Goal: Task Accomplishment & Management: Manage account settings

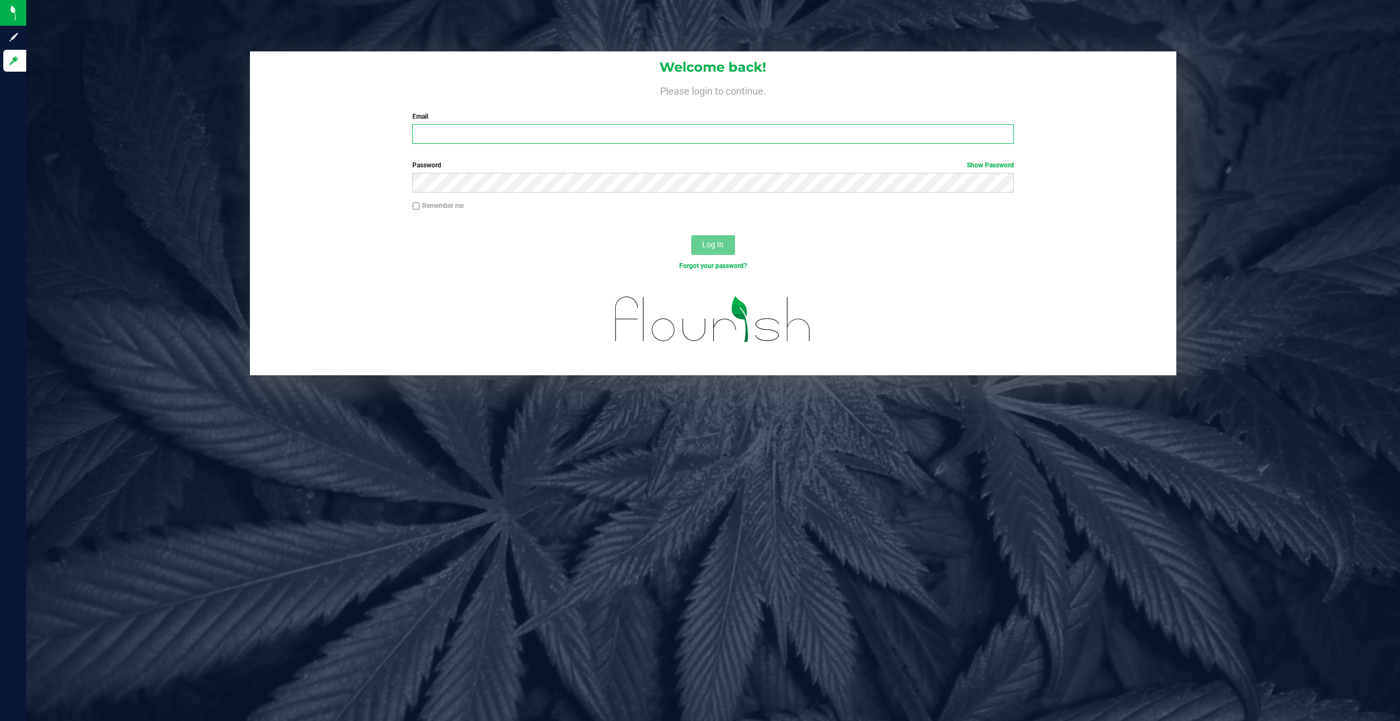
type input "[EMAIL_ADDRESS][DOMAIN_NAME]"
click at [712, 248] on span "Log In" at bounding box center [712, 244] width 21 height 9
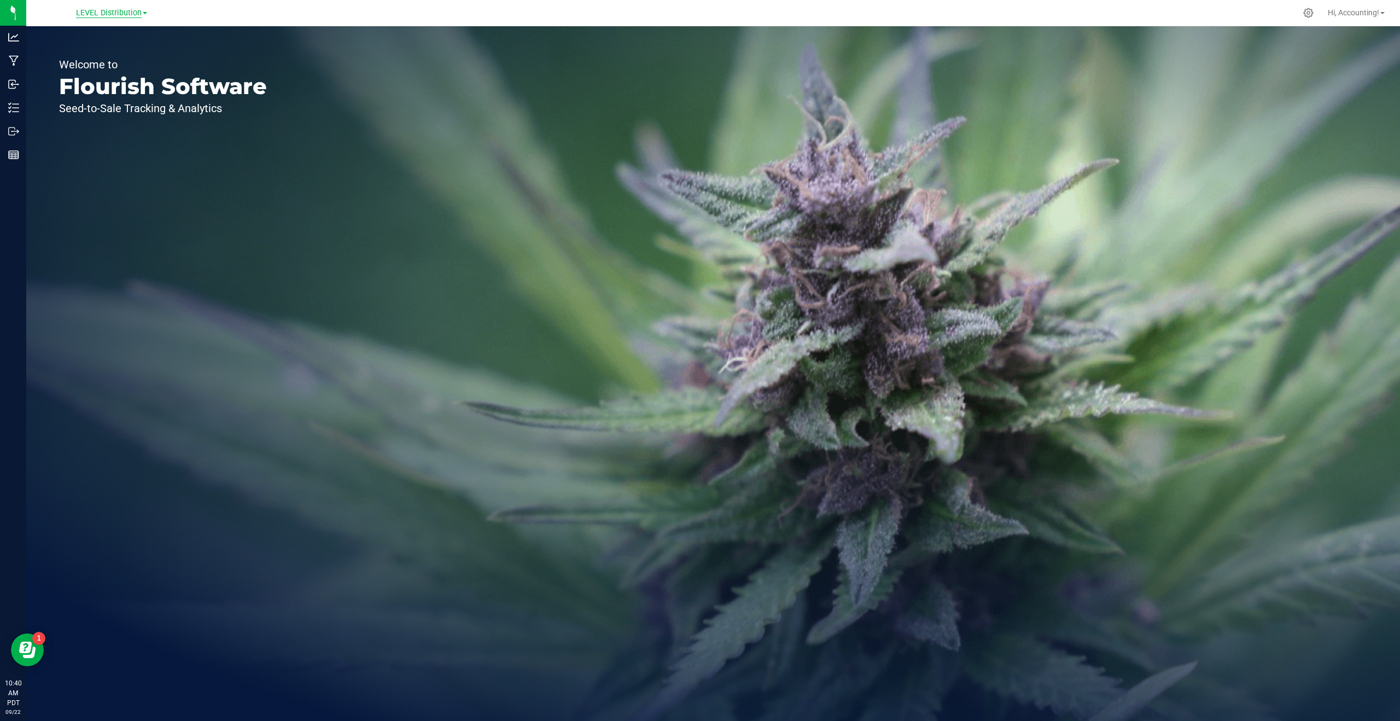
click at [99, 10] on span "LEVEL Distribution" at bounding box center [109, 13] width 66 height 10
click at [89, 39] on link "LEVEL - Extension" at bounding box center [112, 38] width 160 height 15
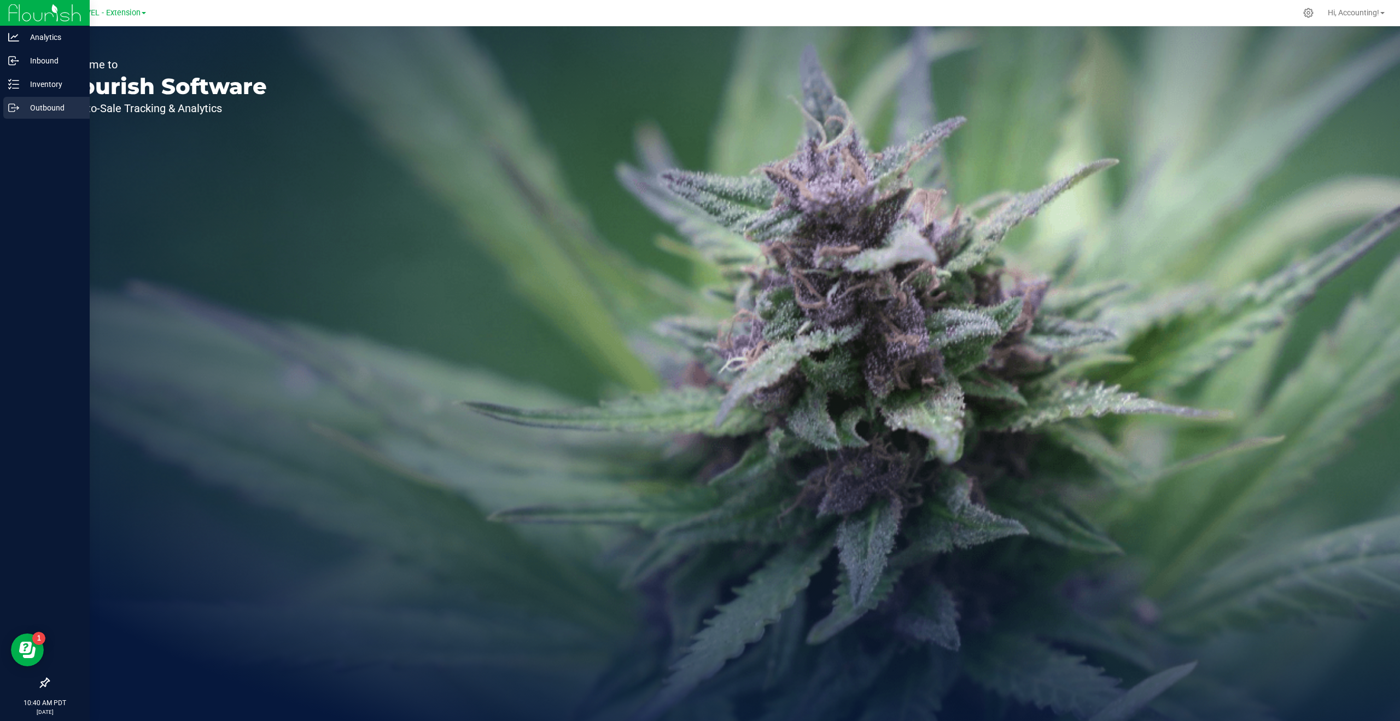
click at [15, 105] on icon at bounding box center [12, 108] width 6 height 8
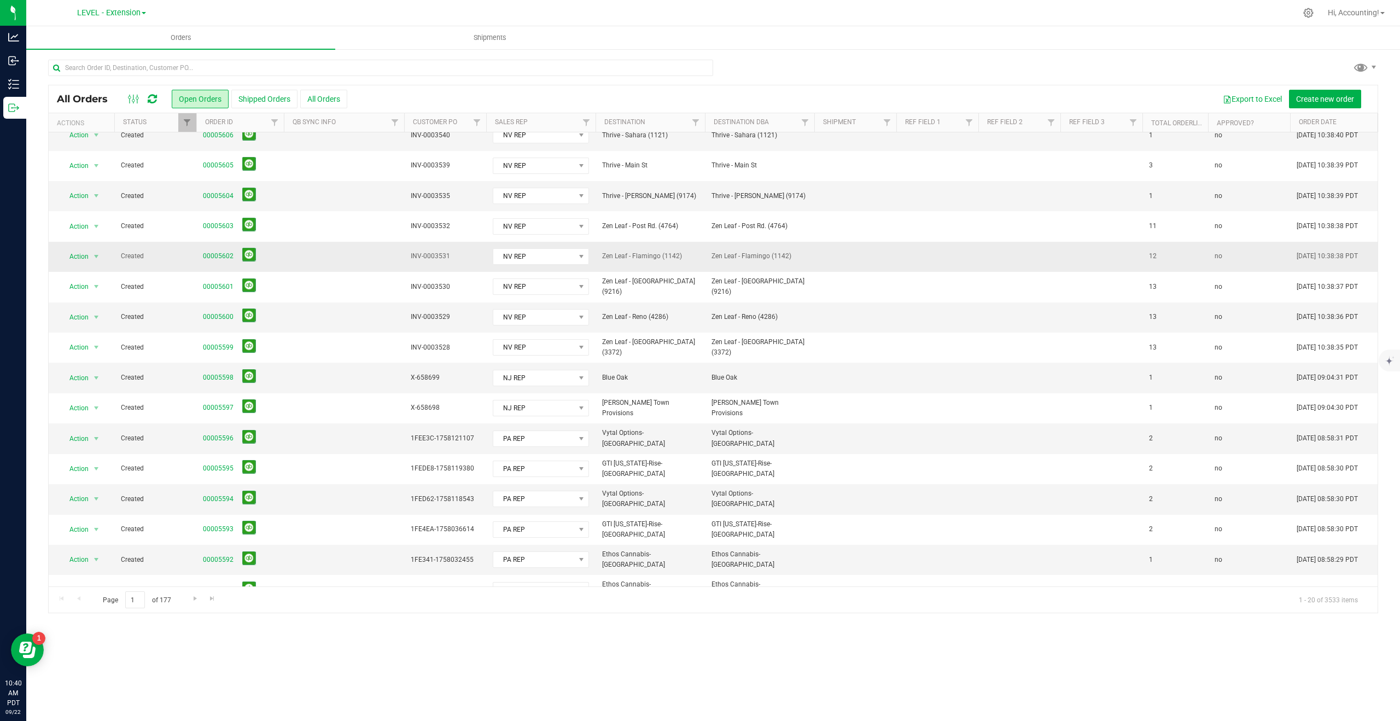
scroll to position [151, 0]
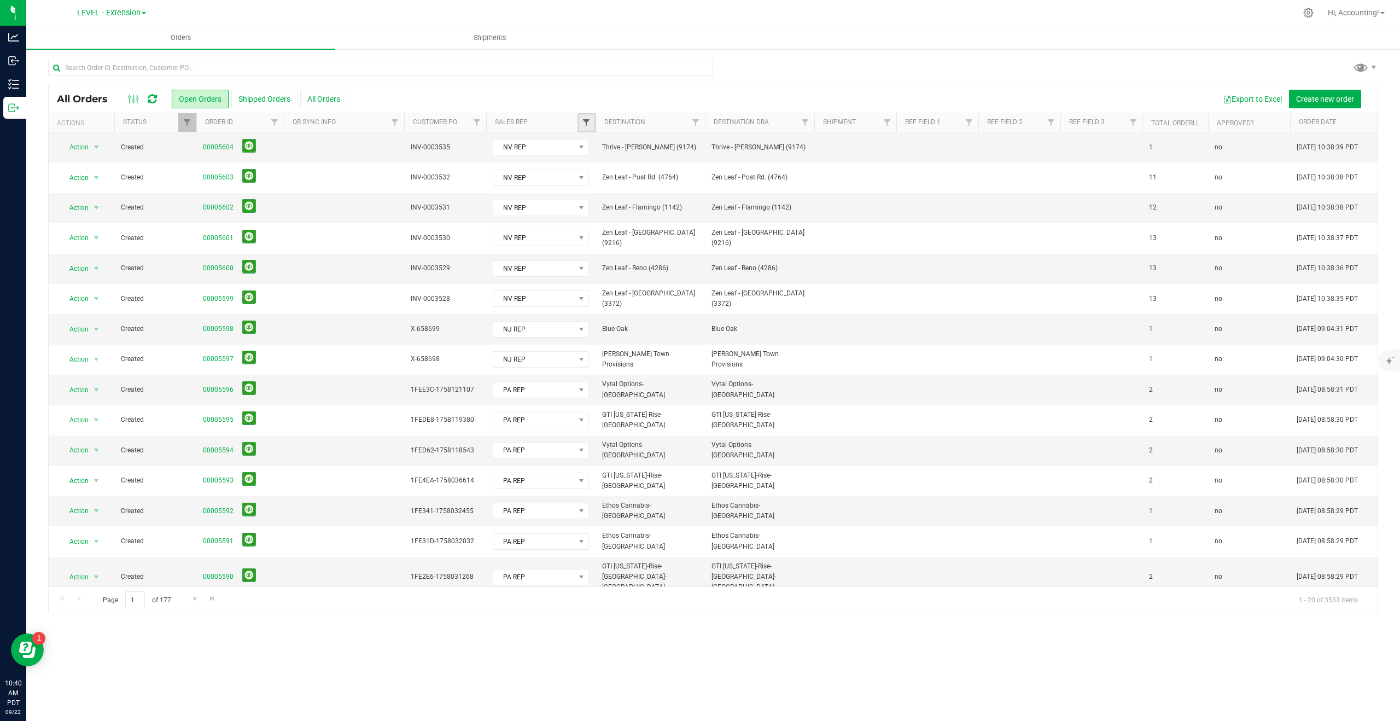
click at [585, 119] on span "Filter" at bounding box center [586, 122] width 9 height 9
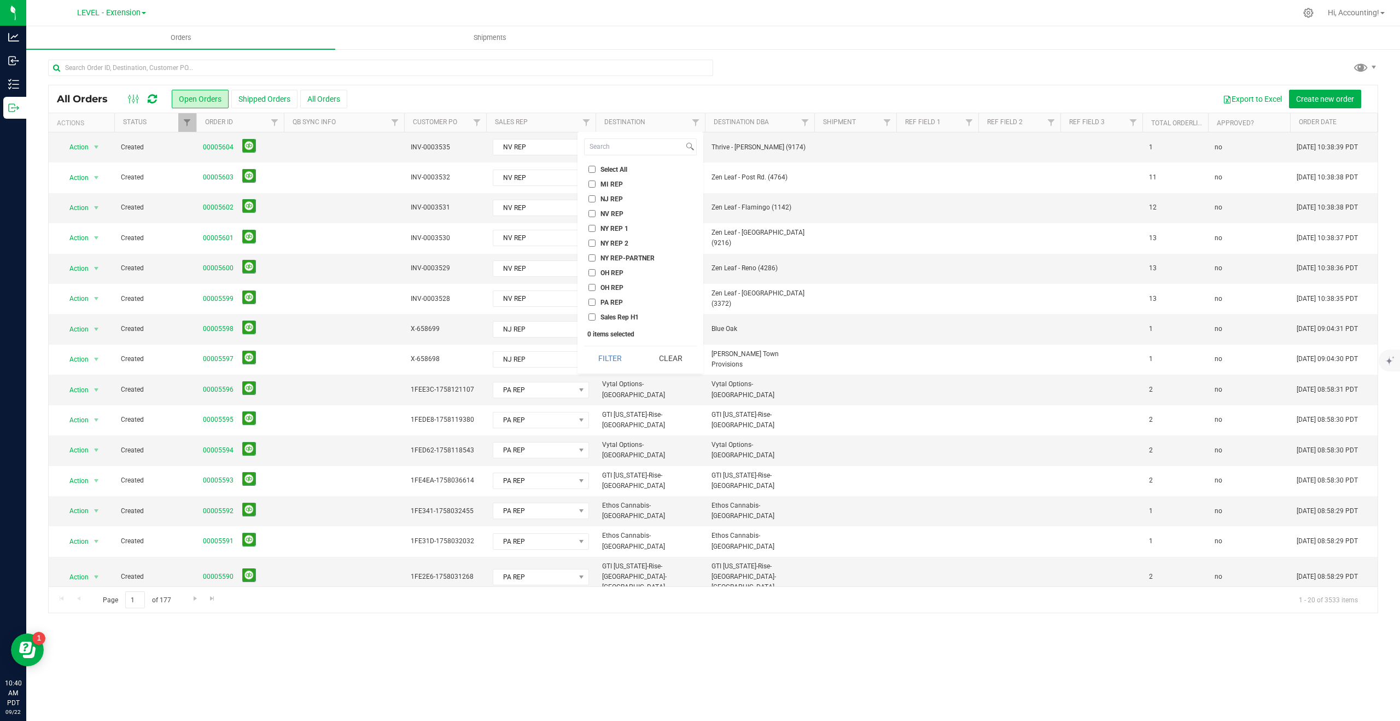
click at [592, 295] on ul "Select All MI REP [GEOGRAPHIC_DATA] REP [GEOGRAPHIC_DATA] REP NY REP 1 NY REP 2…" at bounding box center [640, 243] width 113 height 159
click at [593, 300] on input "PA REP" at bounding box center [591, 302] width 7 height 7
checkbox input "true"
click at [612, 353] on button "Filter" at bounding box center [610, 358] width 53 height 24
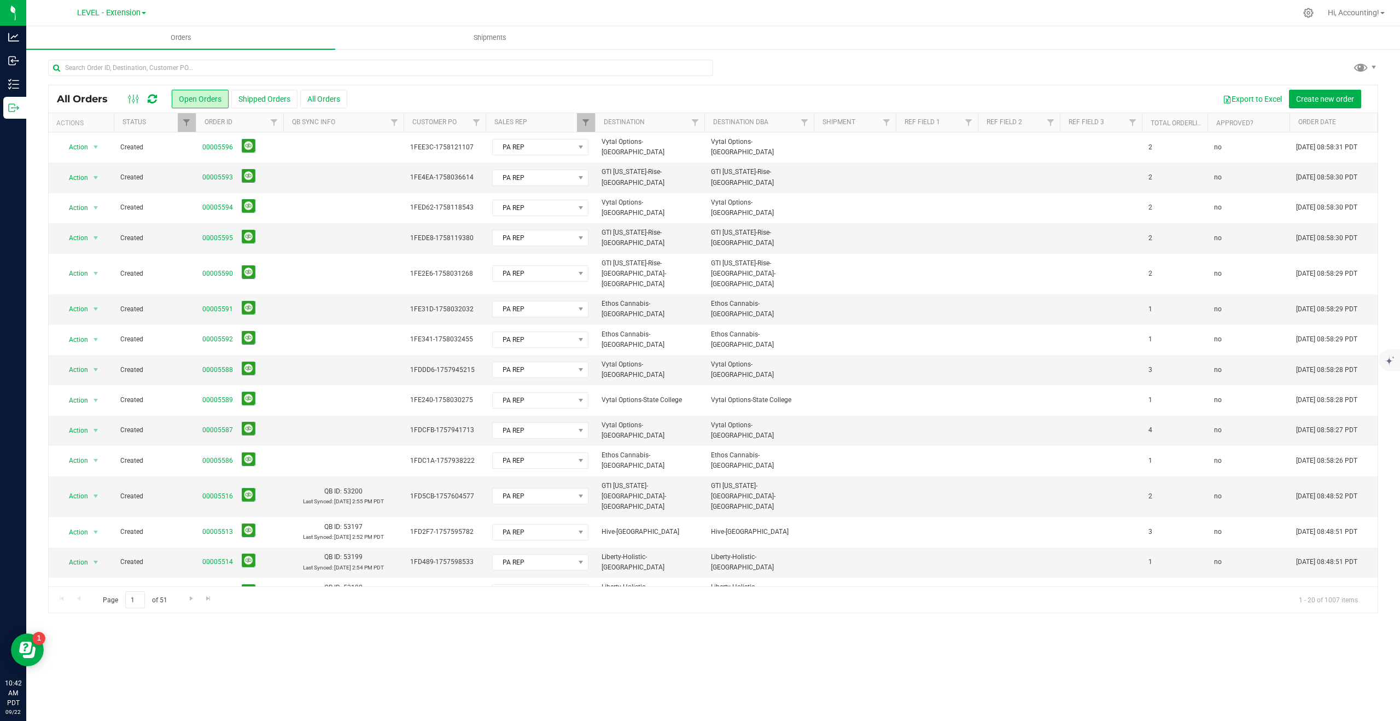
scroll to position [0, 1]
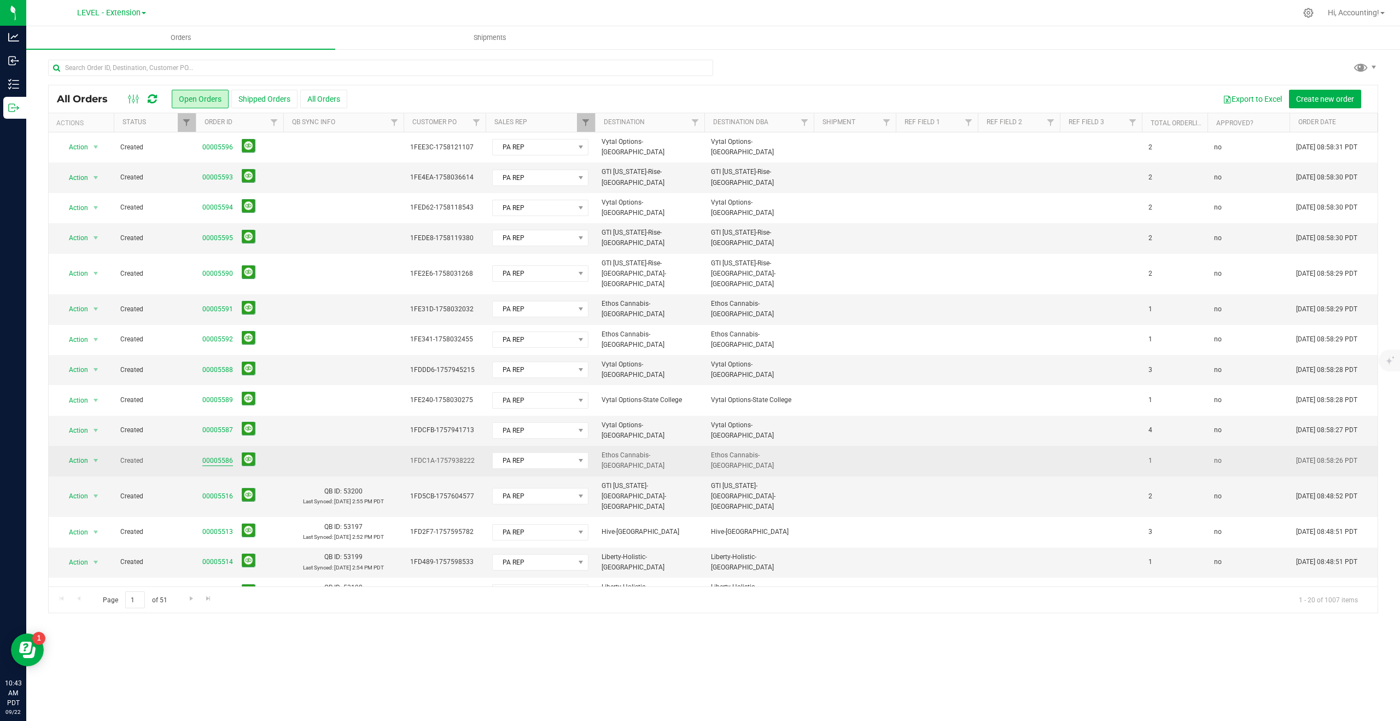
click at [225, 456] on link "00005586" at bounding box center [217, 461] width 31 height 10
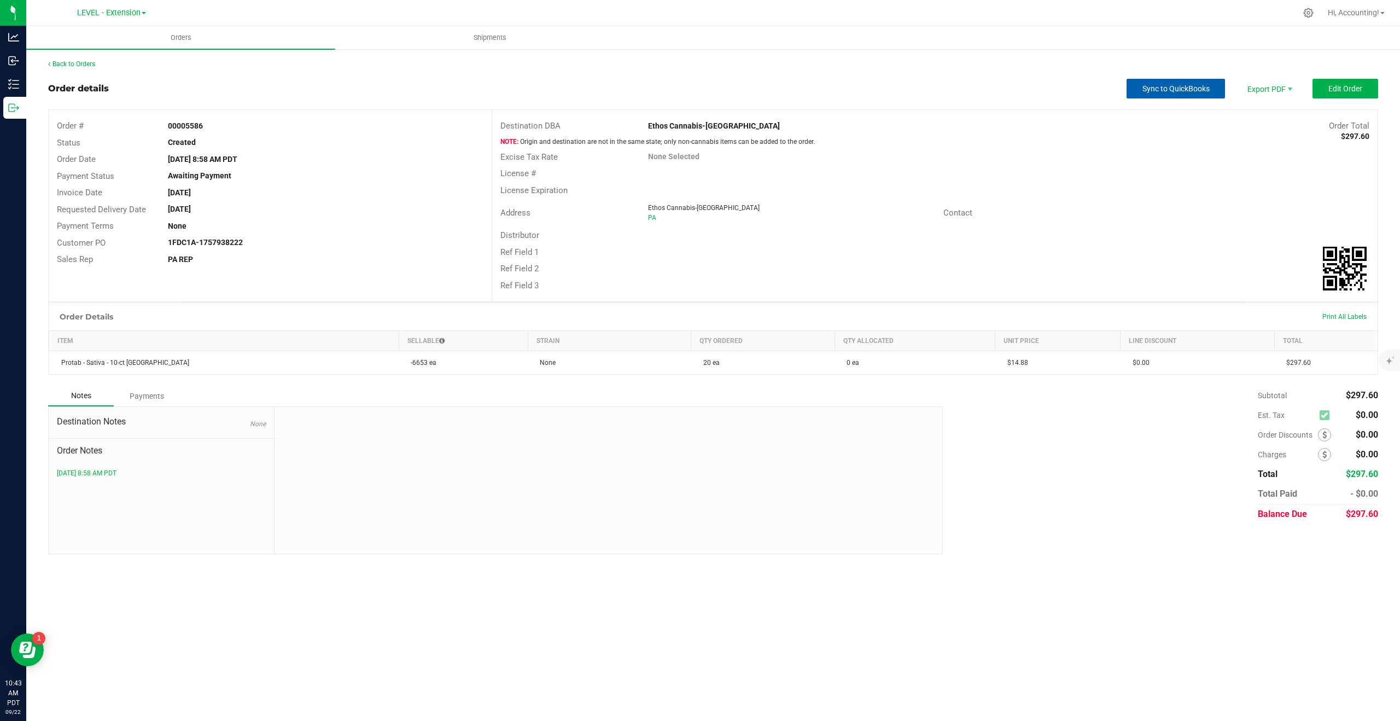
click at [1163, 94] on button "Sync to QuickBooks" at bounding box center [1176, 89] width 98 height 20
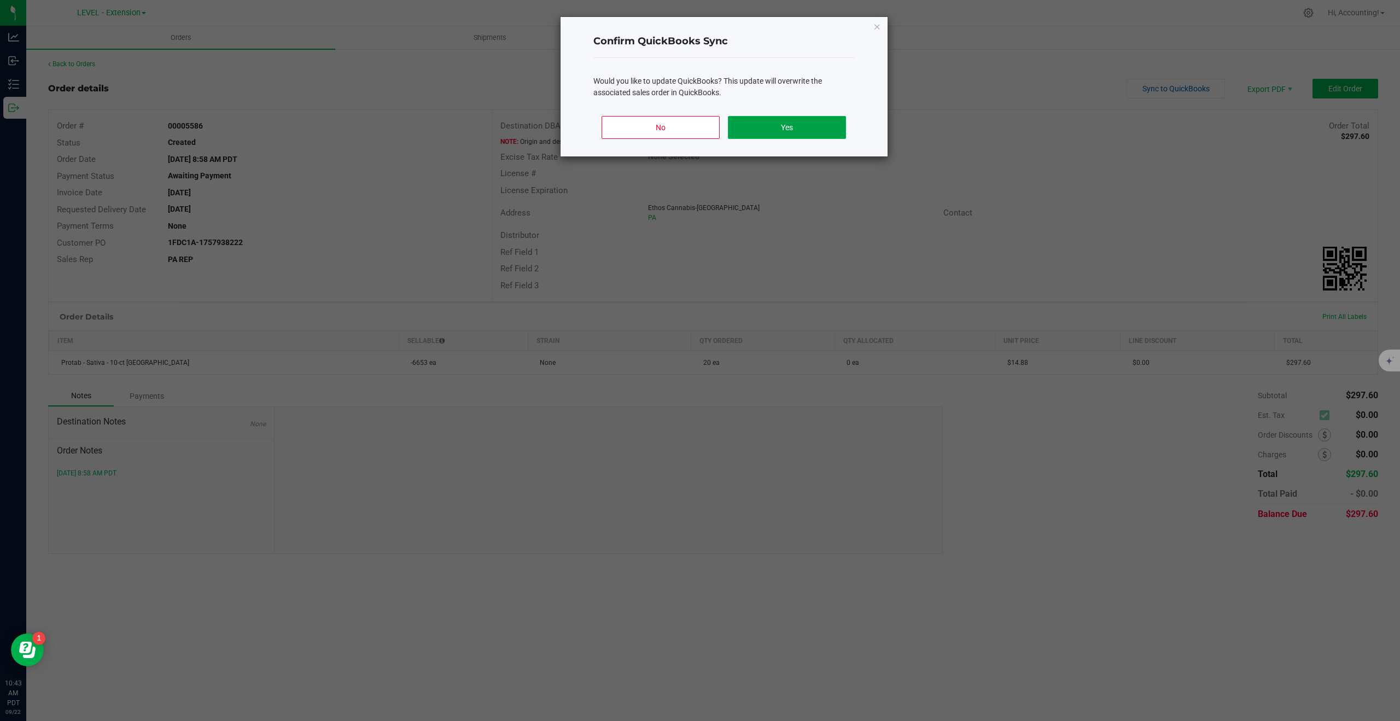
click at [788, 126] on button "Yes" at bounding box center [787, 127] width 118 height 23
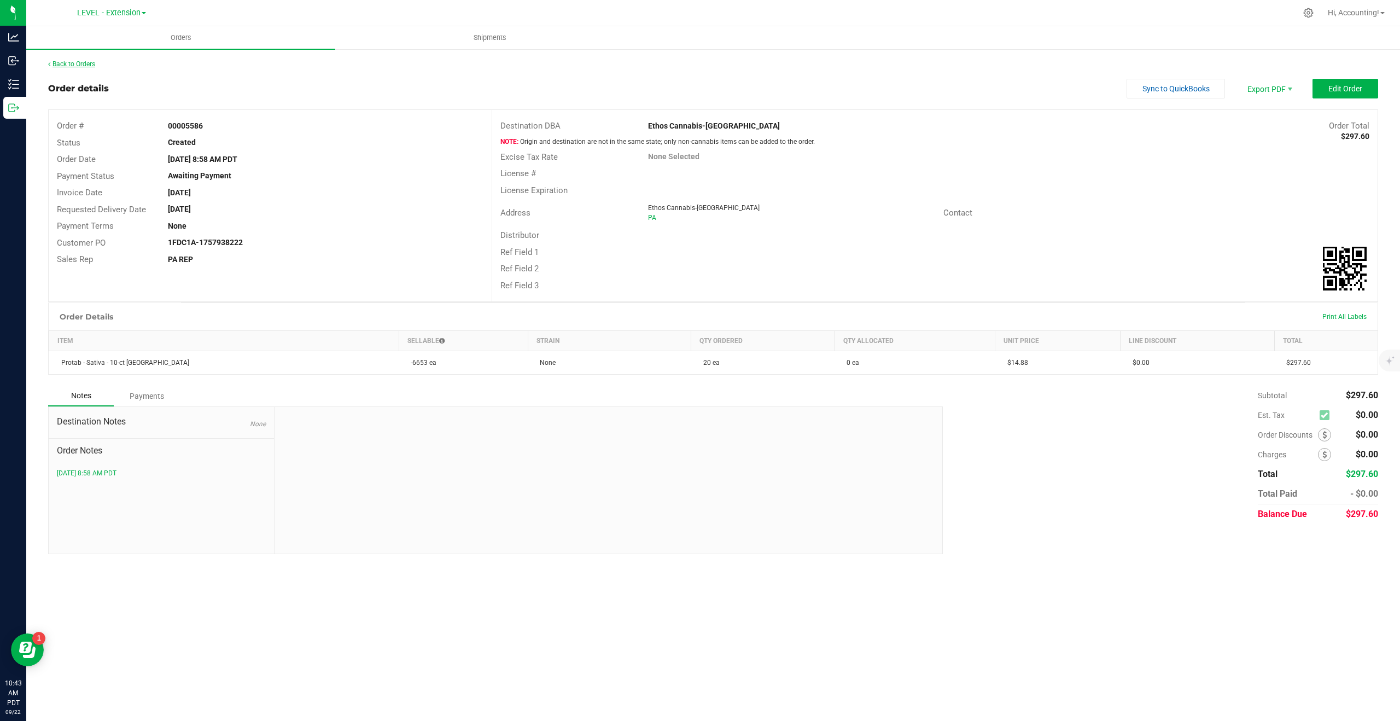
click at [77, 63] on link "Back to Orders" at bounding box center [71, 64] width 47 height 8
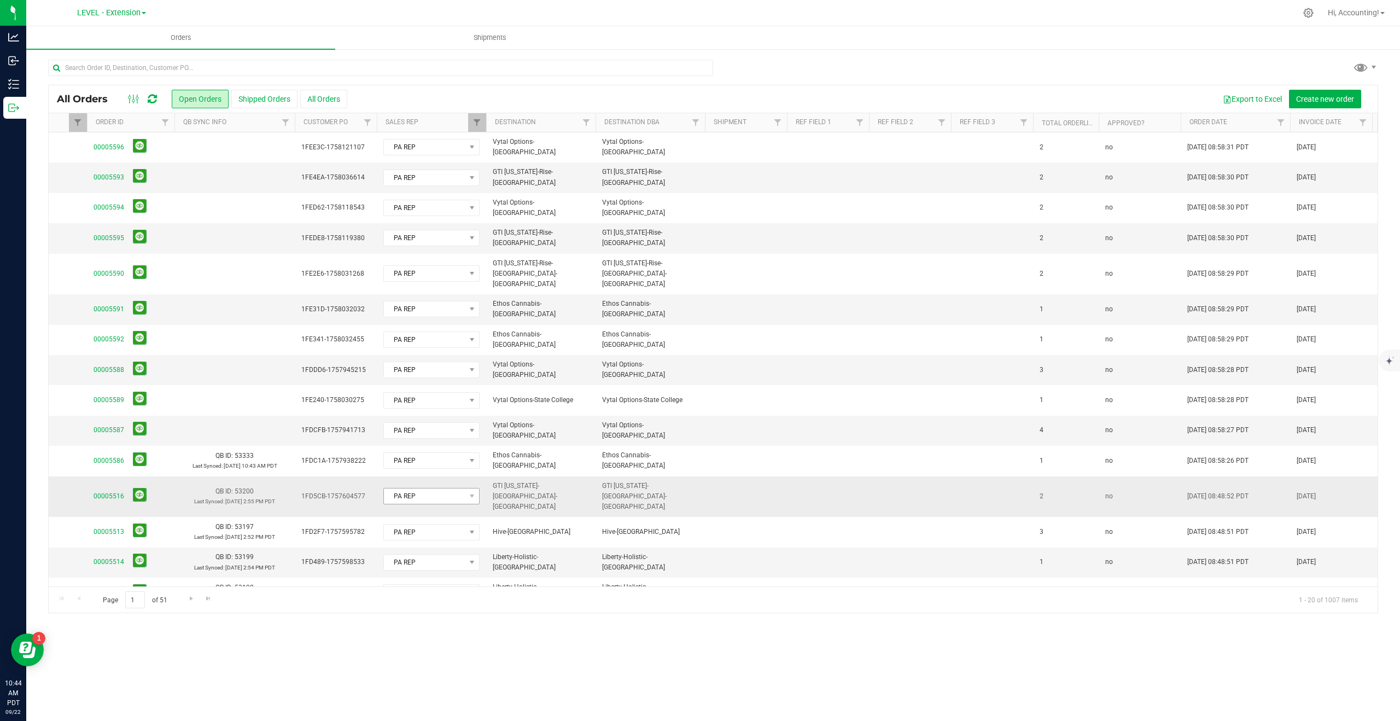
scroll to position [0, 105]
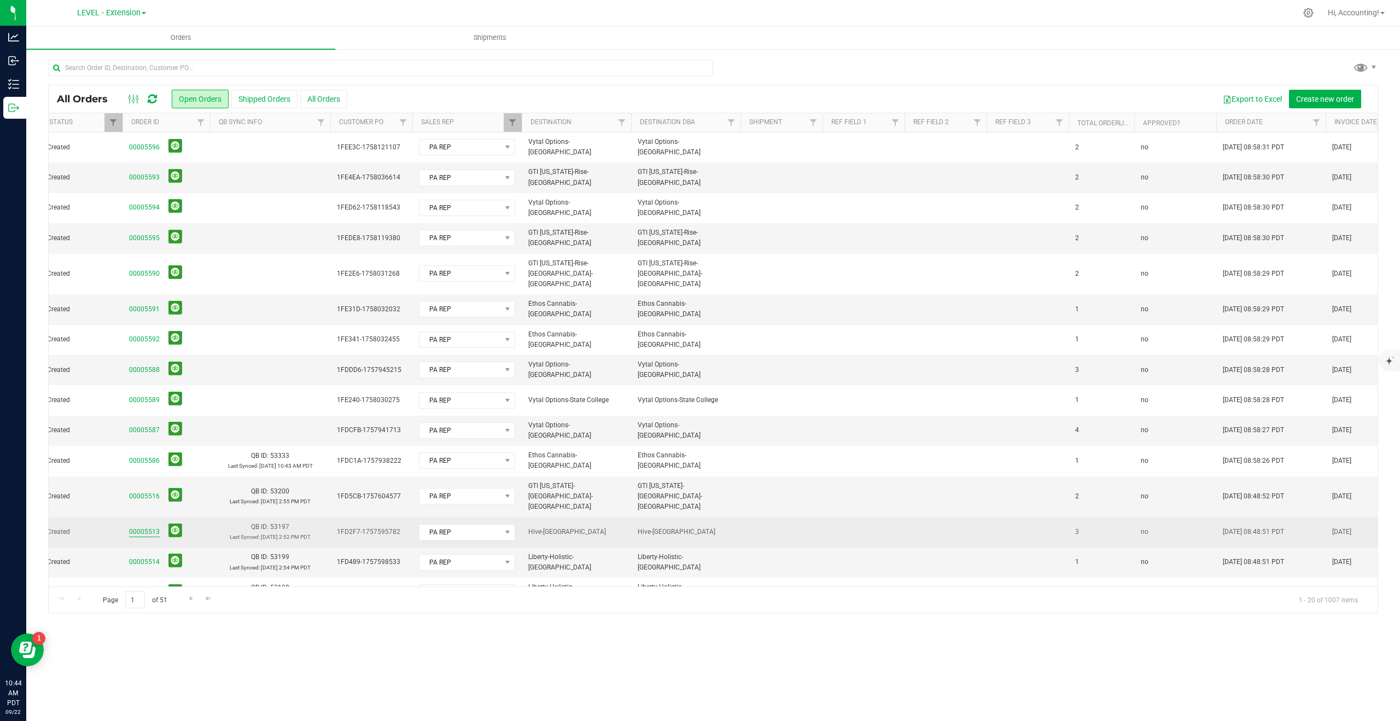
click at [150, 527] on link "00005513" at bounding box center [144, 532] width 31 height 10
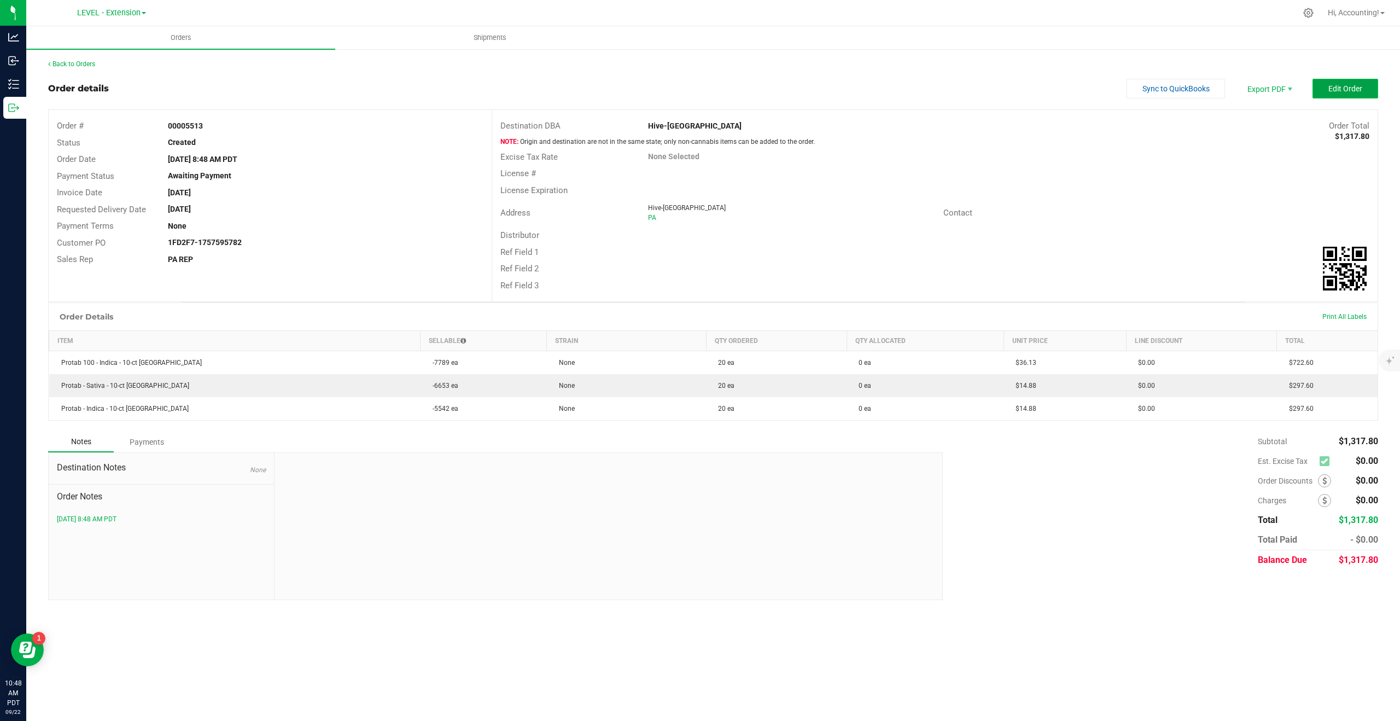
click at [1355, 90] on span "Edit Order" at bounding box center [1345, 88] width 34 height 9
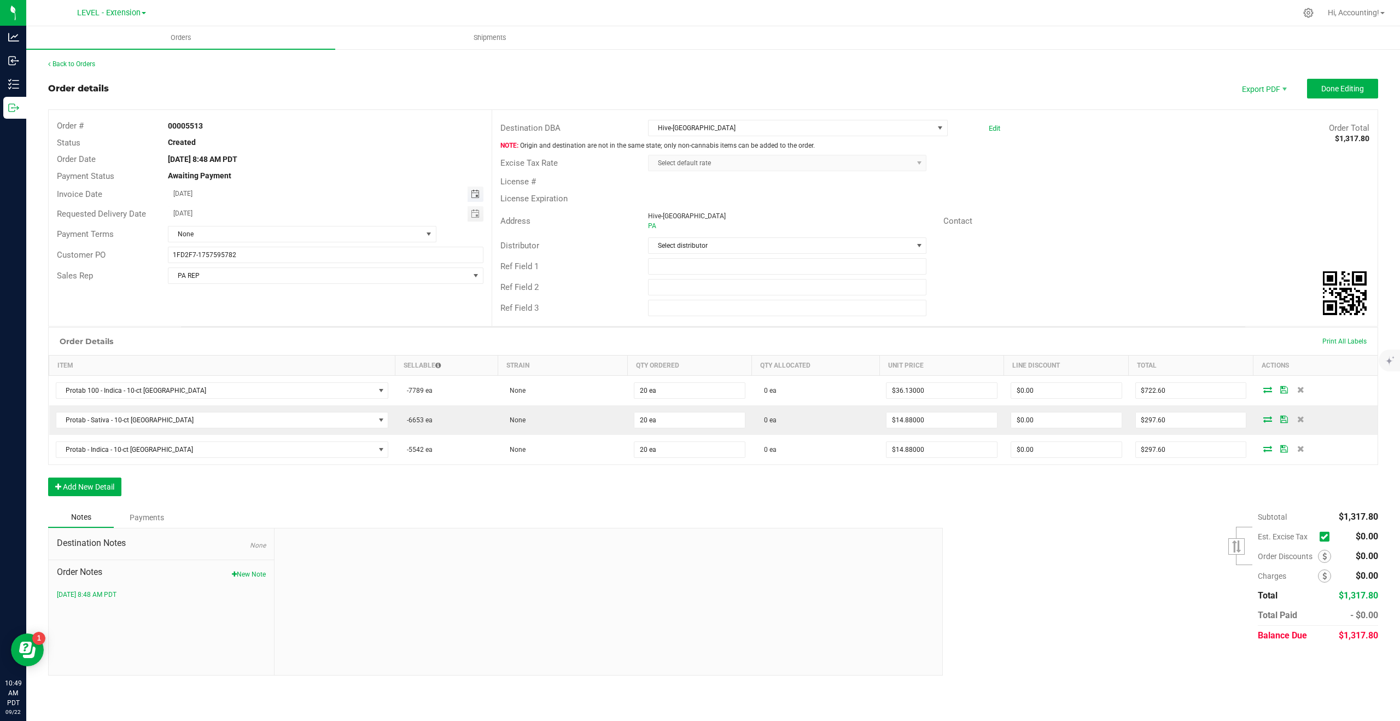
click at [477, 194] on span "Toggle calendar" at bounding box center [475, 194] width 9 height 9
click at [281, 283] on span "18" at bounding box center [281, 285] width 16 height 17
type input "[DATE]"
click at [477, 211] on span "Toggle calendar" at bounding box center [475, 213] width 9 height 9
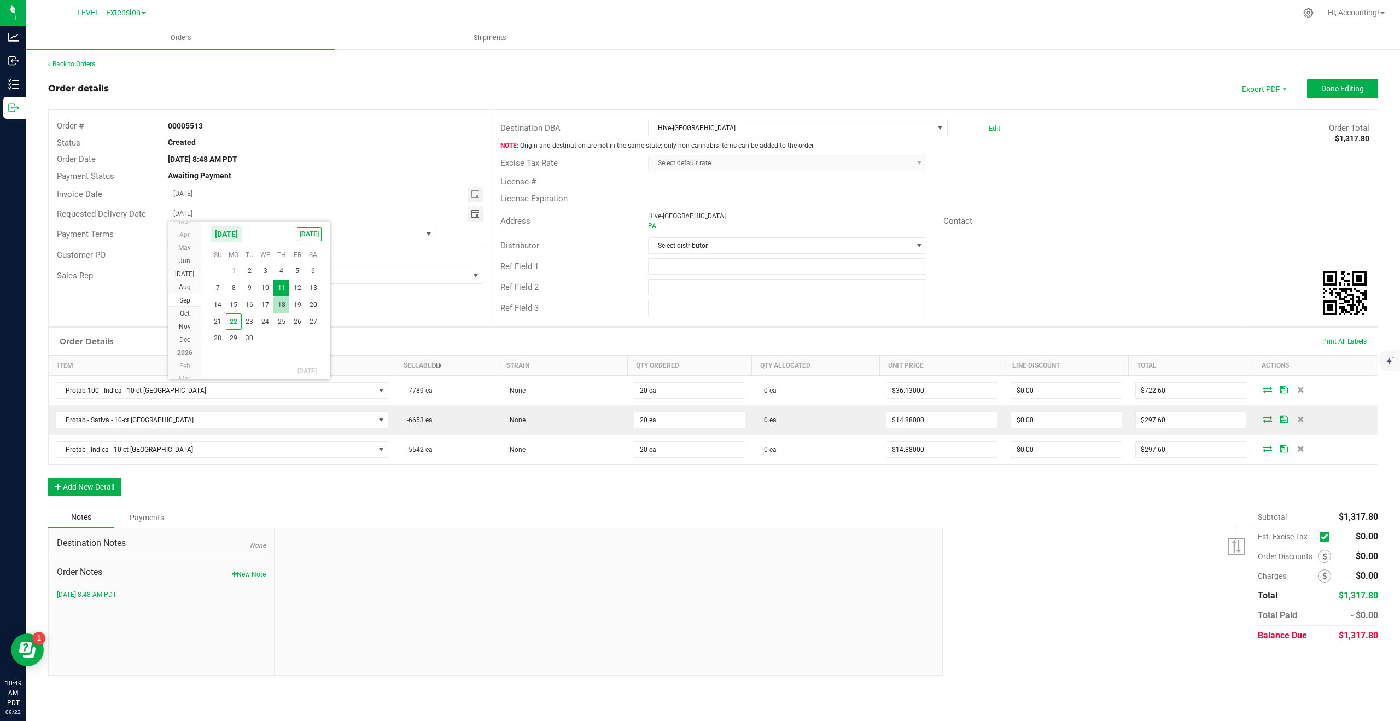
click at [280, 308] on span "18" at bounding box center [281, 304] width 16 height 17
type input "[DATE]"
click at [1342, 88] on span "Done Editing" at bounding box center [1342, 88] width 43 height 9
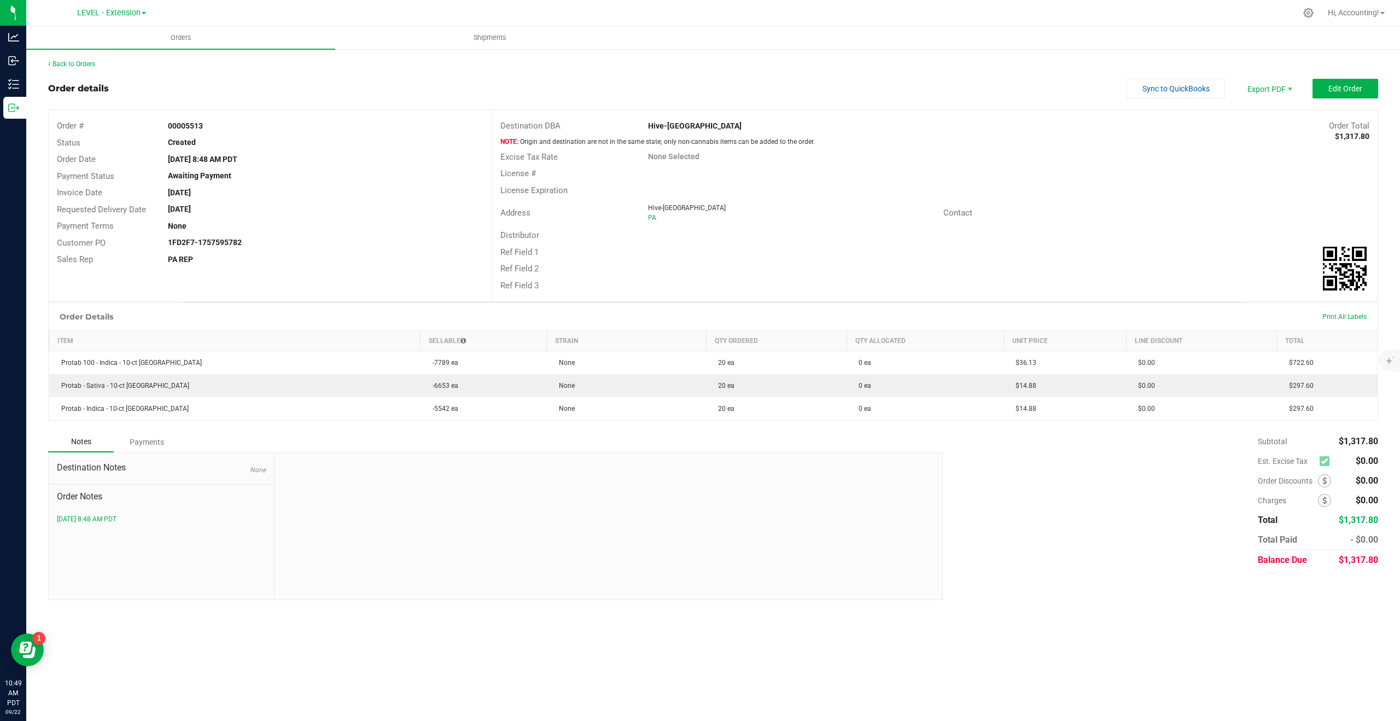
click at [83, 59] on div "Back to Orders" at bounding box center [713, 64] width 1330 height 10
click at [81, 63] on link "Back to Orders" at bounding box center [71, 64] width 47 height 8
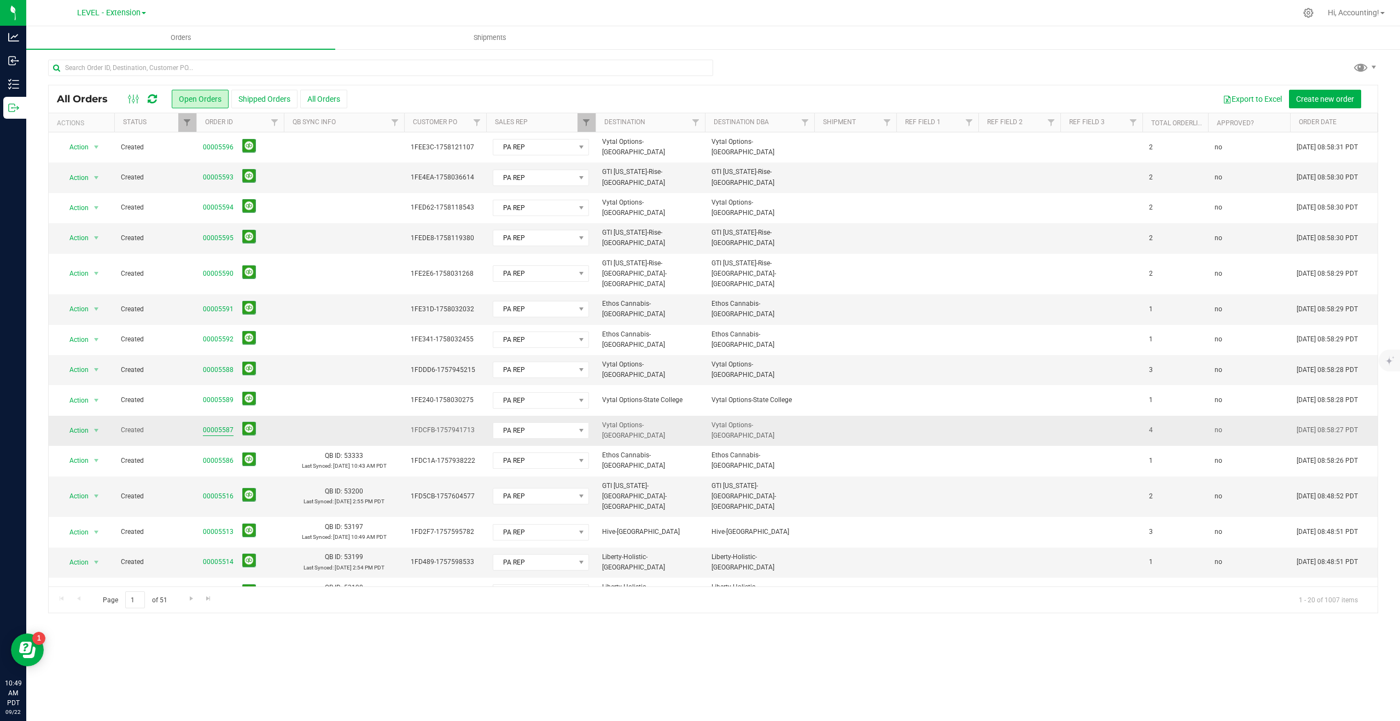
click at [217, 425] on link "00005587" at bounding box center [218, 430] width 31 height 10
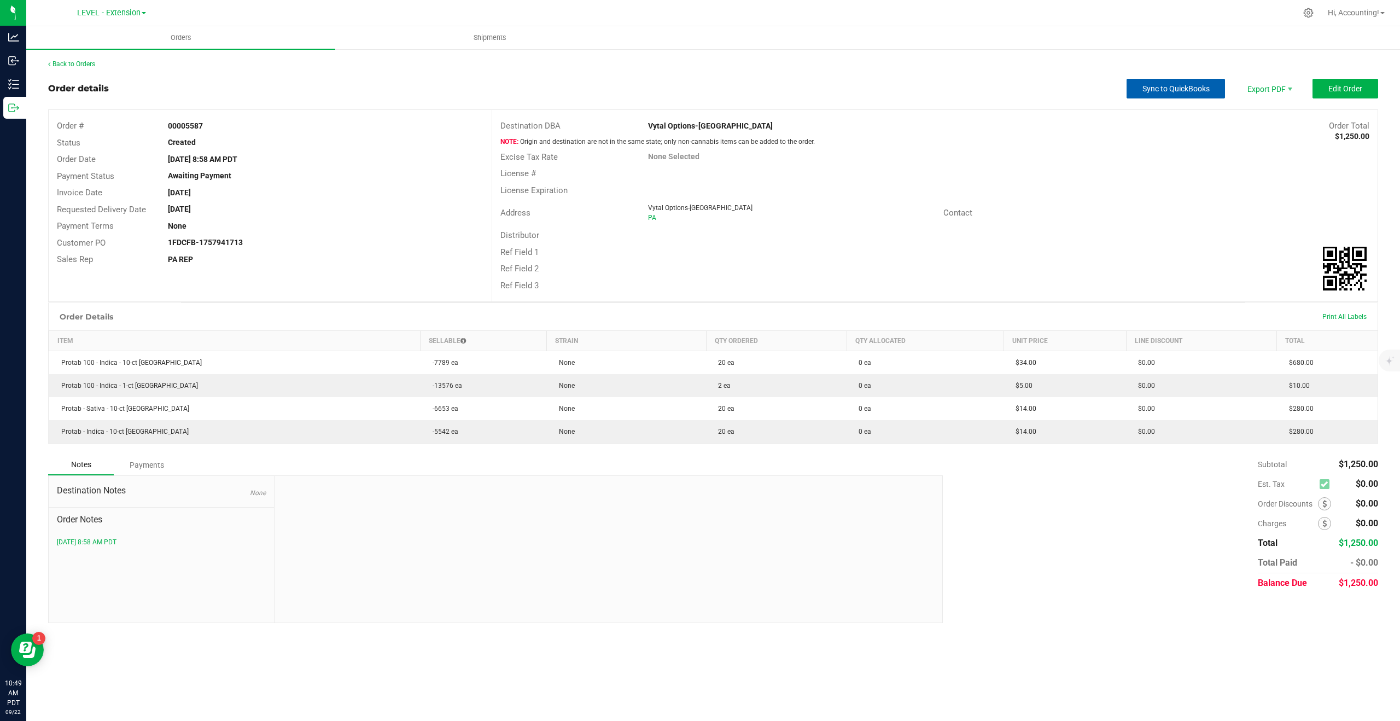
click at [1175, 89] on span "Sync to QuickBooks" at bounding box center [1176, 88] width 67 height 9
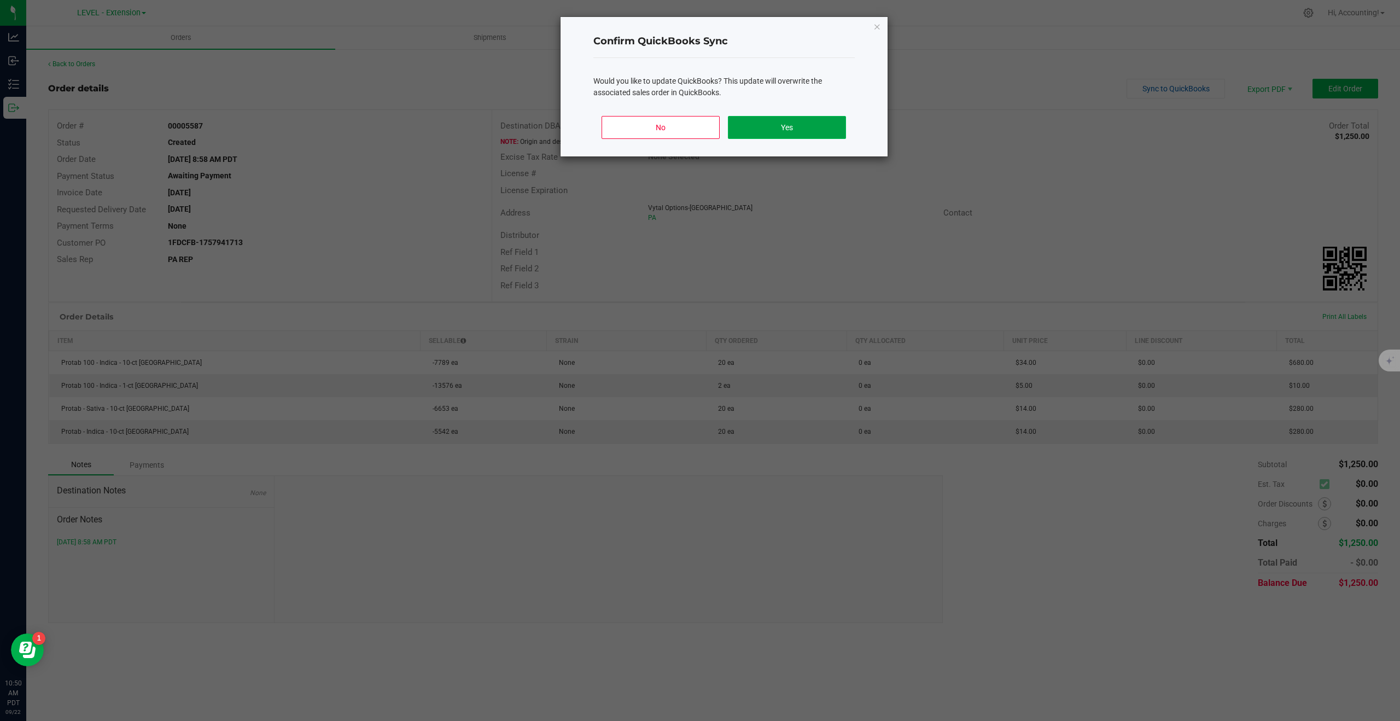
click at [825, 125] on button "Yes" at bounding box center [787, 127] width 118 height 23
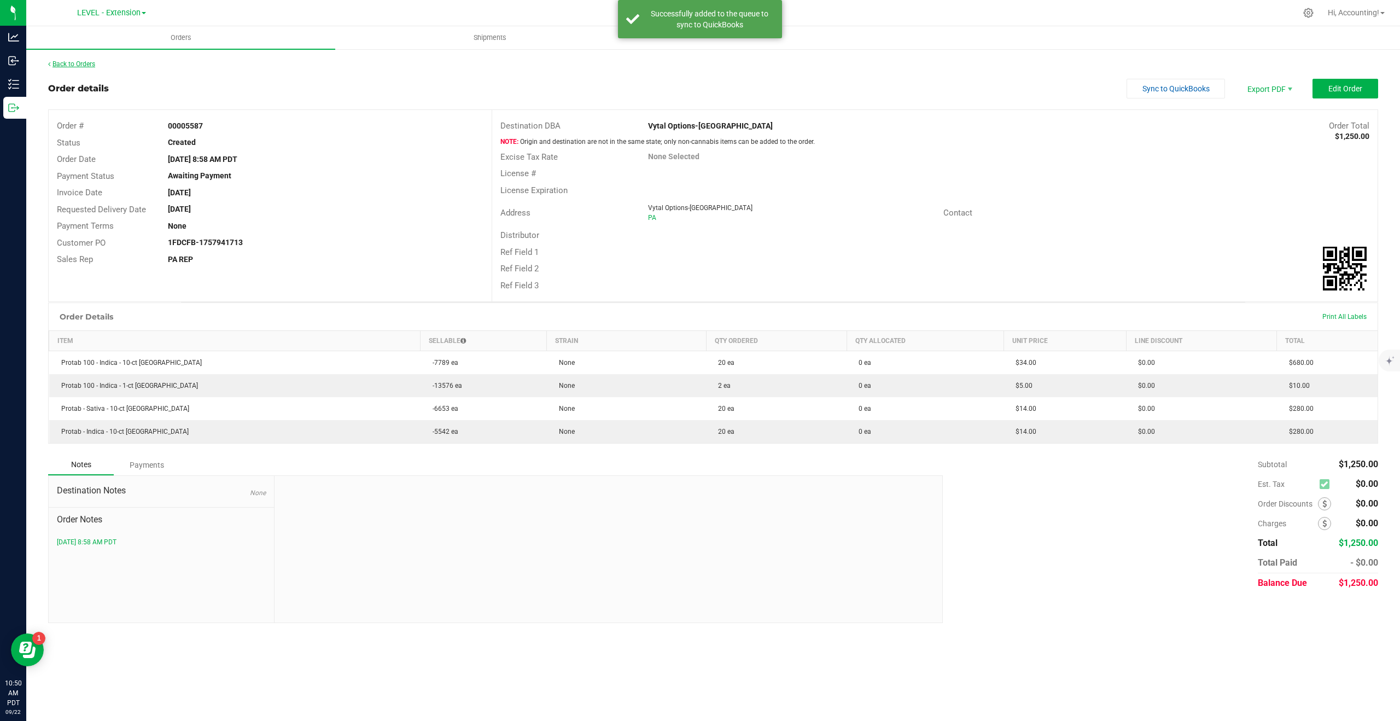
click at [77, 61] on link "Back to Orders" at bounding box center [71, 64] width 47 height 8
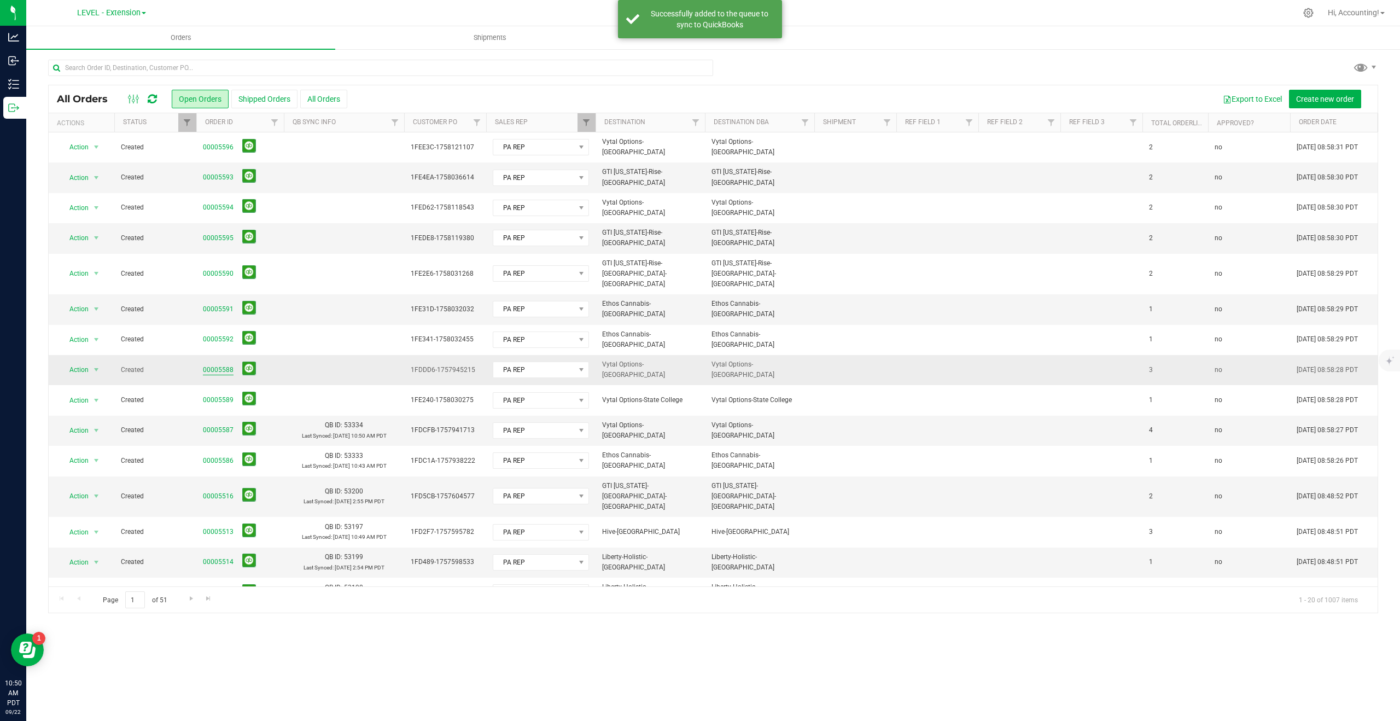
click at [223, 365] on link "00005588" at bounding box center [218, 370] width 31 height 10
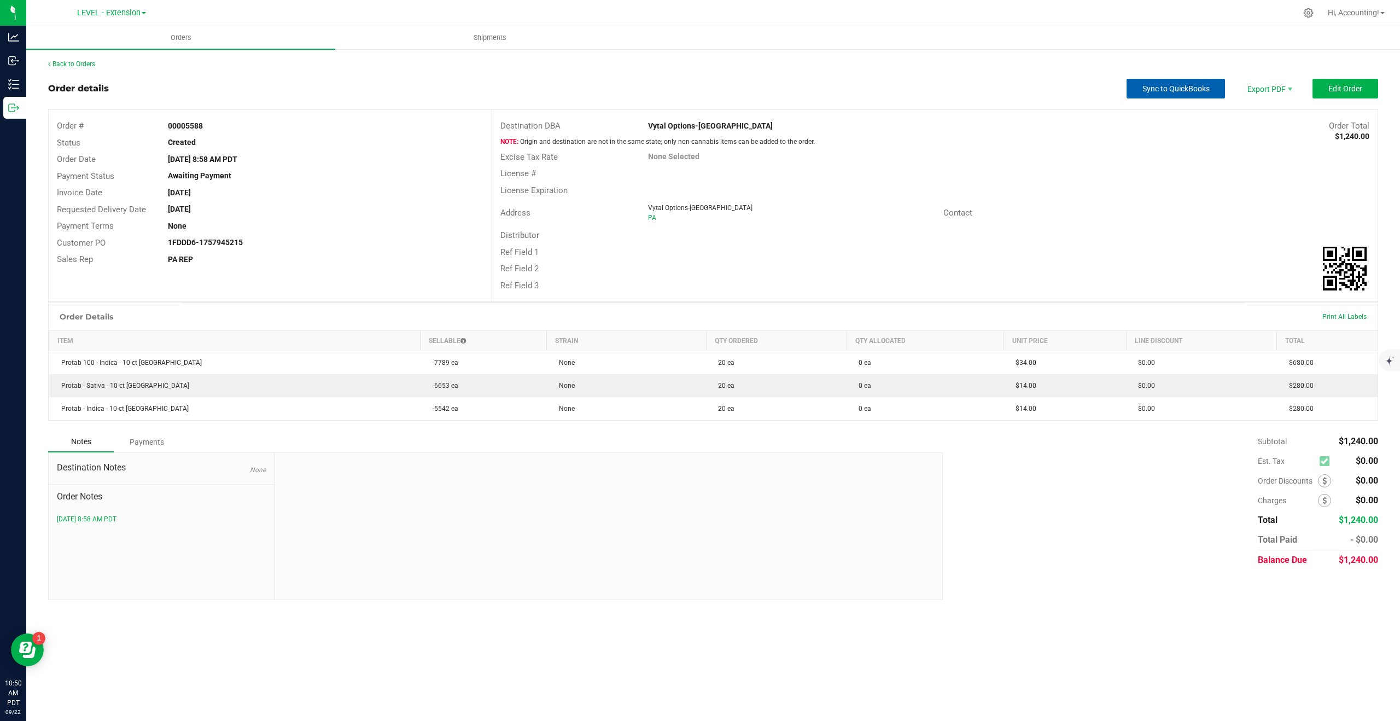
click at [1158, 90] on span "Sync to QuickBooks" at bounding box center [1176, 88] width 67 height 9
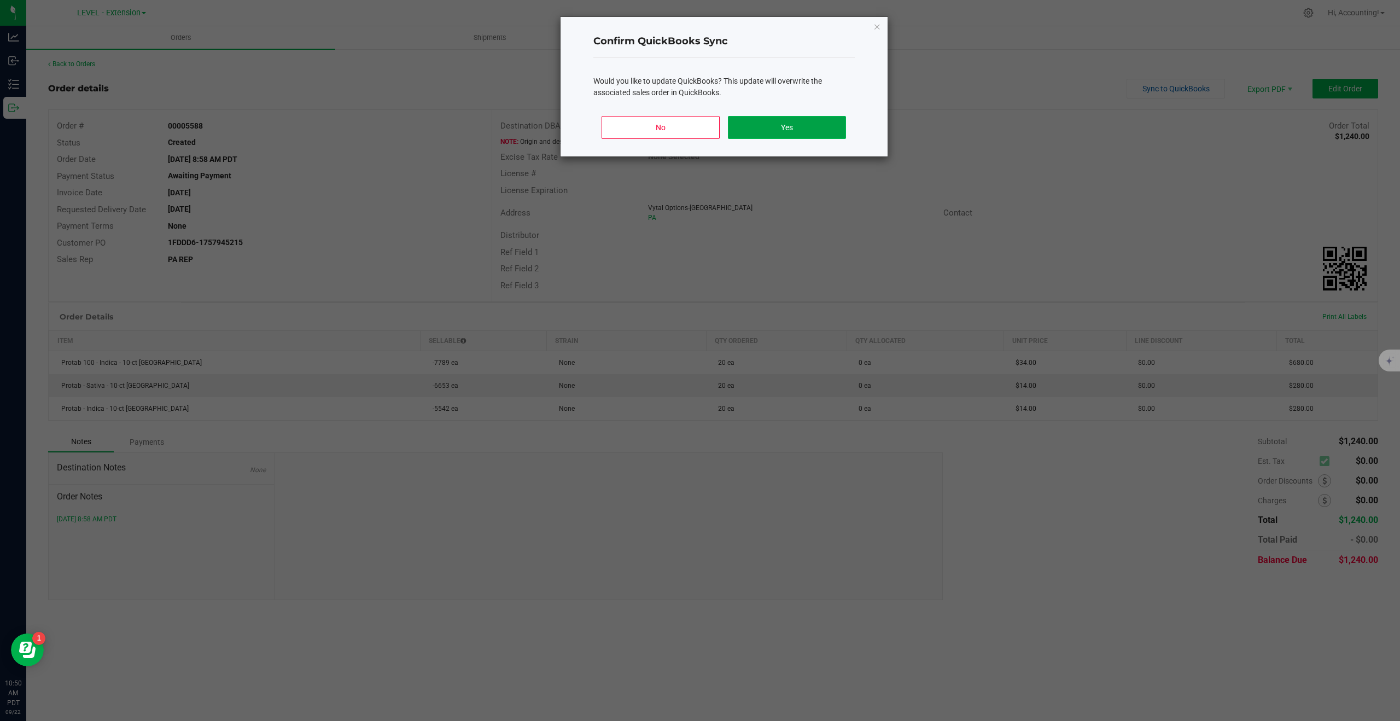
click at [826, 126] on button "Yes" at bounding box center [787, 127] width 118 height 23
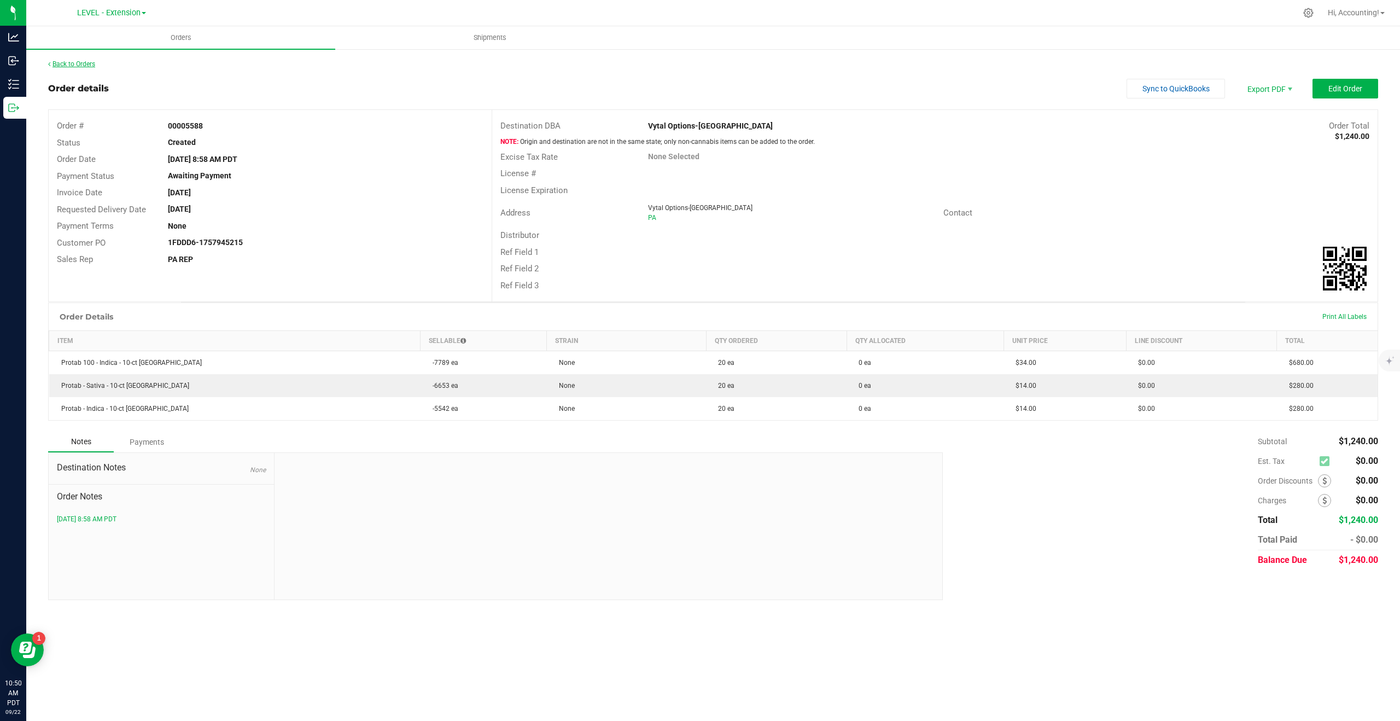
click at [72, 64] on link "Back to Orders" at bounding box center [71, 64] width 47 height 8
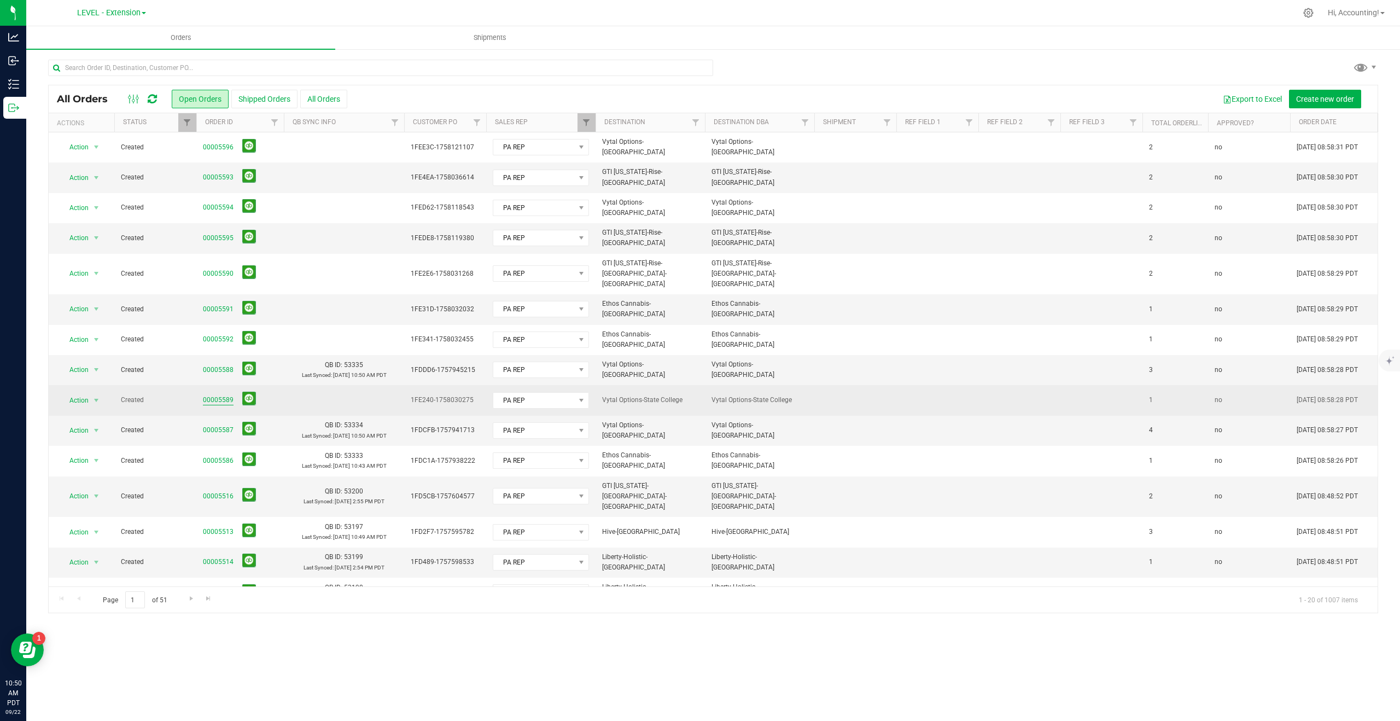
click at [214, 395] on link "00005589" at bounding box center [218, 400] width 31 height 10
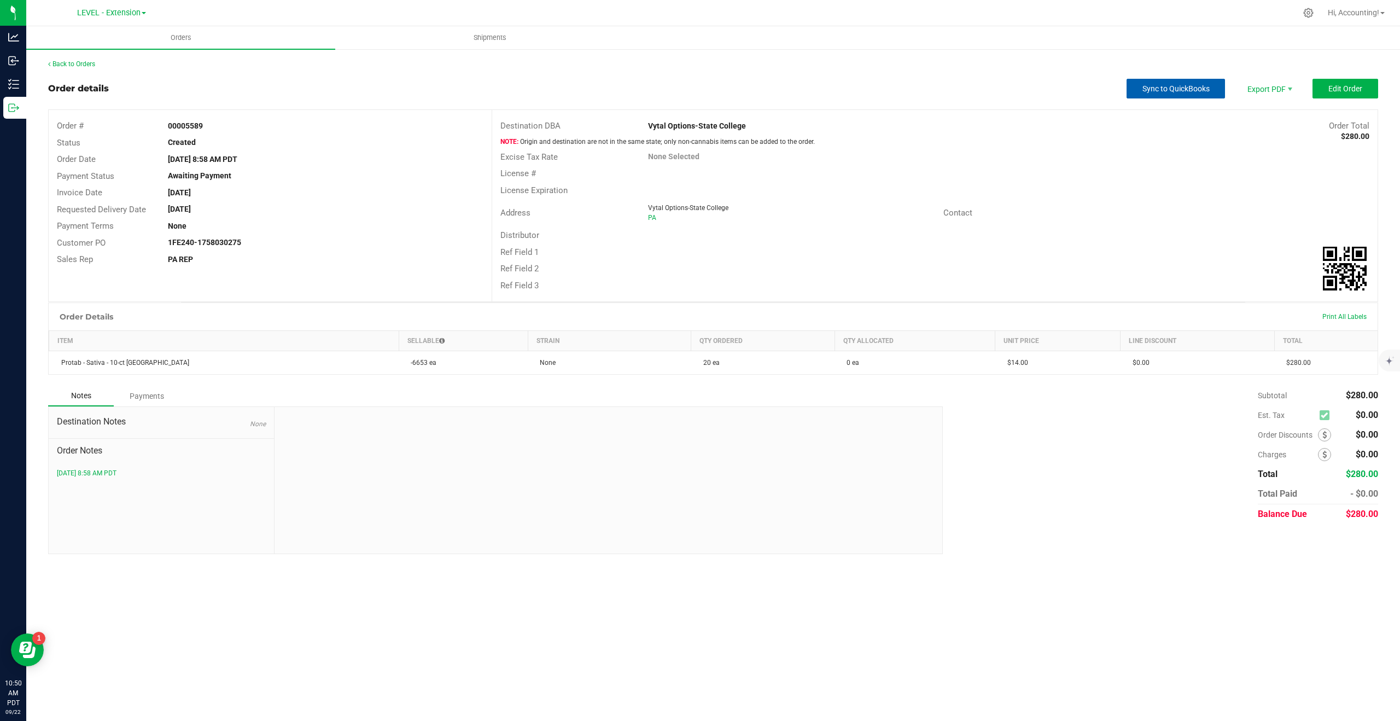
click at [1176, 94] on button "Sync to QuickBooks" at bounding box center [1176, 89] width 98 height 20
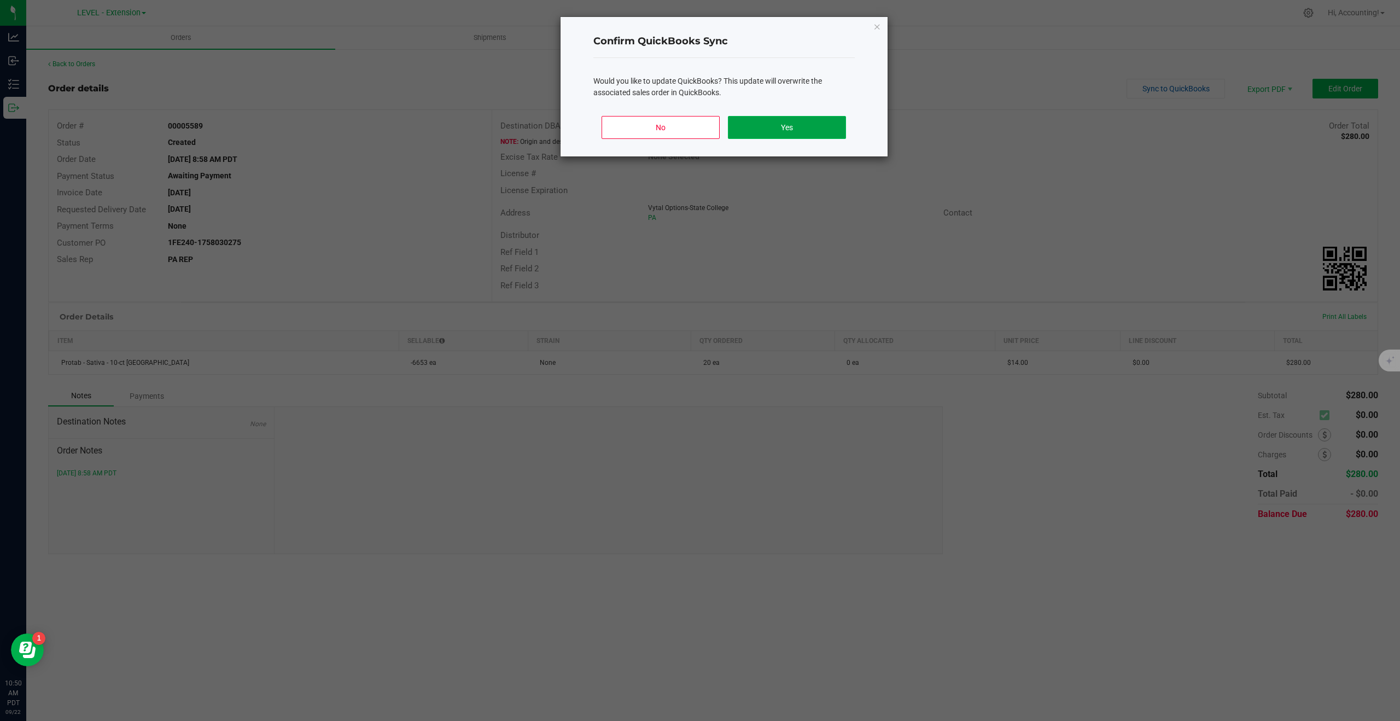
click at [763, 132] on button "Yes" at bounding box center [787, 127] width 118 height 23
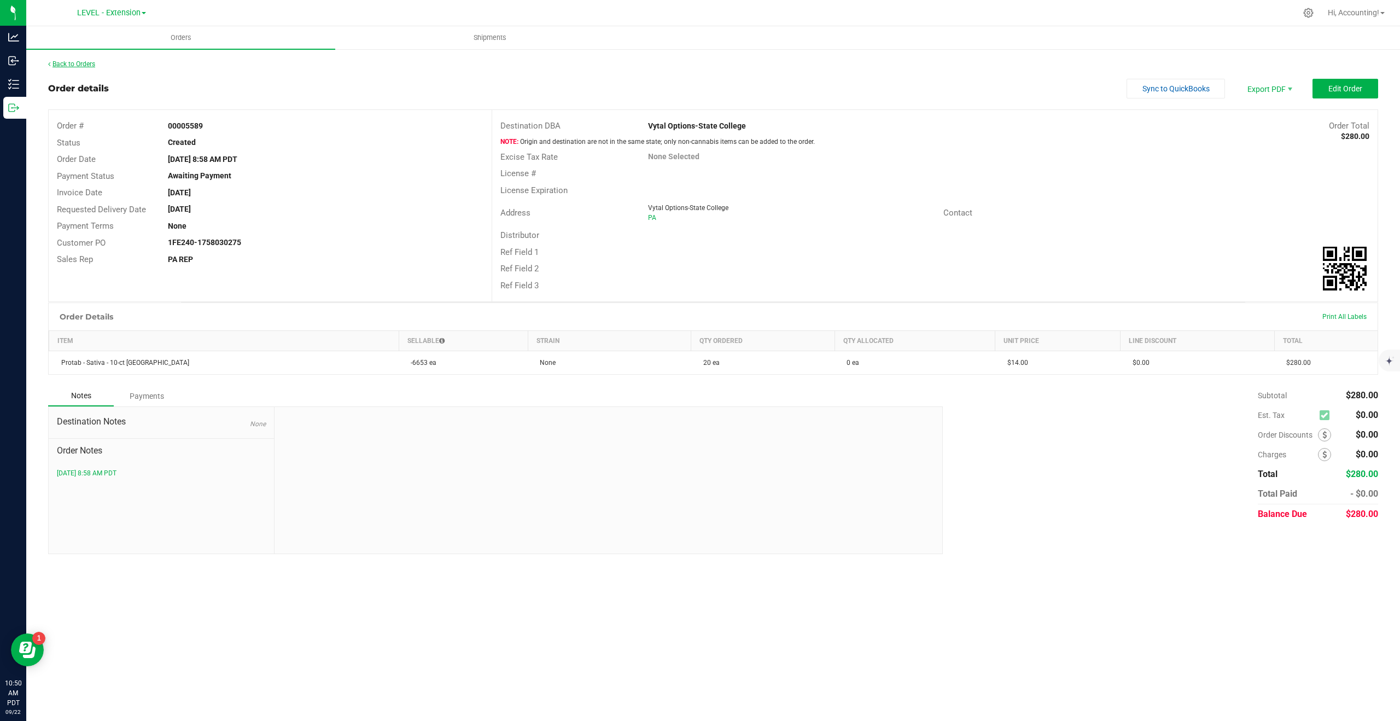
click at [78, 63] on link "Back to Orders" at bounding box center [71, 64] width 47 height 8
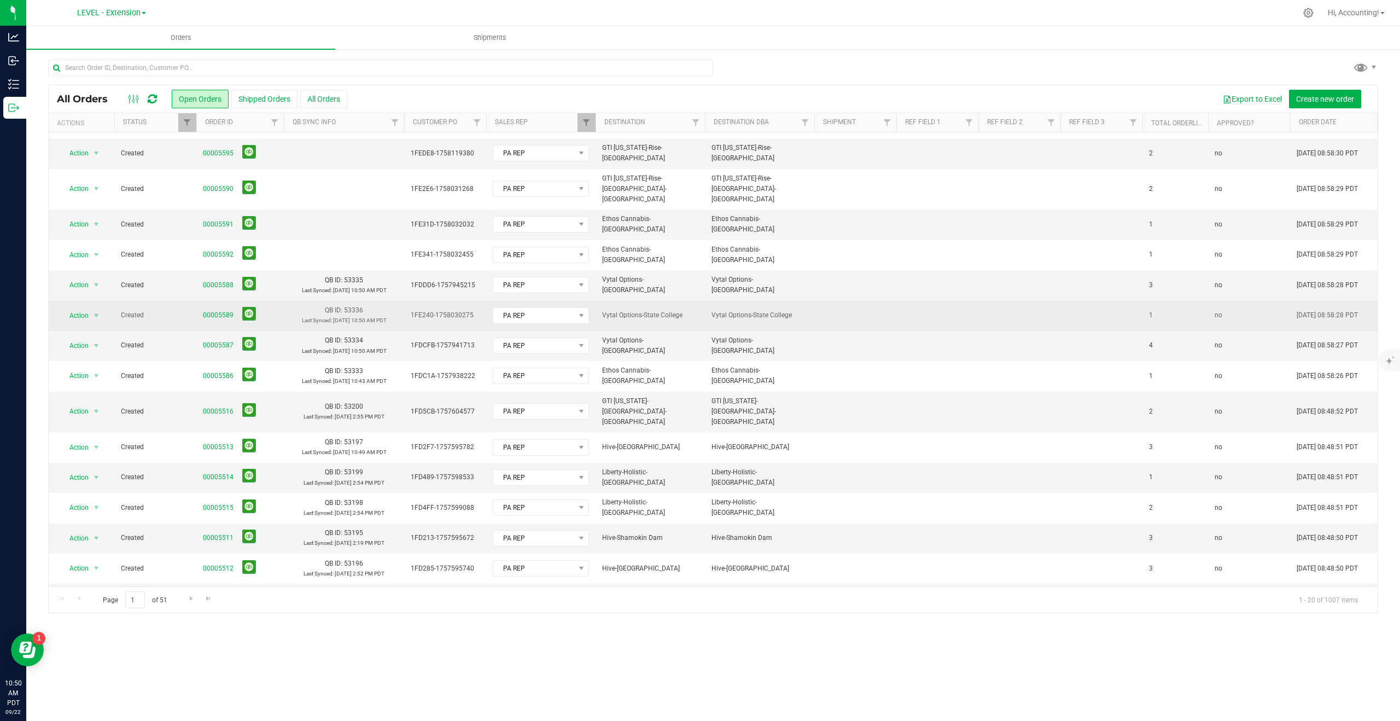
scroll to position [93, 0]
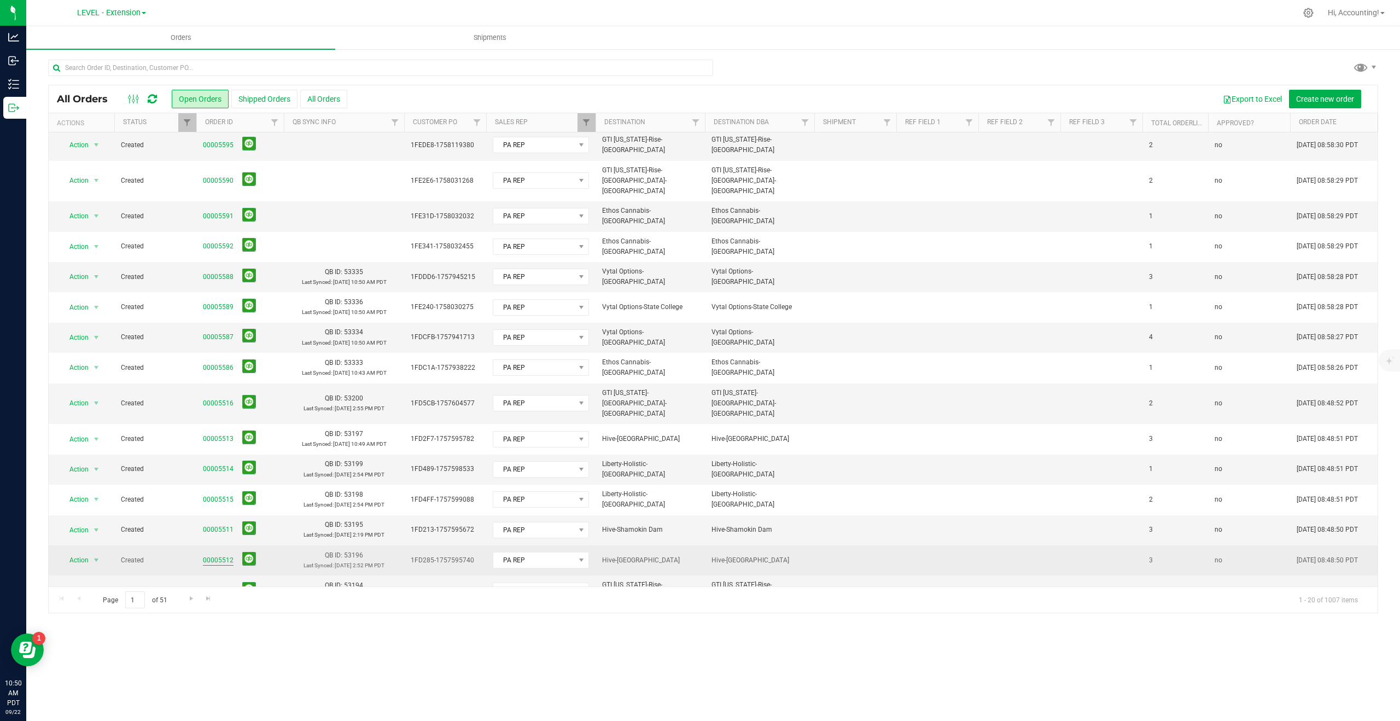
click at [225, 555] on link "00005512" at bounding box center [218, 560] width 31 height 10
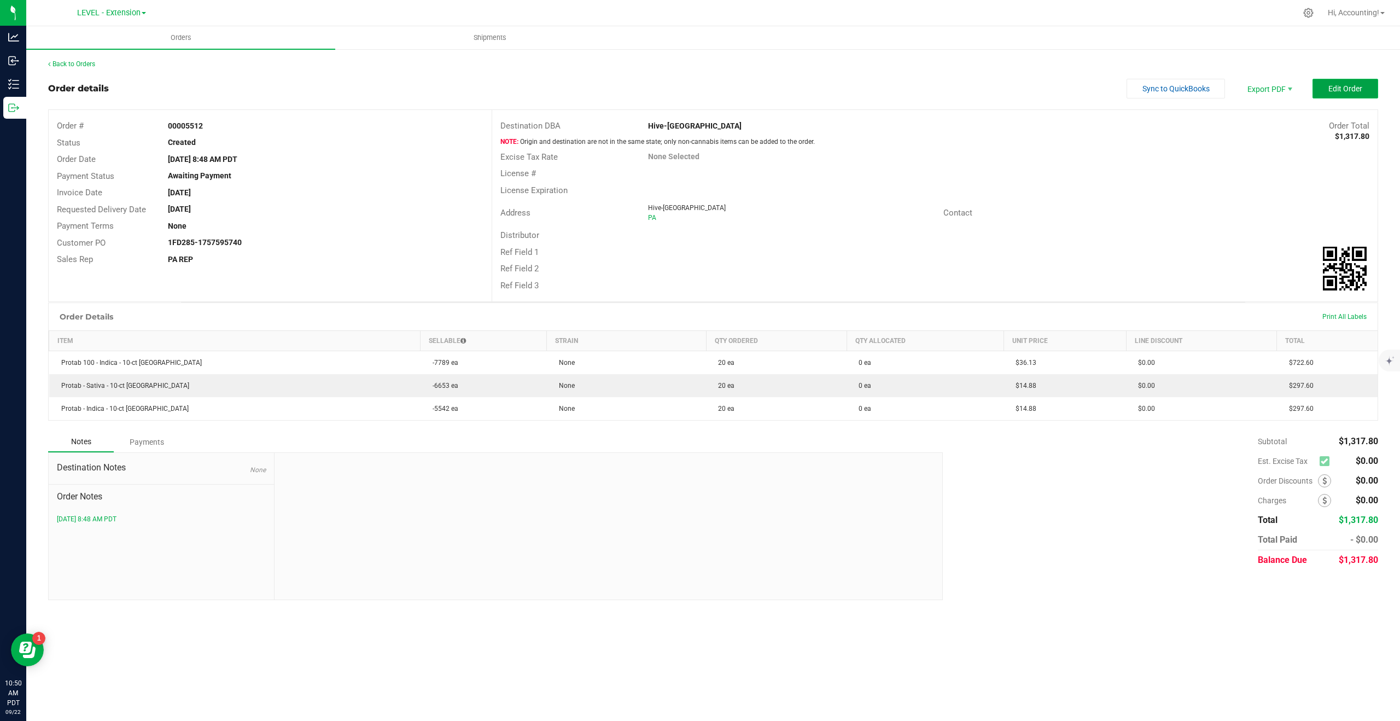
click at [1341, 85] on span "Edit Order" at bounding box center [1345, 88] width 34 height 9
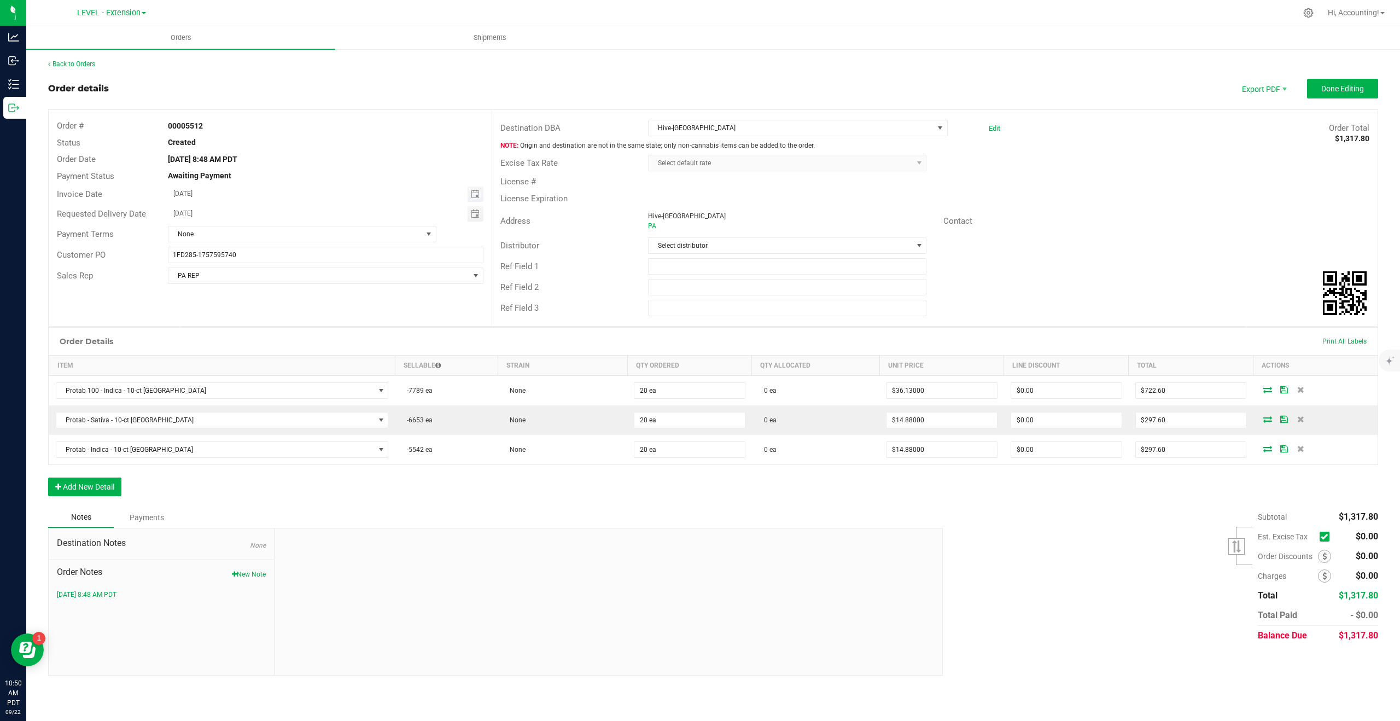
click at [185, 191] on input "[DATE]" at bounding box center [318, 194] width 300 height 14
type input "[DATE]"
click at [187, 209] on input "[DATE]" at bounding box center [318, 213] width 300 height 14
type input "[DATE]"
click at [1341, 91] on span "Done Editing" at bounding box center [1342, 88] width 43 height 9
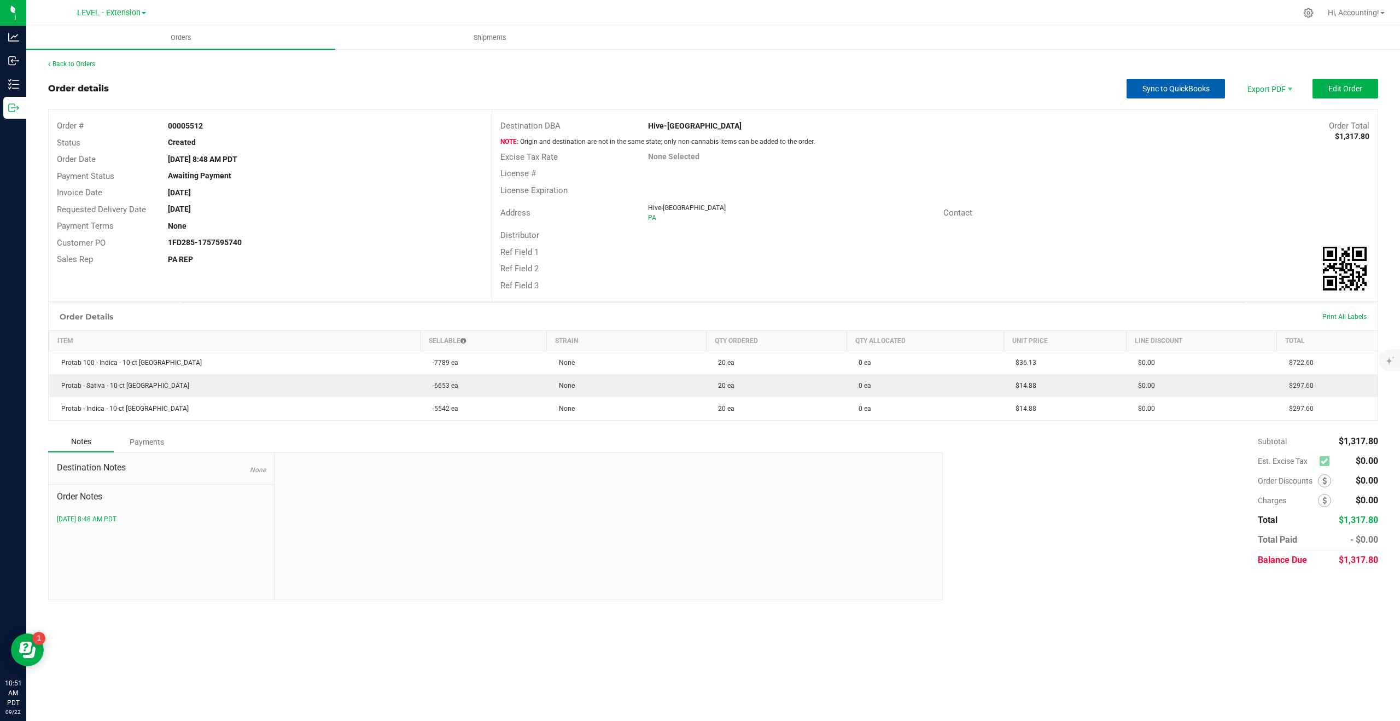
drag, startPoint x: 1187, startPoint y: 89, endPoint x: 1172, endPoint y: 89, distance: 15.3
click at [1172, 89] on span "Sync to QuickBooks" at bounding box center [1176, 88] width 67 height 9
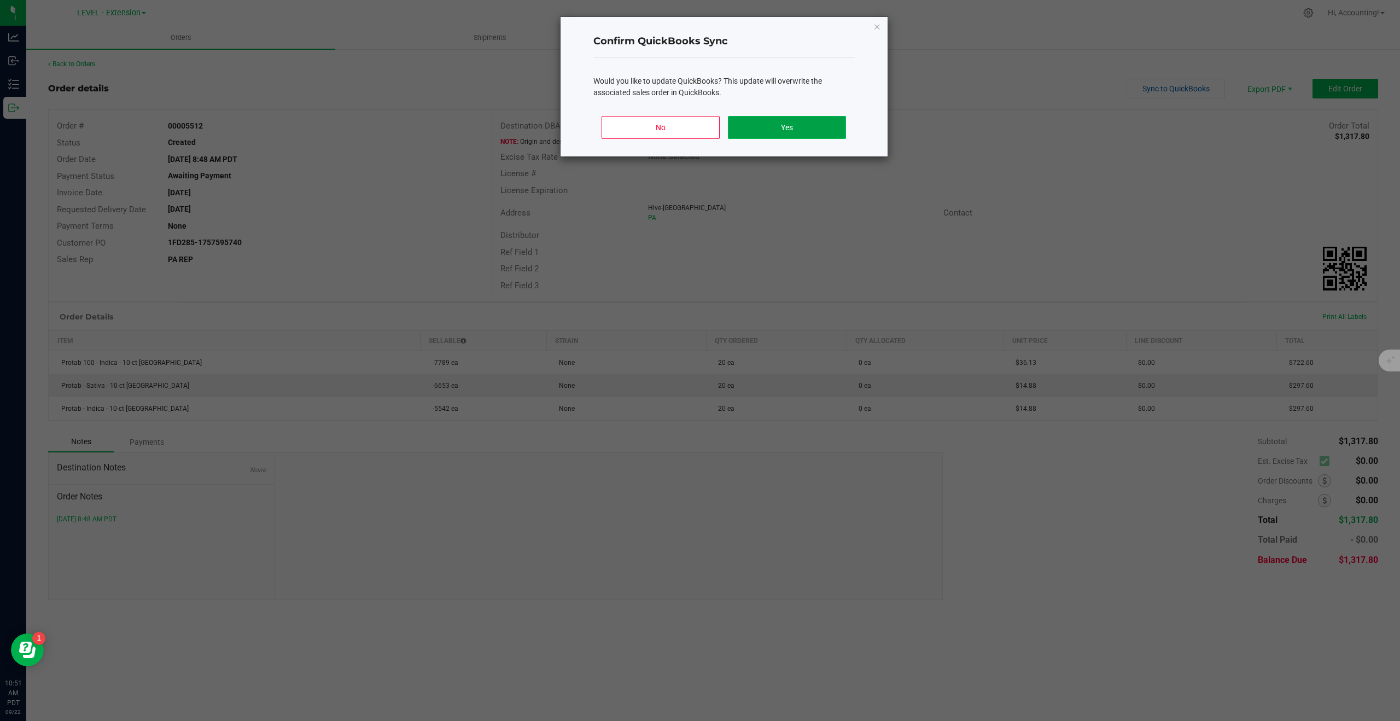
click at [771, 120] on button "Yes" at bounding box center [787, 127] width 118 height 23
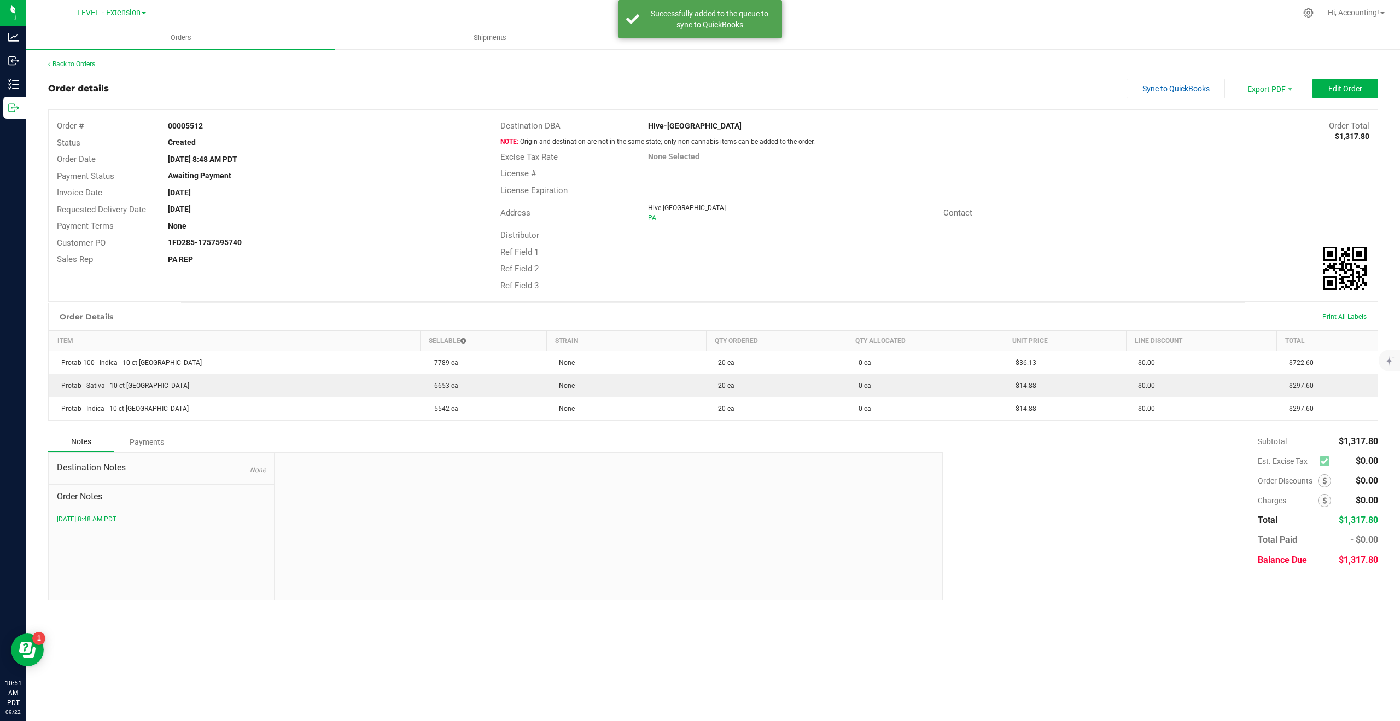
click at [65, 63] on link "Back to Orders" at bounding box center [71, 64] width 47 height 8
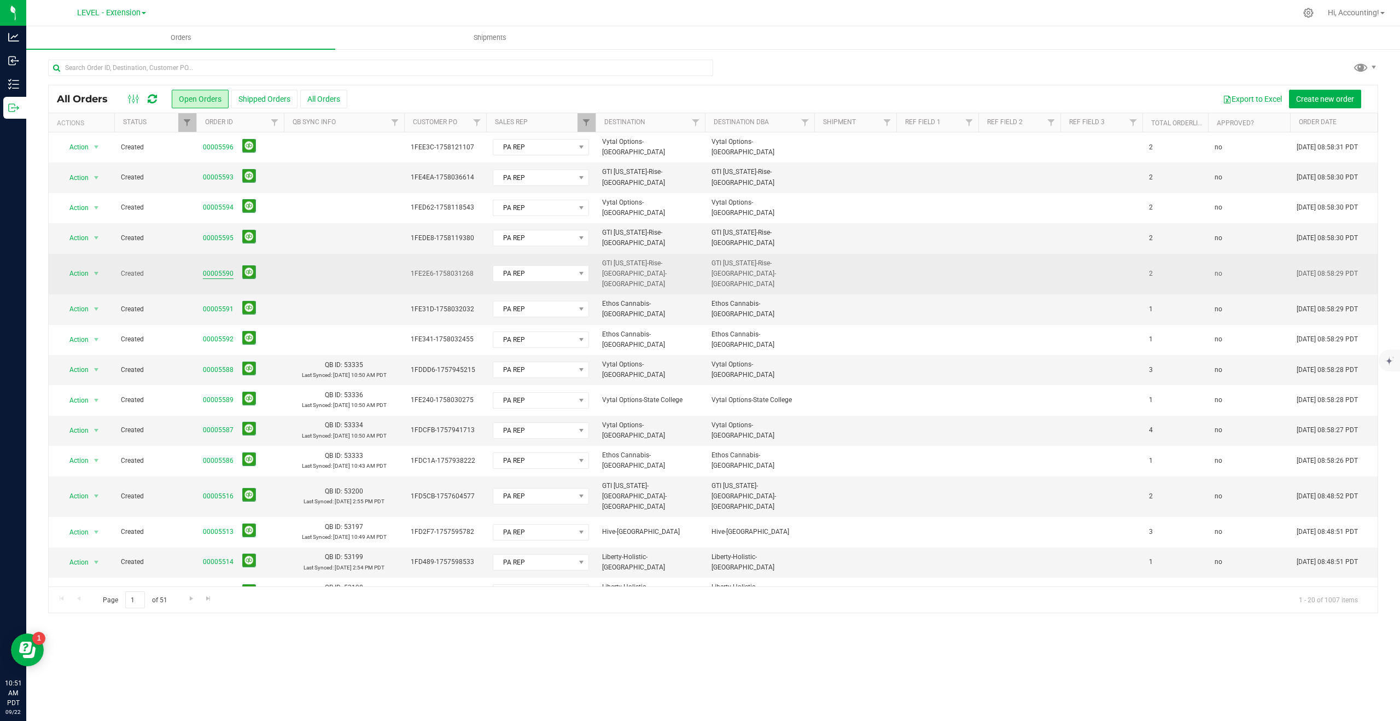
click at [223, 269] on link "00005590" at bounding box center [218, 274] width 31 height 10
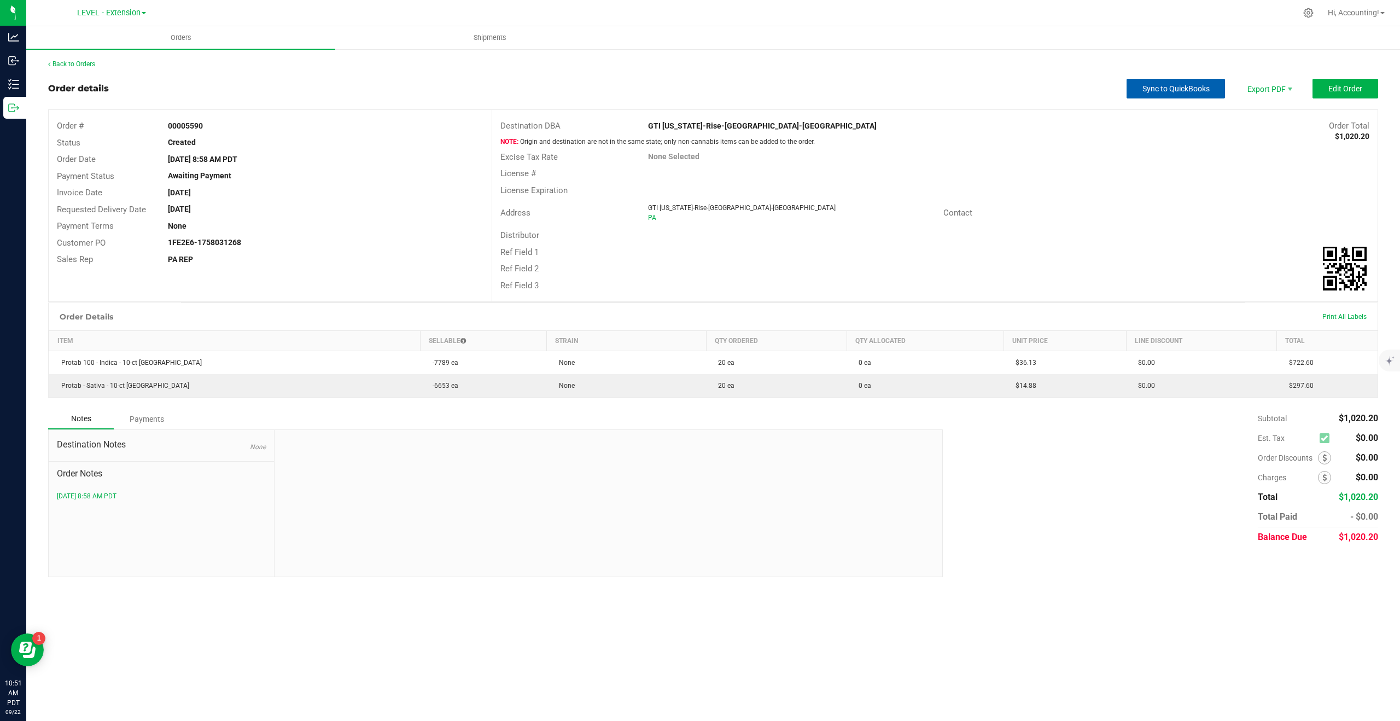
click at [1150, 86] on span "Sync to QuickBooks" at bounding box center [1176, 88] width 67 height 9
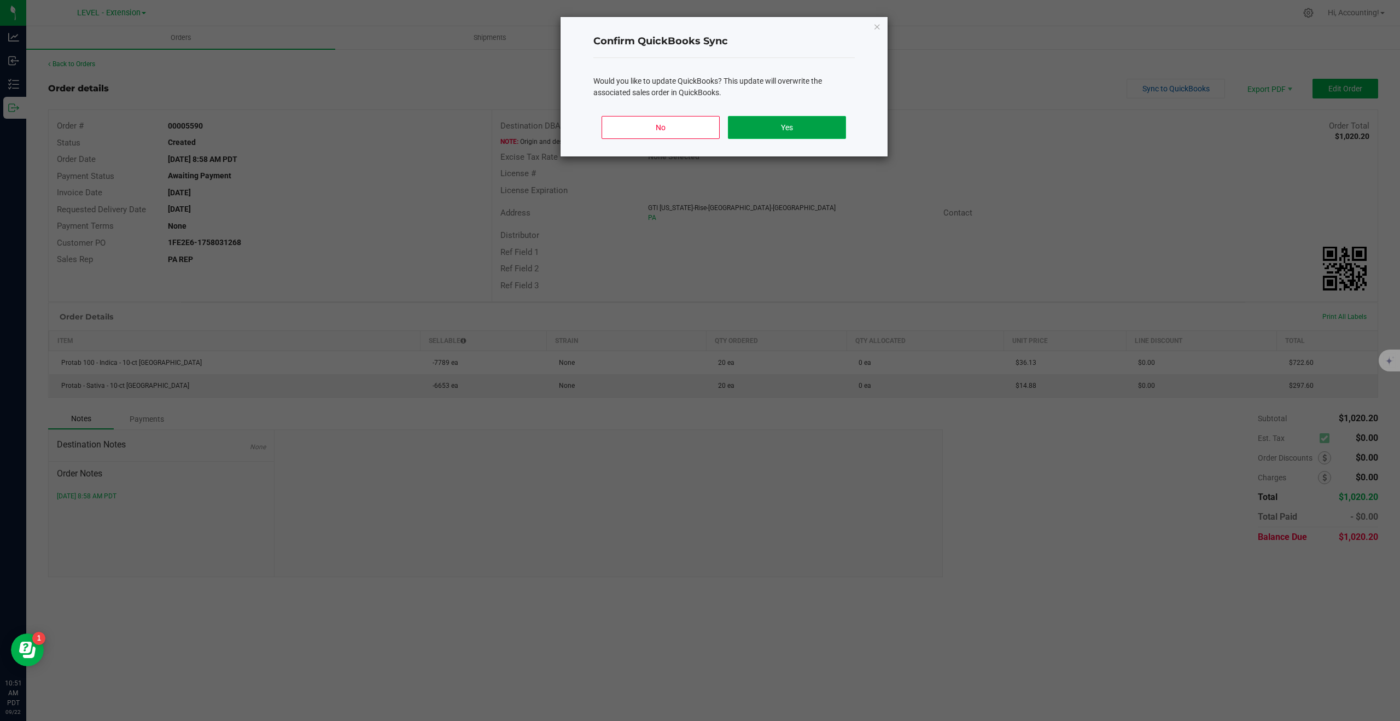
click at [806, 126] on button "Yes" at bounding box center [787, 127] width 118 height 23
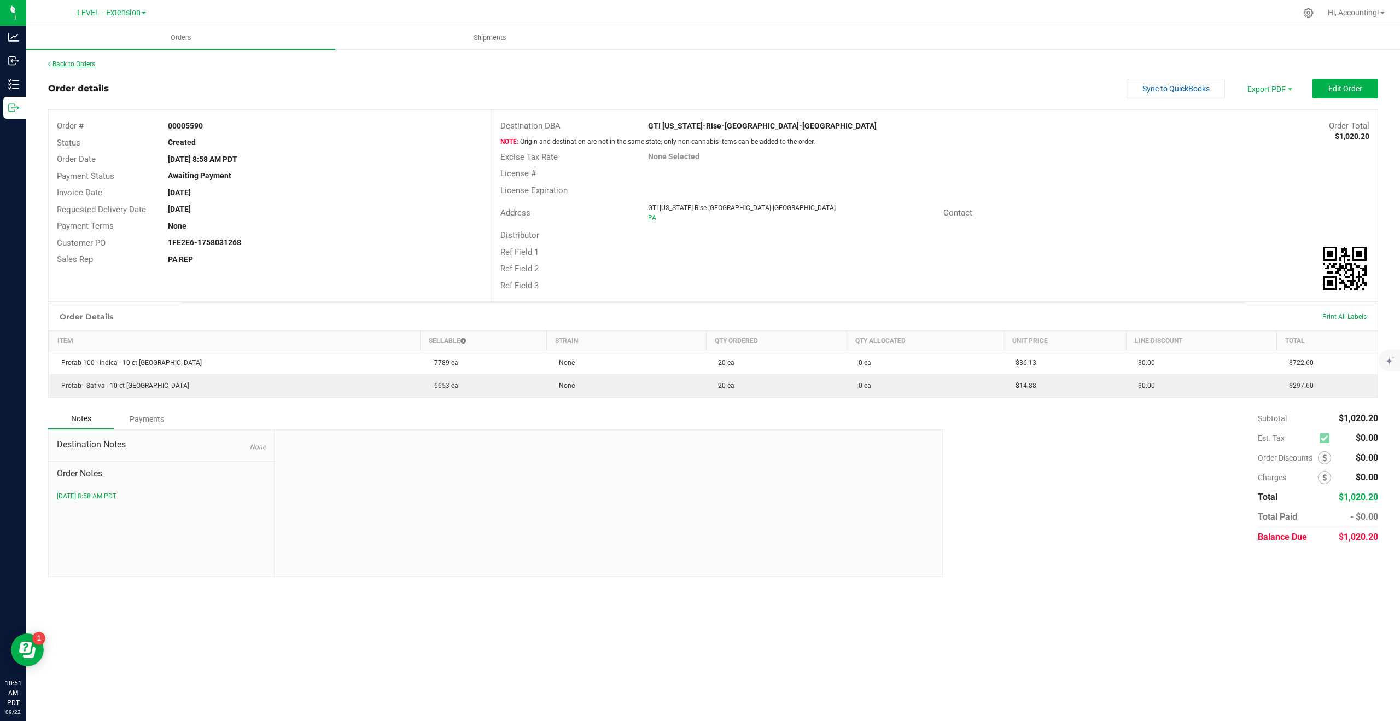
click at [74, 63] on link "Back to Orders" at bounding box center [71, 64] width 47 height 8
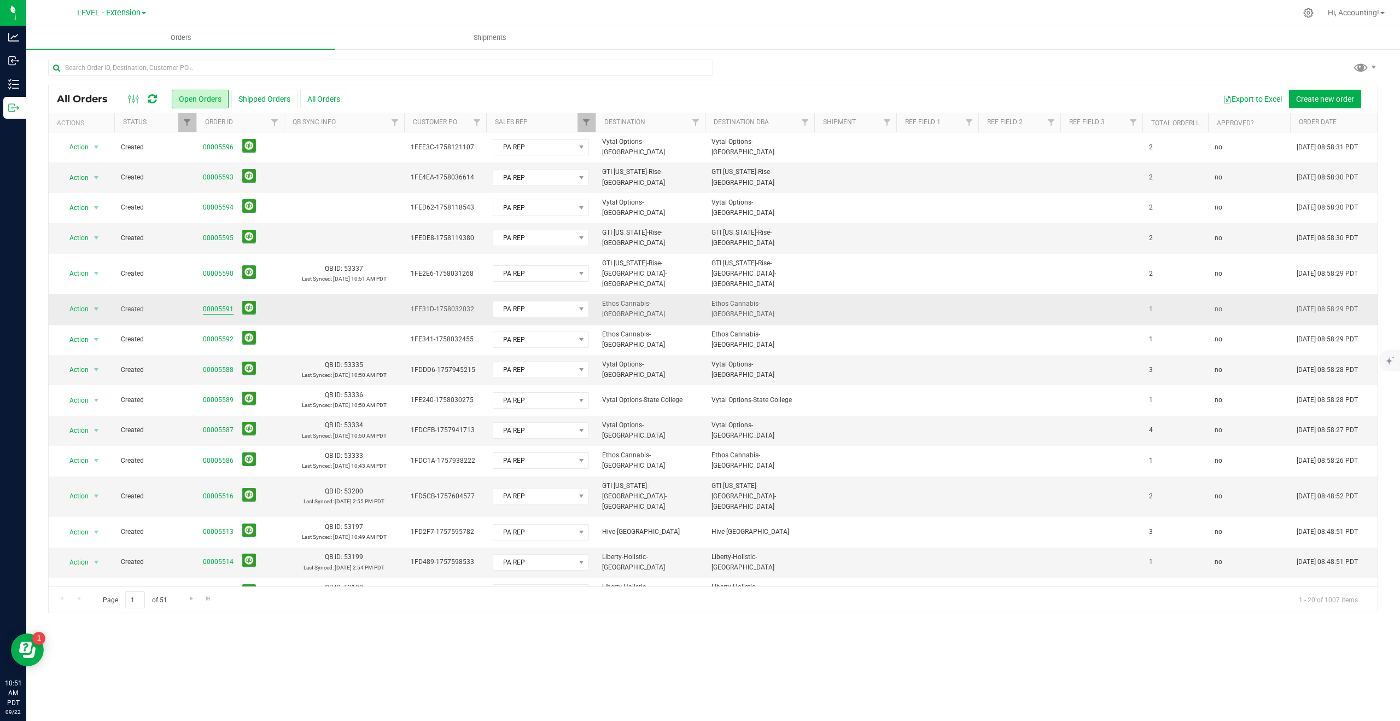
click at [211, 304] on link "00005591" at bounding box center [218, 309] width 31 height 10
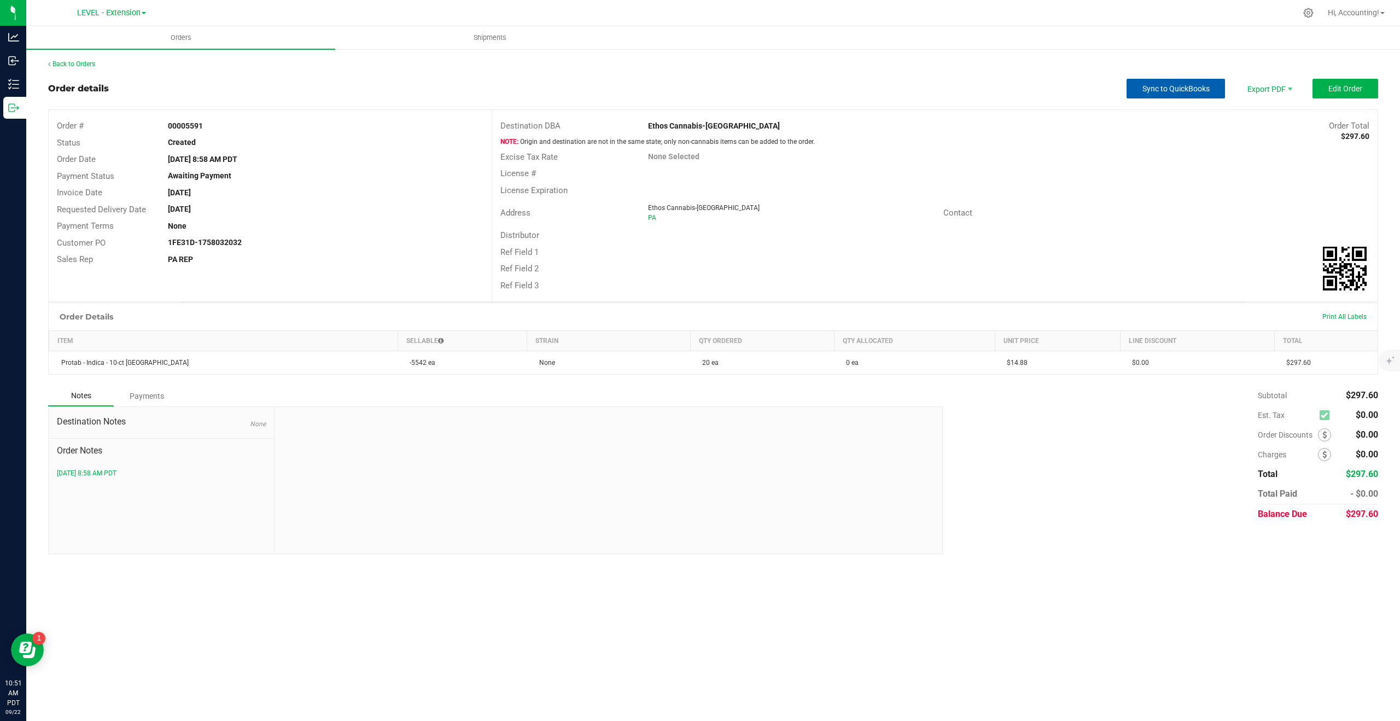
click at [1173, 91] on span "Sync to QuickBooks" at bounding box center [1176, 88] width 67 height 9
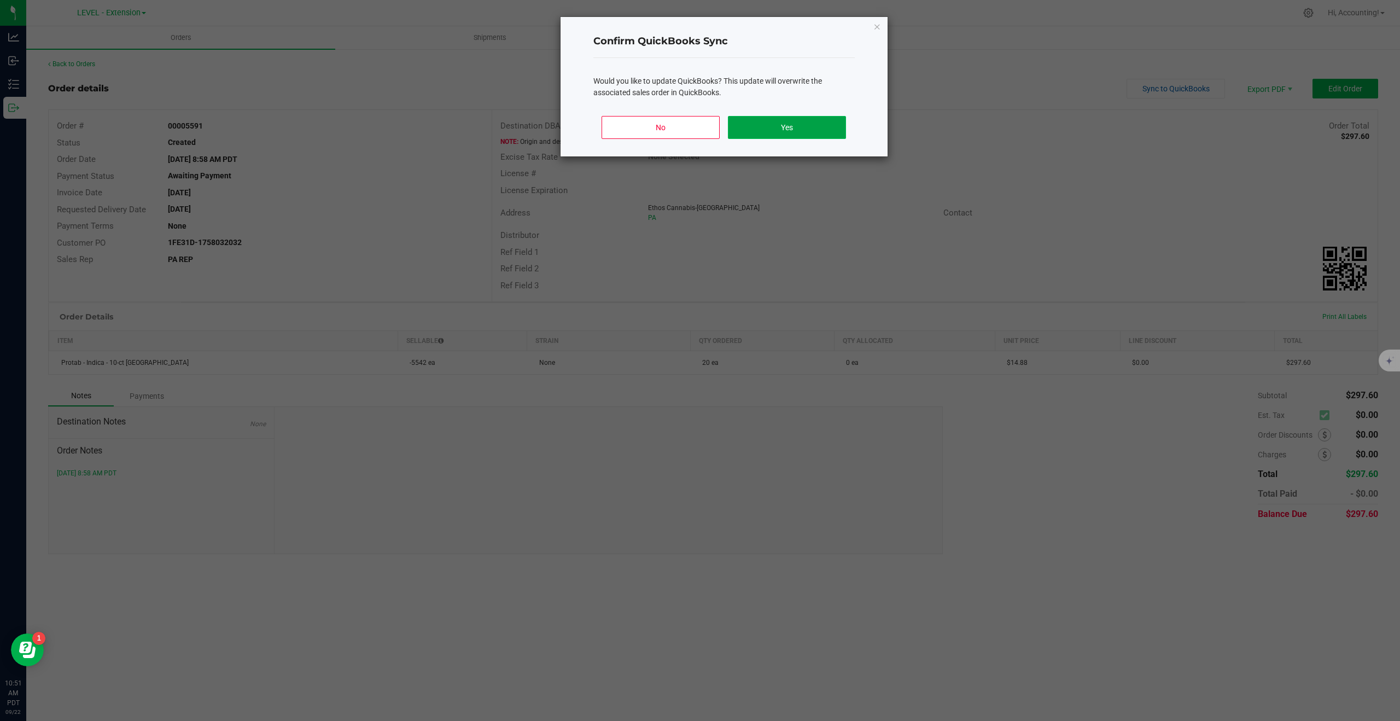
click at [798, 126] on button "Yes" at bounding box center [787, 127] width 118 height 23
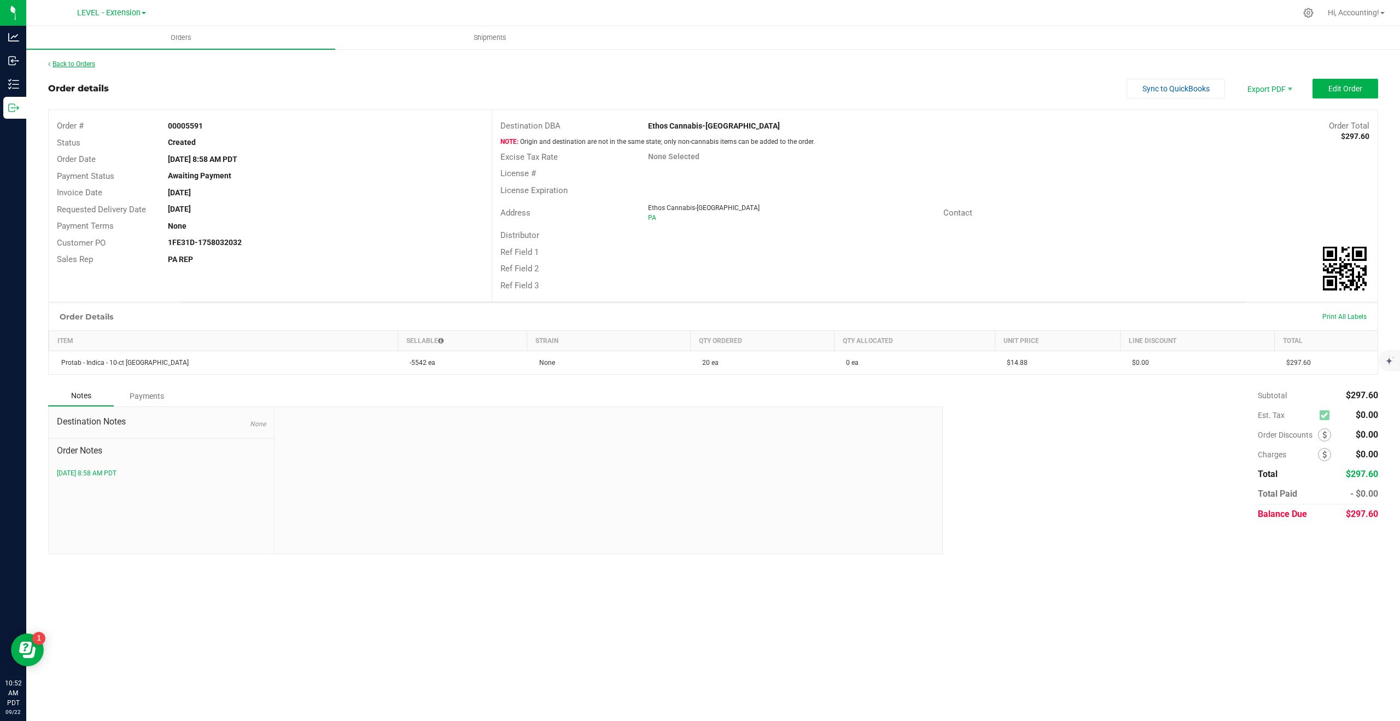
click at [69, 62] on link "Back to Orders" at bounding box center [71, 64] width 47 height 8
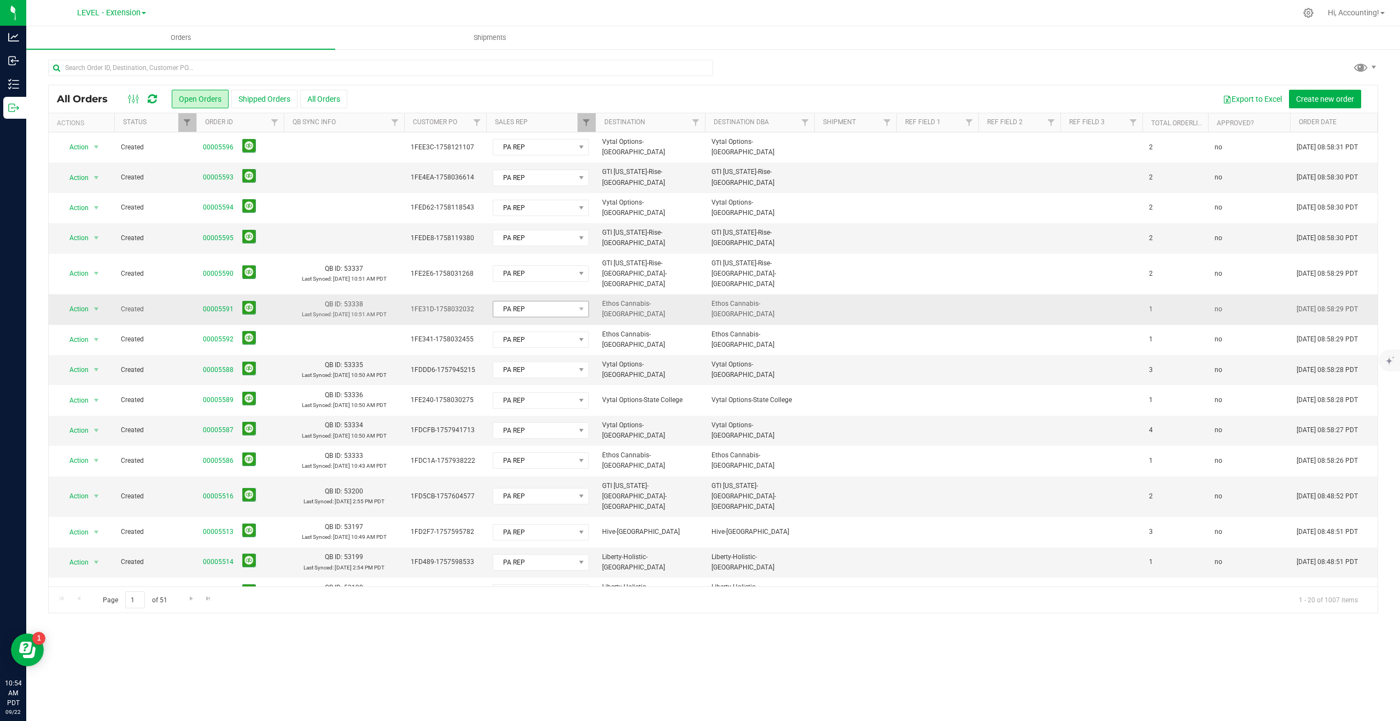
scroll to position [1, 0]
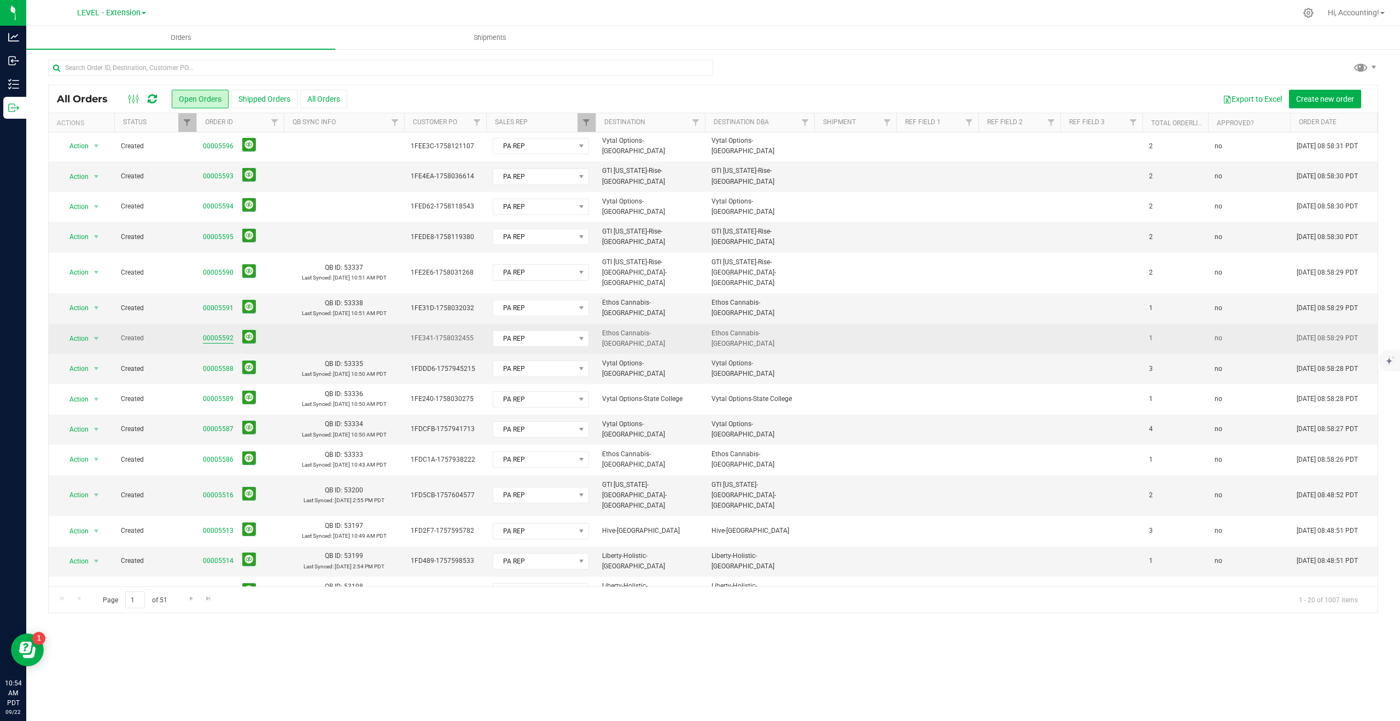
click at [222, 333] on link "00005592" at bounding box center [218, 338] width 31 height 10
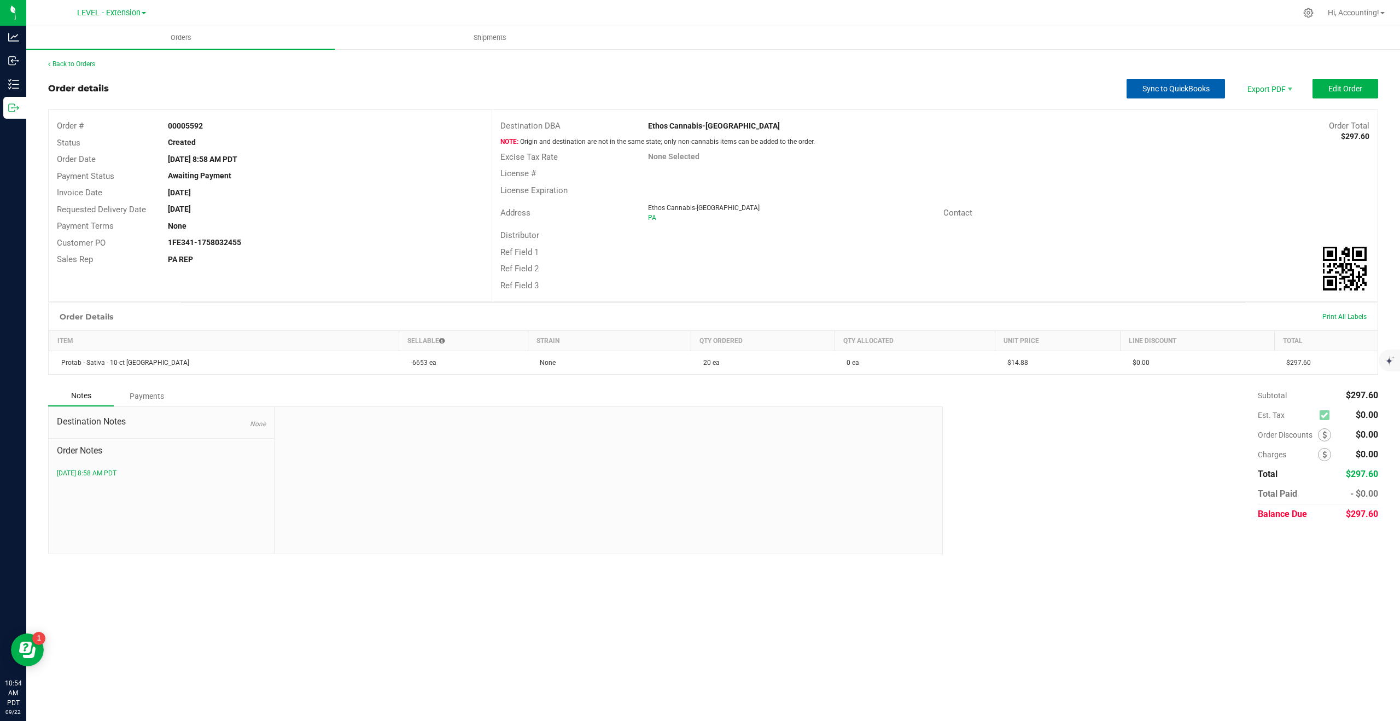
click at [1167, 94] on button "Sync to QuickBooks" at bounding box center [1176, 89] width 98 height 20
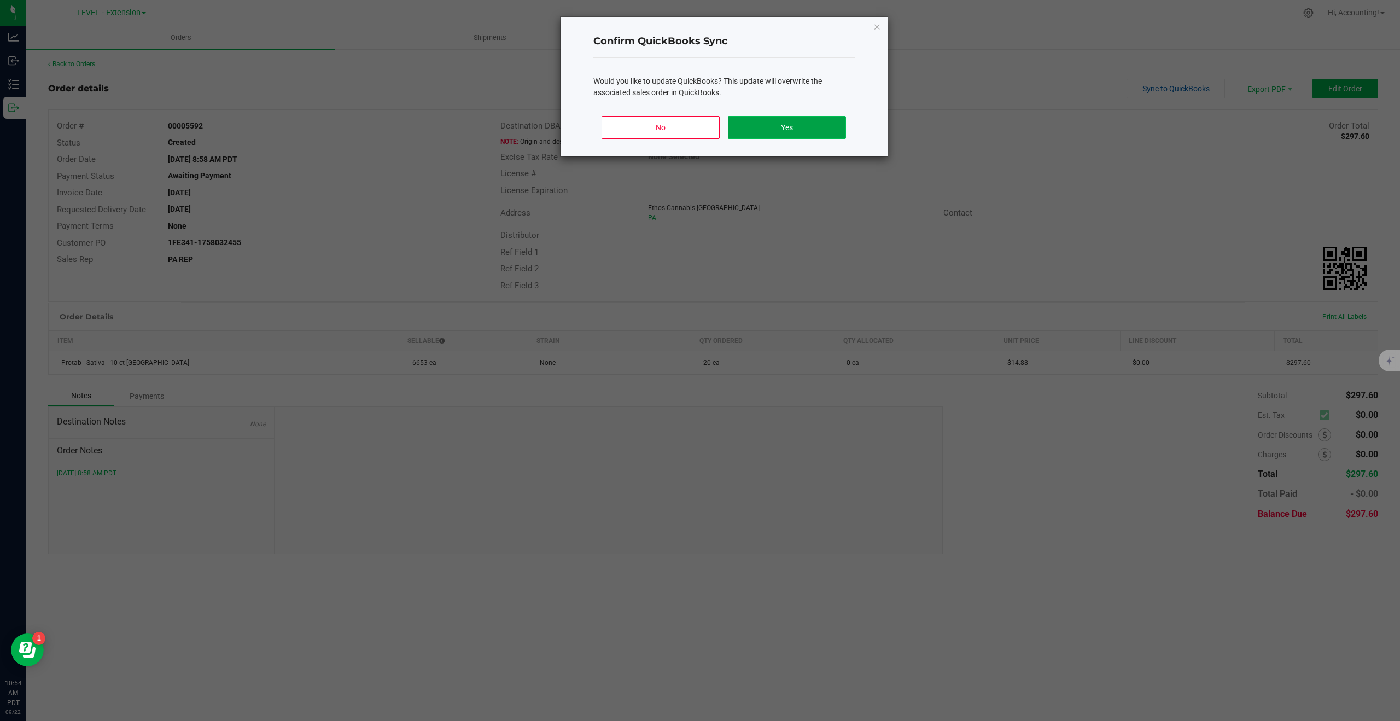
click at [779, 133] on button "Yes" at bounding box center [787, 127] width 118 height 23
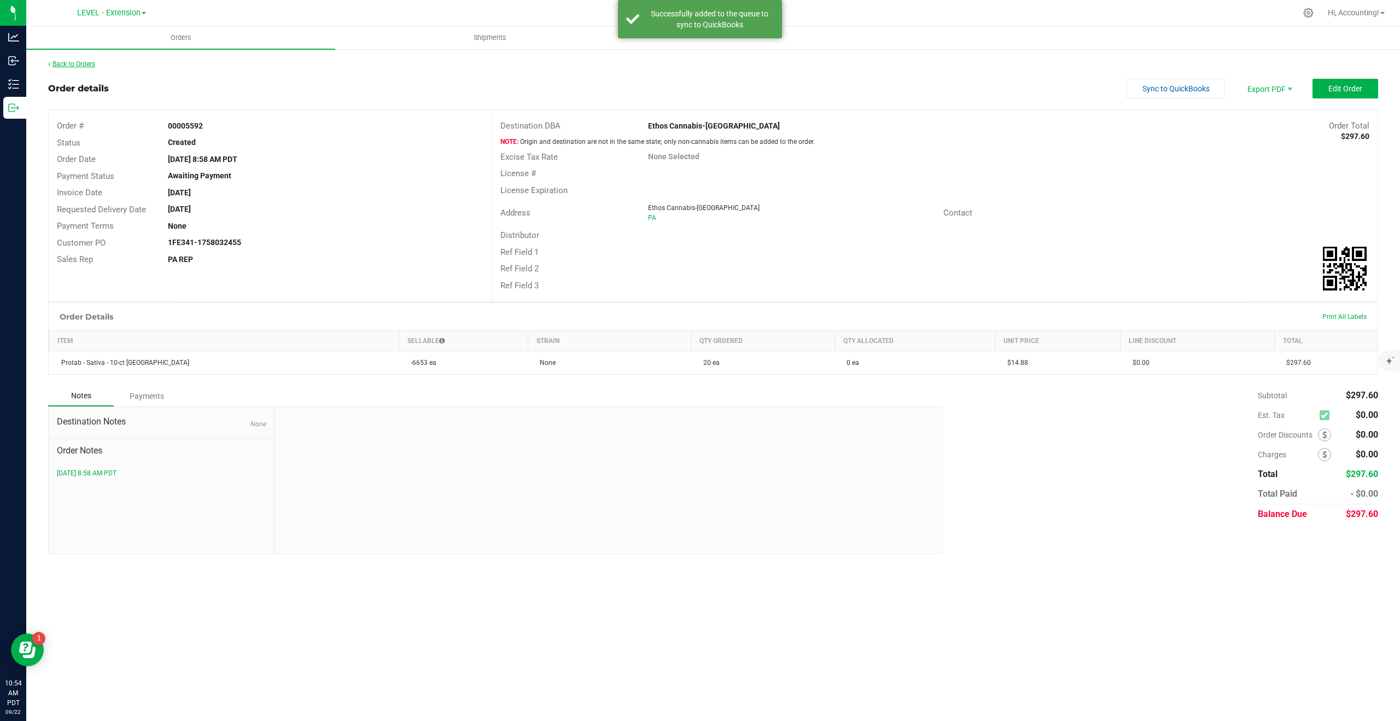
click at [83, 63] on link "Back to Orders" at bounding box center [71, 64] width 47 height 8
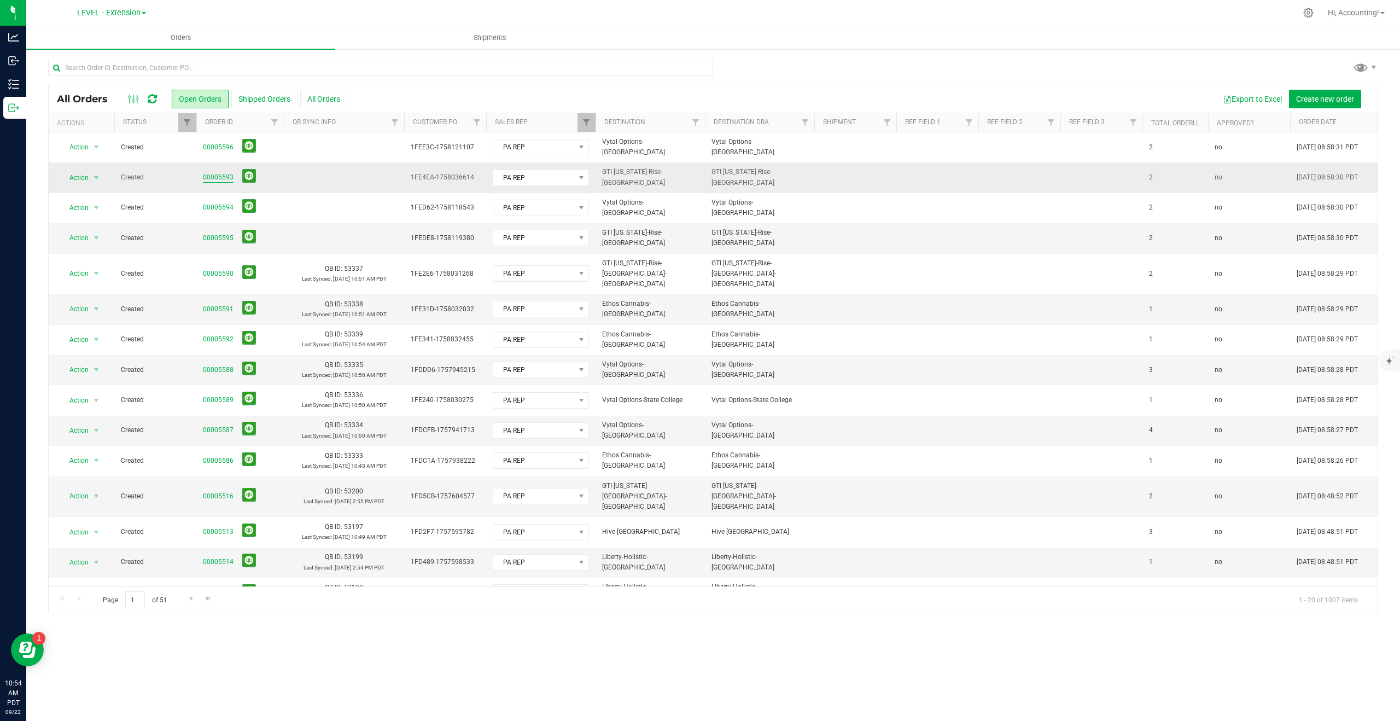
click at [218, 174] on link "00005593" at bounding box center [218, 177] width 31 height 10
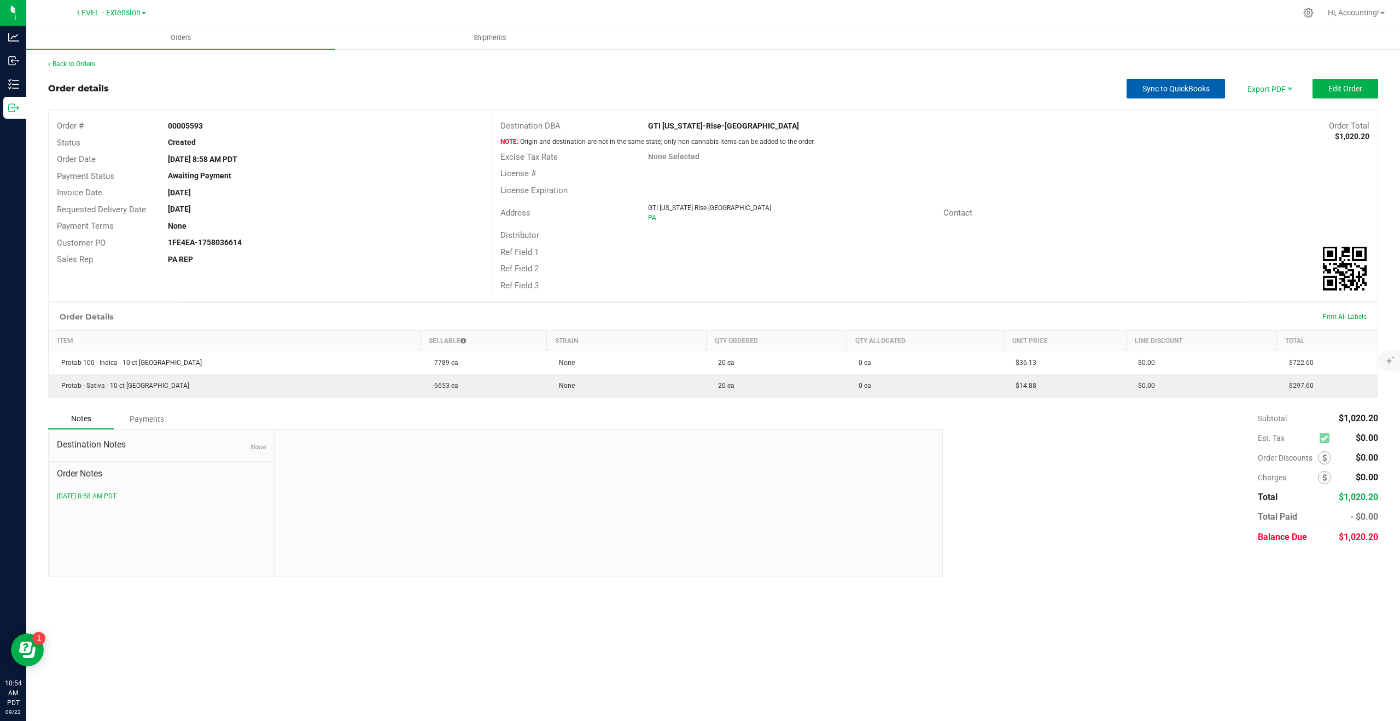
click at [1173, 86] on span "Sync to QuickBooks" at bounding box center [1176, 88] width 67 height 9
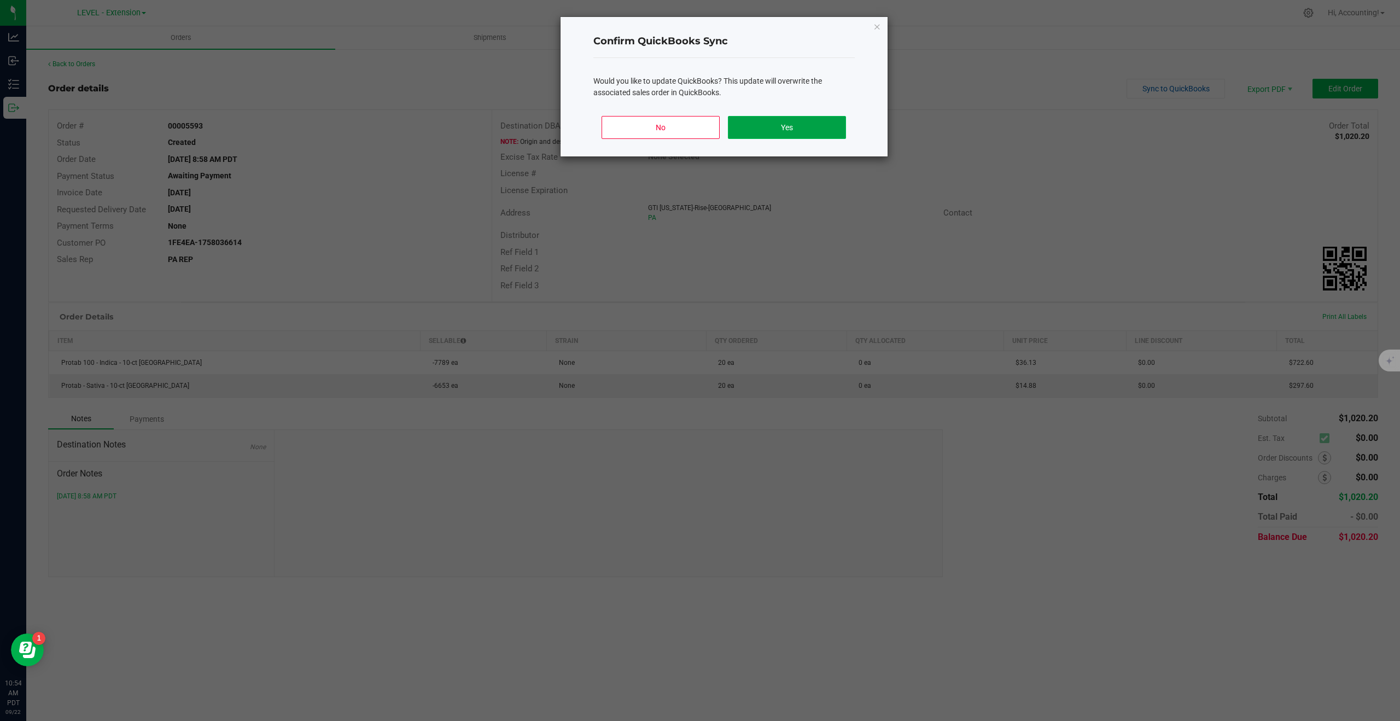
click at [784, 124] on button "Yes" at bounding box center [787, 127] width 118 height 23
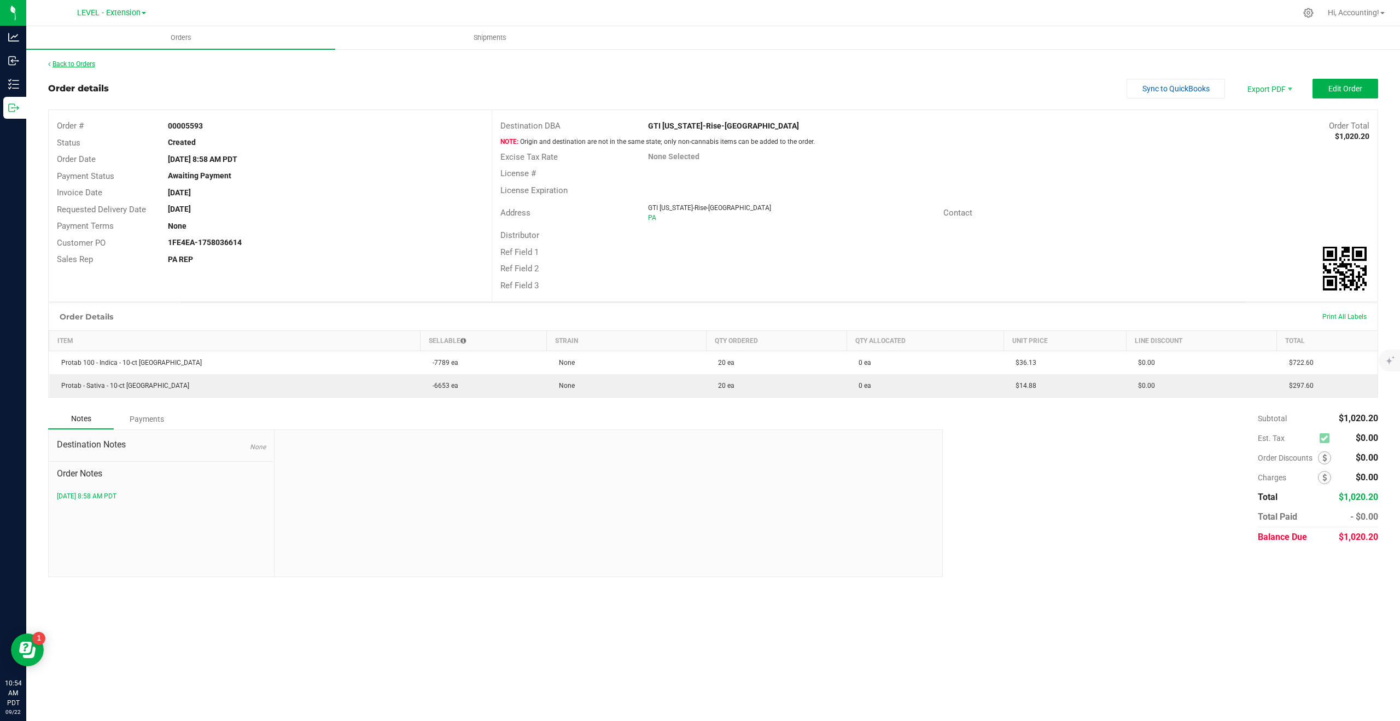
click at [76, 65] on link "Back to Orders" at bounding box center [71, 64] width 47 height 8
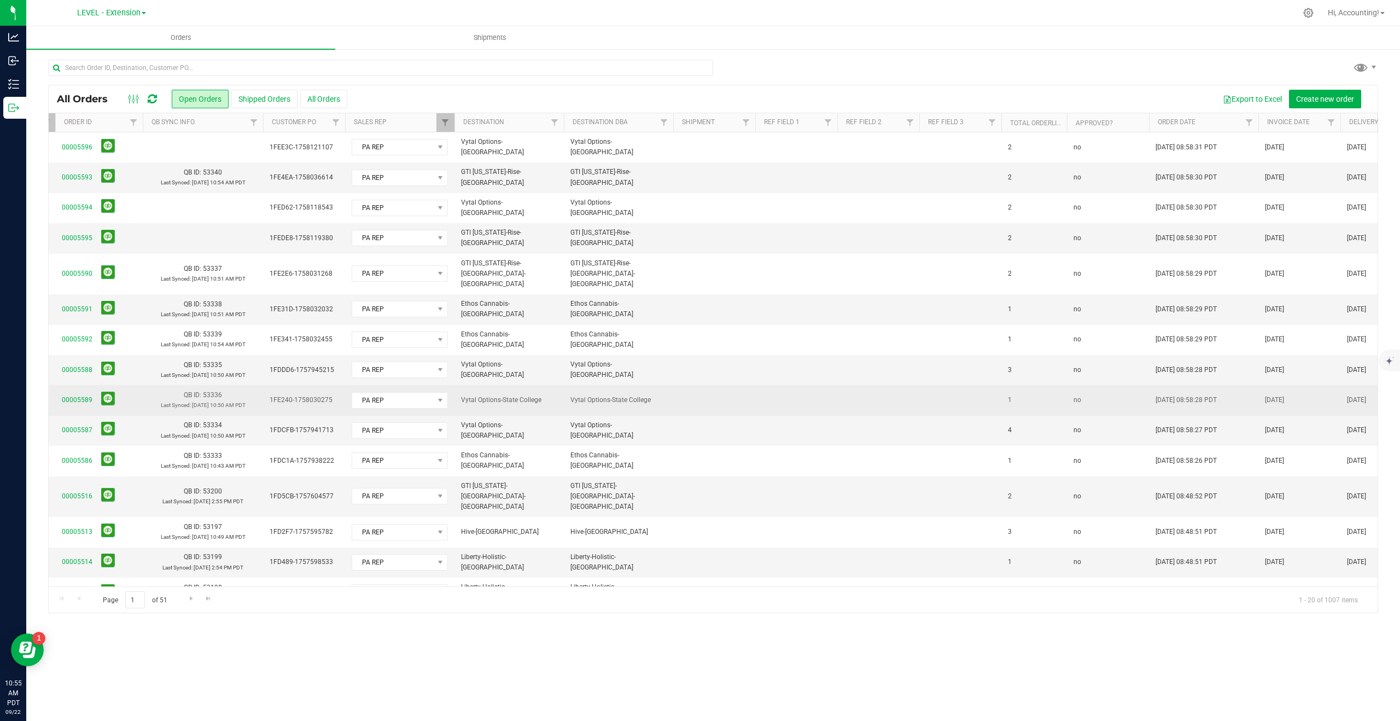
scroll to position [0, 143]
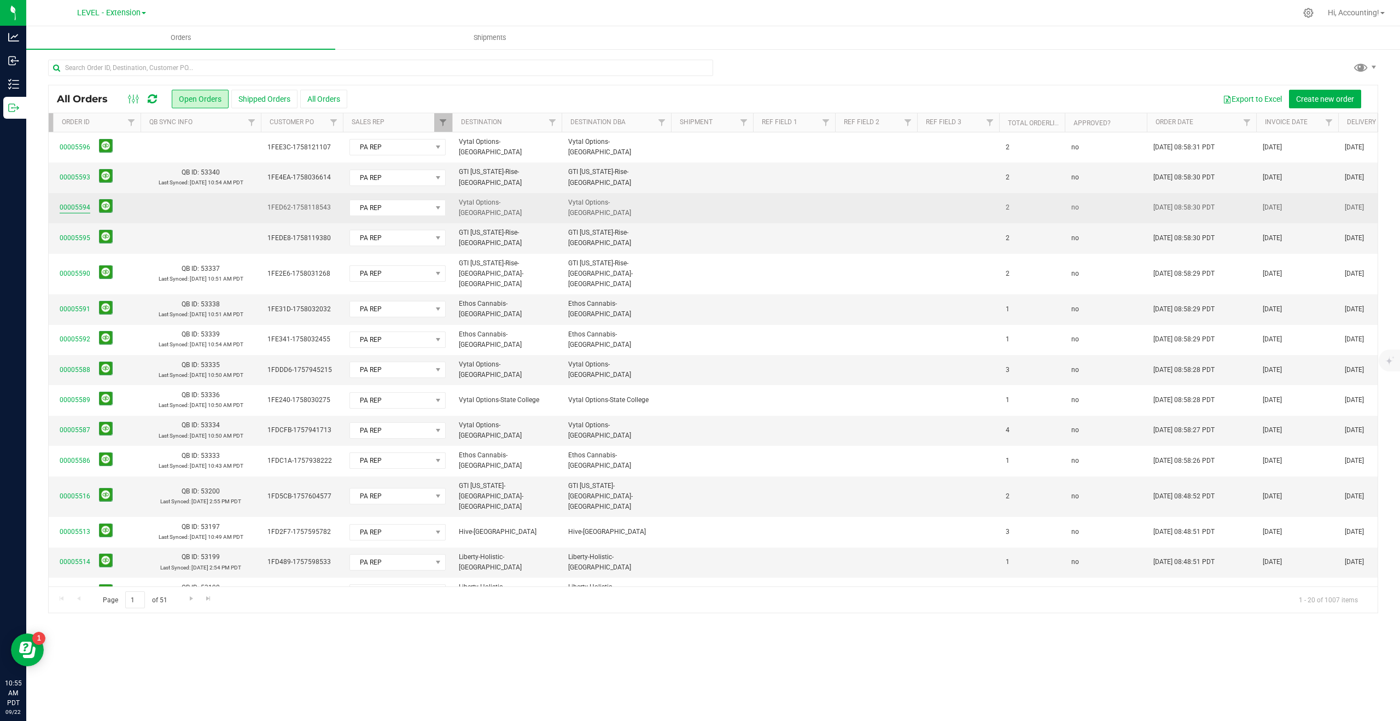
click at [68, 206] on link "00005594" at bounding box center [75, 207] width 31 height 10
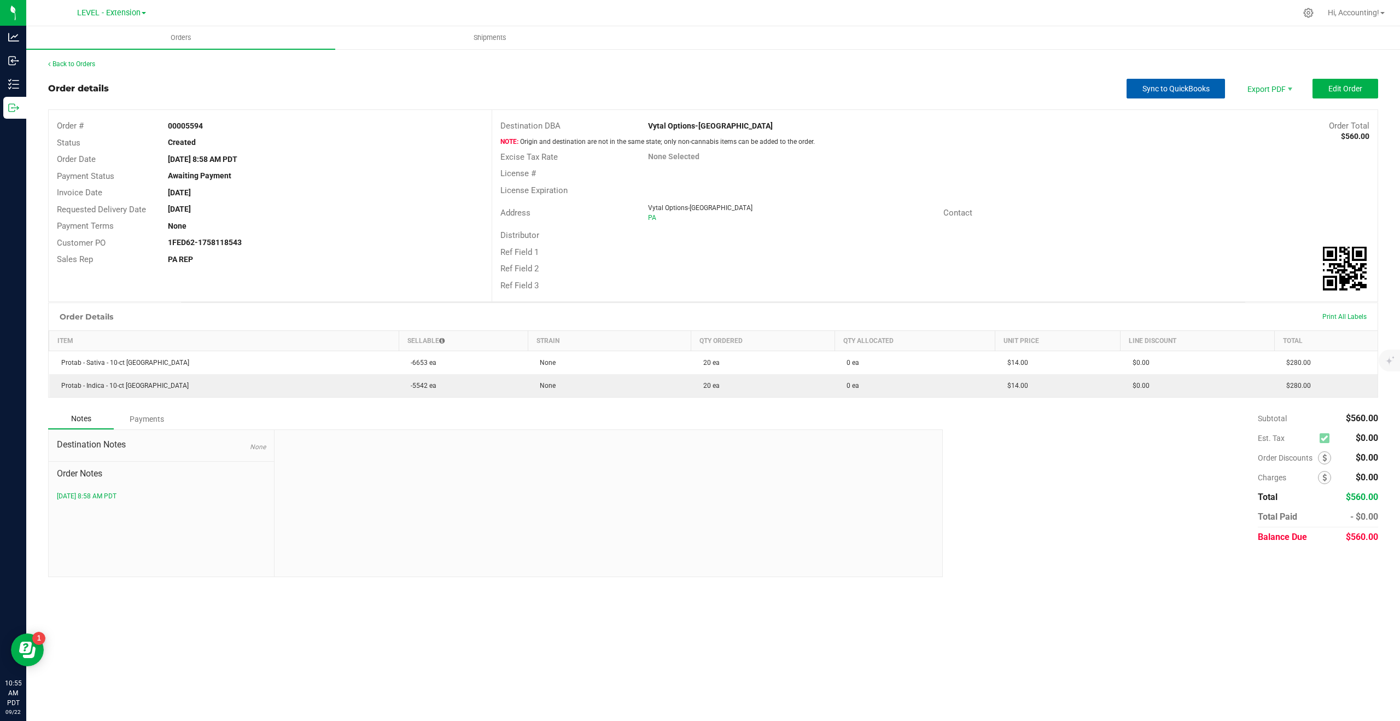
click at [1173, 86] on span "Sync to QuickBooks" at bounding box center [1176, 88] width 67 height 9
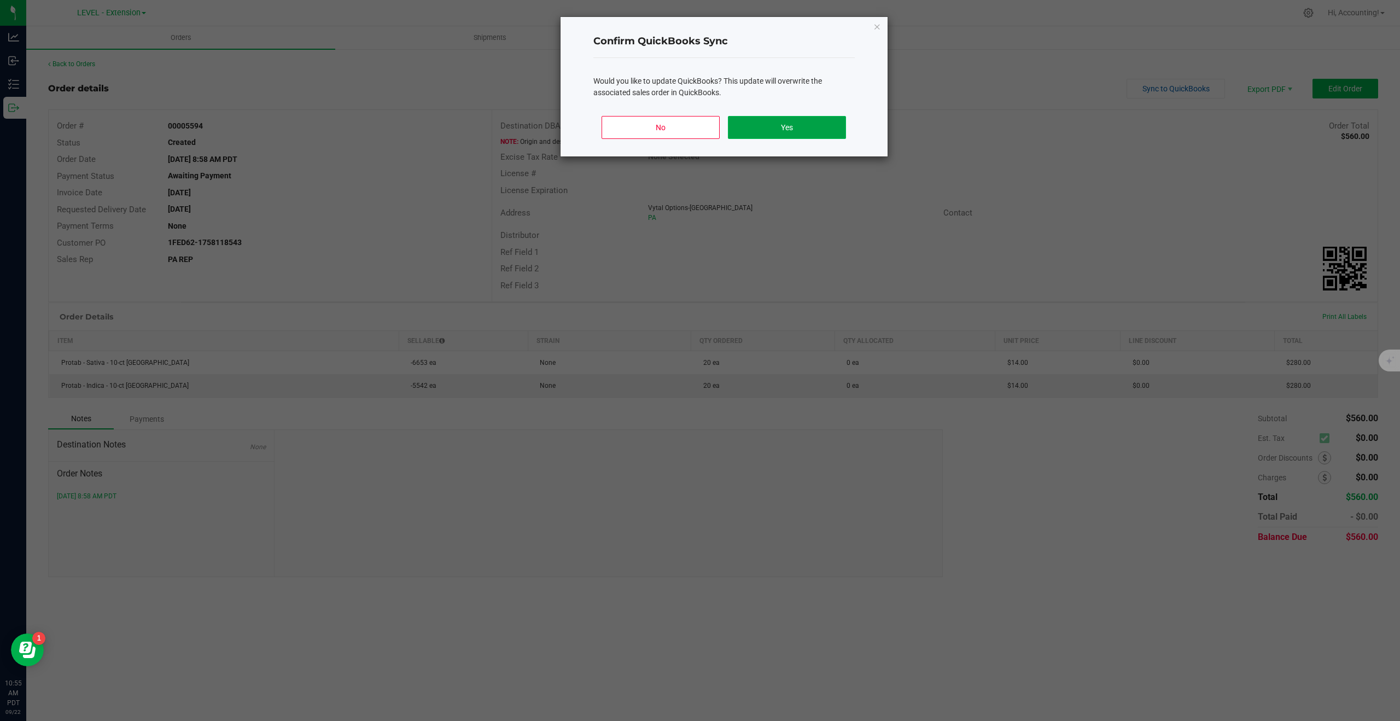
click at [806, 129] on button "Yes" at bounding box center [787, 127] width 118 height 23
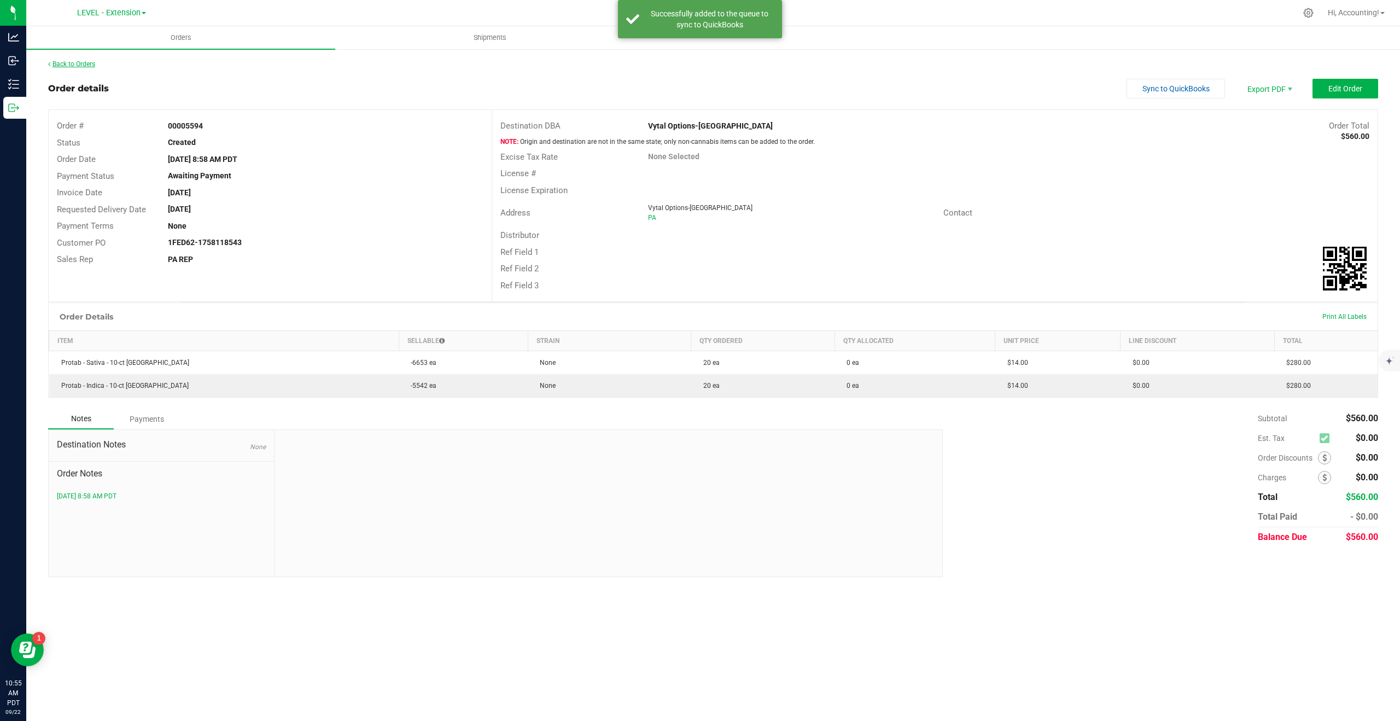
click at [77, 66] on link "Back to Orders" at bounding box center [71, 64] width 47 height 8
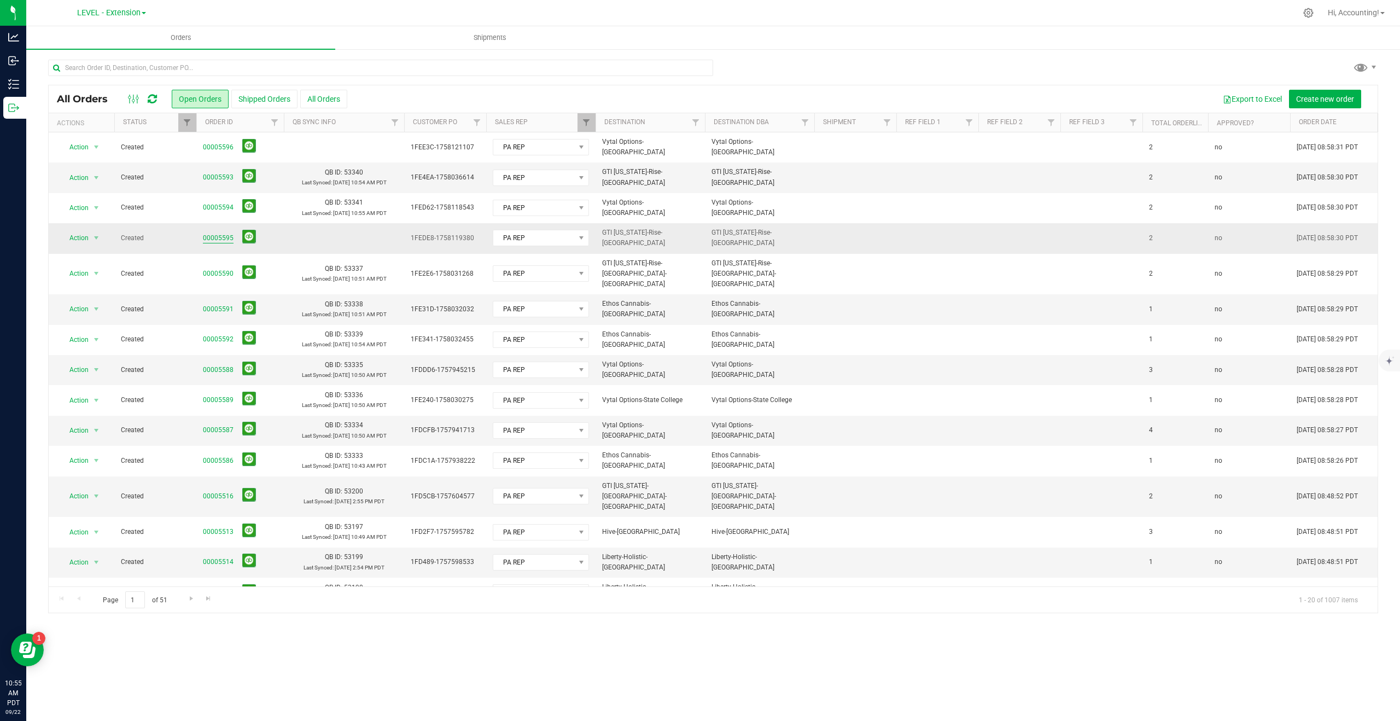
click at [215, 236] on link "00005595" at bounding box center [218, 238] width 31 height 10
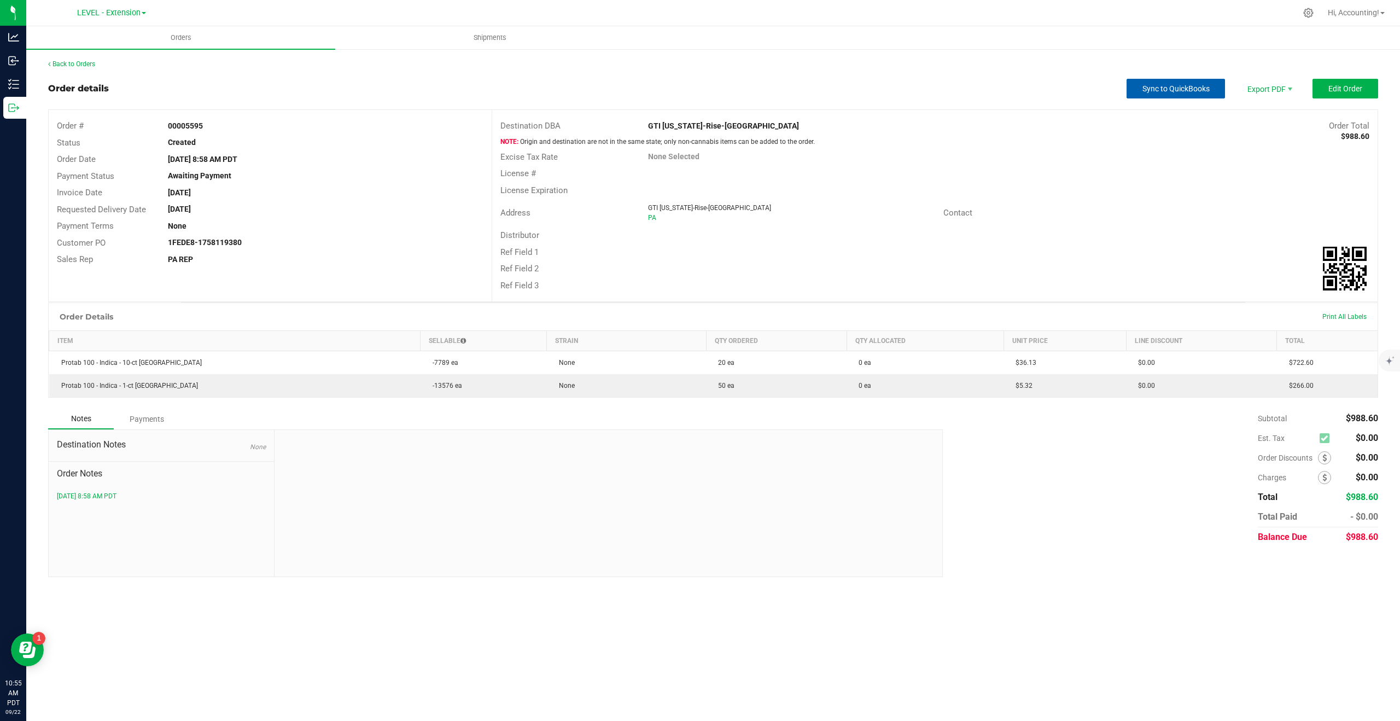
click at [1173, 92] on span "Sync to QuickBooks" at bounding box center [1176, 88] width 67 height 9
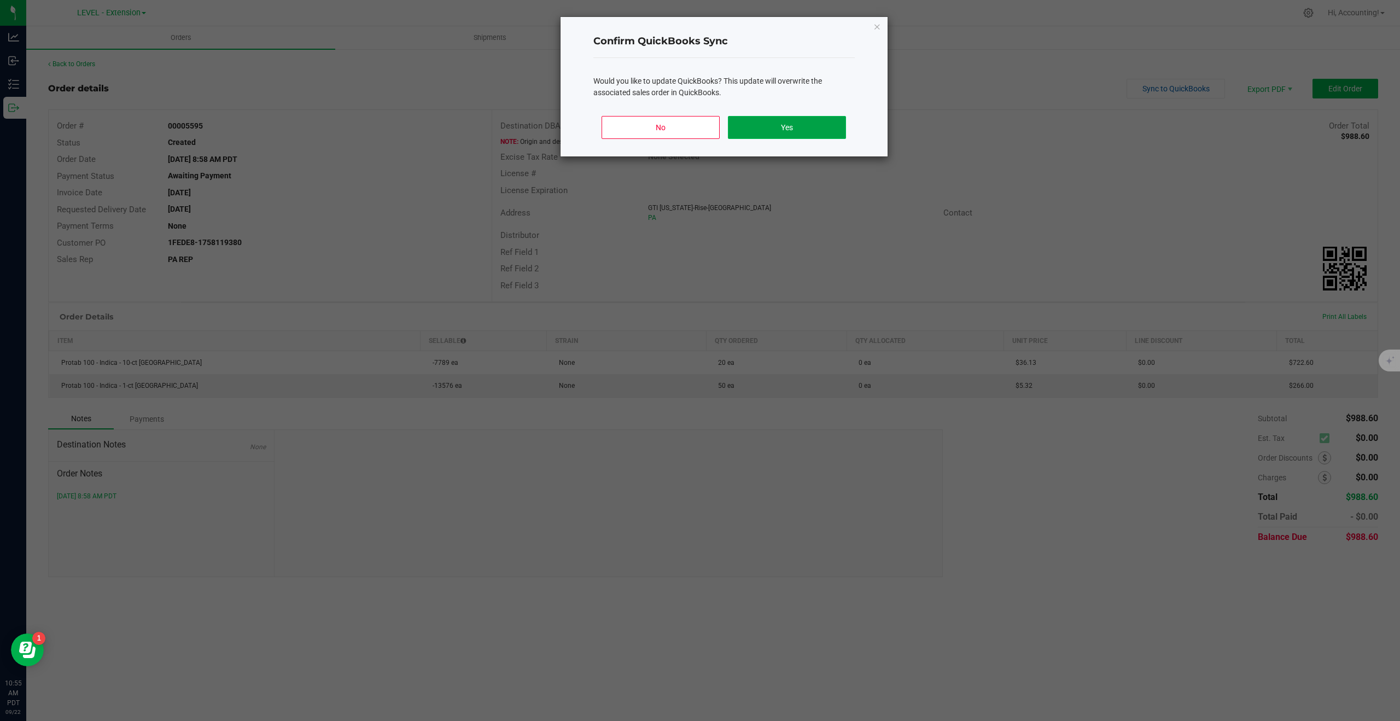
click at [787, 125] on button "Yes" at bounding box center [787, 127] width 118 height 23
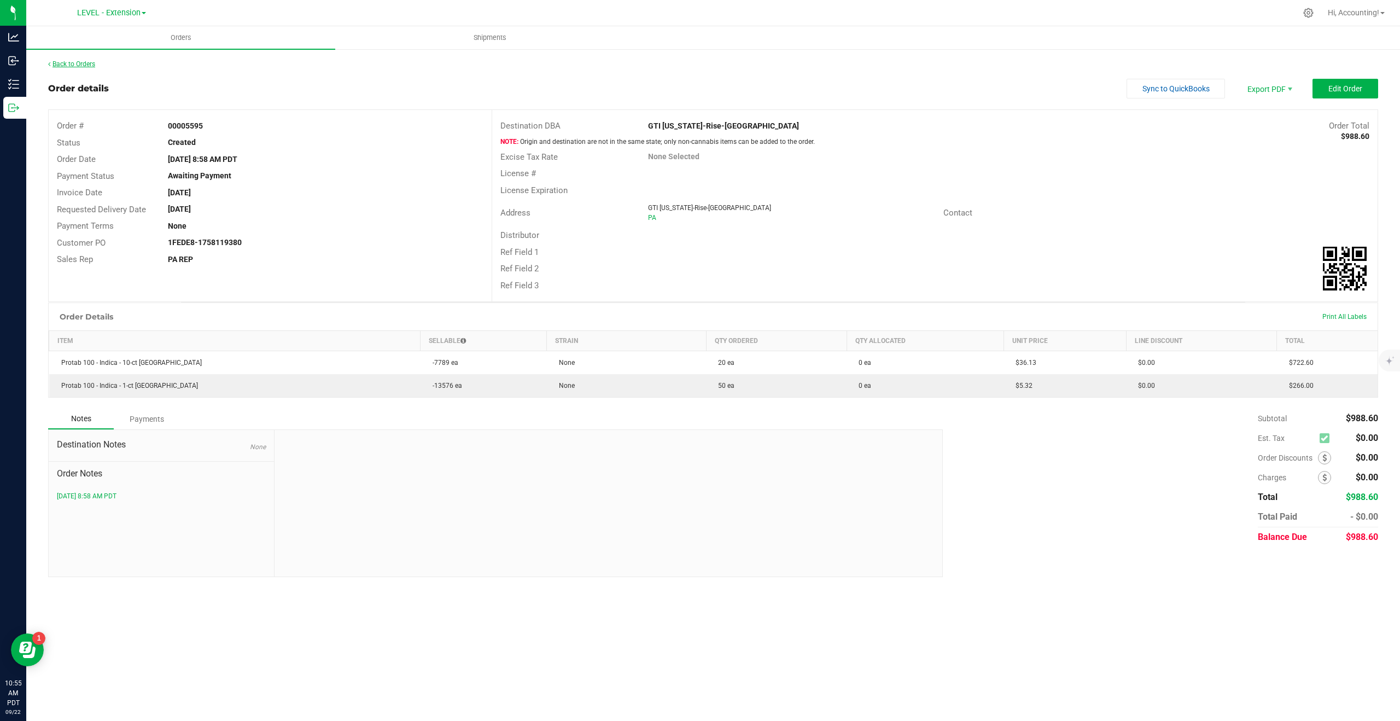
click at [76, 67] on link "Back to Orders" at bounding box center [71, 64] width 47 height 8
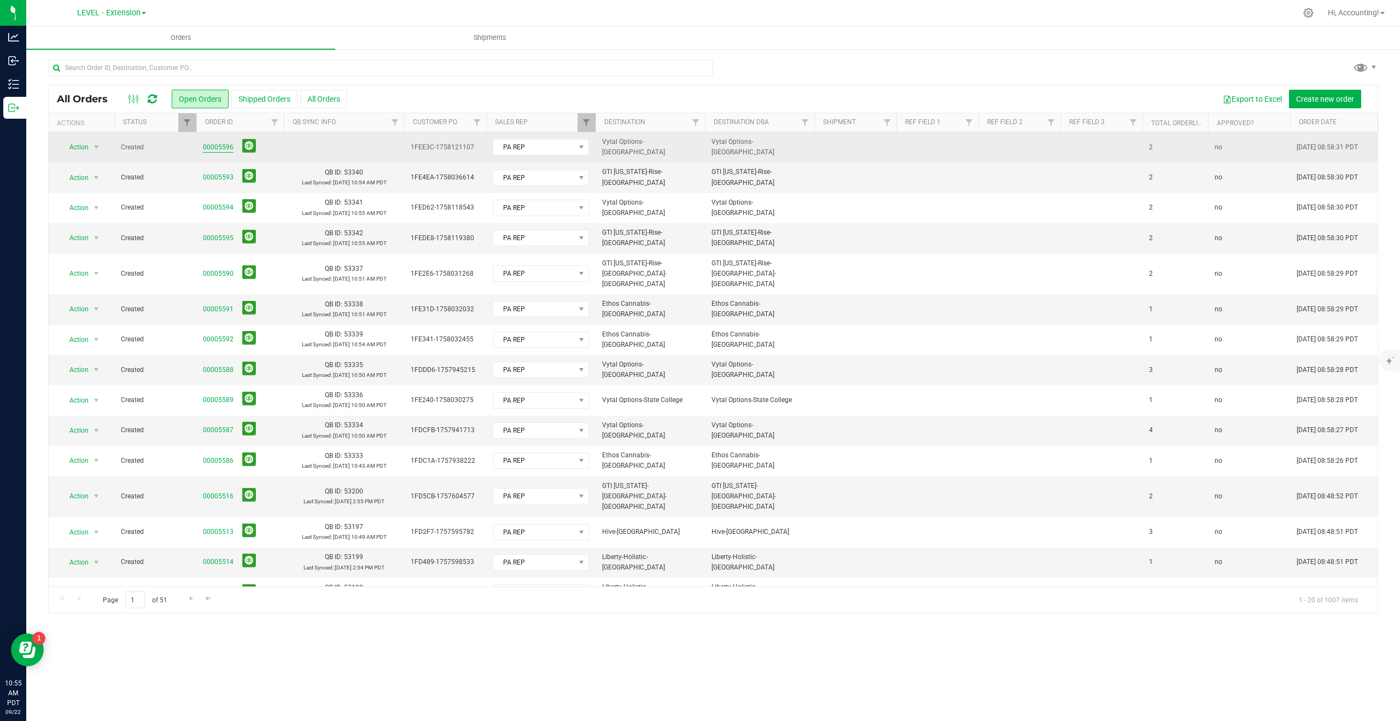
click at [222, 146] on link "00005596" at bounding box center [218, 147] width 31 height 10
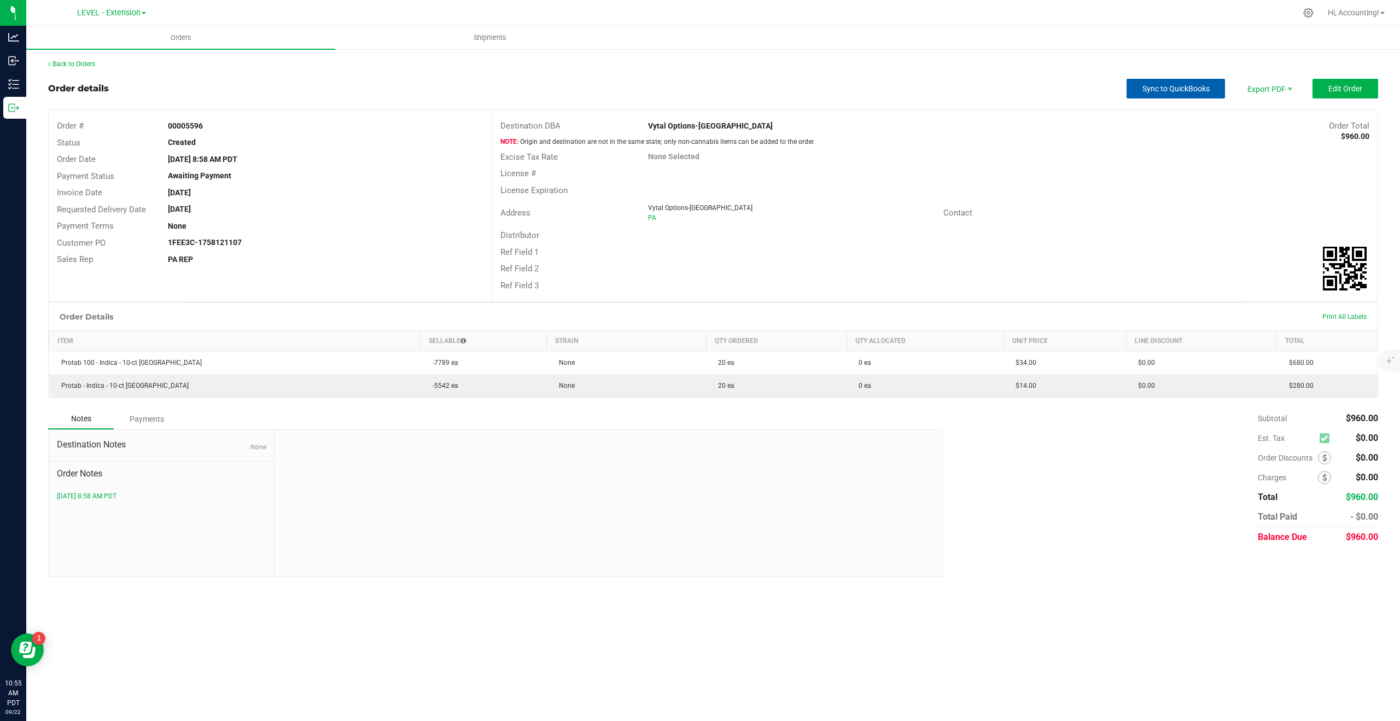
click at [1179, 90] on span "Sync to QuickBooks" at bounding box center [1176, 88] width 67 height 9
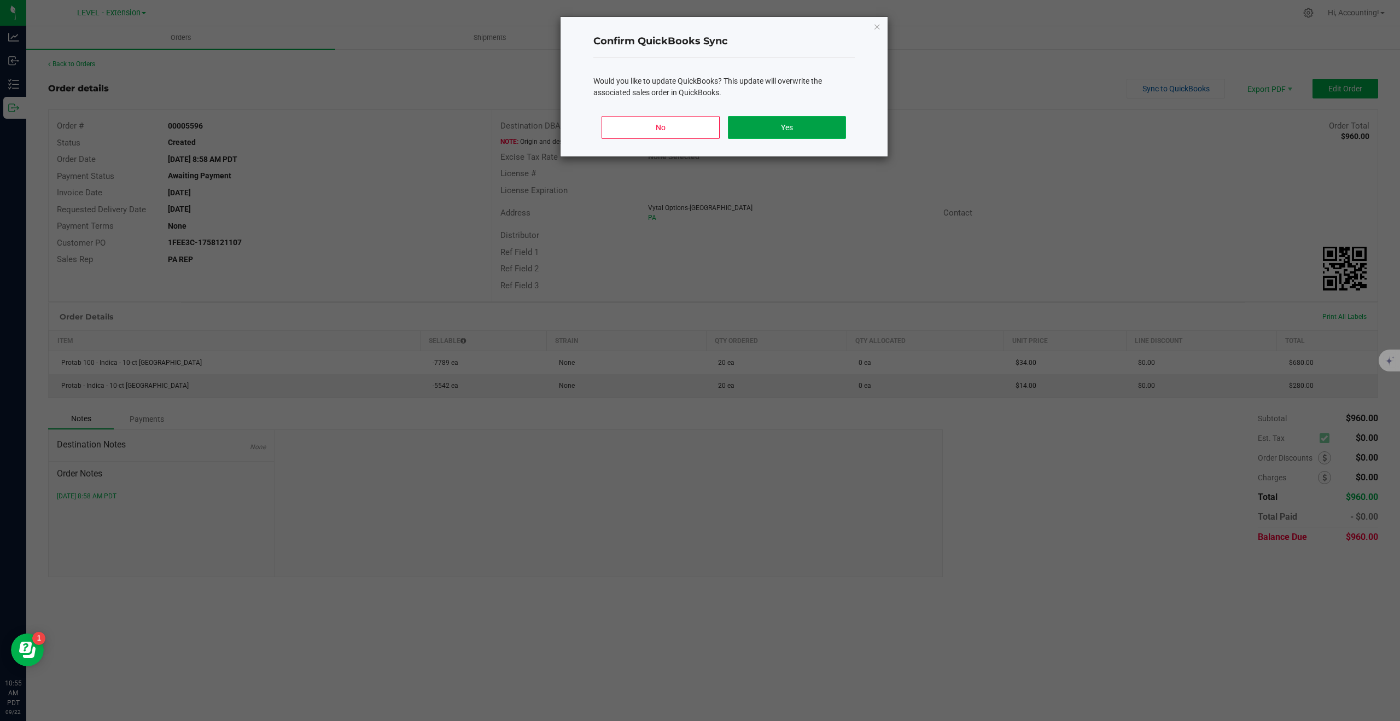
click at [792, 130] on button "Yes" at bounding box center [787, 127] width 118 height 23
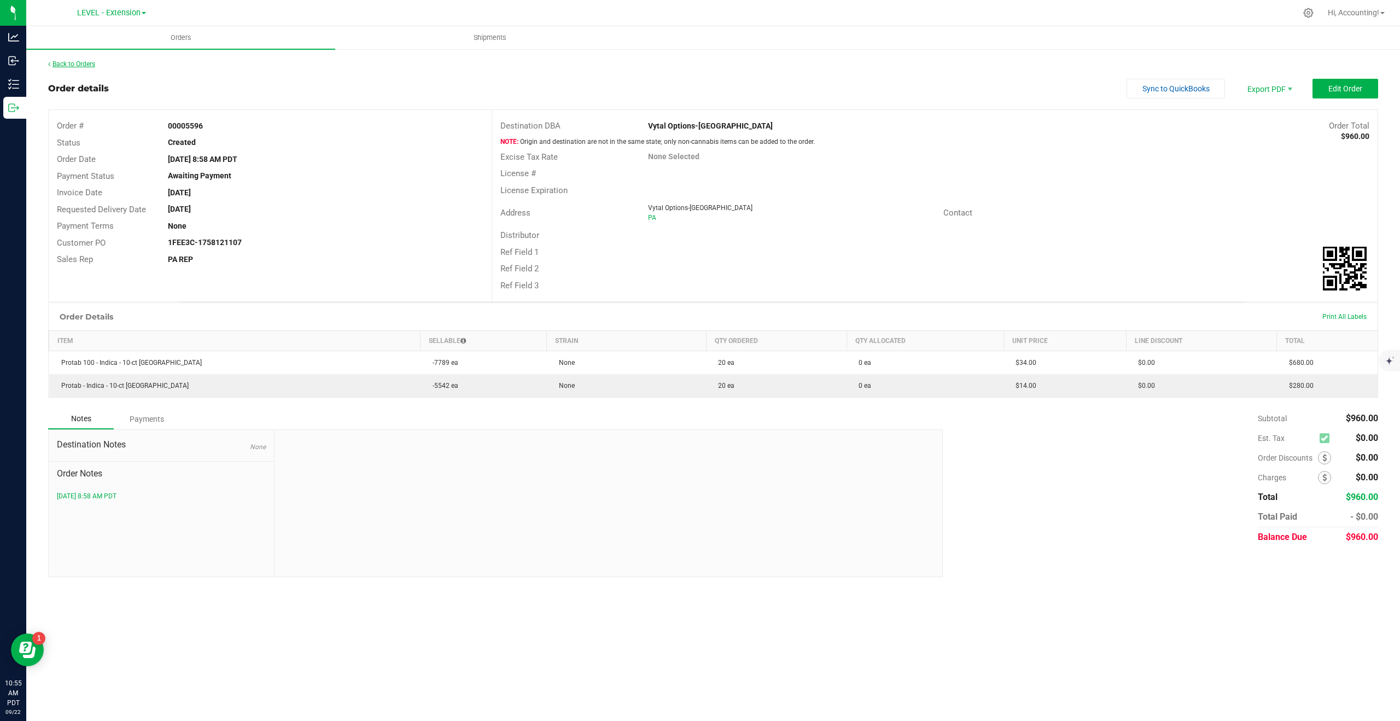
click at [81, 67] on link "Back to Orders" at bounding box center [71, 64] width 47 height 8
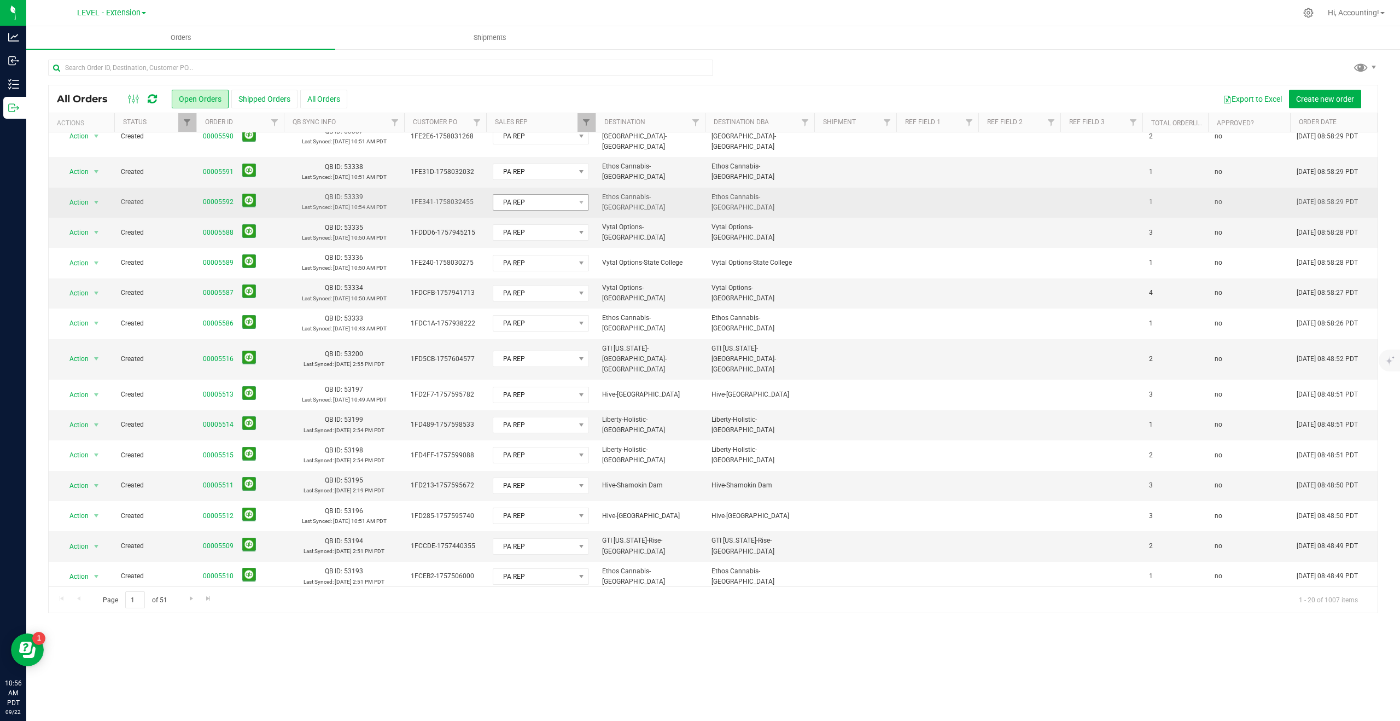
scroll to position [147, 0]
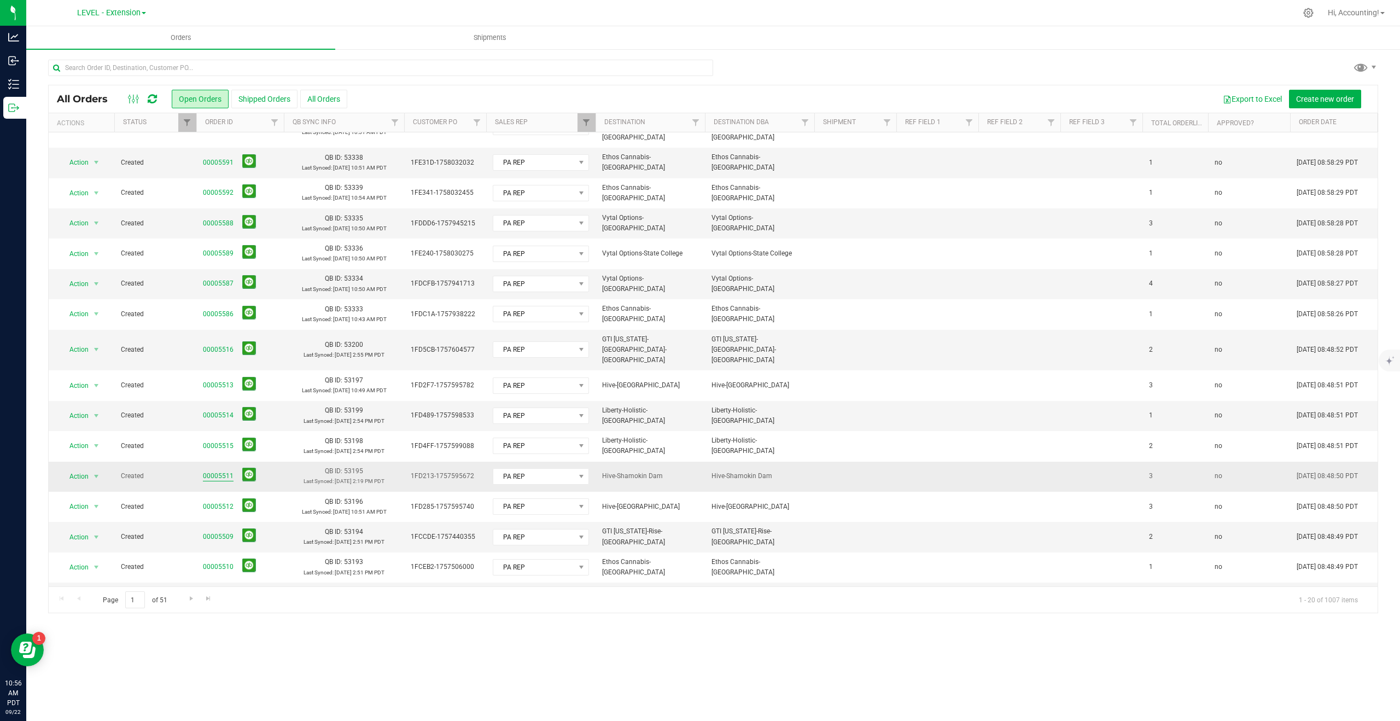
click at [212, 471] on link "00005511" at bounding box center [218, 476] width 31 height 10
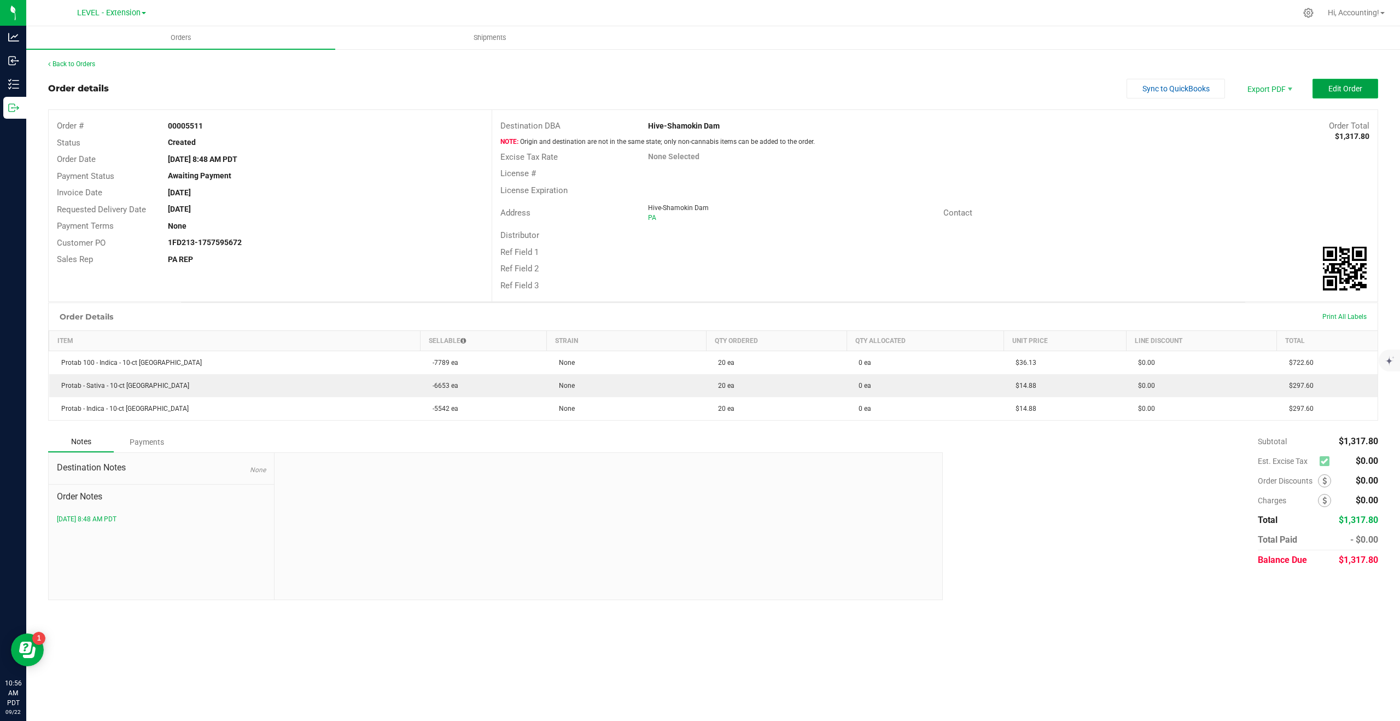
click at [1338, 88] on span "Edit Order" at bounding box center [1345, 88] width 34 height 9
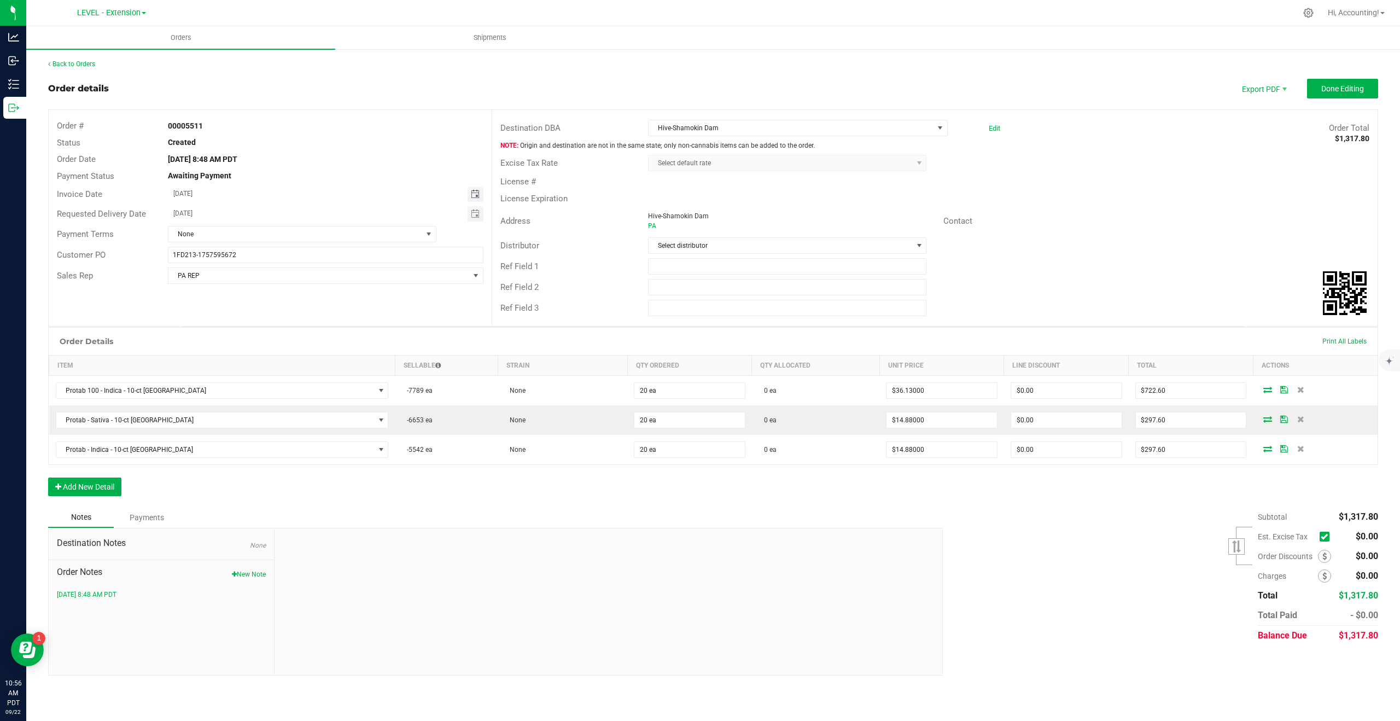
click at [476, 193] on span "Toggle calendar" at bounding box center [475, 194] width 9 height 9
click at [284, 283] on span "18" at bounding box center [281, 285] width 16 height 17
type input "[DATE]"
click at [187, 210] on input "[DATE]" at bounding box center [318, 213] width 300 height 14
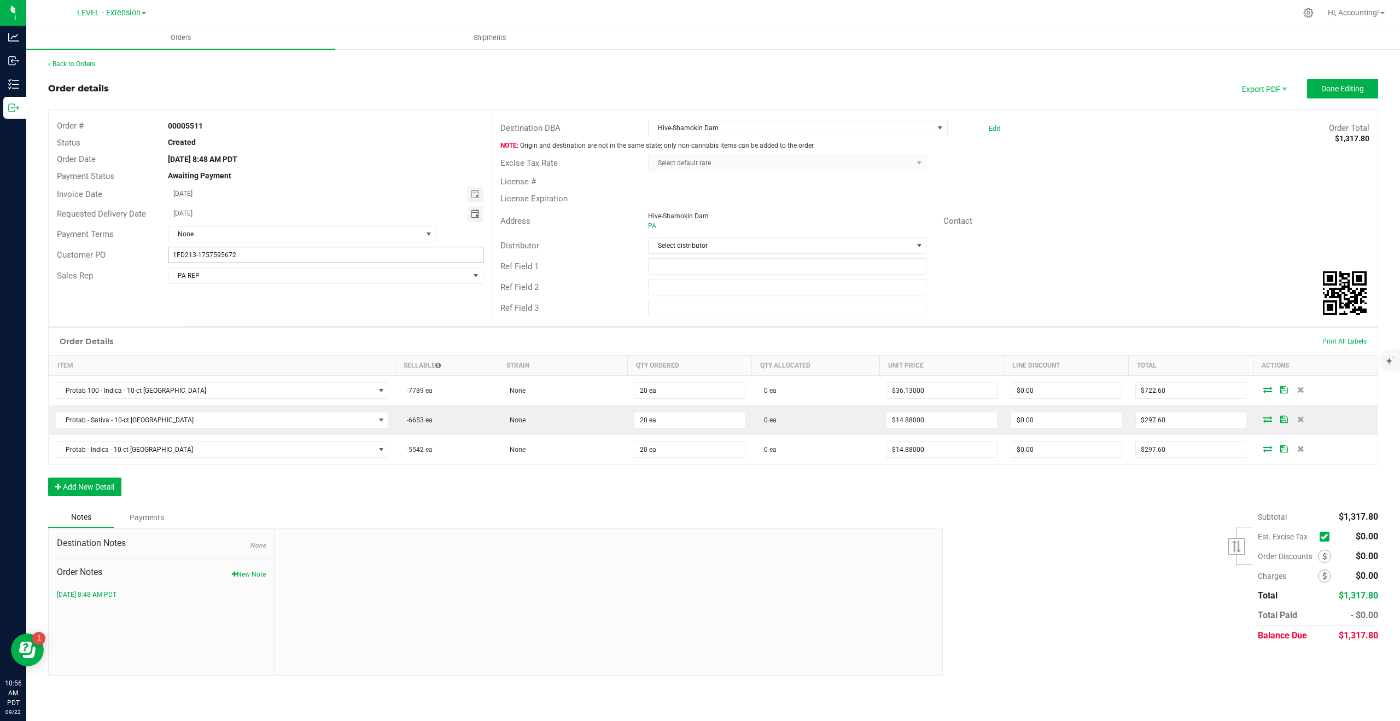
type input "[DATE]"
click at [1336, 94] on button "Done Editing" at bounding box center [1342, 89] width 71 height 20
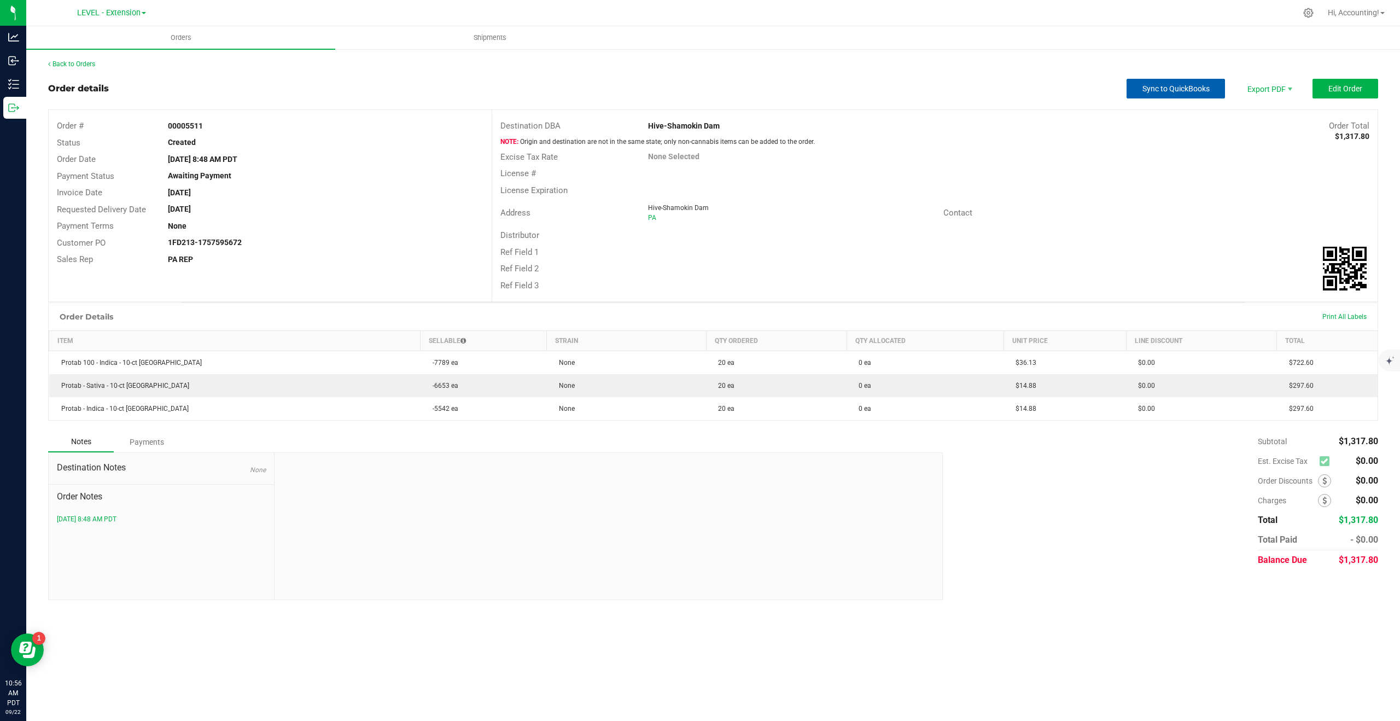
click at [1175, 96] on button "Sync to QuickBooks" at bounding box center [1176, 89] width 98 height 20
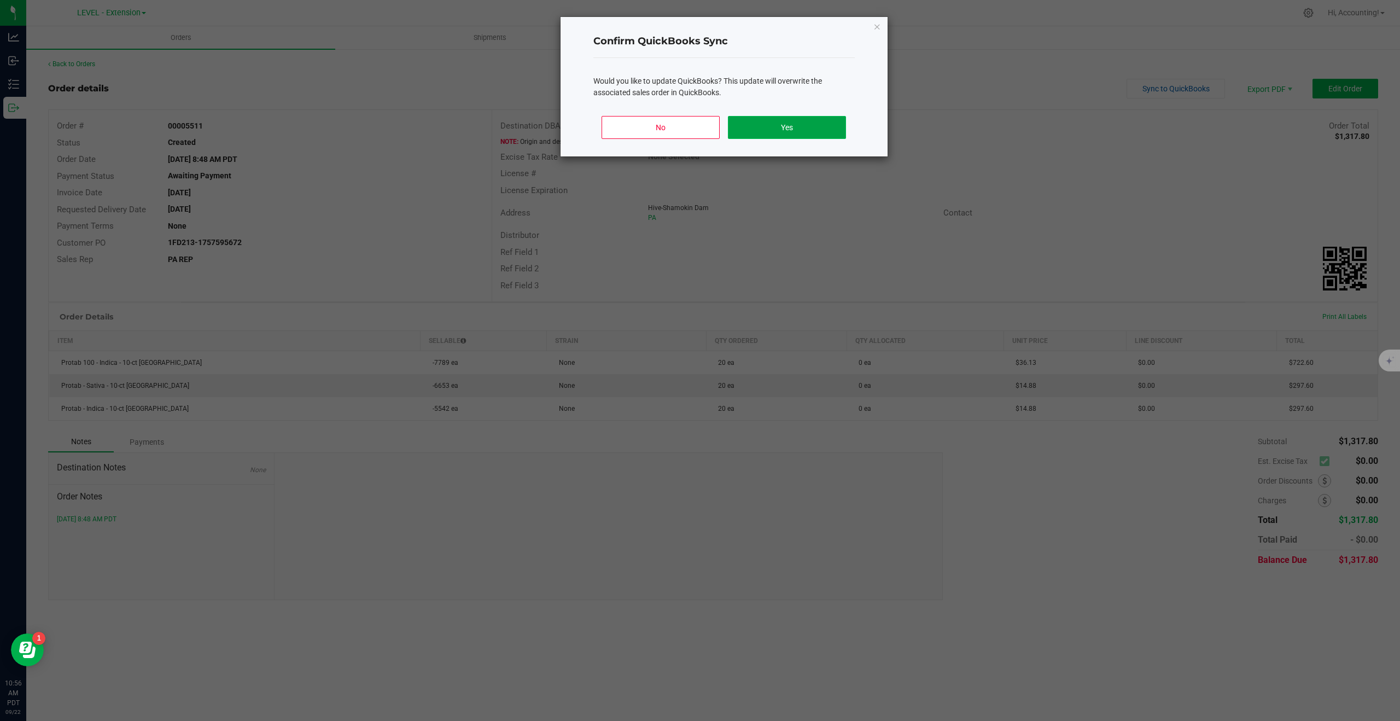
click at [789, 129] on button "Yes" at bounding box center [787, 127] width 118 height 23
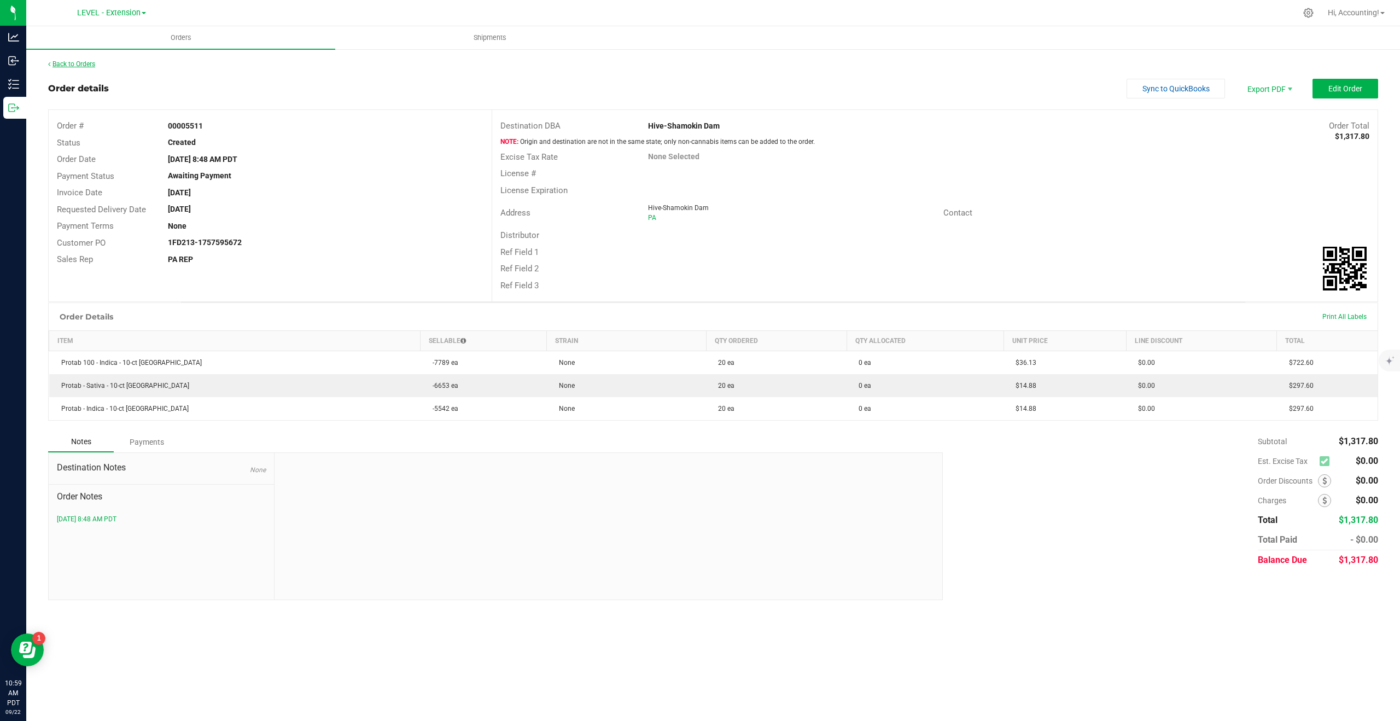
click at [84, 60] on link "Back to Orders" at bounding box center [71, 64] width 47 height 8
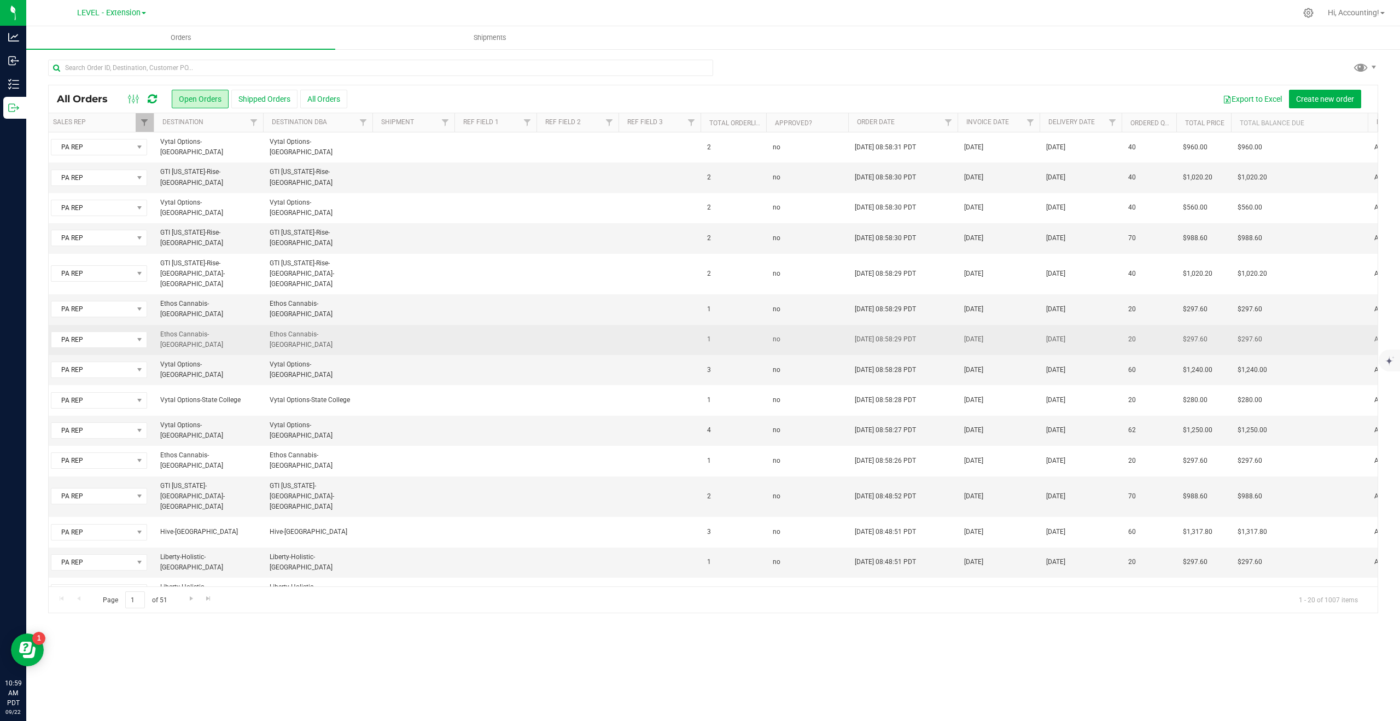
scroll to position [0, 442]
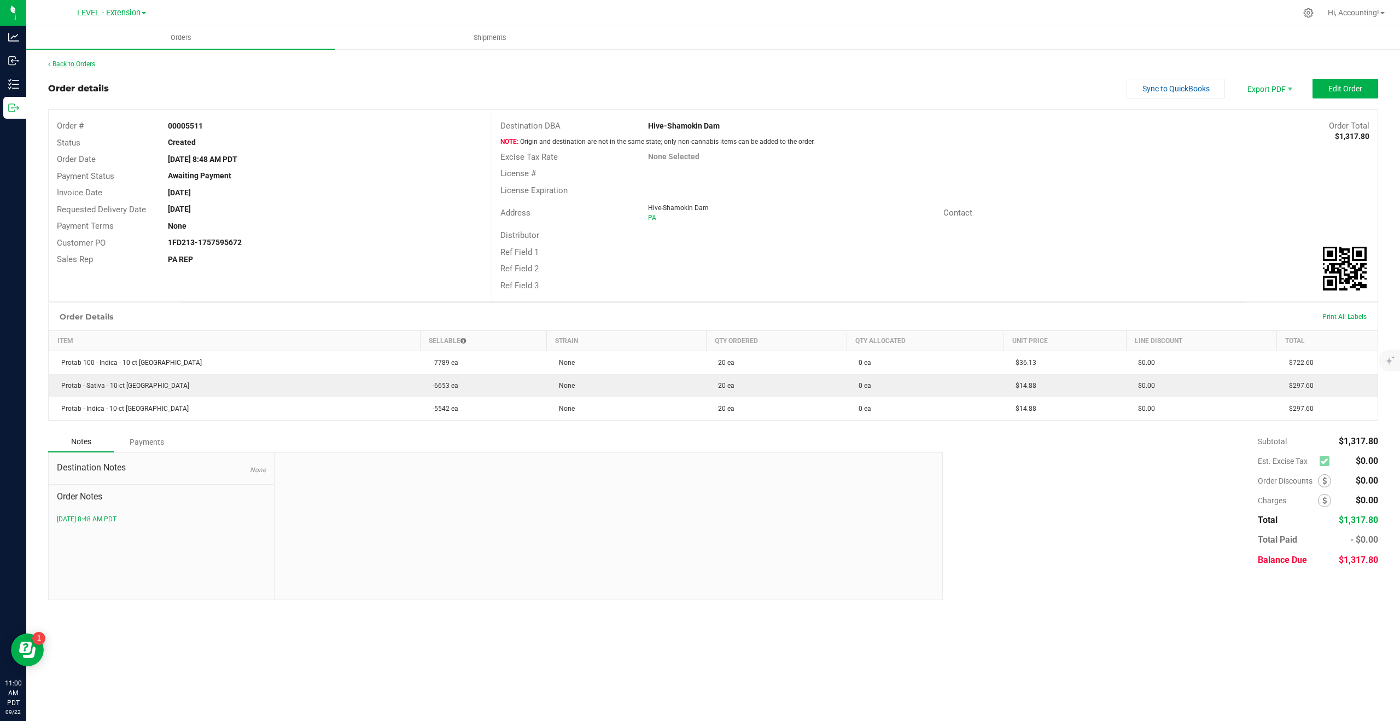
click at [75, 67] on link "Back to Orders" at bounding box center [71, 64] width 47 height 8
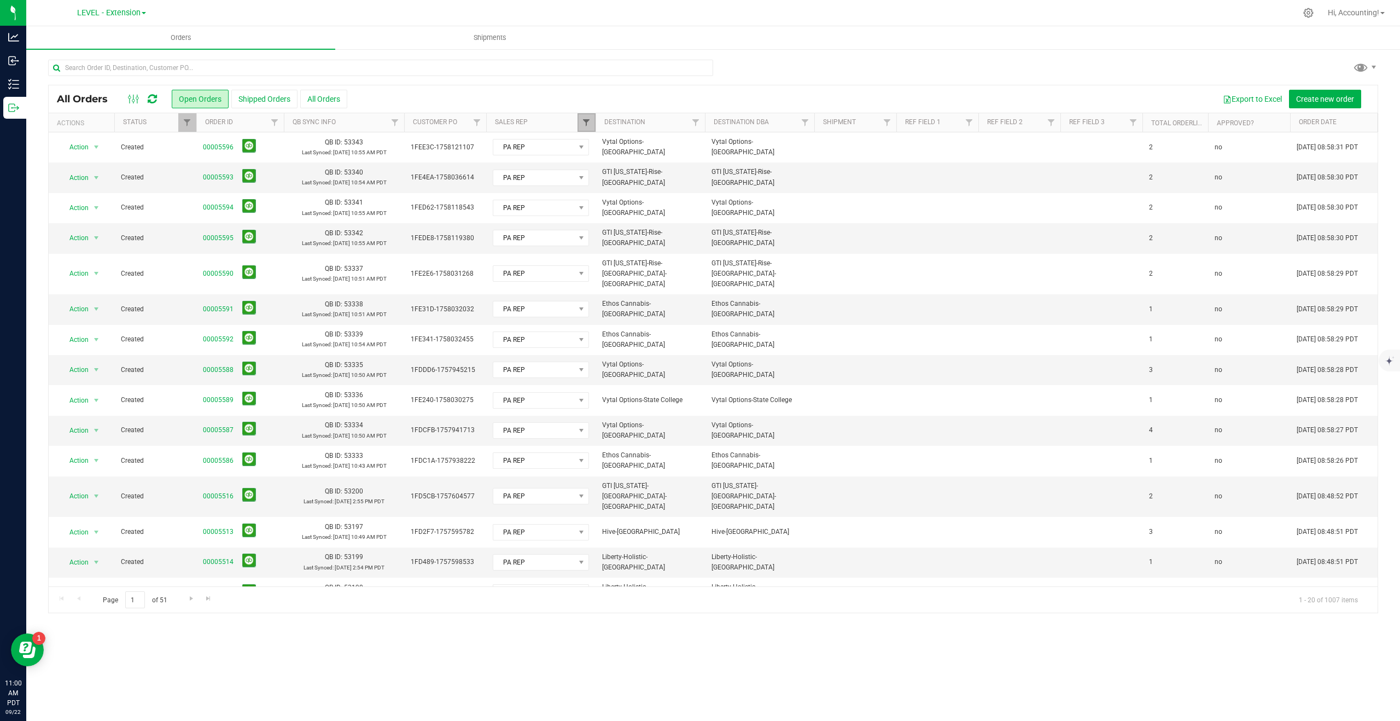
click at [587, 122] on span "Filter" at bounding box center [586, 122] width 9 height 9
click at [673, 358] on button "Clear" at bounding box center [670, 358] width 53 height 24
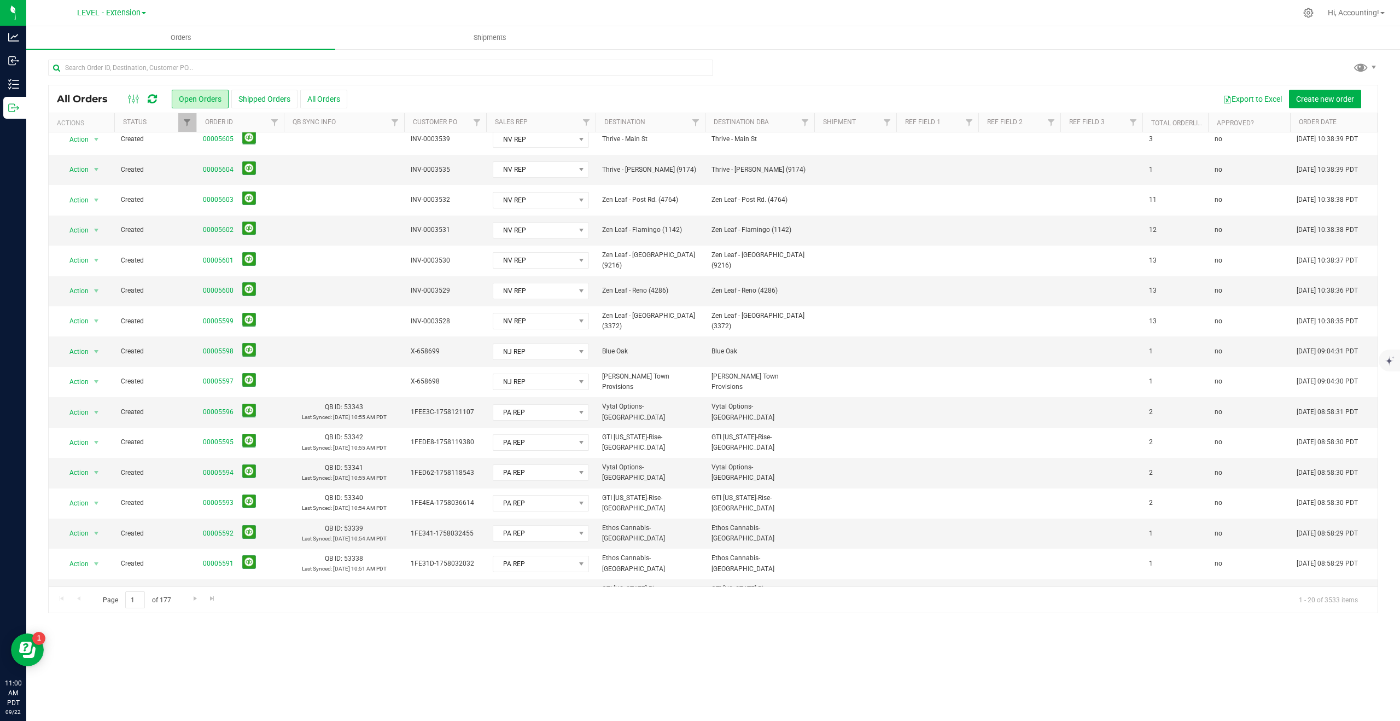
scroll to position [151, 0]
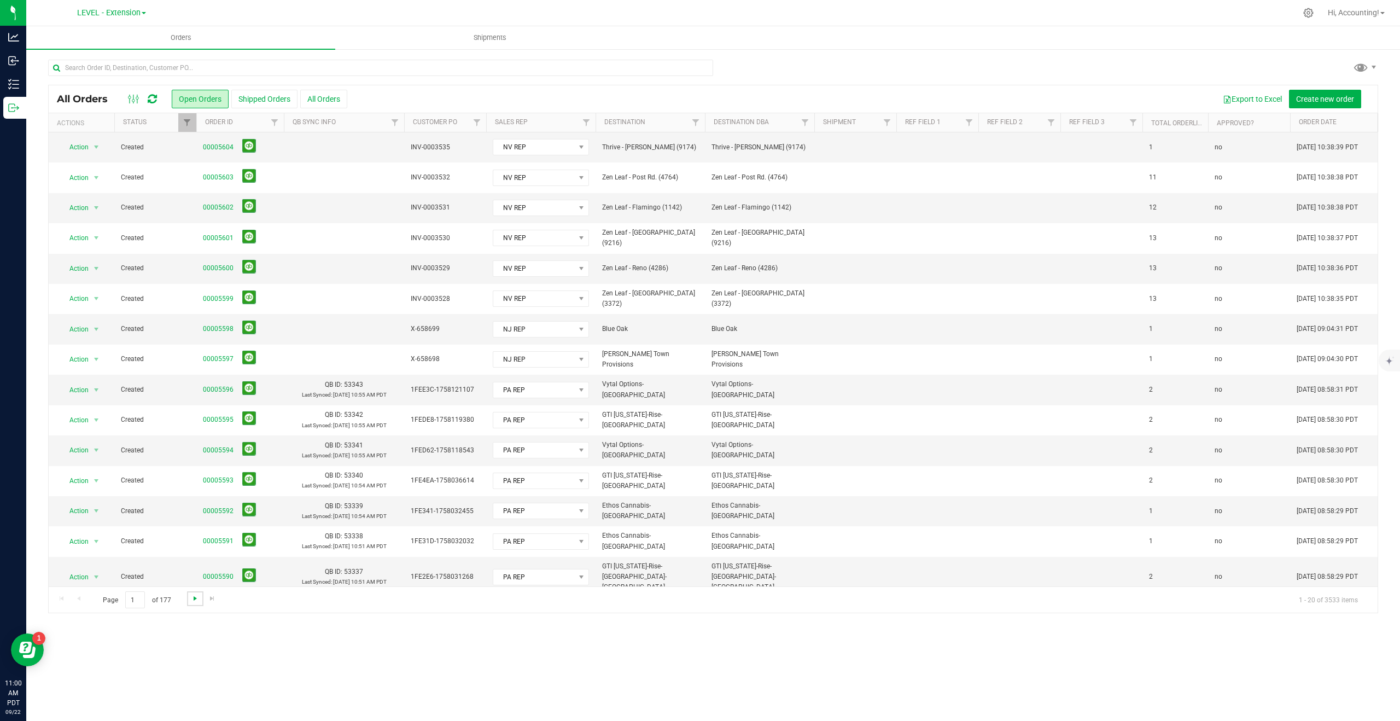
click at [195, 597] on span "Go to the next page" at bounding box center [195, 598] width 9 height 9
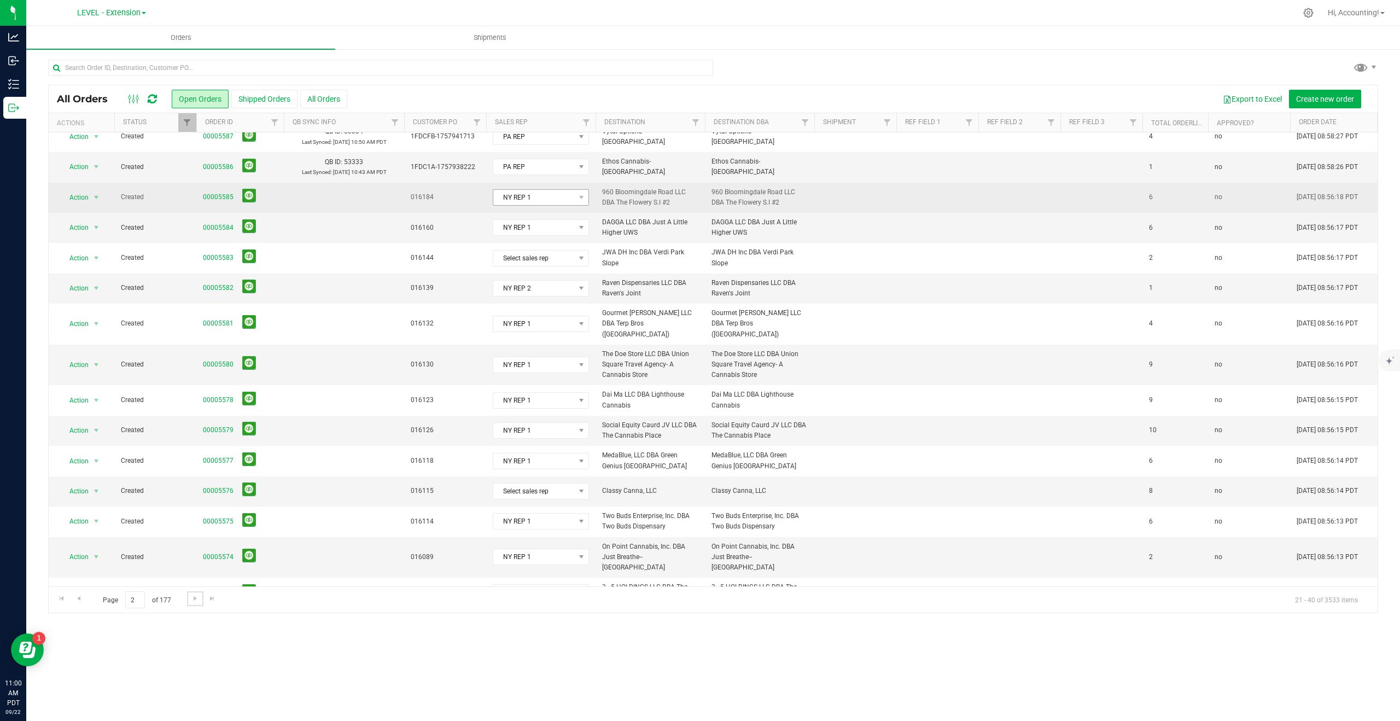
scroll to position [162, 0]
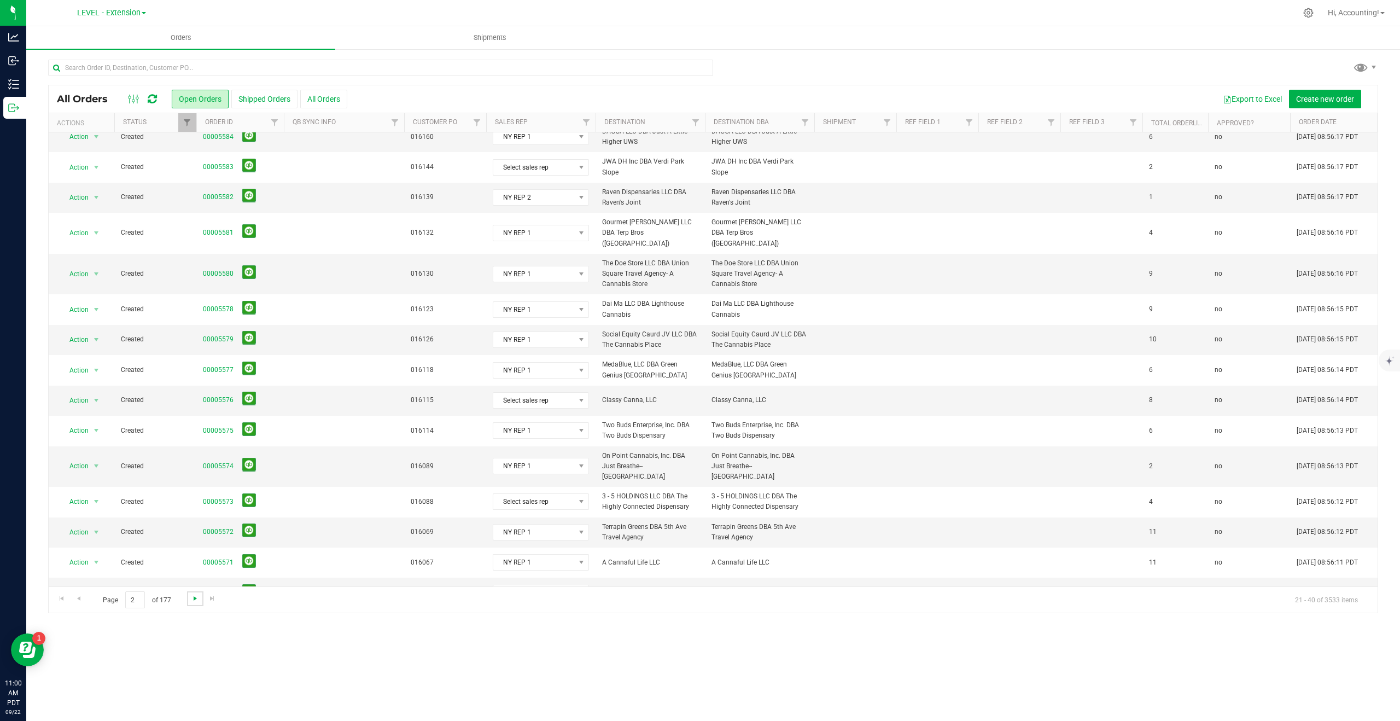
click at [191, 596] on span "Go to the next page" at bounding box center [195, 598] width 9 height 9
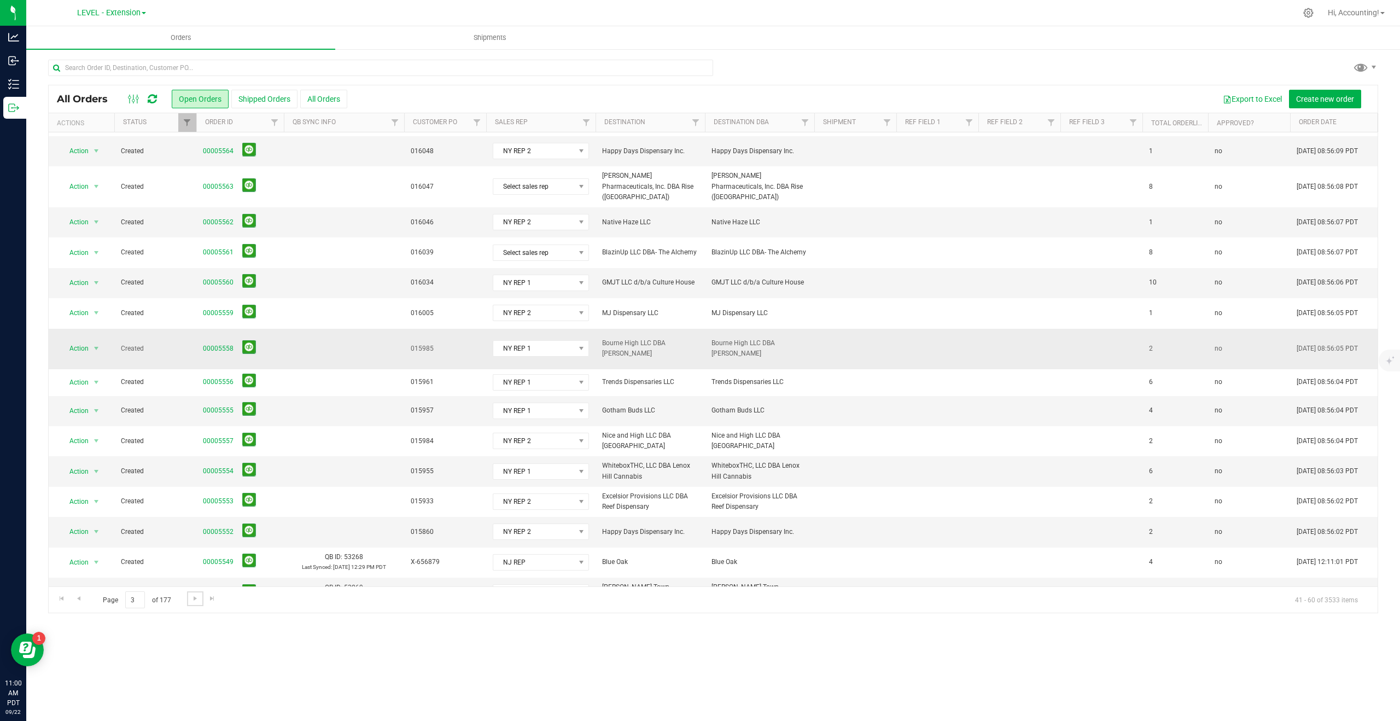
scroll to position [0, 0]
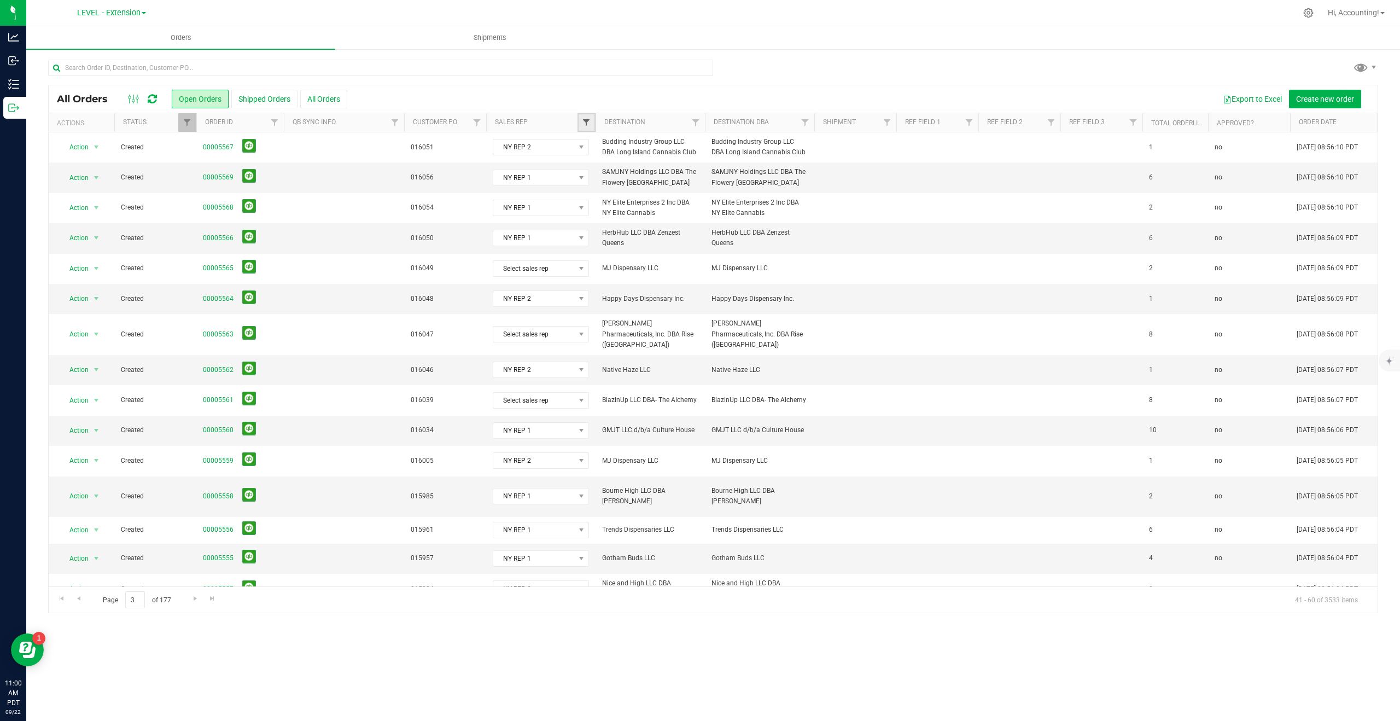
click at [591, 119] on span "Filter" at bounding box center [586, 122] width 9 height 9
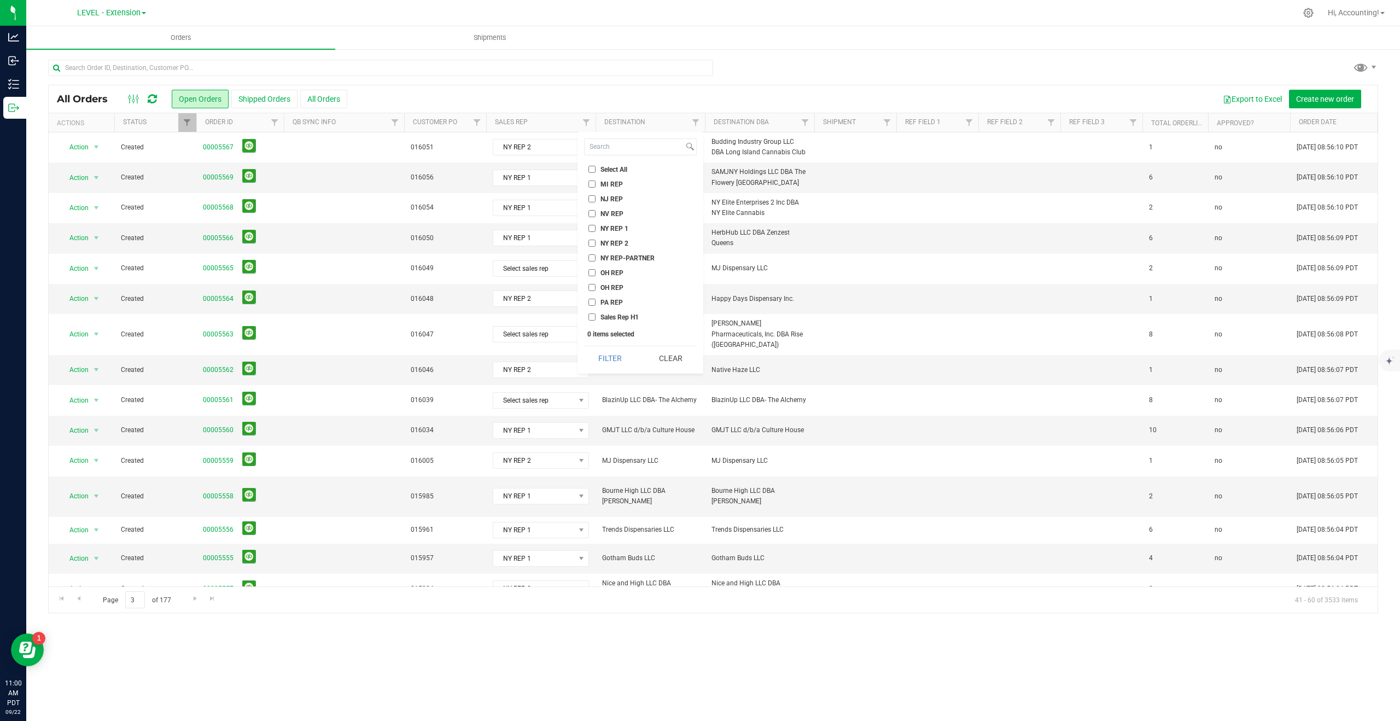
click at [592, 227] on input "NY REP 1" at bounding box center [591, 228] width 7 height 7
checkbox input "true"
click at [592, 240] on input "NY REP 2" at bounding box center [591, 243] width 7 height 7
checkbox input "true"
click at [592, 255] on input "NY REP-PARTNER" at bounding box center [591, 257] width 7 height 7
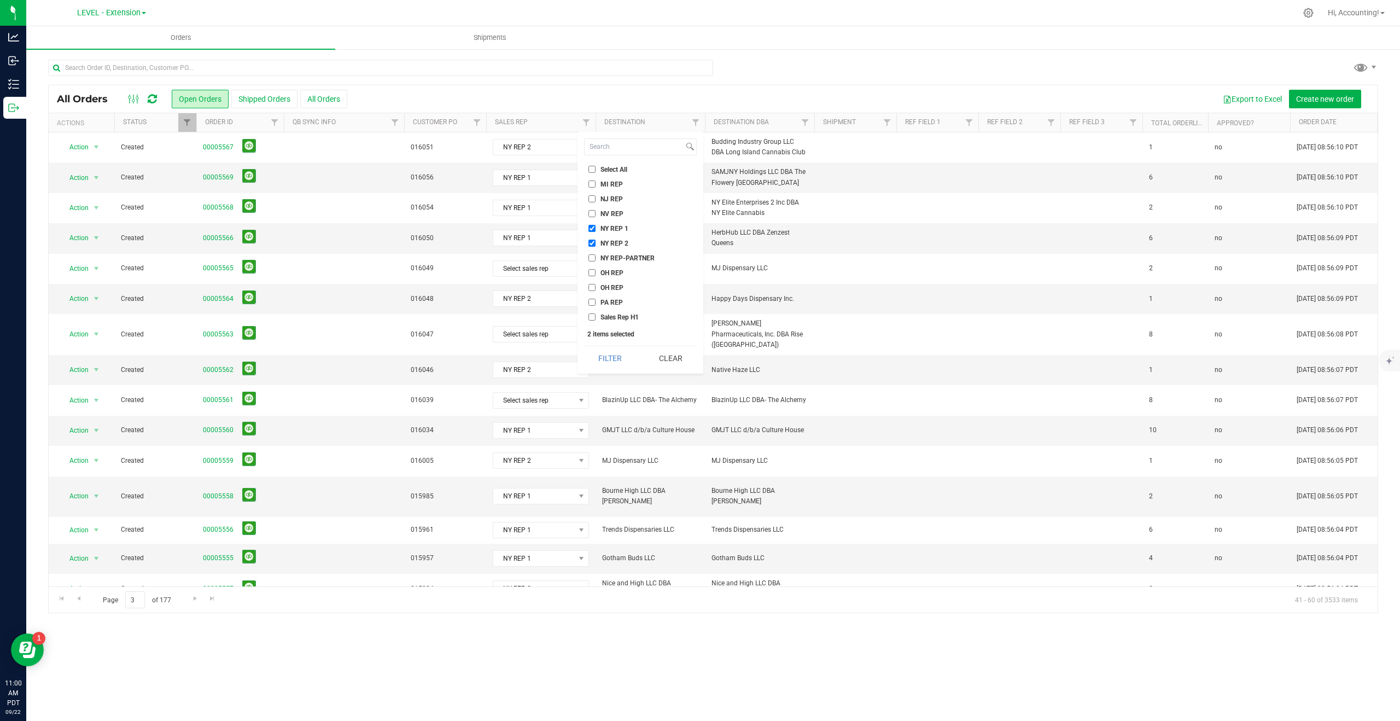
checkbox input "true"
click at [604, 358] on button "Filter" at bounding box center [610, 358] width 53 height 24
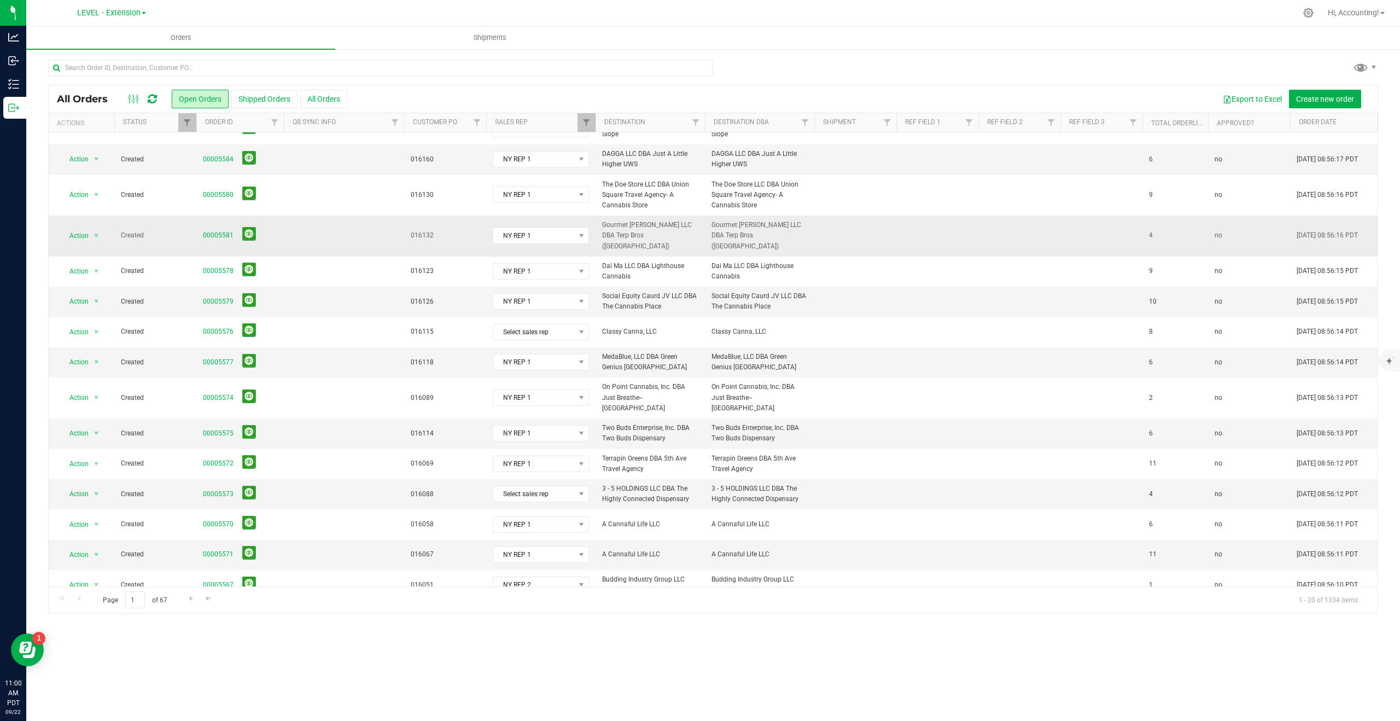
scroll to position [162, 0]
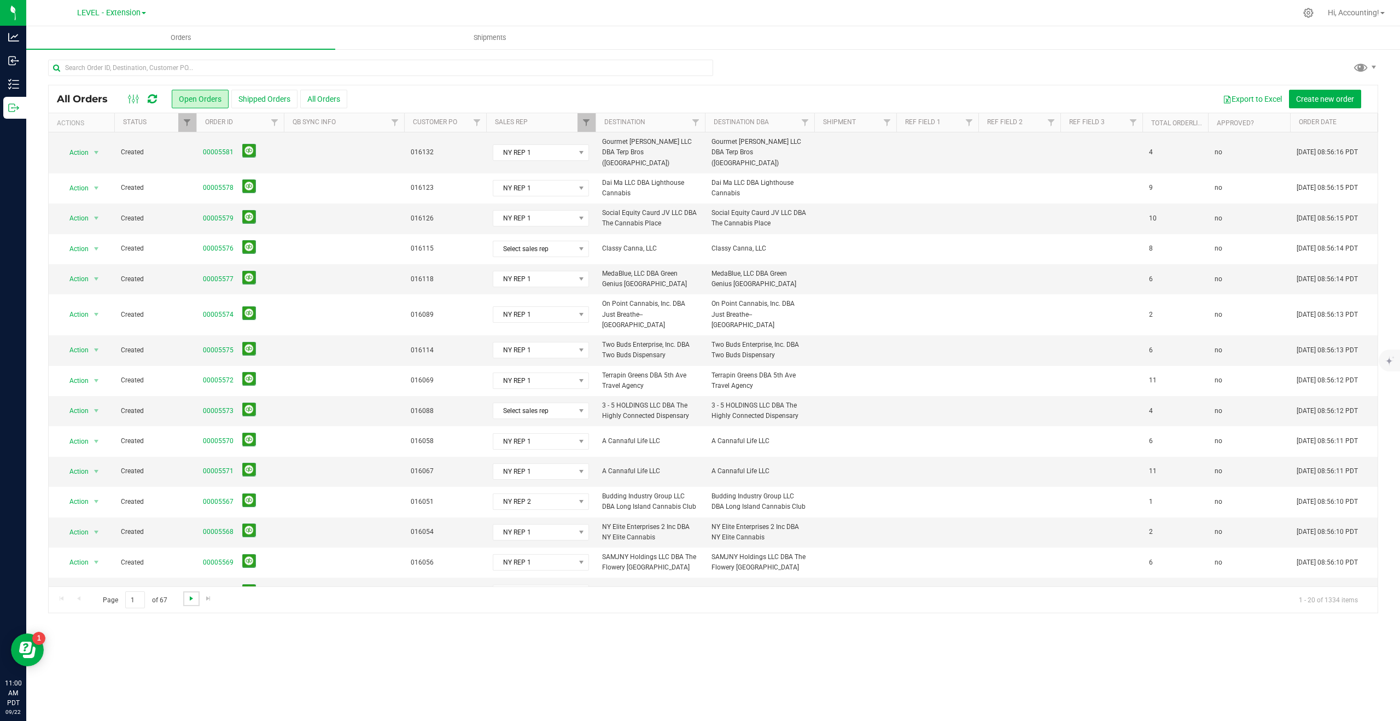
click at [190, 595] on span "Go to the next page" at bounding box center [191, 598] width 9 height 9
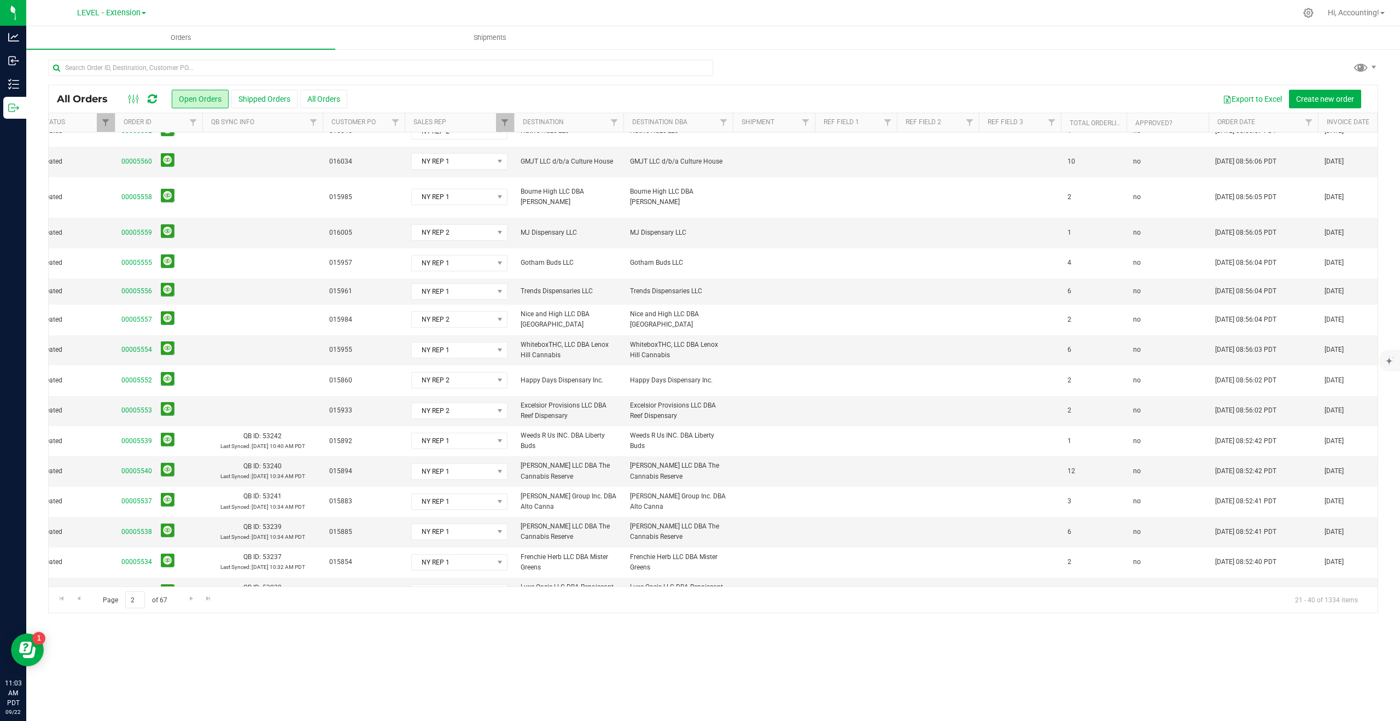
scroll to position [0, 74]
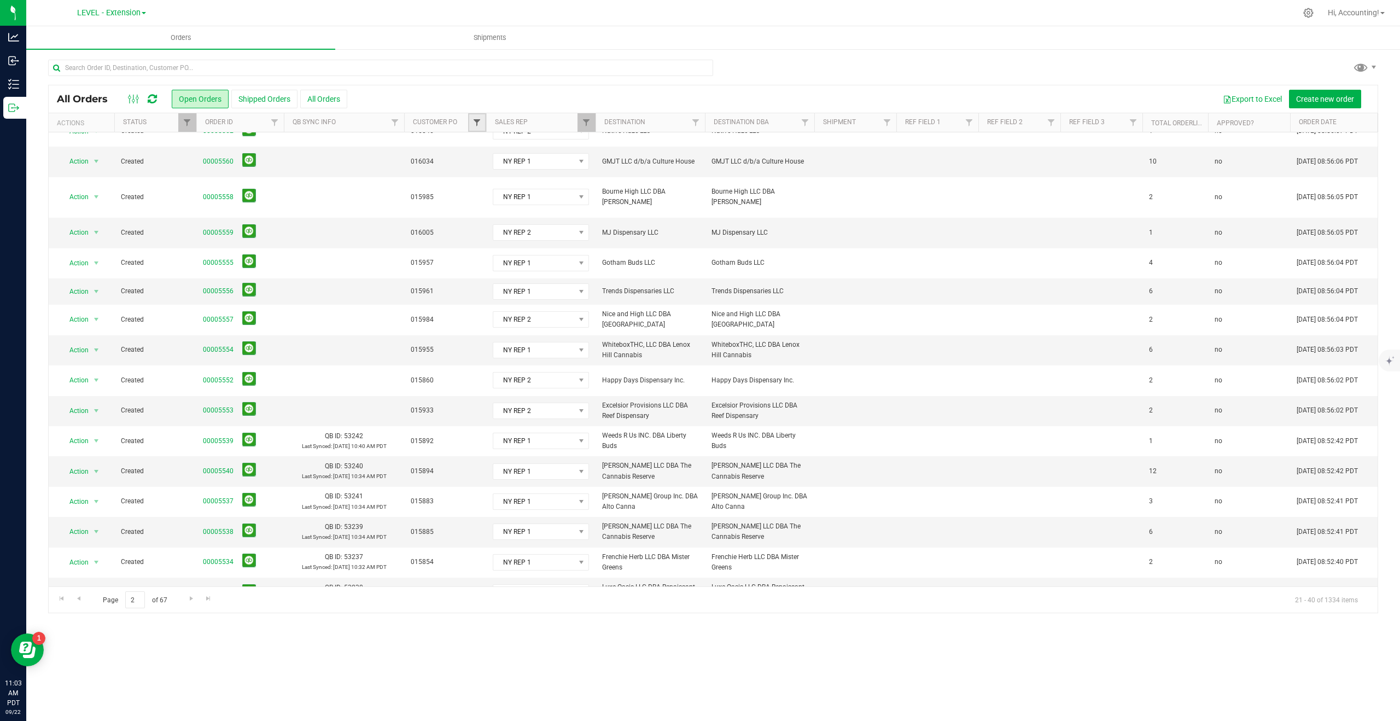
click at [477, 121] on span "Filter" at bounding box center [477, 122] width 9 height 9
click at [605, 106] on div "Export to Excel Create new order" at bounding box center [858, 99] width 1022 height 19
click at [216, 405] on link "00005553" at bounding box center [218, 410] width 31 height 10
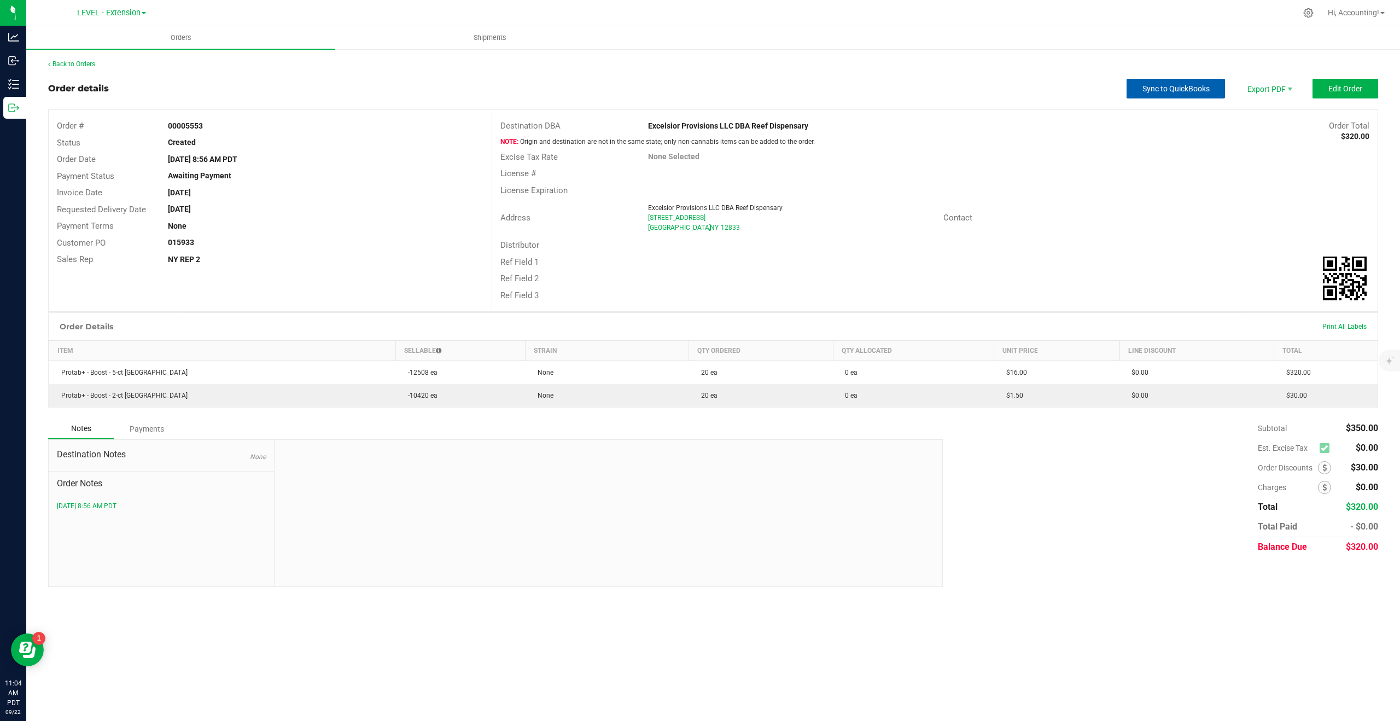
click at [1177, 91] on span "Sync to QuickBooks" at bounding box center [1176, 88] width 67 height 9
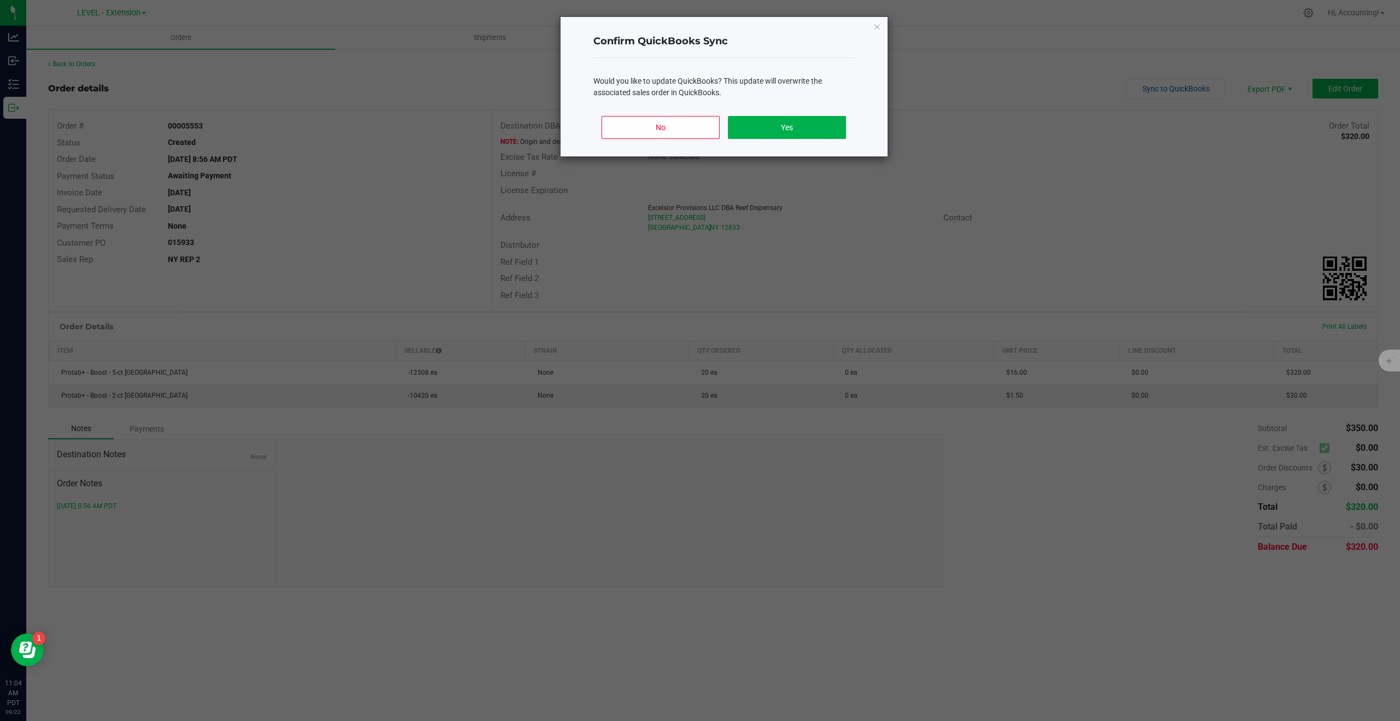
click at [770, 149] on div "No Yes" at bounding box center [723, 131] width 261 height 49
click at [770, 132] on button "Yes" at bounding box center [787, 127] width 118 height 23
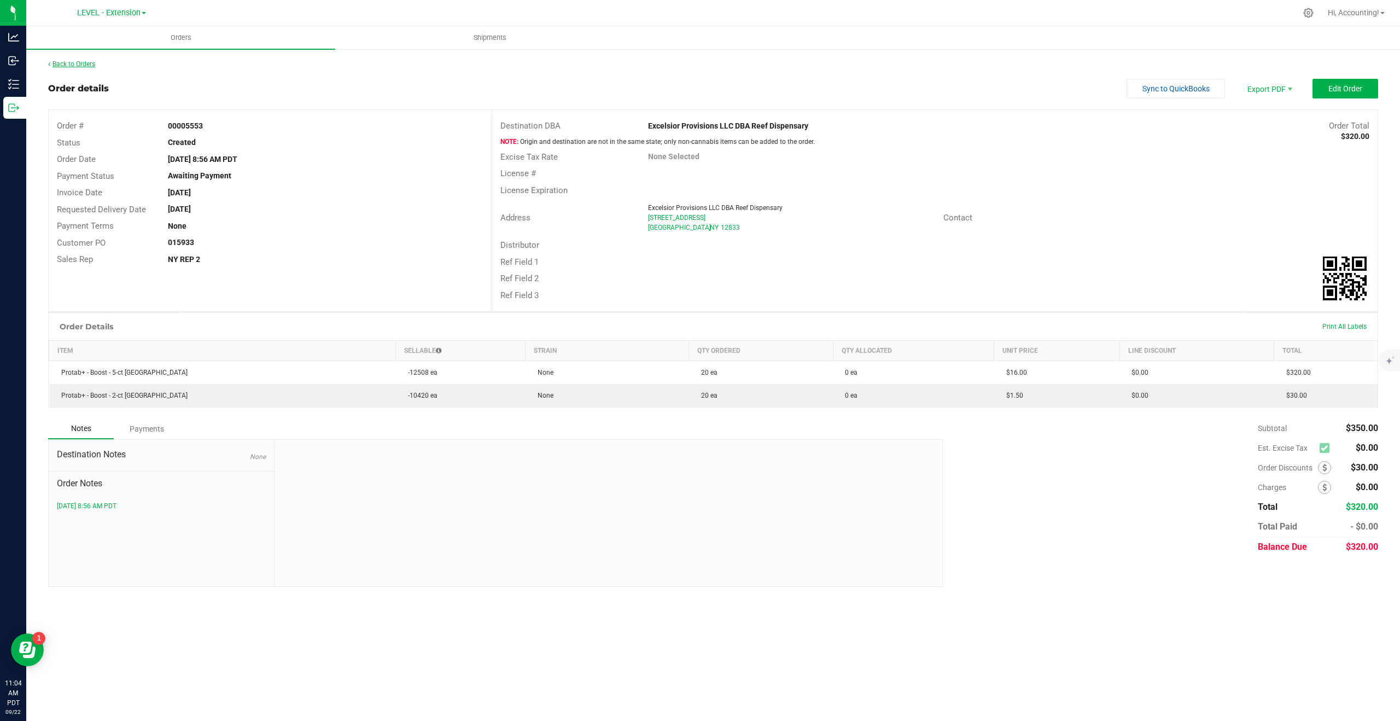
click at [78, 63] on link "Back to Orders" at bounding box center [71, 64] width 47 height 8
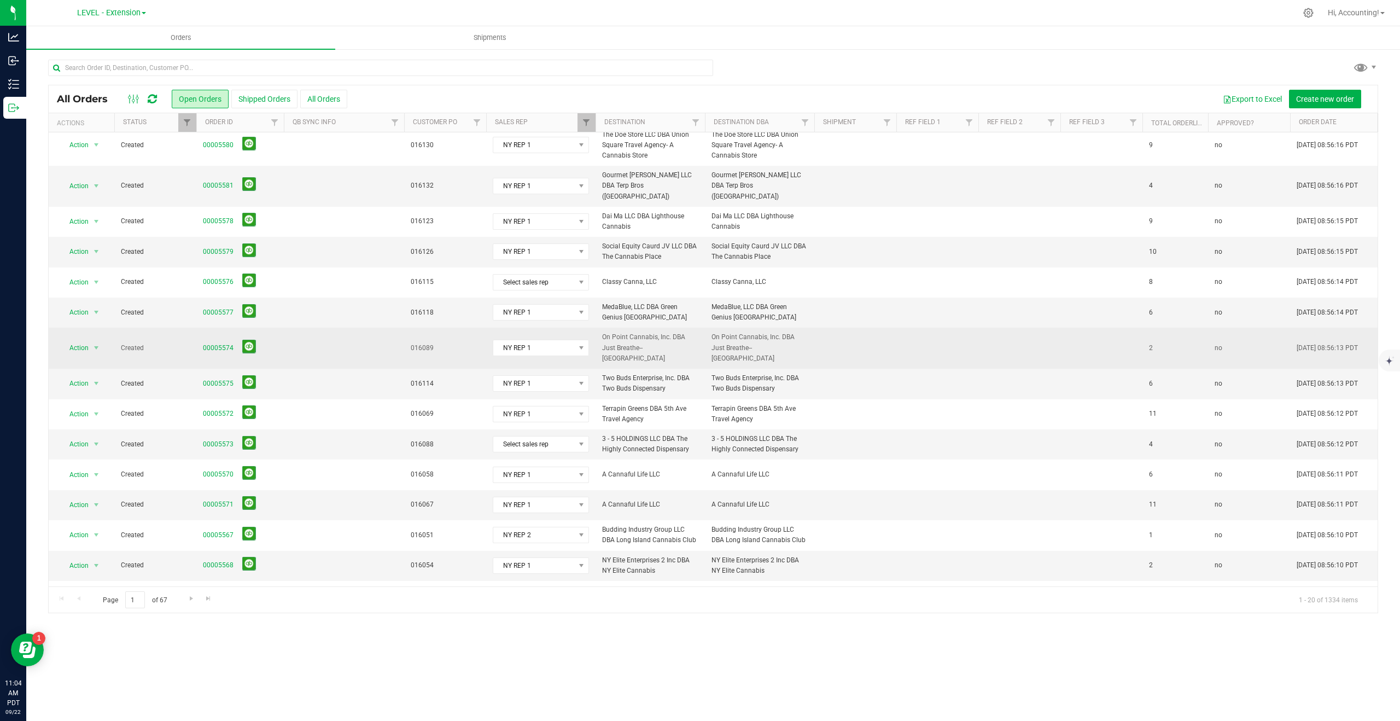
scroll to position [162, 0]
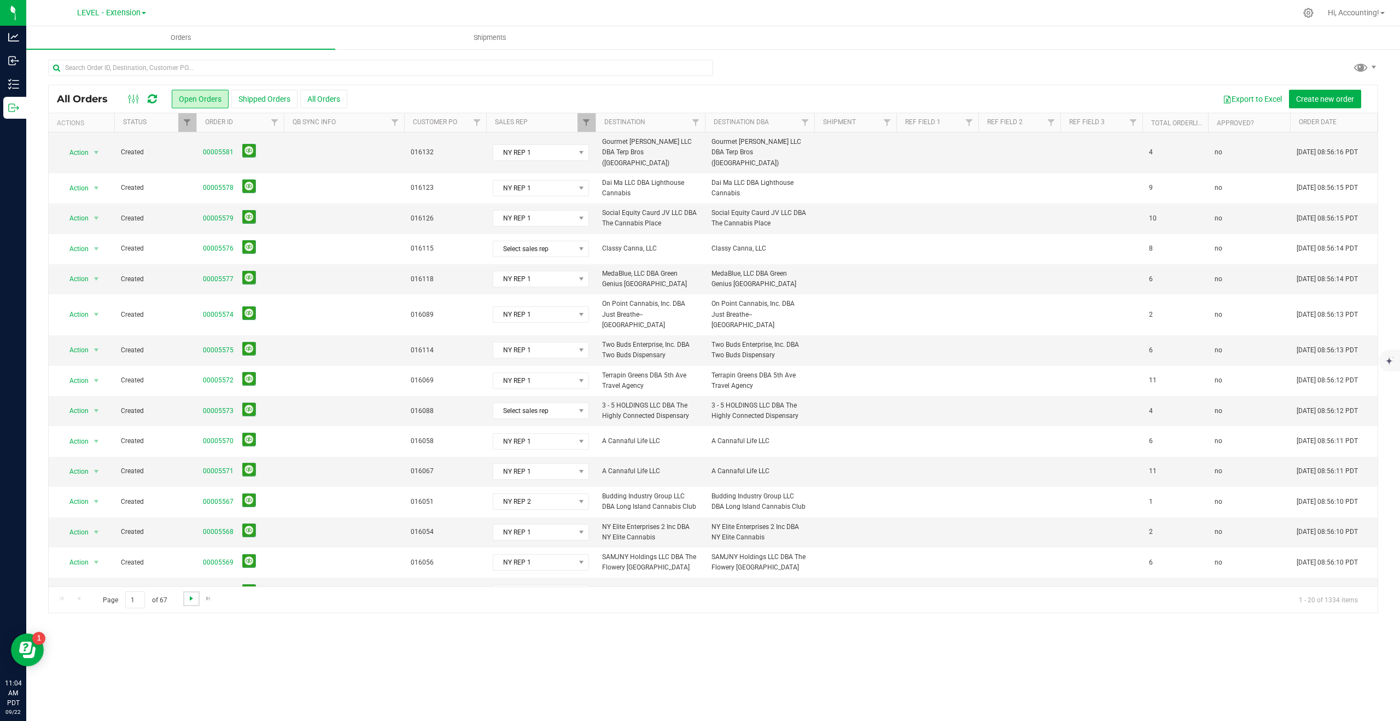
click at [189, 598] on span "Go to the next page" at bounding box center [191, 598] width 9 height 9
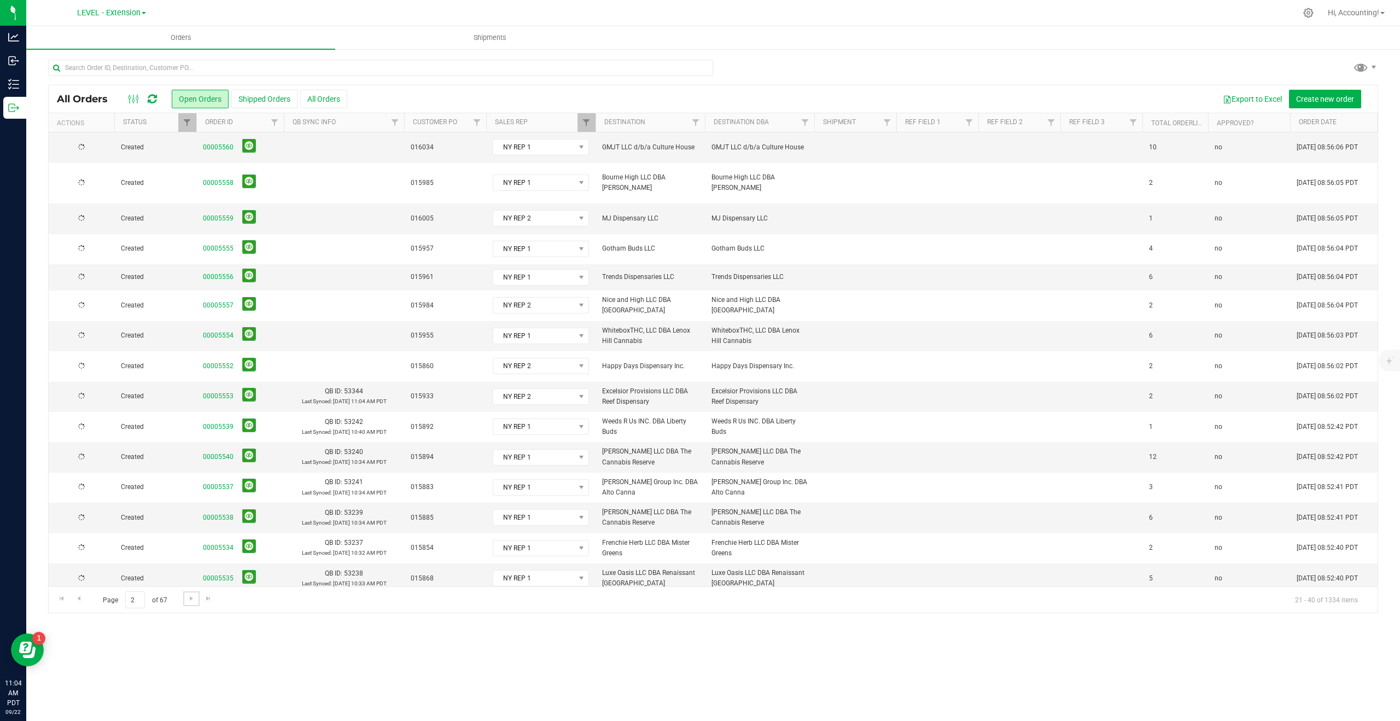
scroll to position [0, 0]
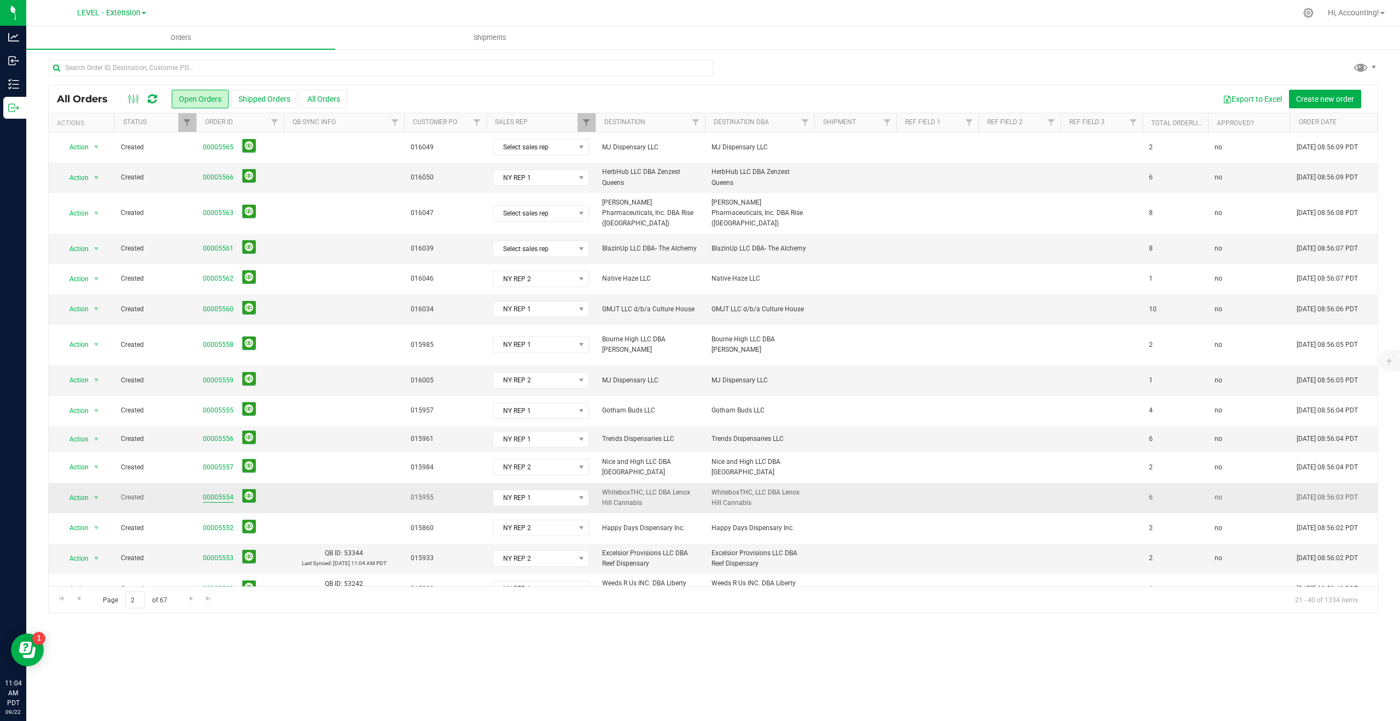
click at [211, 492] on link "00005554" at bounding box center [218, 497] width 31 height 10
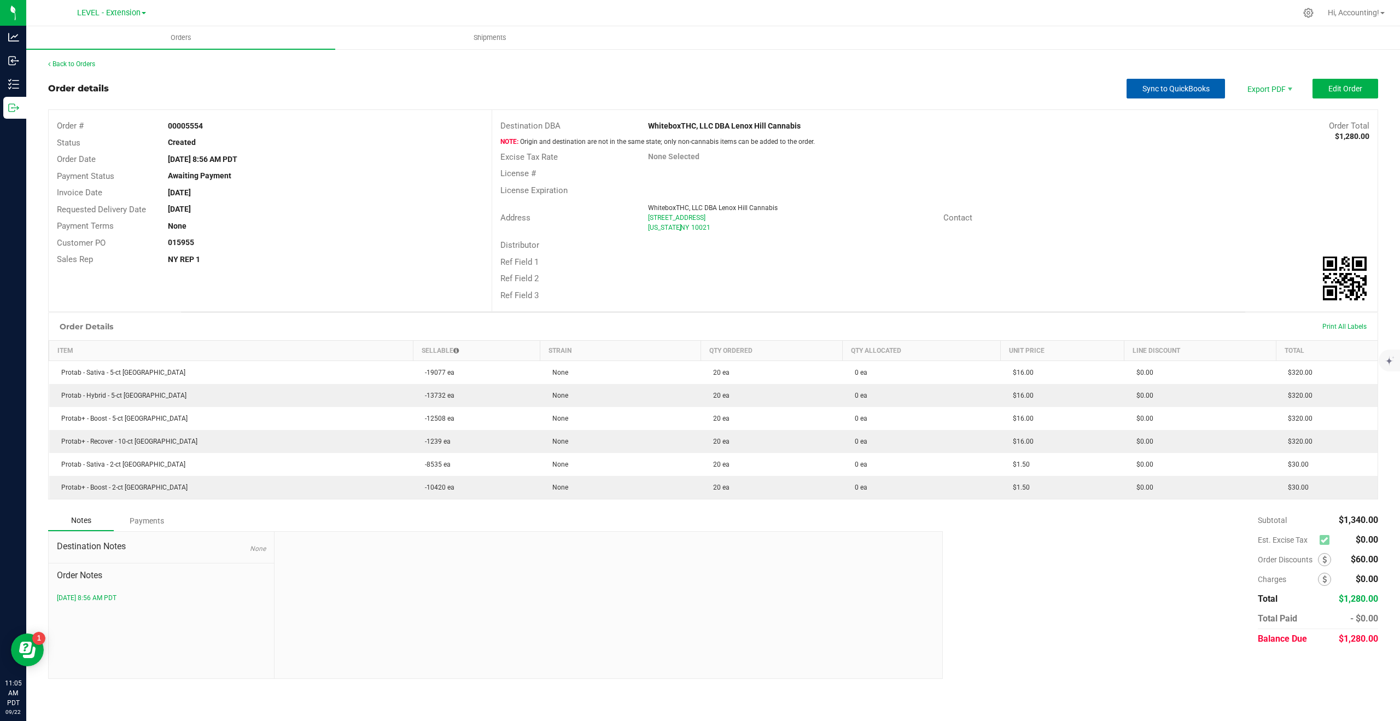
click at [1151, 90] on span "Sync to QuickBooks" at bounding box center [1176, 88] width 67 height 9
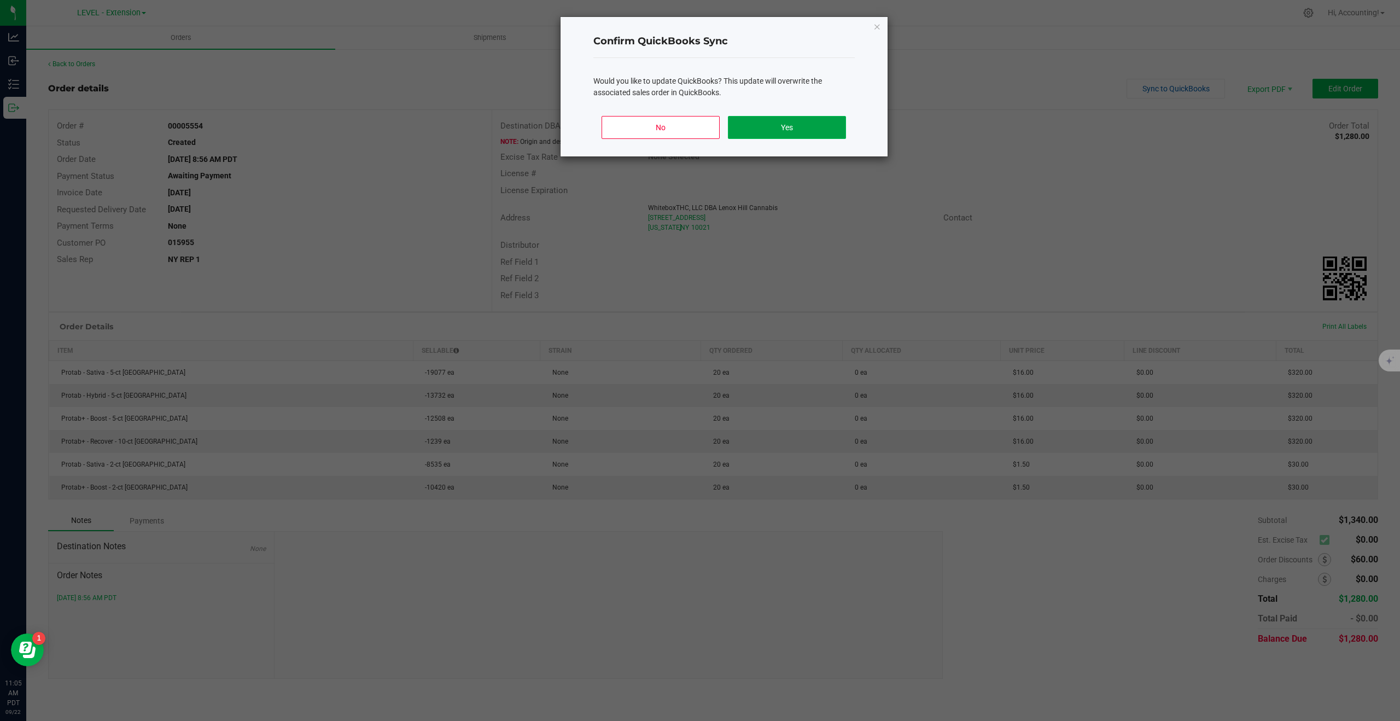
click at [791, 125] on button "Yes" at bounding box center [787, 127] width 118 height 23
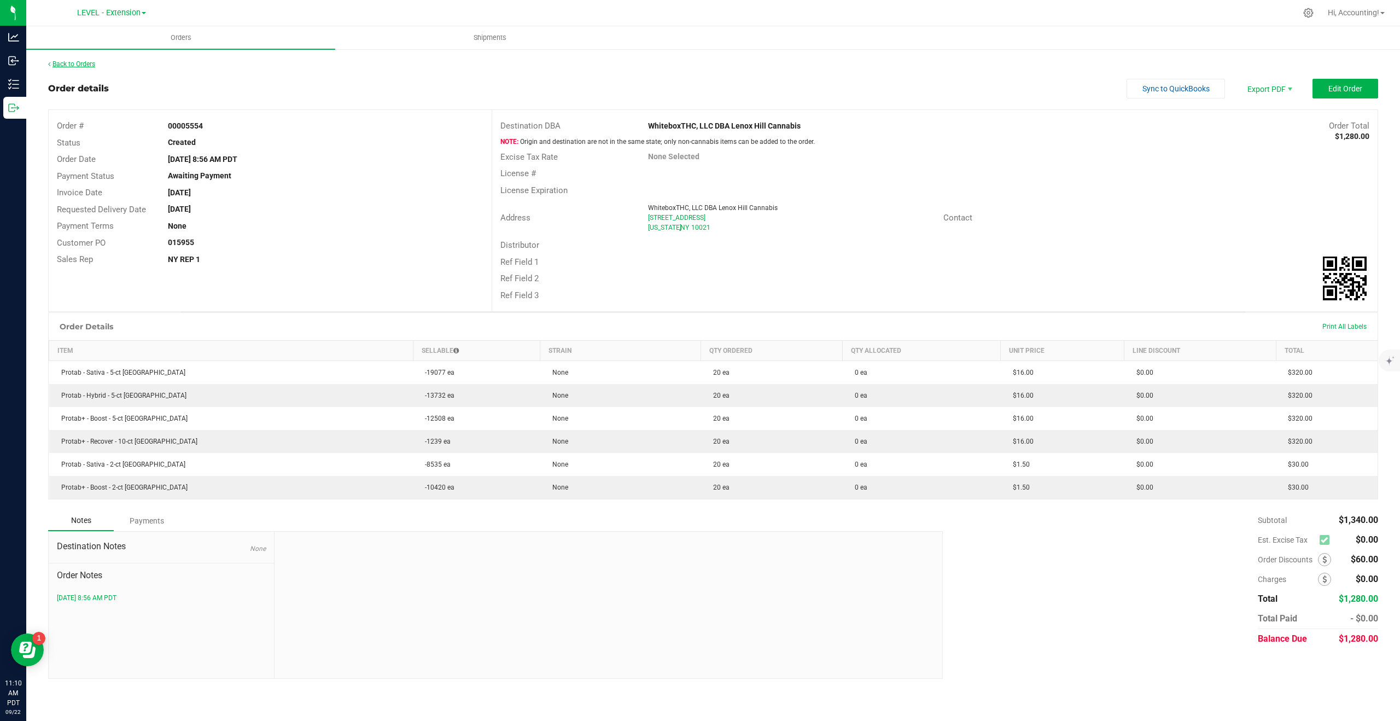
click at [83, 64] on link "Back to Orders" at bounding box center [71, 64] width 47 height 8
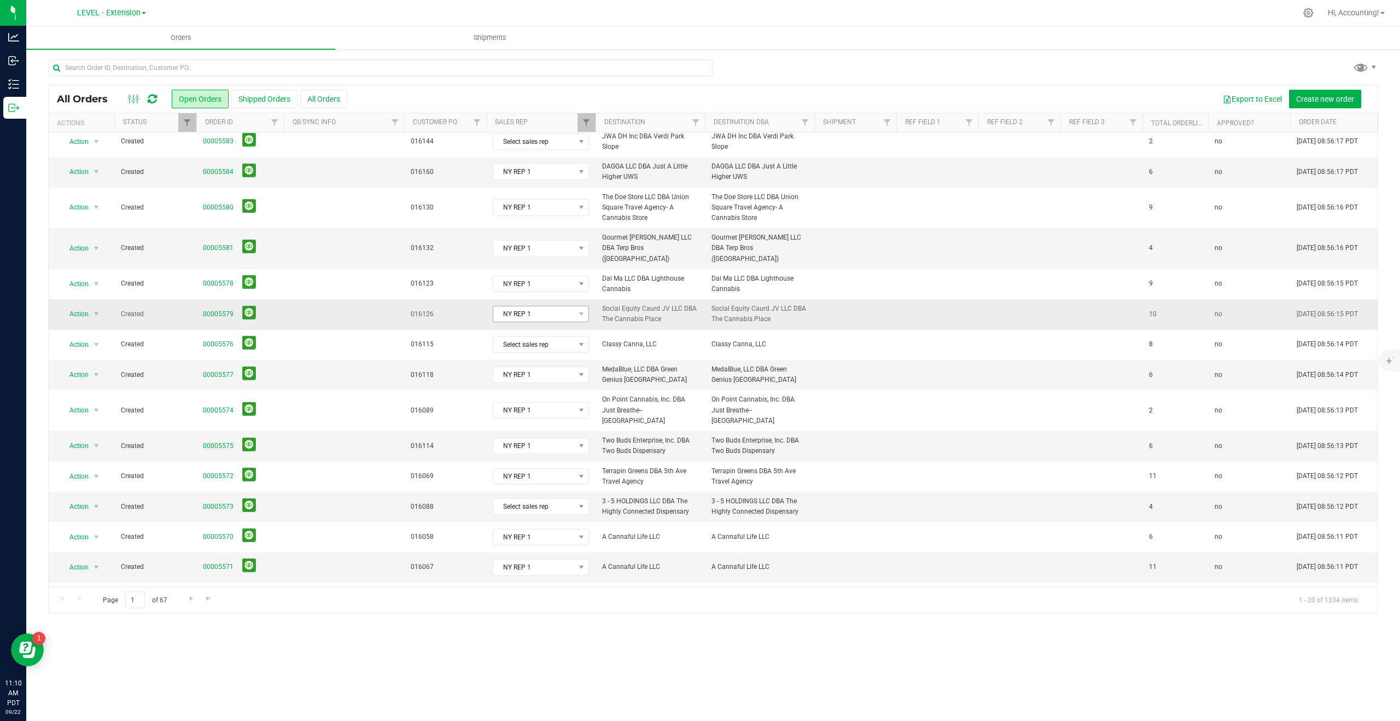
scroll to position [162, 0]
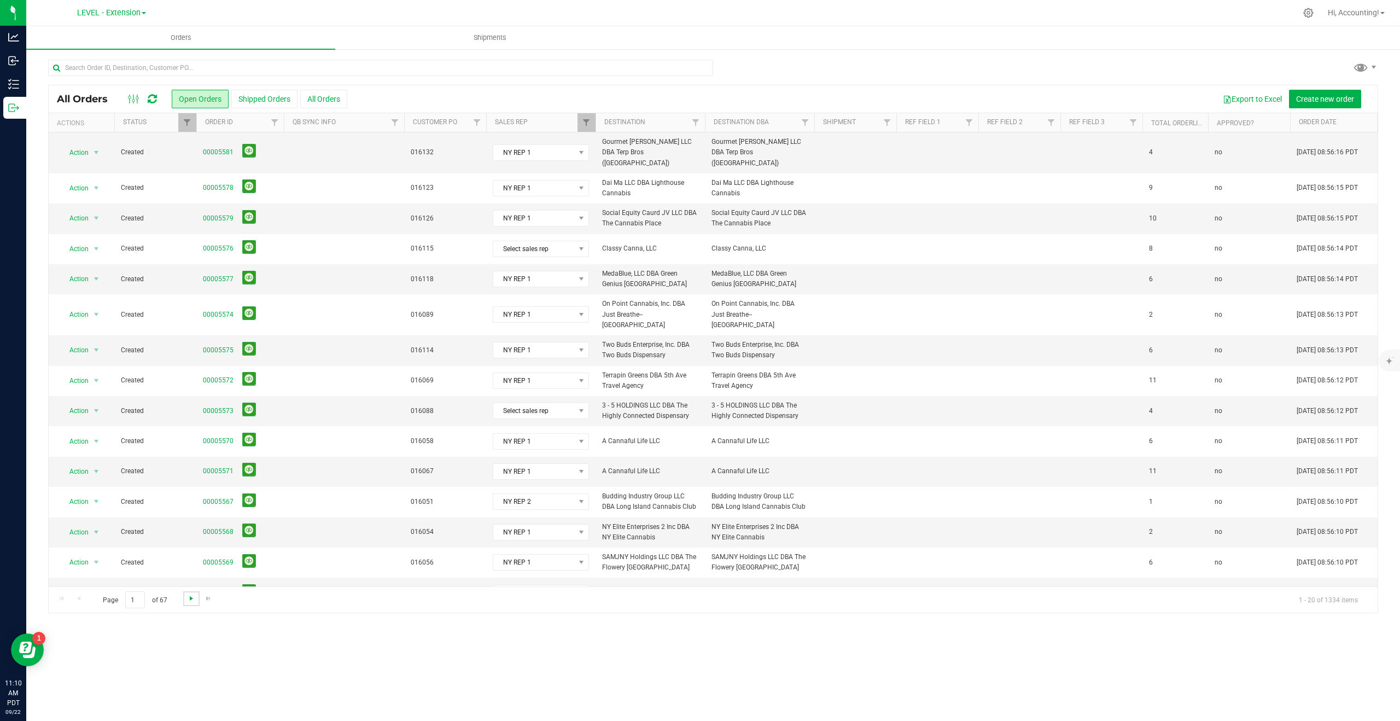
click at [189, 597] on span "Go to the next page" at bounding box center [191, 598] width 9 height 9
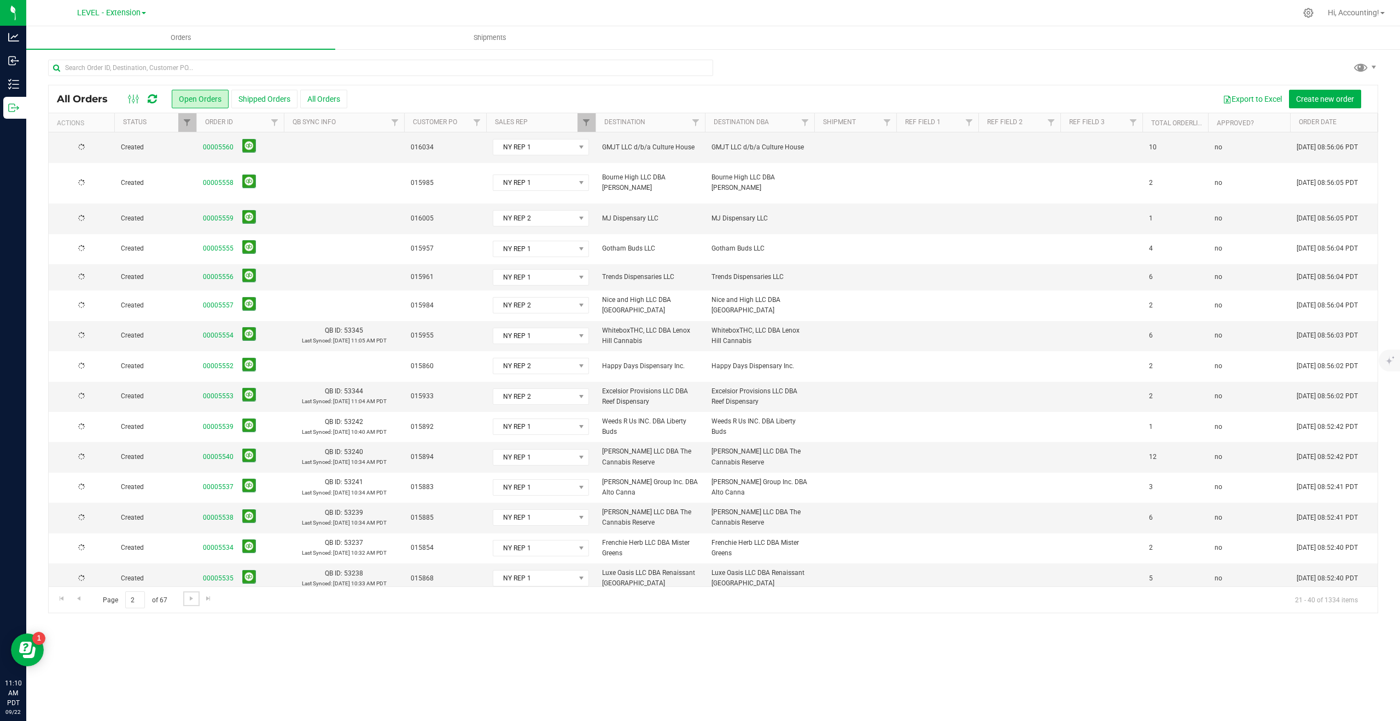
scroll to position [0, 0]
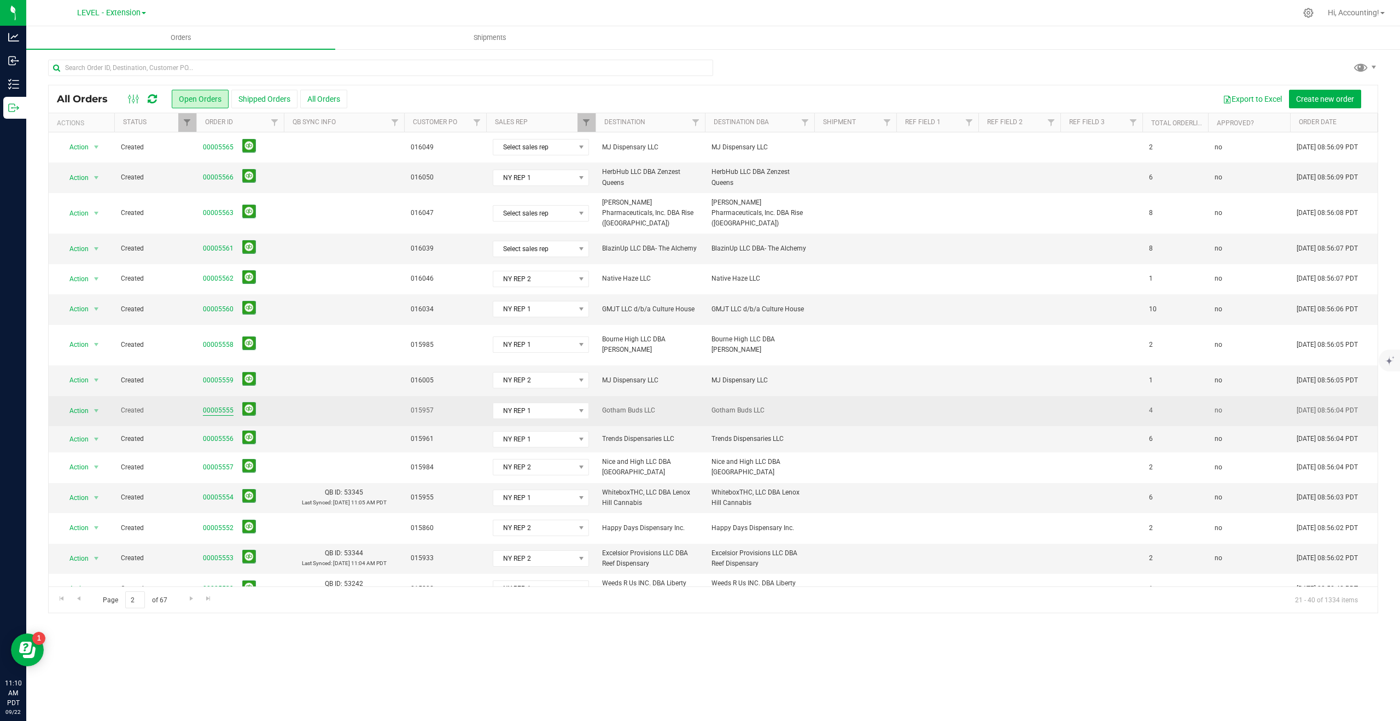
click at [215, 405] on link "00005555" at bounding box center [218, 410] width 31 height 10
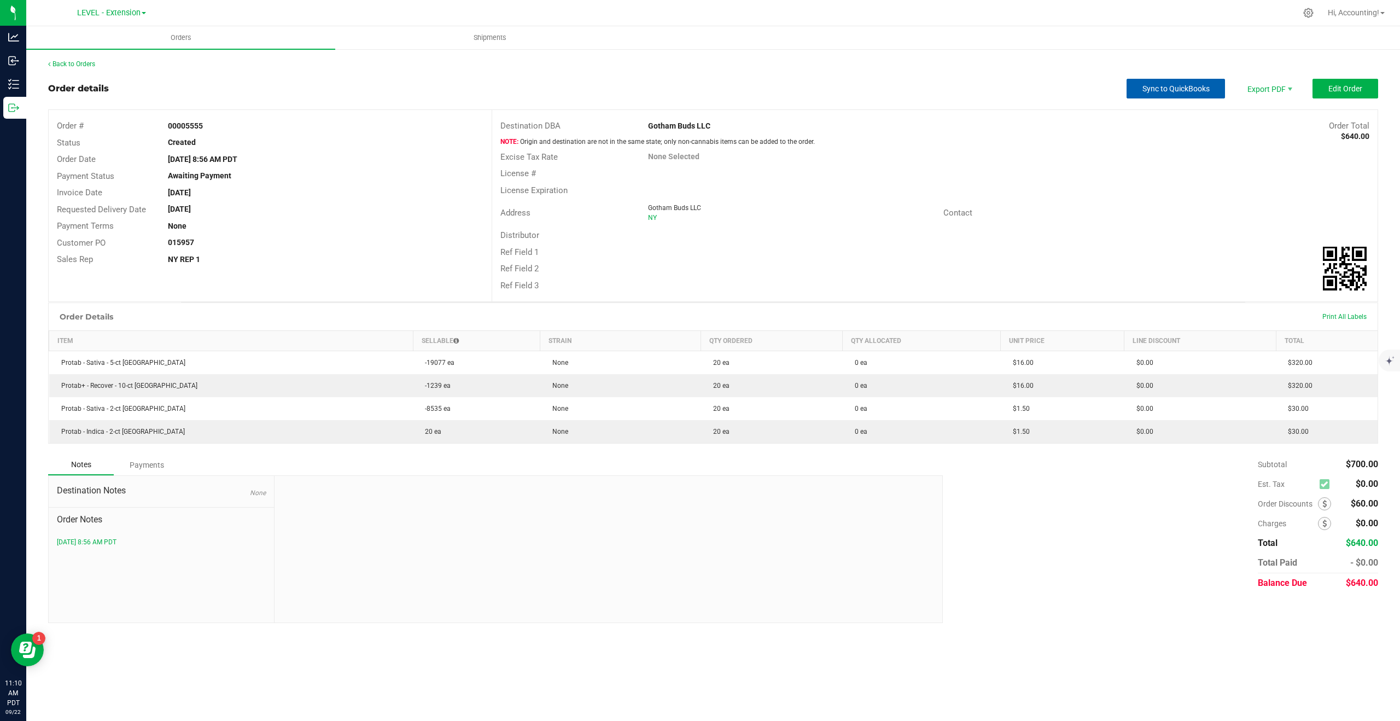
click at [1169, 84] on span "Sync to QuickBooks" at bounding box center [1176, 88] width 67 height 9
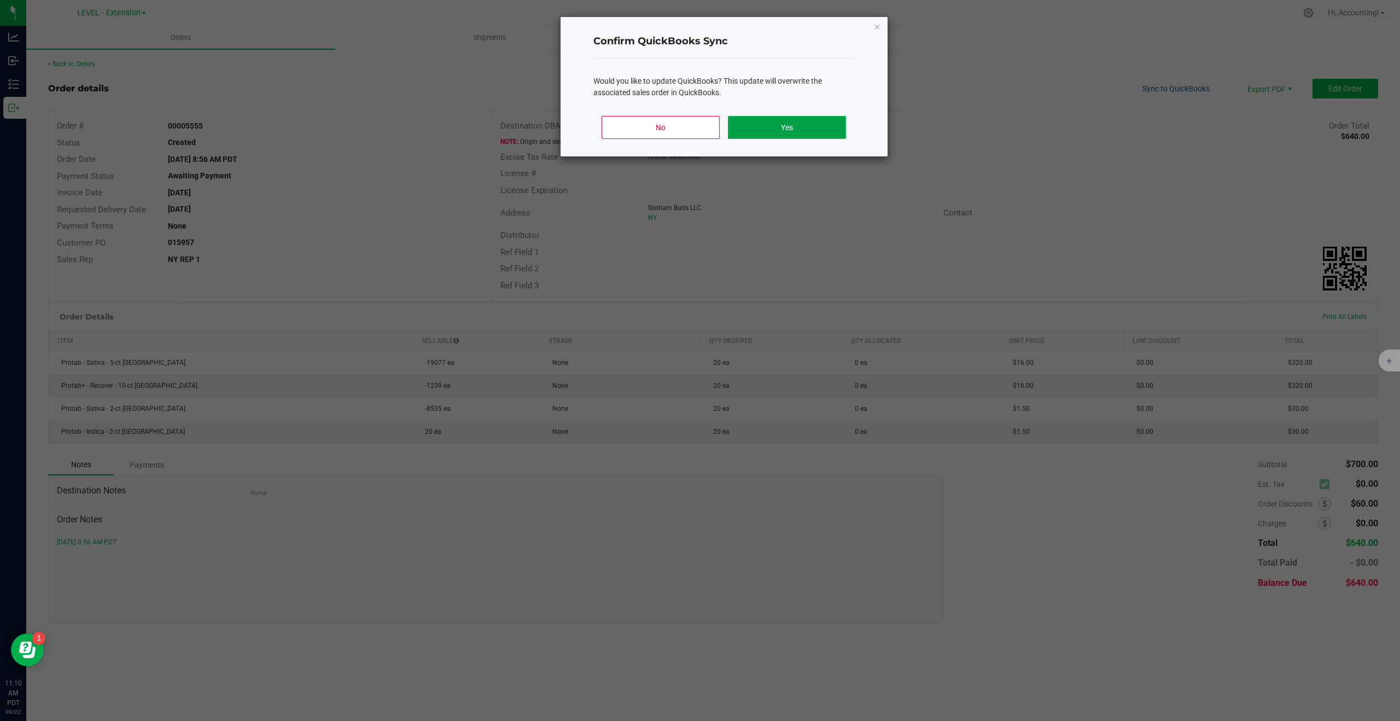
click at [795, 131] on button "Yes" at bounding box center [787, 127] width 118 height 23
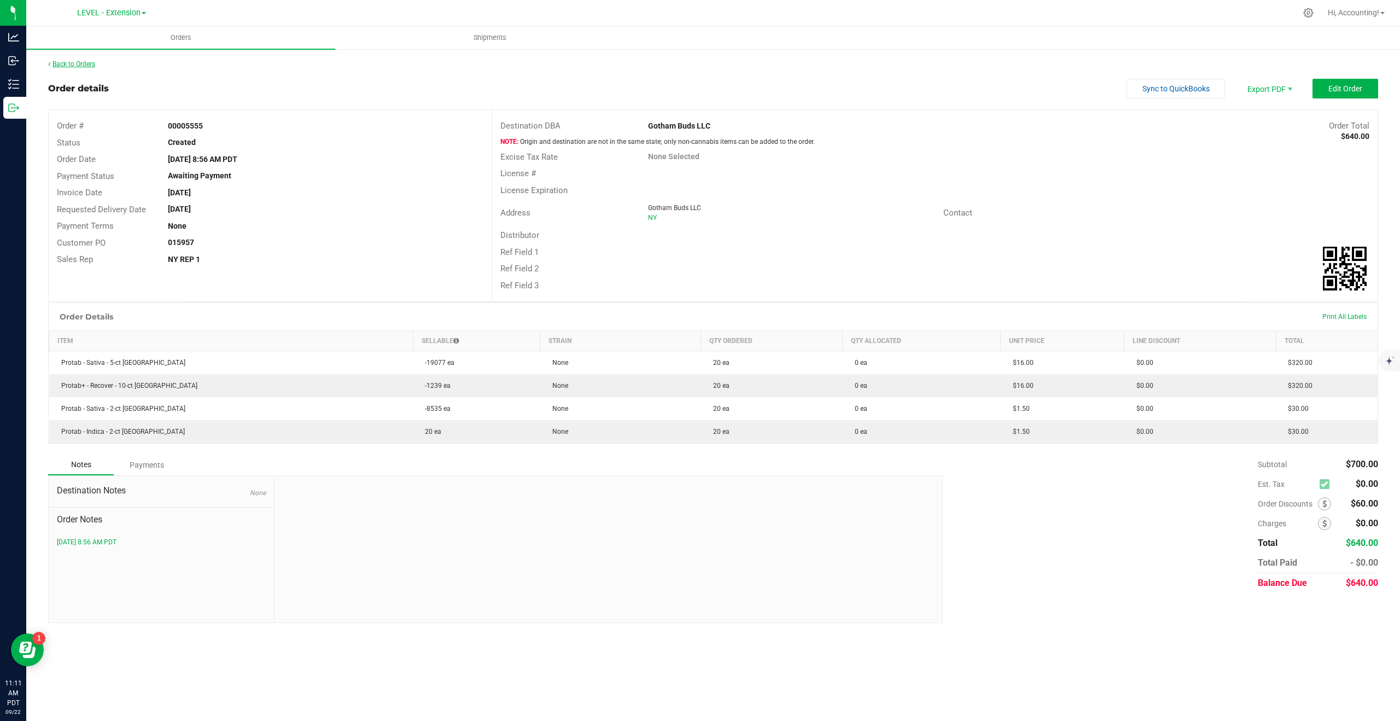
click at [95, 62] on link "Back to Orders" at bounding box center [71, 64] width 47 height 8
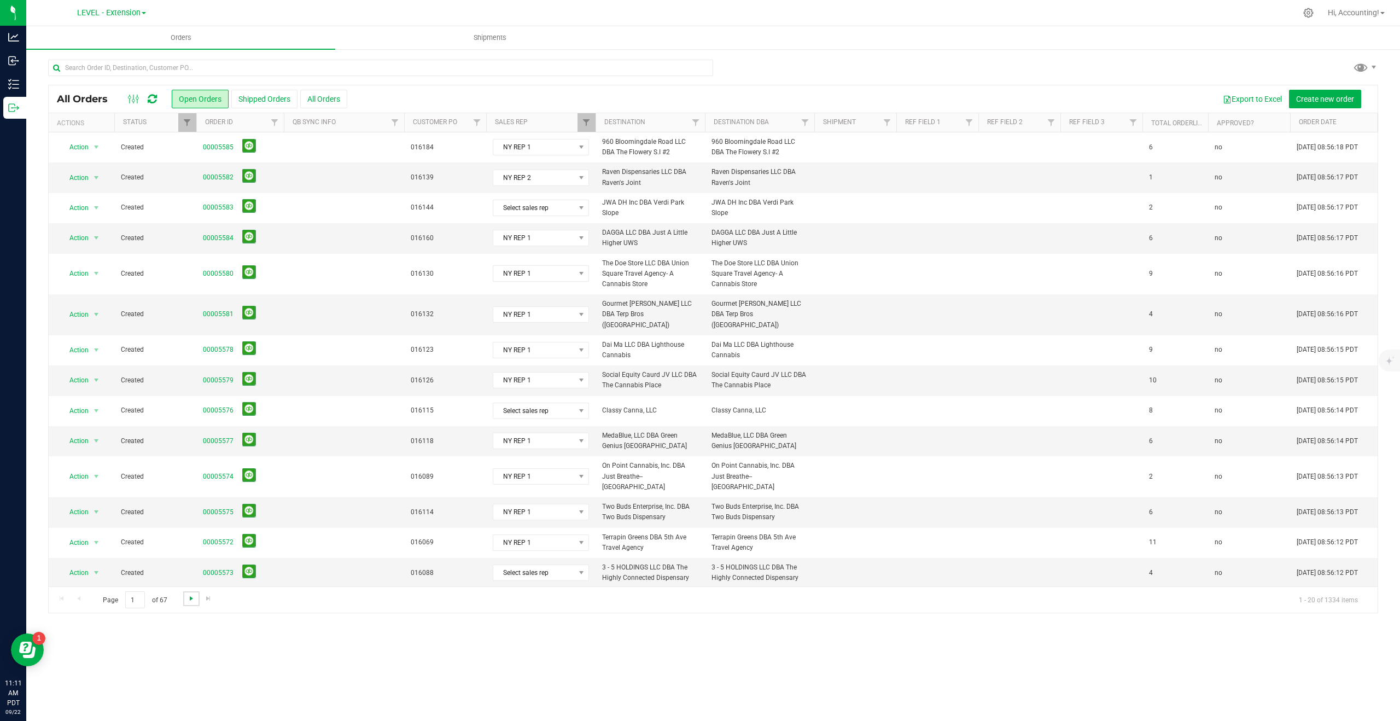
click at [187, 598] on span "Go to the next page" at bounding box center [191, 598] width 9 height 9
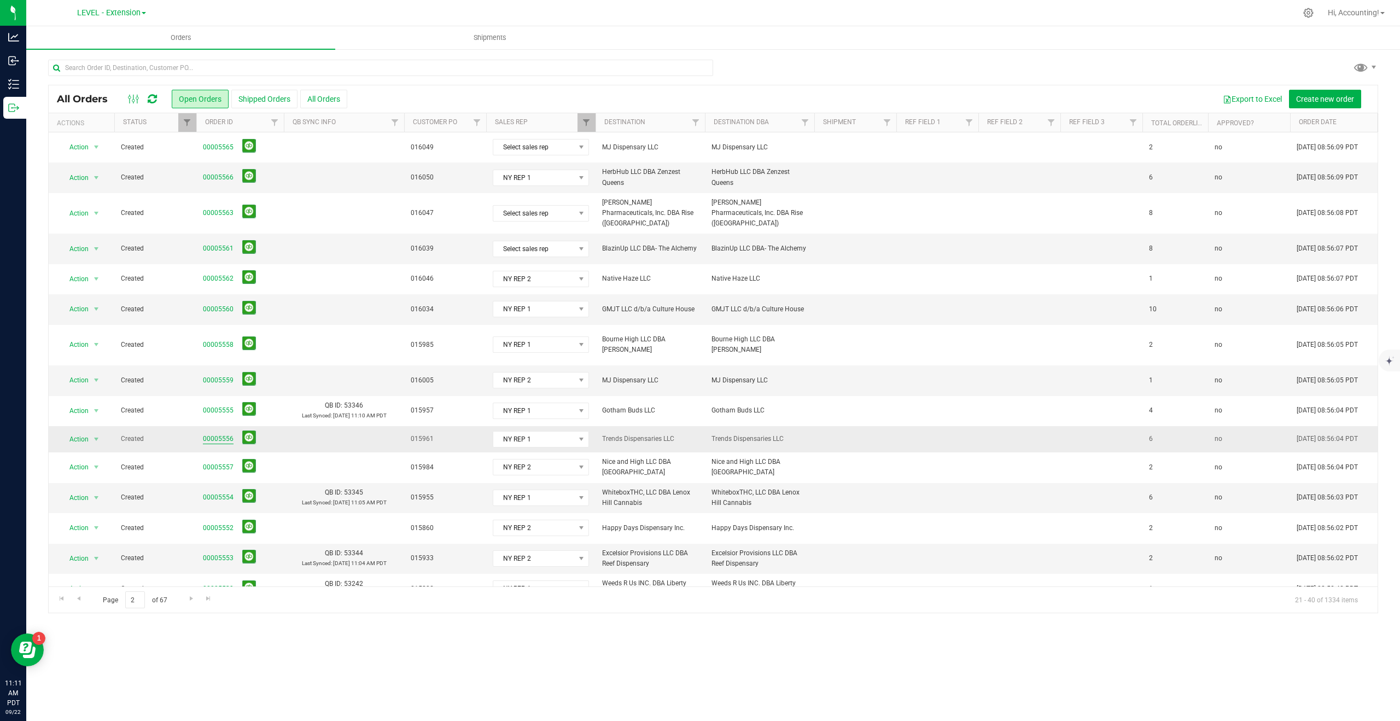
click at [219, 434] on link "00005556" at bounding box center [218, 439] width 31 height 10
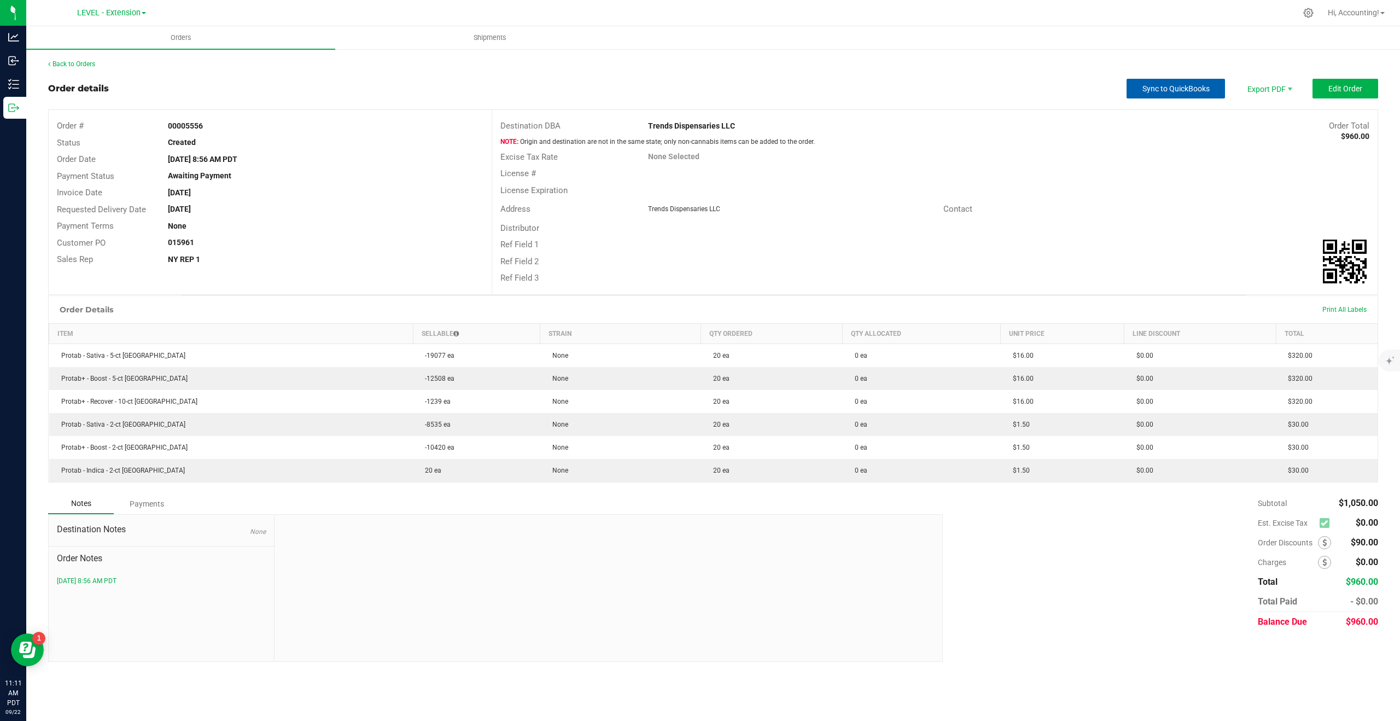
click at [1172, 90] on span "Sync to QuickBooks" at bounding box center [1176, 88] width 67 height 9
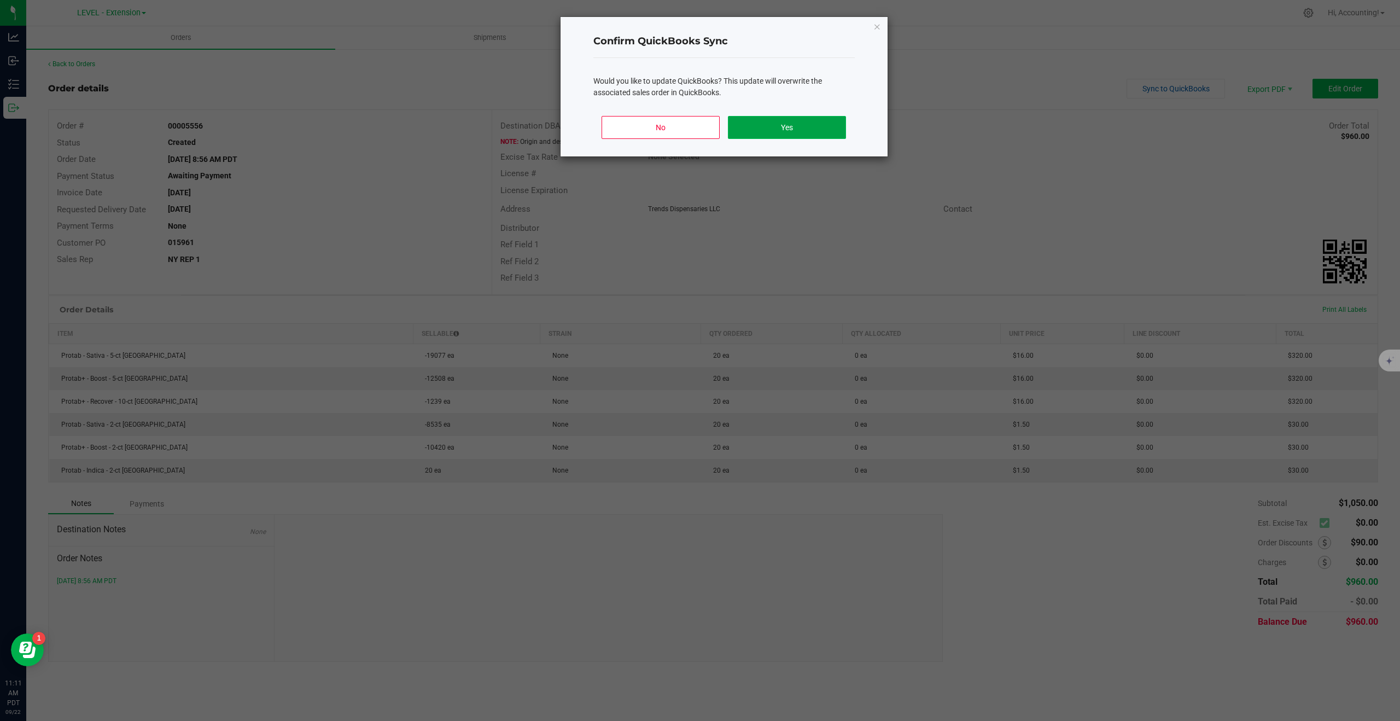
click at [773, 132] on button "Yes" at bounding box center [787, 127] width 118 height 23
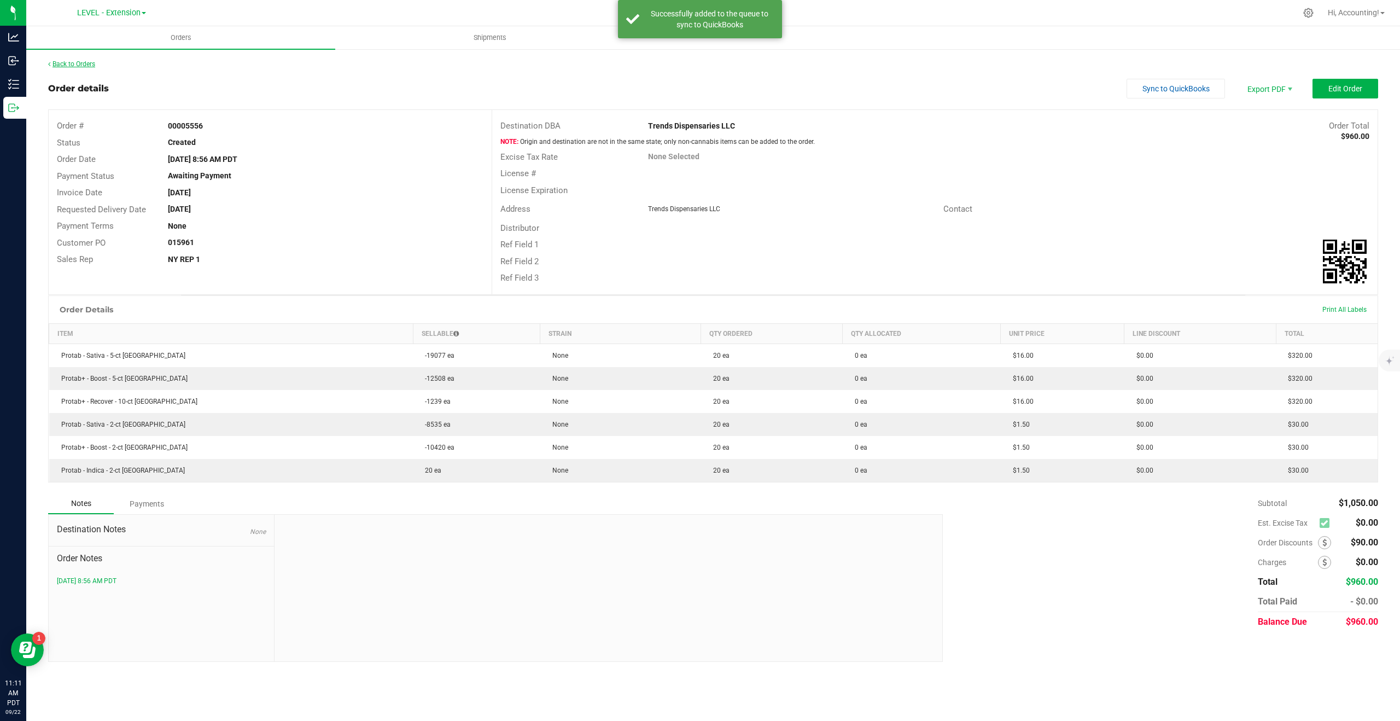
click at [88, 66] on link "Back to Orders" at bounding box center [71, 64] width 47 height 8
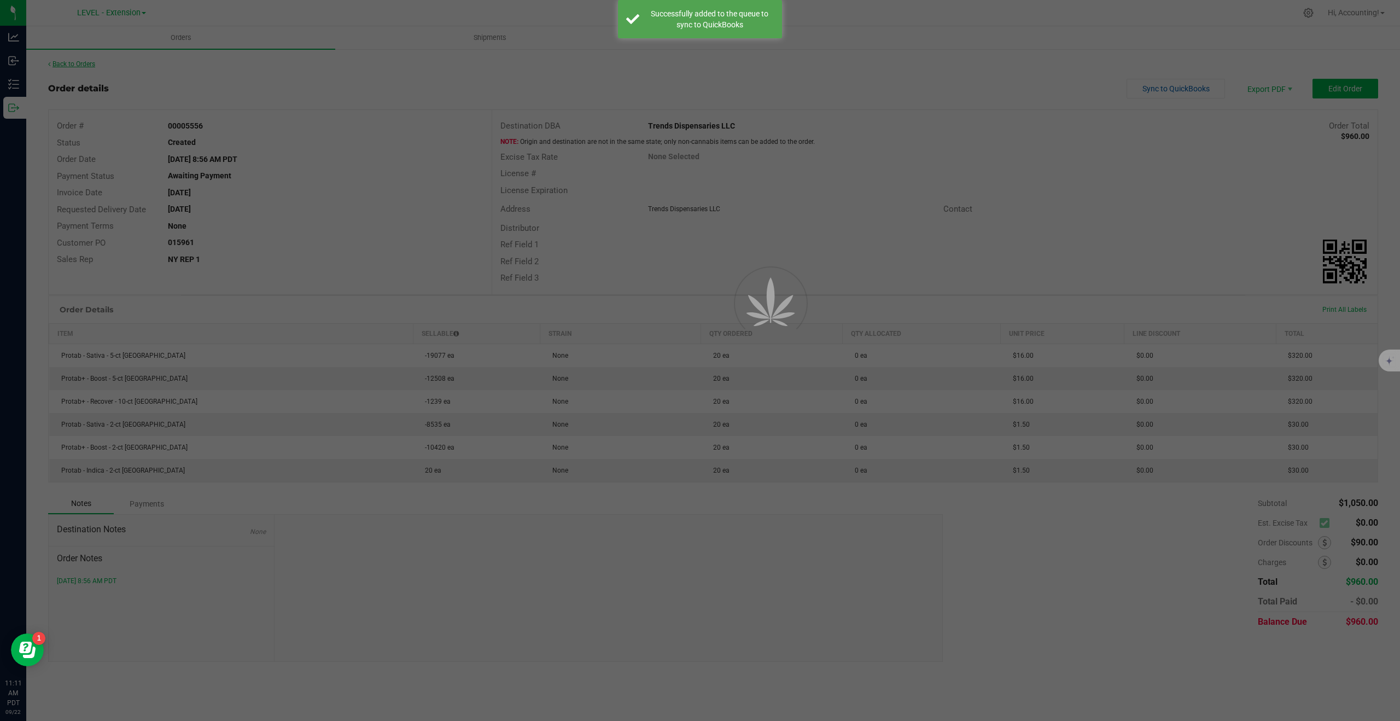
click at [88, 66] on div at bounding box center [700, 360] width 1400 height 721
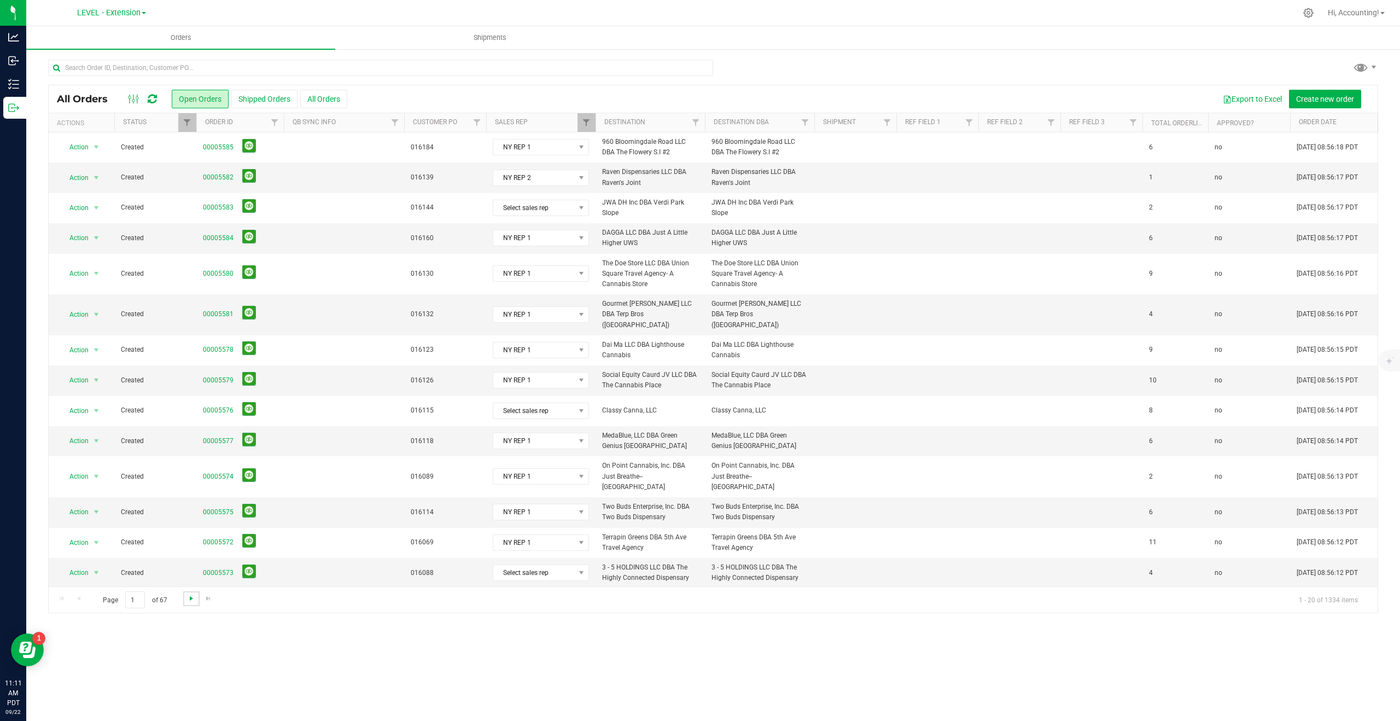
click at [189, 596] on span "Go to the next page" at bounding box center [191, 598] width 9 height 9
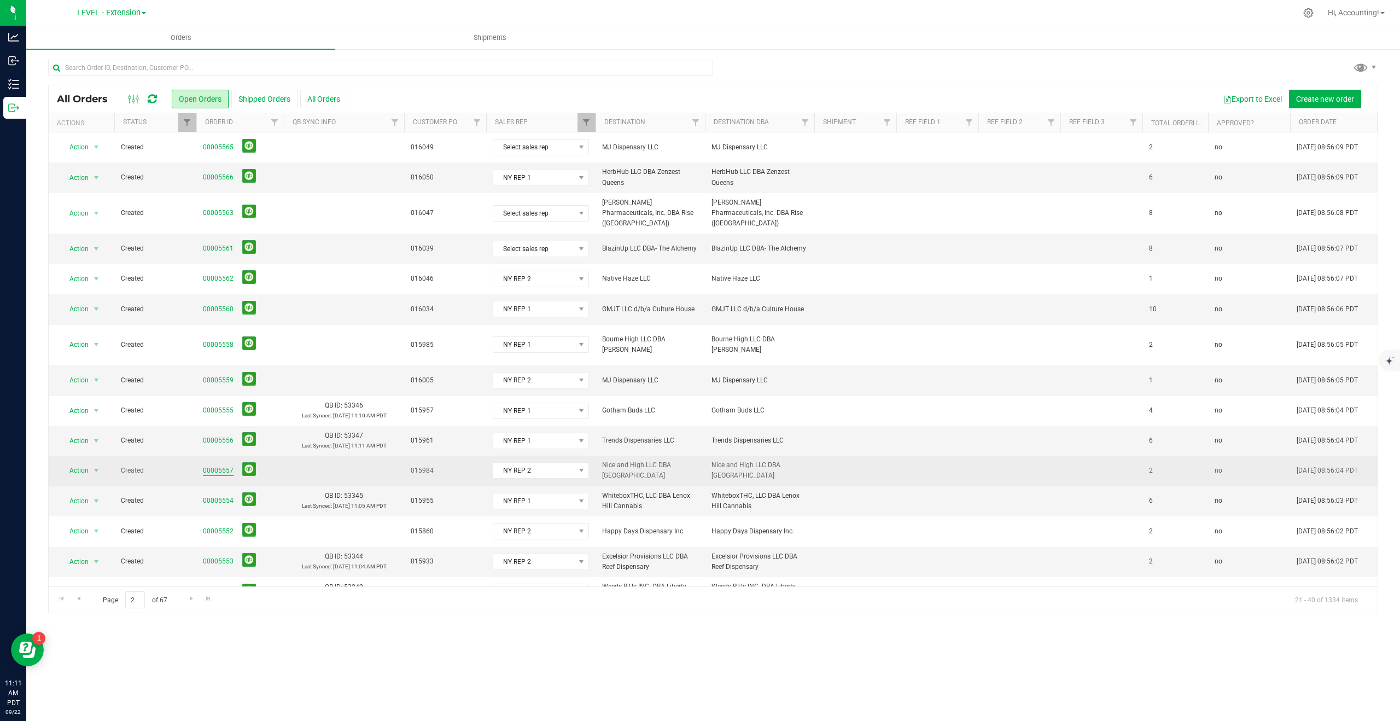
click at [227, 465] on link "00005557" at bounding box center [218, 470] width 31 height 10
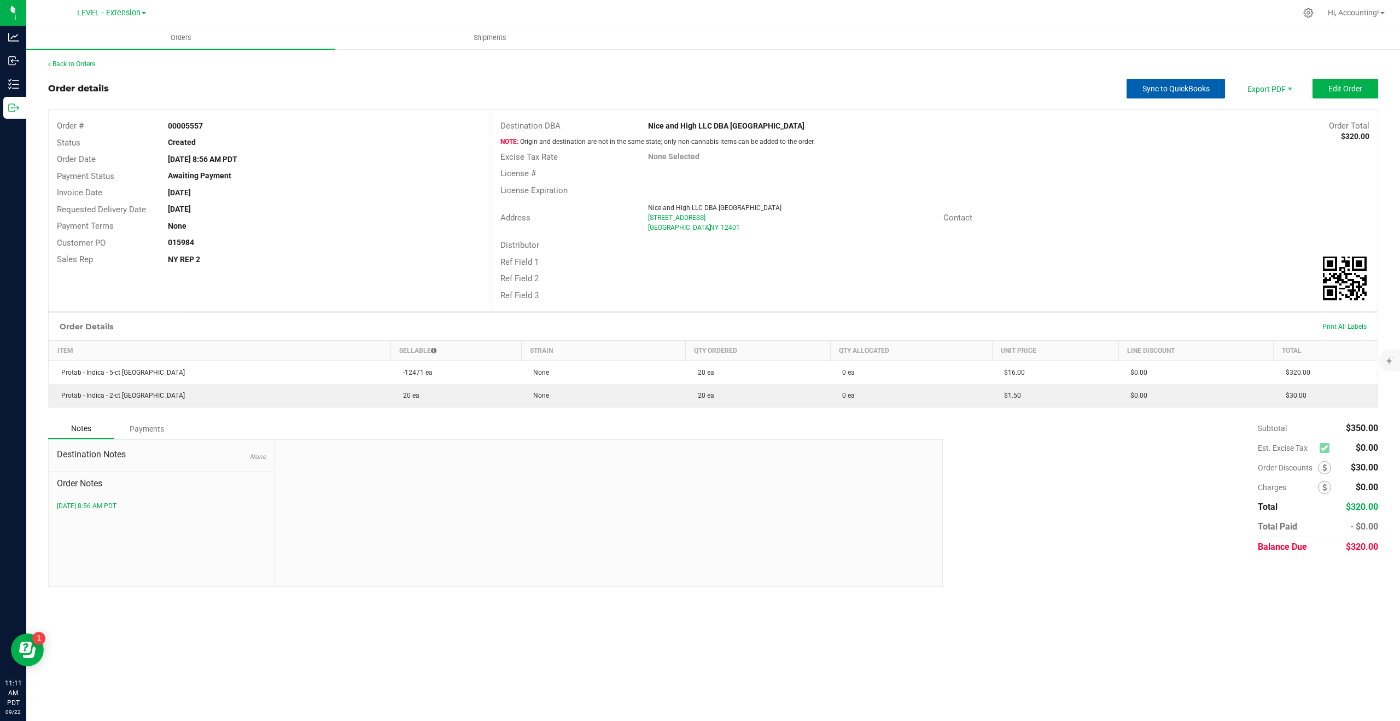
click at [1141, 94] on button "Sync to QuickBooks" at bounding box center [1176, 89] width 98 height 20
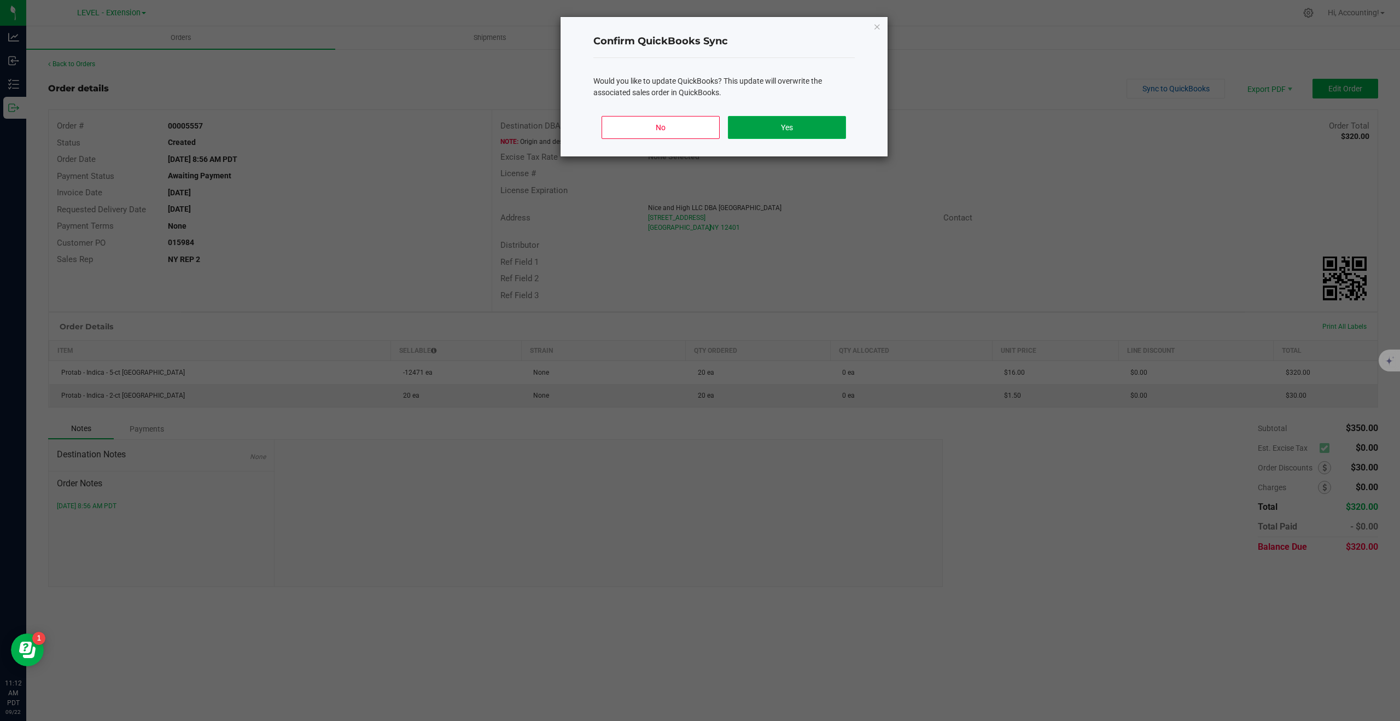
click at [821, 130] on button "Yes" at bounding box center [787, 127] width 118 height 23
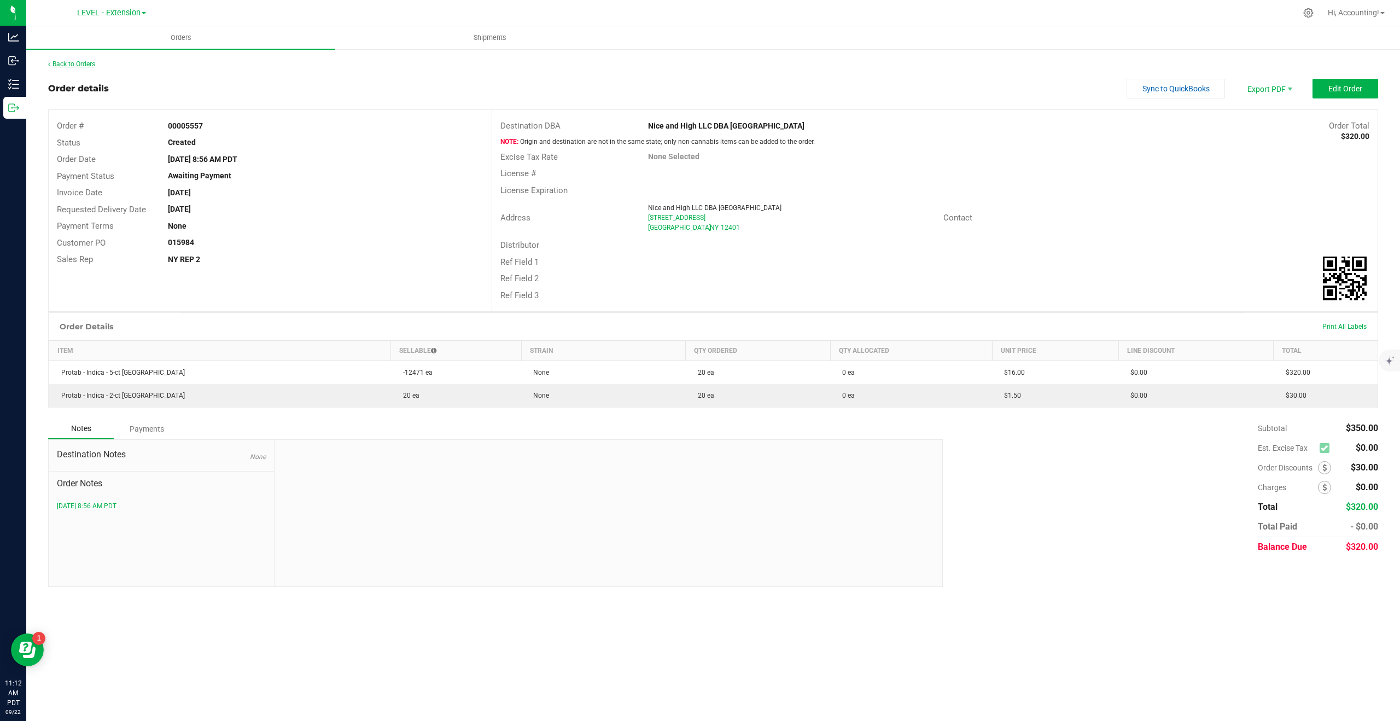
click at [83, 65] on link "Back to Orders" at bounding box center [71, 64] width 47 height 8
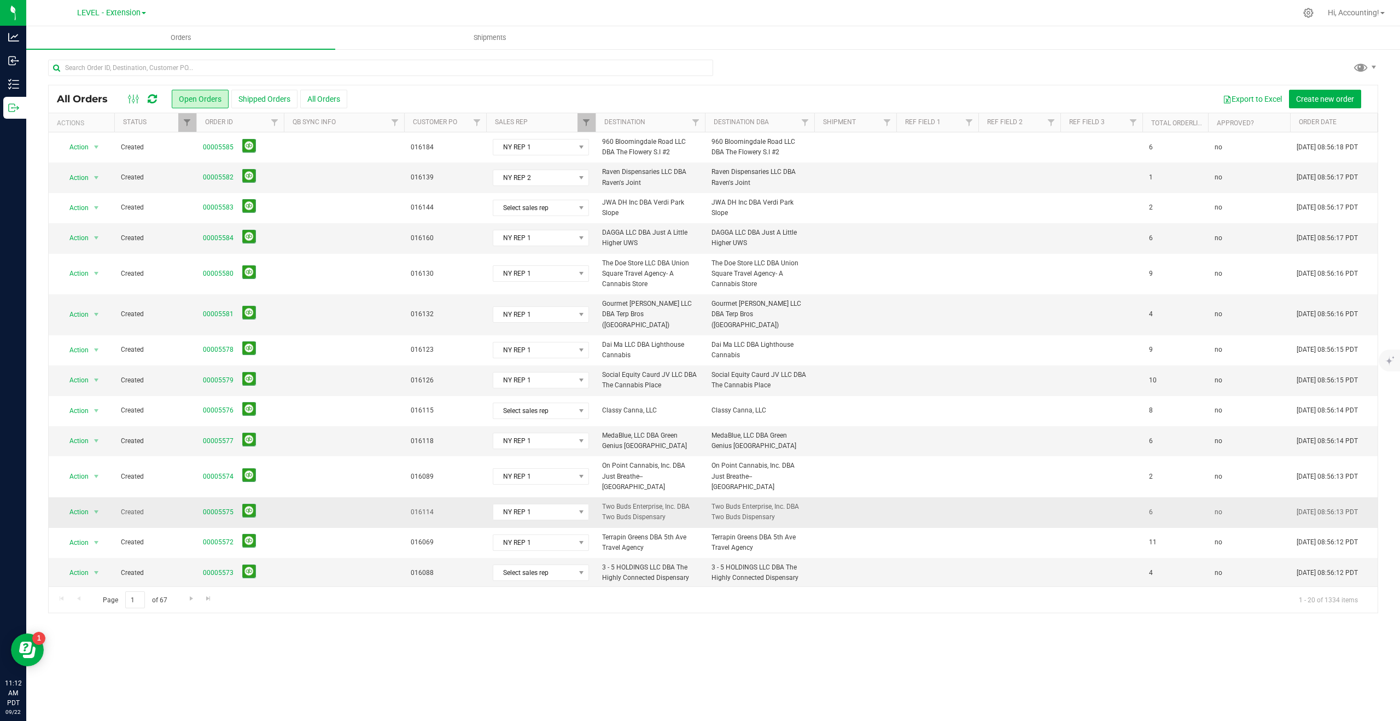
scroll to position [162, 0]
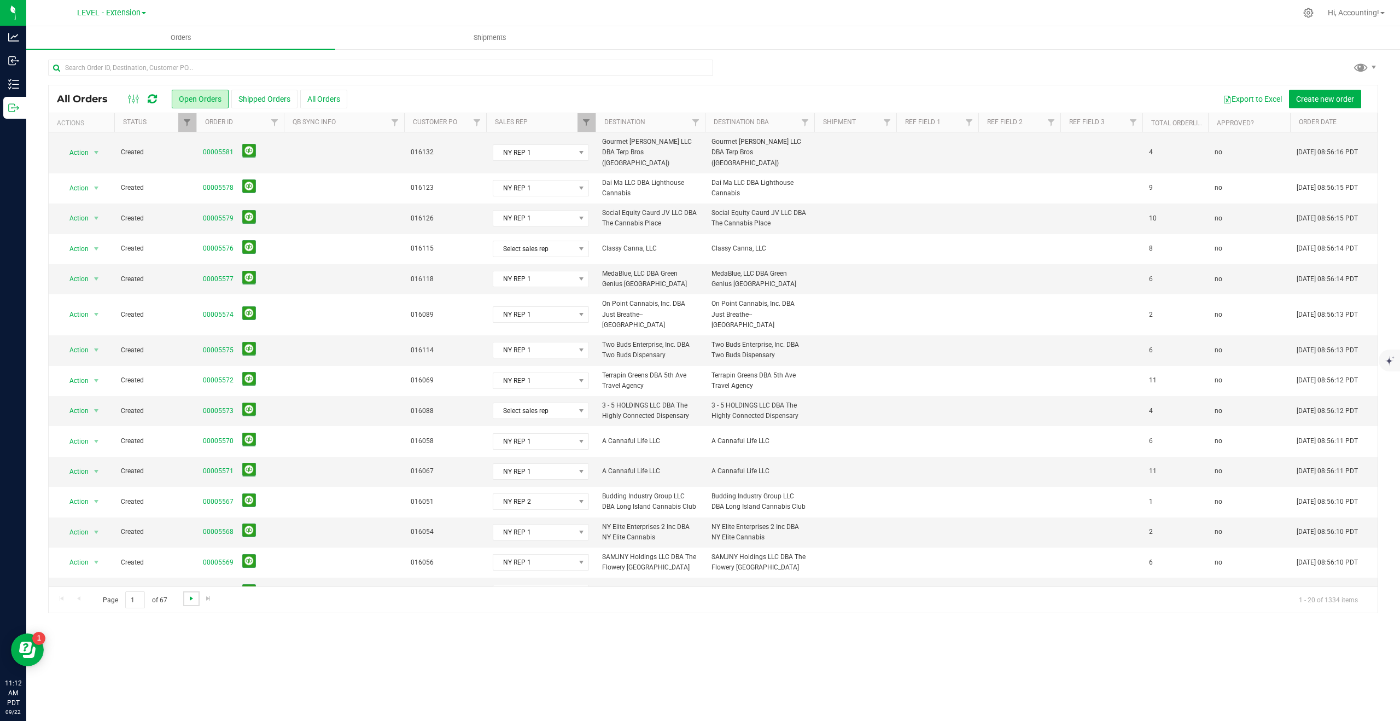
click at [188, 599] on span "Go to the next page" at bounding box center [191, 598] width 9 height 9
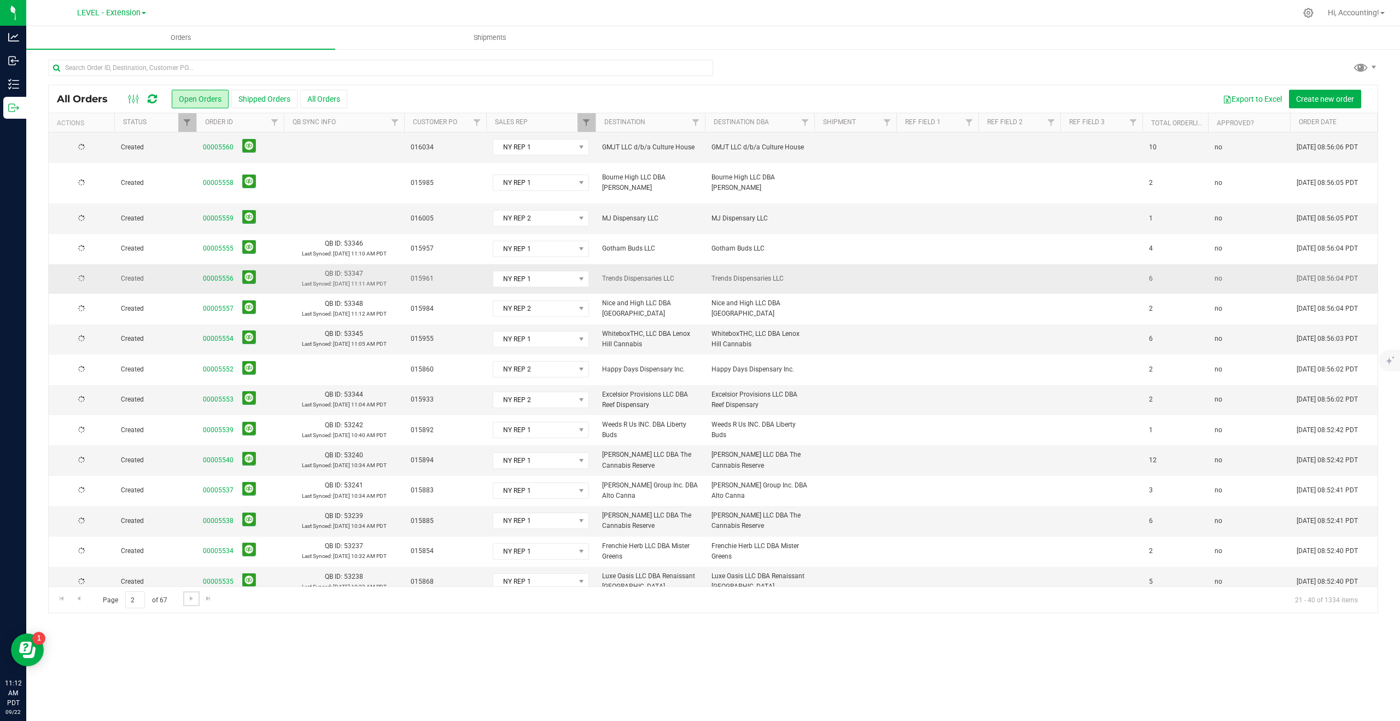
scroll to position [0, 0]
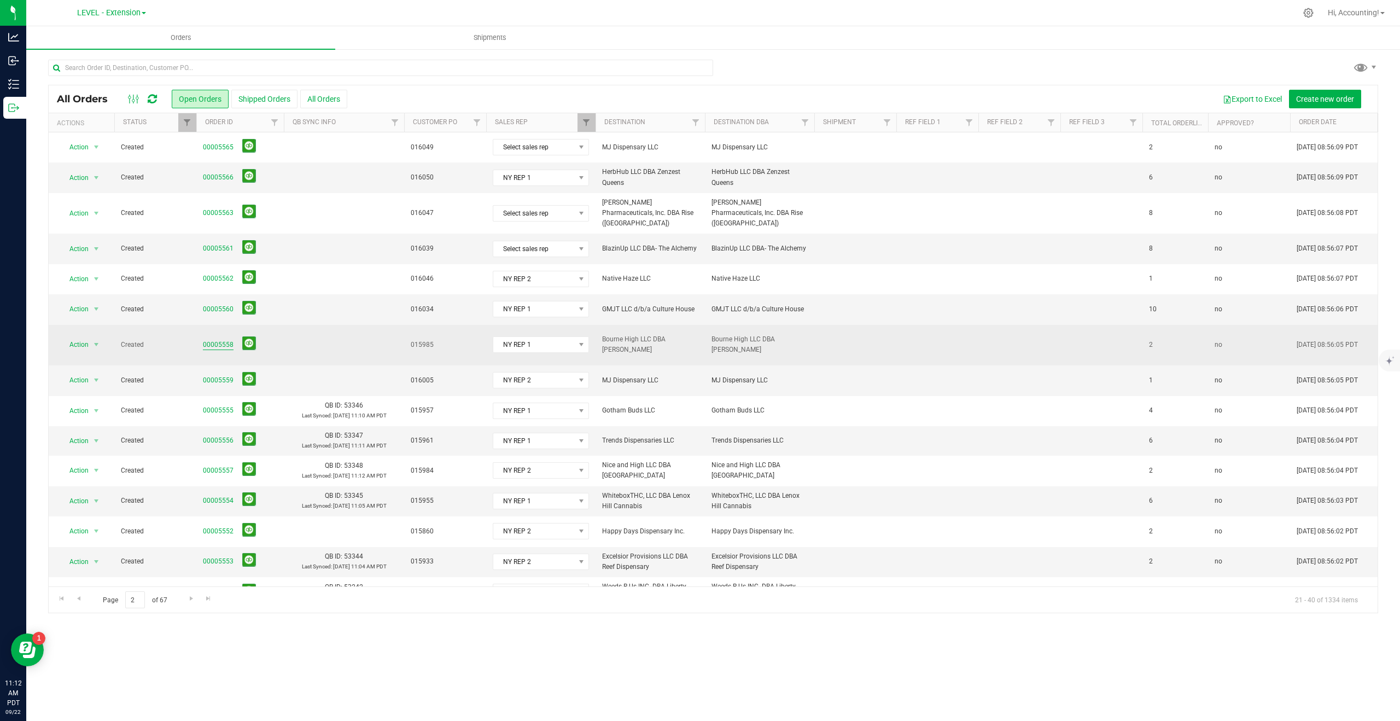
click at [220, 340] on link "00005558" at bounding box center [218, 345] width 31 height 10
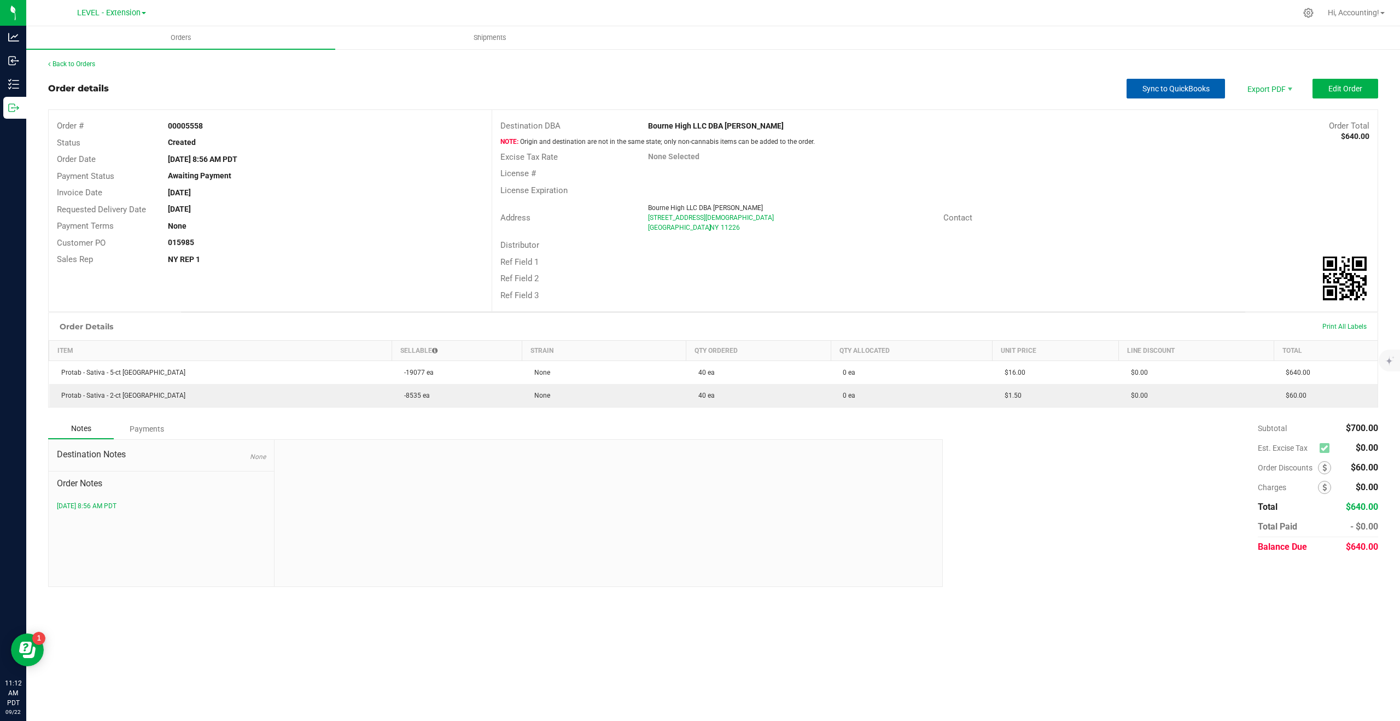
click at [1186, 90] on span "Sync to QuickBooks" at bounding box center [1176, 88] width 67 height 9
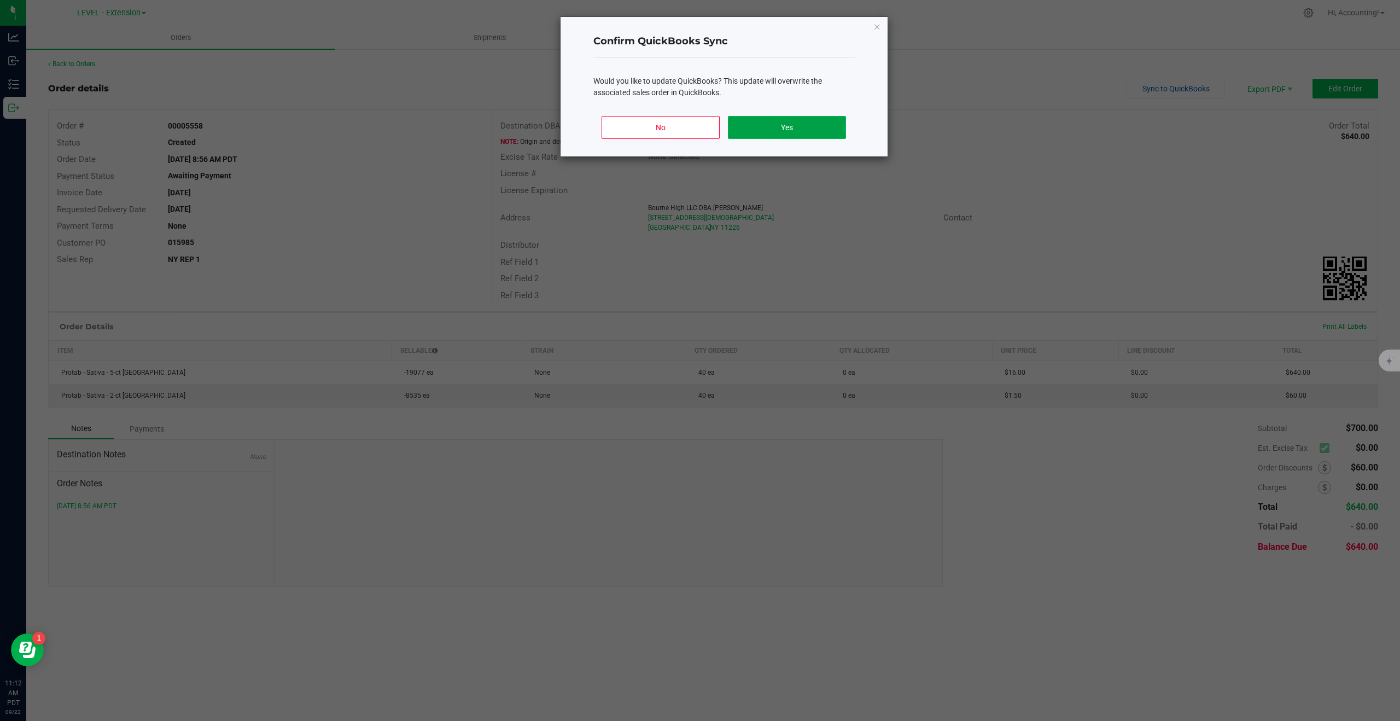
click at [830, 124] on button "Yes" at bounding box center [787, 127] width 118 height 23
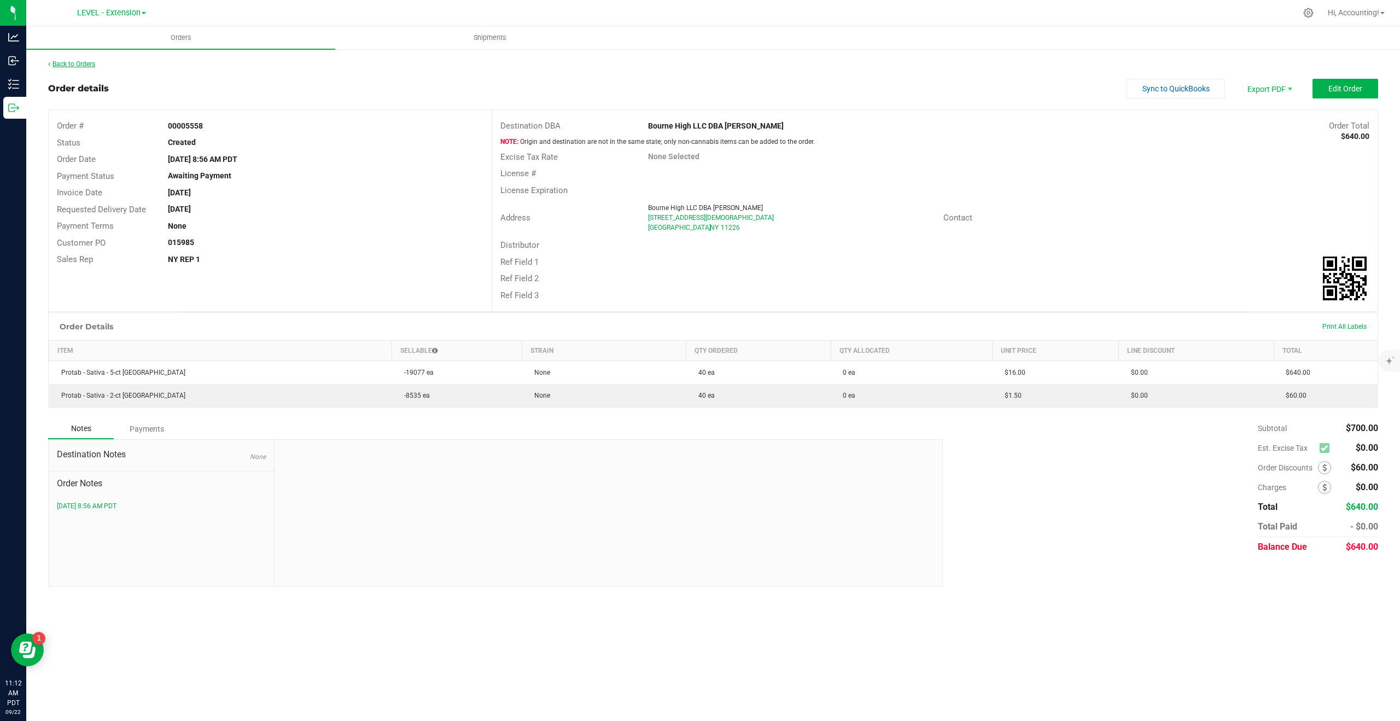
click at [88, 65] on link "Back to Orders" at bounding box center [71, 64] width 47 height 8
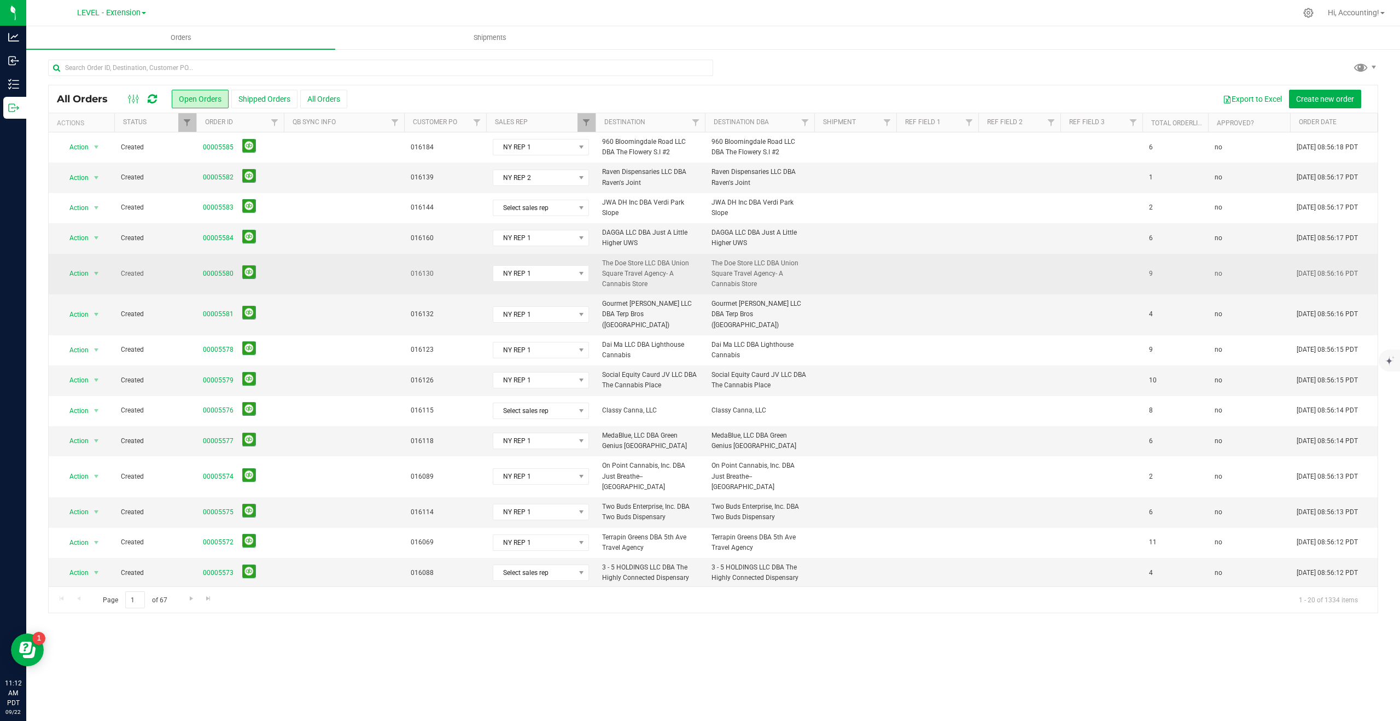
scroll to position [162, 0]
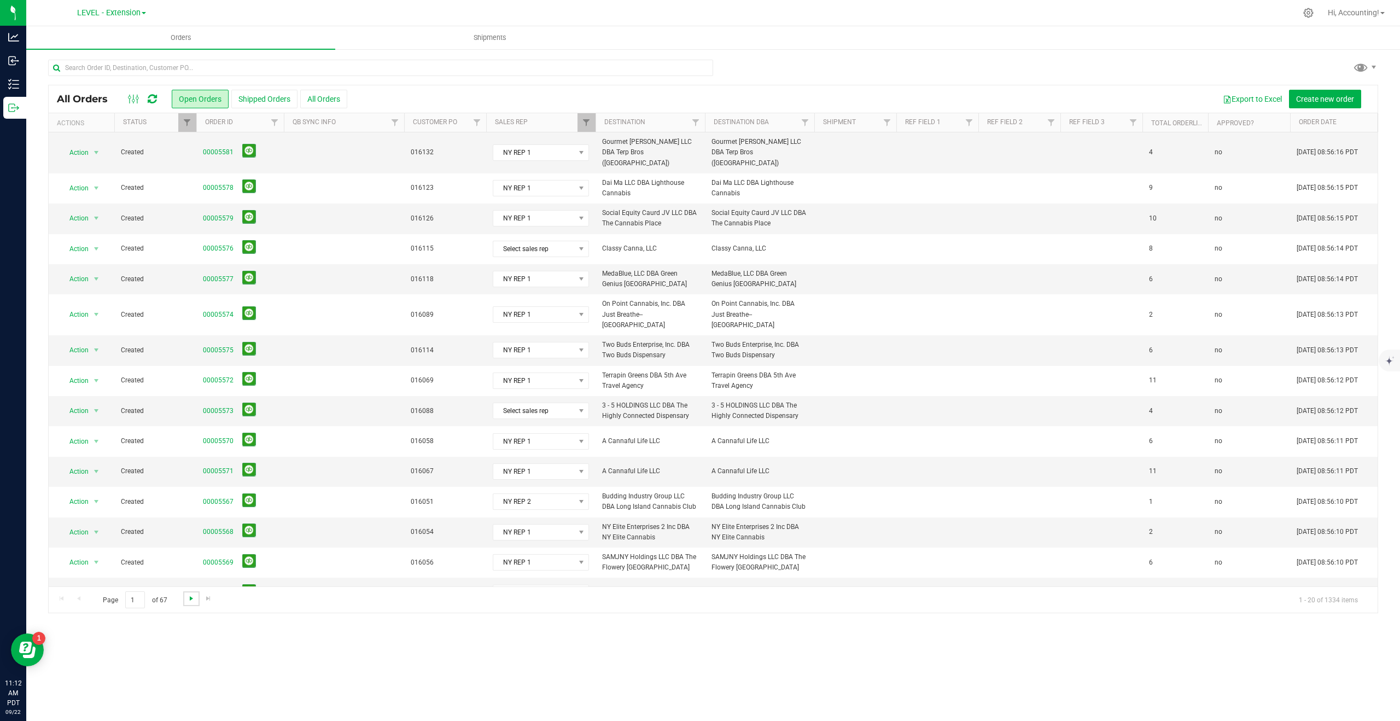
click at [188, 602] on span "Go to the next page" at bounding box center [191, 598] width 9 height 9
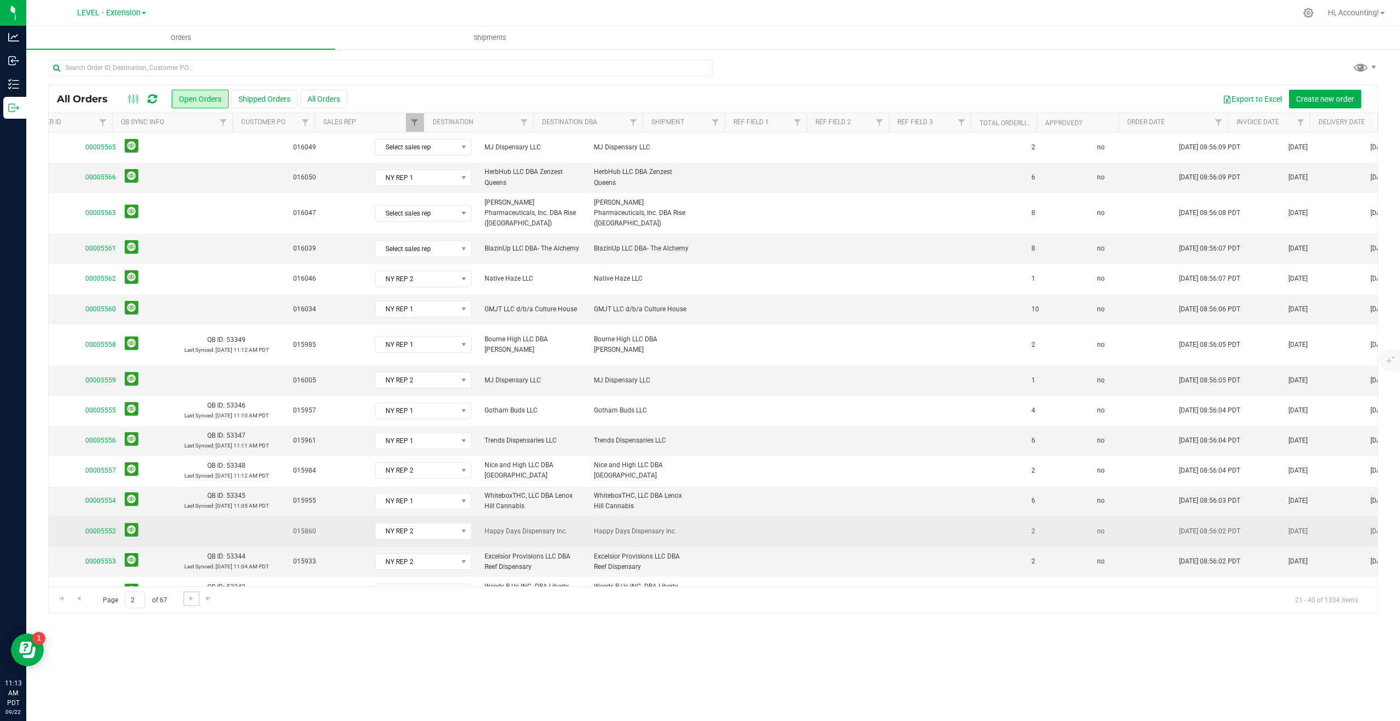
scroll to position [0, 0]
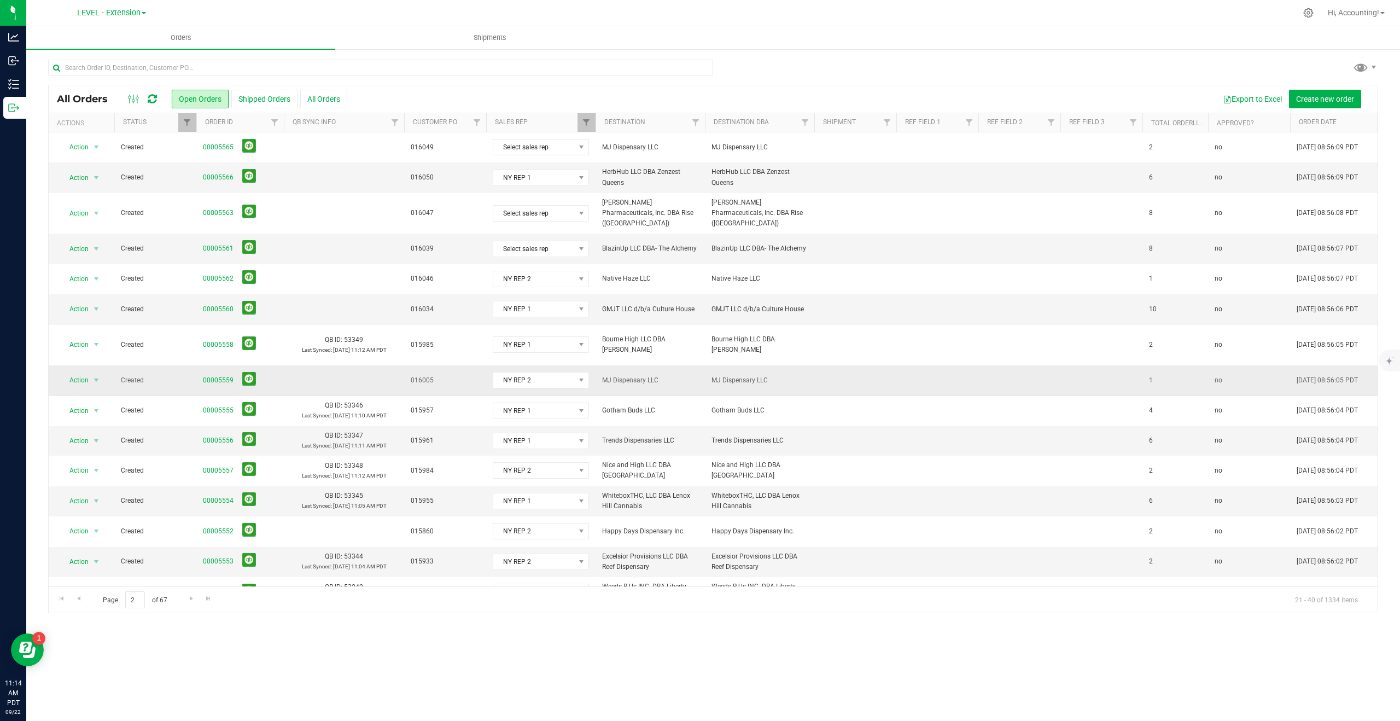
click at [225, 372] on span "00005559" at bounding box center [240, 380] width 74 height 17
click at [224, 375] on link "00005559" at bounding box center [218, 380] width 31 height 10
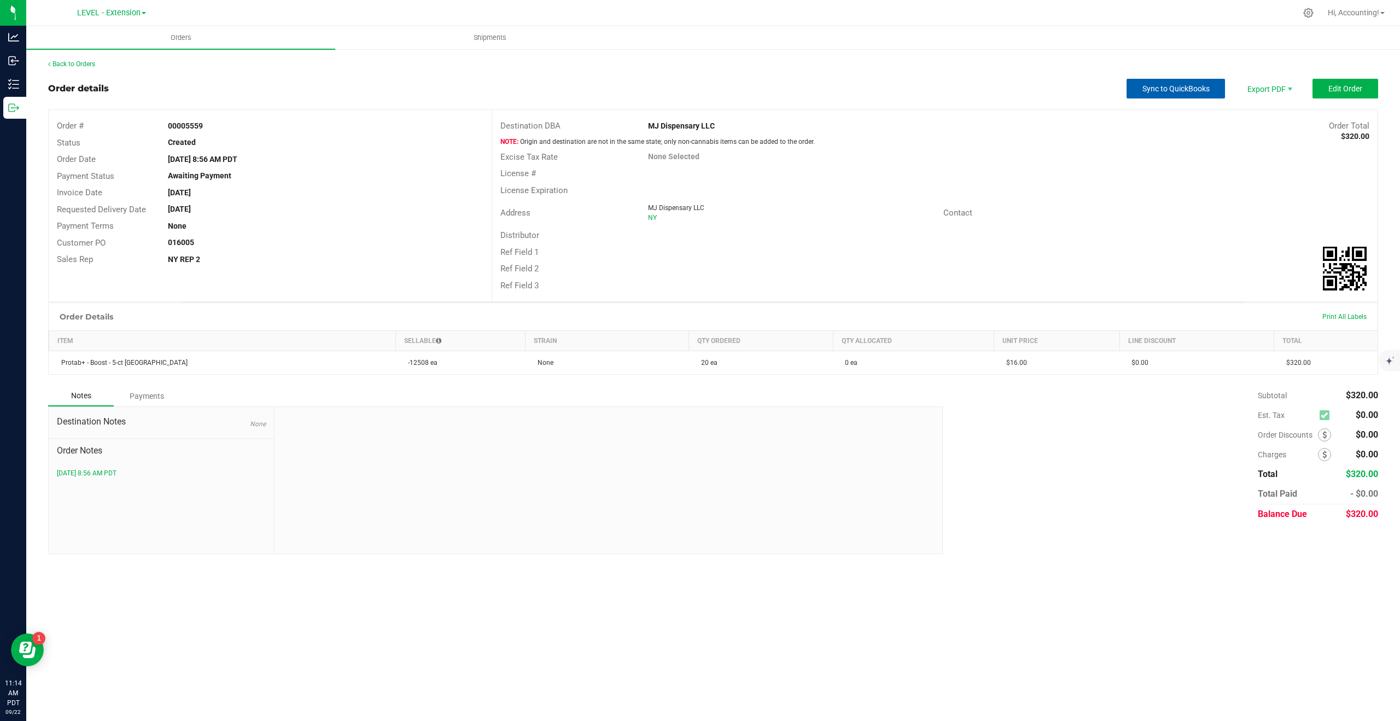
click at [1163, 89] on span "Sync to QuickBooks" at bounding box center [1176, 88] width 67 height 9
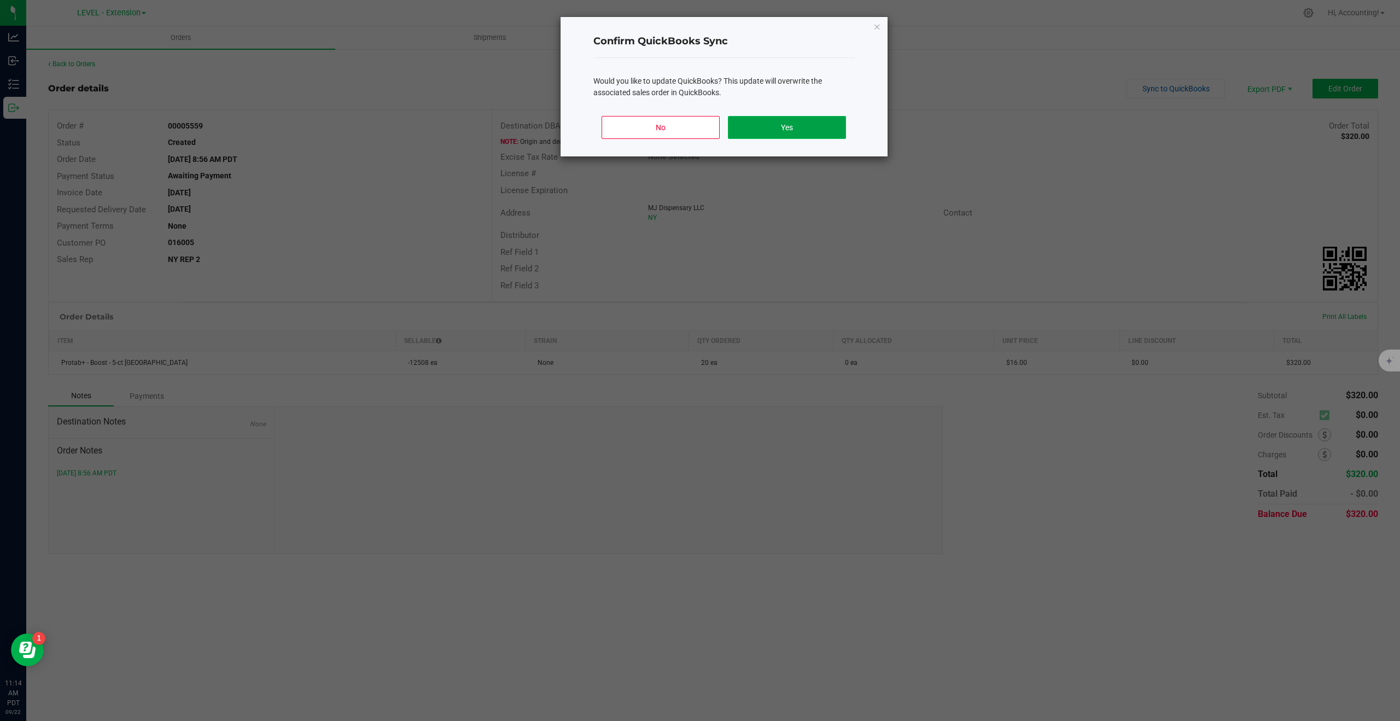
click at [774, 130] on button "Yes" at bounding box center [787, 127] width 118 height 23
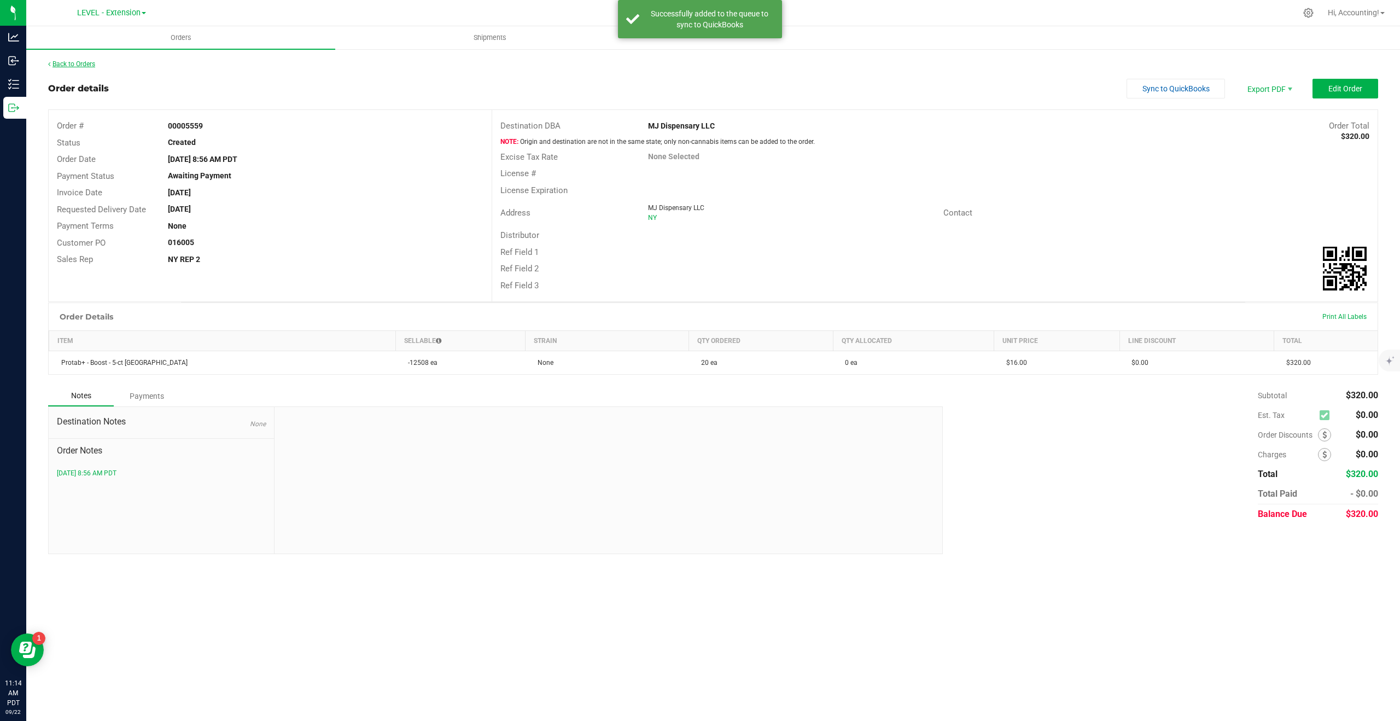
click at [84, 63] on link "Back to Orders" at bounding box center [71, 64] width 47 height 8
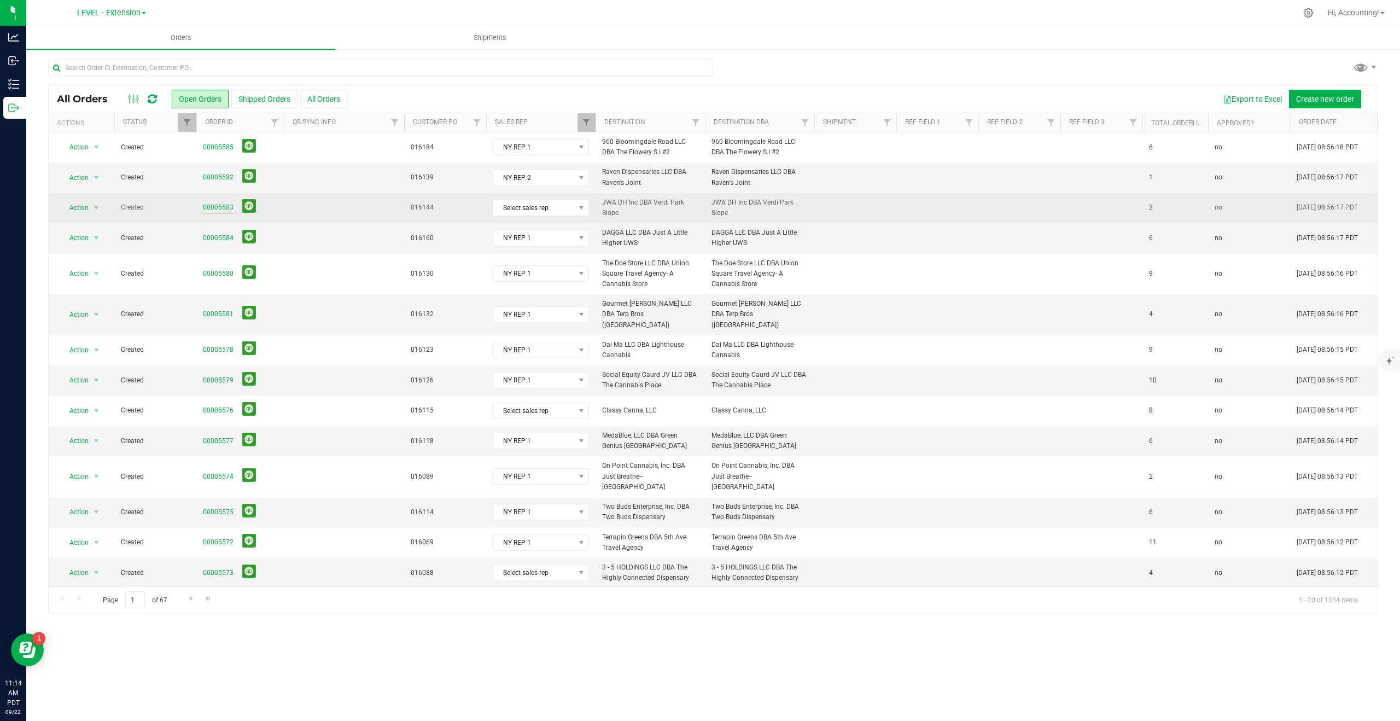
click at [214, 206] on link "00005583" at bounding box center [218, 207] width 31 height 10
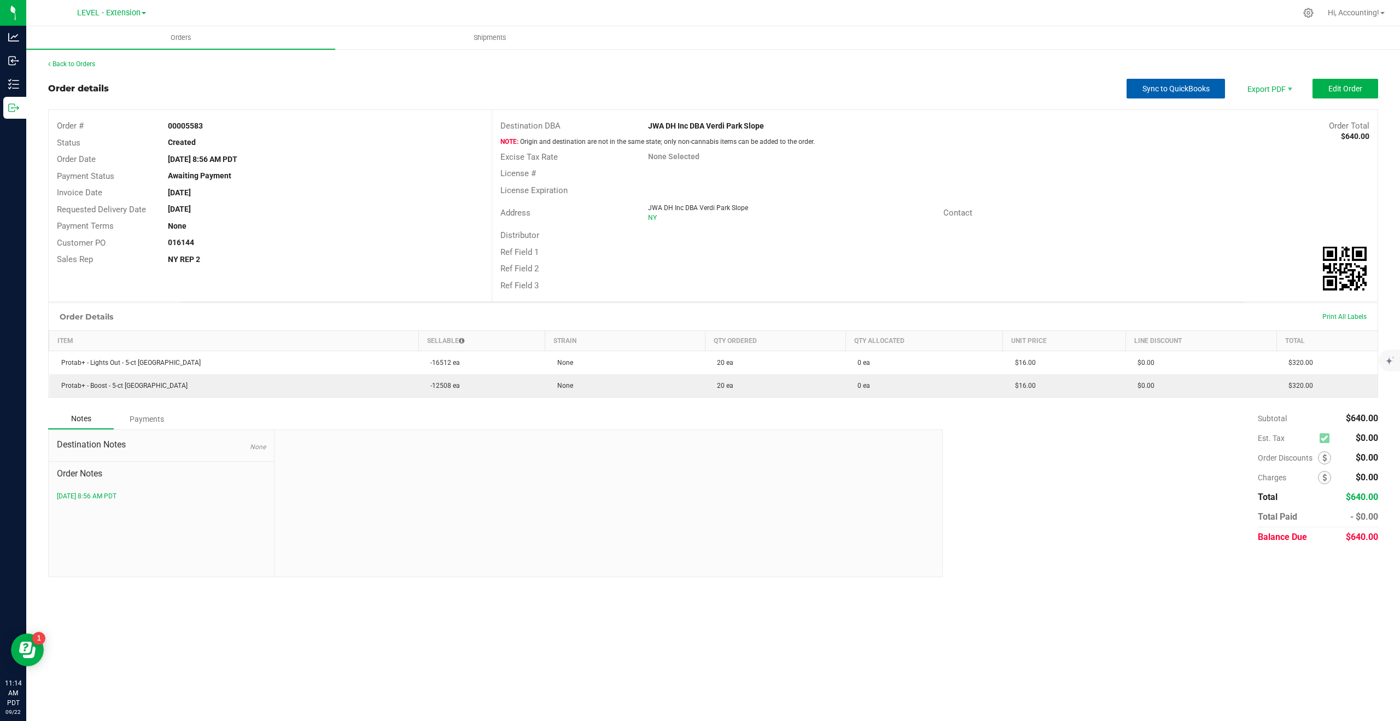
click at [1137, 89] on button "Sync to QuickBooks" at bounding box center [1176, 89] width 98 height 20
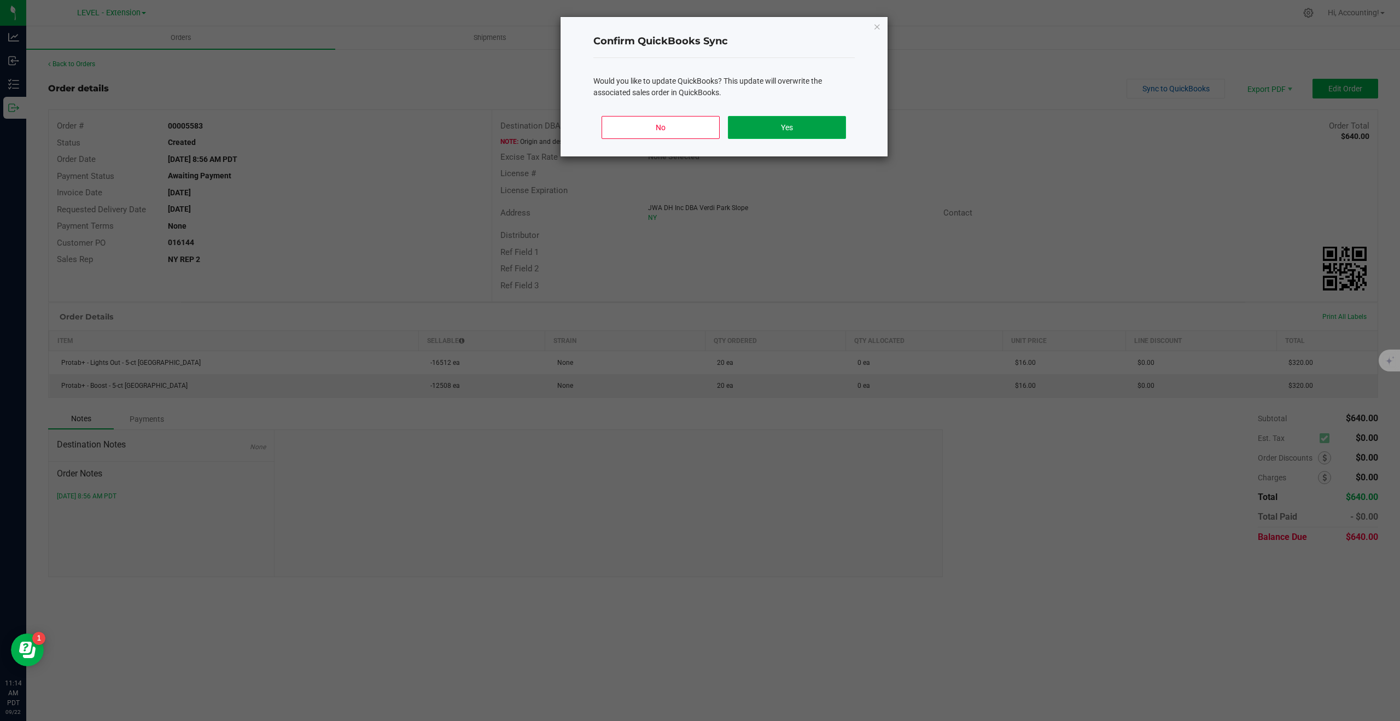
click at [770, 130] on button "Yes" at bounding box center [787, 127] width 118 height 23
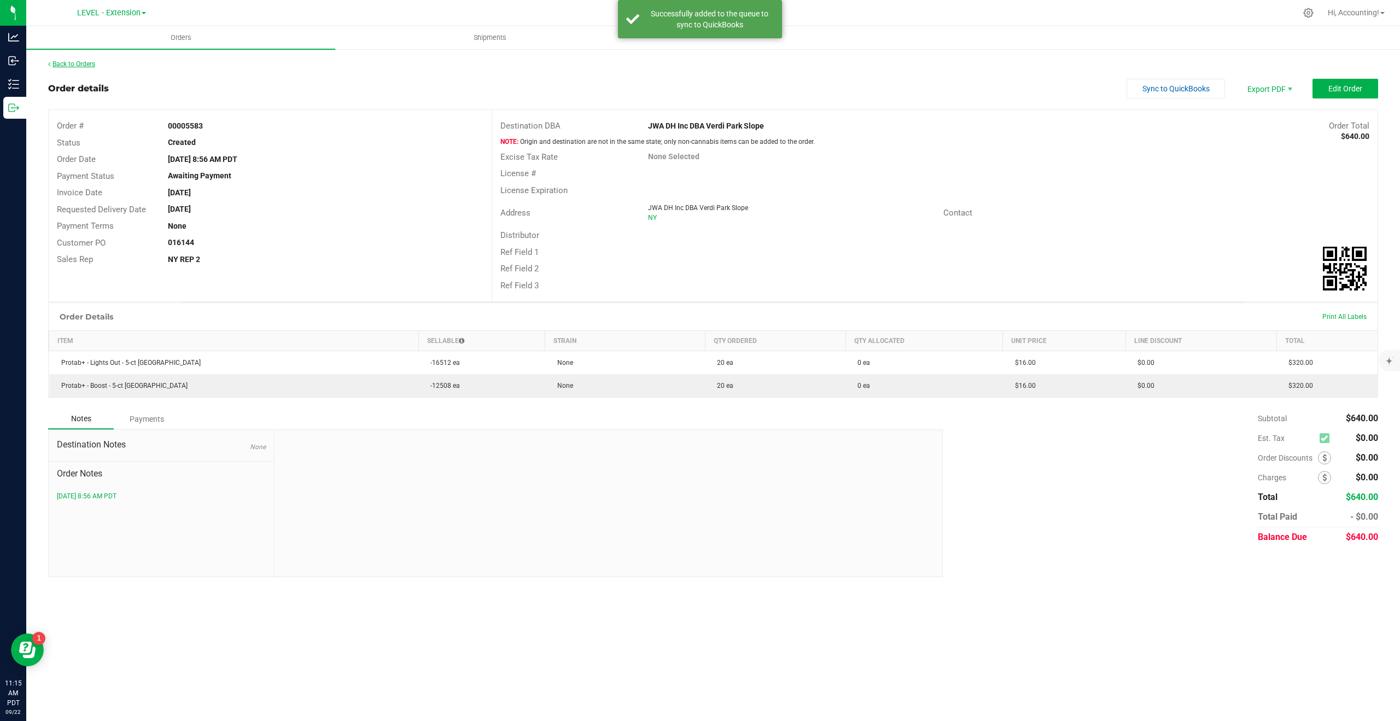
click at [71, 65] on link "Back to Orders" at bounding box center [71, 64] width 47 height 8
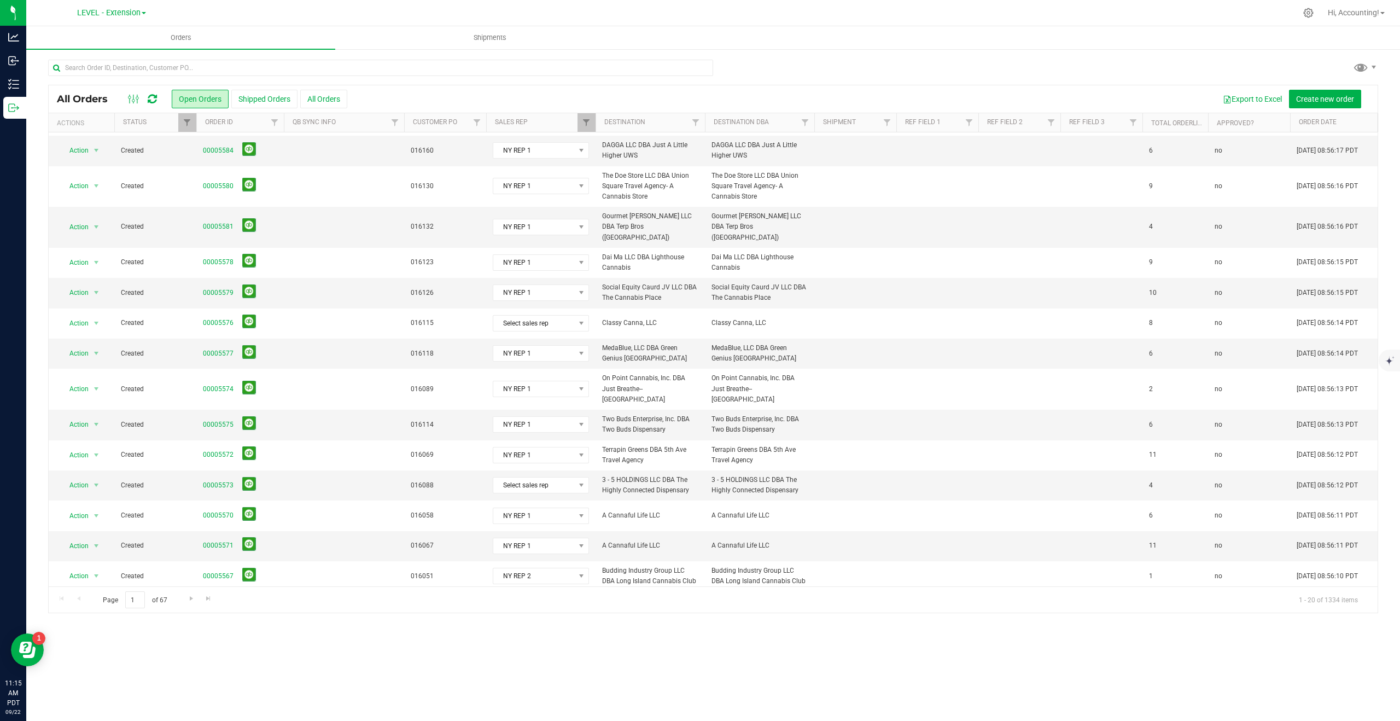
scroll to position [162, 0]
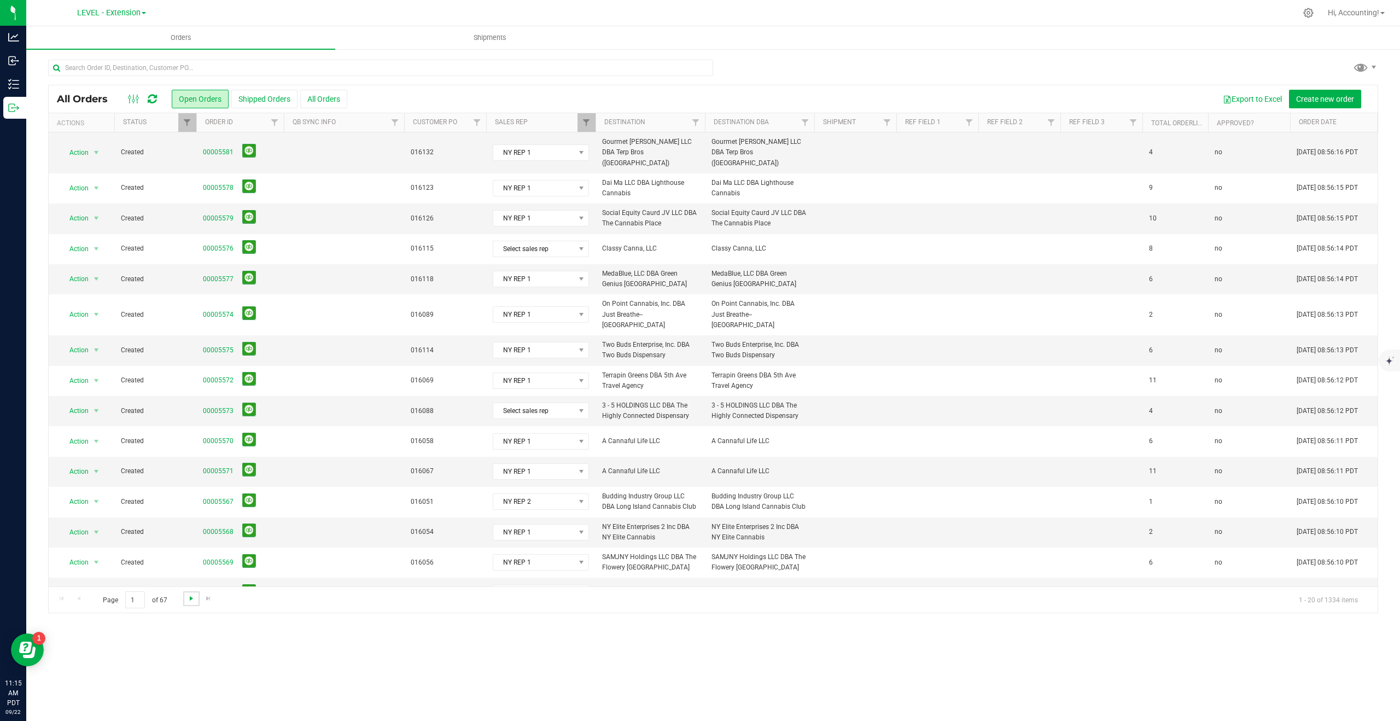
click at [188, 596] on span "Go to the next page" at bounding box center [191, 598] width 9 height 9
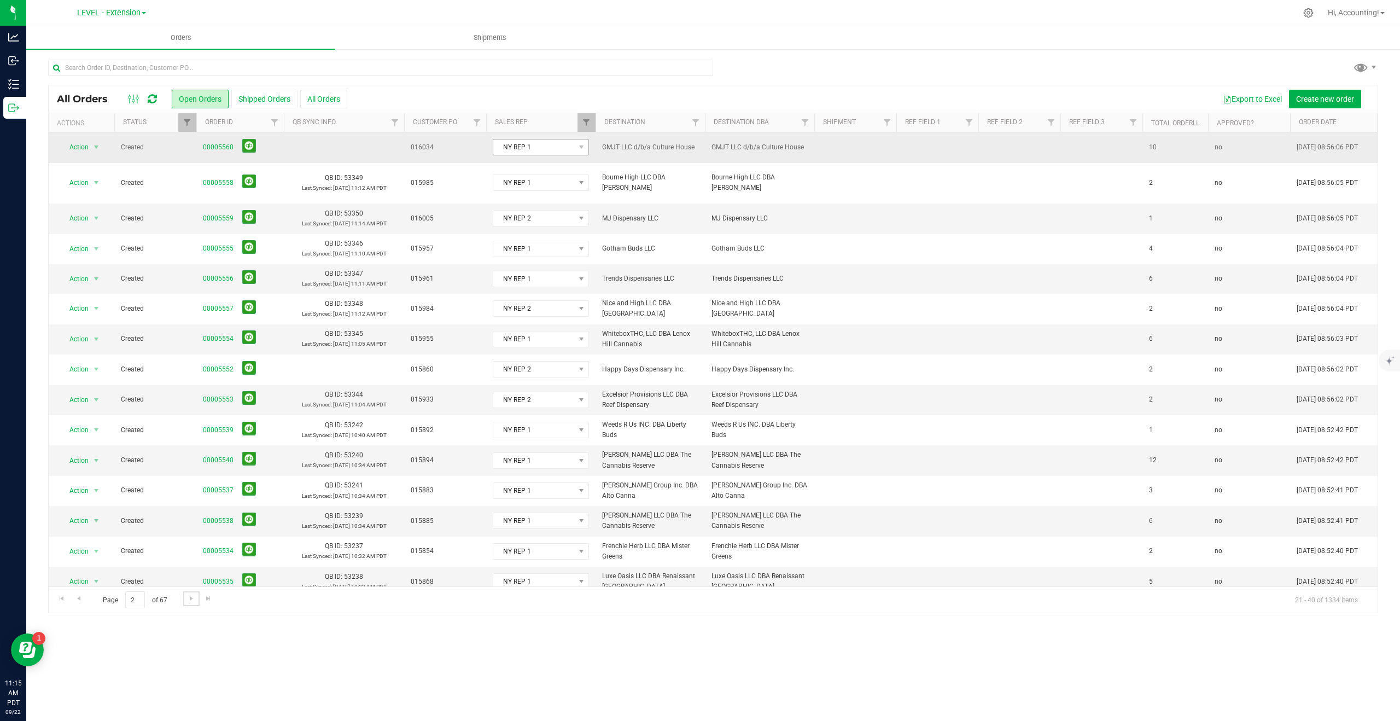
scroll to position [0, 0]
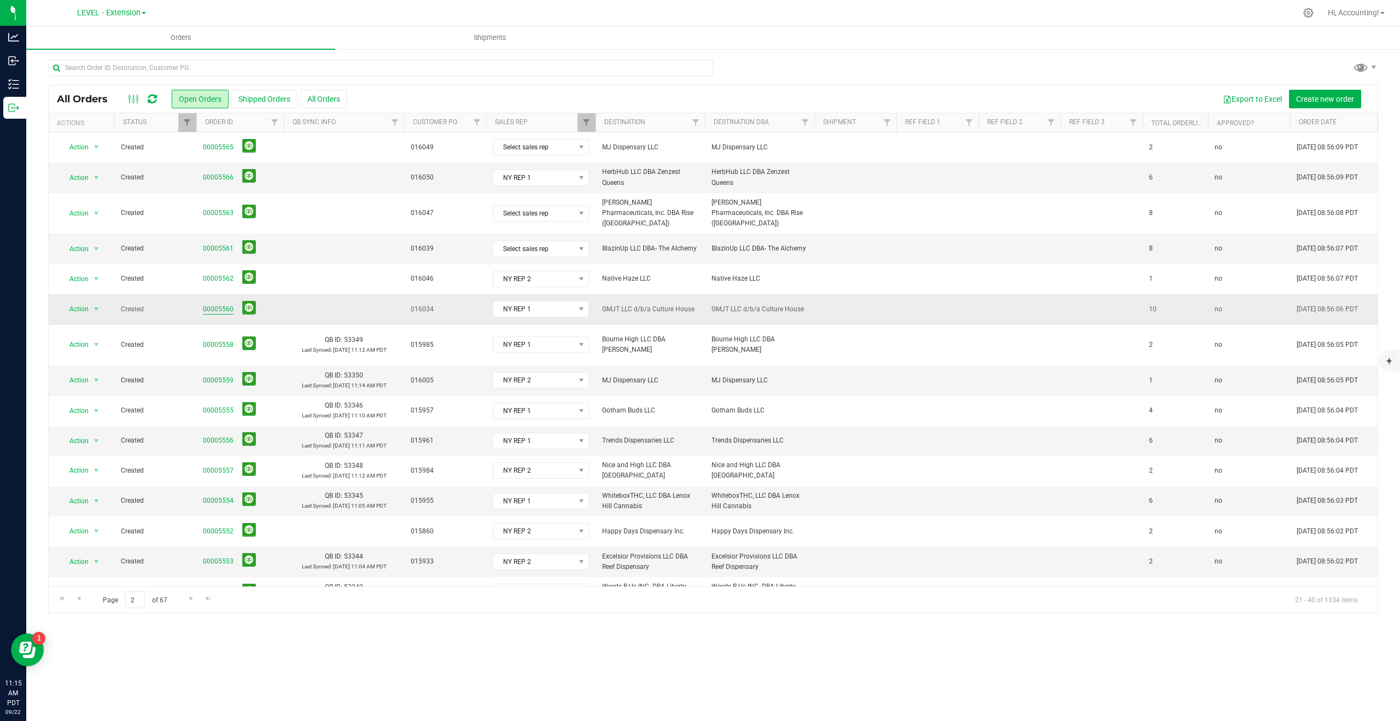
click at [217, 304] on link "00005560" at bounding box center [218, 309] width 31 height 10
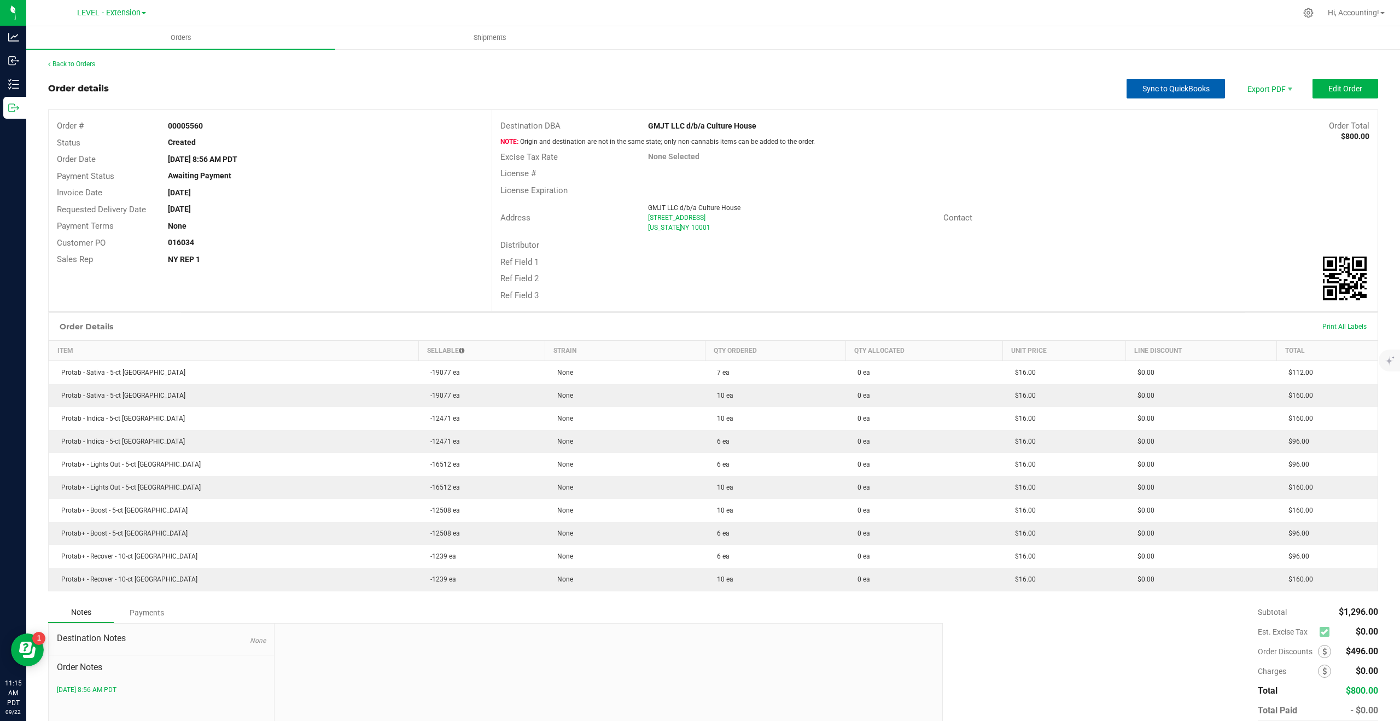
click at [1173, 92] on span "Sync to QuickBooks" at bounding box center [1176, 88] width 67 height 9
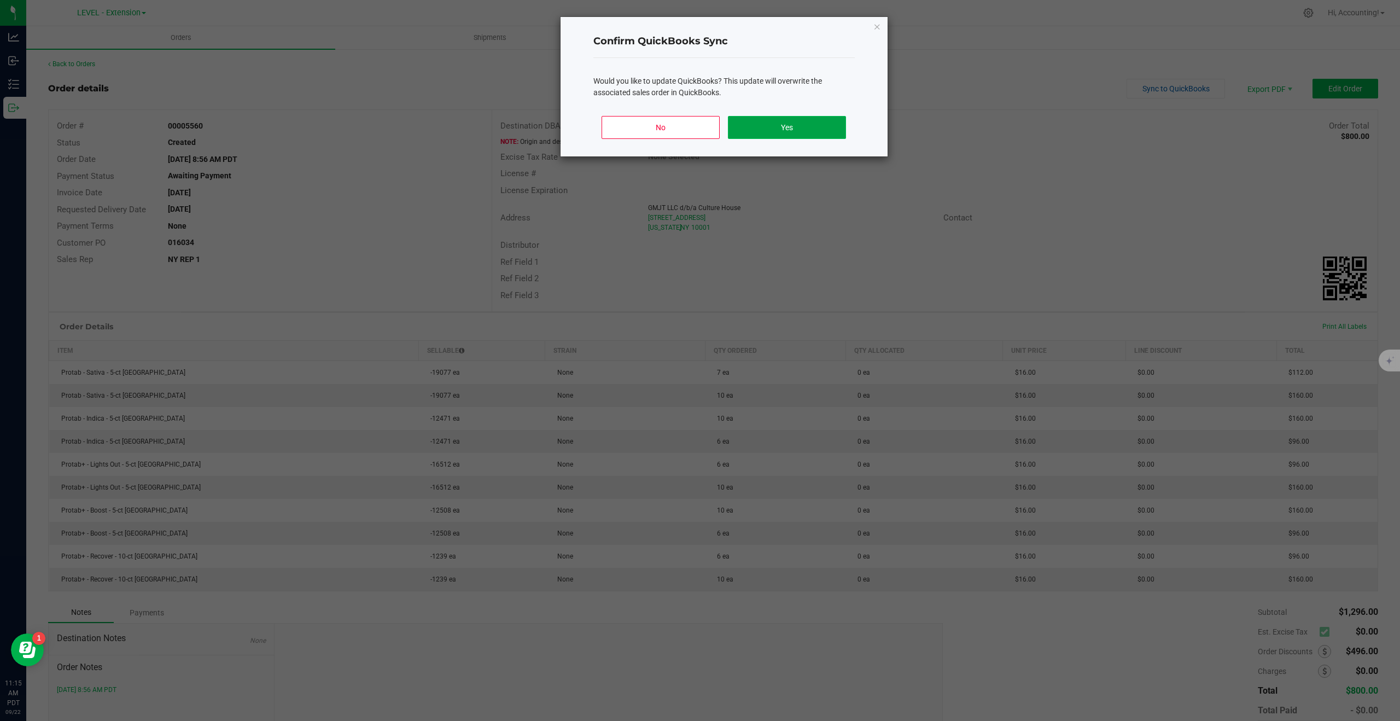
click at [780, 134] on button "Yes" at bounding box center [787, 127] width 118 height 23
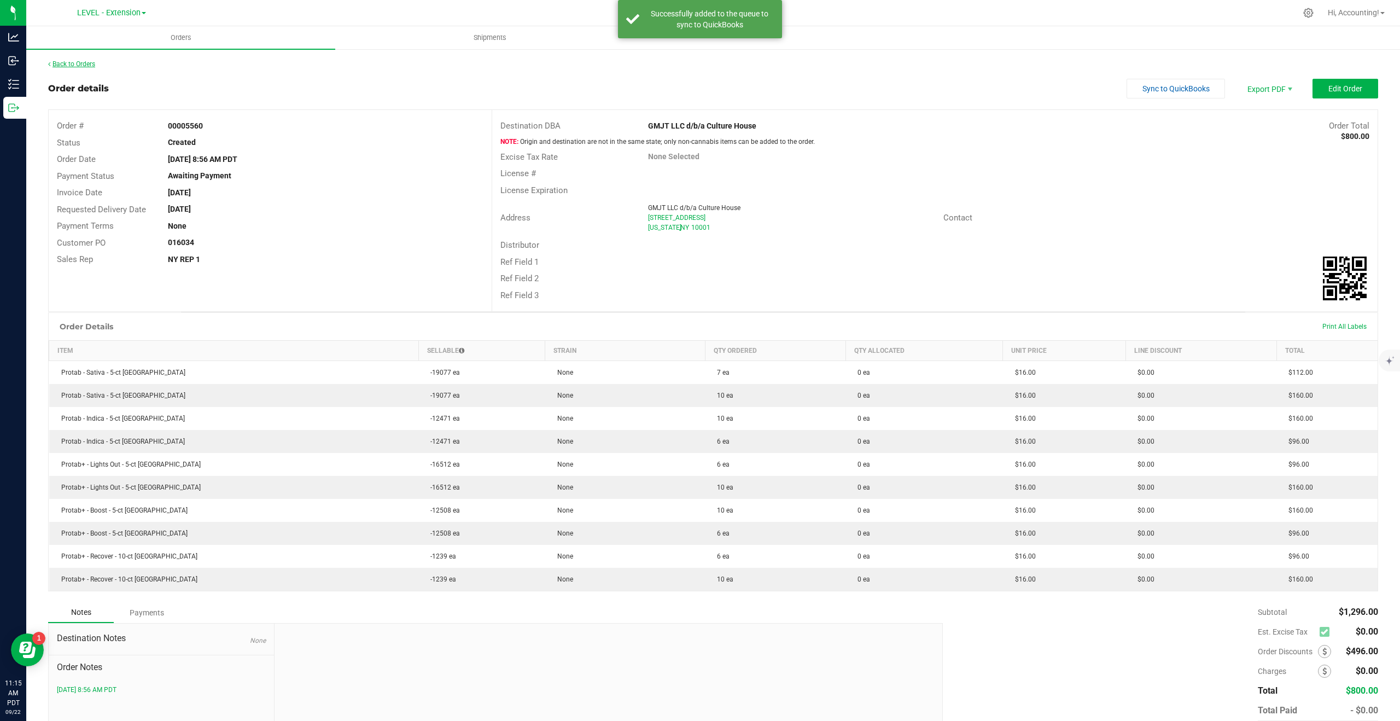
click at [71, 62] on link "Back to Orders" at bounding box center [71, 64] width 47 height 8
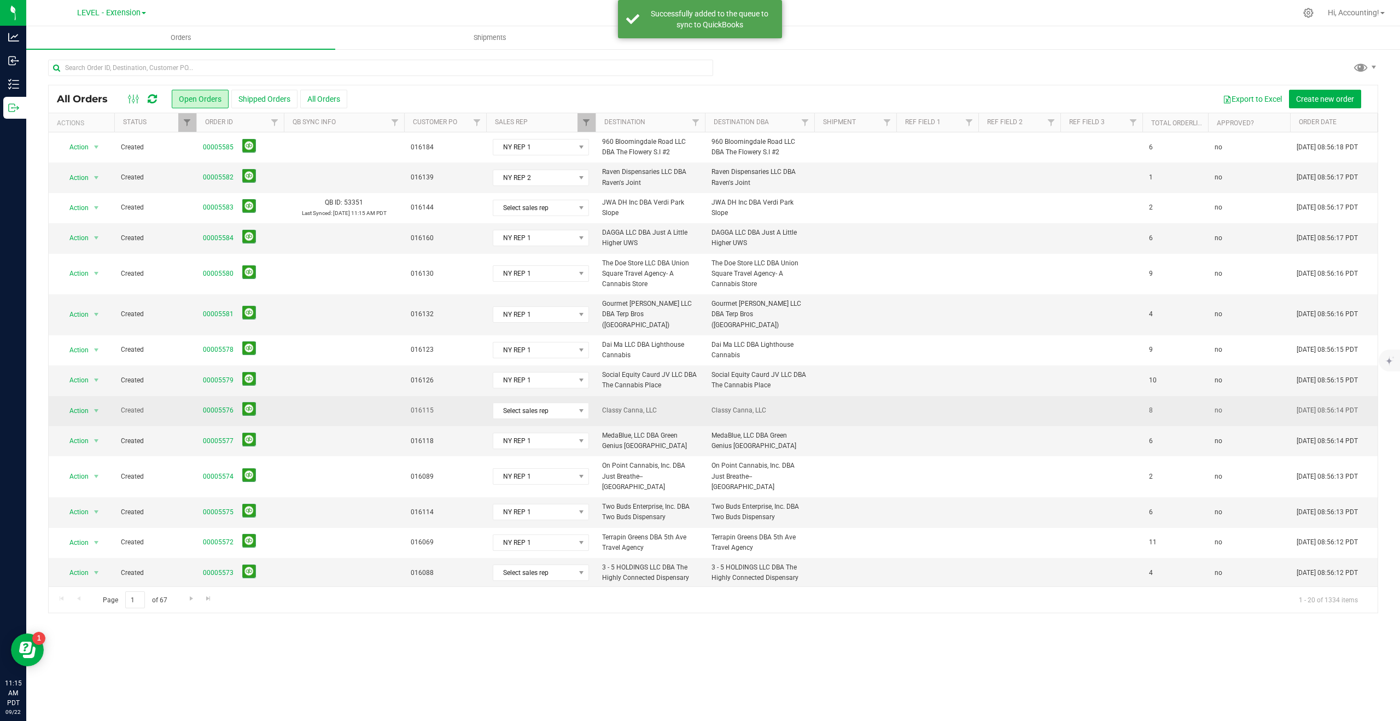
scroll to position [162, 0]
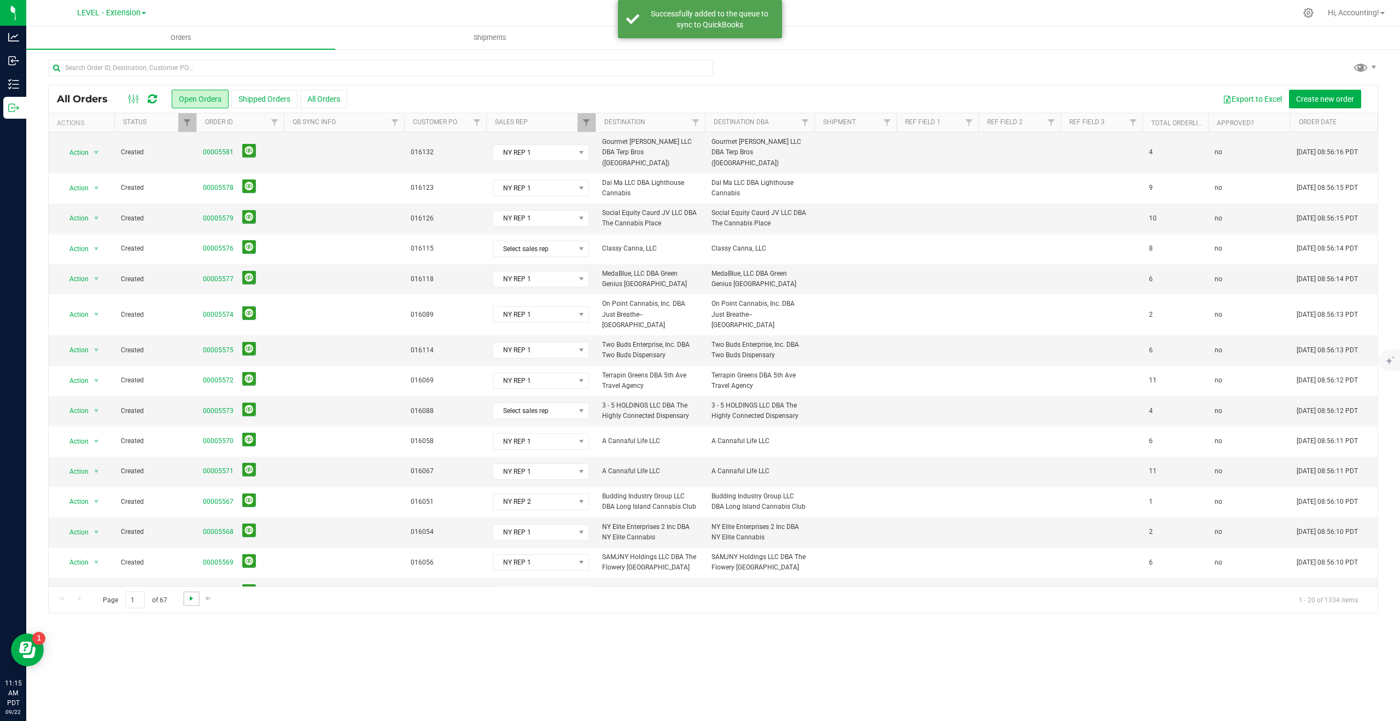
click at [189, 595] on span "Go to the next page" at bounding box center [191, 598] width 9 height 9
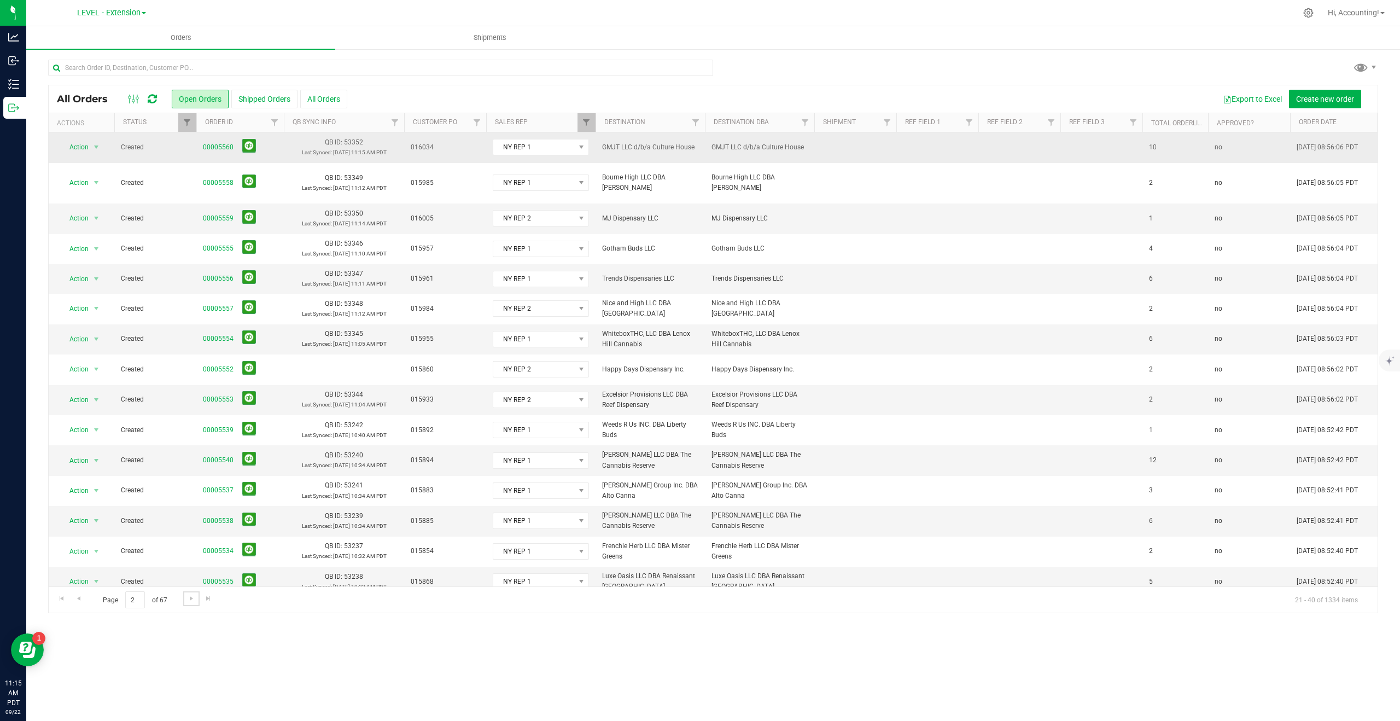
scroll to position [0, 0]
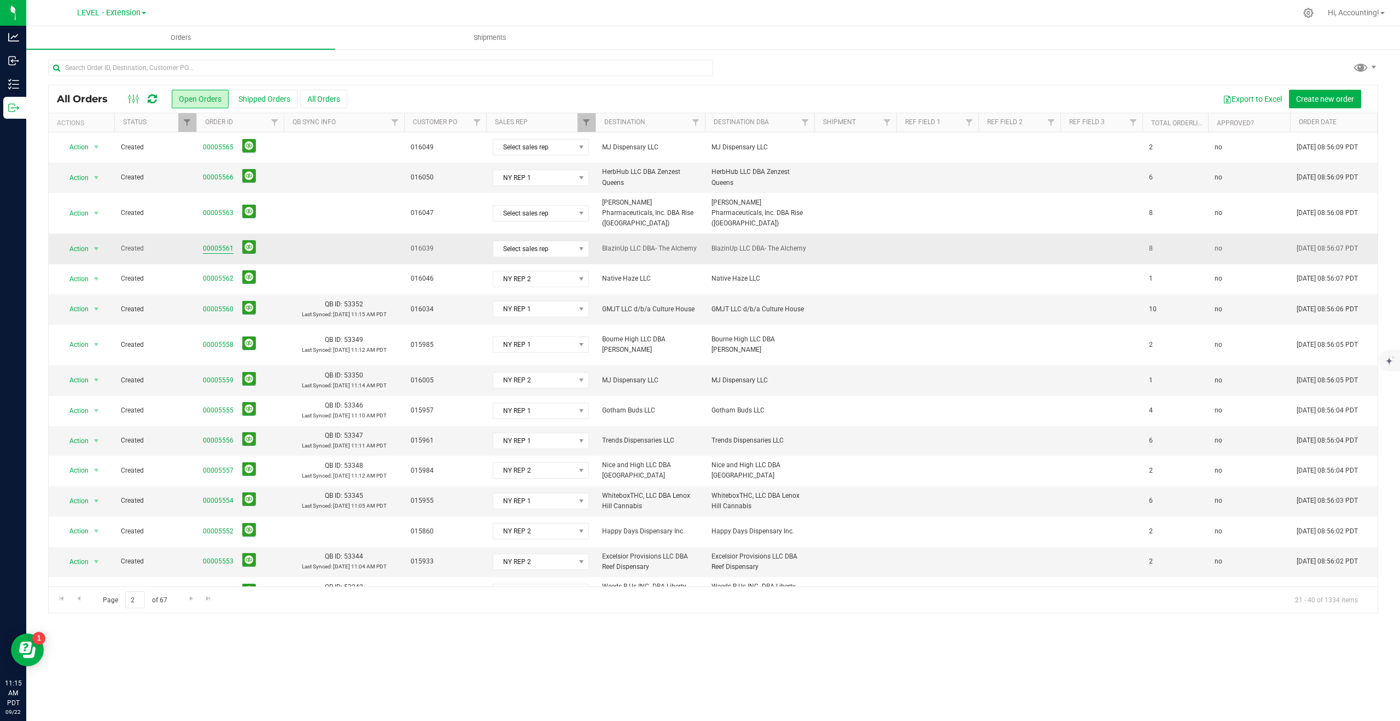
click at [222, 243] on link "00005561" at bounding box center [218, 248] width 31 height 10
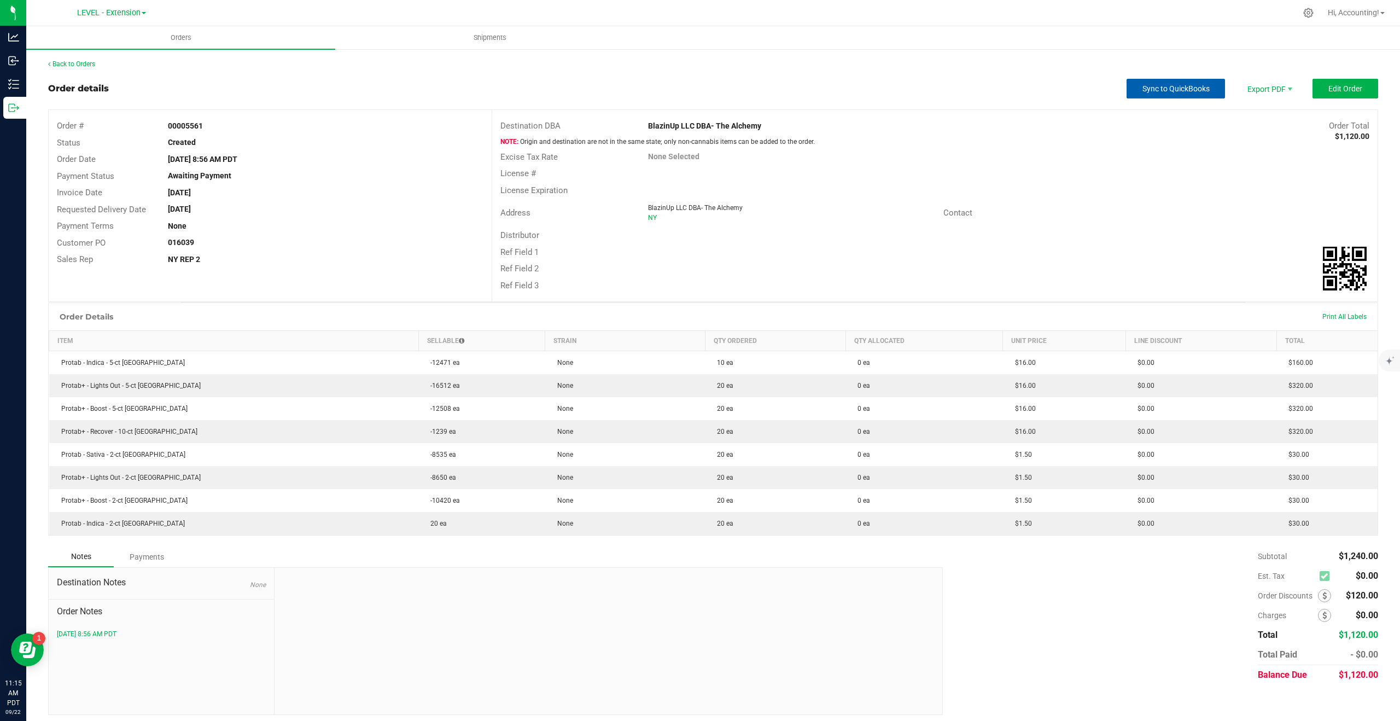
click at [1168, 92] on span "Sync to QuickBooks" at bounding box center [1176, 88] width 67 height 9
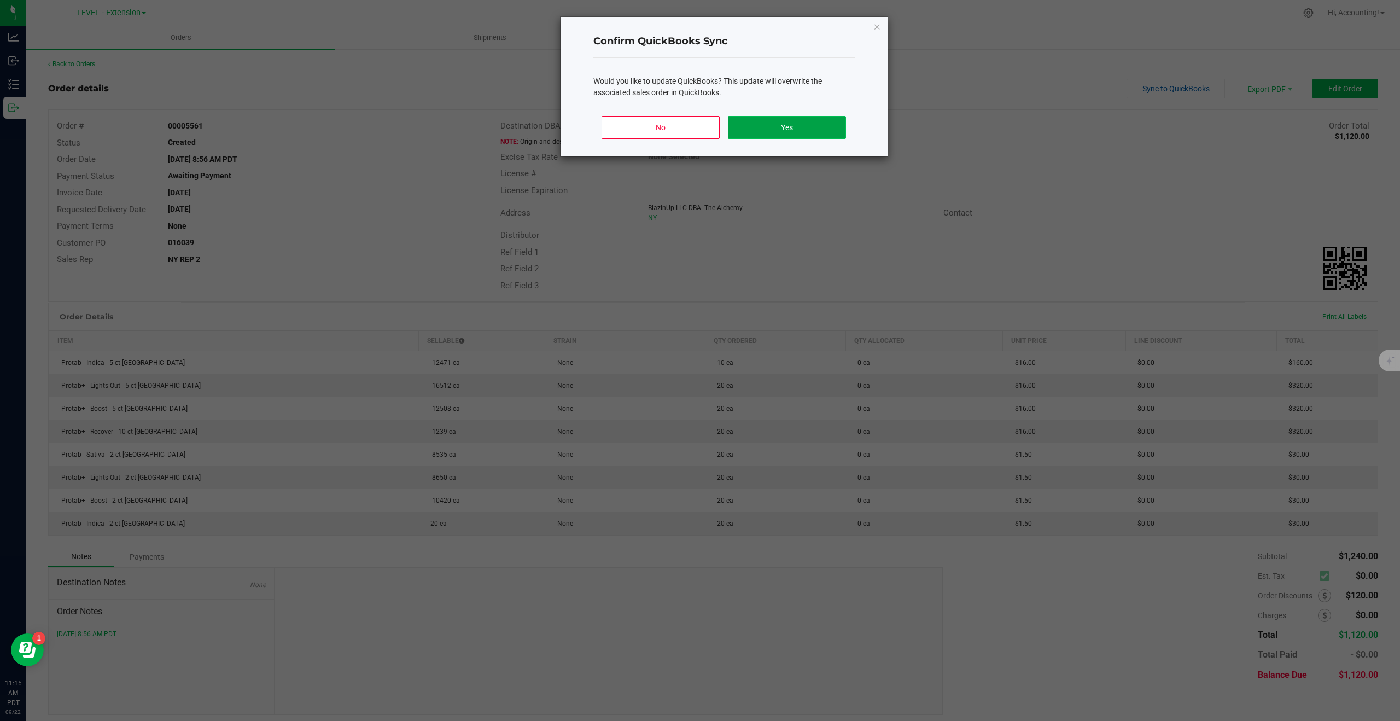
click at [759, 133] on button "Yes" at bounding box center [787, 127] width 118 height 23
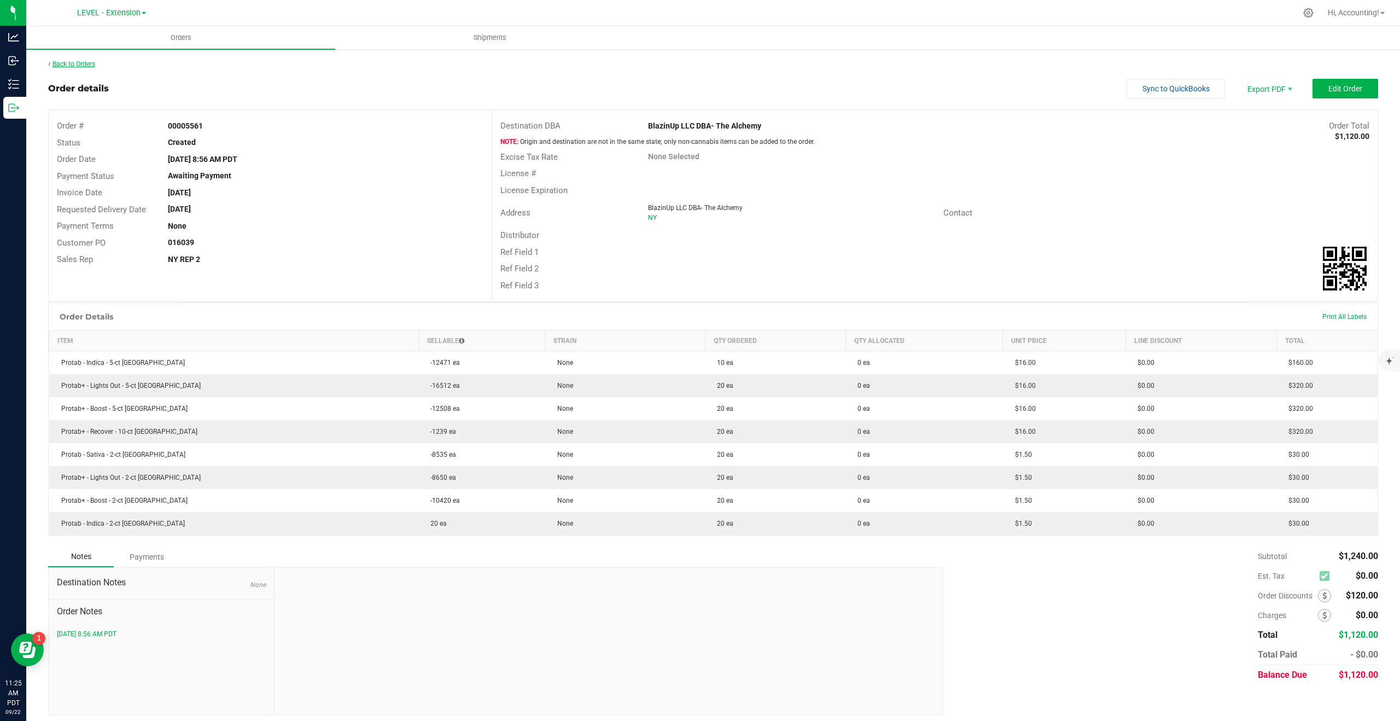
click at [91, 62] on link "Back to Orders" at bounding box center [71, 64] width 47 height 8
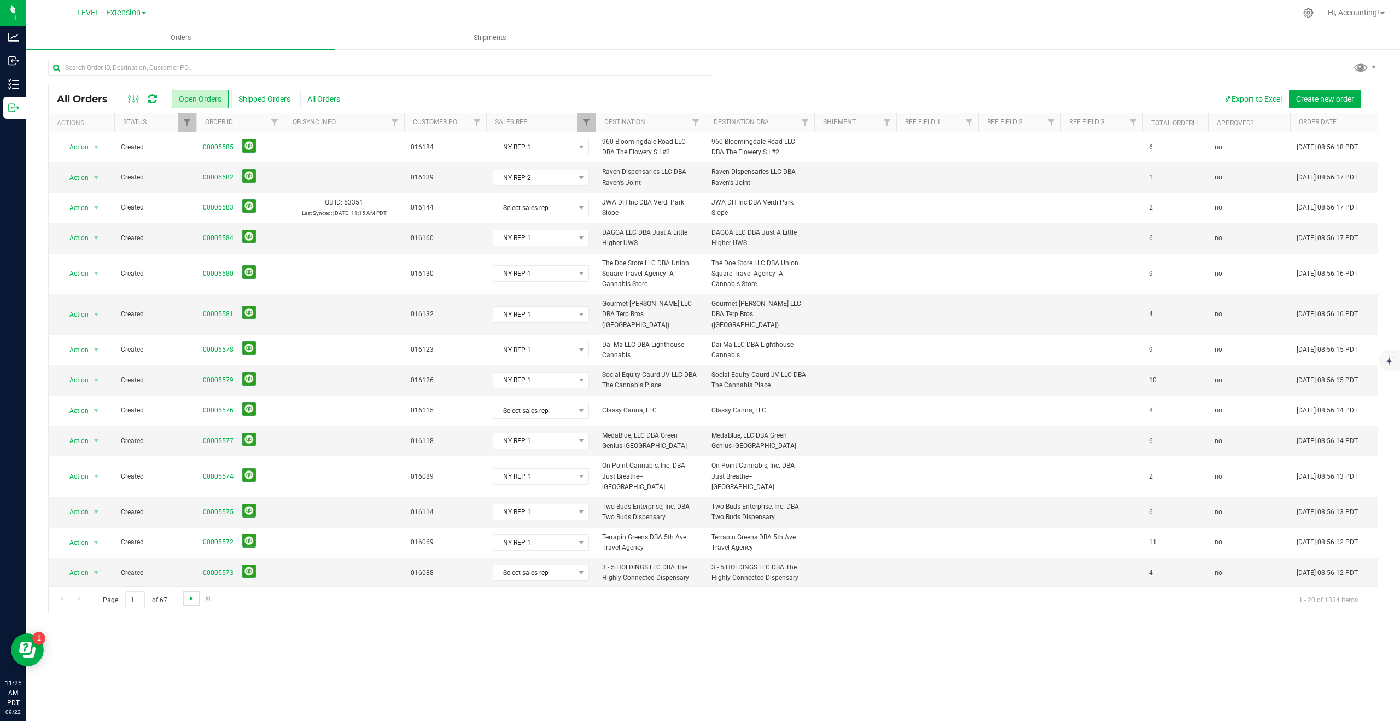
click at [191, 598] on span "Go to the next page" at bounding box center [191, 598] width 9 height 9
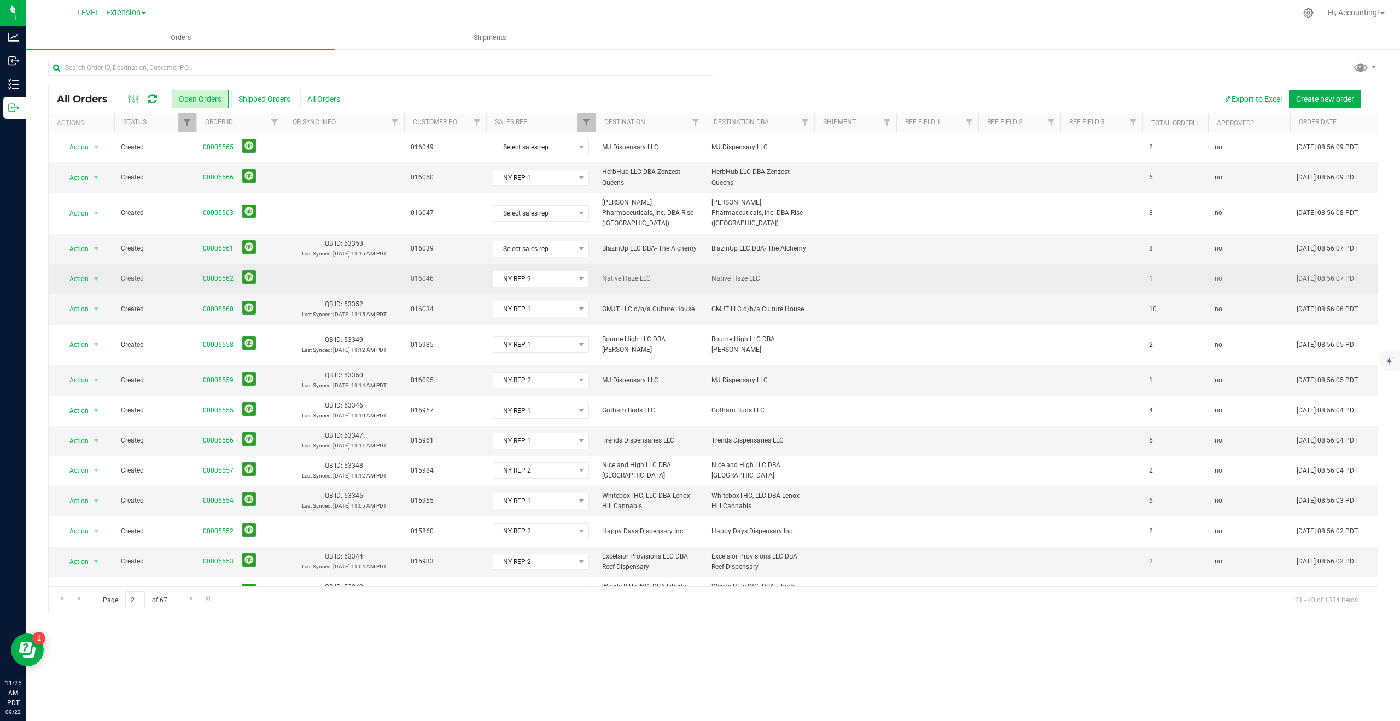
click at [225, 273] on link "00005562" at bounding box center [218, 278] width 31 height 10
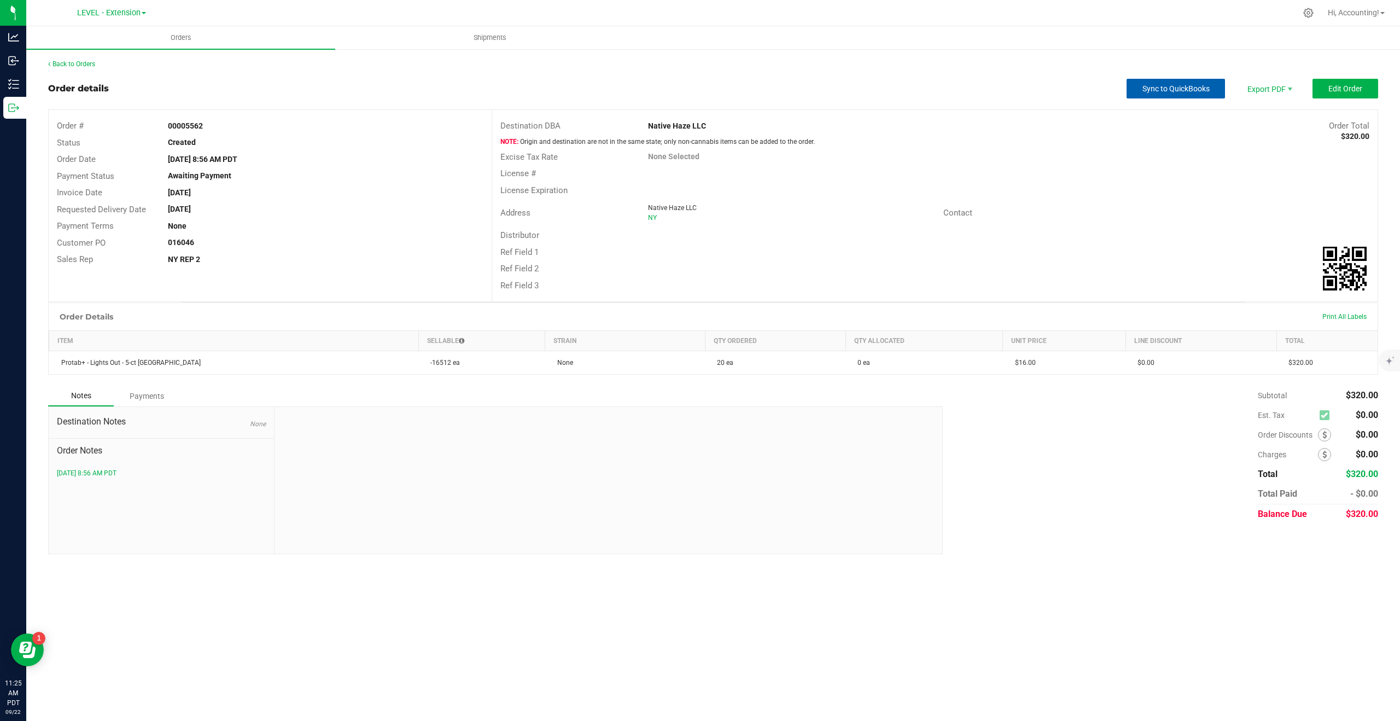
click at [1199, 95] on button "Sync to QuickBooks" at bounding box center [1176, 89] width 98 height 20
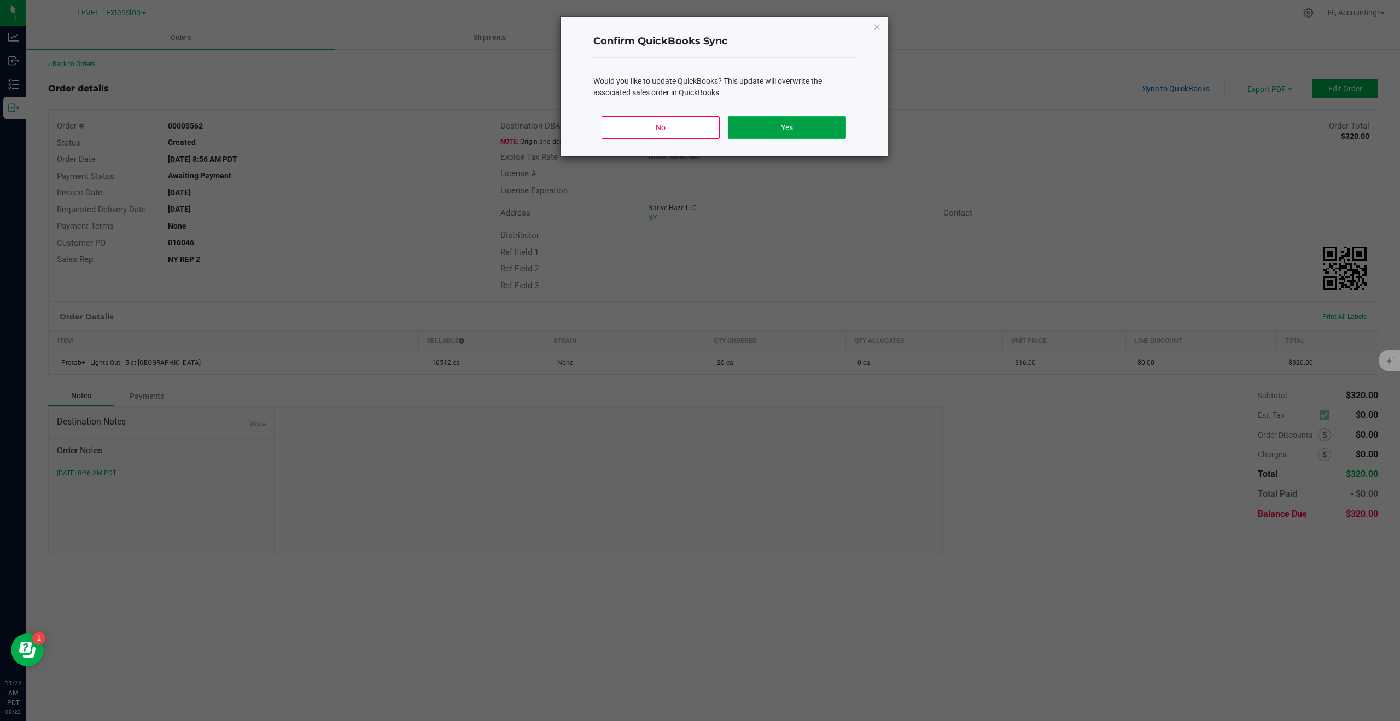
click at [744, 135] on button "Yes" at bounding box center [787, 127] width 118 height 23
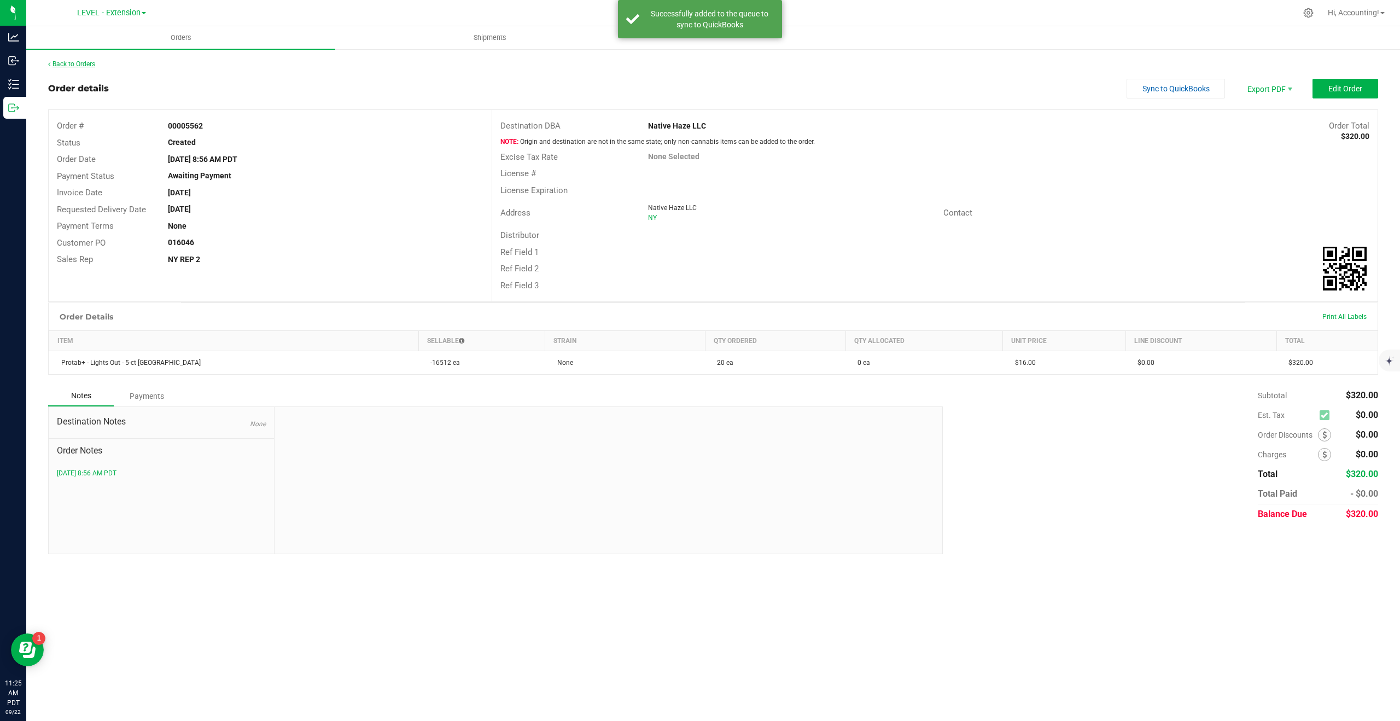
click at [91, 65] on link "Back to Orders" at bounding box center [71, 64] width 47 height 8
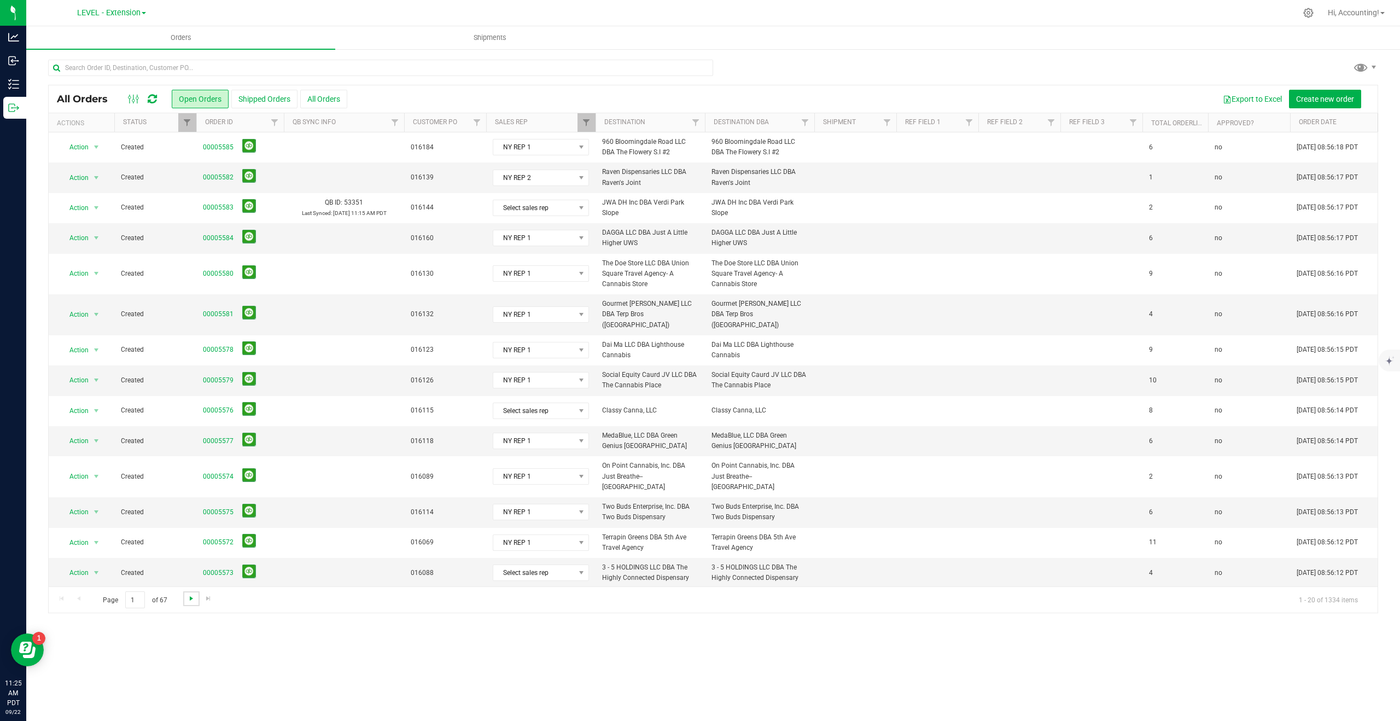
click at [190, 600] on span "Go to the next page" at bounding box center [191, 598] width 9 height 9
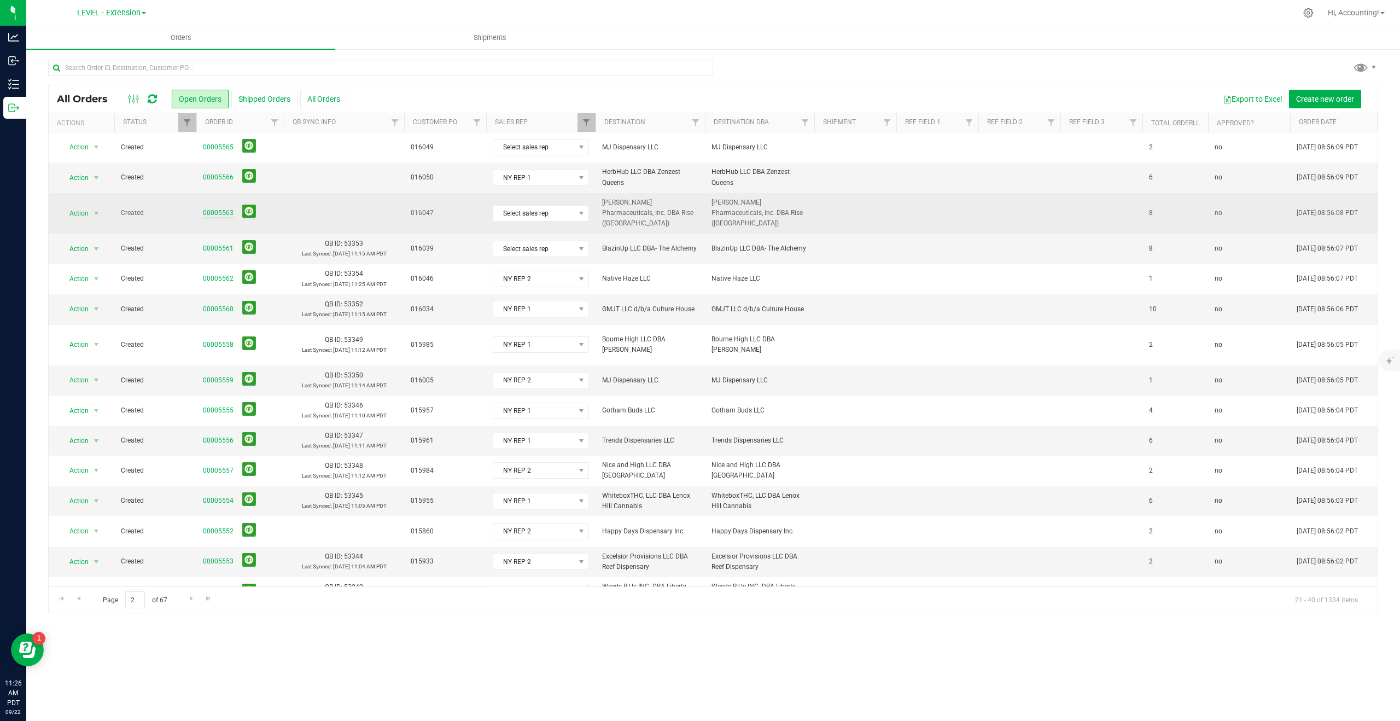
click at [218, 208] on link "00005563" at bounding box center [218, 213] width 31 height 10
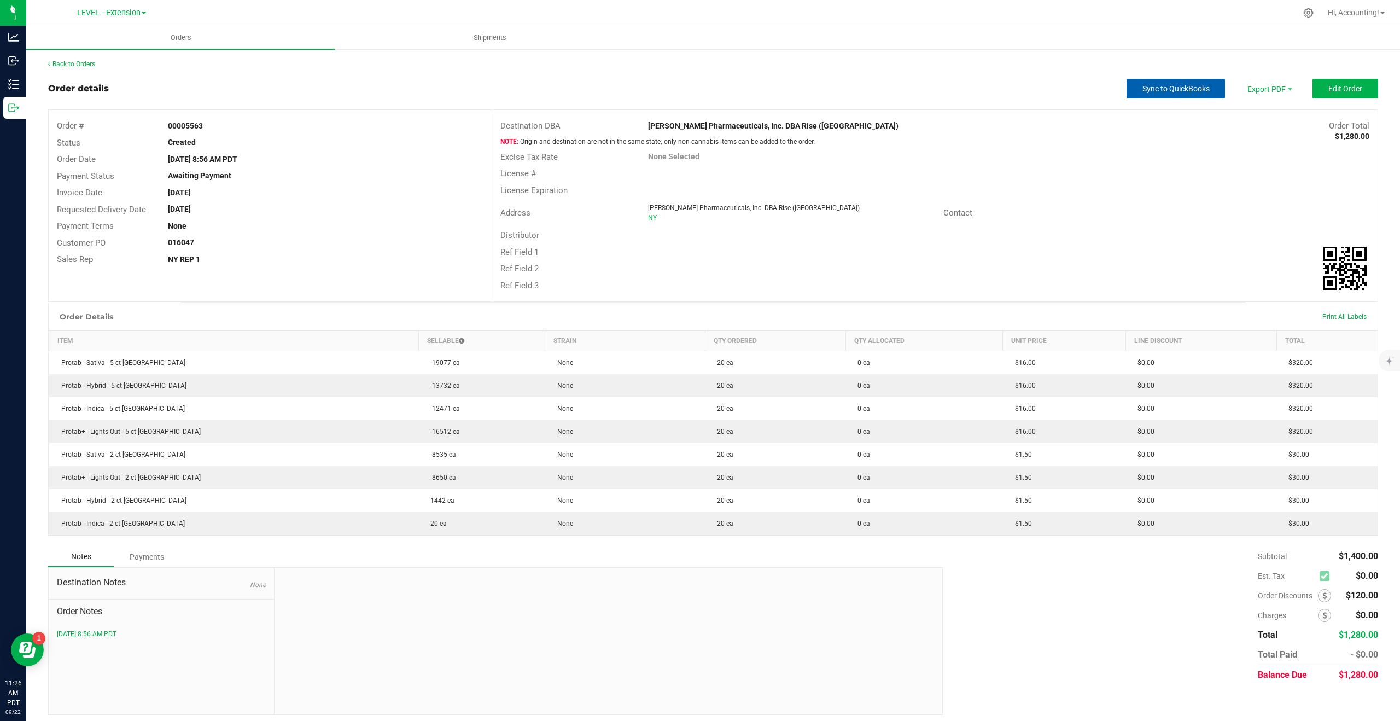
click at [1167, 93] on button "Sync to QuickBooks" at bounding box center [1176, 89] width 98 height 20
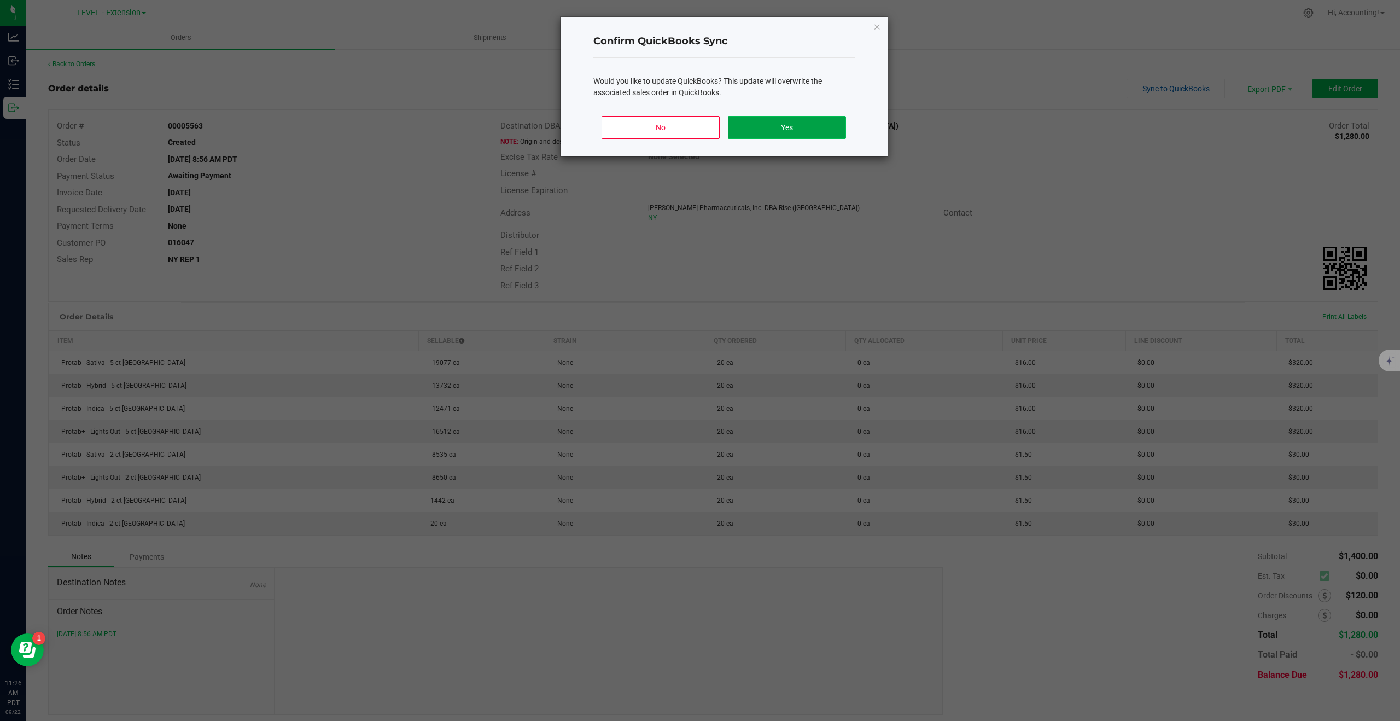
click at [765, 128] on button "Yes" at bounding box center [787, 127] width 118 height 23
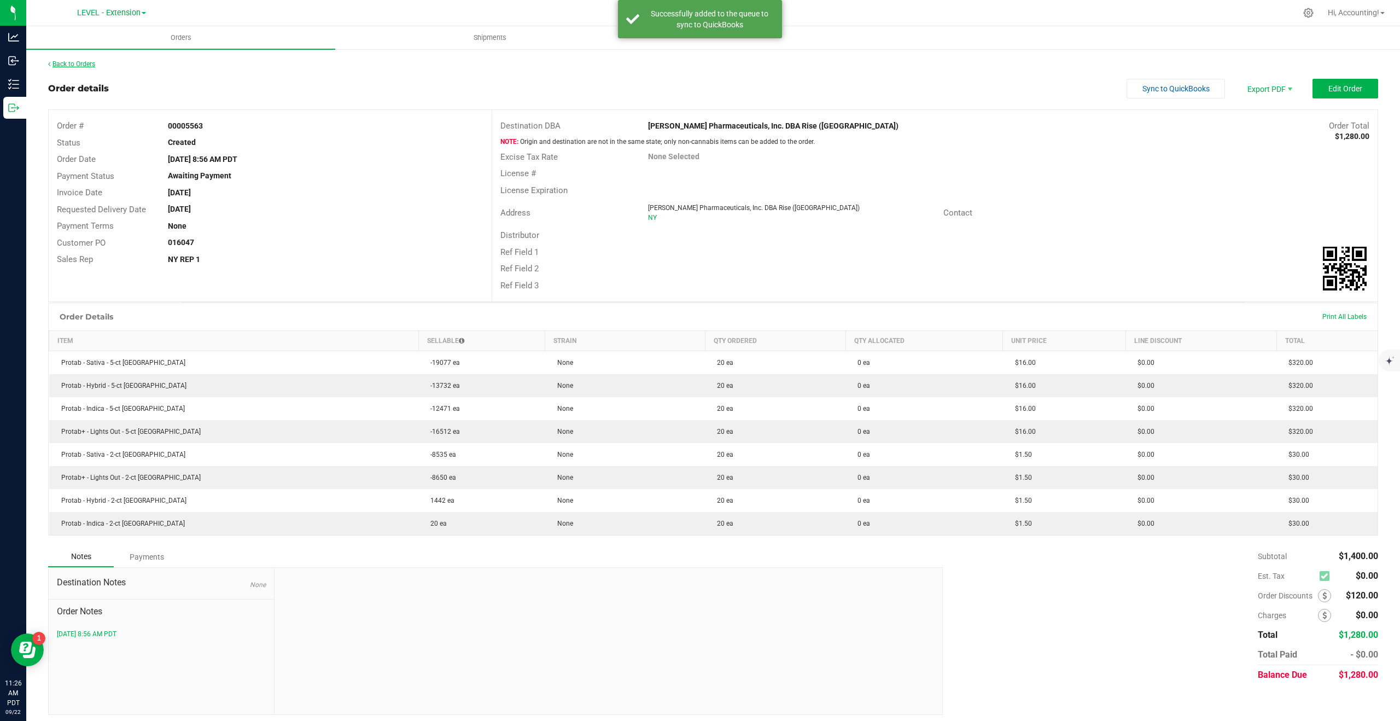
click at [81, 62] on link "Back to Orders" at bounding box center [71, 64] width 47 height 8
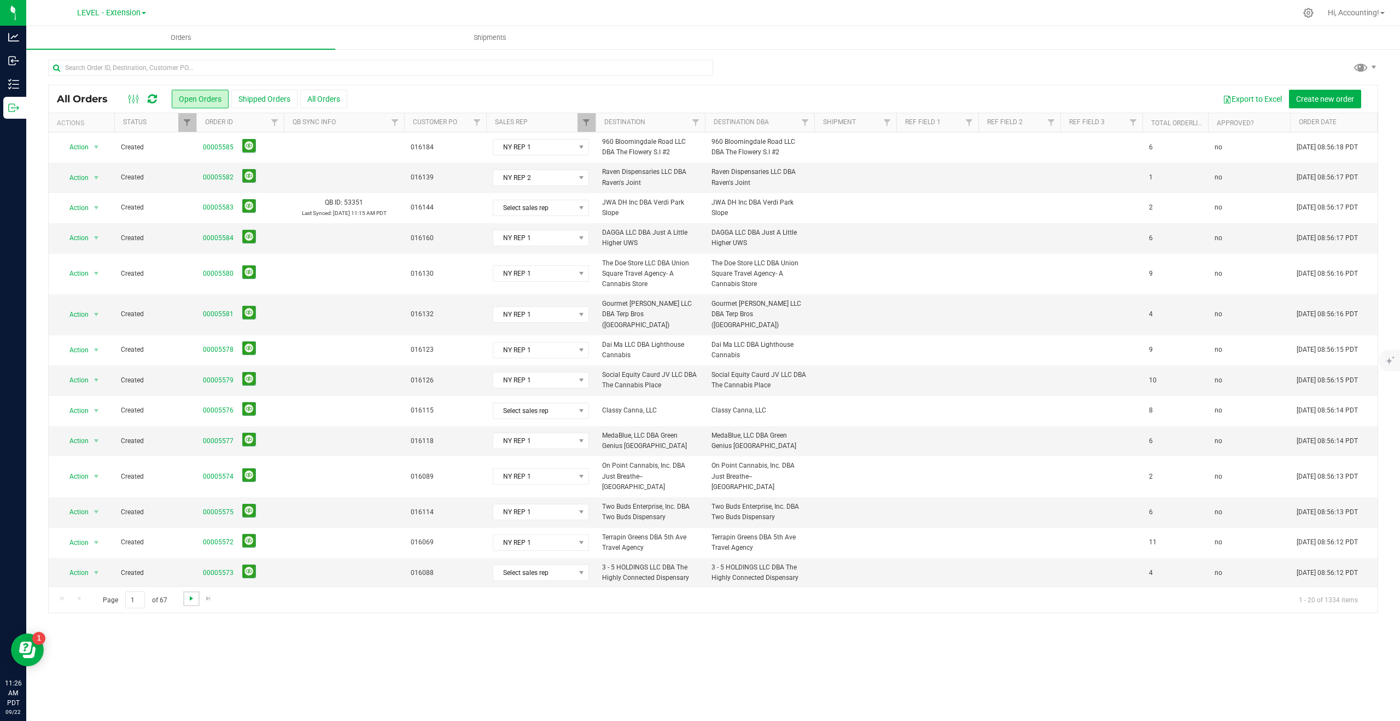
click at [190, 596] on span "Go to the next page" at bounding box center [191, 598] width 9 height 9
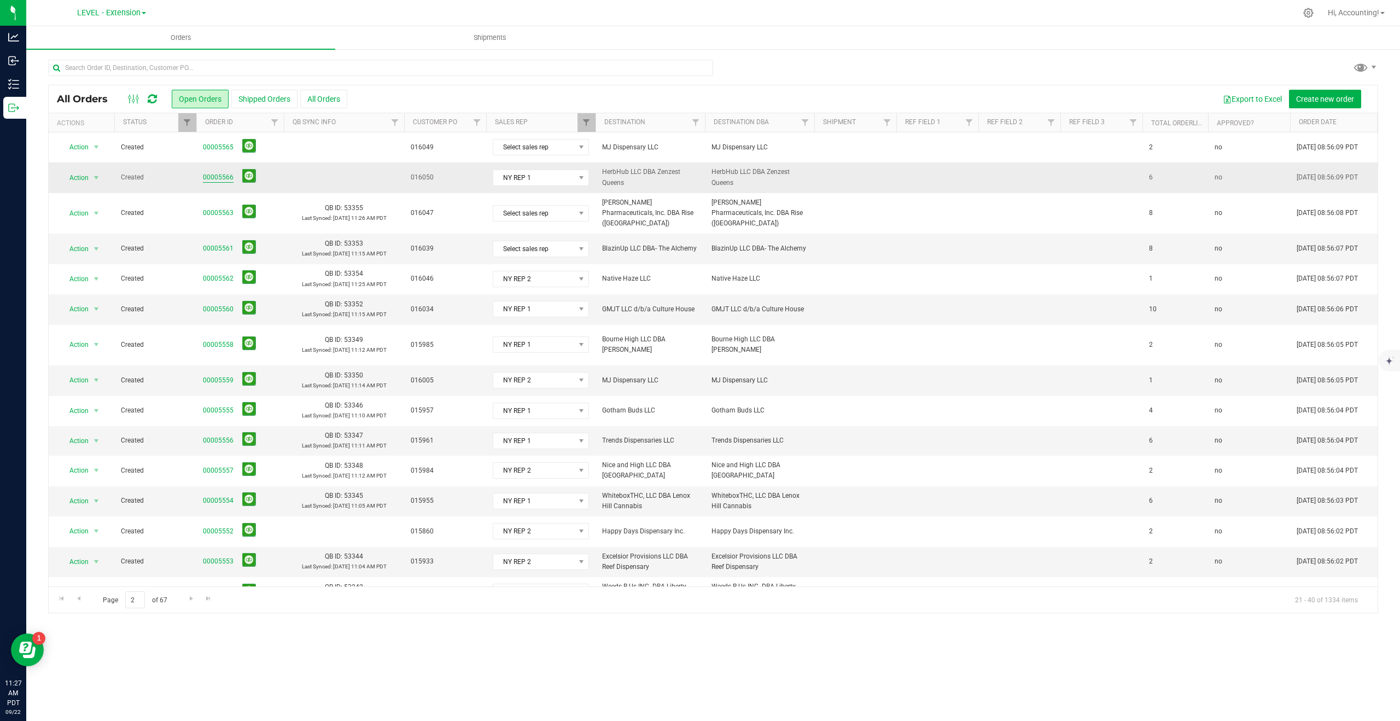
click at [208, 174] on link "00005566" at bounding box center [218, 177] width 31 height 10
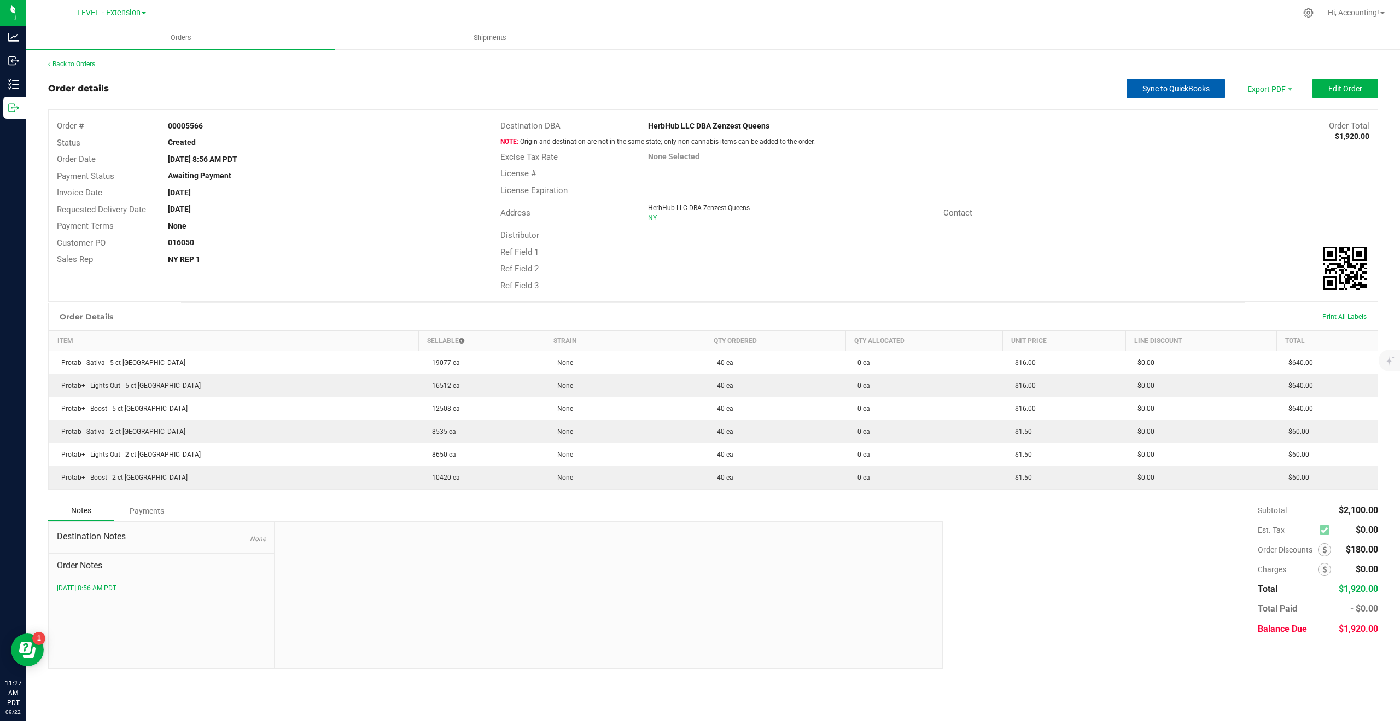
click at [1155, 88] on span "Sync to QuickBooks" at bounding box center [1176, 88] width 67 height 9
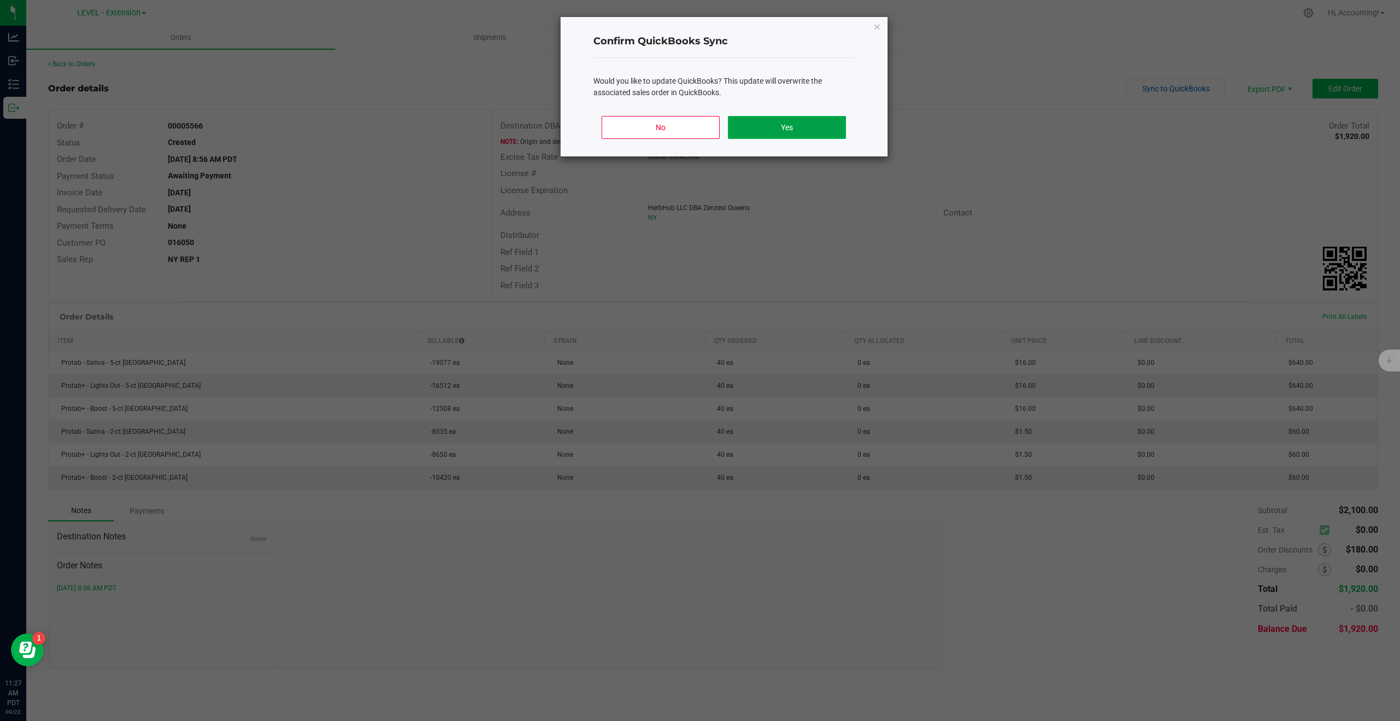
click at [793, 127] on button "Yes" at bounding box center [787, 127] width 118 height 23
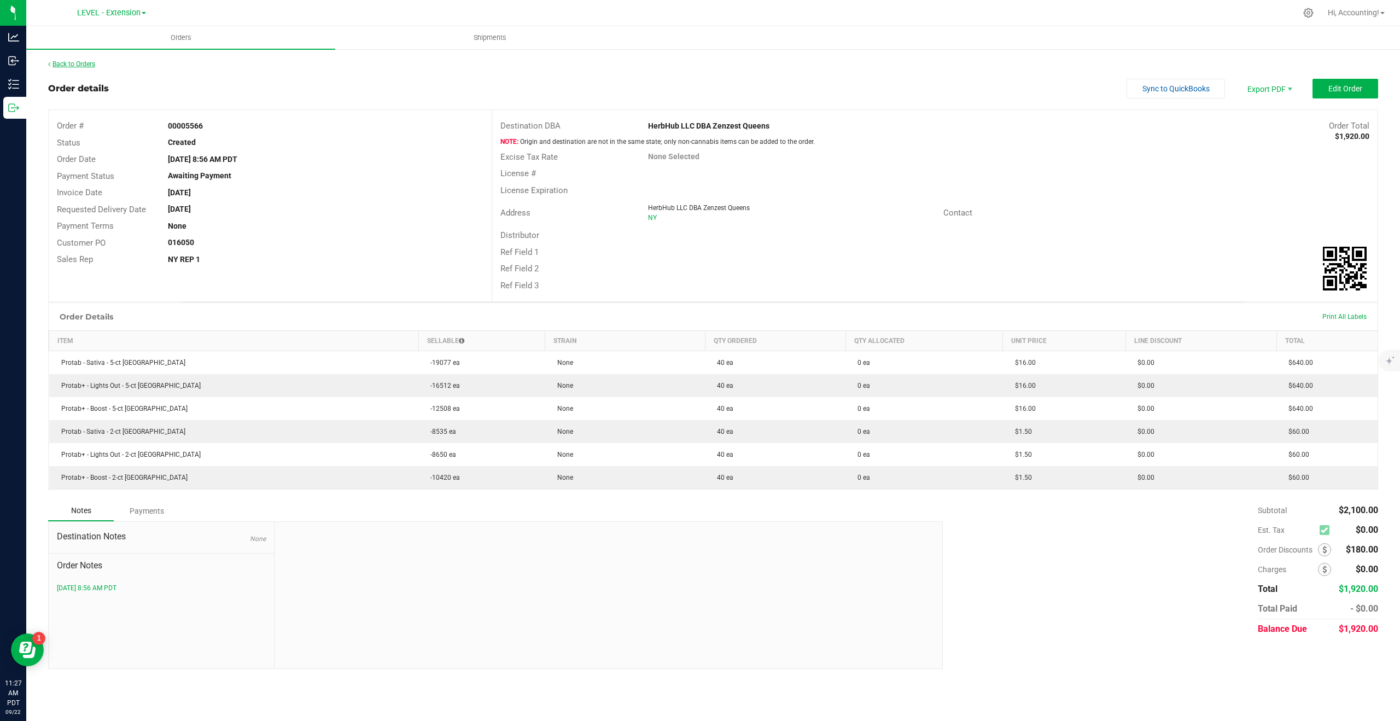
click at [81, 63] on link "Back to Orders" at bounding box center [71, 64] width 47 height 8
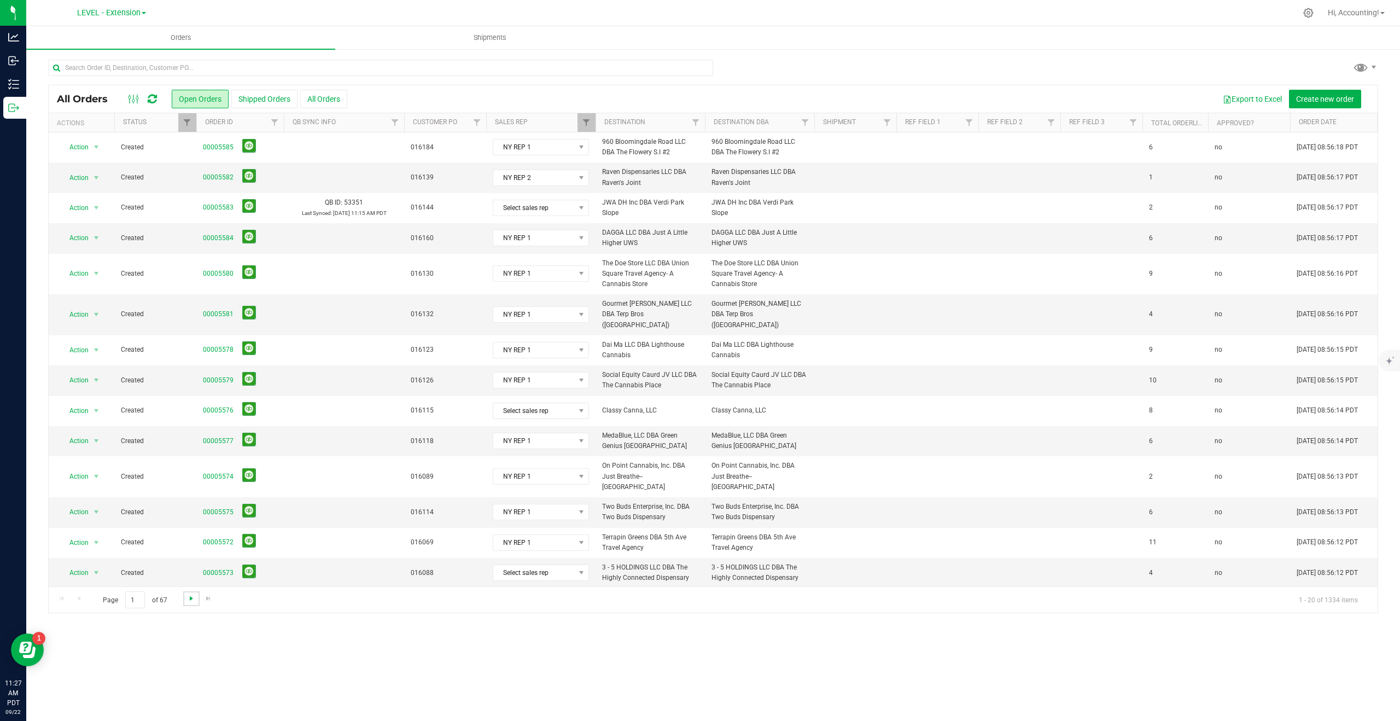
click at [192, 594] on span "Go to the next page" at bounding box center [191, 598] width 9 height 9
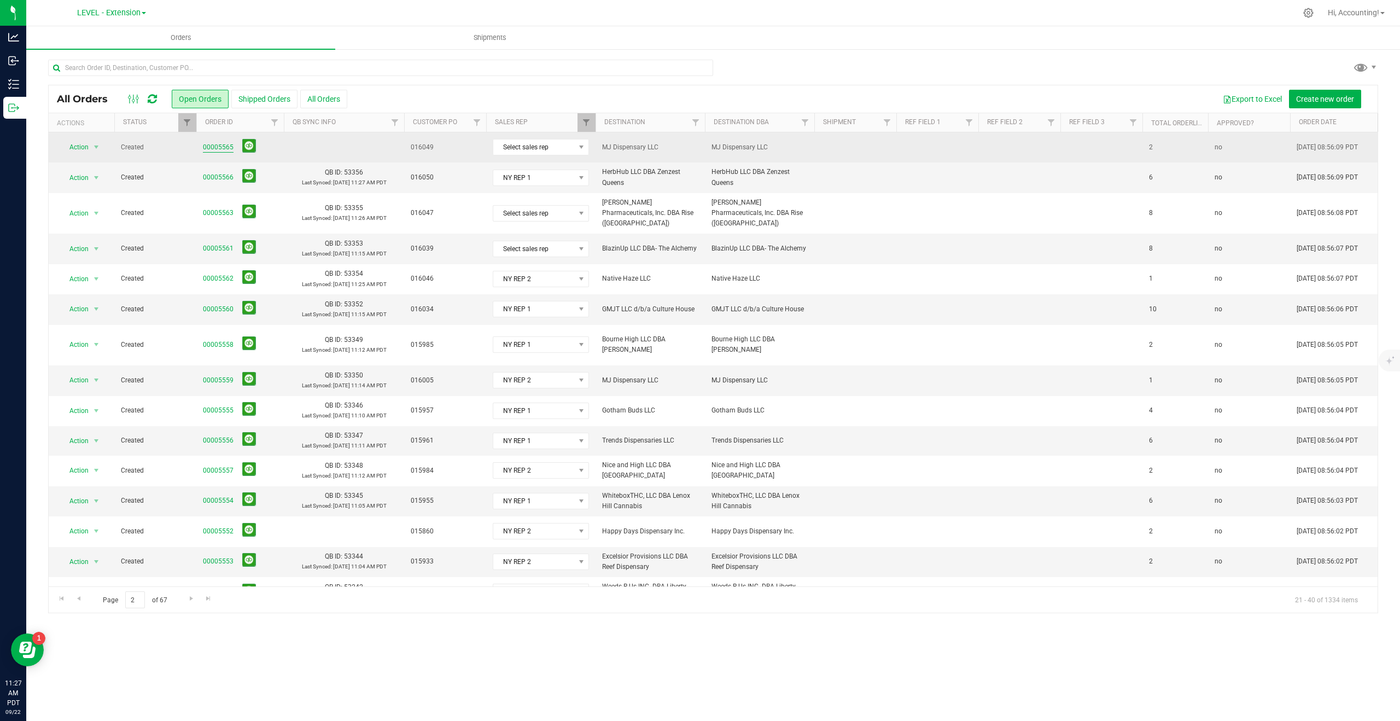
click at [213, 146] on link "00005565" at bounding box center [218, 147] width 31 height 10
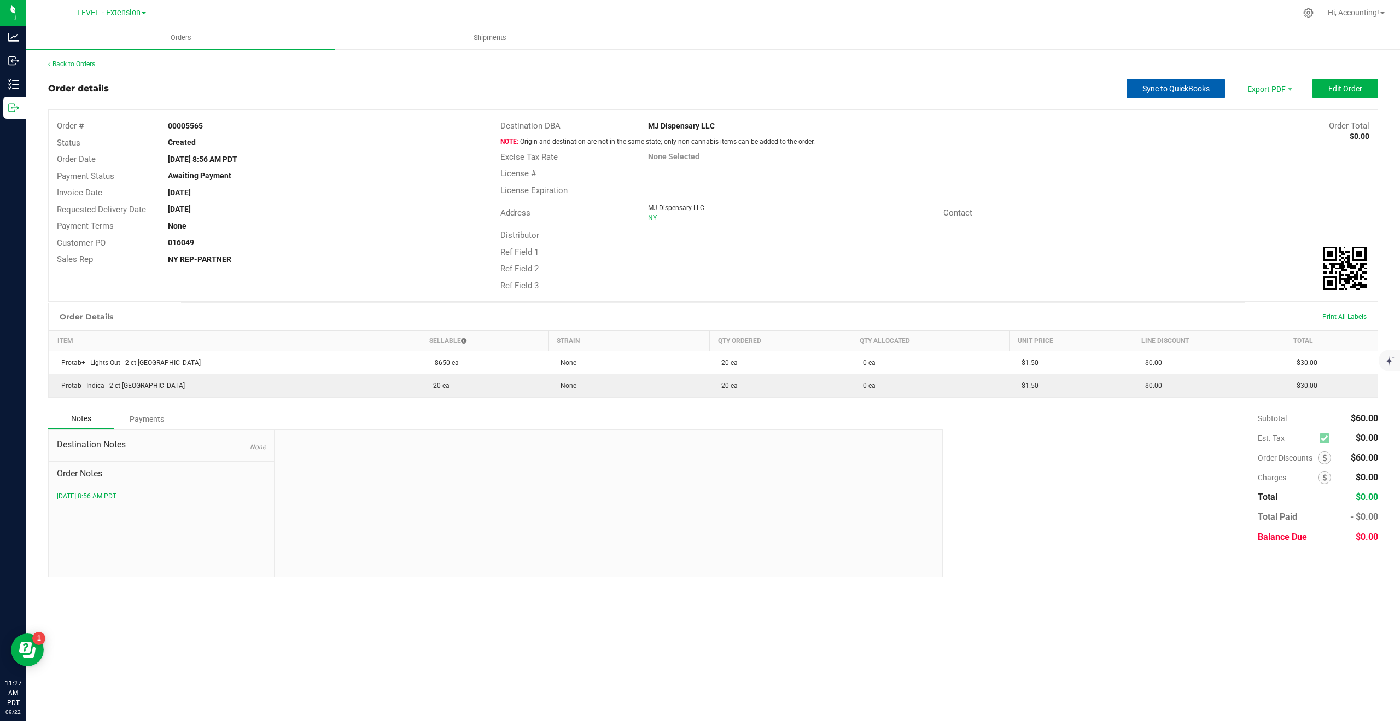
click at [1143, 90] on span "Sync to QuickBooks" at bounding box center [1176, 88] width 67 height 9
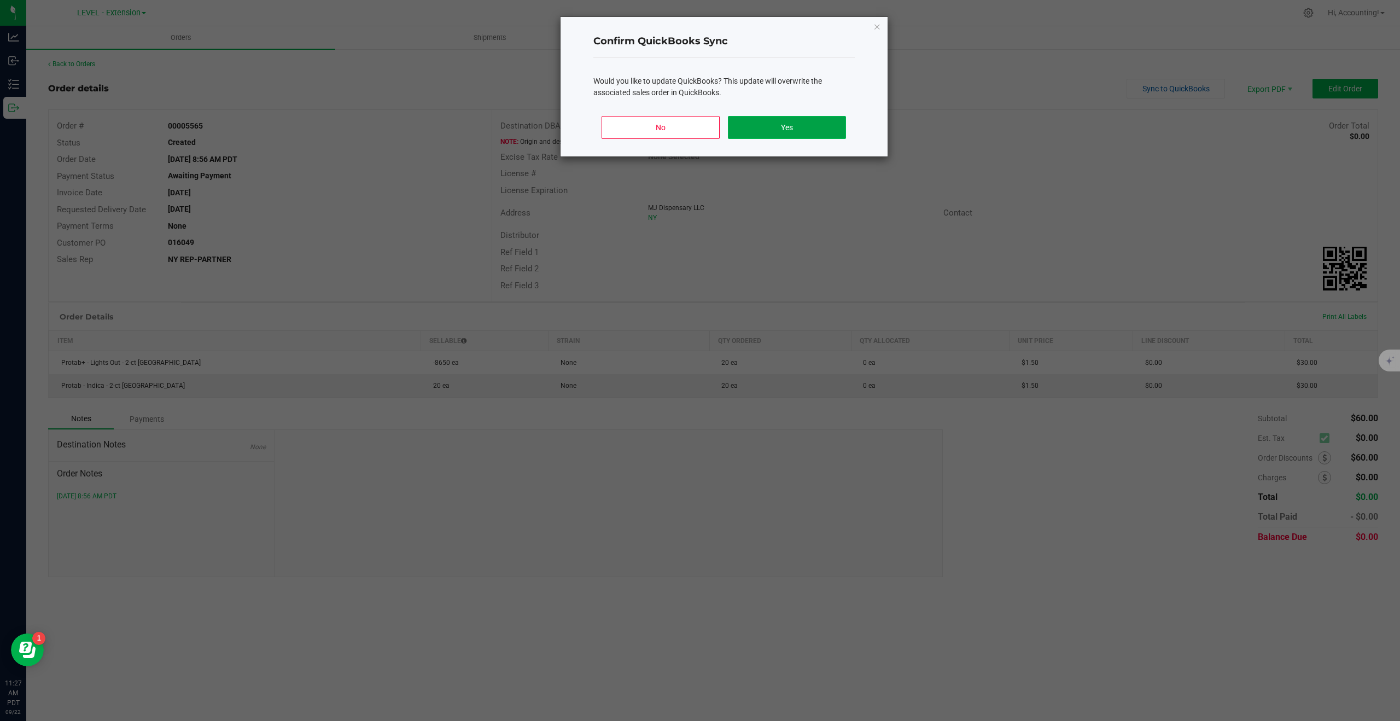
click at [779, 124] on button "Yes" at bounding box center [787, 127] width 118 height 23
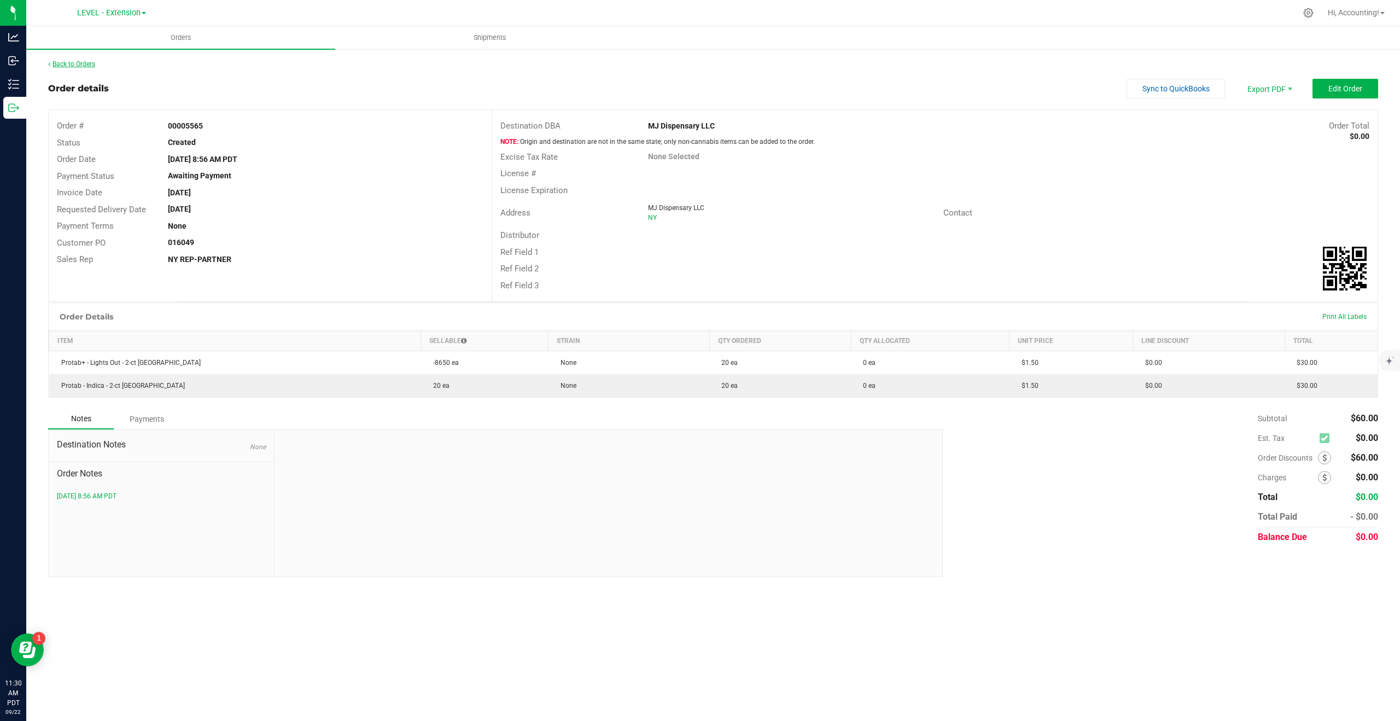
click at [66, 62] on link "Back to Orders" at bounding box center [71, 64] width 47 height 8
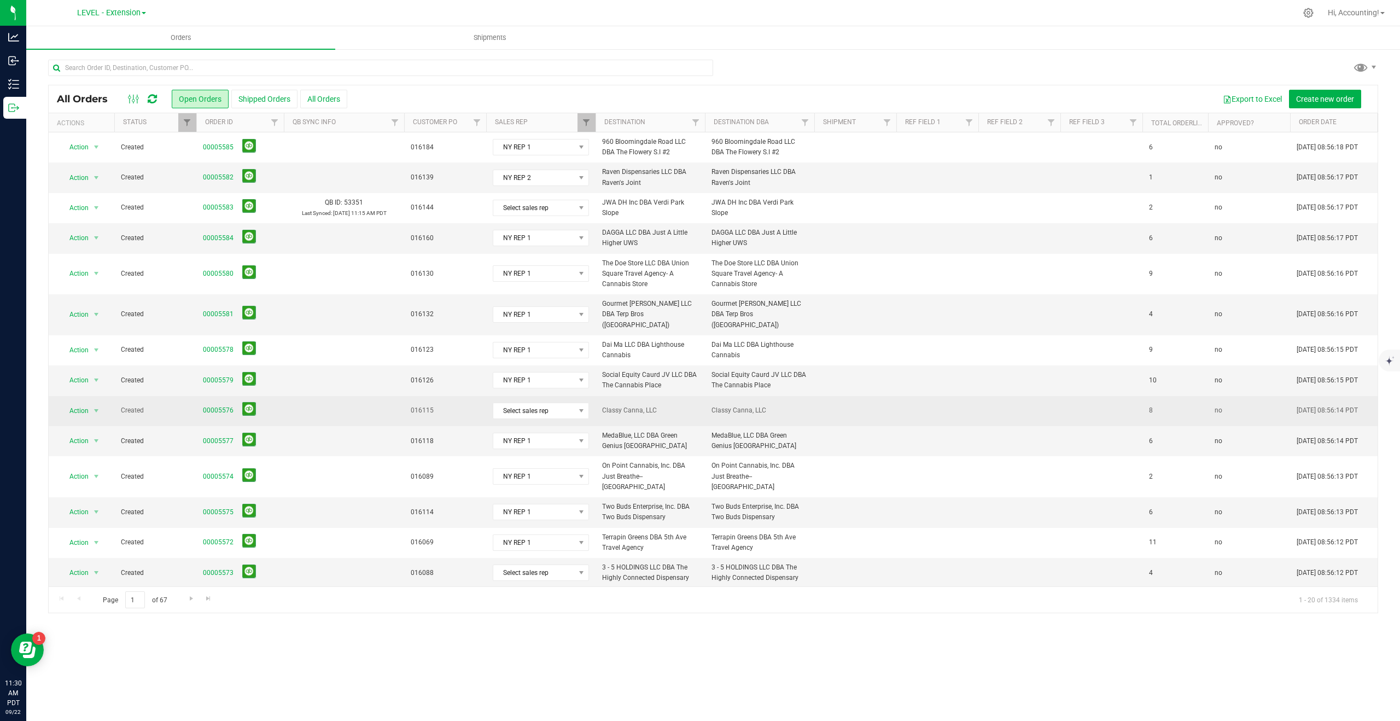
scroll to position [162, 0]
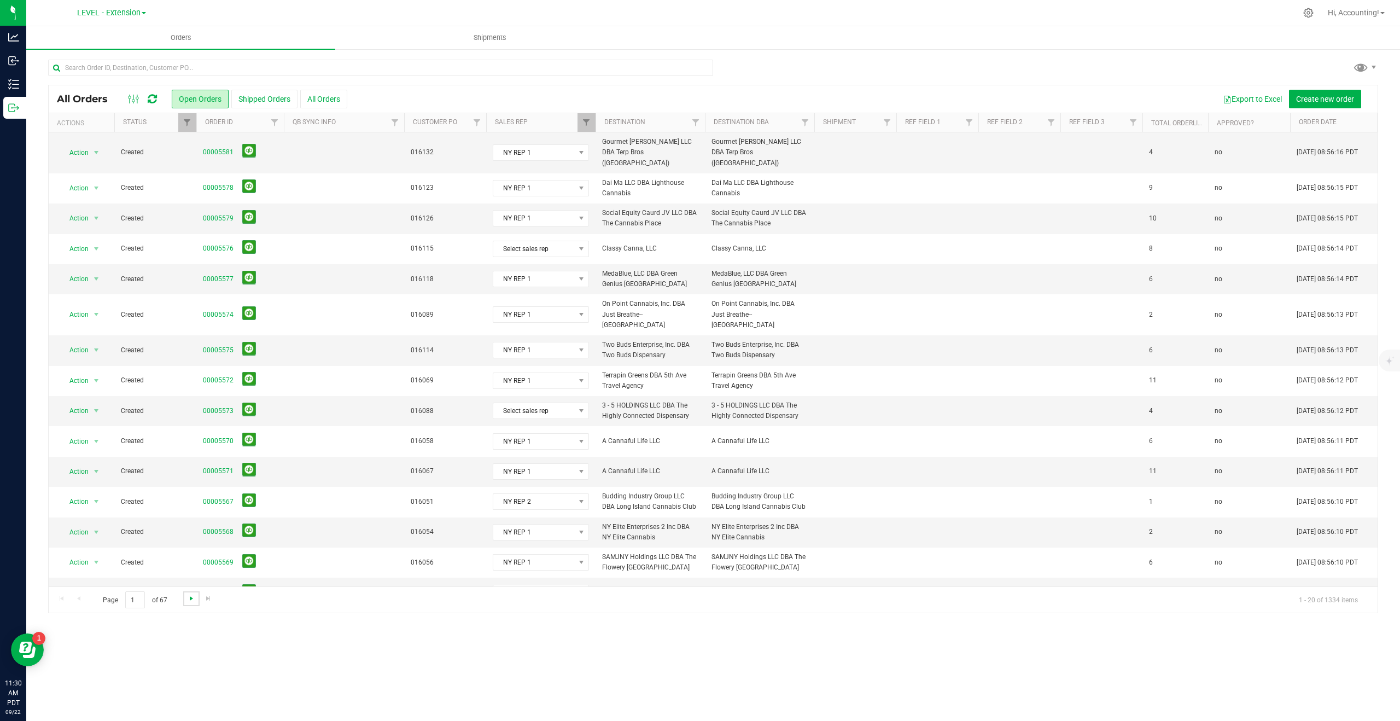
click at [190, 596] on span "Go to the next page" at bounding box center [191, 598] width 9 height 9
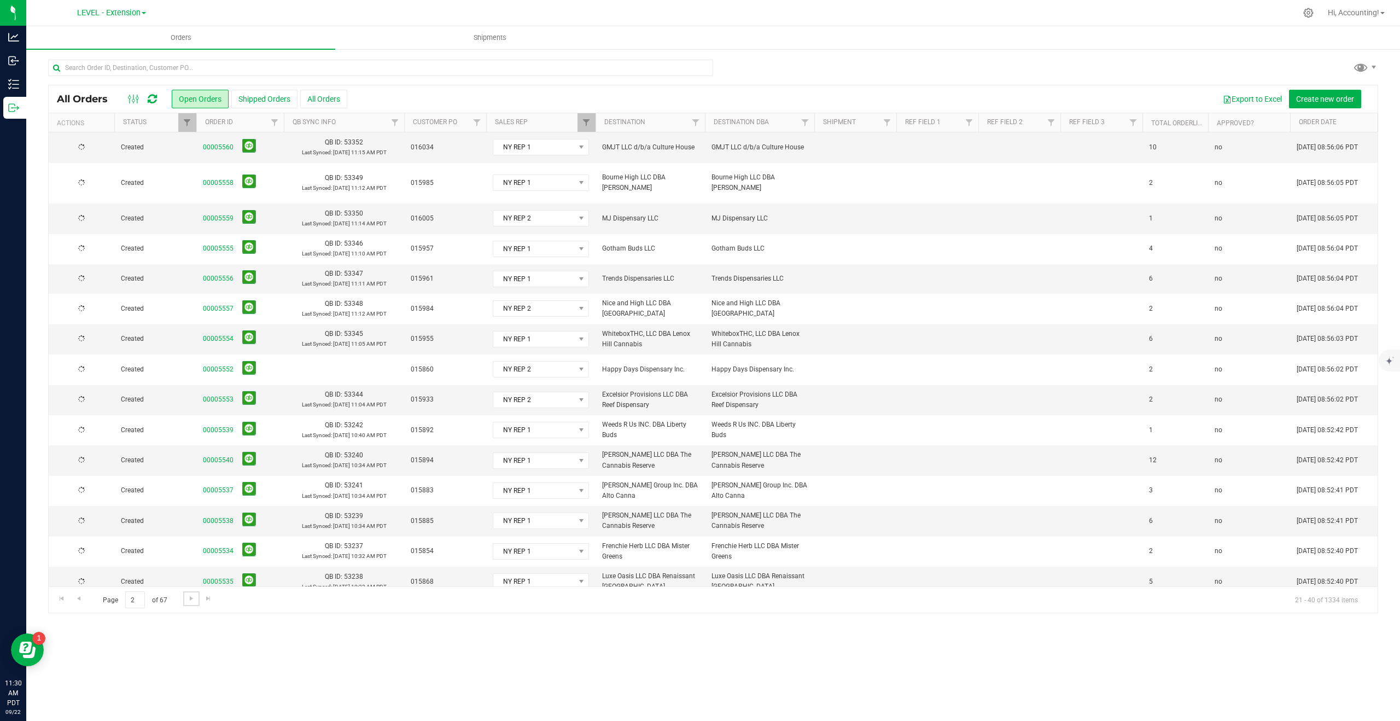
scroll to position [0, 0]
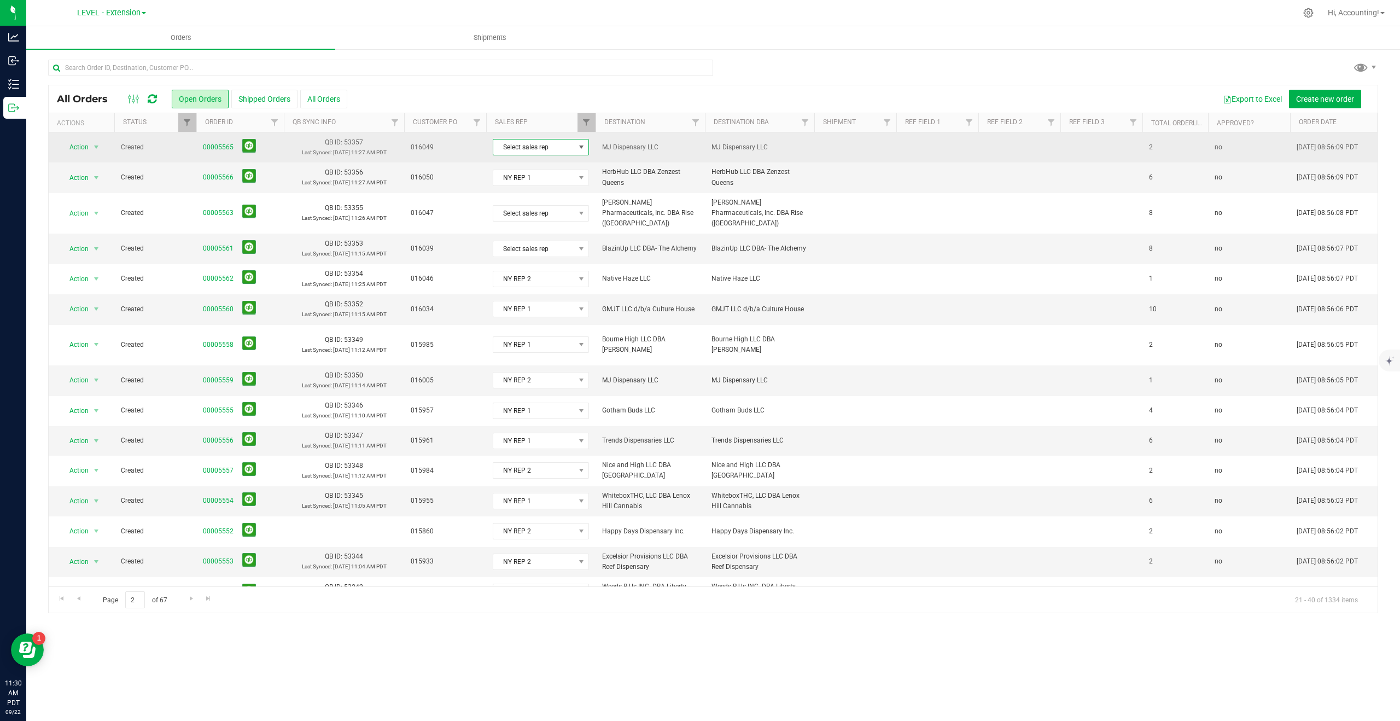
click at [583, 147] on span at bounding box center [581, 147] width 9 height 9
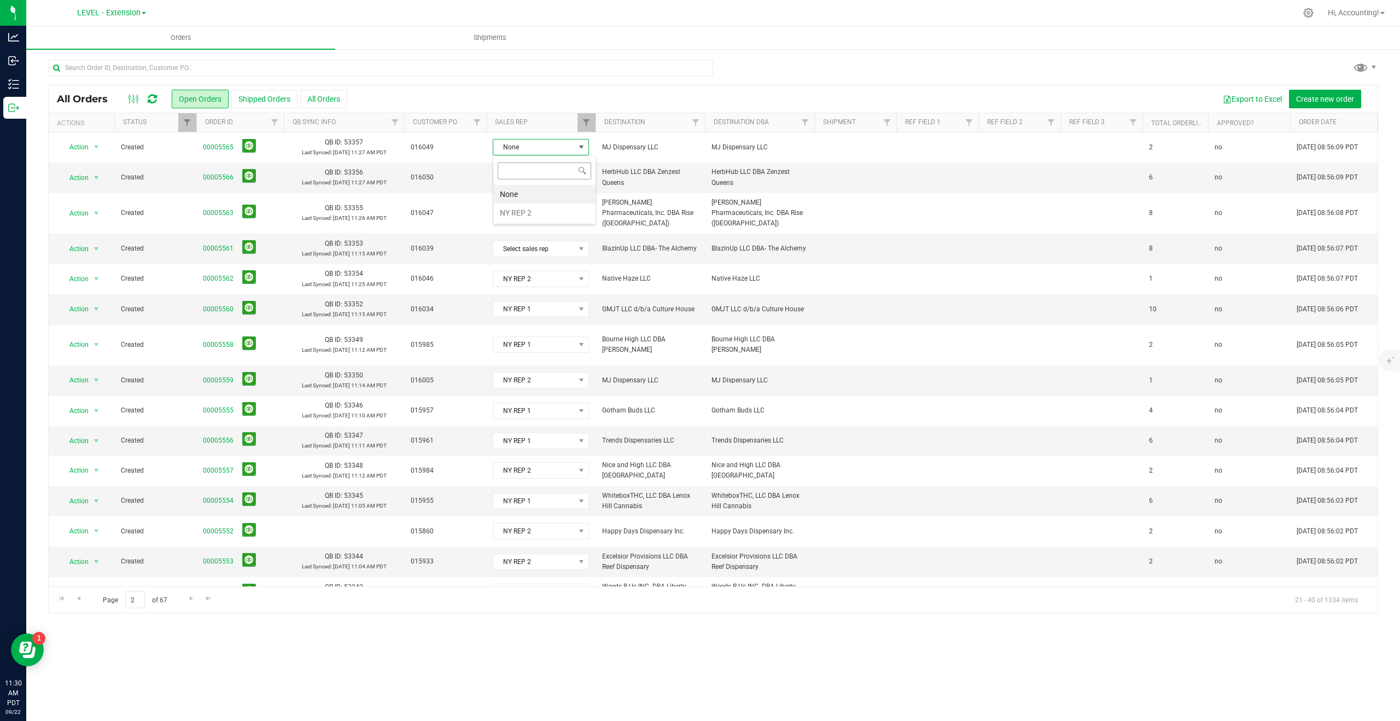
scroll to position [16, 96]
click at [526, 209] on li "NY REP 2" at bounding box center [544, 212] width 102 height 19
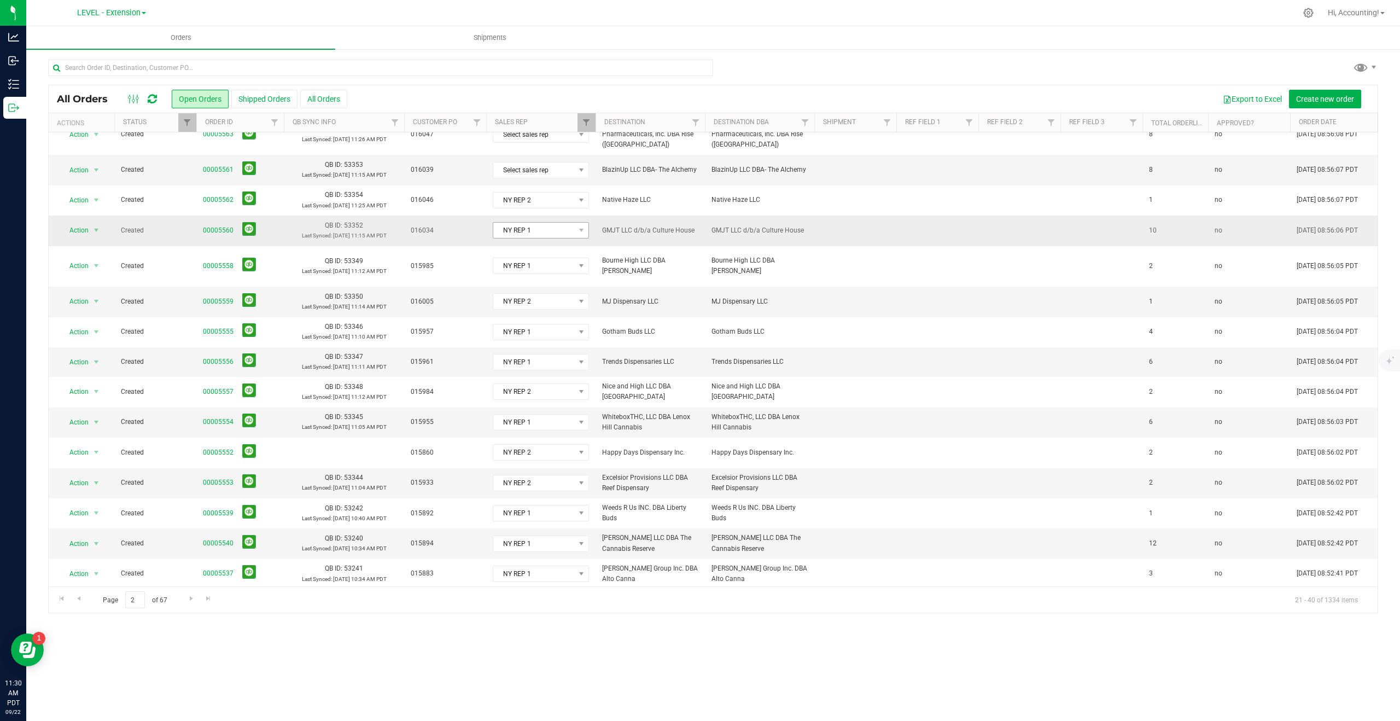
scroll to position [151, 0]
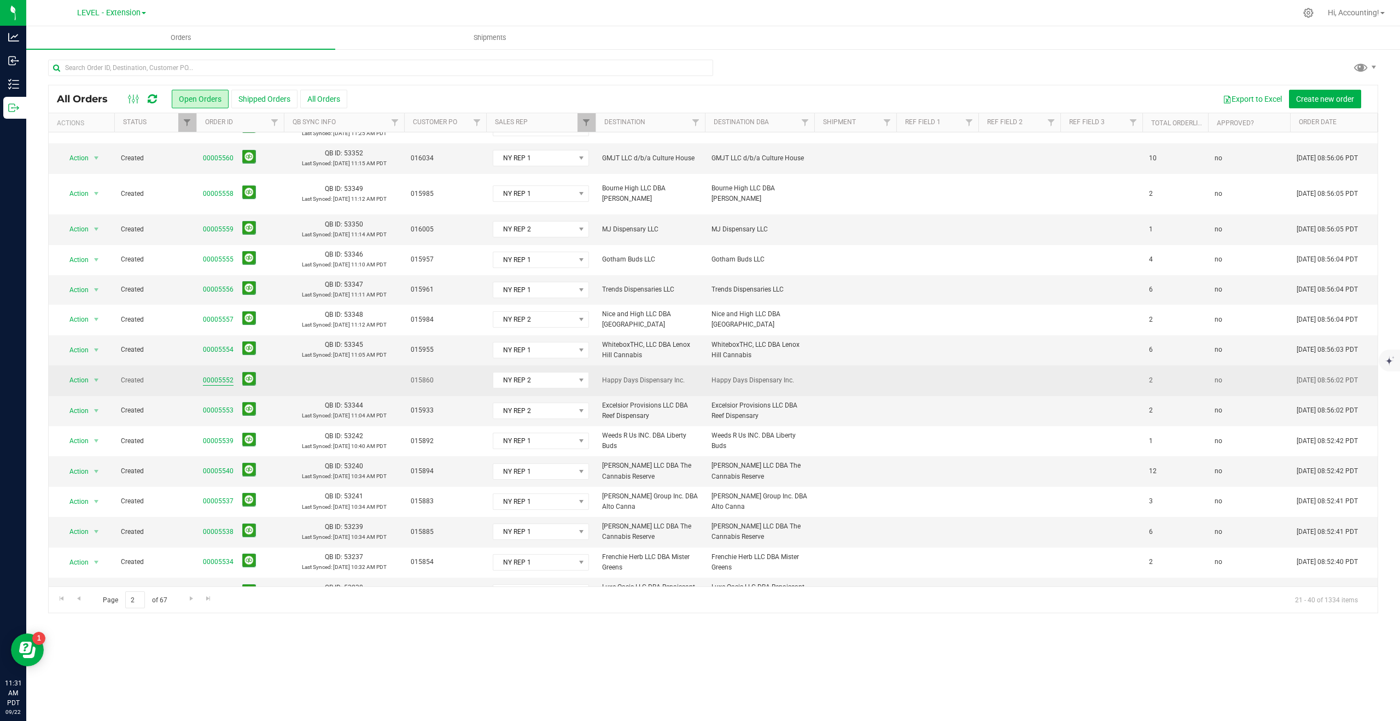
click at [212, 375] on link "00005552" at bounding box center [218, 380] width 31 height 10
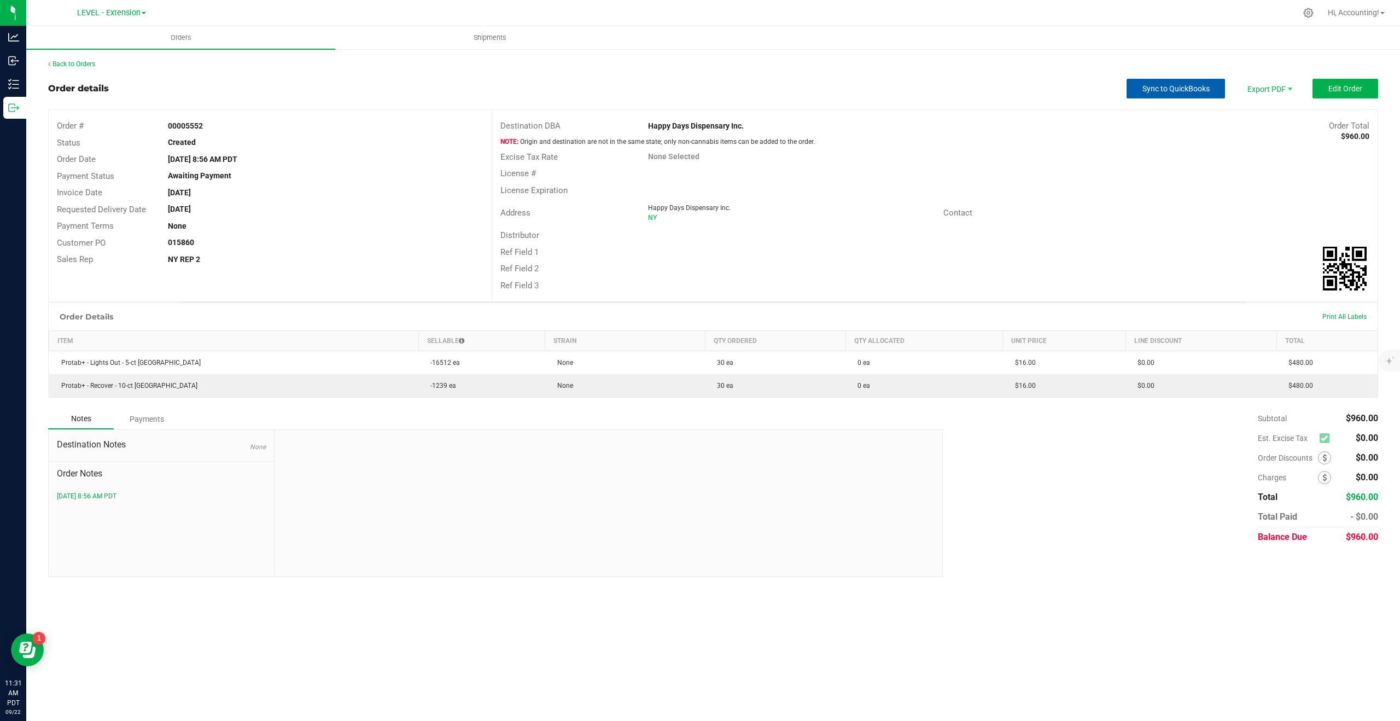
click at [1149, 91] on span "Sync to QuickBooks" at bounding box center [1176, 88] width 67 height 9
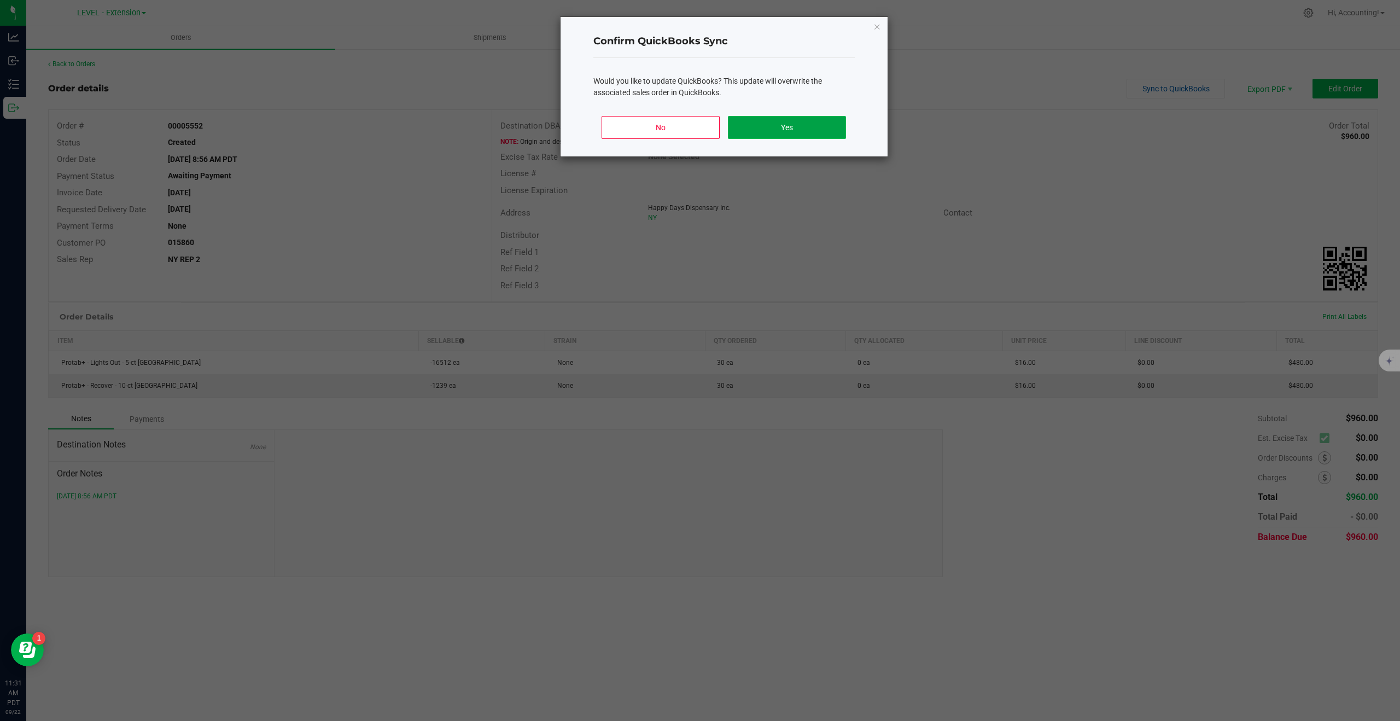
click at [770, 126] on button "Yes" at bounding box center [787, 127] width 118 height 23
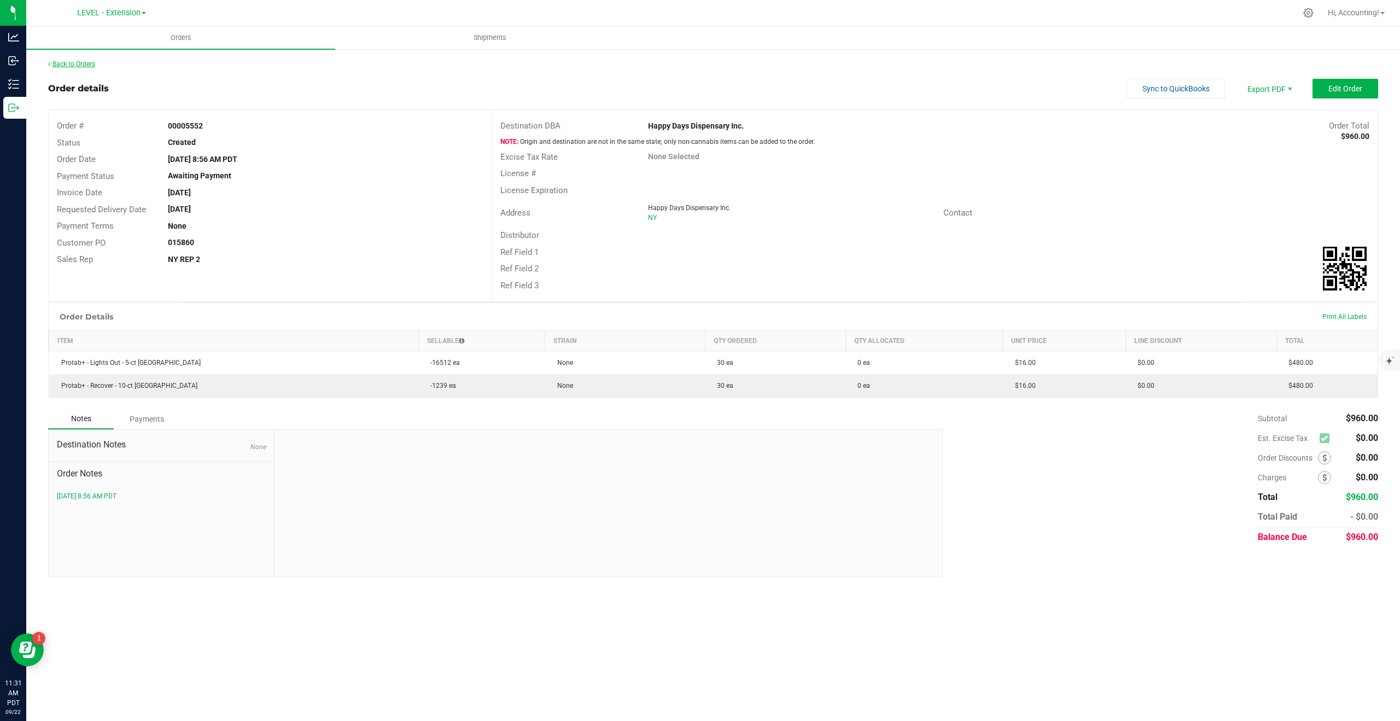
click at [81, 65] on link "Back to Orders" at bounding box center [71, 64] width 47 height 8
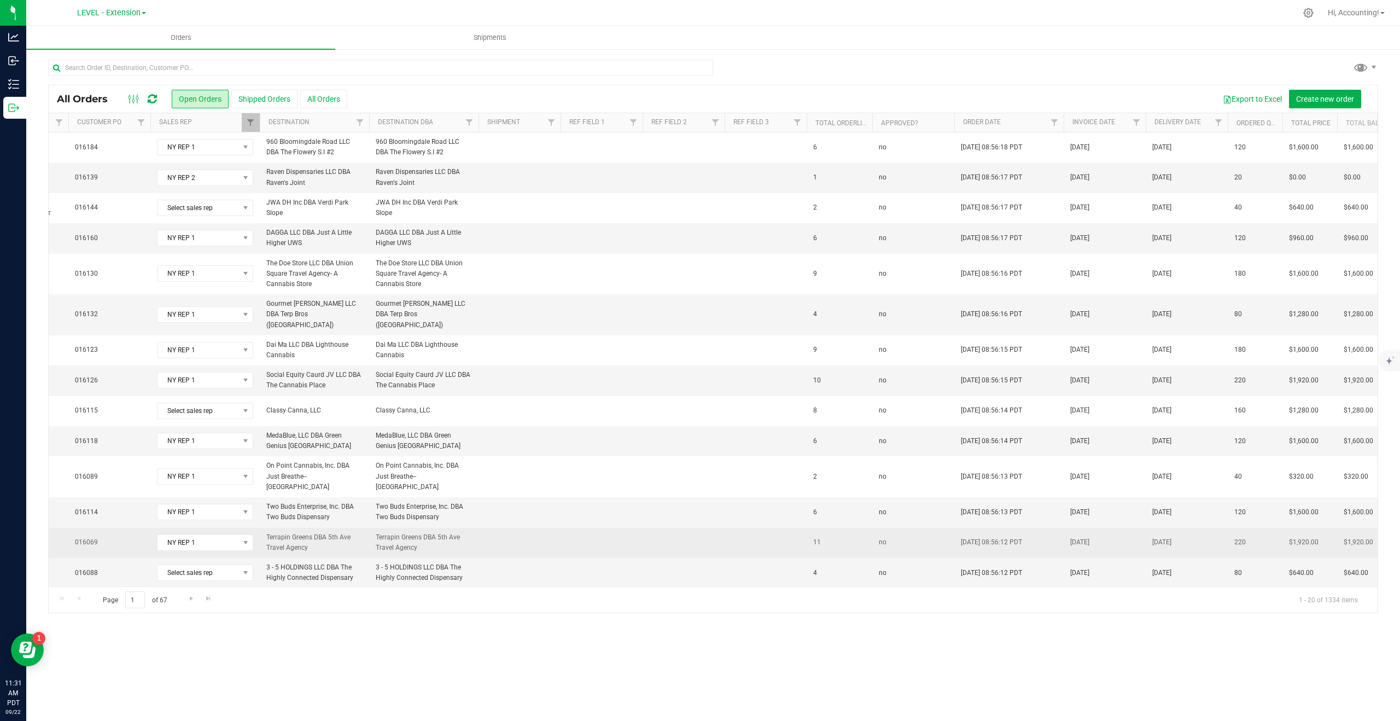
scroll to position [162, 336]
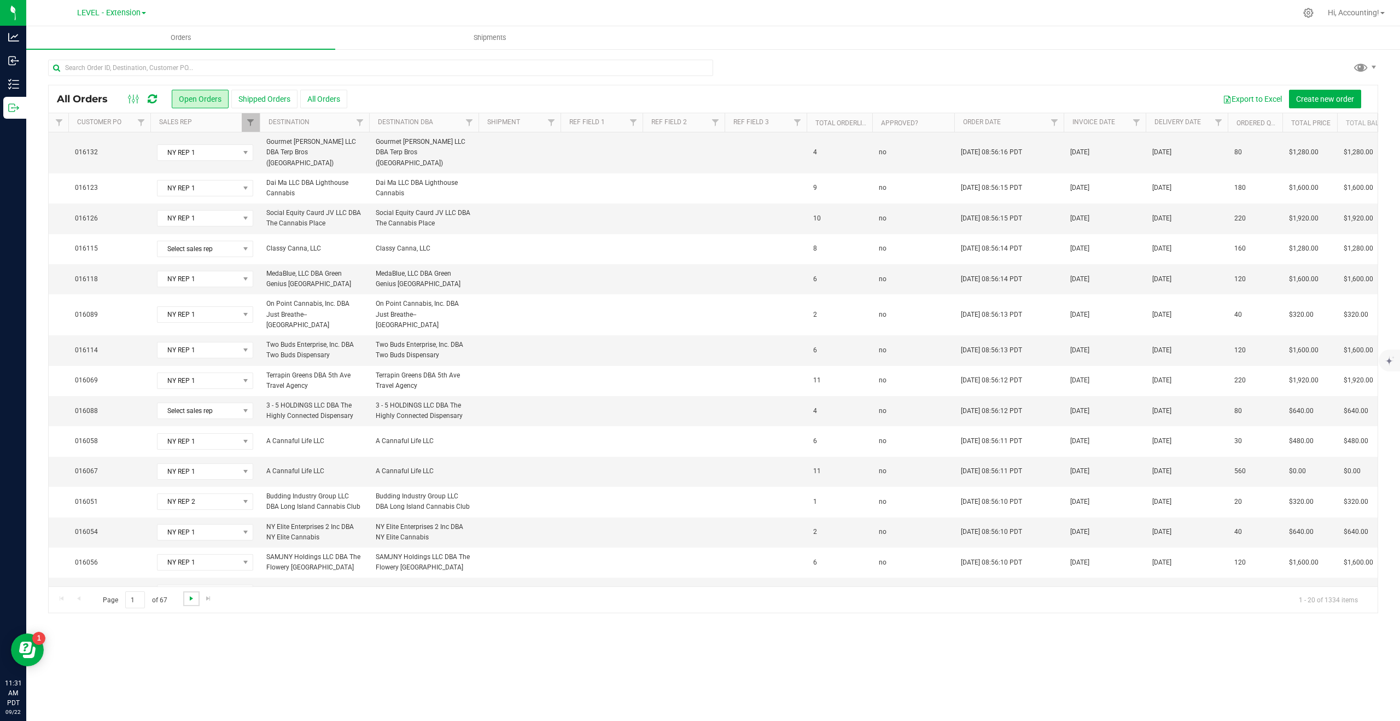
click at [192, 601] on span "Go to the next page" at bounding box center [191, 598] width 9 height 9
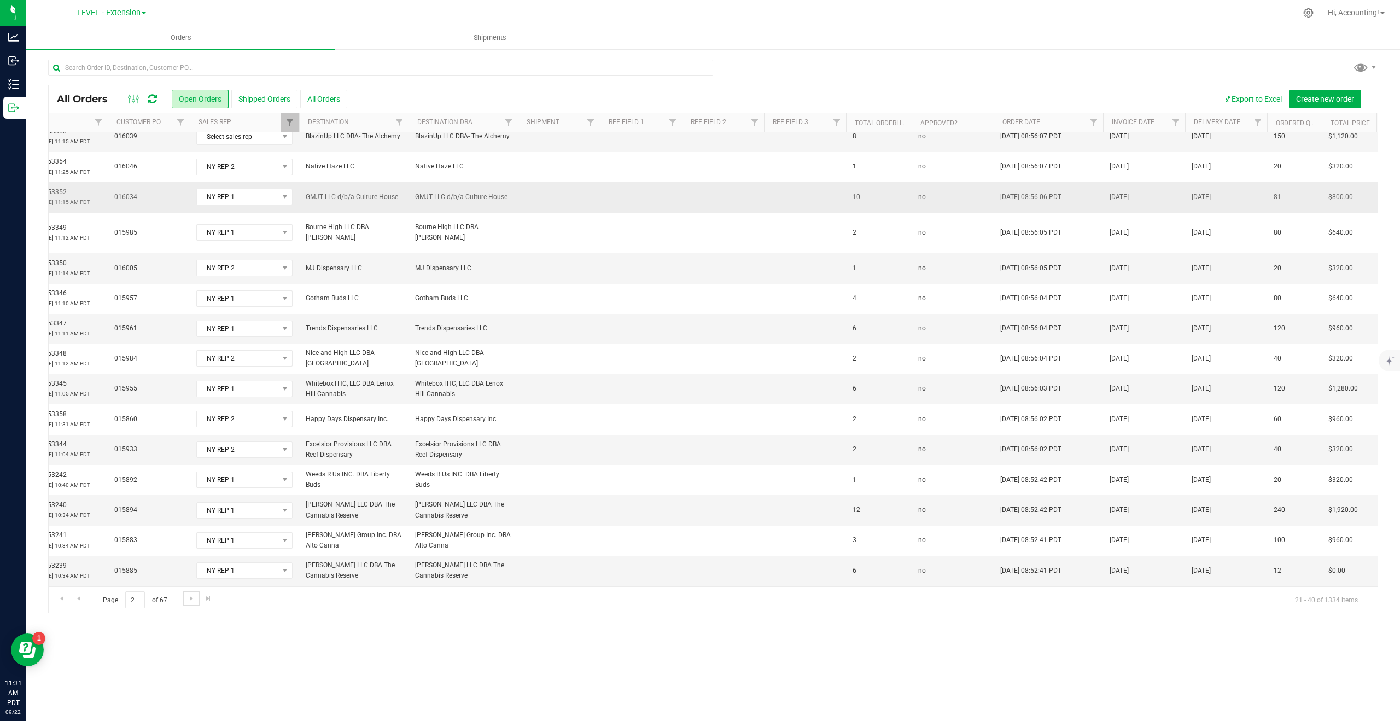
scroll to position [115, 296]
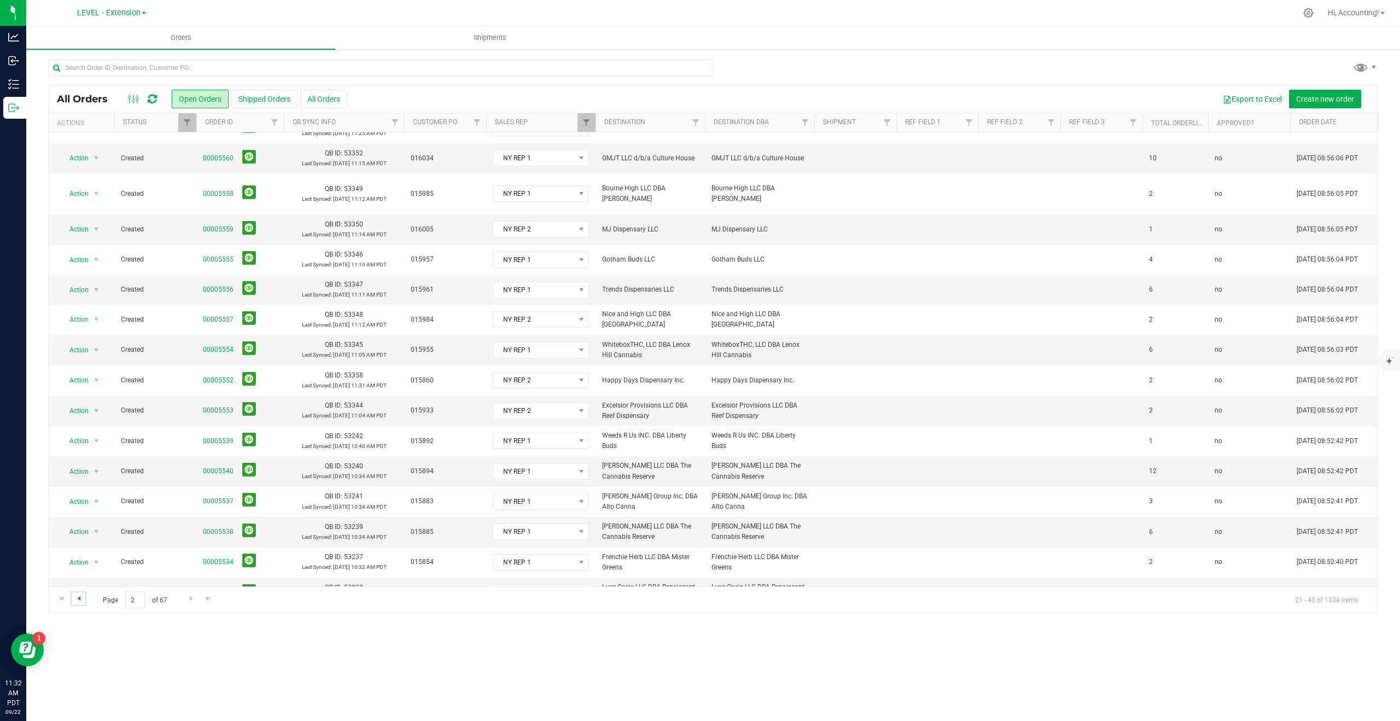
click at [79, 596] on span "Go to the previous page" at bounding box center [78, 598] width 9 height 9
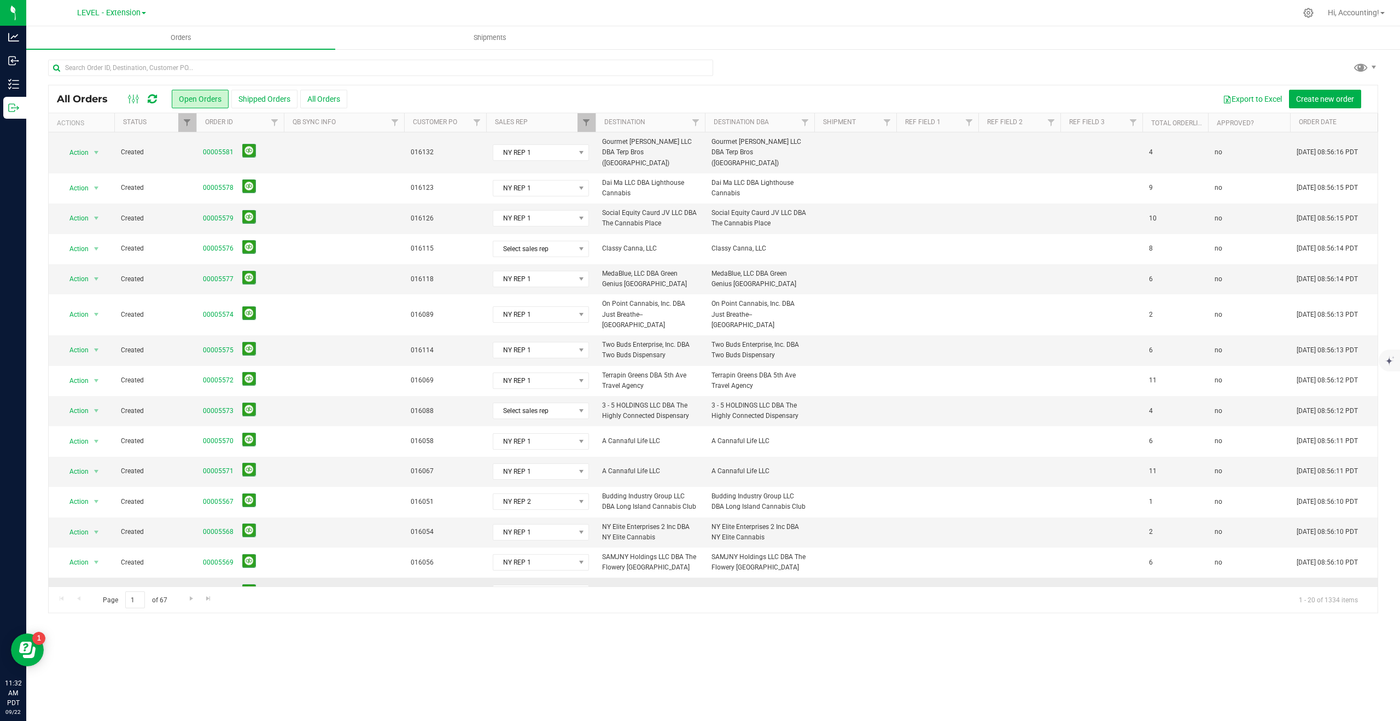
click at [217, 587] on link "00005564" at bounding box center [218, 592] width 31 height 10
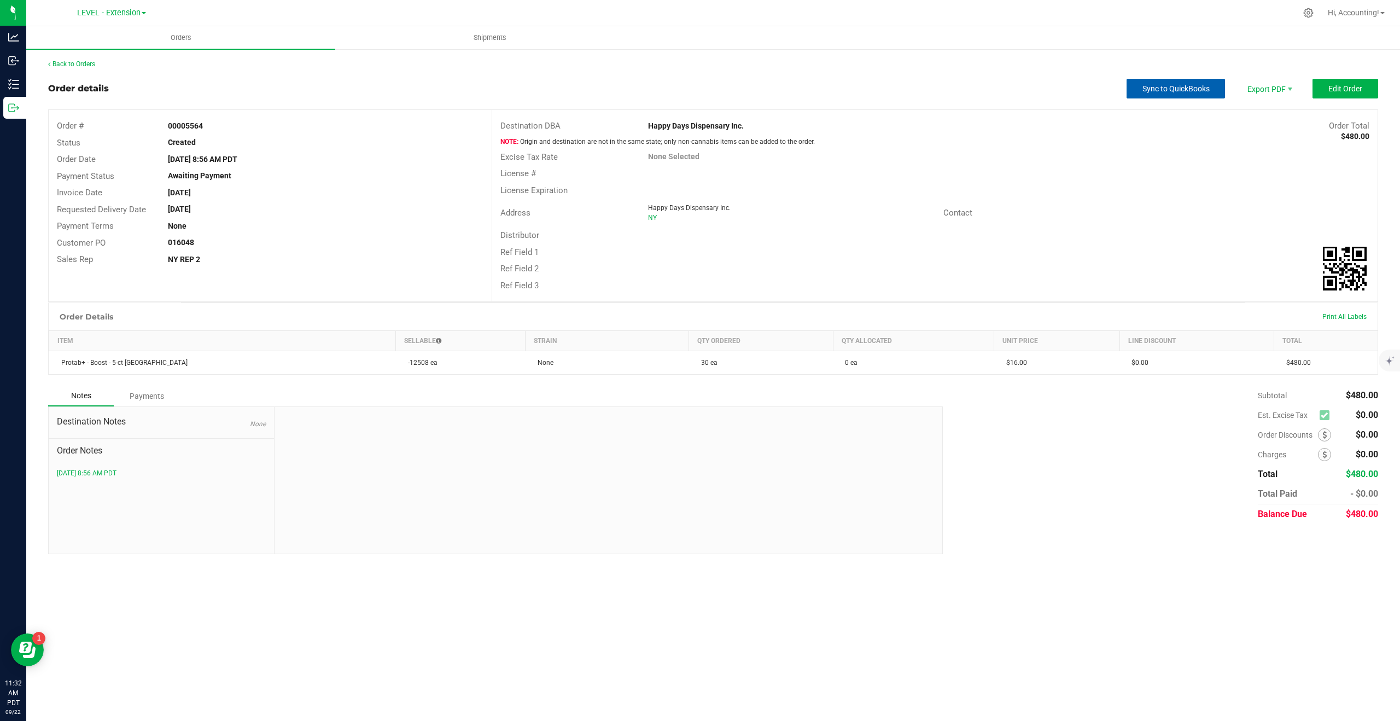
click at [1167, 92] on span "Sync to QuickBooks" at bounding box center [1176, 88] width 67 height 9
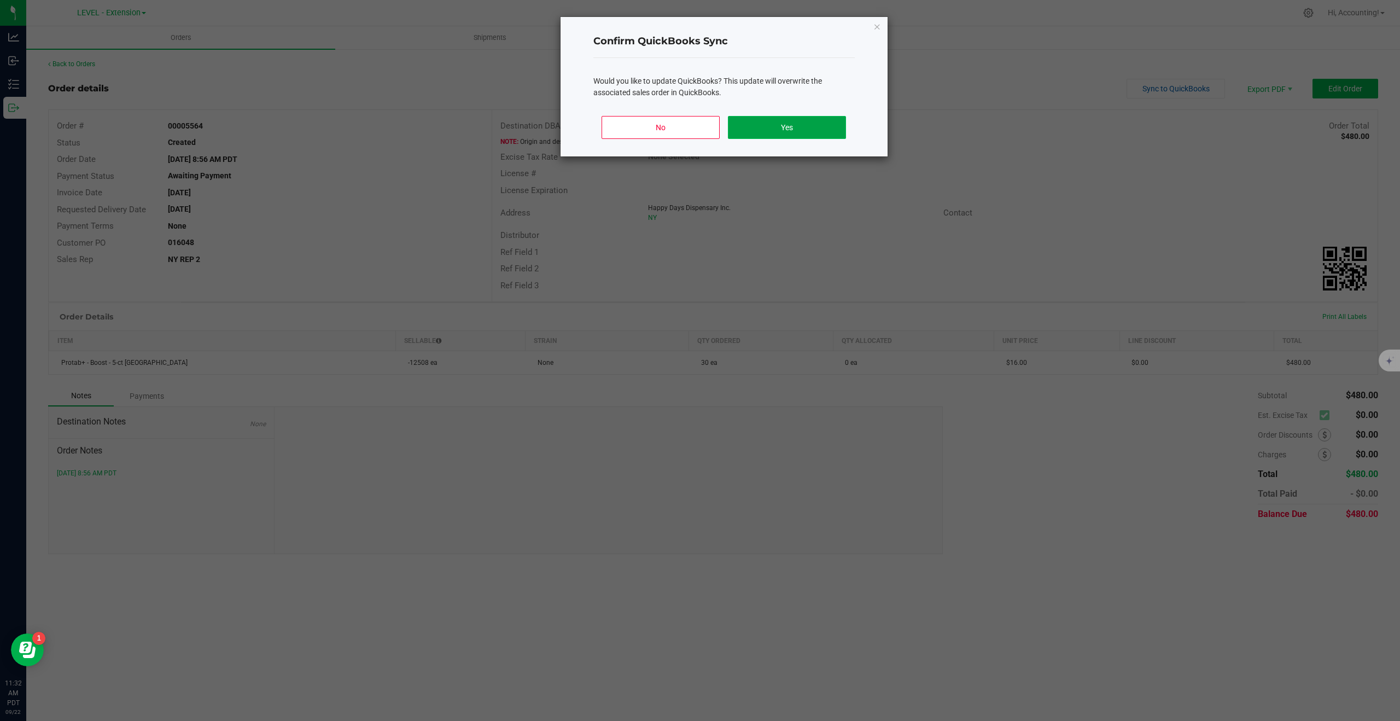
click at [815, 124] on button "Yes" at bounding box center [787, 127] width 118 height 23
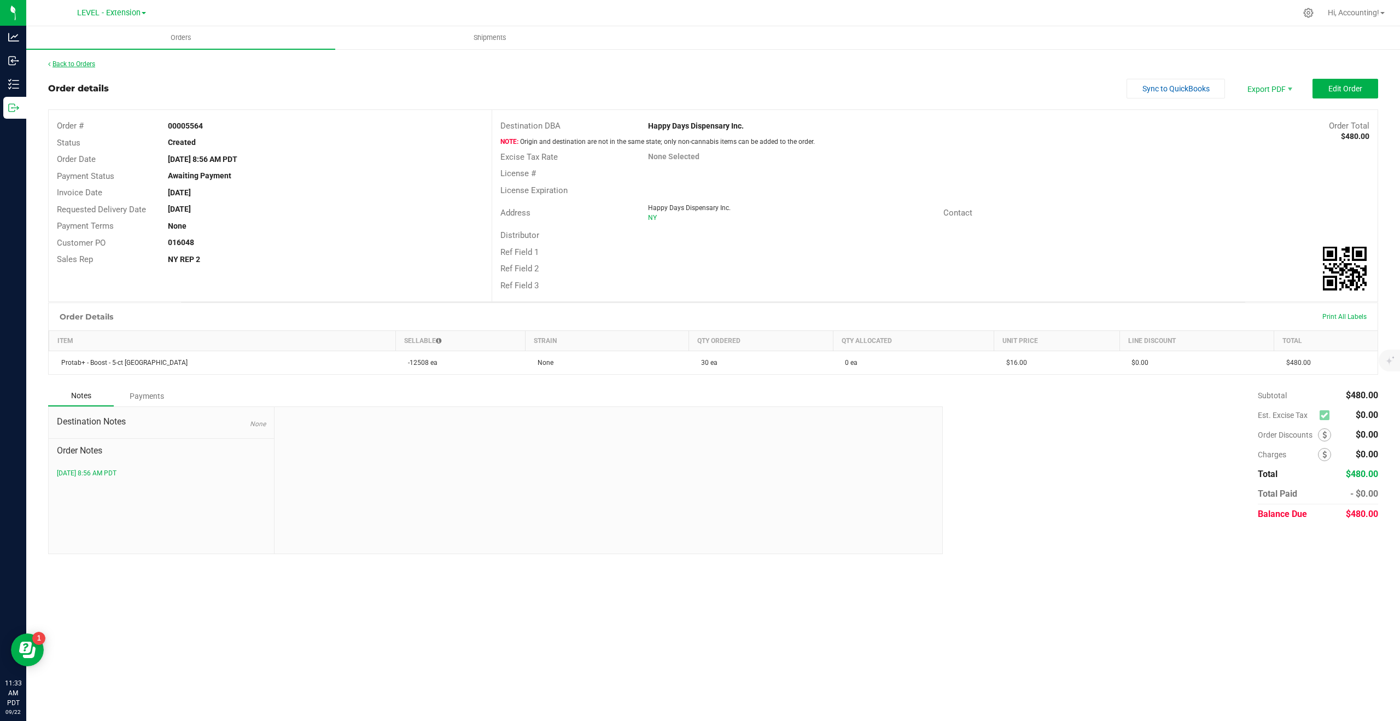
click at [80, 61] on link "Back to Orders" at bounding box center [71, 64] width 47 height 8
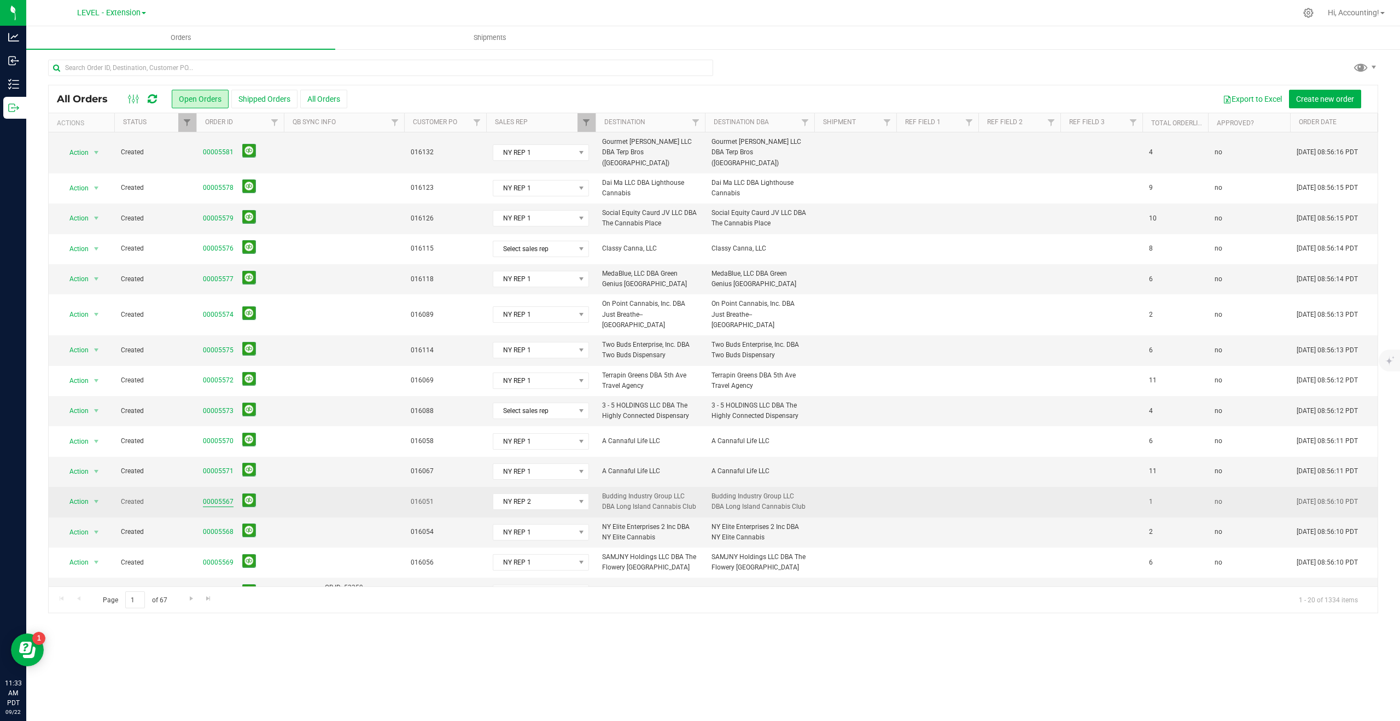
click at [220, 497] on link "00005567" at bounding box center [218, 502] width 31 height 10
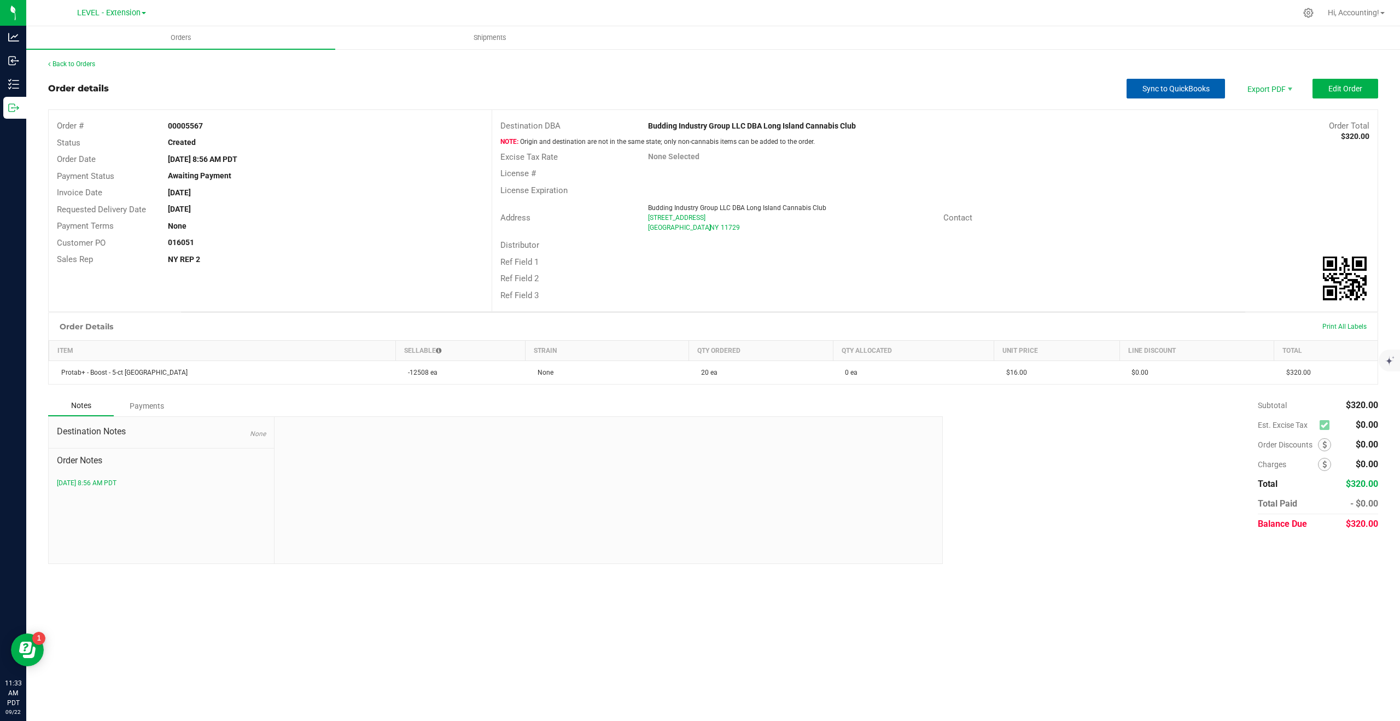
click at [1158, 88] on span "Sync to QuickBooks" at bounding box center [1176, 88] width 67 height 9
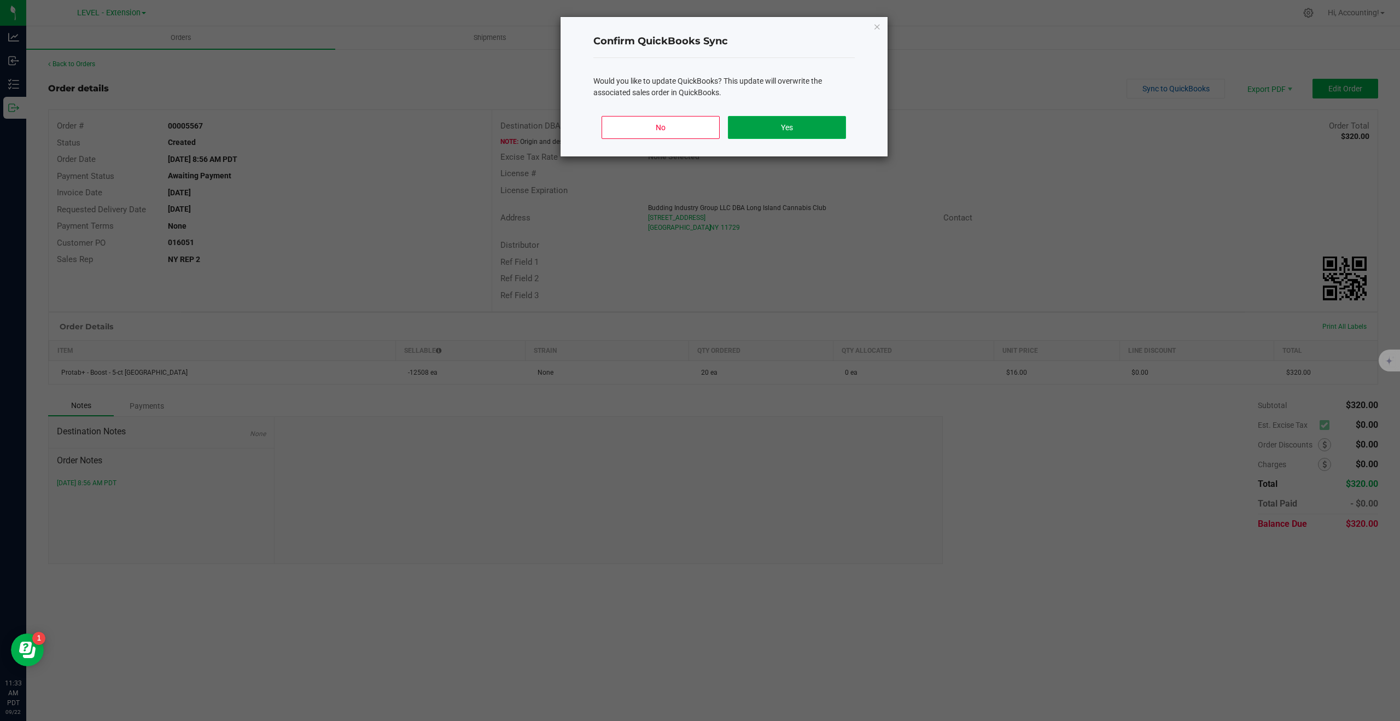
click at [831, 130] on button "Yes" at bounding box center [787, 127] width 118 height 23
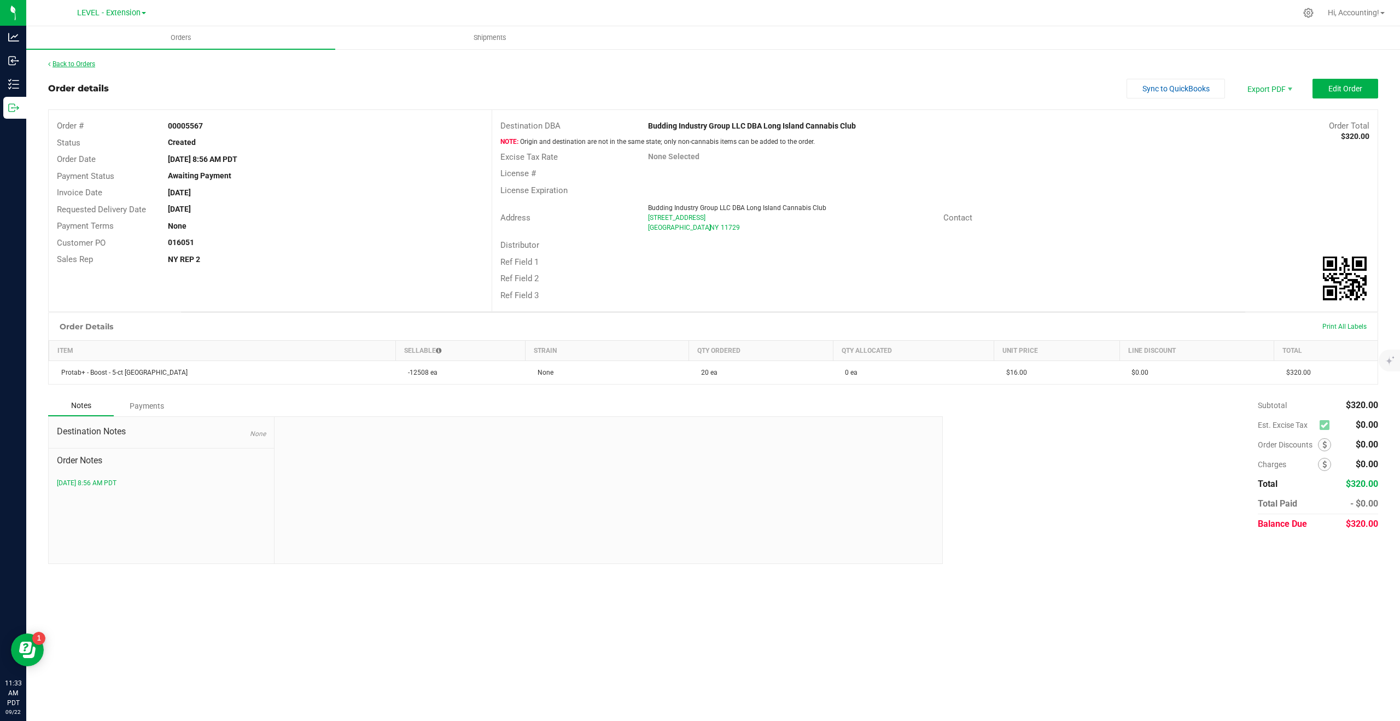
click at [84, 63] on link "Back to Orders" at bounding box center [71, 64] width 47 height 8
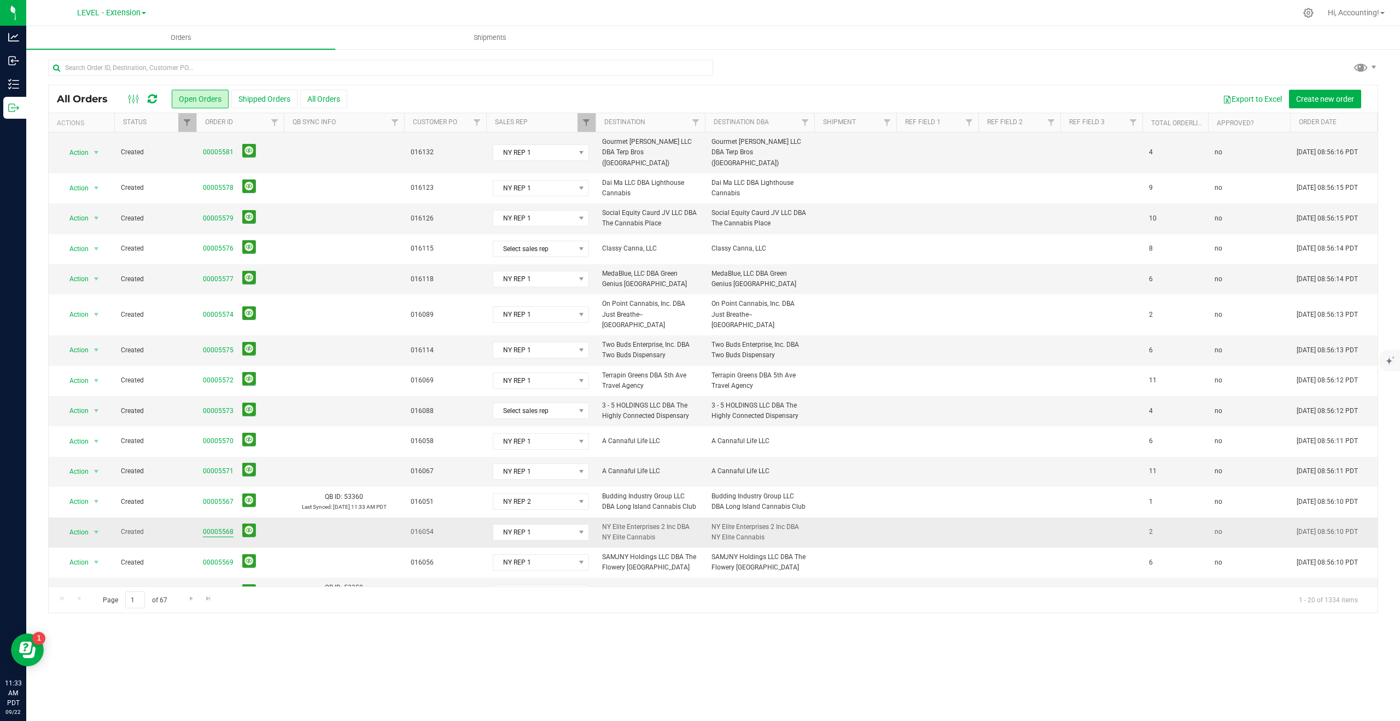
click at [217, 527] on link "00005568" at bounding box center [218, 532] width 31 height 10
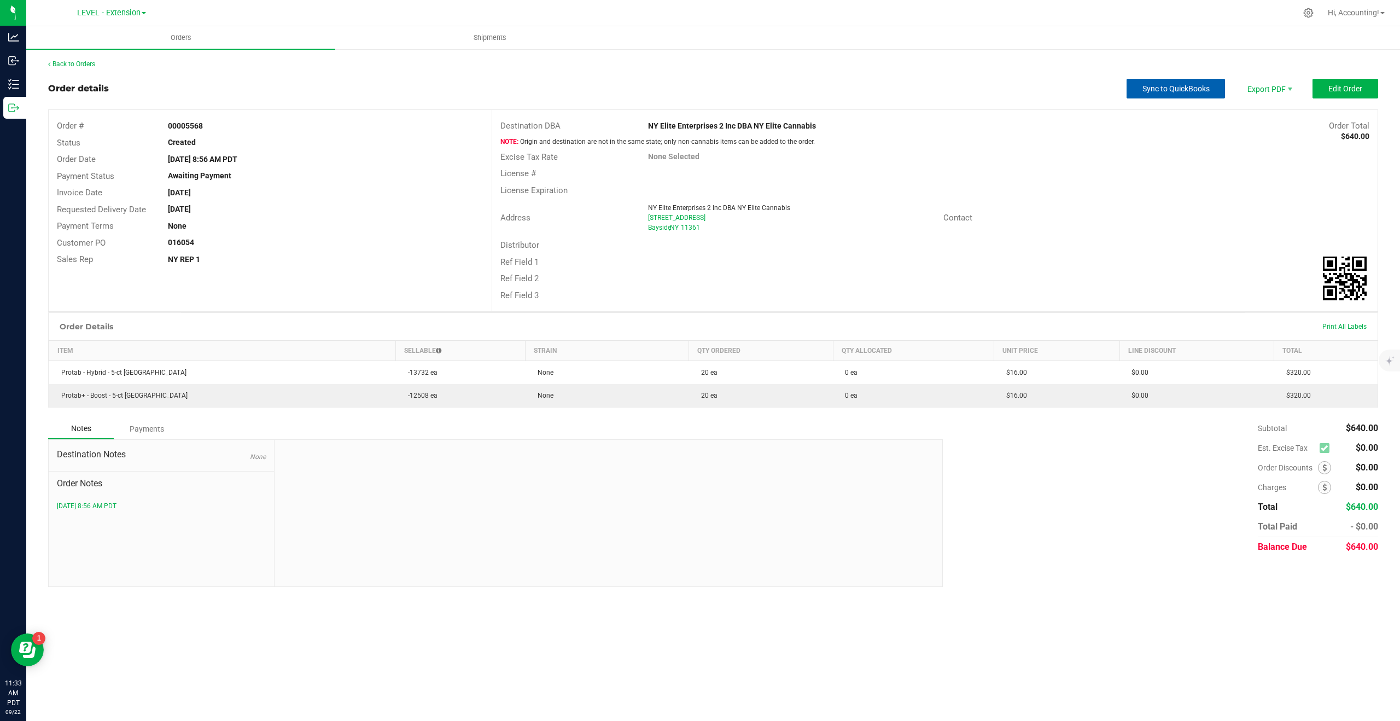
click at [1152, 92] on button "Sync to QuickBooks" at bounding box center [1176, 89] width 98 height 20
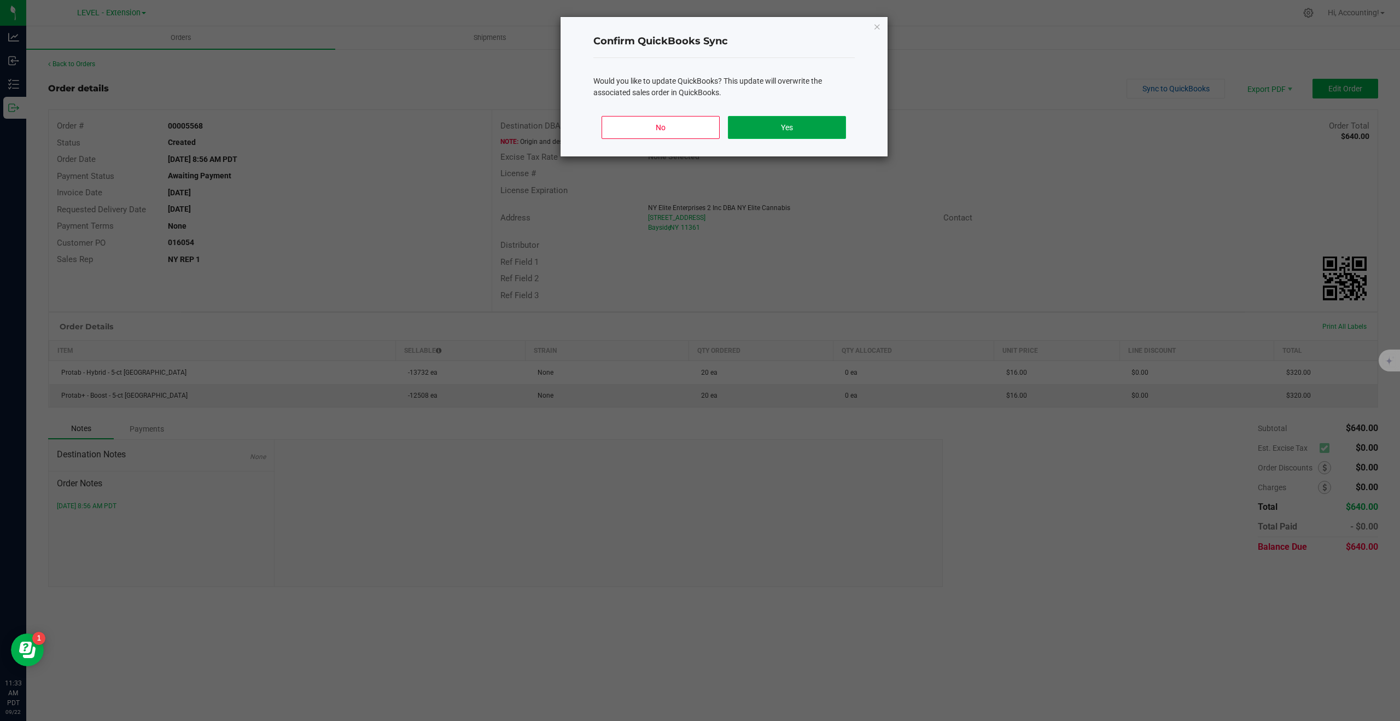
click at [806, 124] on button "Yes" at bounding box center [787, 127] width 118 height 23
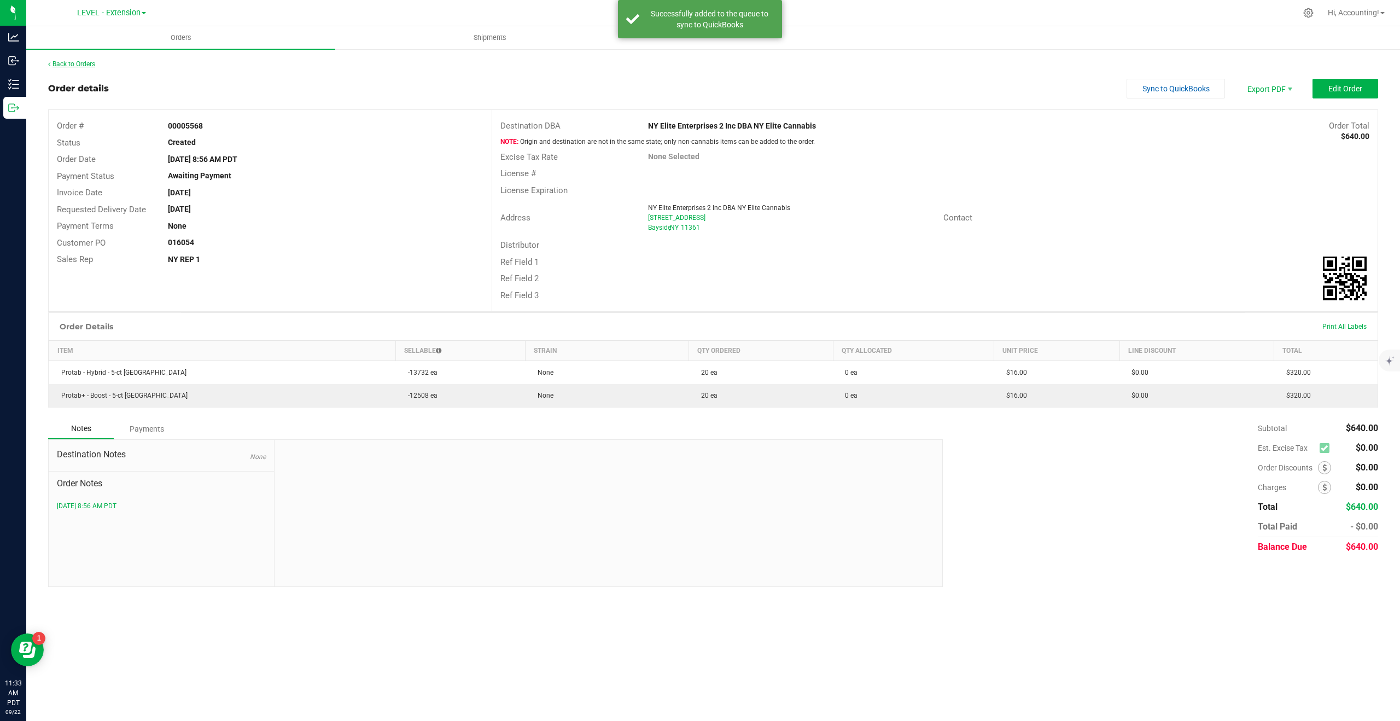
click at [79, 63] on link "Back to Orders" at bounding box center [71, 64] width 47 height 8
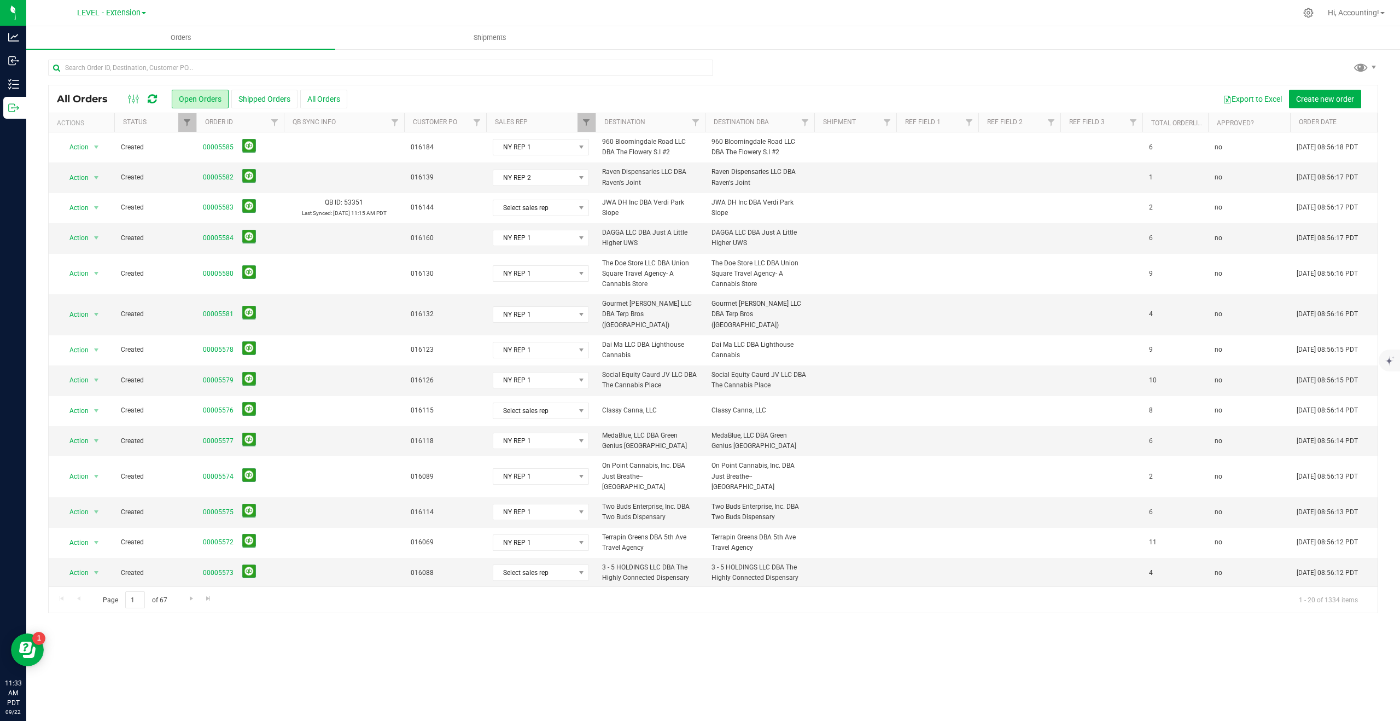
scroll to position [162, 0]
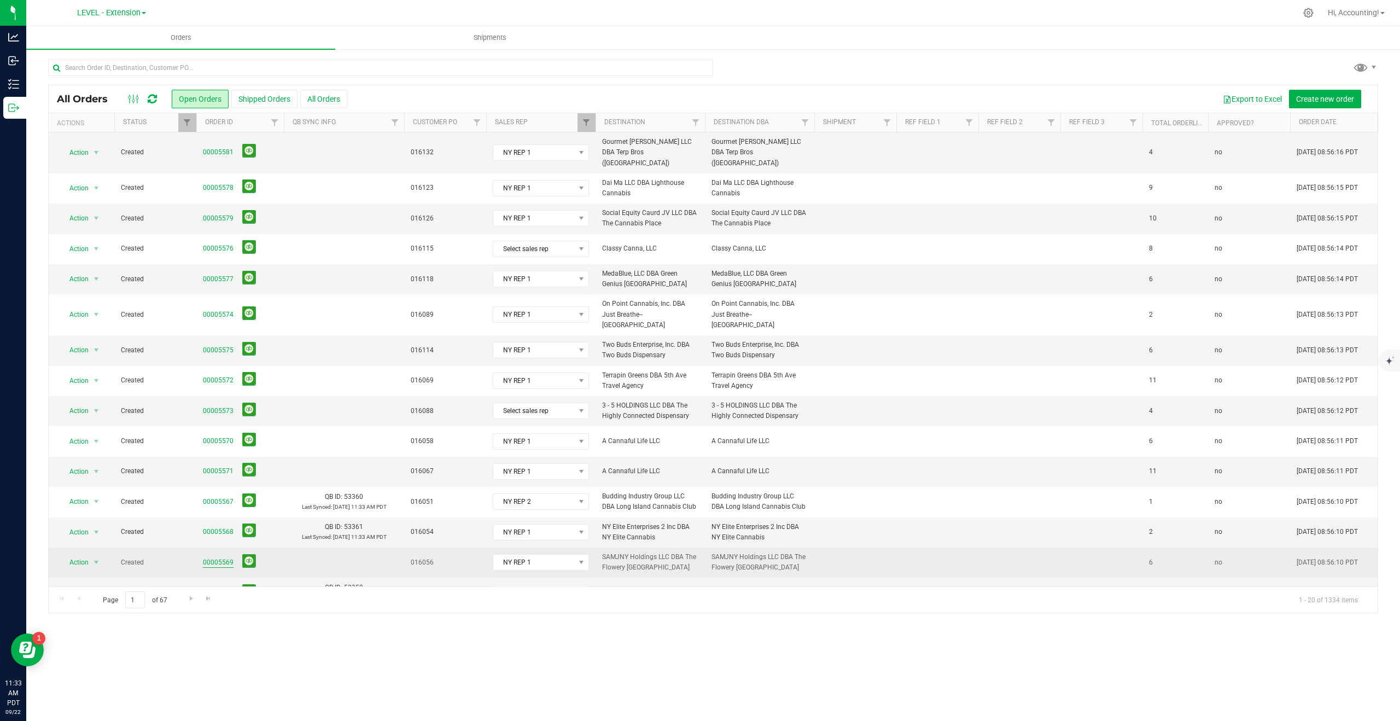
click at [218, 557] on link "00005569" at bounding box center [218, 562] width 31 height 10
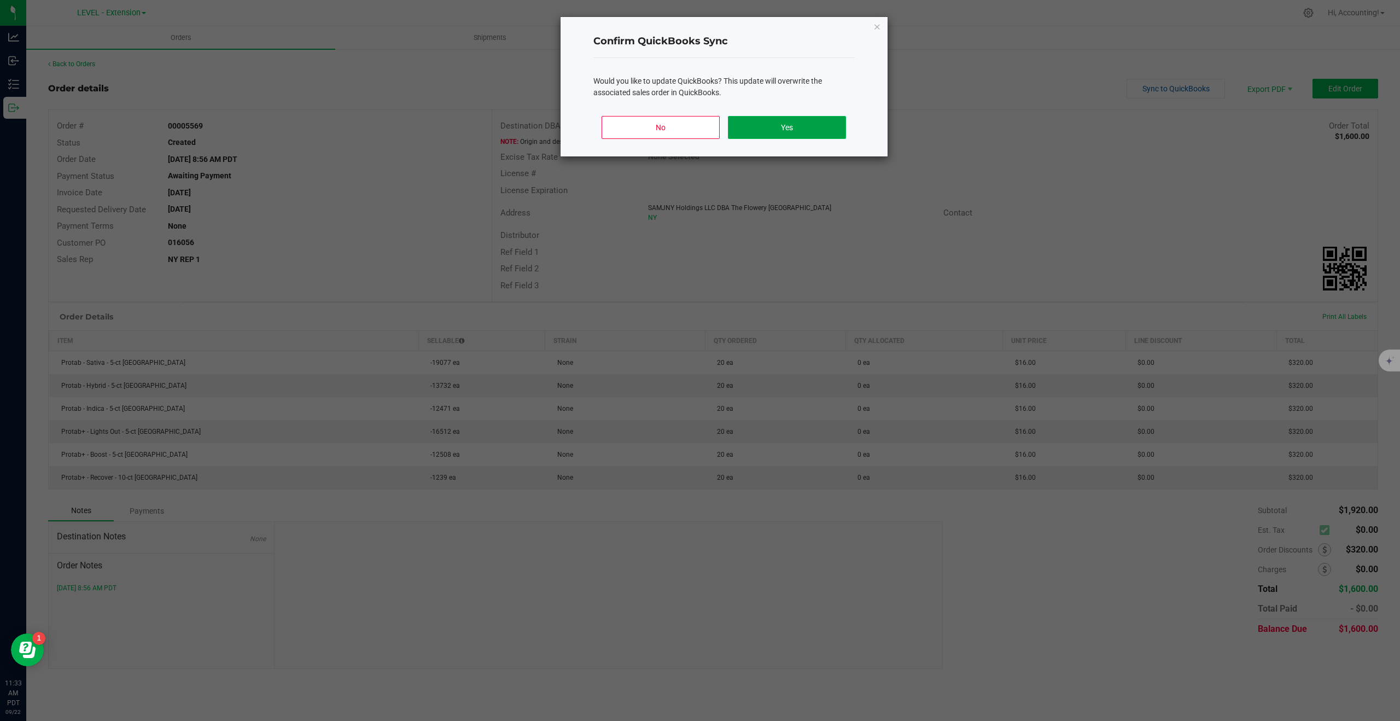
click at [756, 129] on button "Yes" at bounding box center [787, 127] width 118 height 23
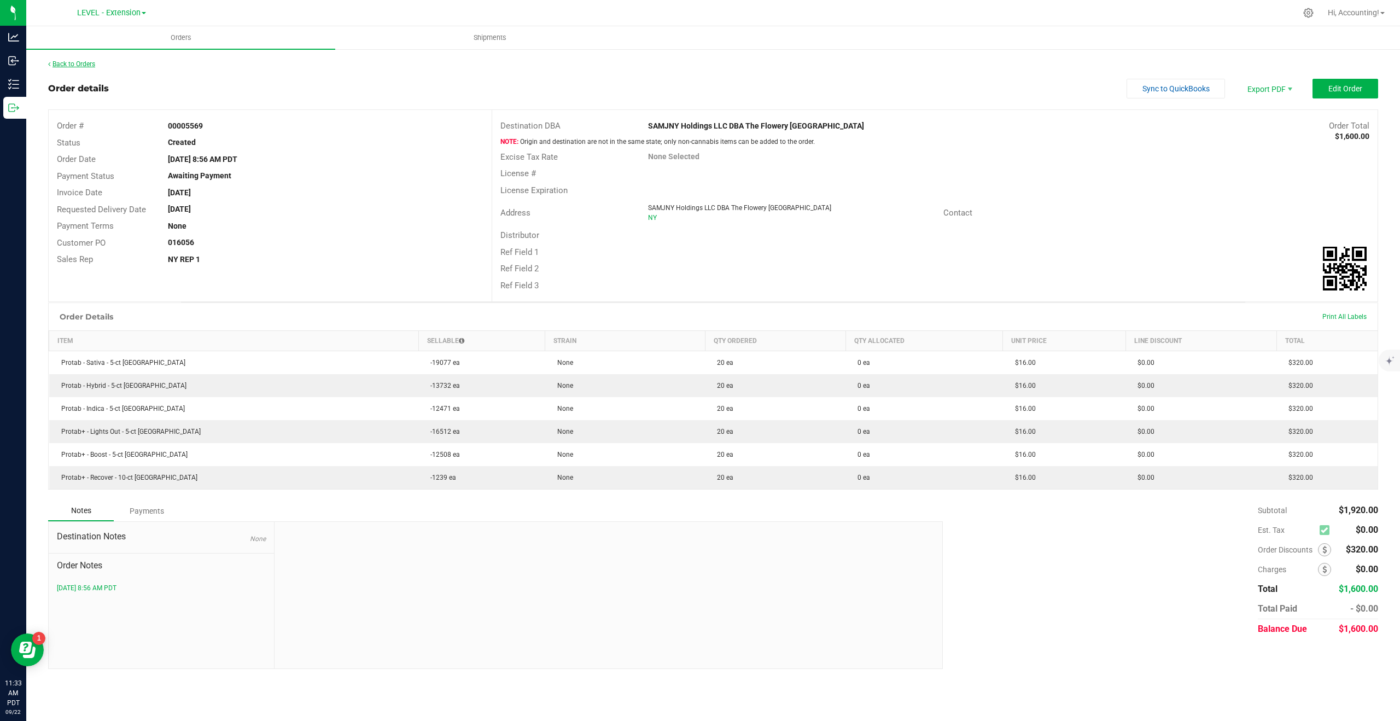
click at [75, 64] on link "Back to Orders" at bounding box center [71, 64] width 47 height 8
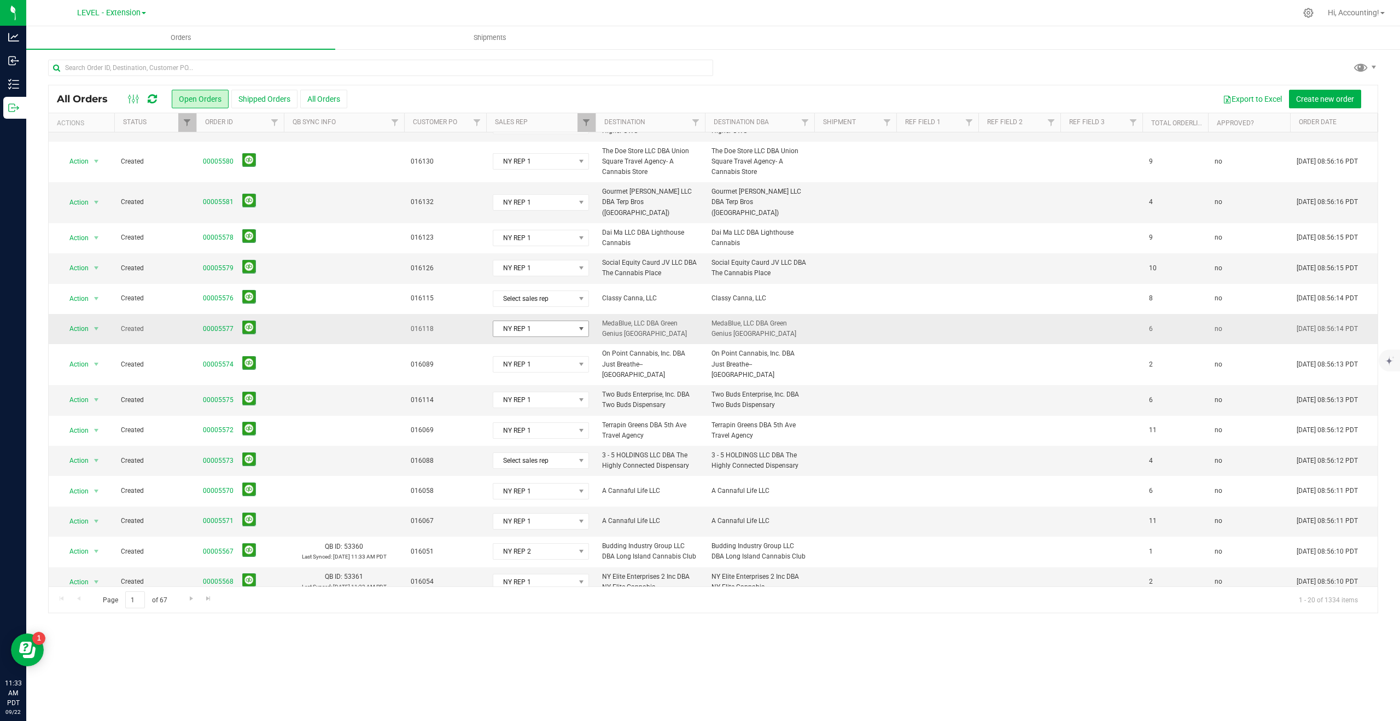
scroll to position [115, 0]
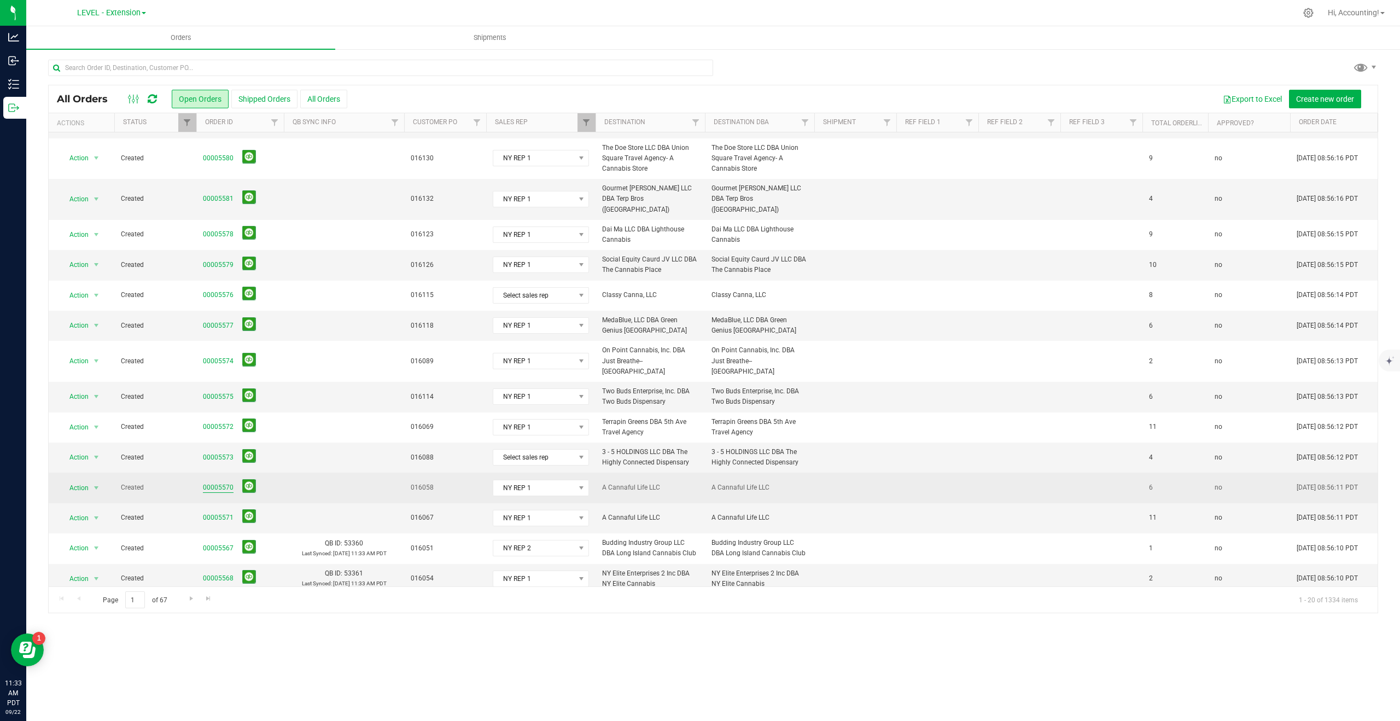
click at [215, 482] on link "00005570" at bounding box center [218, 487] width 31 height 10
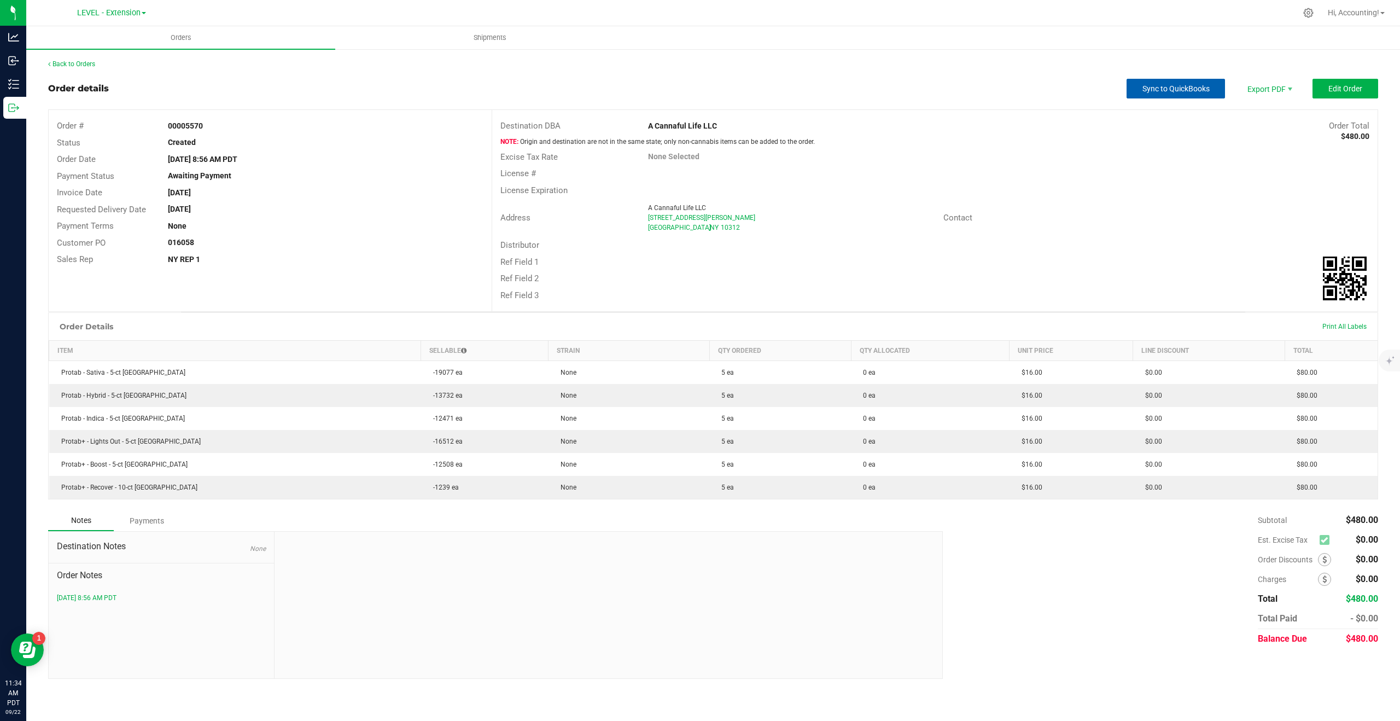
click at [1183, 79] on button "Sync to QuickBooks" at bounding box center [1176, 89] width 98 height 20
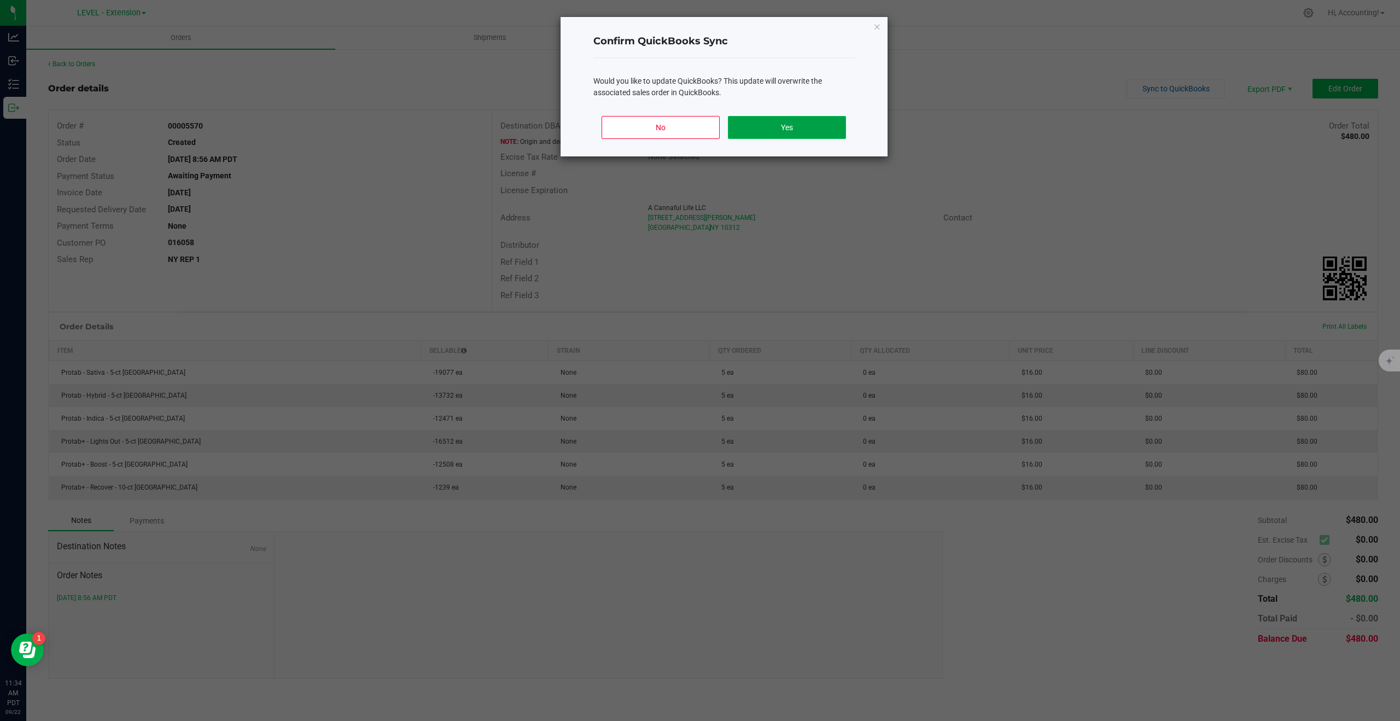
click at [757, 131] on button "Yes" at bounding box center [787, 127] width 118 height 23
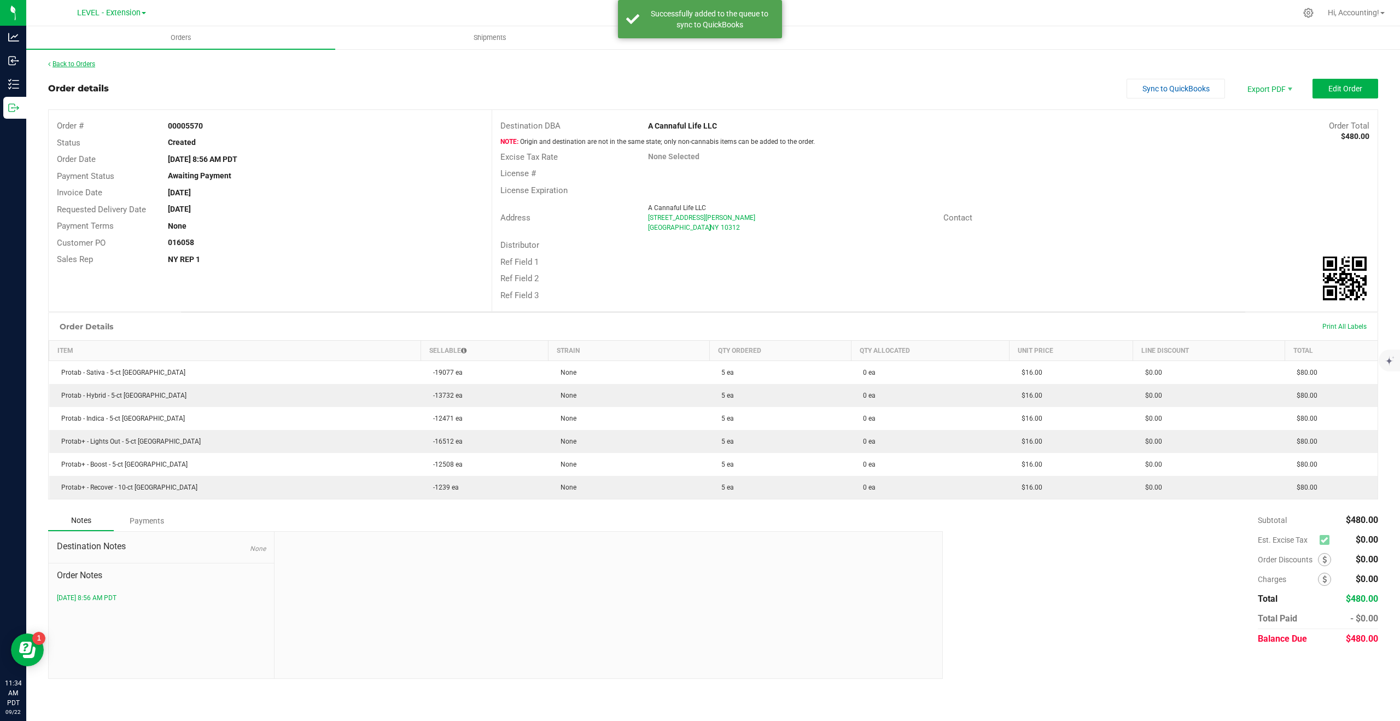
click at [75, 63] on link "Back to Orders" at bounding box center [71, 64] width 47 height 8
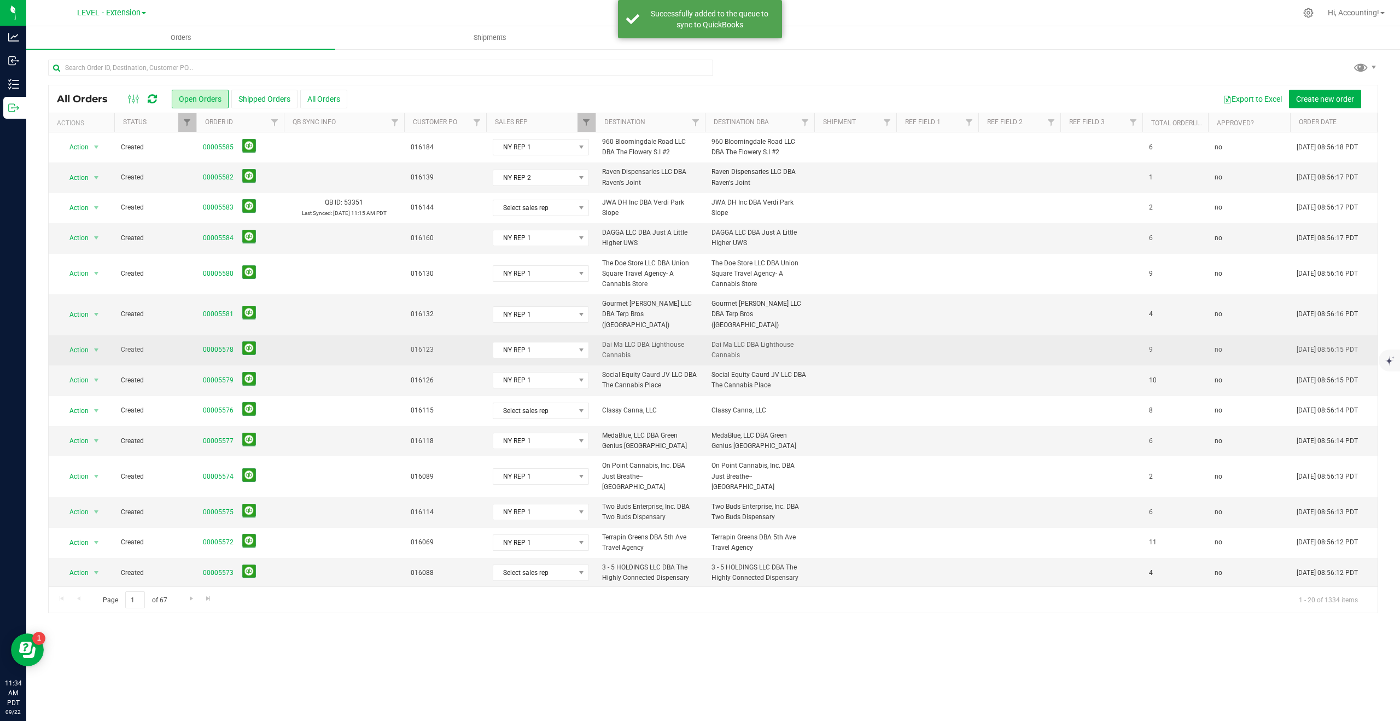
scroll to position [142, 0]
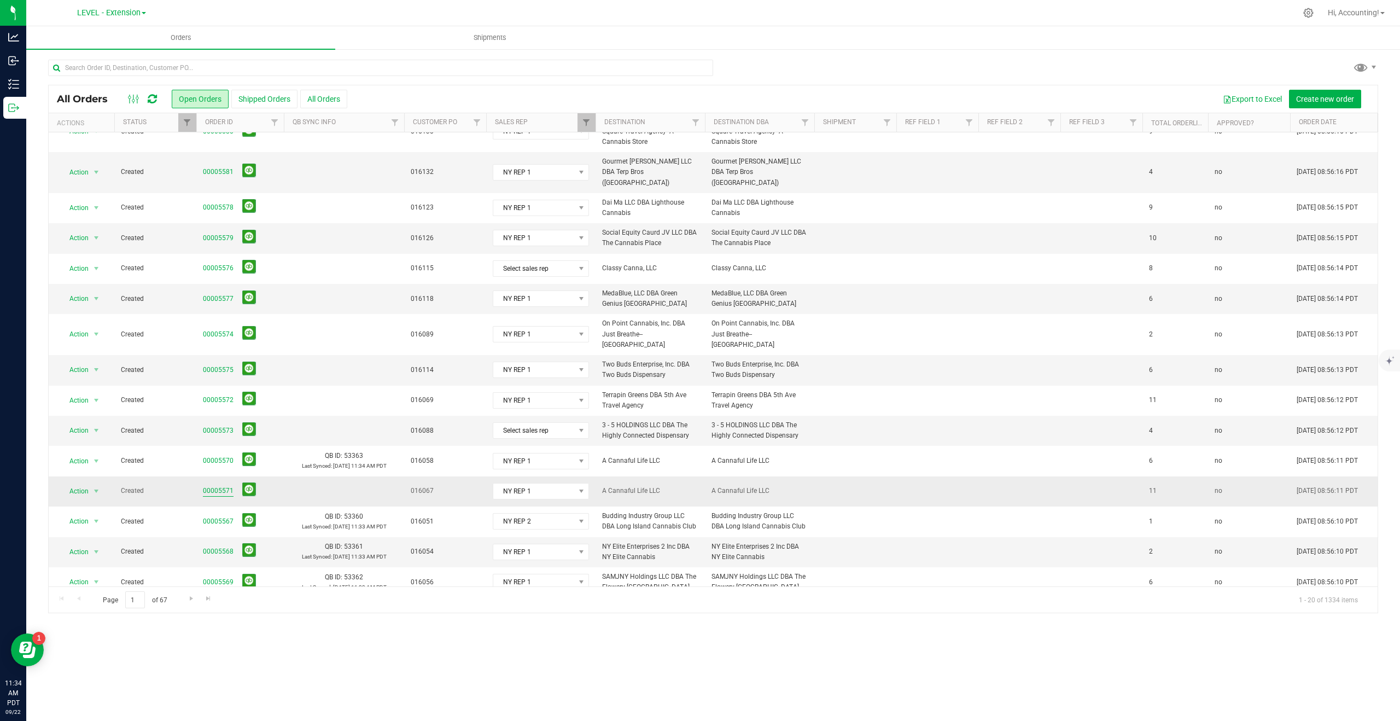
click at [222, 486] on link "00005571" at bounding box center [218, 491] width 31 height 10
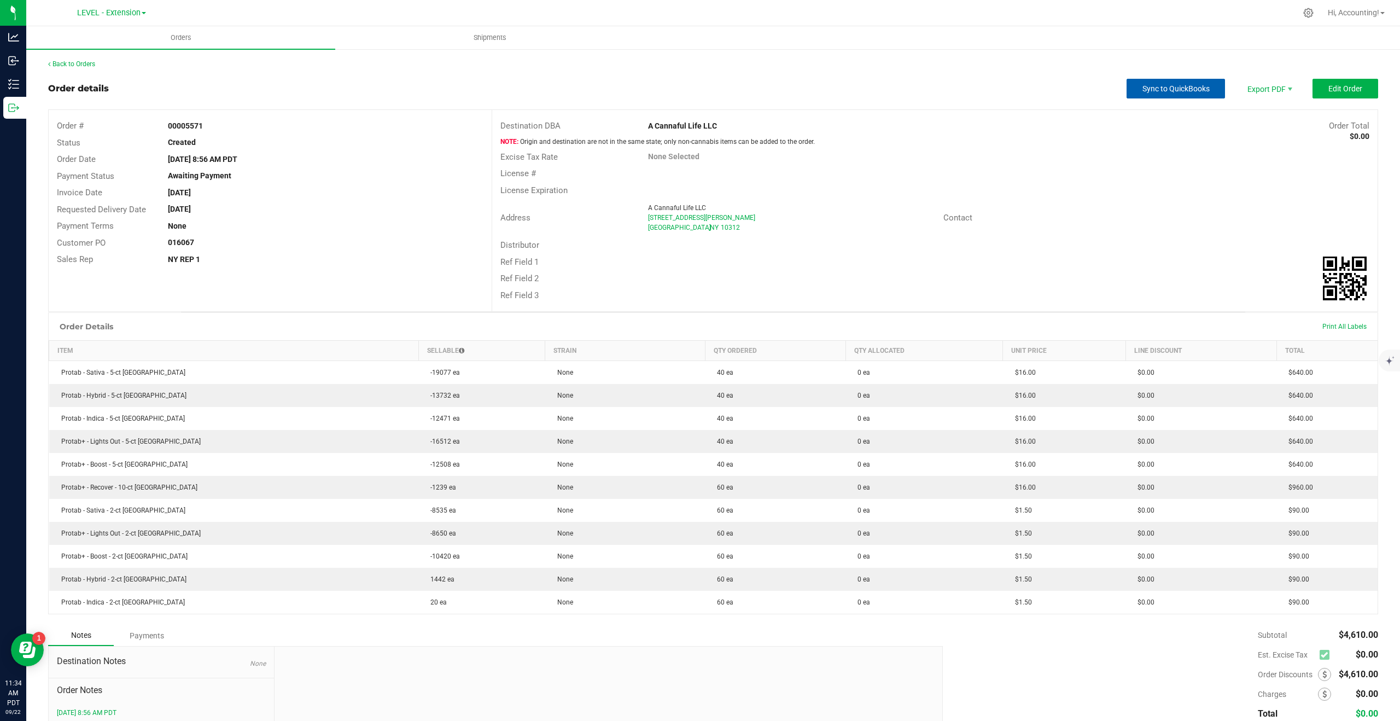
click at [1187, 87] on span "Sync to QuickBooks" at bounding box center [1176, 88] width 67 height 9
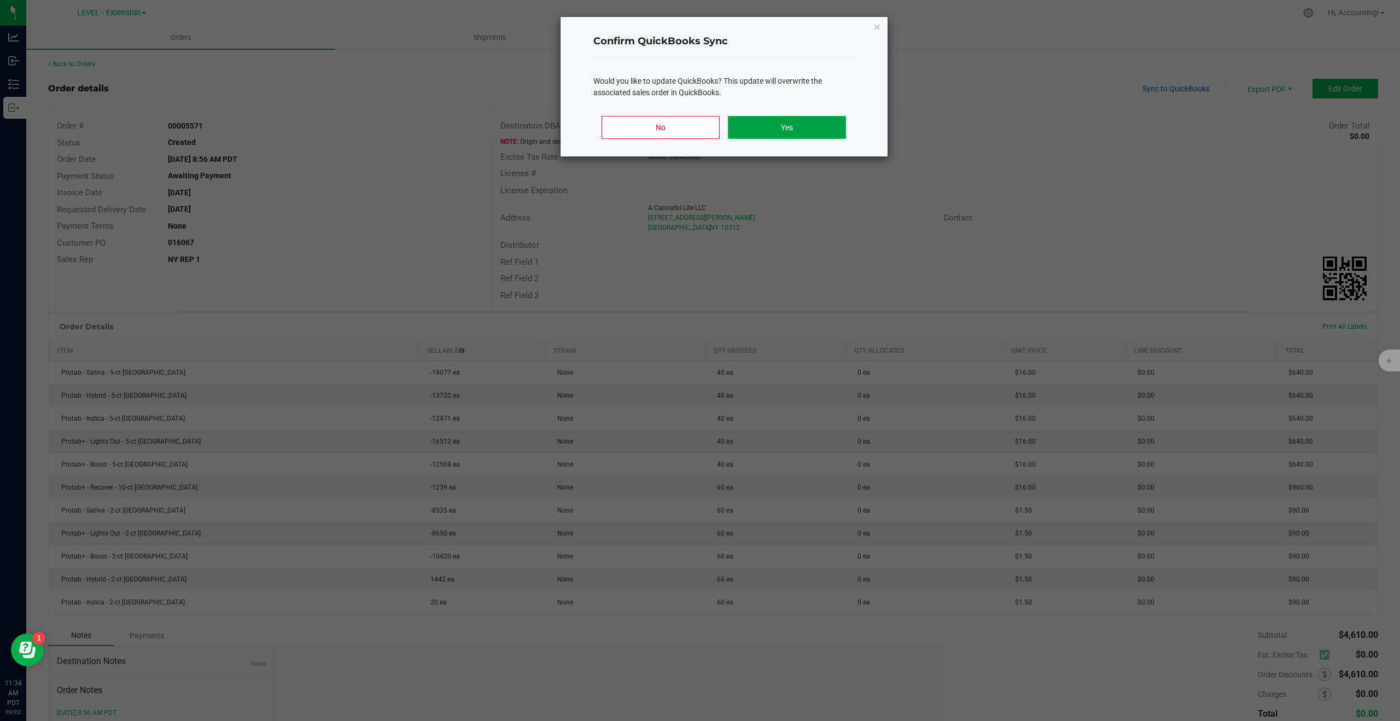
click at [781, 126] on button "Yes" at bounding box center [787, 127] width 118 height 23
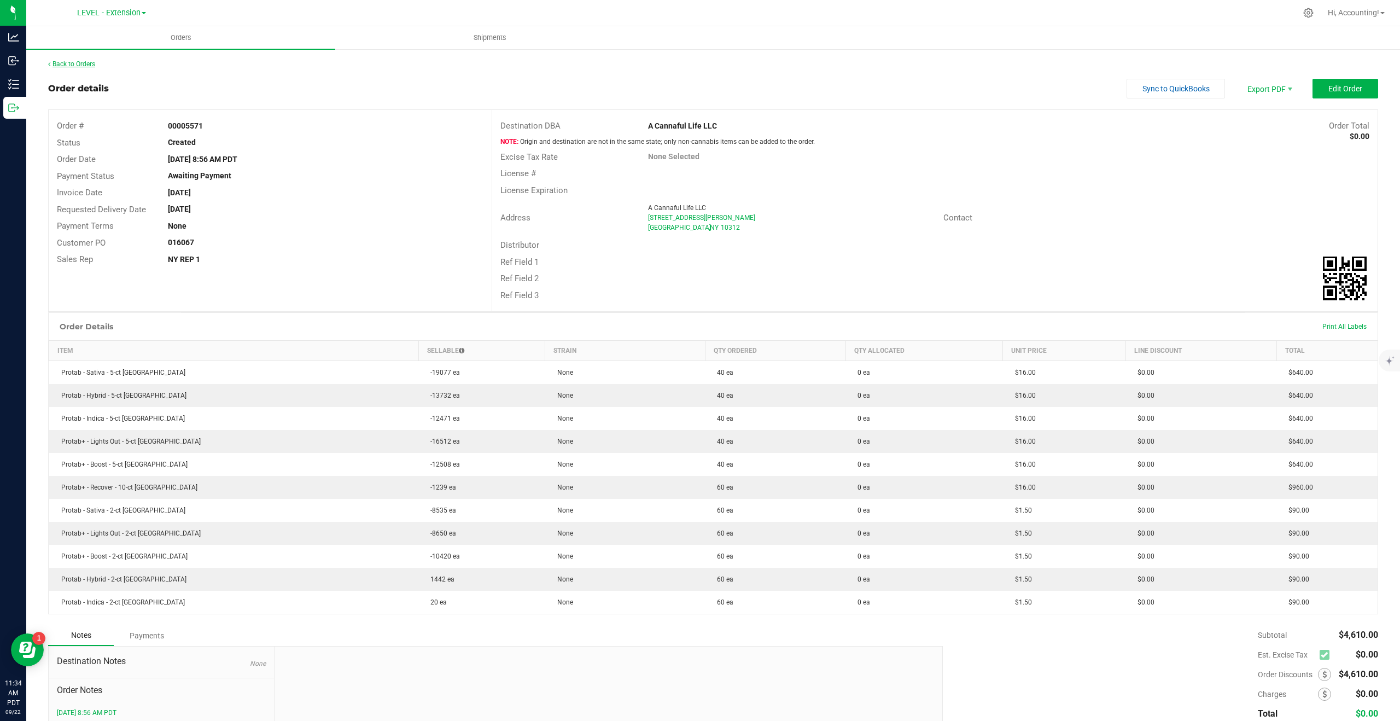
click at [68, 65] on link "Back to Orders" at bounding box center [71, 64] width 47 height 8
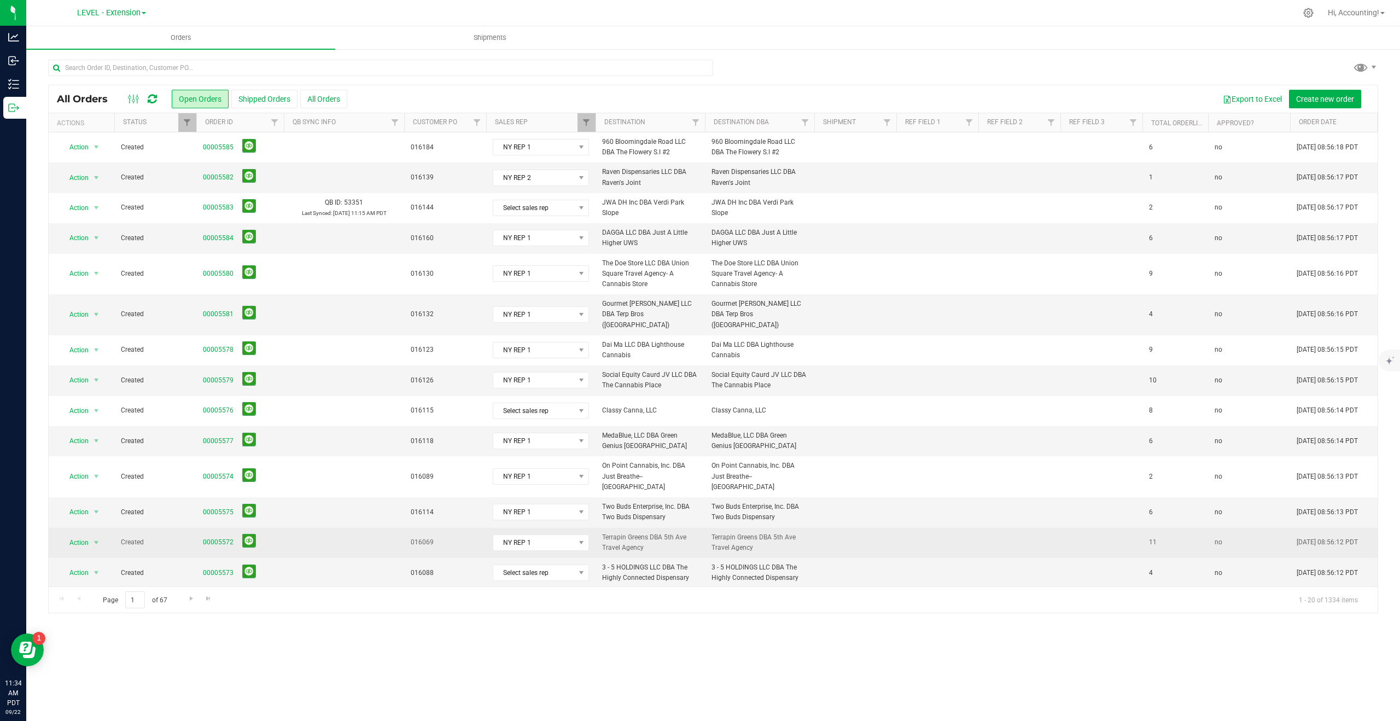
click at [222, 534] on span "00005572" at bounding box center [240, 542] width 74 height 17
click at [222, 537] on link "00005572" at bounding box center [218, 542] width 31 height 10
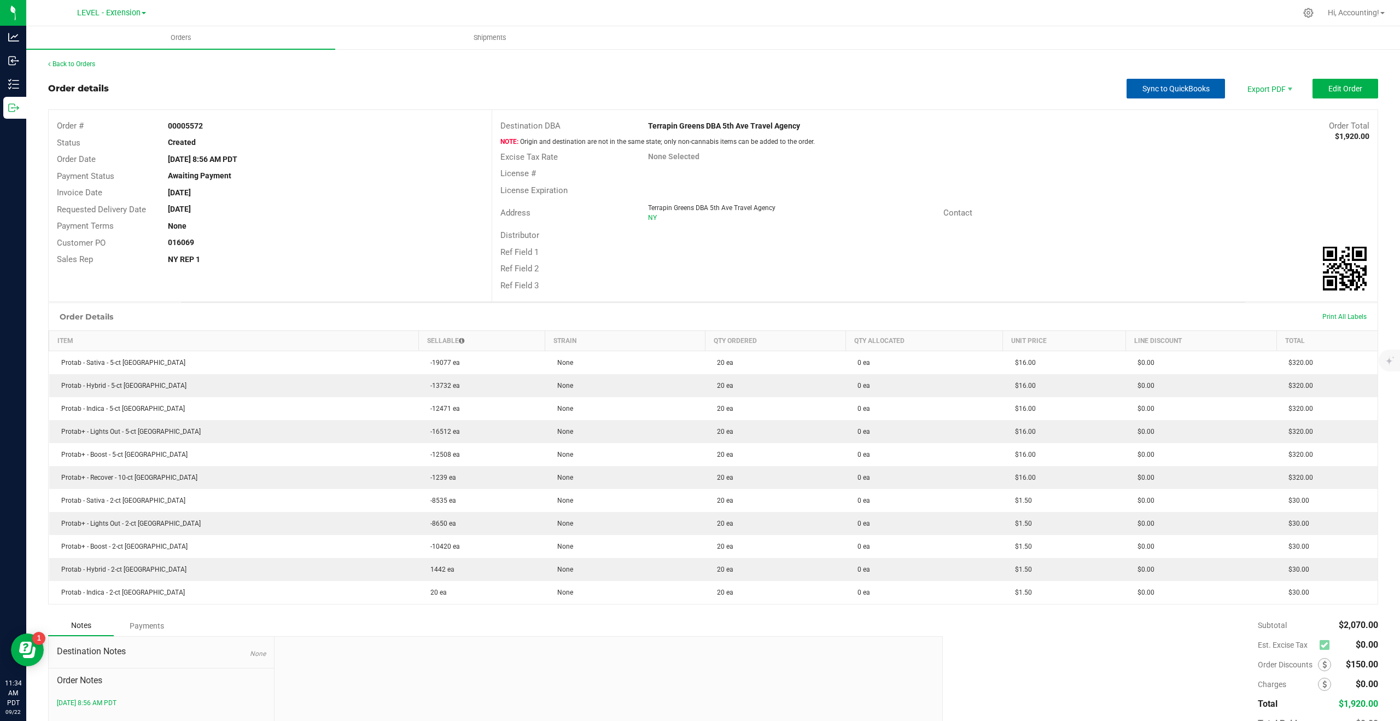
click at [1182, 81] on button "Sync to QuickBooks" at bounding box center [1176, 89] width 98 height 20
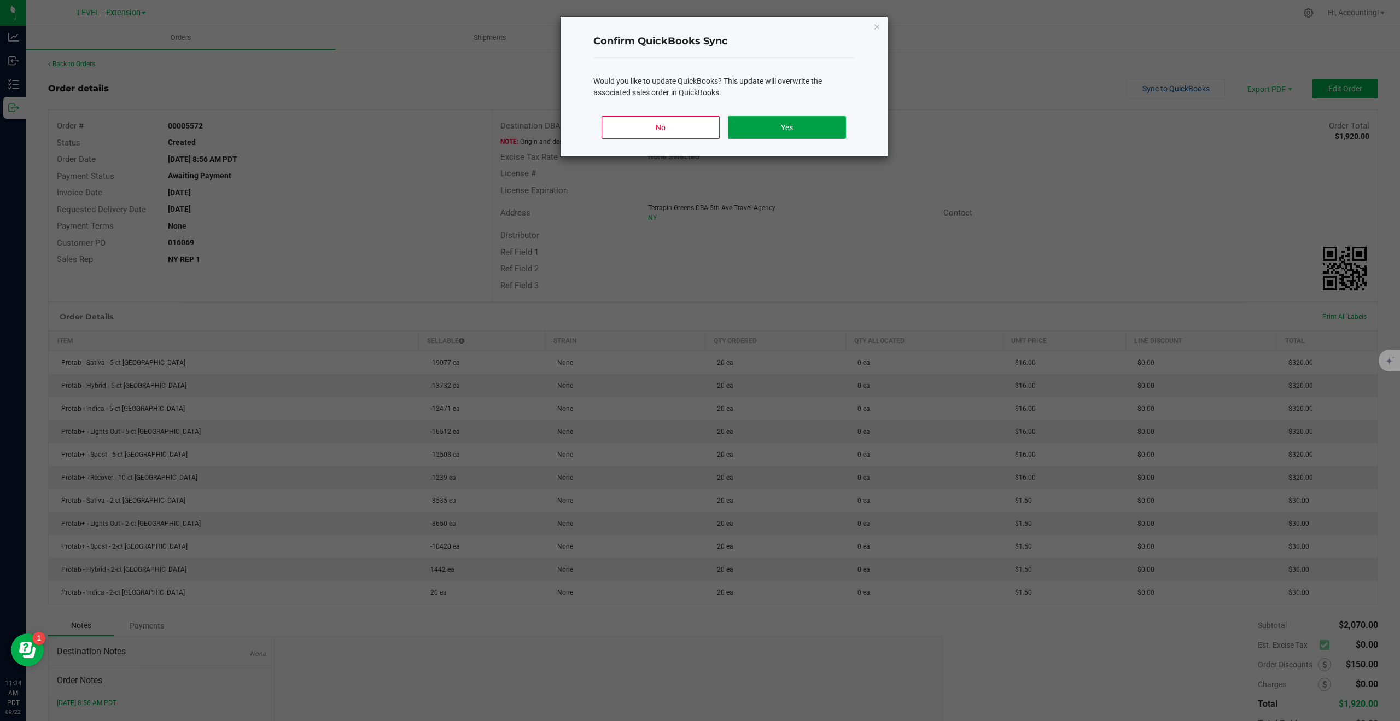
click at [762, 125] on button "Yes" at bounding box center [787, 127] width 118 height 23
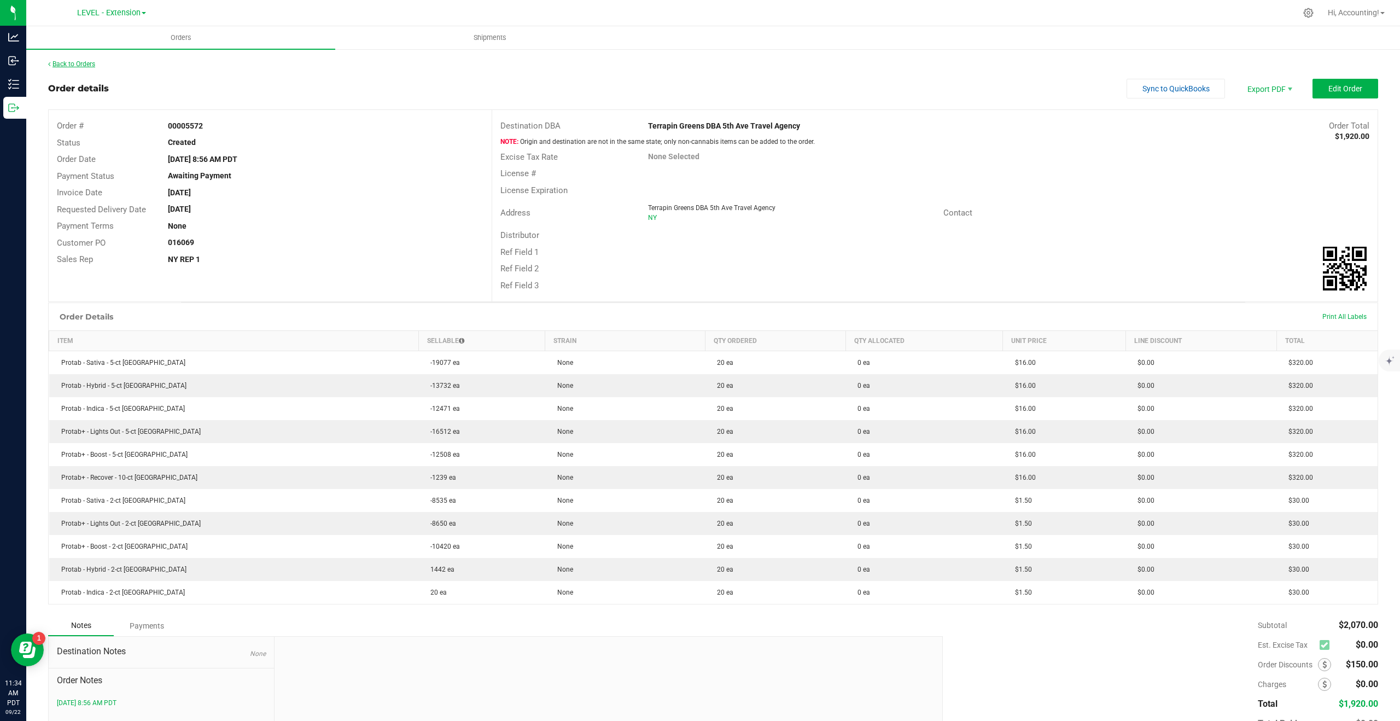
click at [83, 63] on link "Back to Orders" at bounding box center [71, 64] width 47 height 8
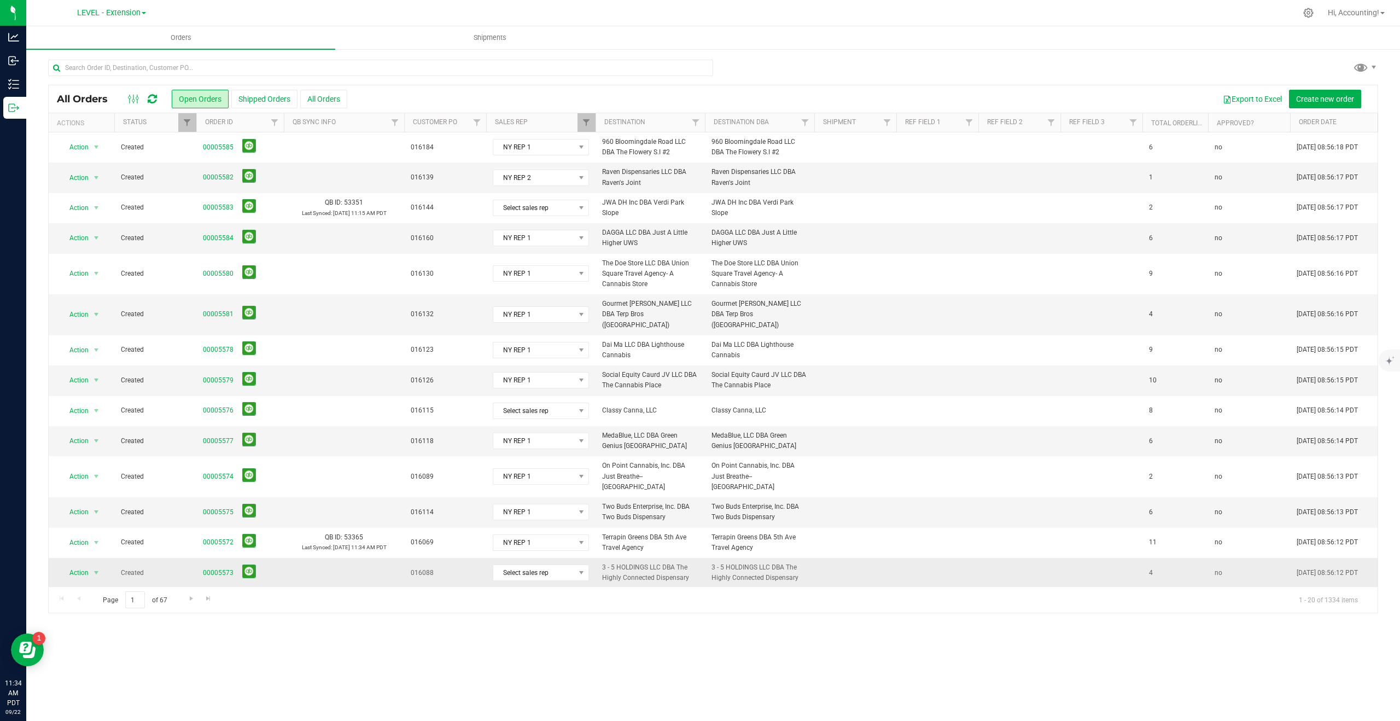
scroll to position [118, 0]
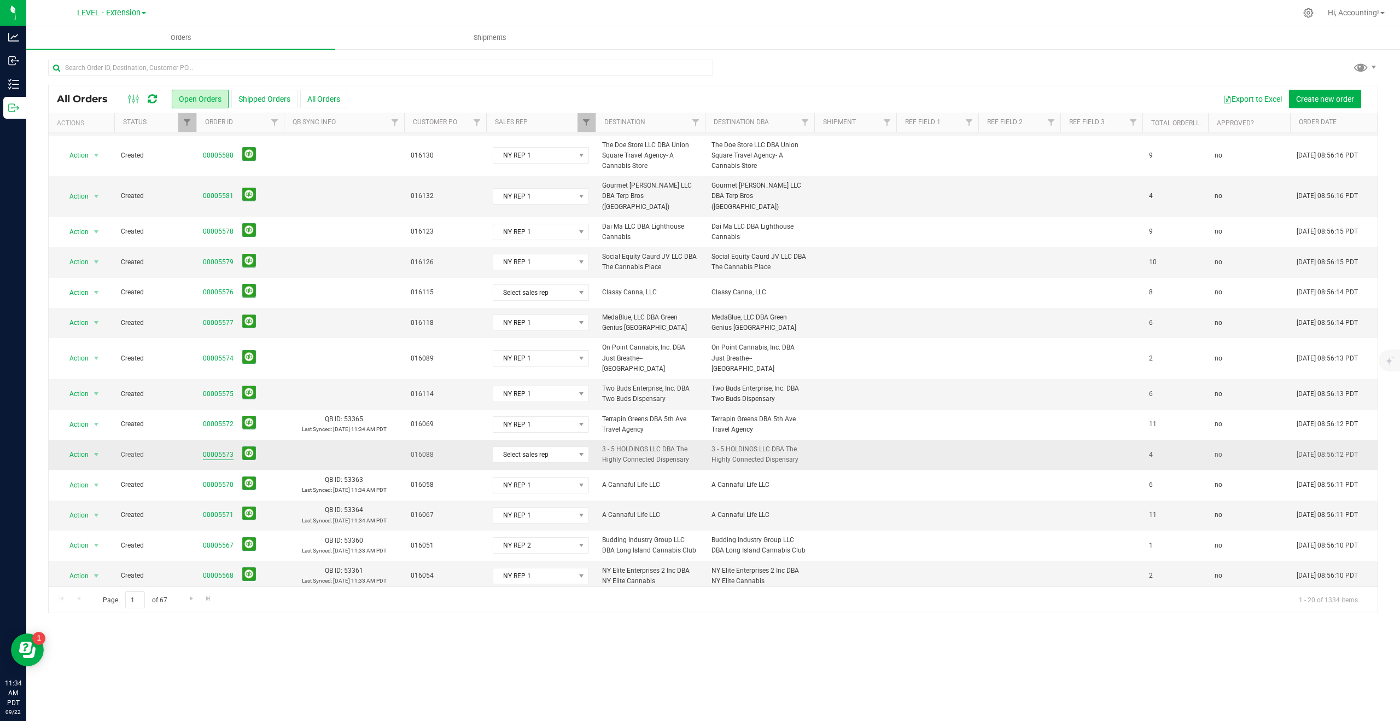
click at [207, 450] on link "00005573" at bounding box center [218, 455] width 31 height 10
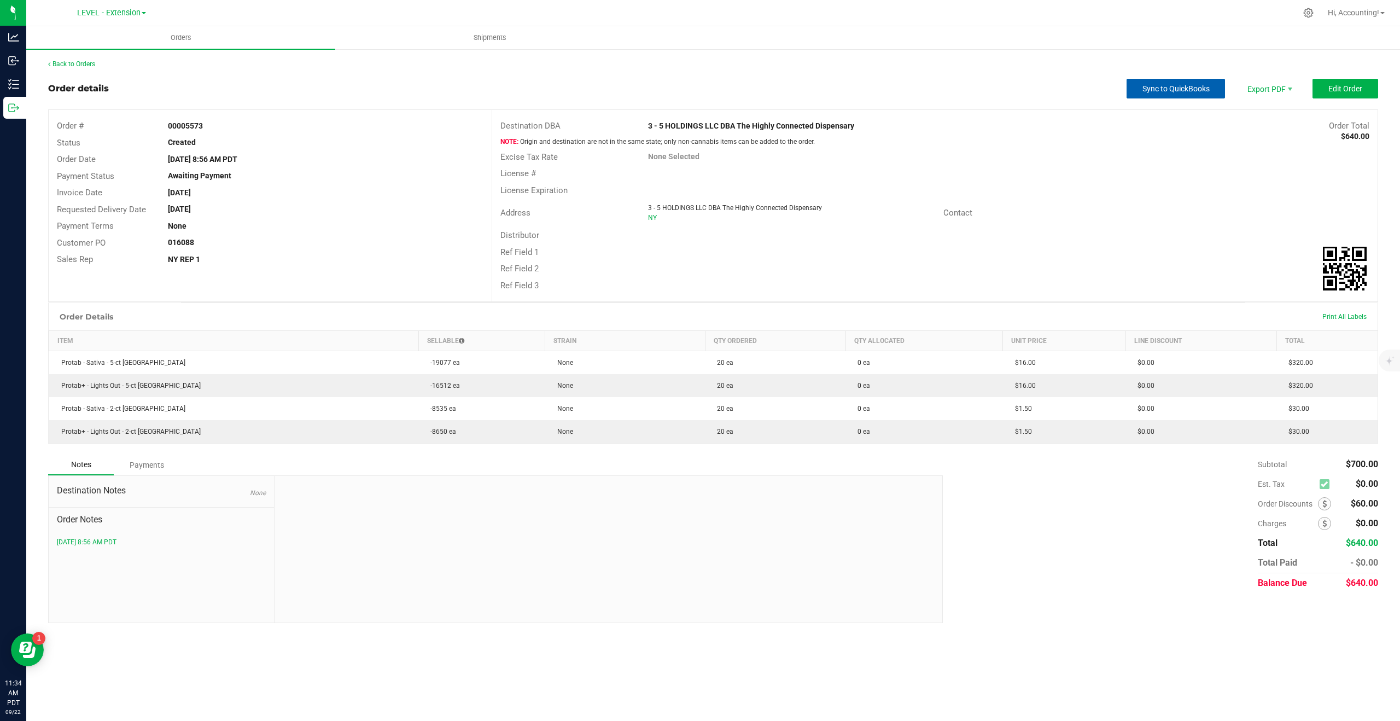
click at [1164, 90] on span "Sync to QuickBooks" at bounding box center [1176, 88] width 67 height 9
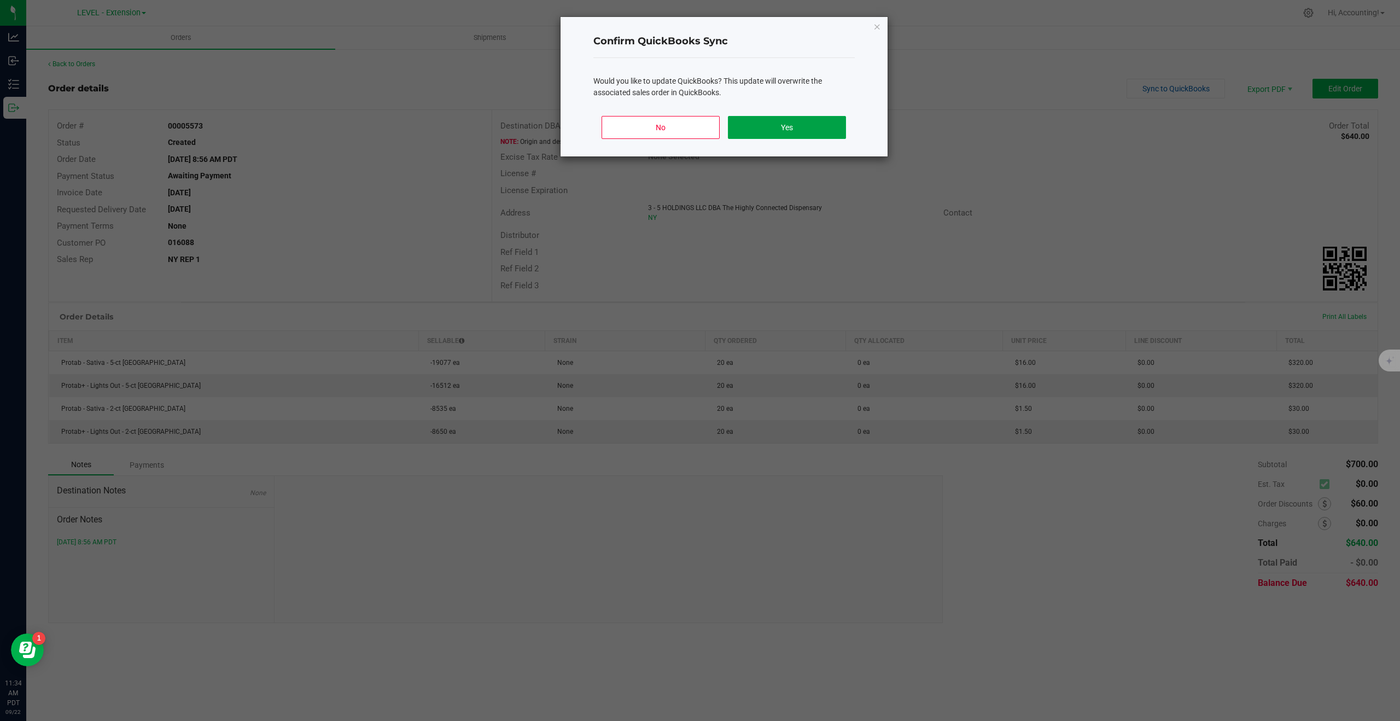
click at [757, 129] on button "Yes" at bounding box center [787, 127] width 118 height 23
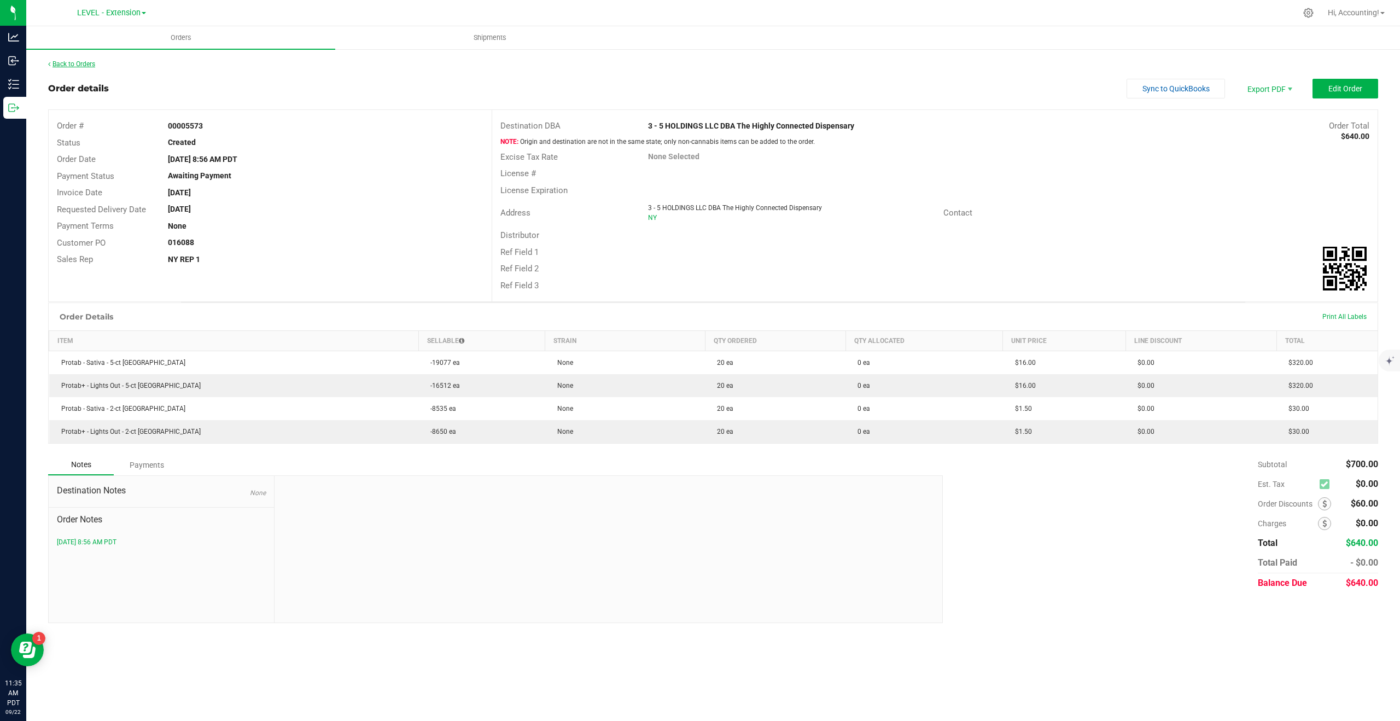
click at [83, 63] on link "Back to Orders" at bounding box center [71, 64] width 47 height 8
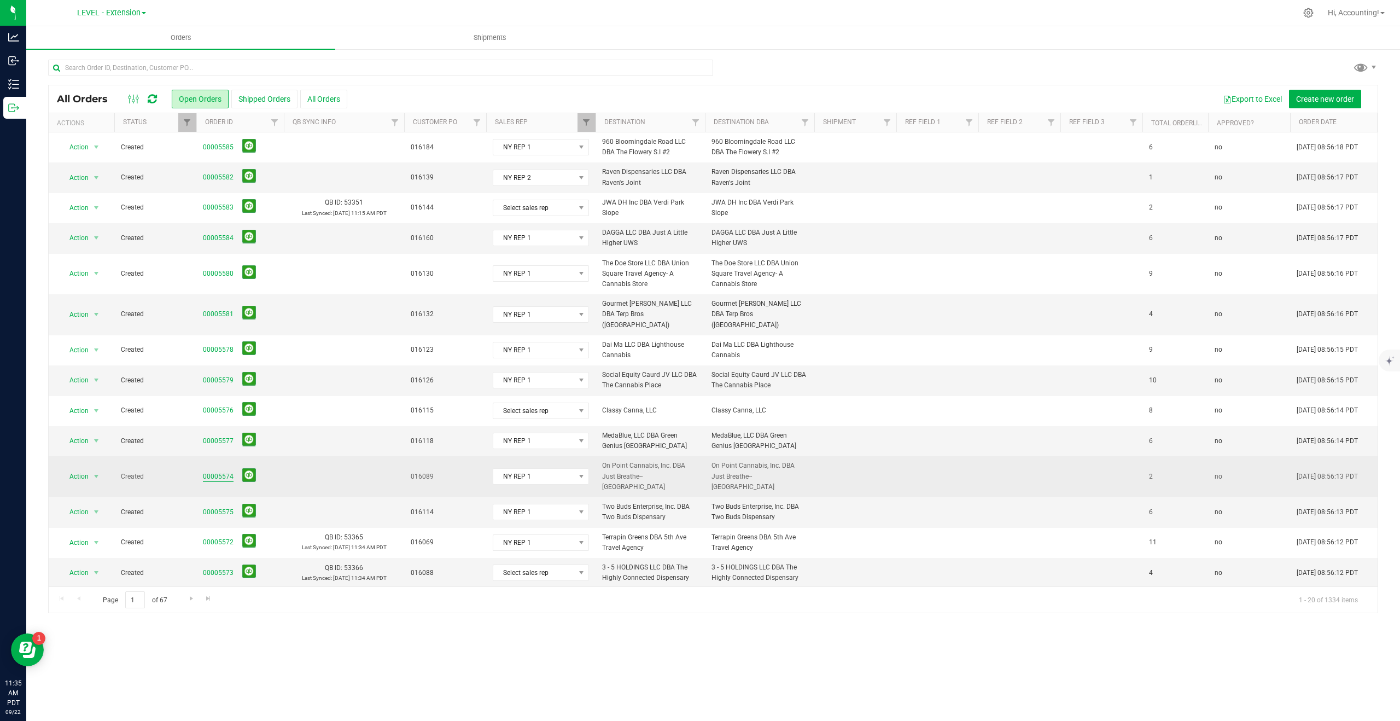
click at [214, 471] on link "00005574" at bounding box center [218, 476] width 31 height 10
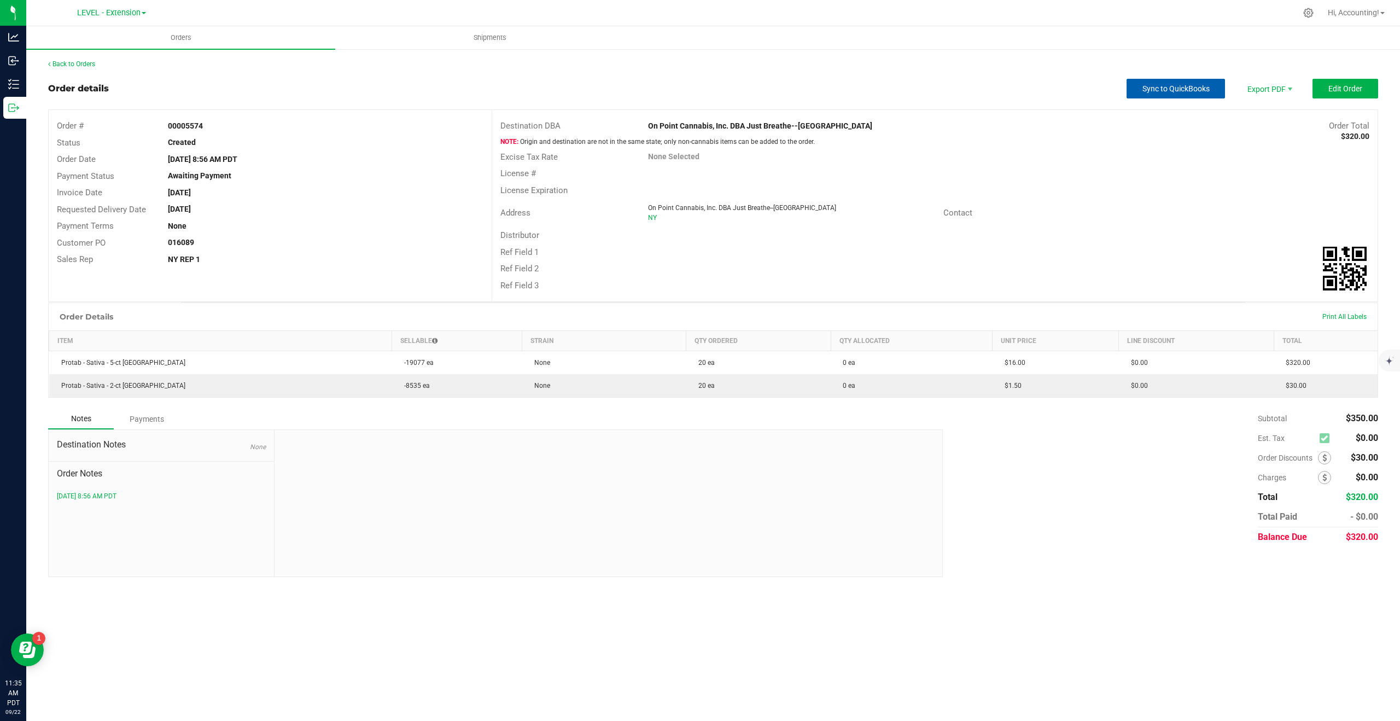
click at [1157, 91] on span "Sync to QuickBooks" at bounding box center [1176, 88] width 67 height 9
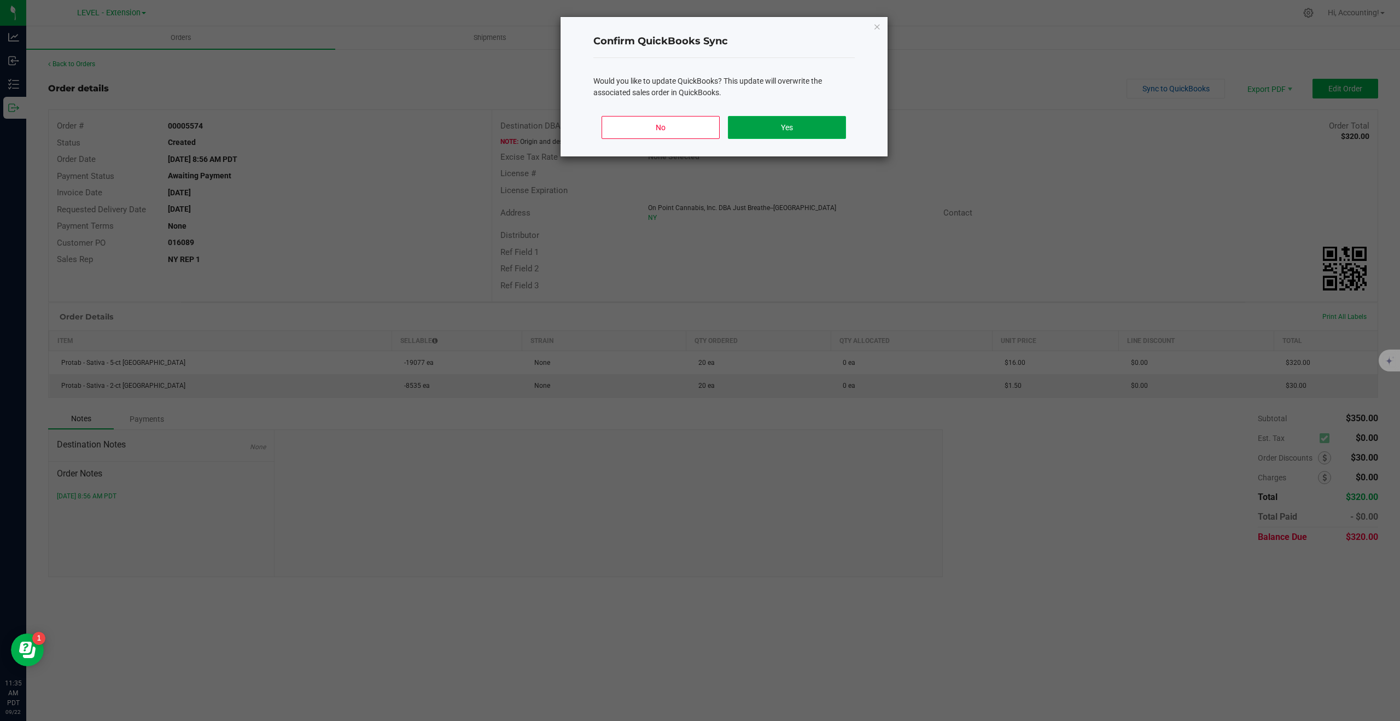
click at [790, 130] on button "Yes" at bounding box center [787, 127] width 118 height 23
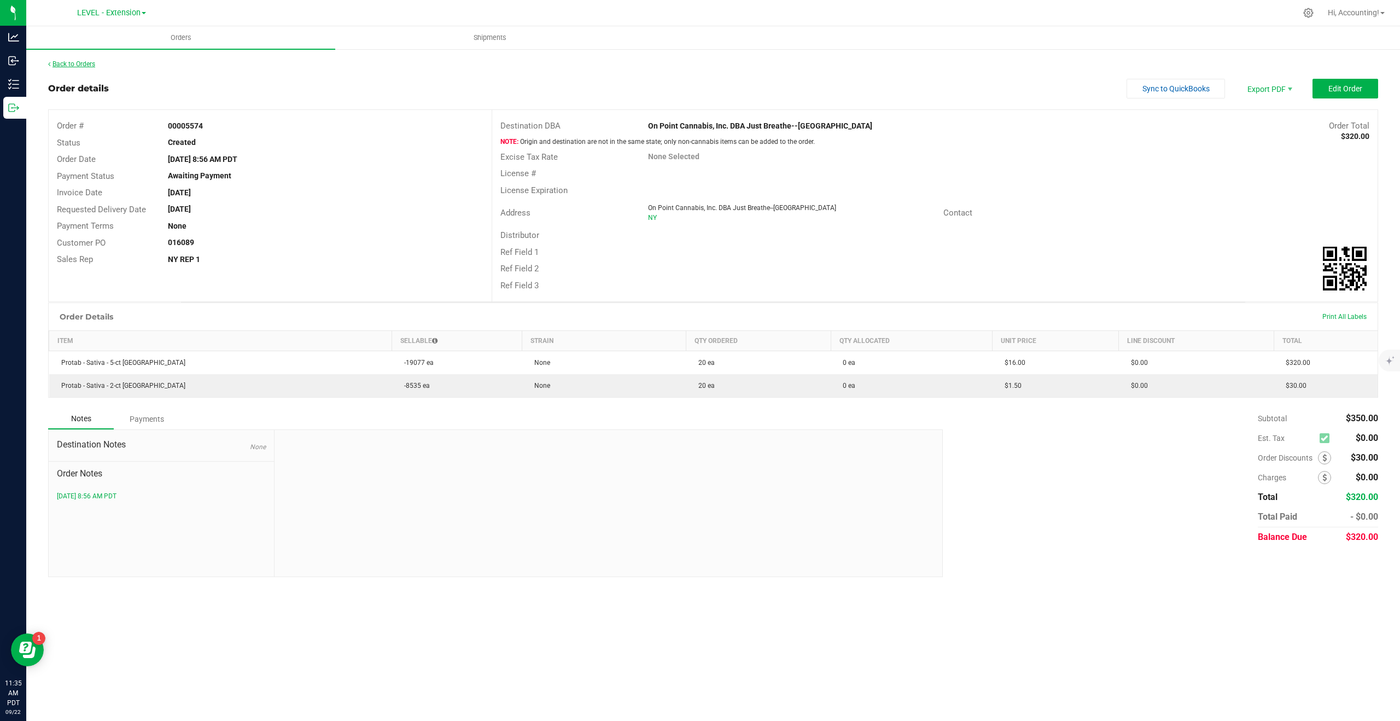
click at [90, 66] on link "Back to Orders" at bounding box center [71, 64] width 47 height 8
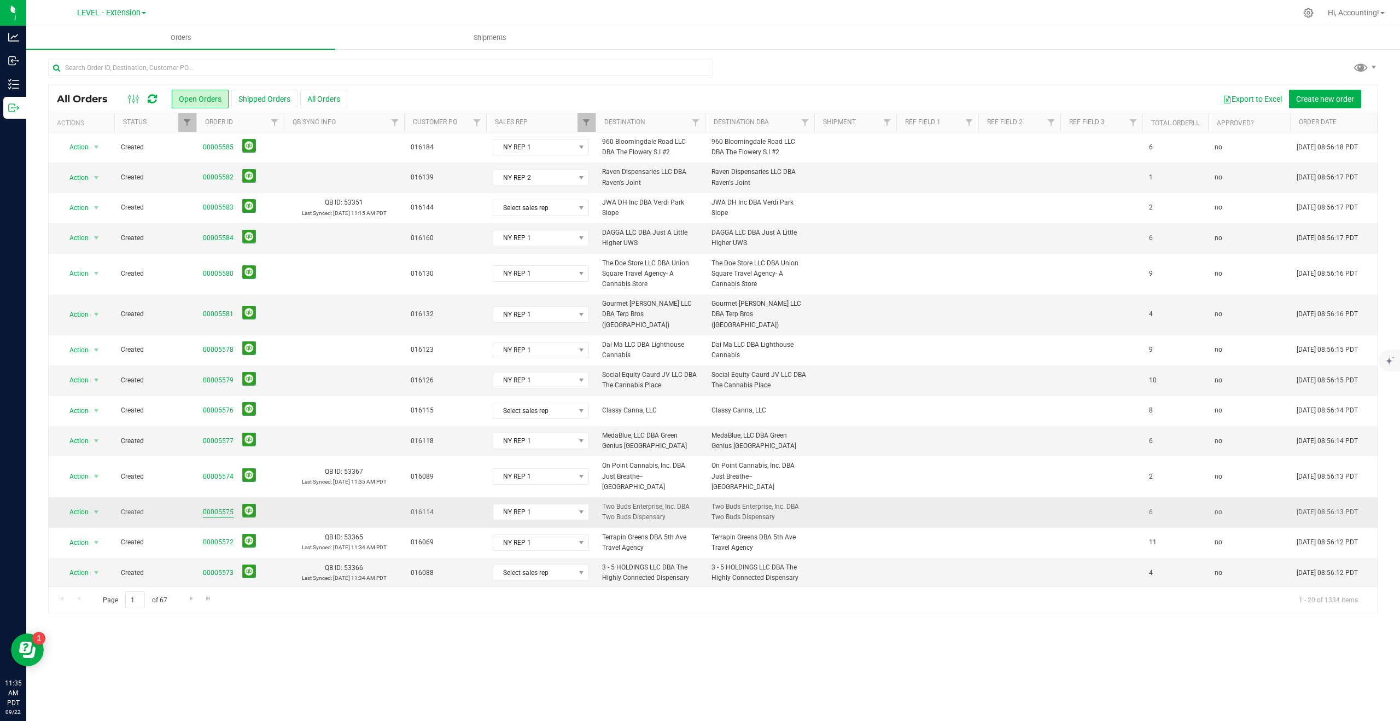
click at [220, 507] on link "00005575" at bounding box center [218, 512] width 31 height 10
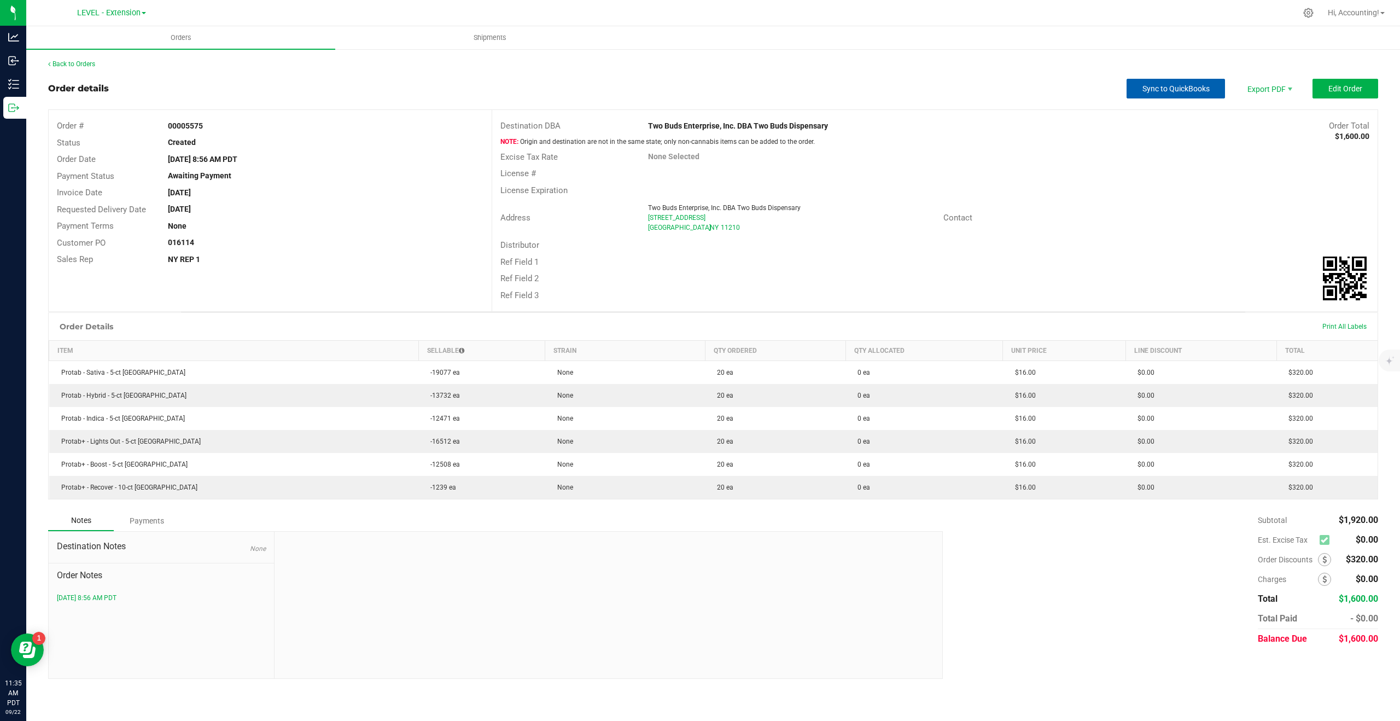
click at [1178, 87] on span "Sync to QuickBooks" at bounding box center [1176, 88] width 67 height 9
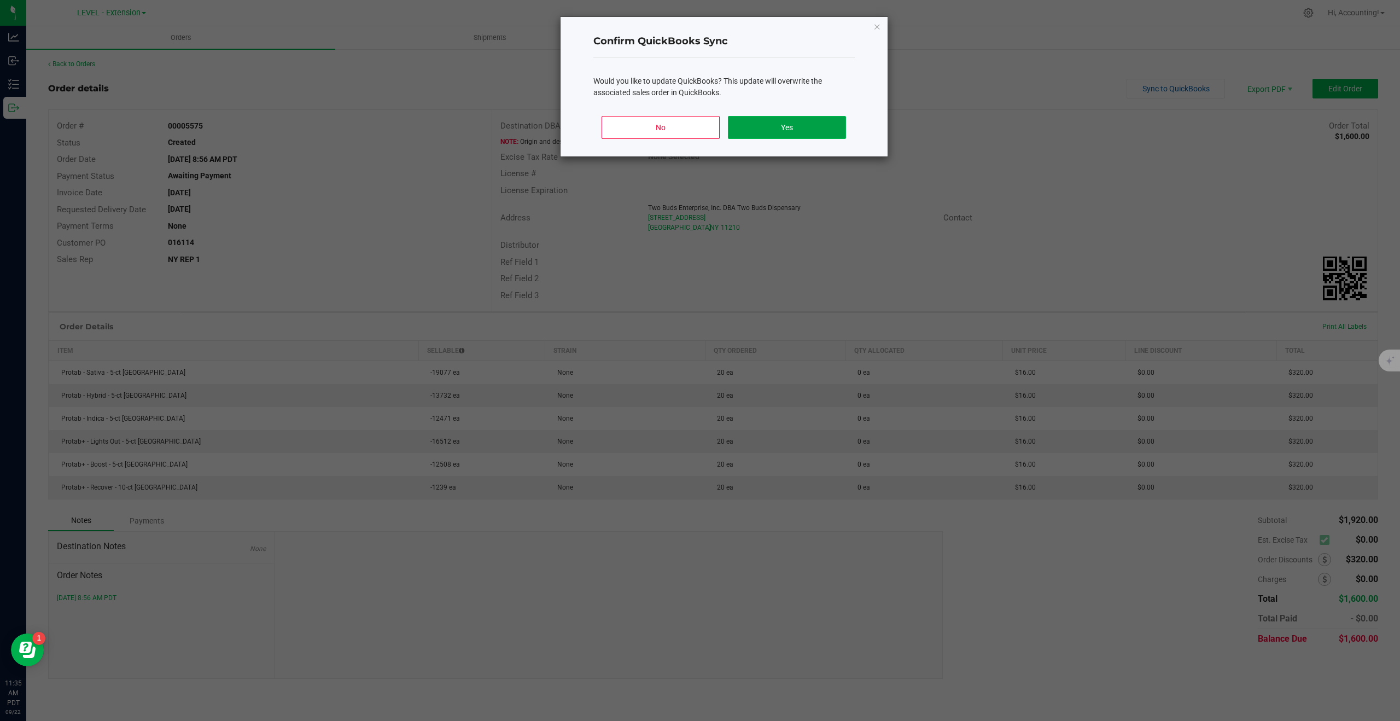
click at [822, 125] on button "Yes" at bounding box center [787, 127] width 118 height 23
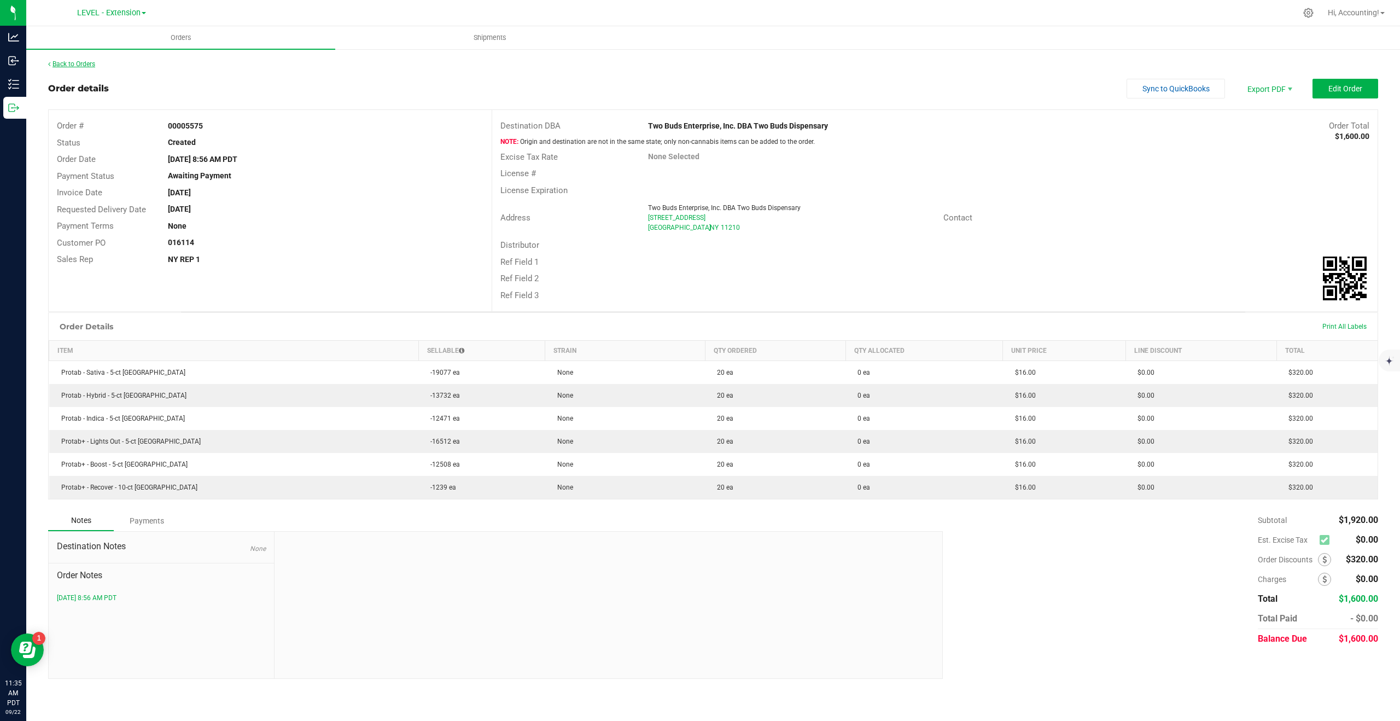
click at [74, 65] on link "Back to Orders" at bounding box center [71, 64] width 47 height 8
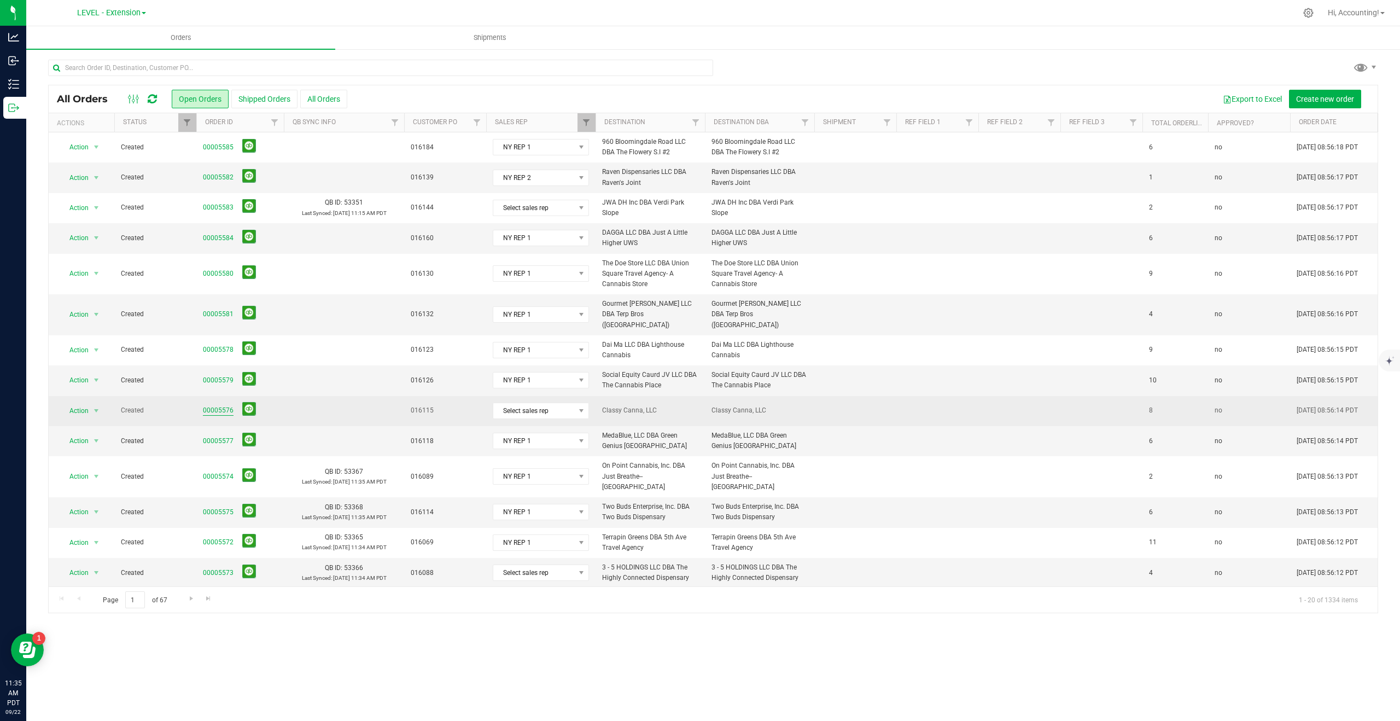
click at [222, 405] on link "00005576" at bounding box center [218, 410] width 31 height 10
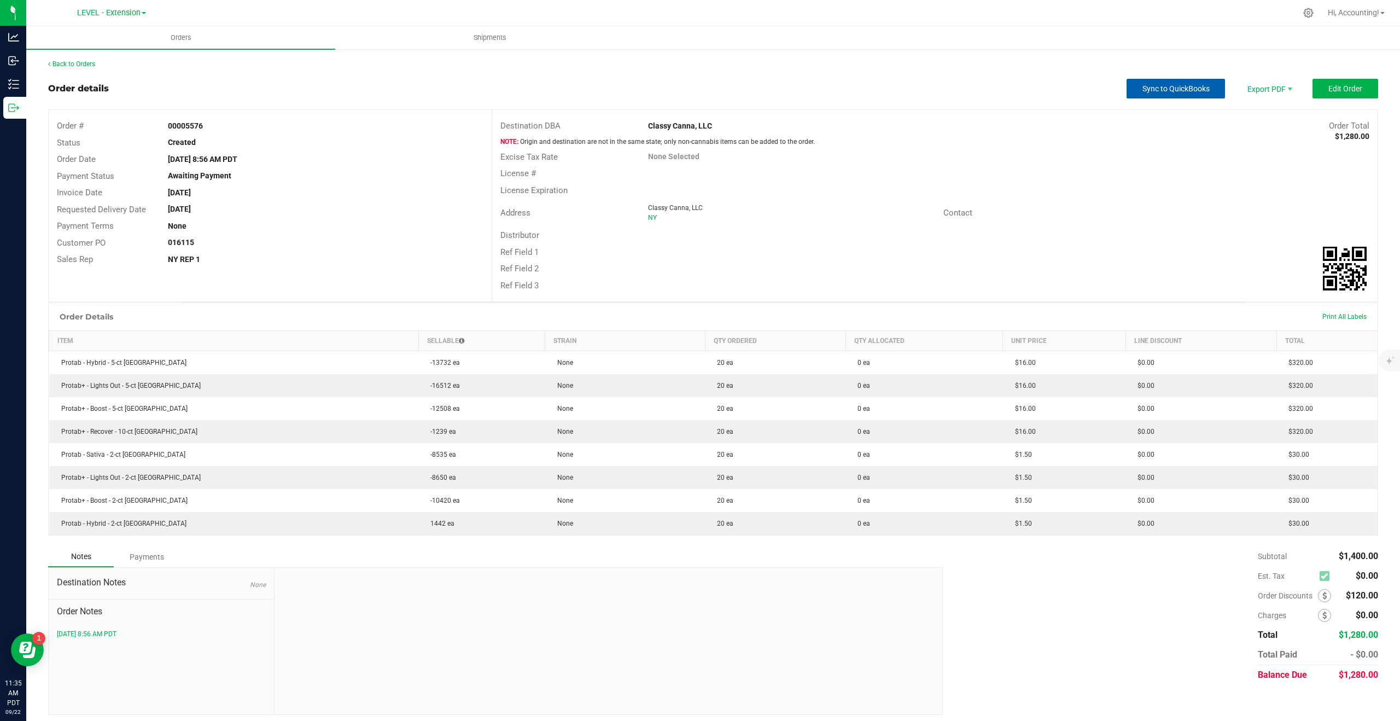
click at [1179, 92] on span "Sync to QuickBooks" at bounding box center [1176, 88] width 67 height 9
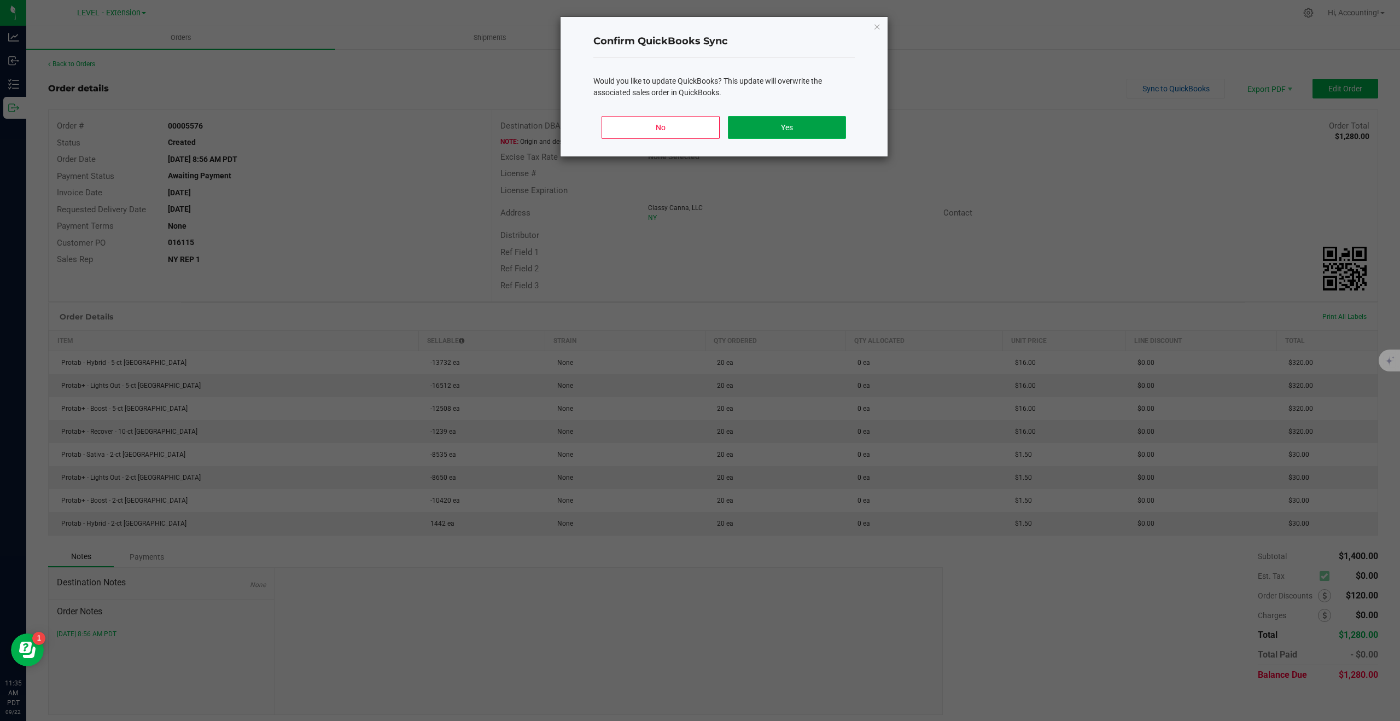
click at [810, 125] on button "Yes" at bounding box center [787, 127] width 118 height 23
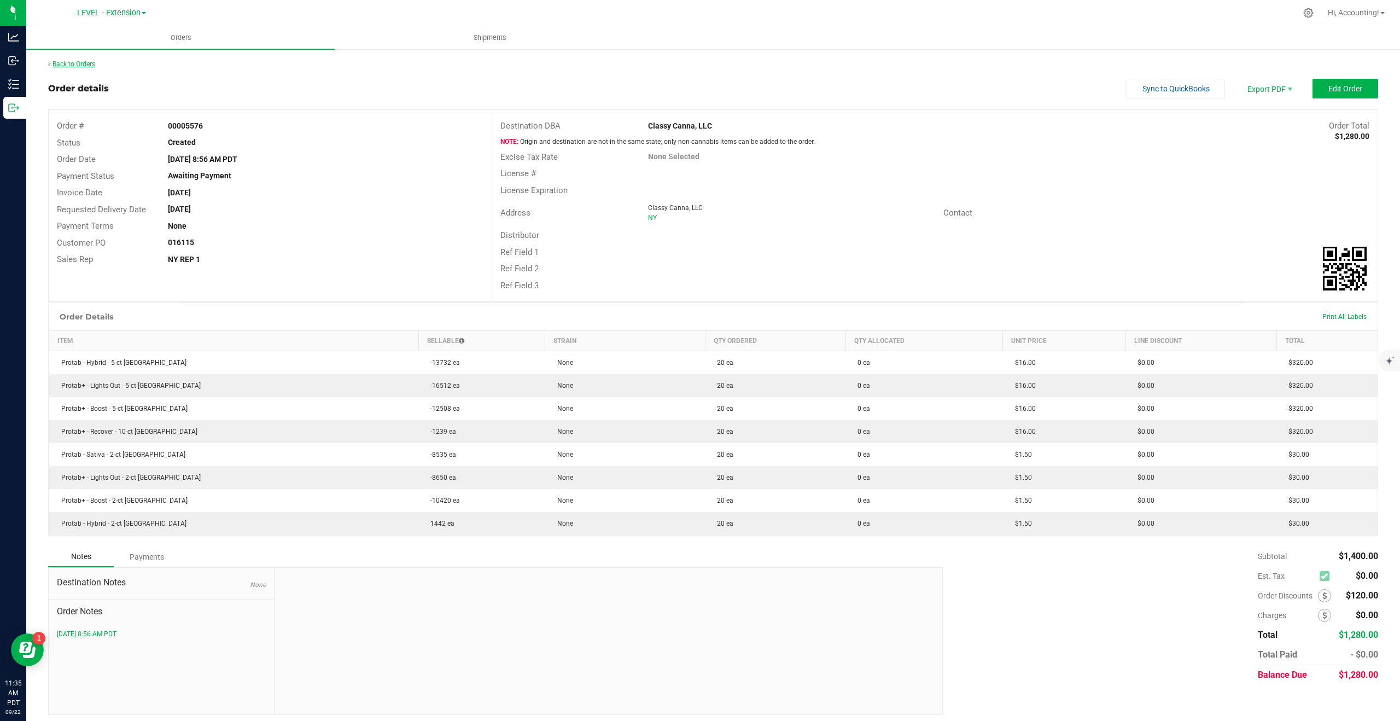
click at [84, 62] on link "Back to Orders" at bounding box center [71, 64] width 47 height 8
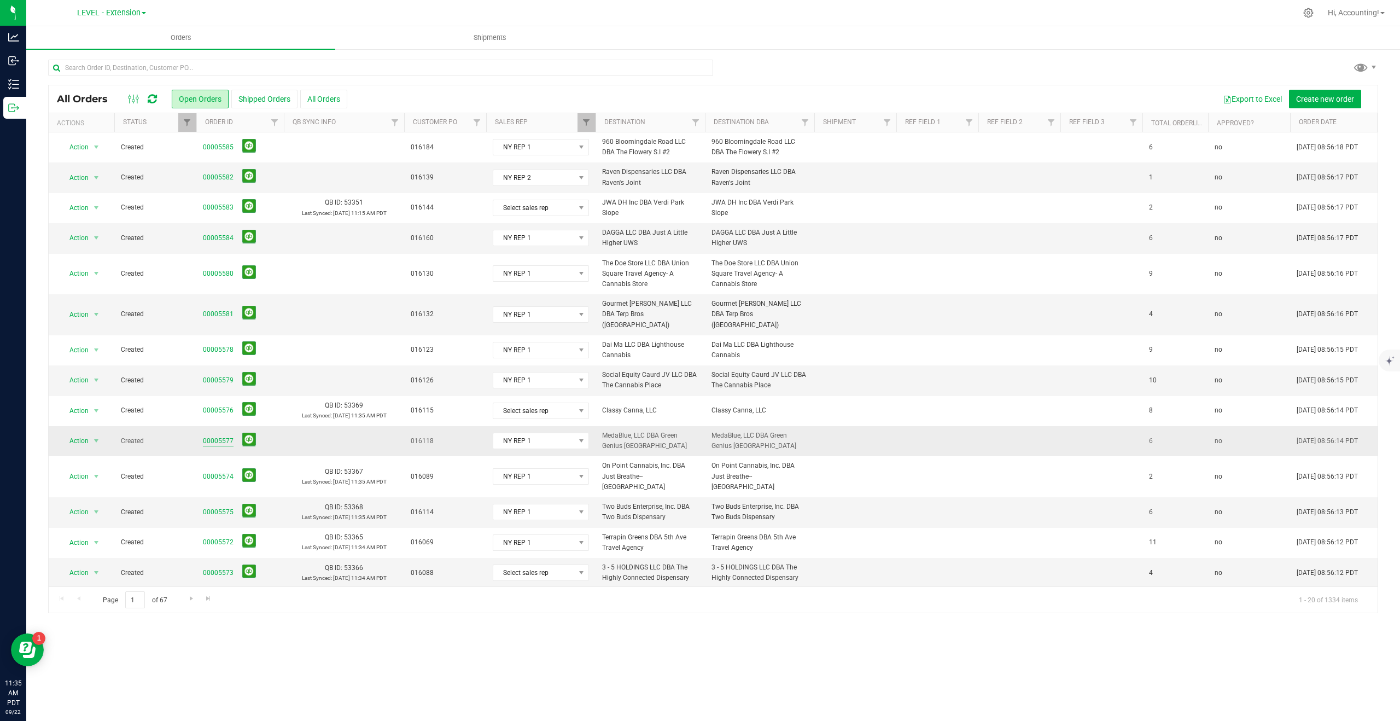
click at [222, 436] on link "00005577" at bounding box center [218, 441] width 31 height 10
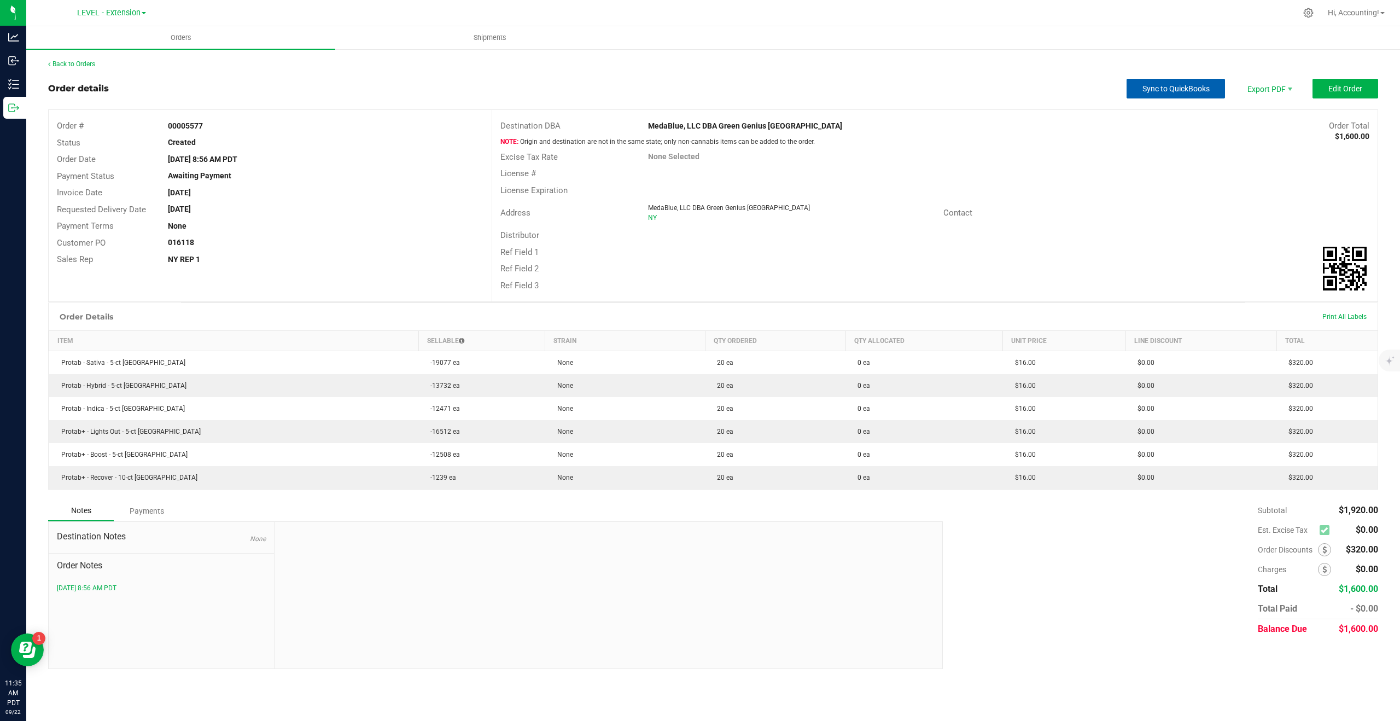
click at [1166, 88] on span "Sync to QuickBooks" at bounding box center [1176, 88] width 67 height 9
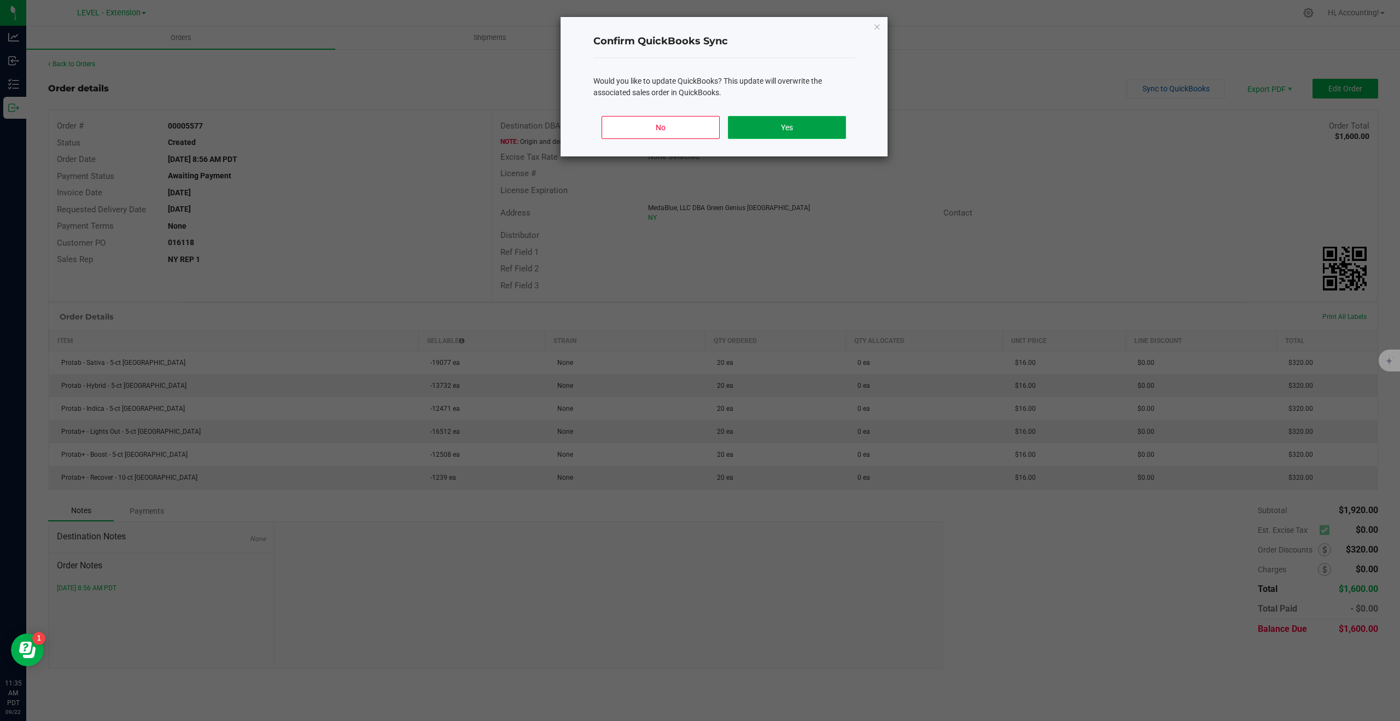
click at [830, 123] on button "Yes" at bounding box center [787, 127] width 118 height 23
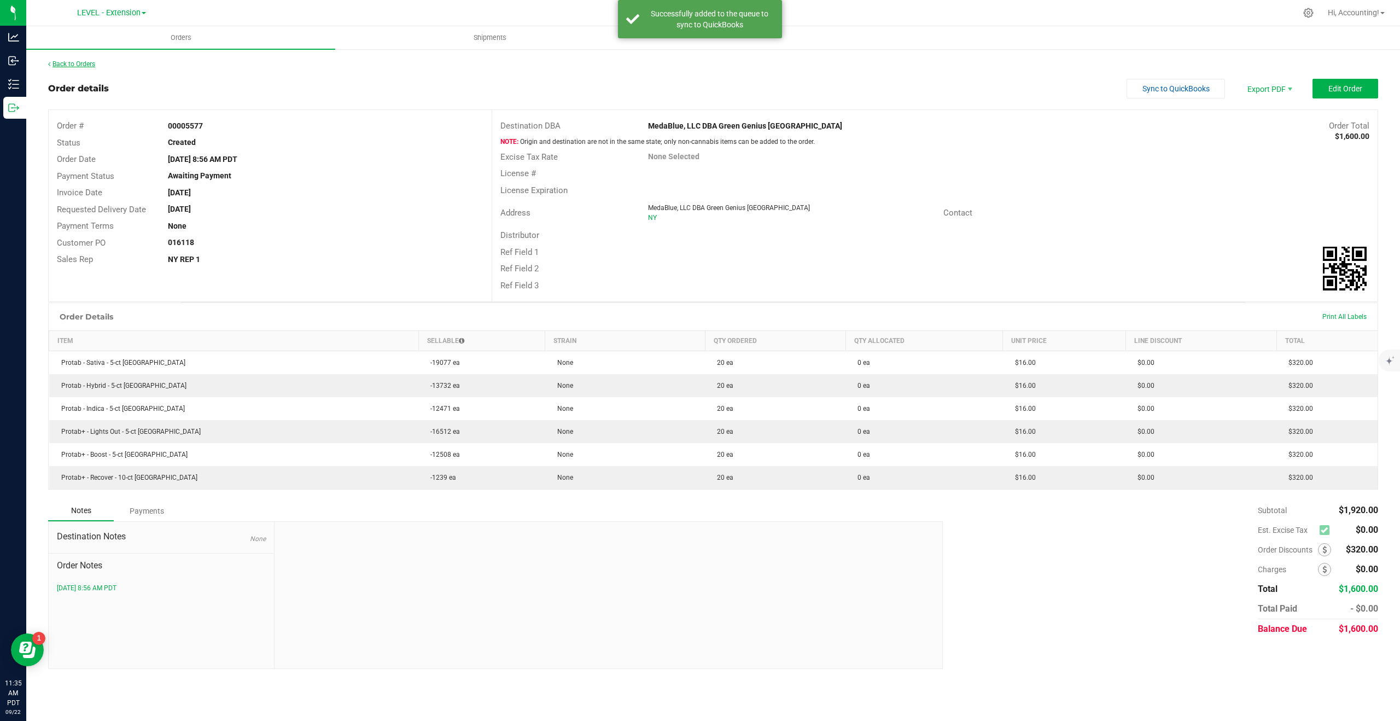
click at [73, 64] on link "Back to Orders" at bounding box center [71, 64] width 47 height 8
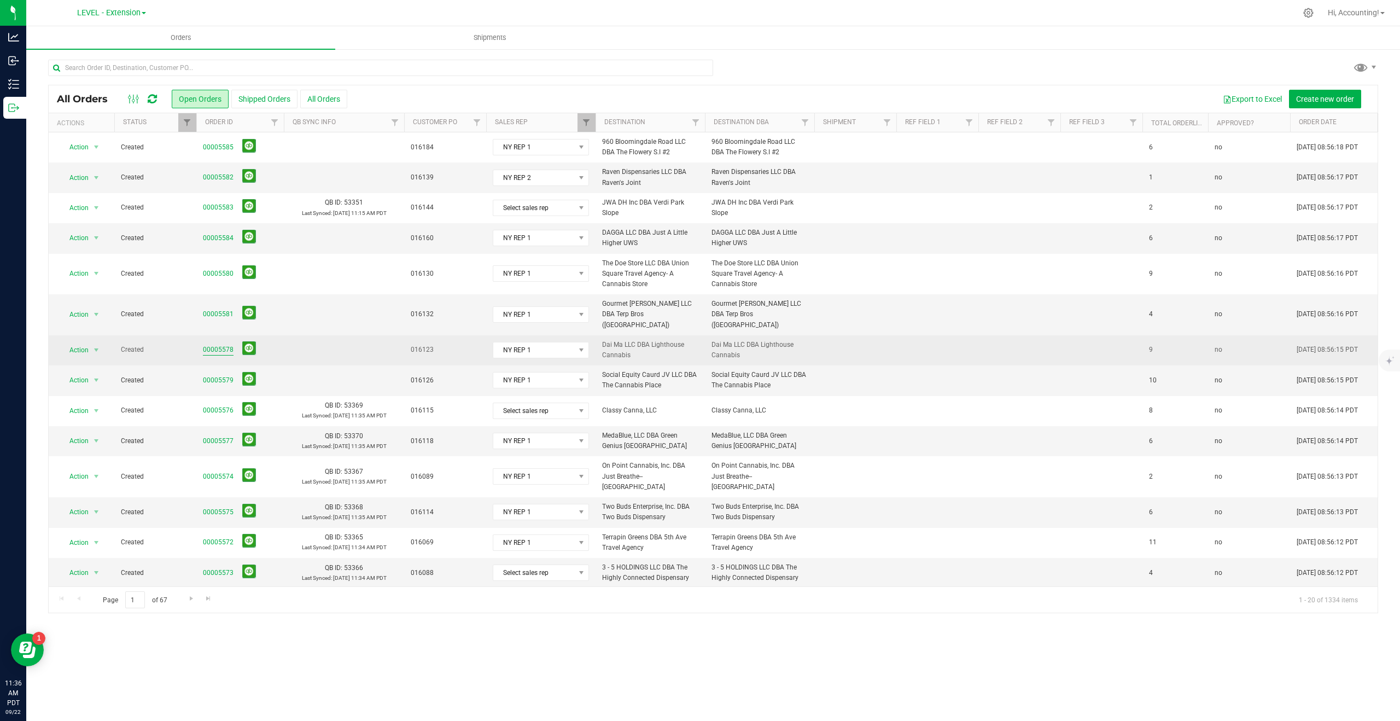
click at [212, 345] on link "00005578" at bounding box center [218, 350] width 31 height 10
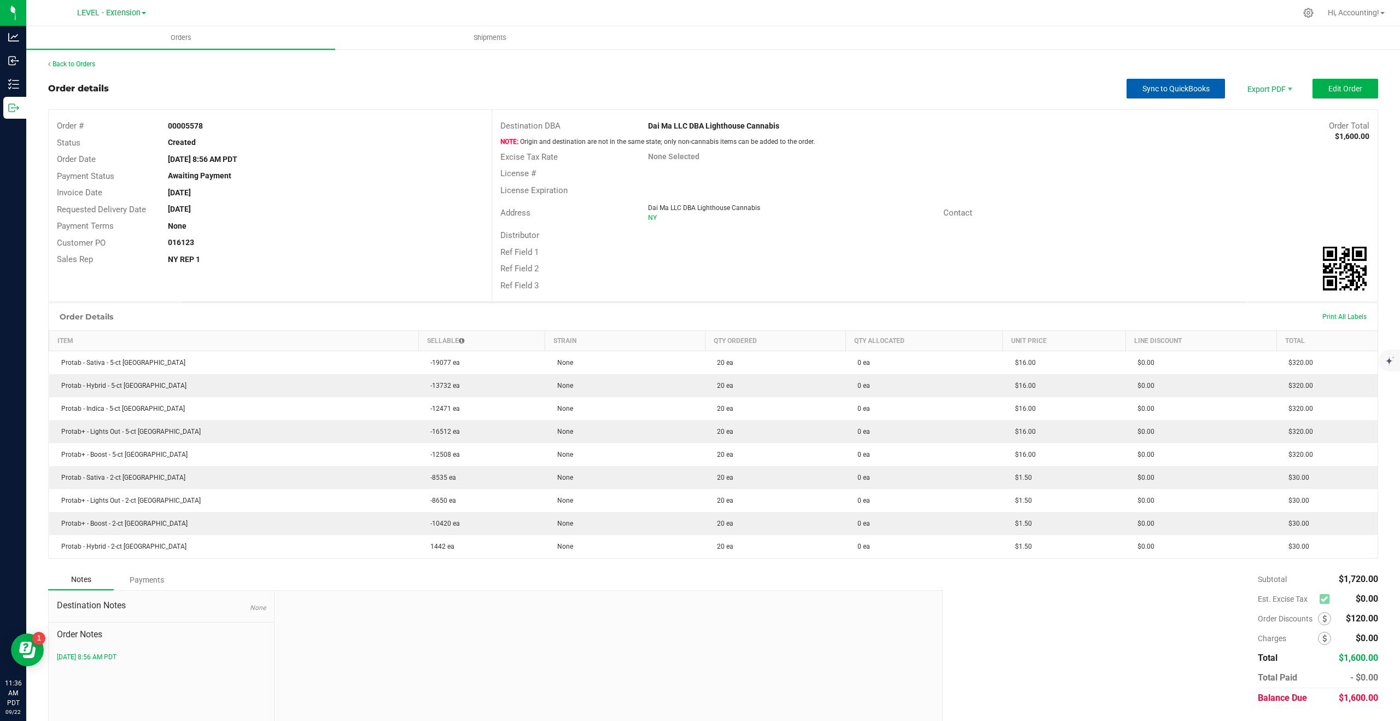
click at [1150, 85] on span "Sync to QuickBooks" at bounding box center [1176, 88] width 67 height 9
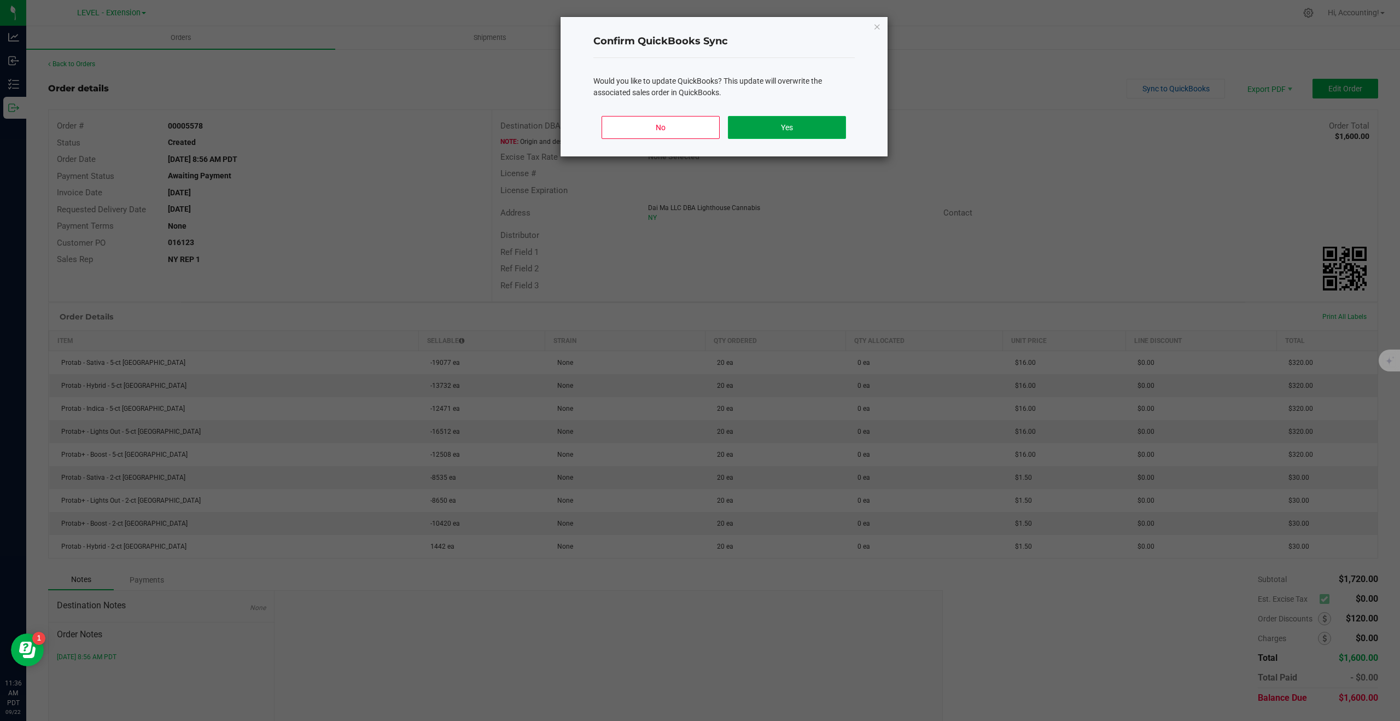
click at [801, 124] on button "Yes" at bounding box center [787, 127] width 118 height 23
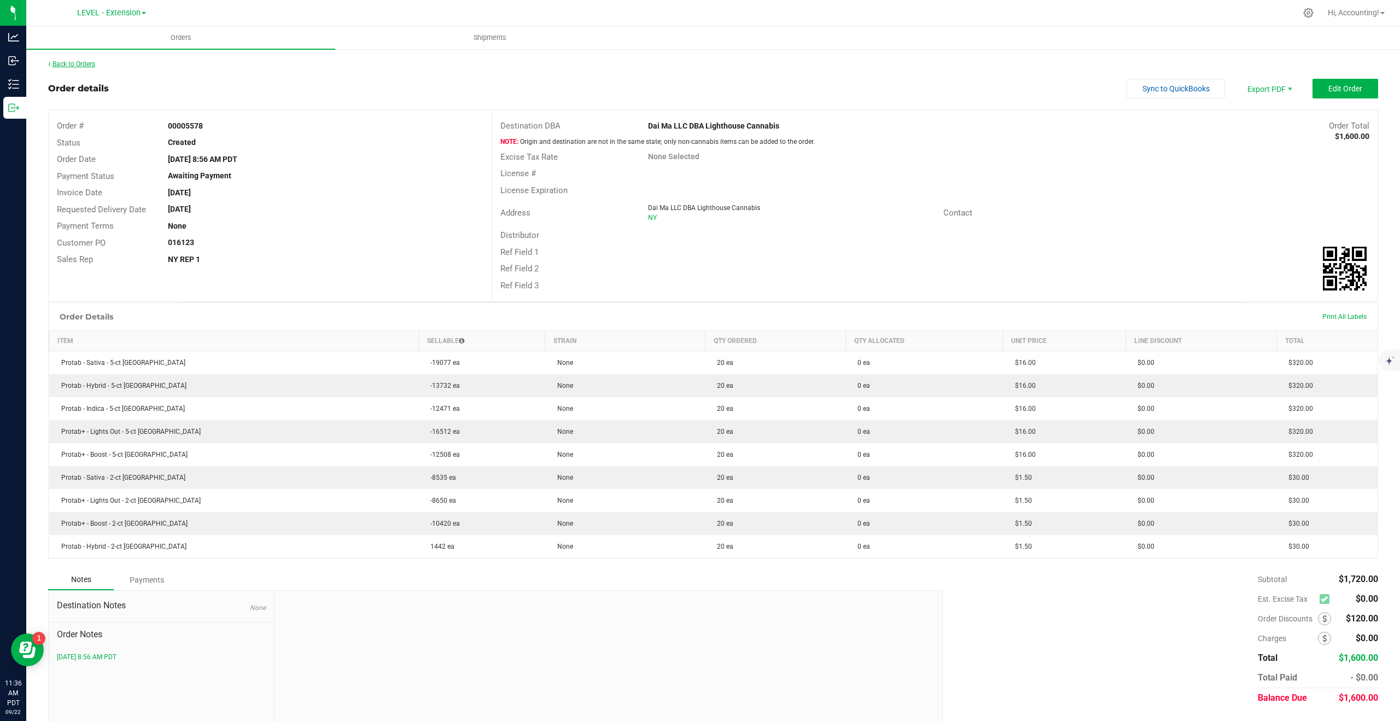
click at [76, 66] on link "Back to Orders" at bounding box center [71, 64] width 47 height 8
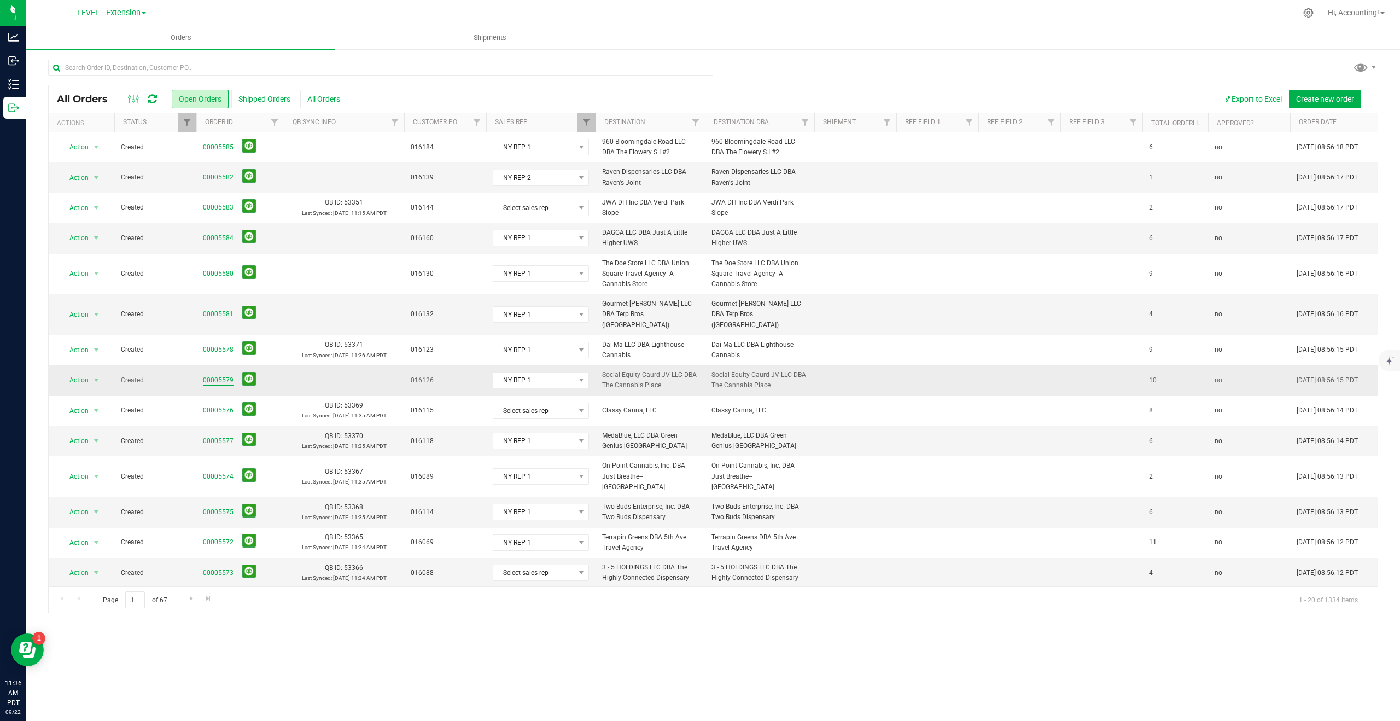
click at [221, 375] on link "00005579" at bounding box center [218, 380] width 31 height 10
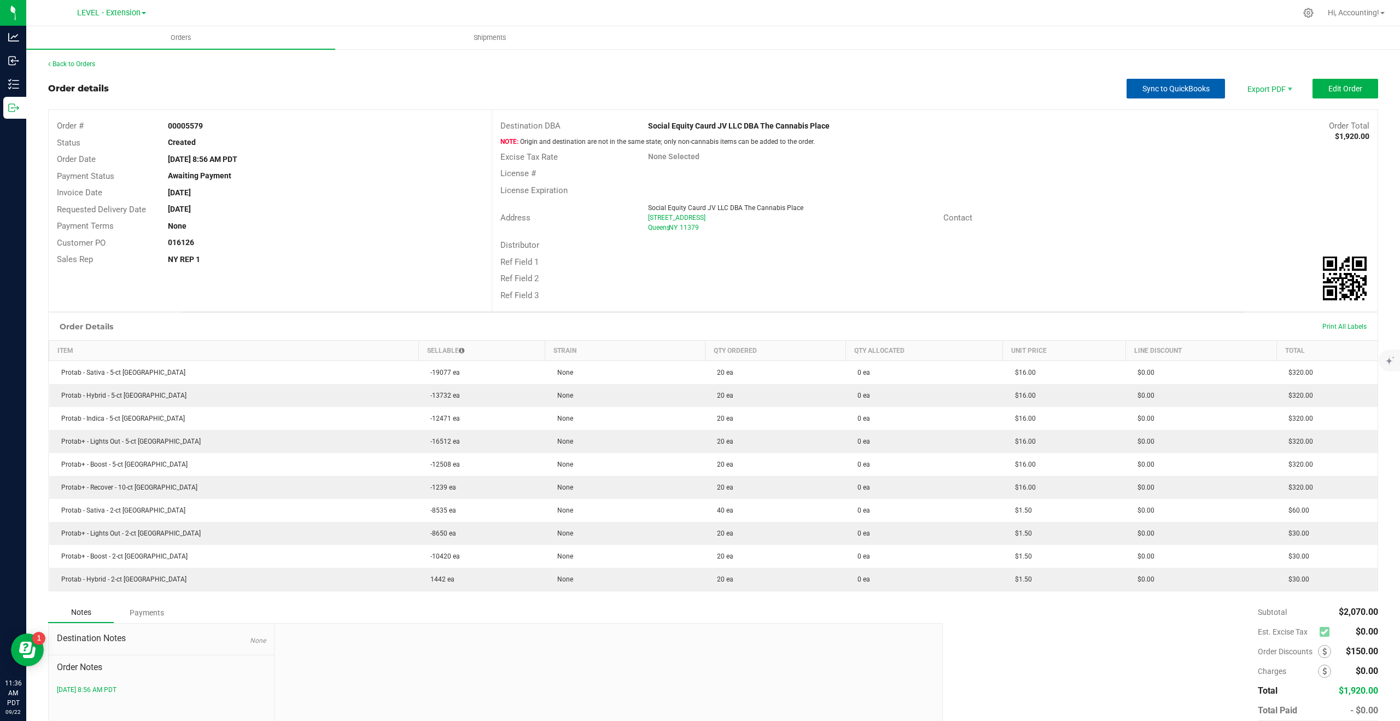
click at [1172, 91] on span "Sync to QuickBooks" at bounding box center [1176, 88] width 67 height 9
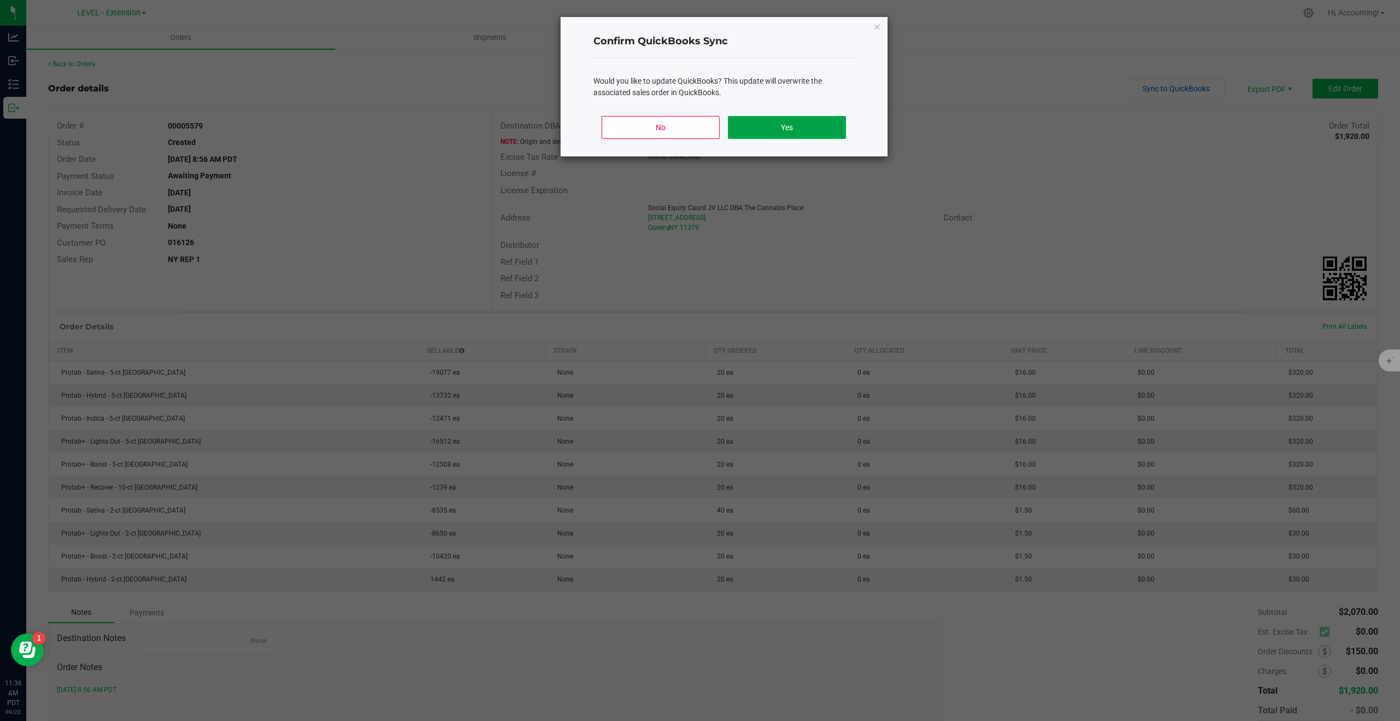
click at [814, 129] on button "Yes" at bounding box center [787, 127] width 118 height 23
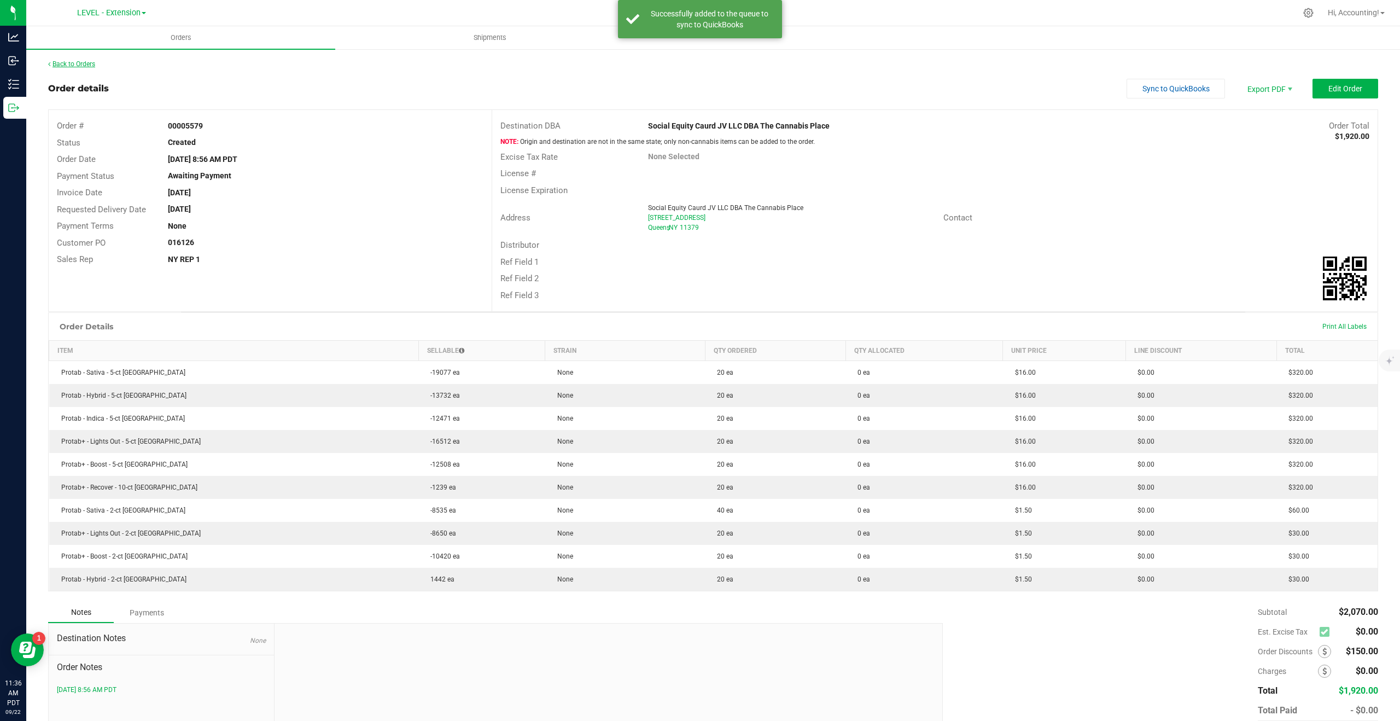
click at [78, 64] on link "Back to Orders" at bounding box center [71, 64] width 47 height 8
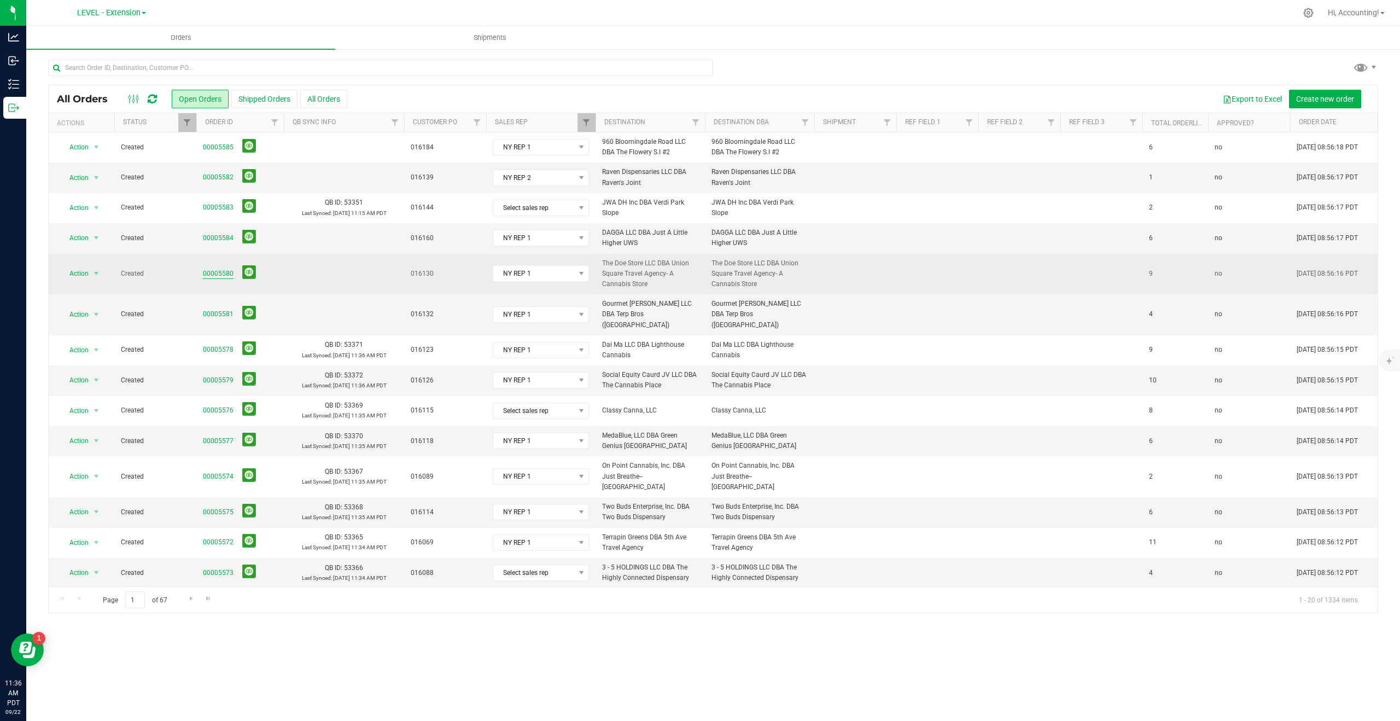
click at [219, 276] on link "00005580" at bounding box center [218, 274] width 31 height 10
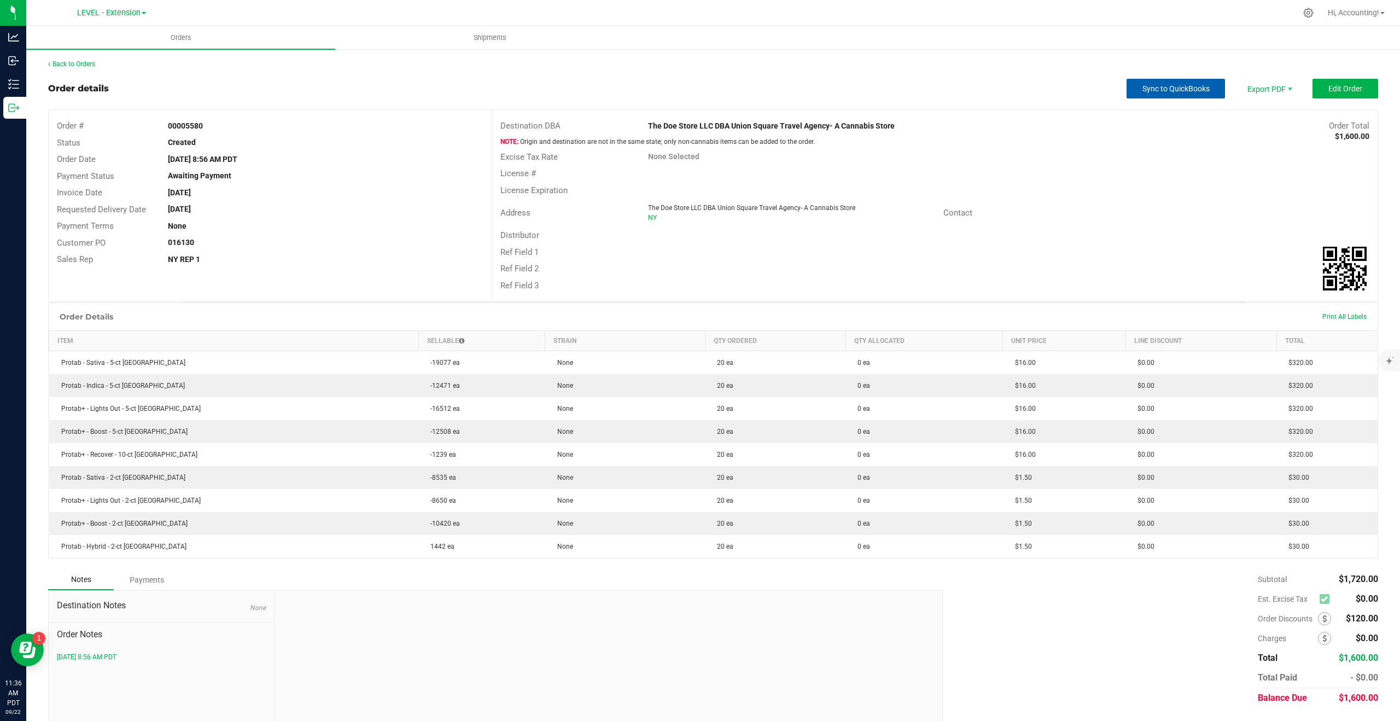
click at [1169, 89] on span "Sync to QuickBooks" at bounding box center [1176, 88] width 67 height 9
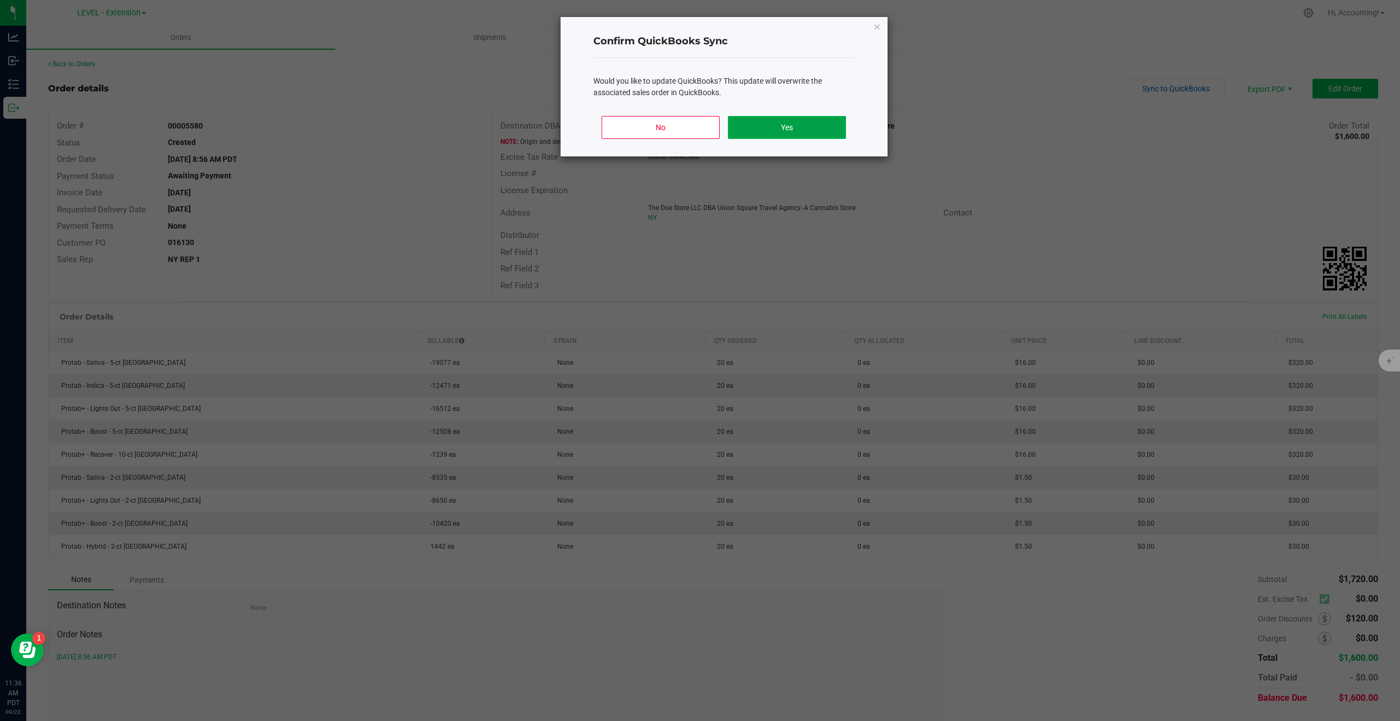
click at [836, 124] on button "Yes" at bounding box center [787, 127] width 118 height 23
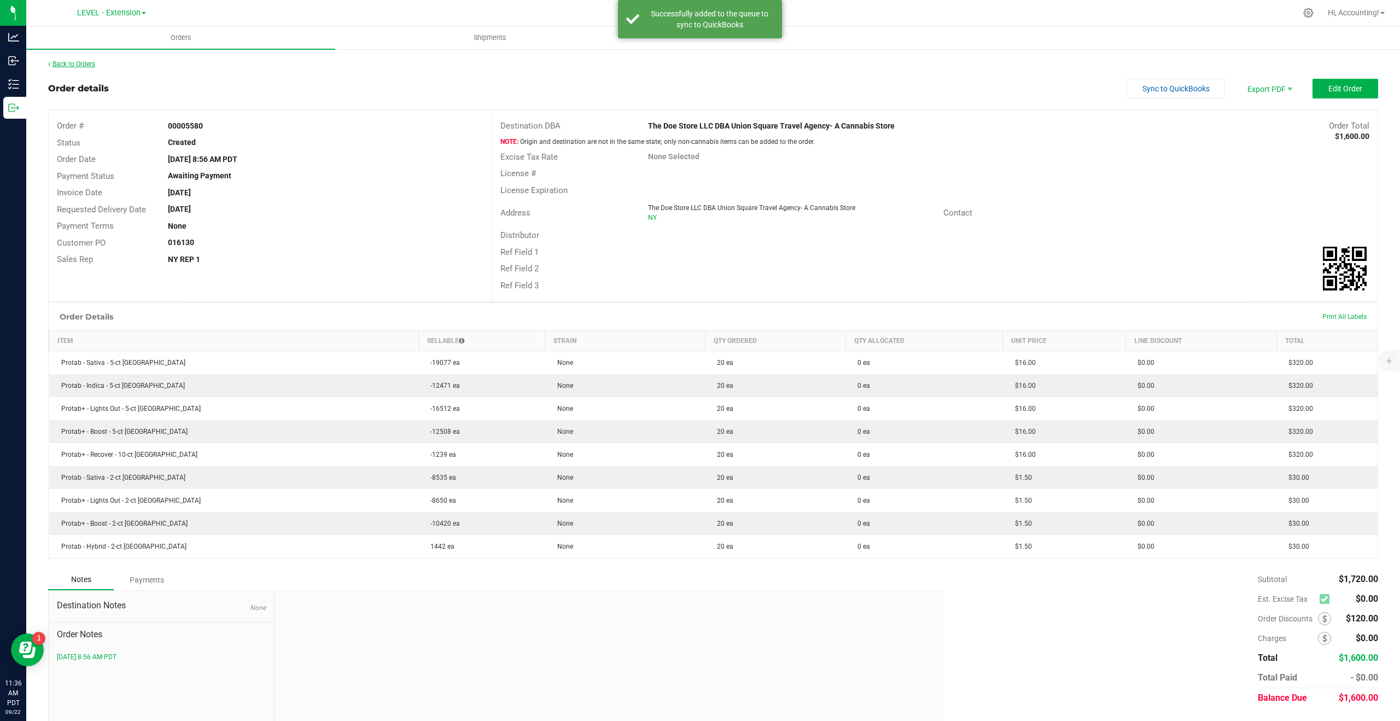
click at [86, 63] on link "Back to Orders" at bounding box center [71, 64] width 47 height 8
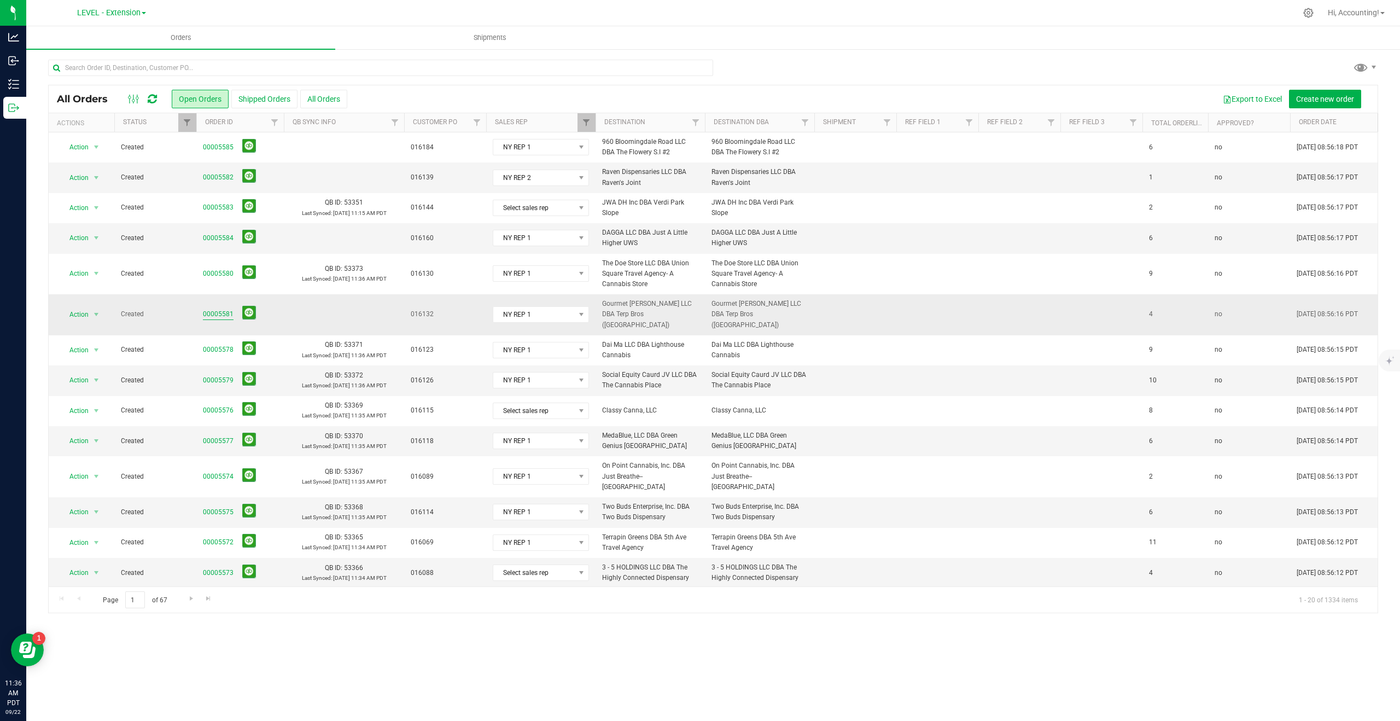
click at [209, 309] on link "00005581" at bounding box center [218, 314] width 31 height 10
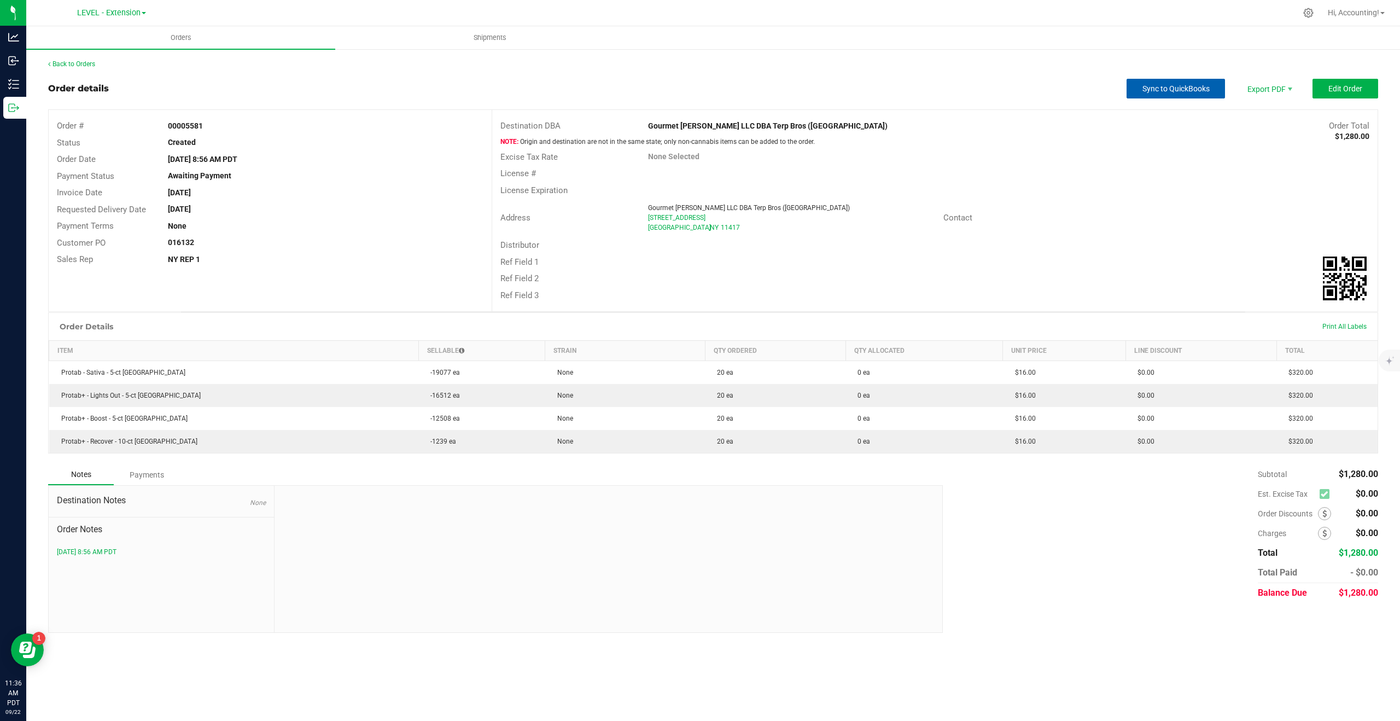
click at [1156, 92] on span "Sync to QuickBooks" at bounding box center [1176, 88] width 67 height 9
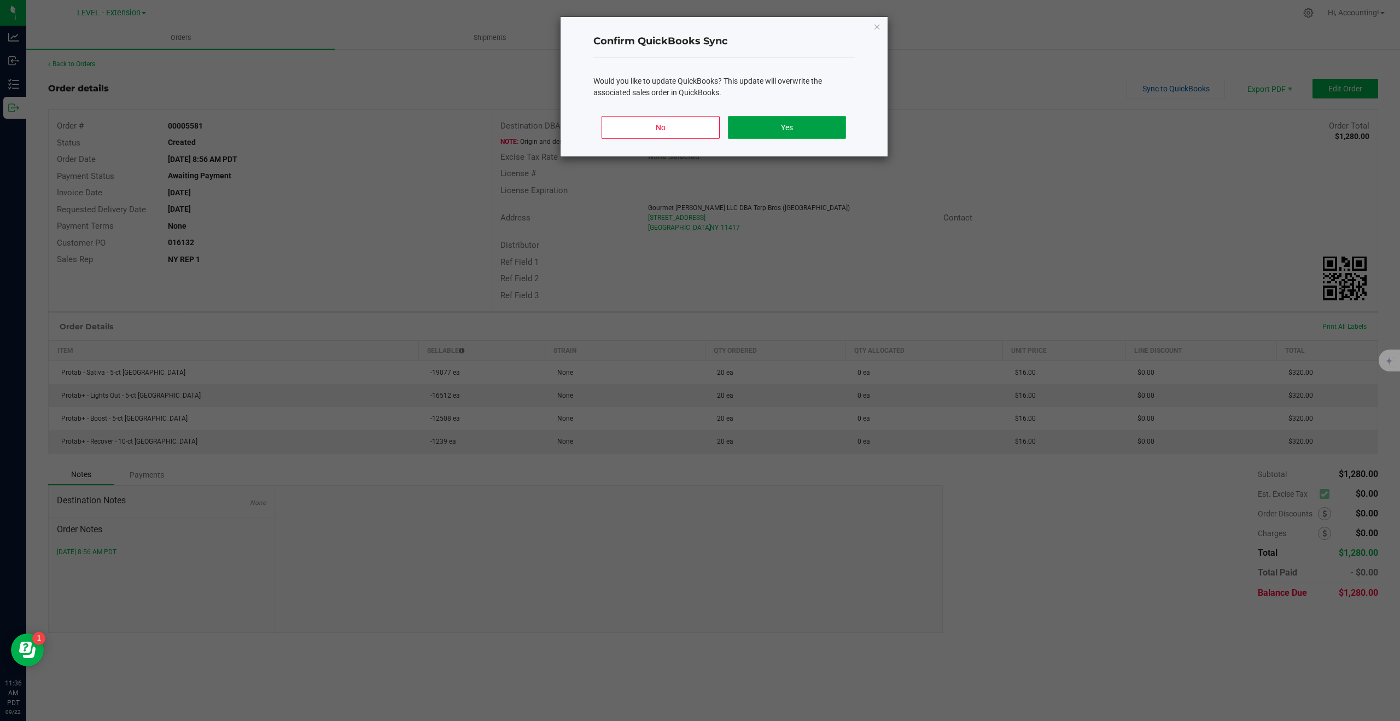
click at [819, 131] on button "Yes" at bounding box center [787, 127] width 118 height 23
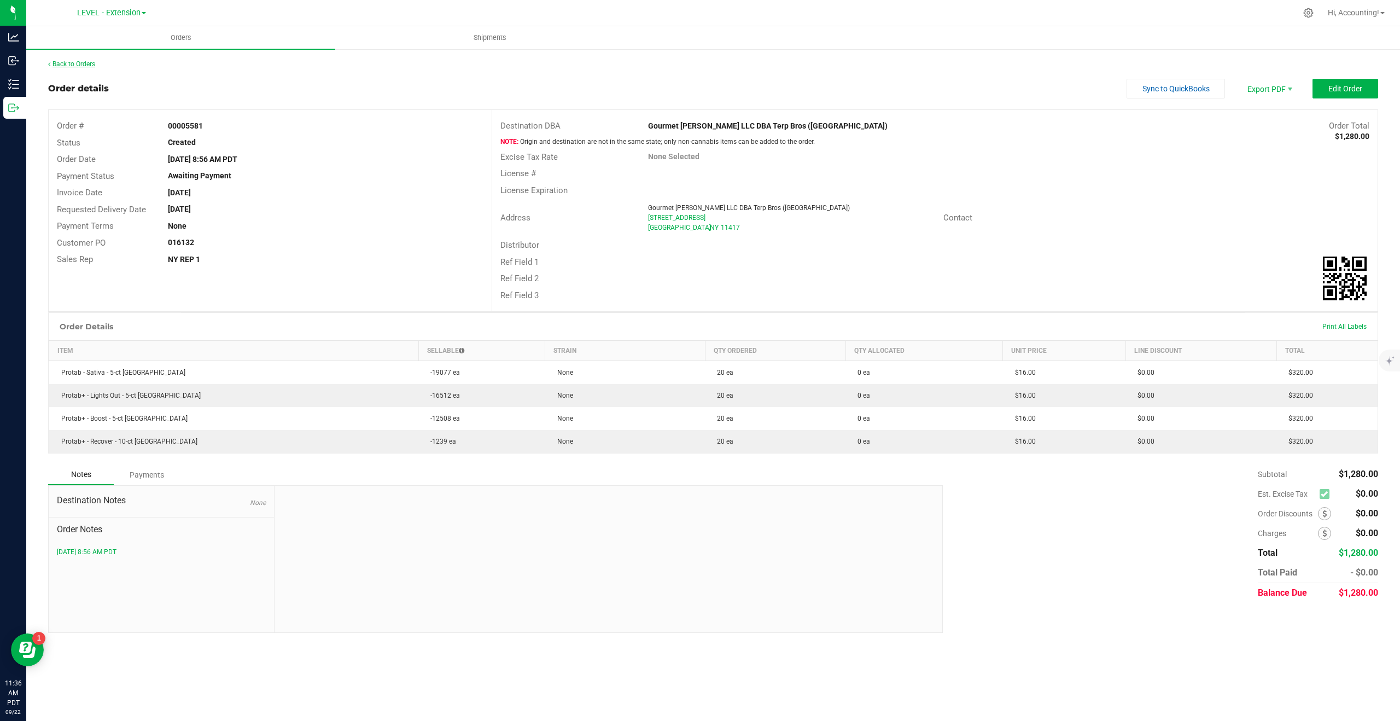
click at [74, 63] on link "Back to Orders" at bounding box center [71, 64] width 47 height 8
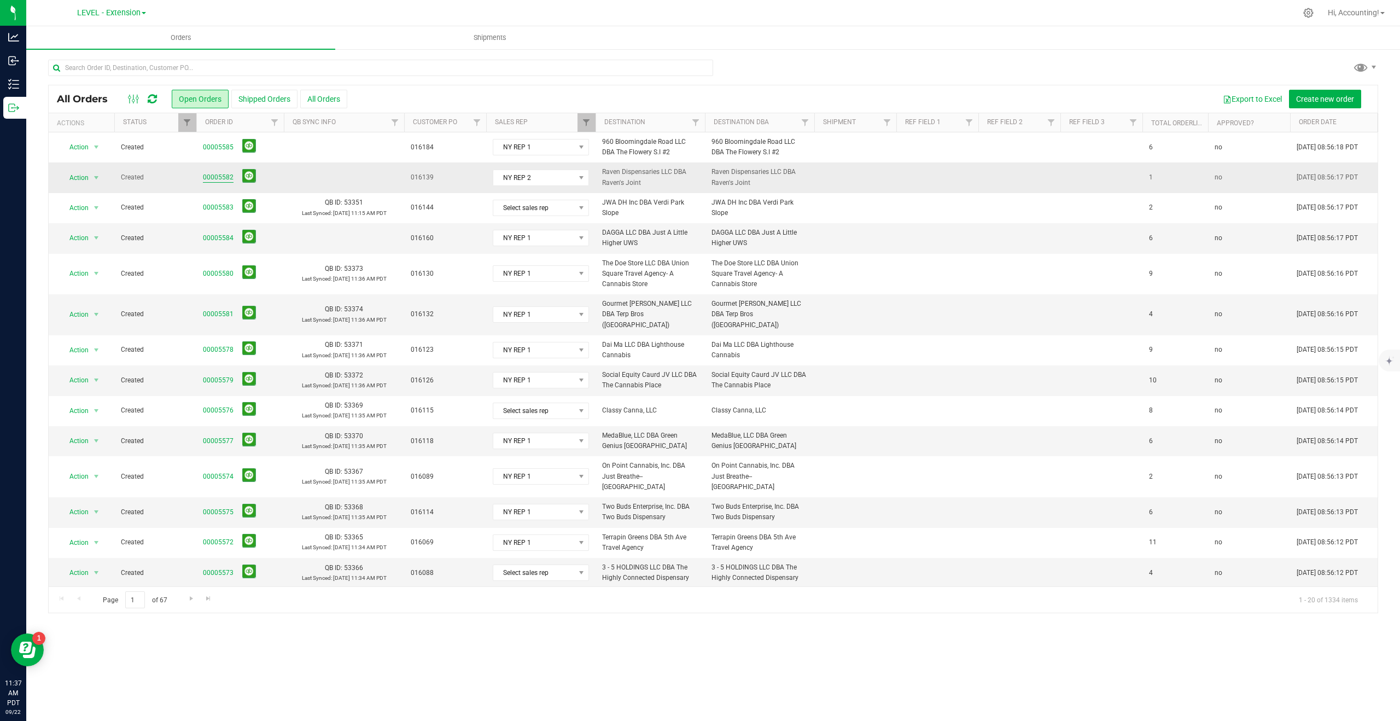
click at [215, 177] on link "00005582" at bounding box center [218, 177] width 31 height 10
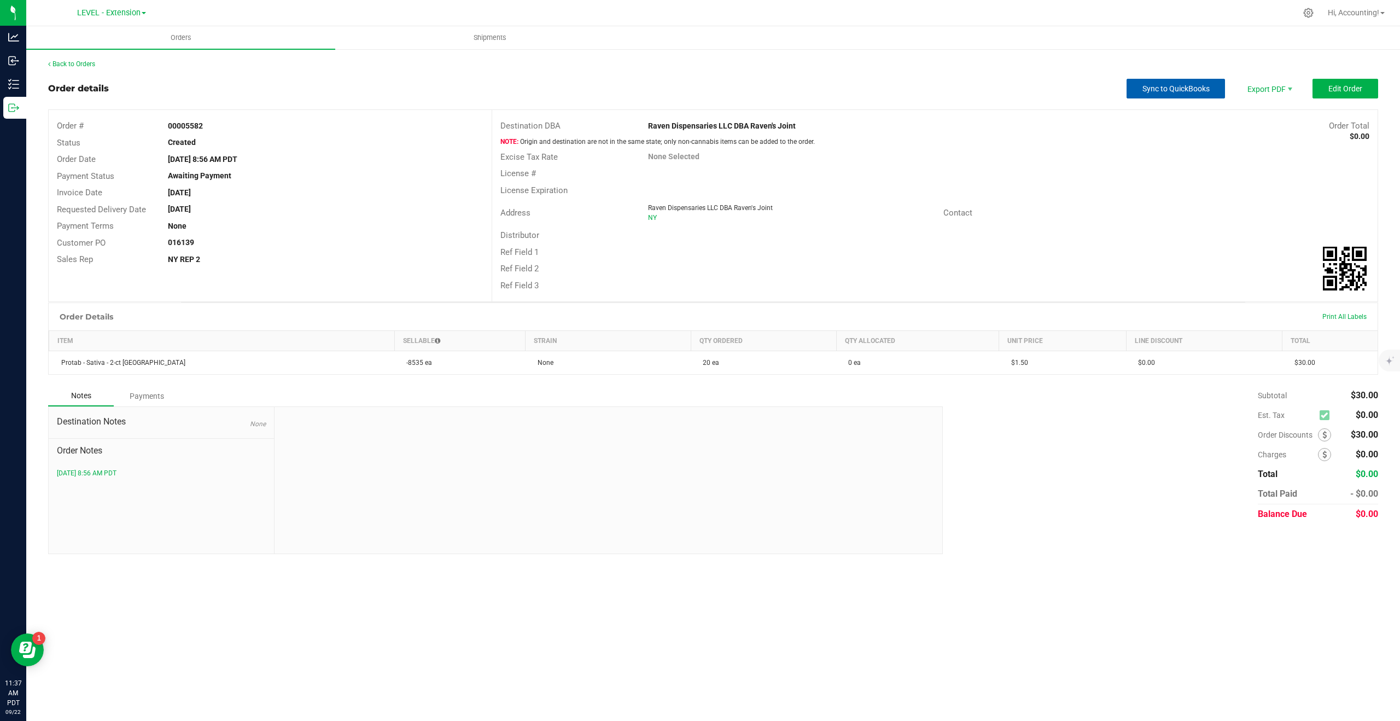
click at [1185, 81] on button "Sync to QuickBooks" at bounding box center [1176, 89] width 98 height 20
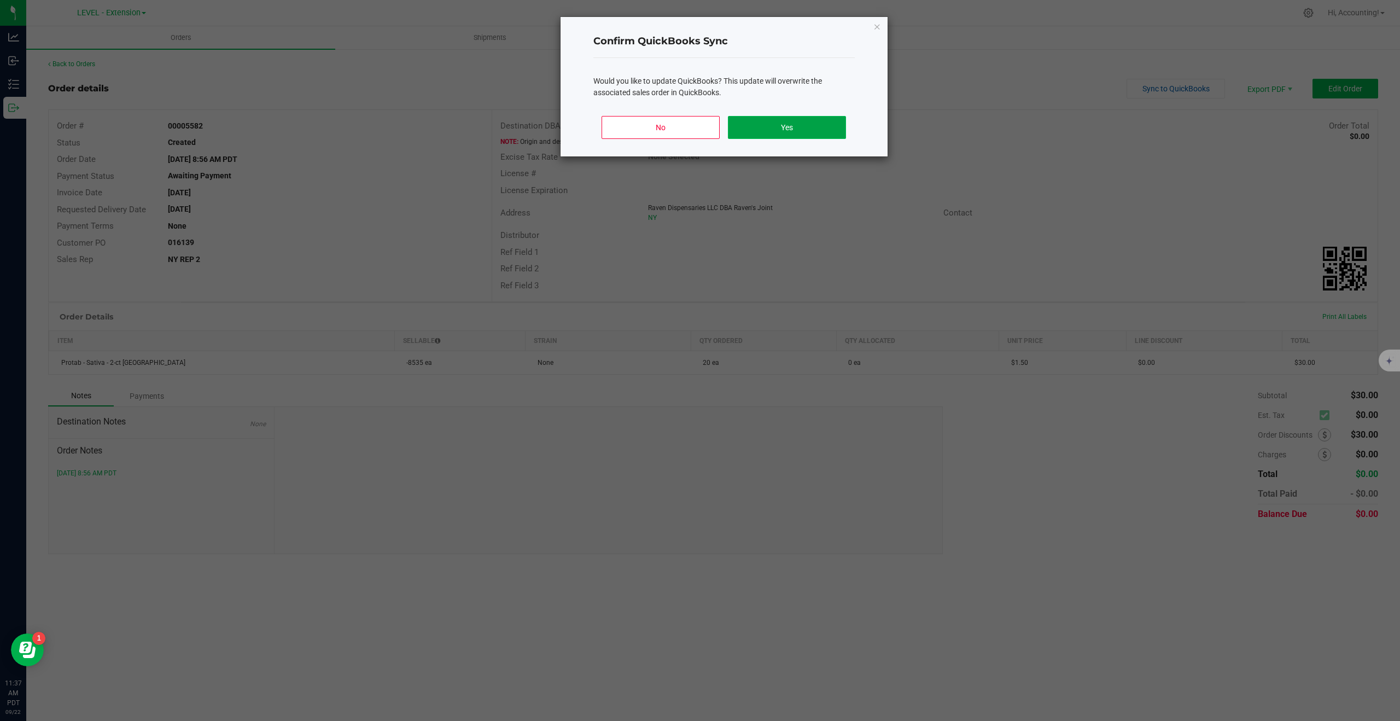
click at [764, 126] on button "Yes" at bounding box center [787, 127] width 118 height 23
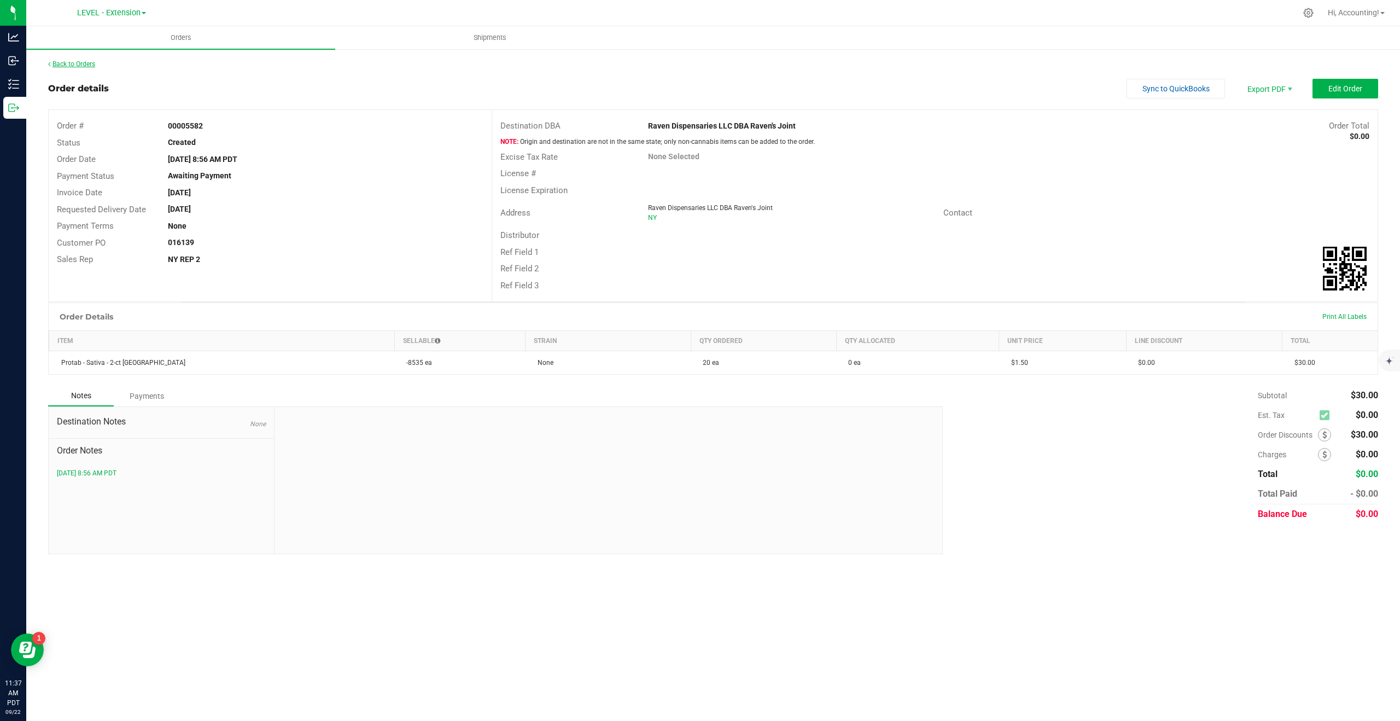
click at [83, 63] on link "Back to Orders" at bounding box center [71, 64] width 47 height 8
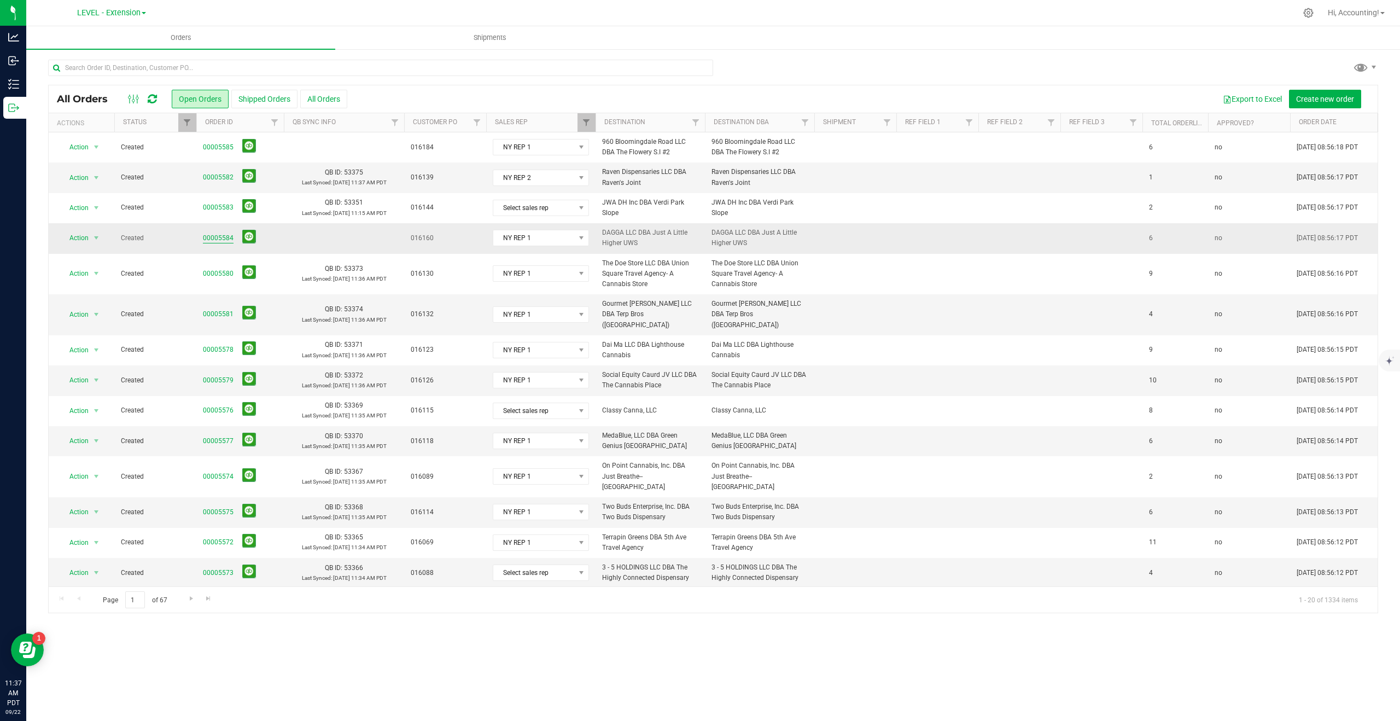
click at [220, 237] on link "00005584" at bounding box center [218, 238] width 31 height 10
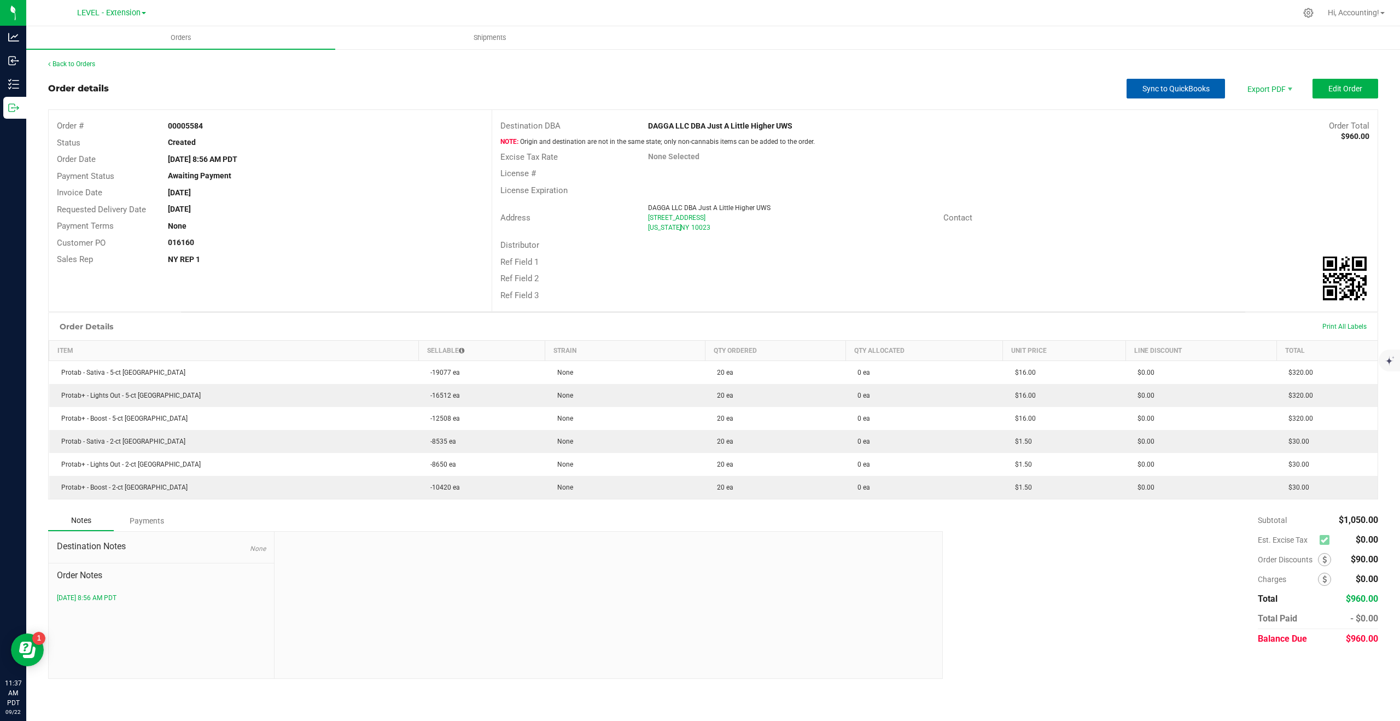
click at [1140, 90] on button "Sync to QuickBooks" at bounding box center [1176, 89] width 98 height 20
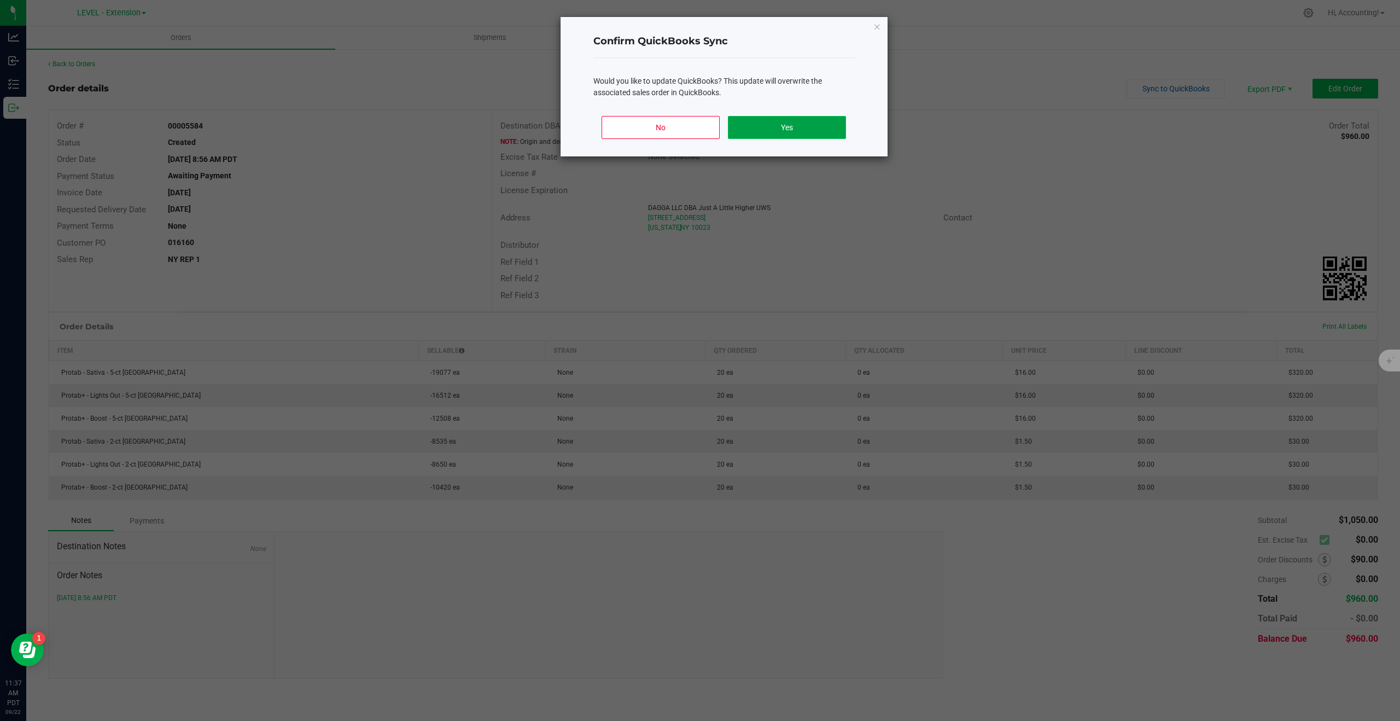
click at [828, 120] on button "Yes" at bounding box center [787, 127] width 118 height 23
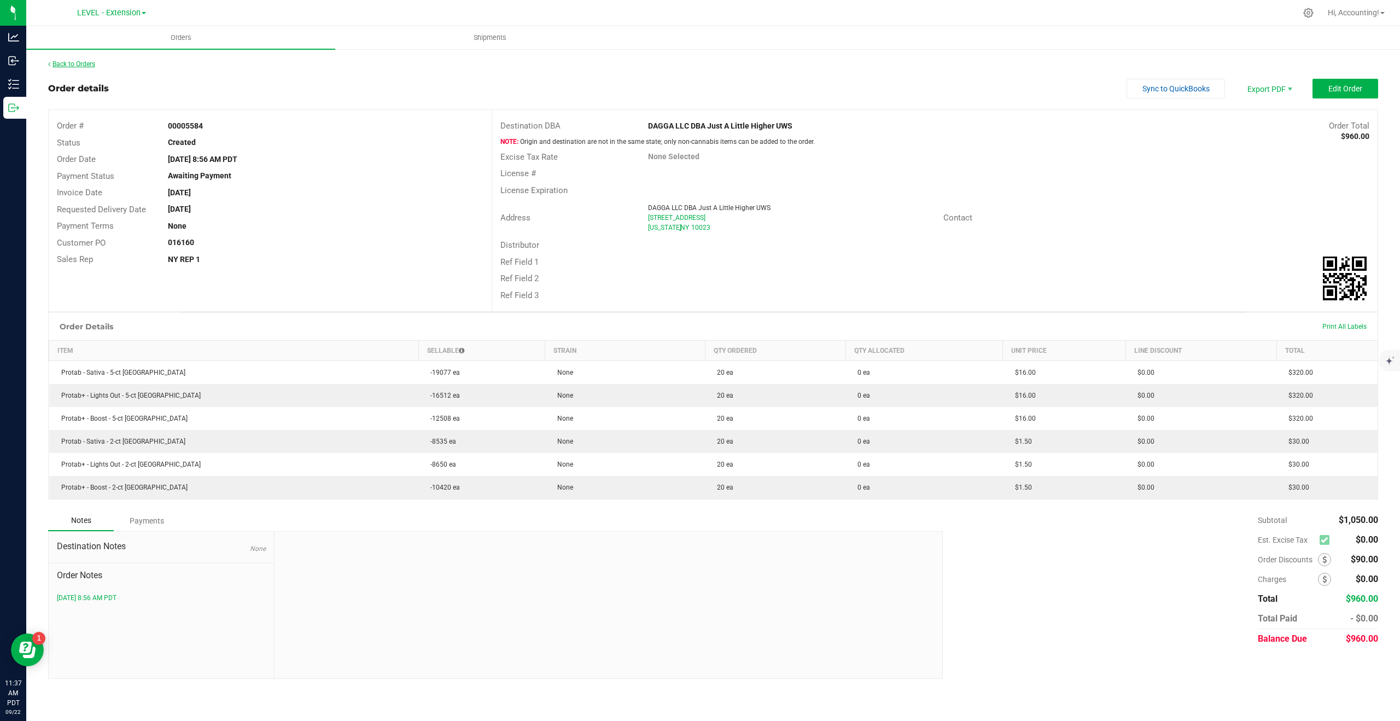
click at [74, 63] on link "Back to Orders" at bounding box center [71, 64] width 47 height 8
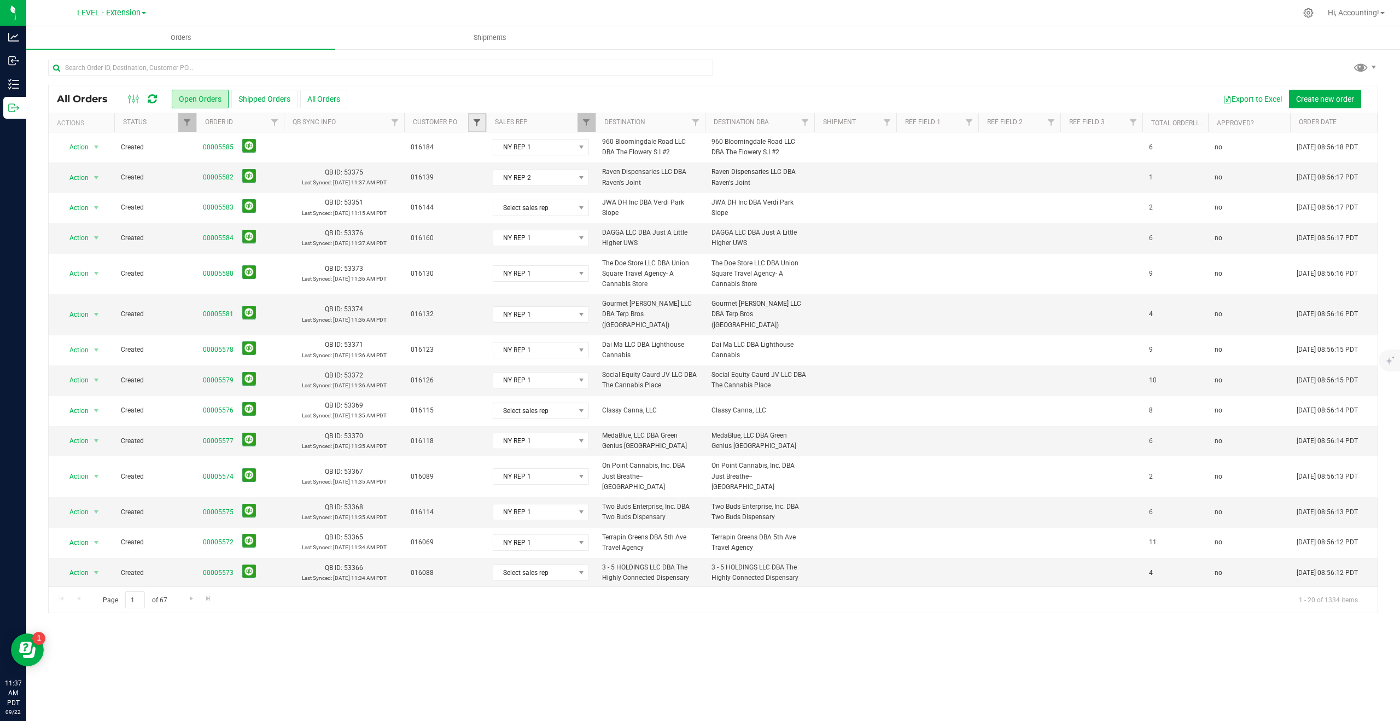
click at [481, 123] on span "Filter" at bounding box center [477, 122] width 9 height 9
click at [481, 263] on input "016184" at bounding box center [482, 262] width 7 height 7
checkbox input "true"
click at [510, 365] on button "Filter" at bounding box center [501, 363] width 53 height 24
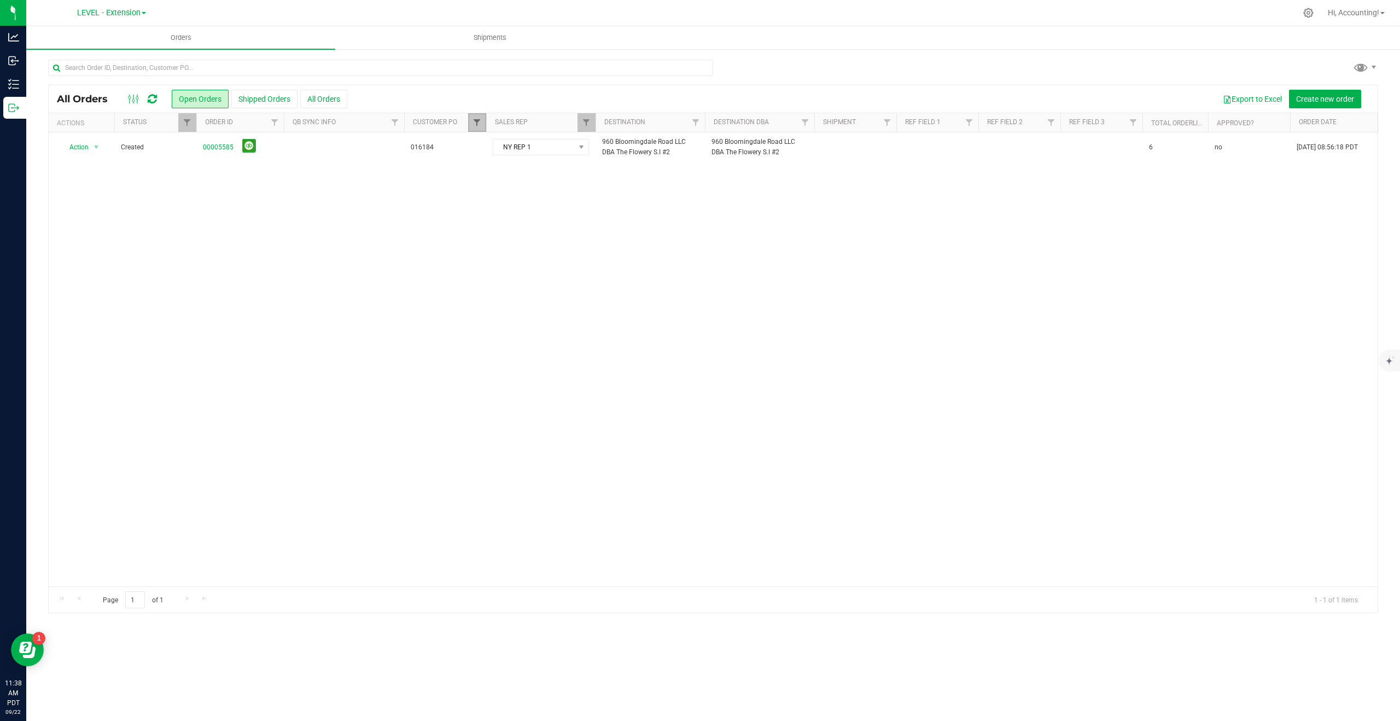
click at [474, 123] on span "Filter" at bounding box center [477, 122] width 9 height 9
click at [573, 366] on button "Clear" at bounding box center [561, 363] width 53 height 24
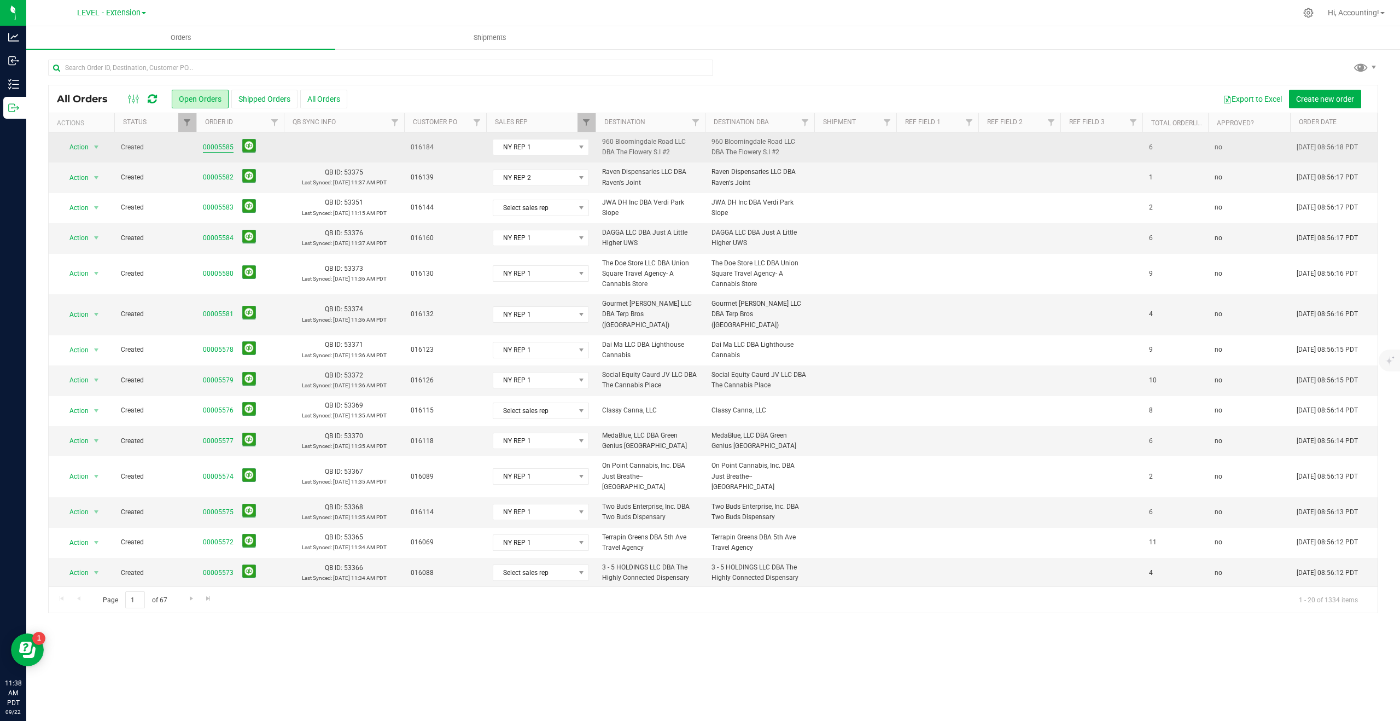
click at [215, 144] on link "00005585" at bounding box center [218, 147] width 31 height 10
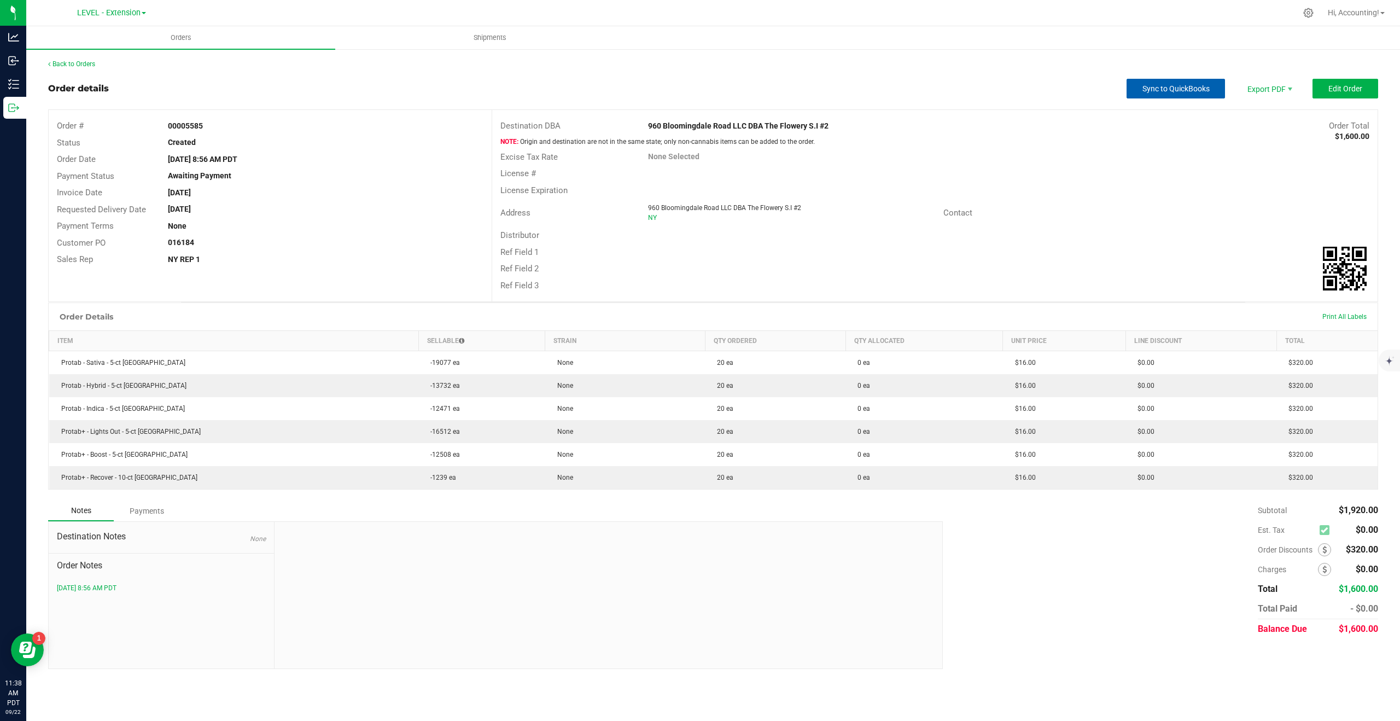
click at [1204, 90] on span "Sync to QuickBooks" at bounding box center [1176, 88] width 67 height 9
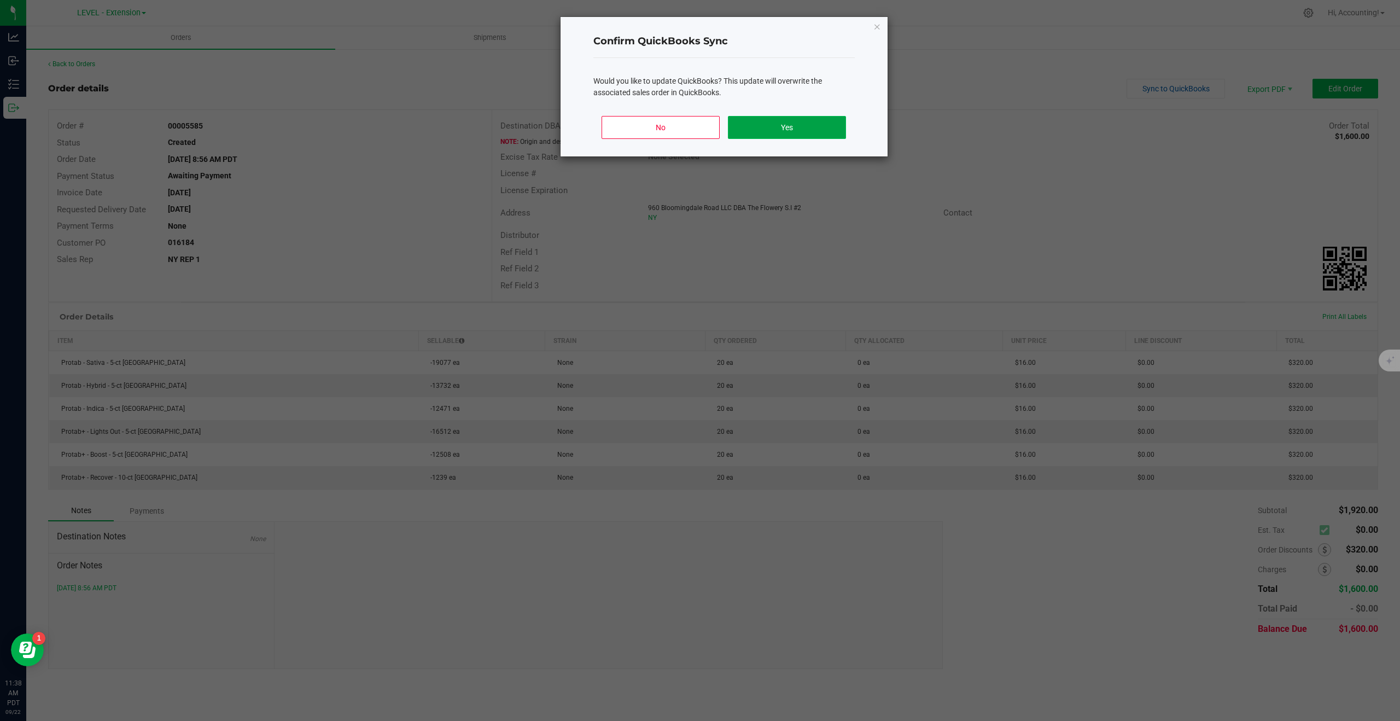
click at [809, 123] on button "Yes" at bounding box center [787, 127] width 118 height 23
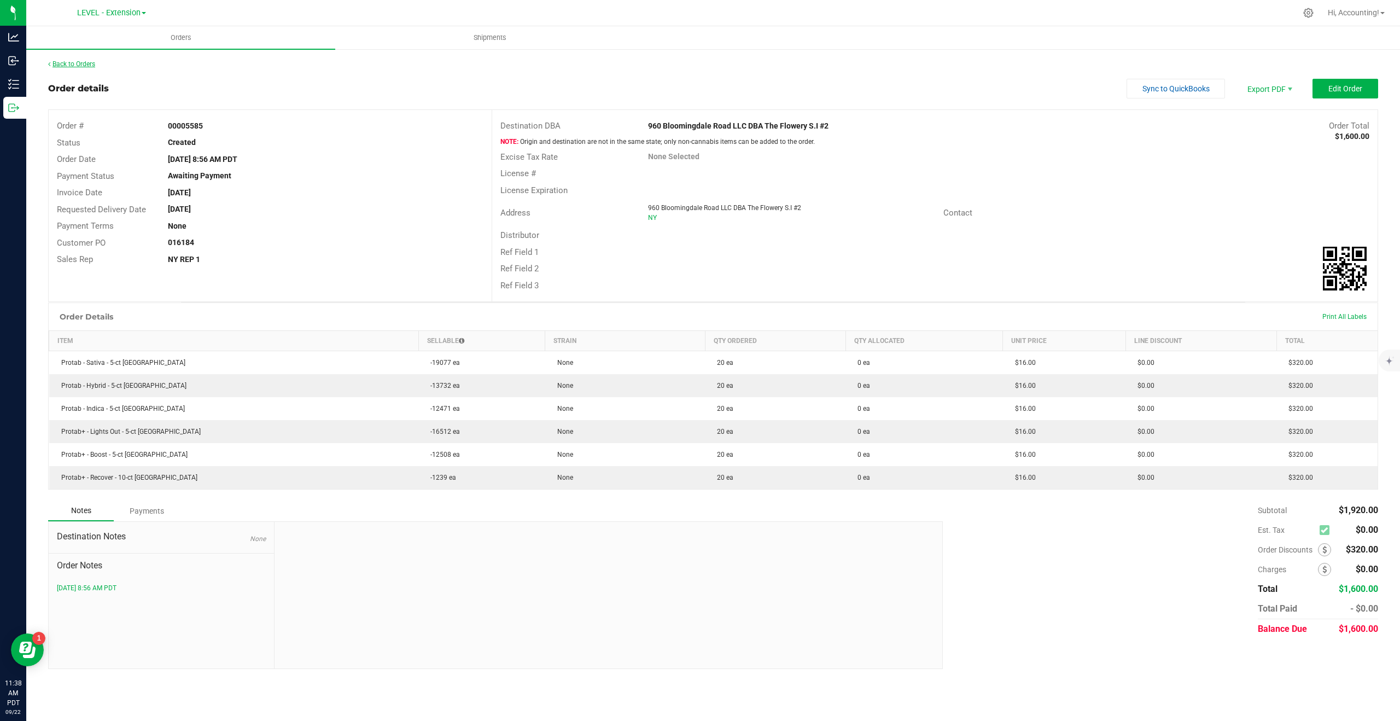
click at [80, 66] on link "Back to Orders" at bounding box center [71, 64] width 47 height 8
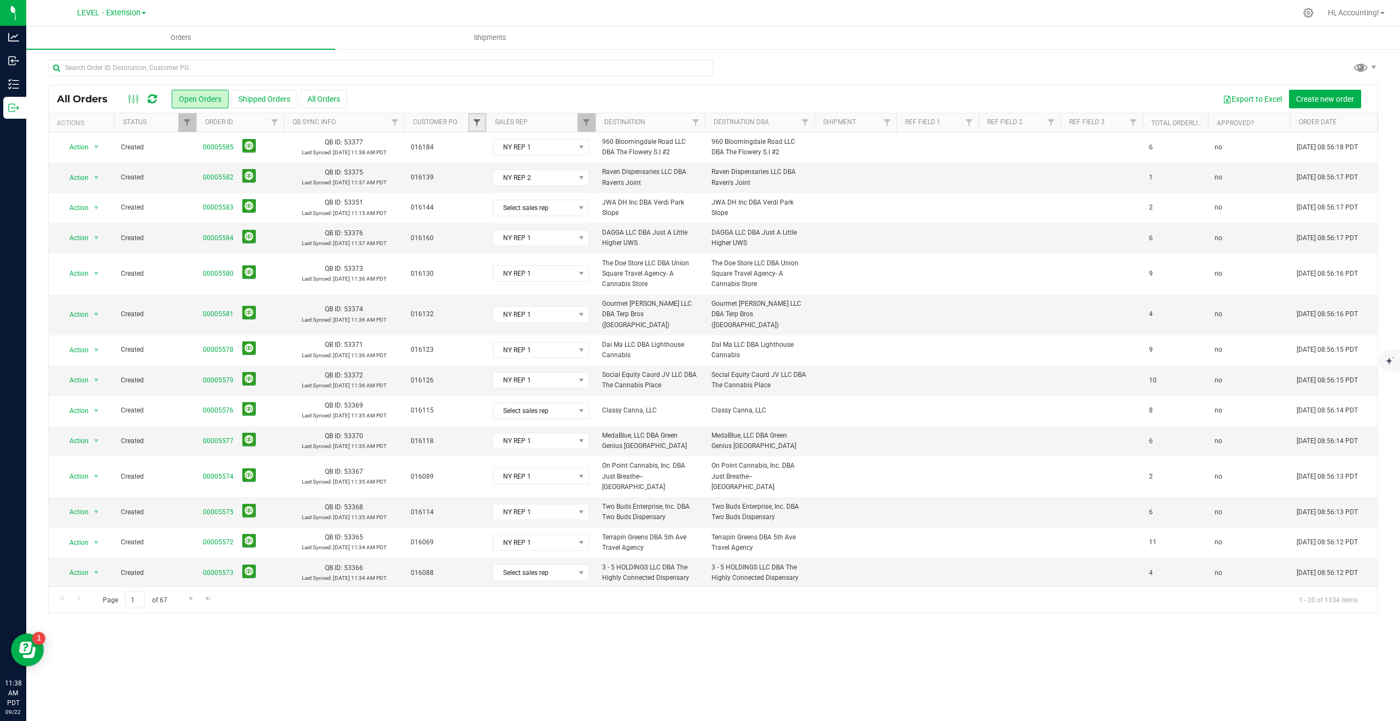
click at [479, 121] on span "Filter" at bounding box center [477, 122] width 9 height 9
click at [484, 147] on input "016174" at bounding box center [524, 147] width 99 height 16
type input "16174"
click at [570, 198] on button "Clear" at bounding box center [561, 199] width 53 height 24
click at [696, 120] on span "Filter" at bounding box center [695, 122] width 9 height 9
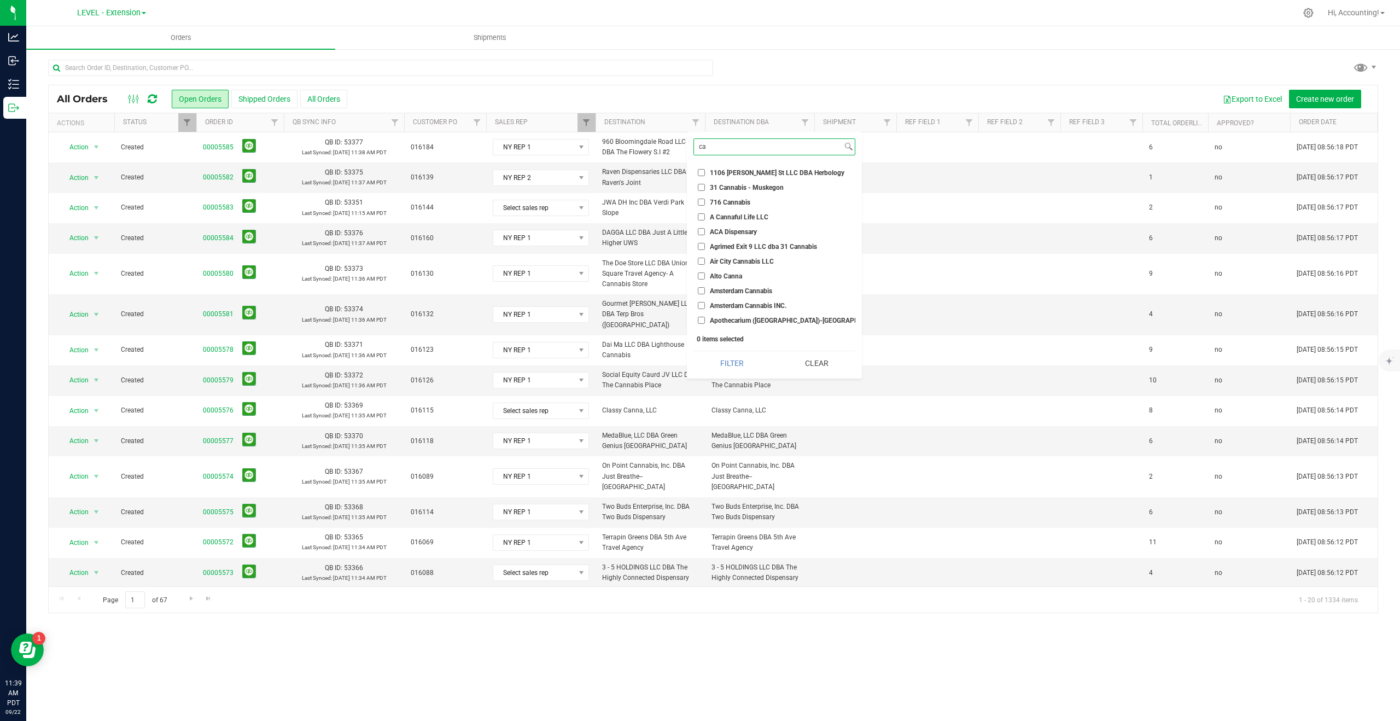
type input "c"
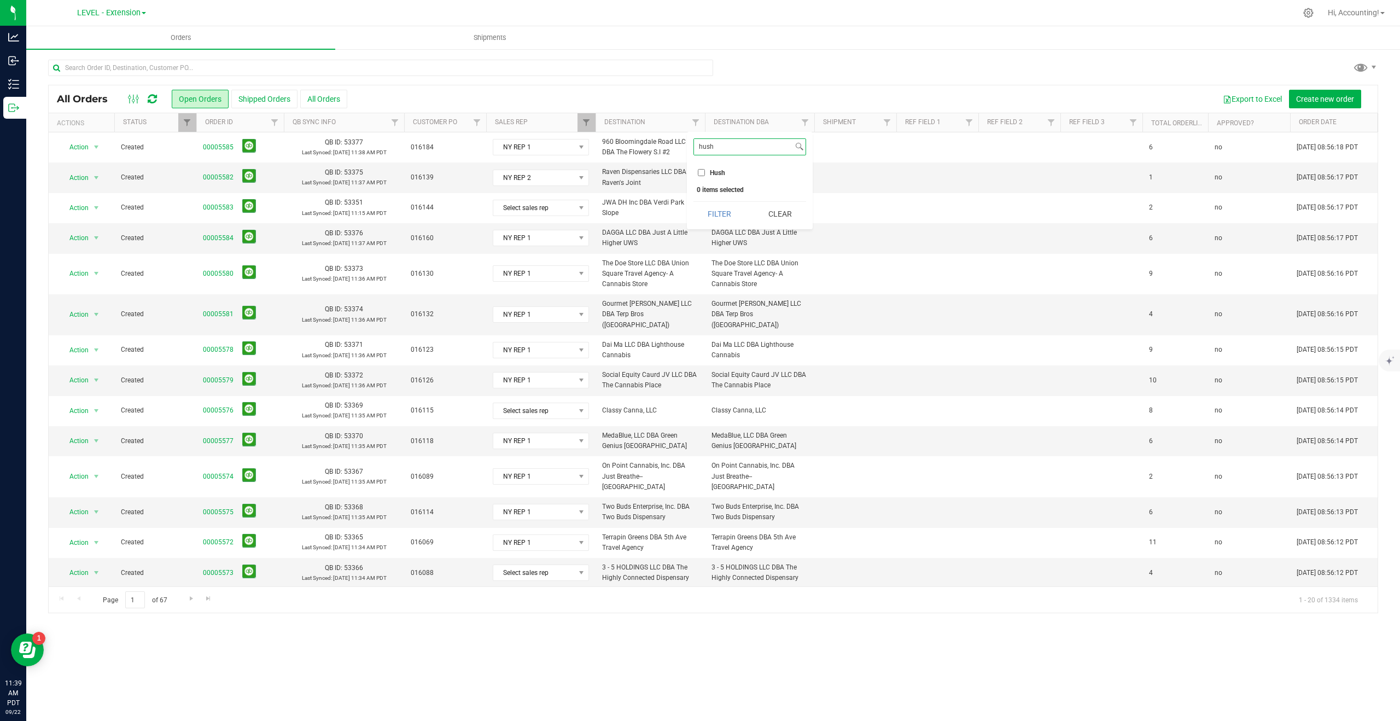
type input "hush"
click at [700, 172] on input "Hush" at bounding box center [701, 172] width 7 height 7
checkbox input "true"
click at [717, 214] on button "Filter" at bounding box center [720, 214] width 53 height 24
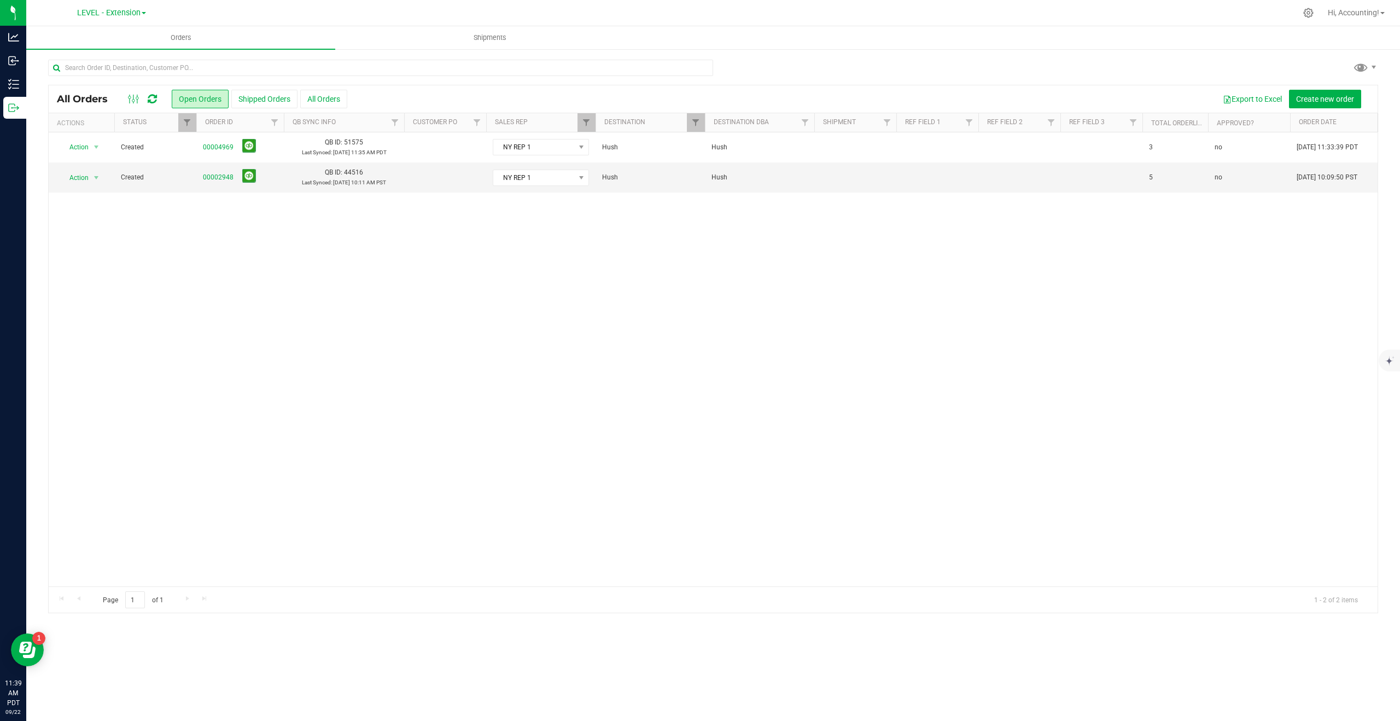
click at [703, 126] on div at bounding box center [705, 122] width 5 height 19
click at [700, 125] on span "Filter" at bounding box center [695, 122] width 9 height 9
click at [784, 207] on button "Clear" at bounding box center [780, 214] width 53 height 24
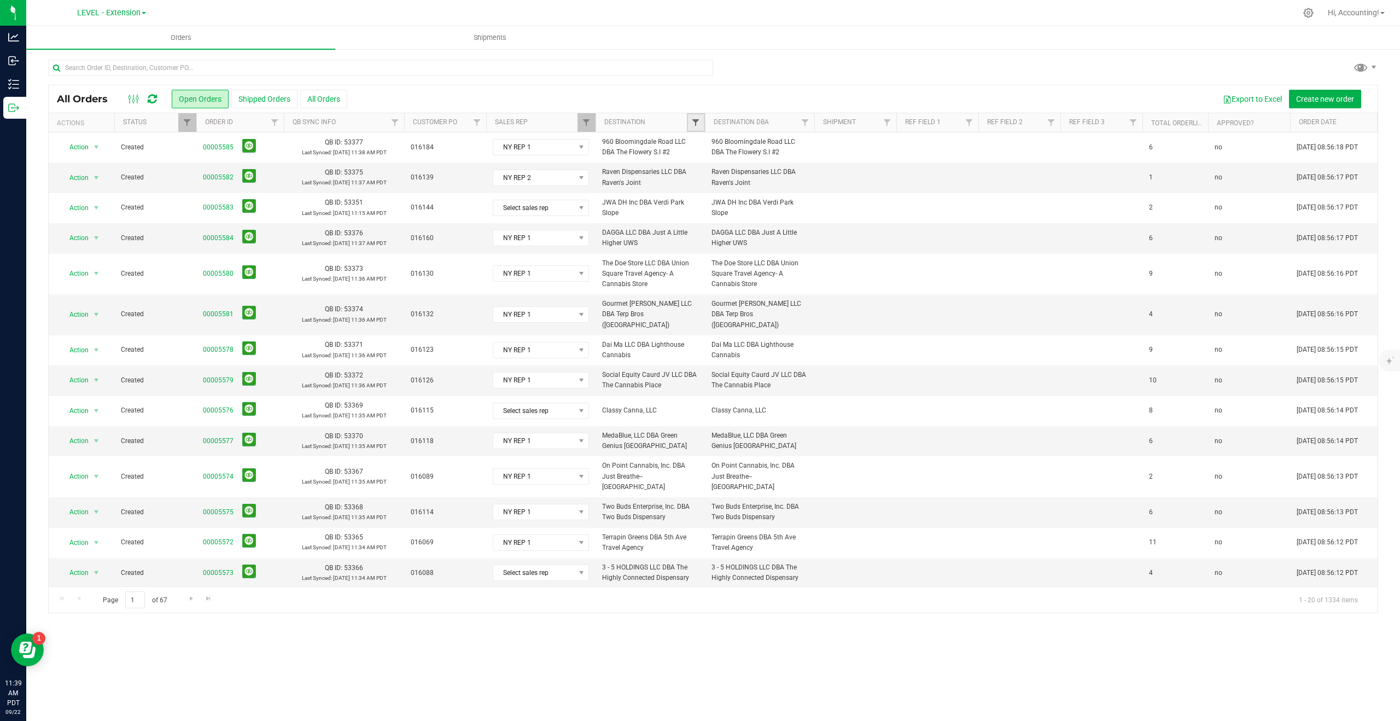
click at [700, 118] on span "Filter" at bounding box center [695, 122] width 9 height 9
type input "twisted"
click at [701, 173] on input "Twisted Cannabis FLX LLC" at bounding box center [701, 172] width 7 height 7
checkbox input "true"
click at [720, 229] on button "Filter" at bounding box center [720, 229] width 53 height 24
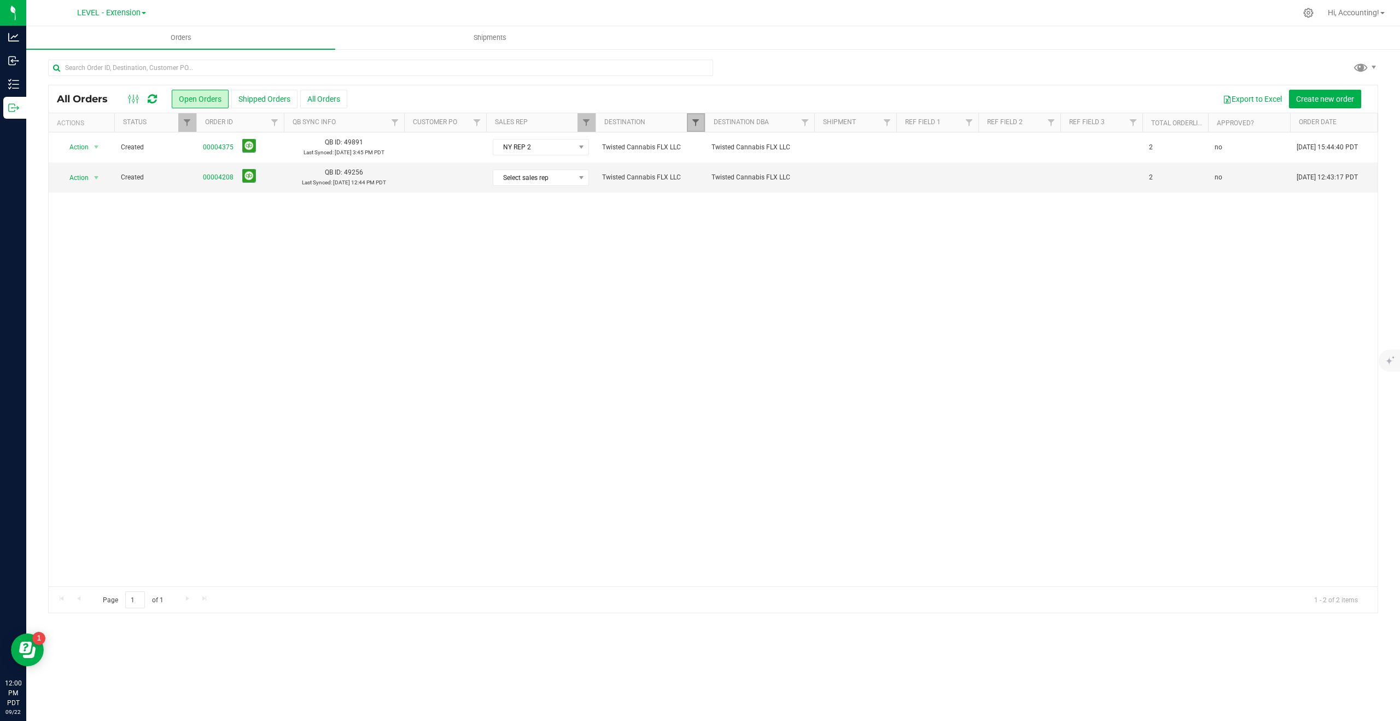
click at [694, 122] on span "Filter" at bounding box center [695, 122] width 9 height 9
click at [789, 229] on button "Clear" at bounding box center [780, 229] width 53 height 24
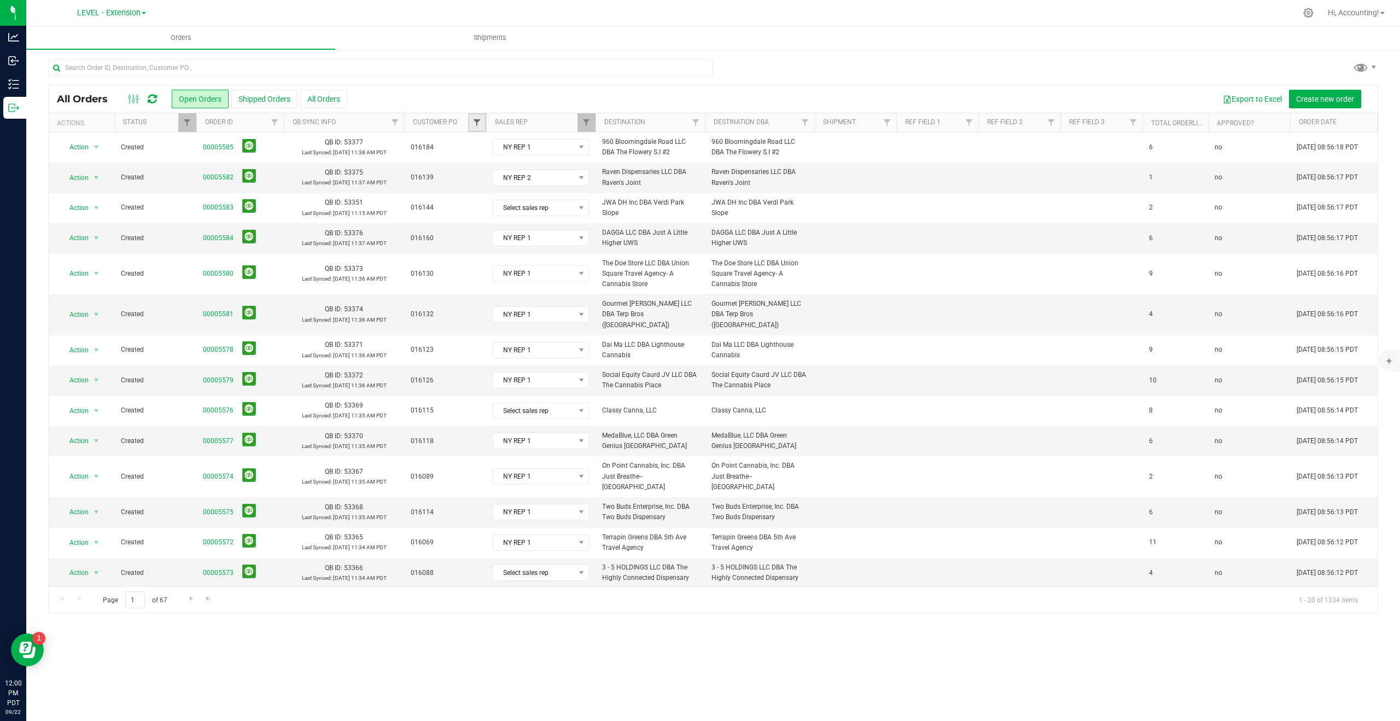
click at [479, 122] on span "Filter" at bounding box center [477, 122] width 9 height 9
type input "015590"
click at [484, 173] on input "015590" at bounding box center [482, 172] width 7 height 7
checkbox input "true"
click at [491, 212] on button "Filter" at bounding box center [501, 214] width 53 height 24
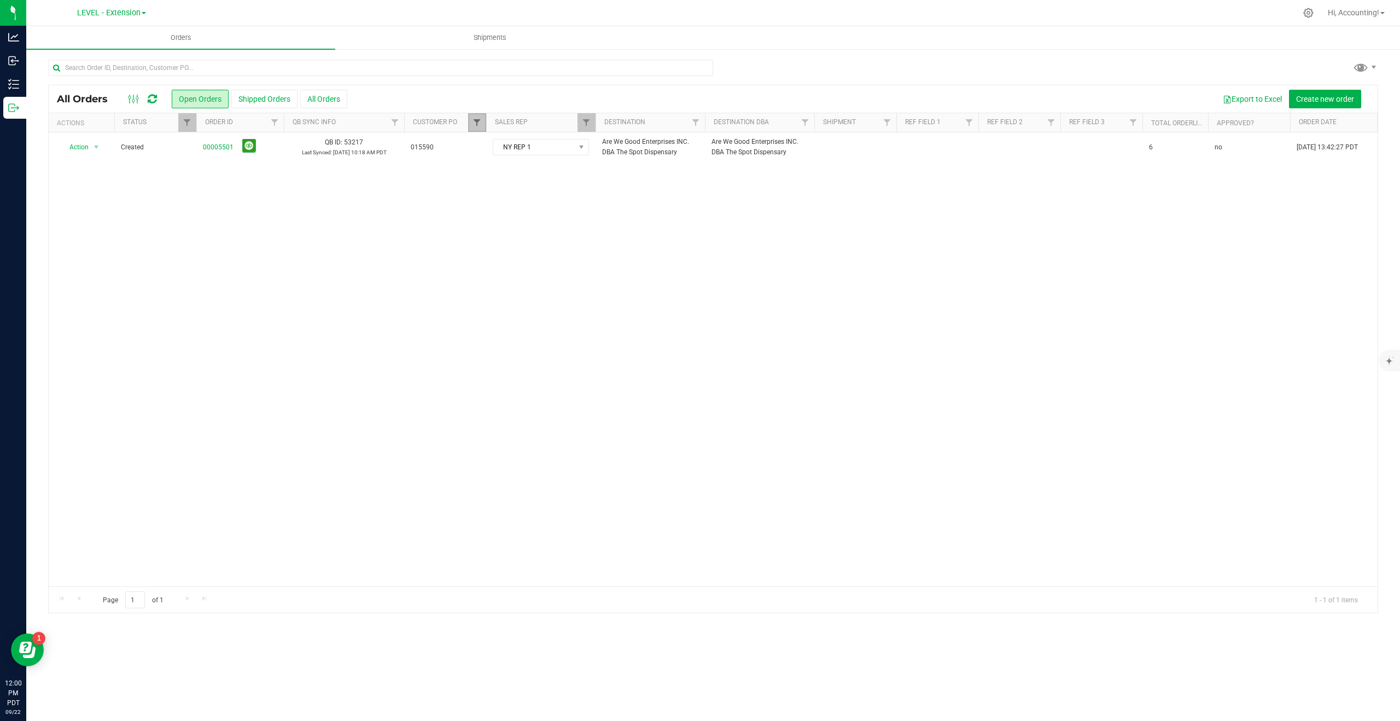
click at [477, 120] on span "Filter" at bounding box center [477, 122] width 9 height 9
click at [554, 213] on button "Clear" at bounding box center [561, 214] width 53 height 24
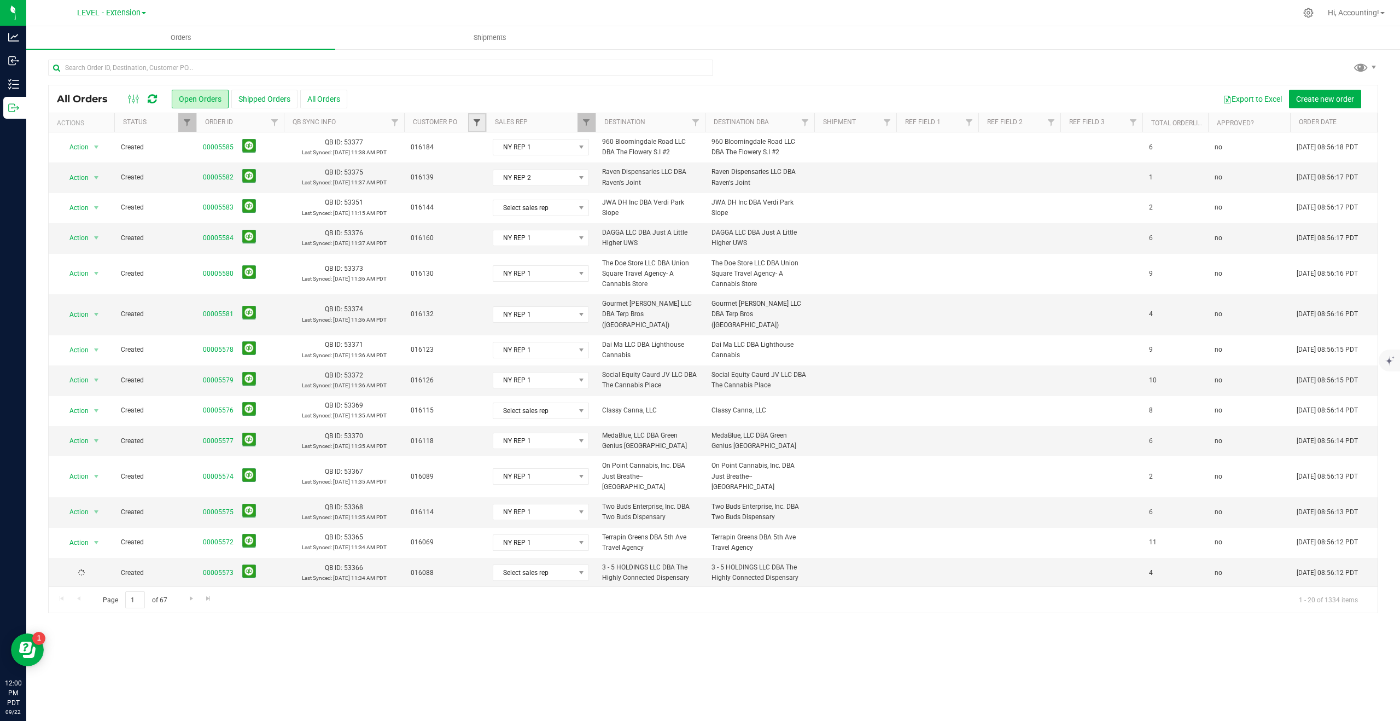
click at [476, 123] on span "Filter" at bounding box center [477, 122] width 9 height 9
type input "015596"
click at [483, 171] on input "015596" at bounding box center [482, 172] width 7 height 7
checkbox input "true"
click at [488, 213] on button "Filter" at bounding box center [501, 214] width 53 height 24
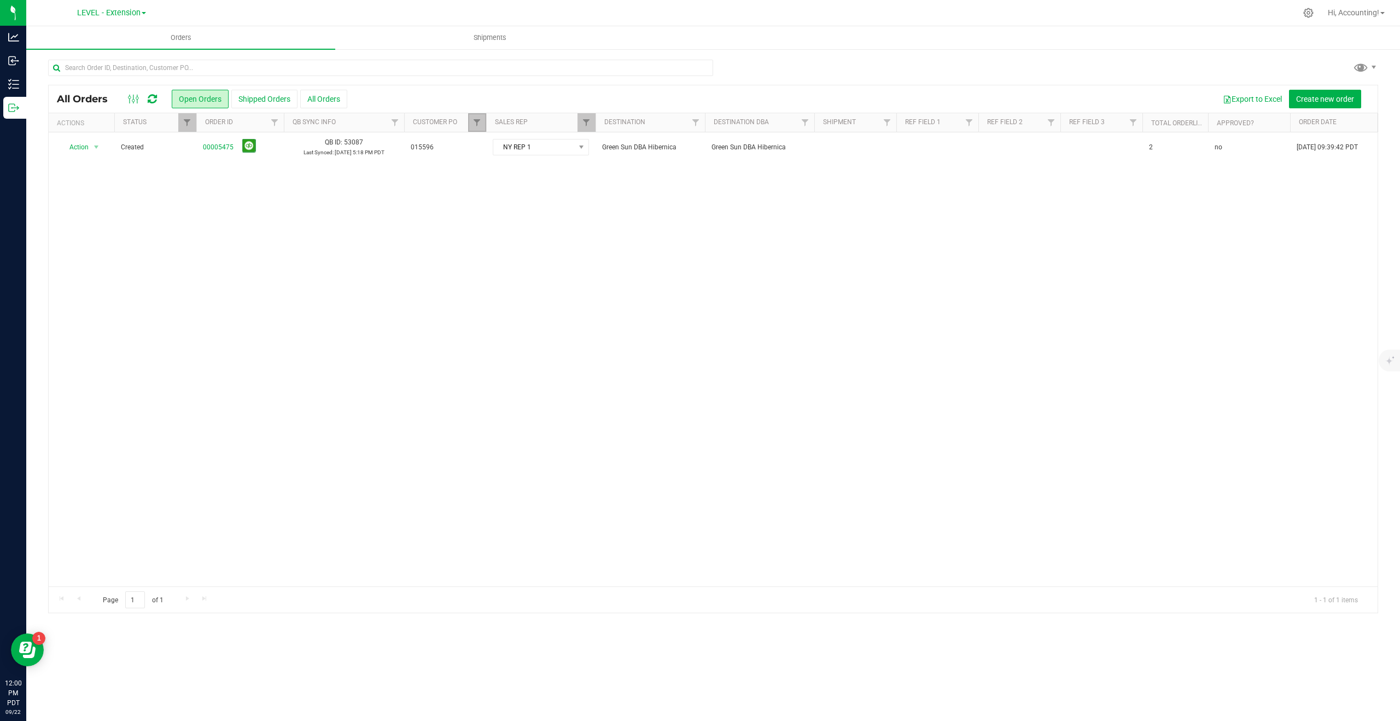
click at [477, 127] on link "Filter" at bounding box center [477, 122] width 18 height 19
click at [562, 211] on button "Clear" at bounding box center [561, 214] width 53 height 24
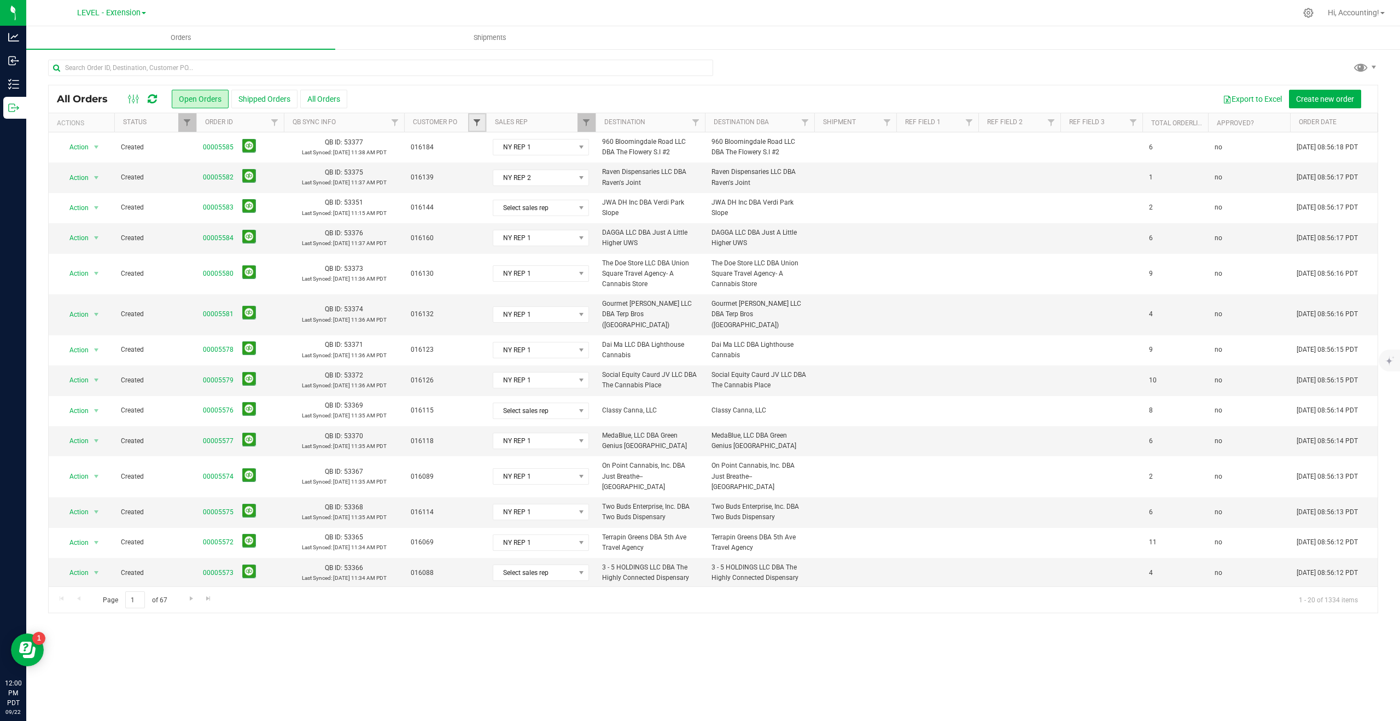
click at [480, 120] on span "Filter" at bounding box center [477, 122] width 9 height 9
type input "015643"
click at [563, 198] on button "Clear" at bounding box center [561, 199] width 53 height 24
click at [479, 126] on span "Filter" at bounding box center [477, 122] width 9 height 9
type input "015656"
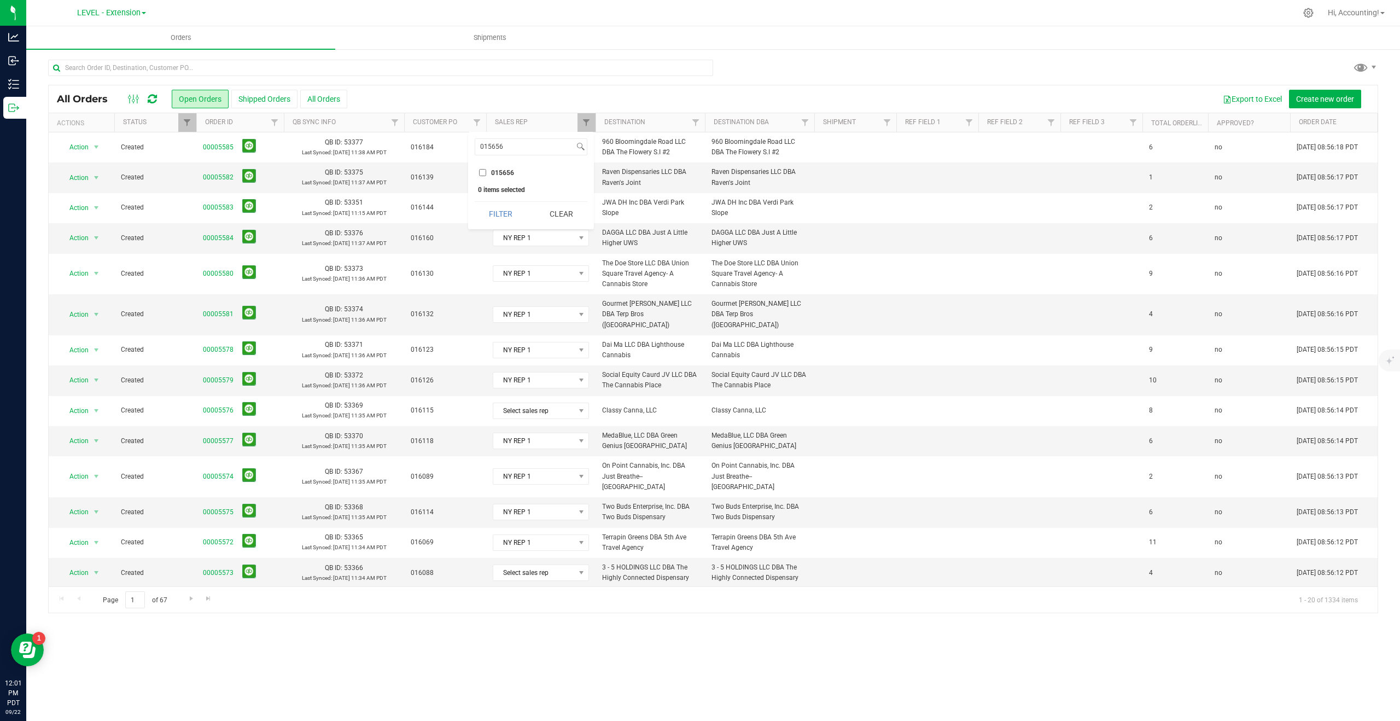
click at [483, 172] on input "015656" at bounding box center [482, 172] width 7 height 7
click at [490, 213] on button "Filter" at bounding box center [501, 214] width 53 height 24
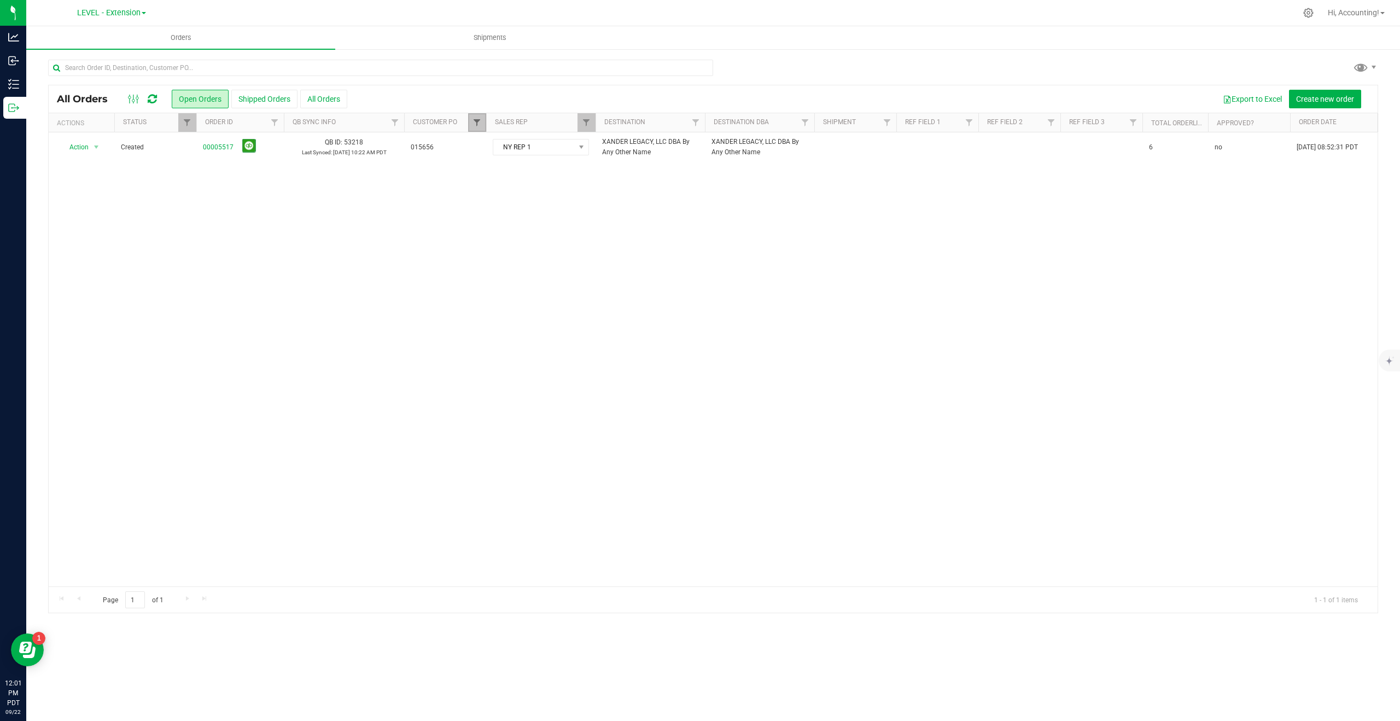
click at [475, 123] on span "Filter" at bounding box center [477, 122] width 9 height 9
click at [485, 169] on input "015656" at bounding box center [482, 172] width 7 height 7
checkbox input "false"
click at [503, 145] on input "015656" at bounding box center [524, 147] width 99 height 16
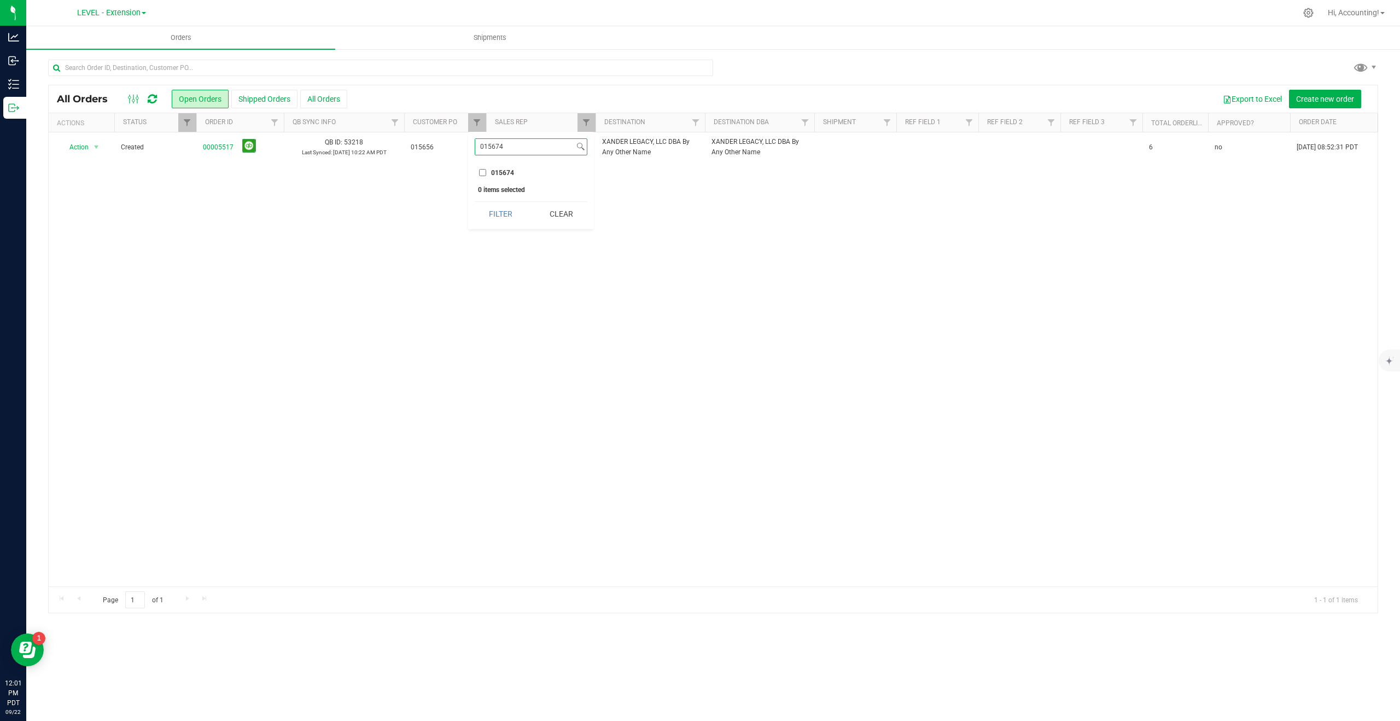
type input "015674"
click at [483, 171] on input "015674" at bounding box center [482, 172] width 7 height 7
click at [493, 210] on button "Filter" at bounding box center [501, 214] width 53 height 24
click at [478, 122] on span "Filter" at bounding box center [477, 122] width 9 height 9
click at [511, 147] on input "015674" at bounding box center [524, 147] width 99 height 16
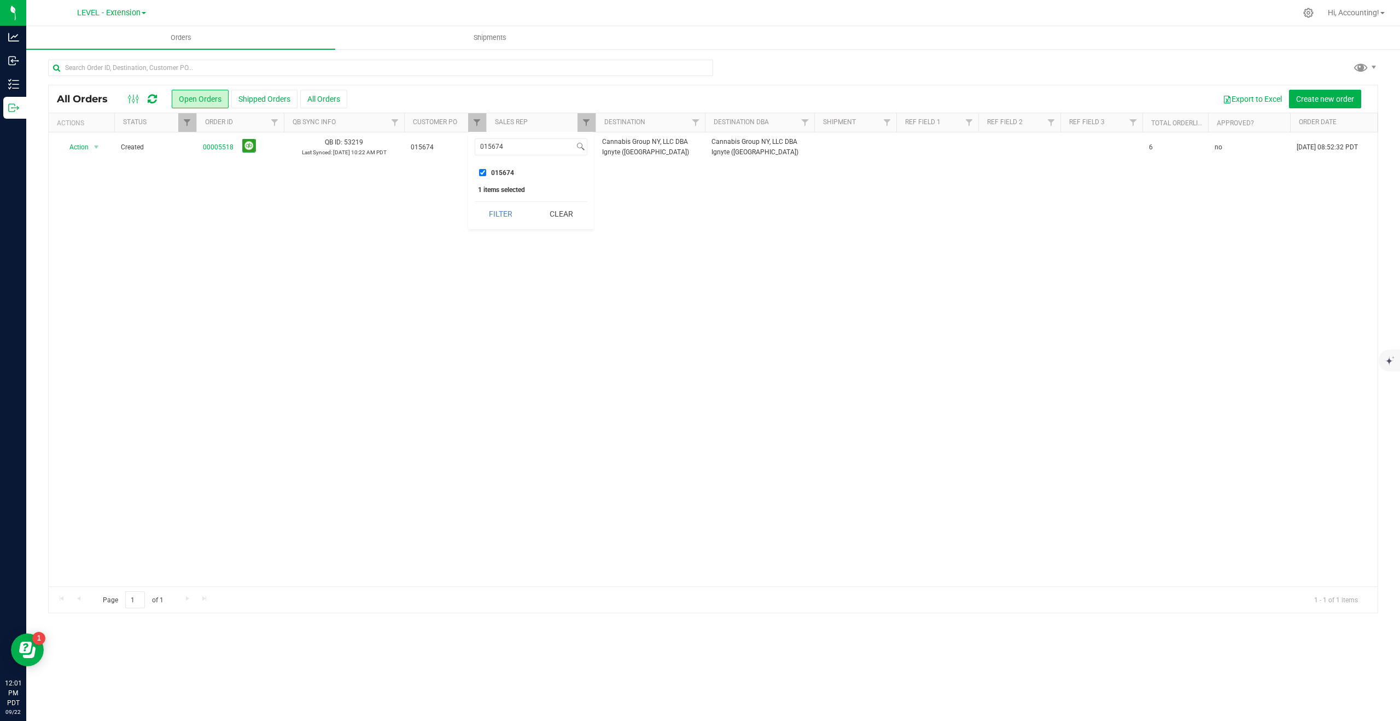
click at [481, 171] on input "015674" at bounding box center [482, 172] width 7 height 7
checkbox input "false"
click at [488, 145] on input "015674" at bounding box center [524, 147] width 99 height 16
type input "015690"
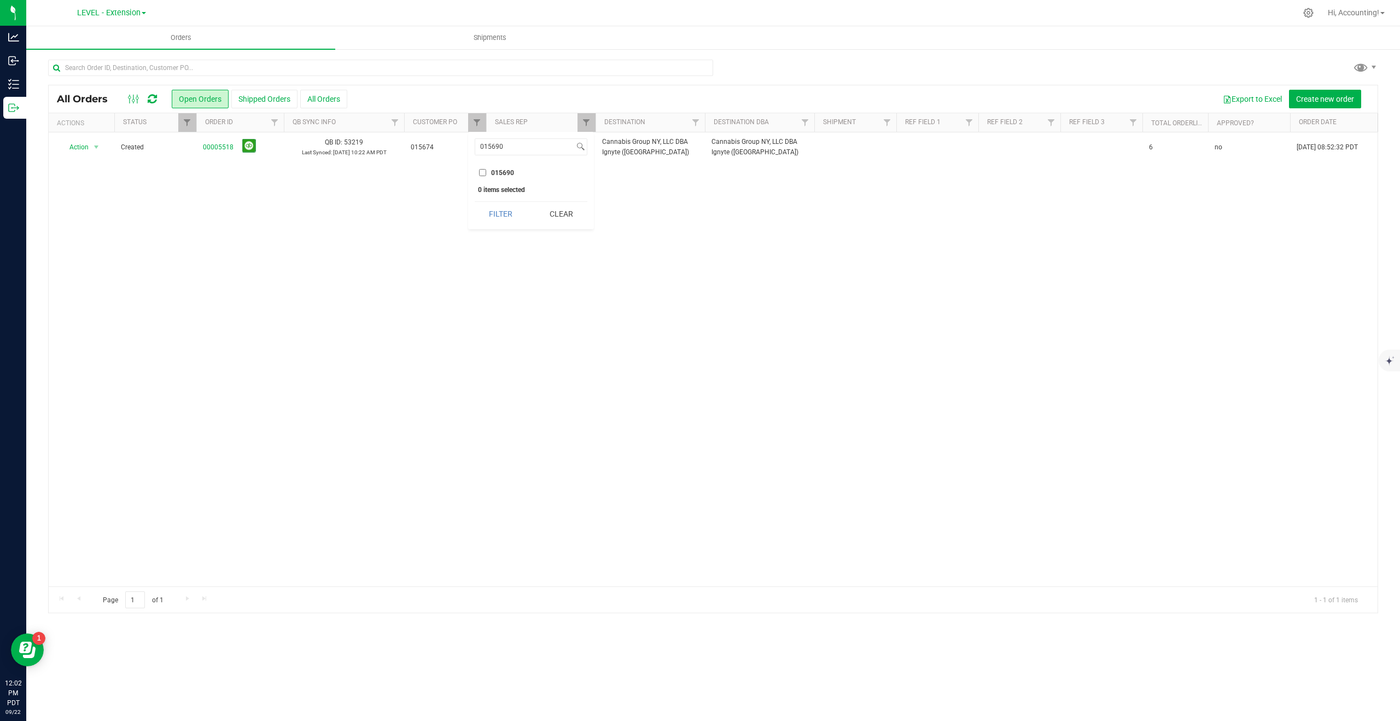
click at [484, 174] on input "015690" at bounding box center [482, 172] width 7 height 7
click at [490, 214] on button "Filter" at bounding box center [501, 214] width 53 height 24
click at [477, 121] on span "Filter" at bounding box center [477, 122] width 9 height 9
click at [484, 170] on input "015690" at bounding box center [482, 172] width 7 height 7
checkbox input "false"
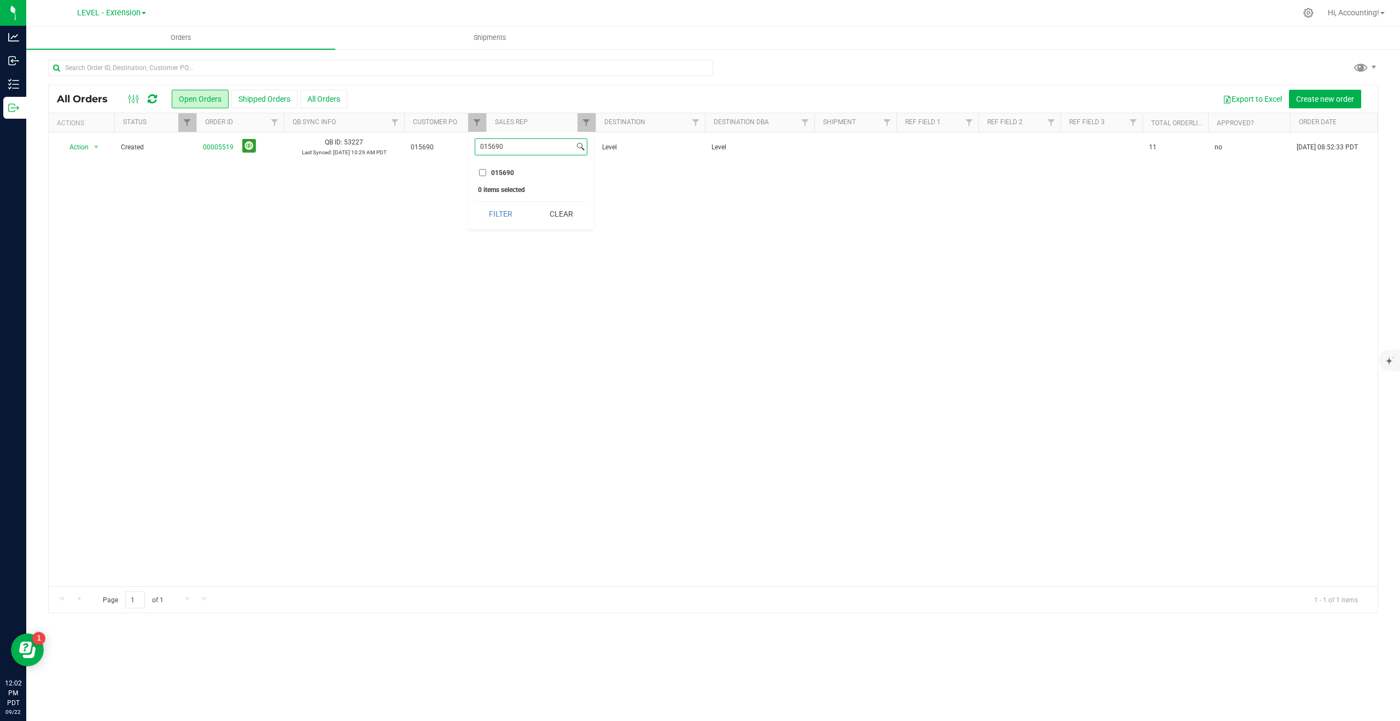
click at [510, 150] on input "015690" at bounding box center [524, 147] width 99 height 16
type input "015691"
click at [483, 172] on input "015691" at bounding box center [482, 172] width 7 height 7
click at [492, 214] on button "Filter" at bounding box center [501, 214] width 53 height 24
click at [475, 114] on link "Filter" at bounding box center [477, 122] width 18 height 19
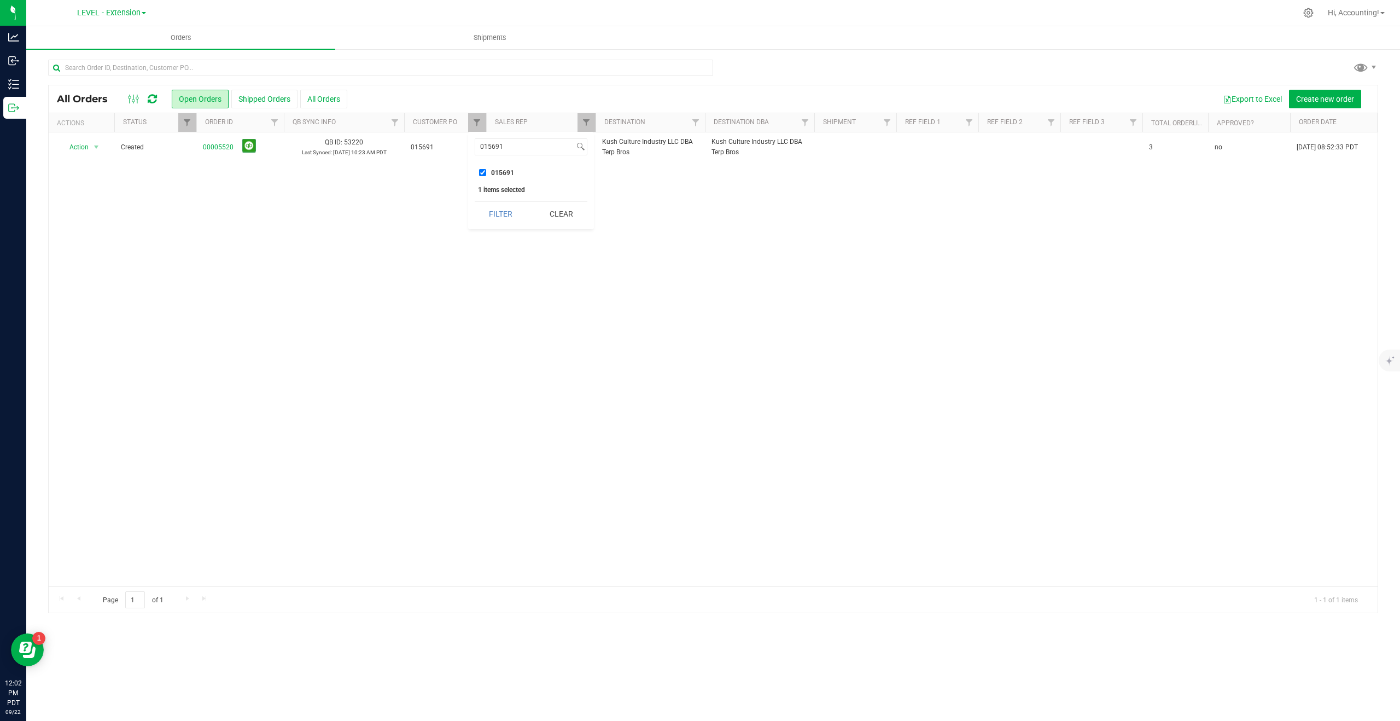
click at [480, 173] on input "015691" at bounding box center [482, 172] width 7 height 7
checkbox input "false"
click at [509, 150] on input "015691" at bounding box center [524, 147] width 99 height 16
type input "01569"
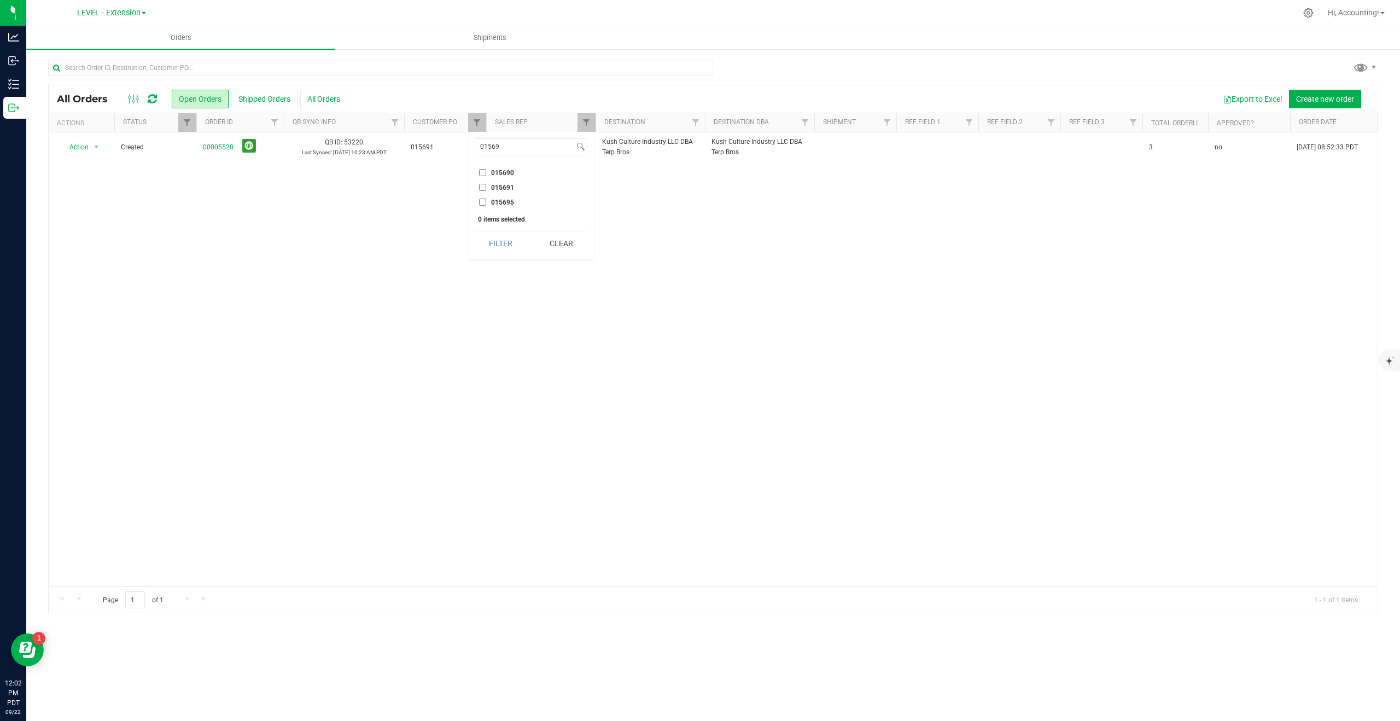
click at [482, 201] on input "015695" at bounding box center [482, 202] width 7 height 7
checkbox input "true"
click at [505, 246] on button "Filter" at bounding box center [501, 243] width 53 height 24
click at [481, 119] on span "Filter" at bounding box center [477, 122] width 9 height 9
click at [559, 241] on button "Clear" at bounding box center [561, 243] width 53 height 24
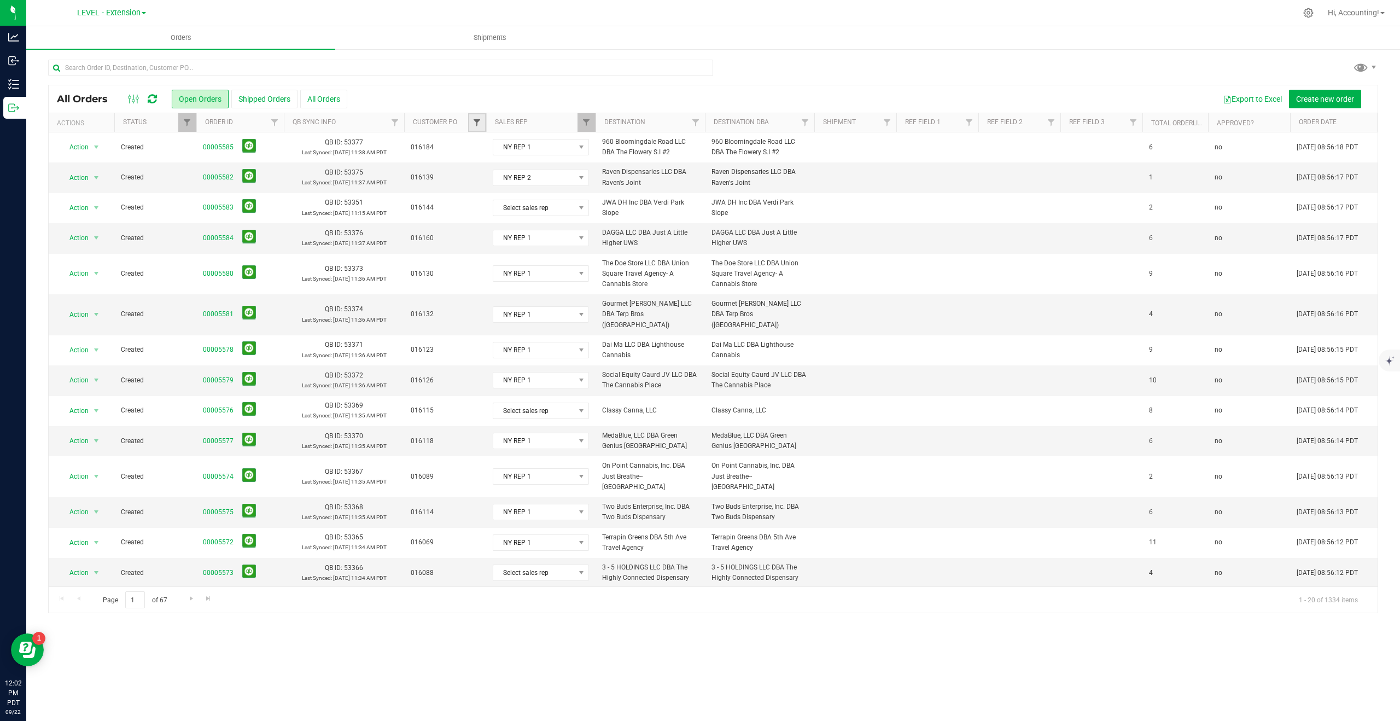
click at [478, 122] on span "Filter" at bounding box center [477, 122] width 9 height 9
type input "015674"
click at [483, 171] on input "015674" at bounding box center [482, 172] width 7 height 7
click at [492, 220] on button "Filter" at bounding box center [501, 214] width 53 height 24
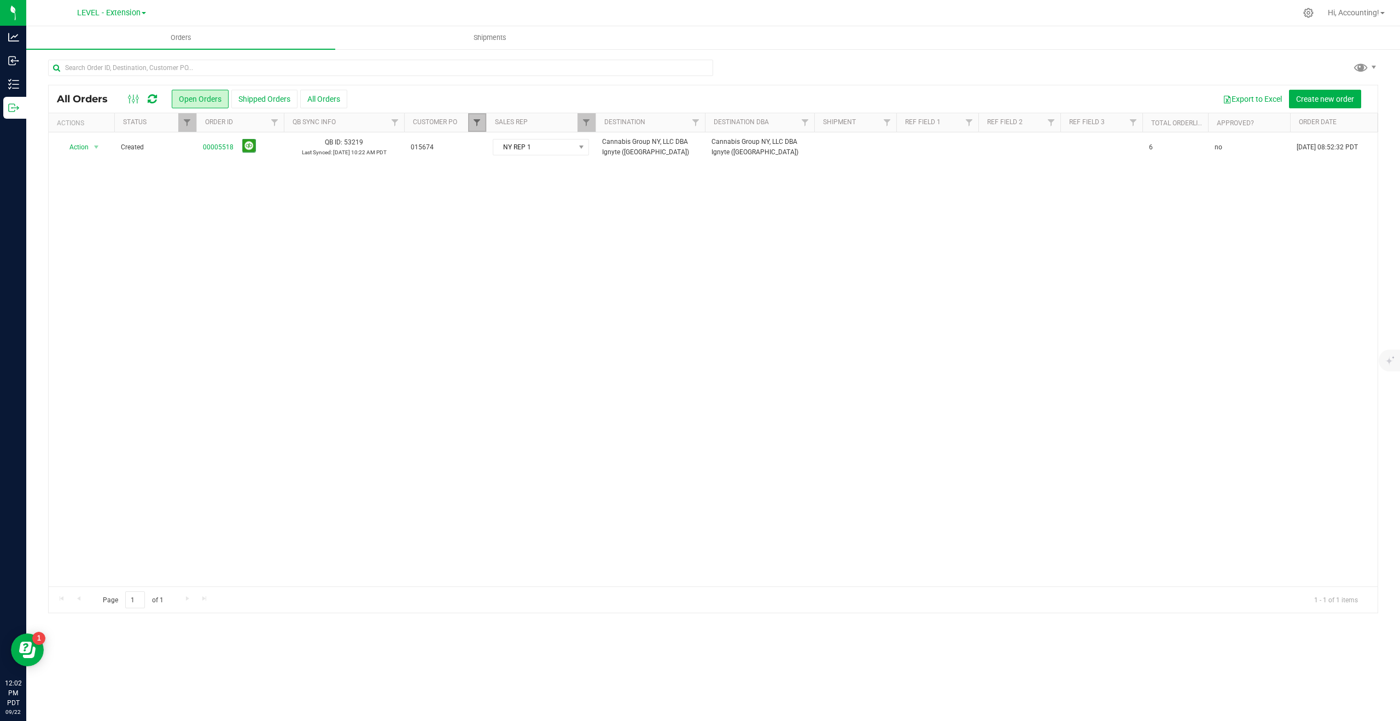
click at [479, 124] on span "Filter" at bounding box center [477, 122] width 9 height 9
click at [482, 170] on input "015674" at bounding box center [482, 172] width 7 height 7
checkbox input "false"
click at [506, 148] on input "015674" at bounding box center [524, 147] width 99 height 16
type input "015722"
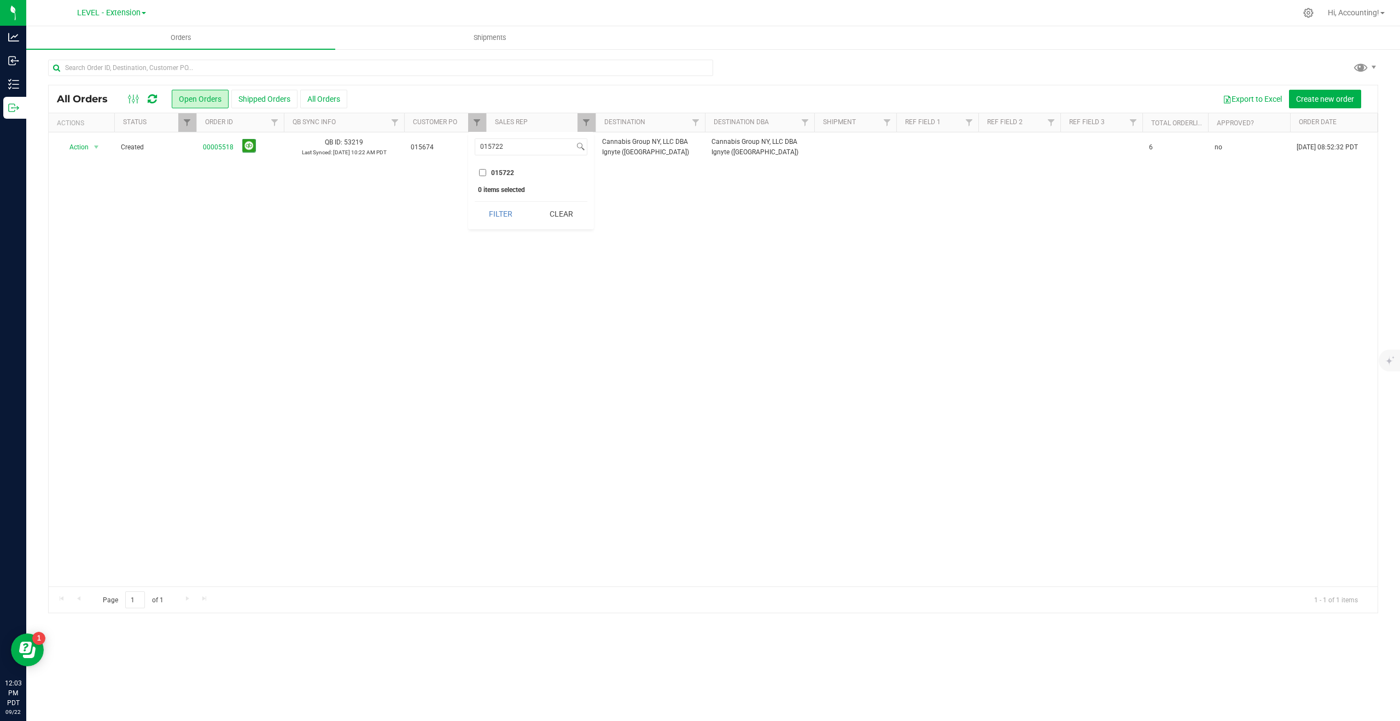
click at [483, 173] on input "015722" at bounding box center [482, 172] width 7 height 7
checkbox input "true"
click at [495, 212] on button "Filter" at bounding box center [501, 214] width 53 height 24
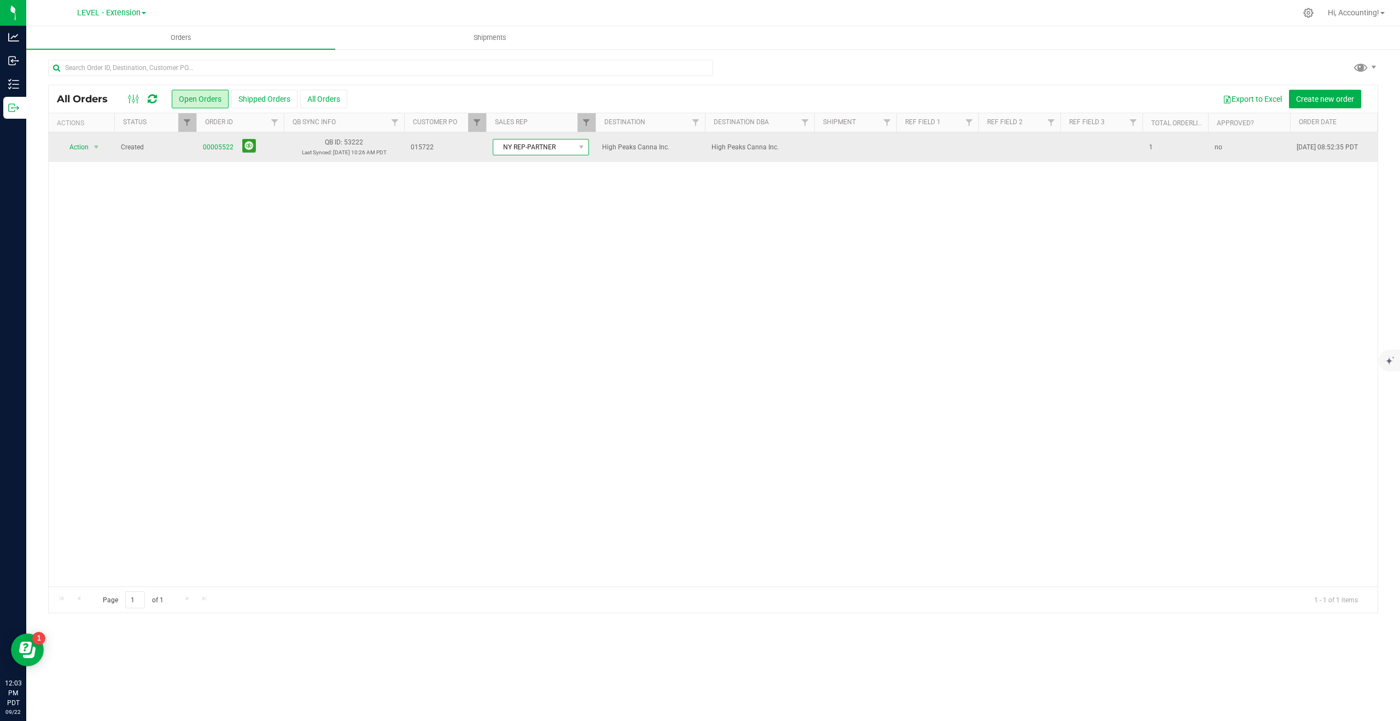
click at [555, 147] on span "NY REP-PARTNER" at bounding box center [533, 146] width 81 height 15
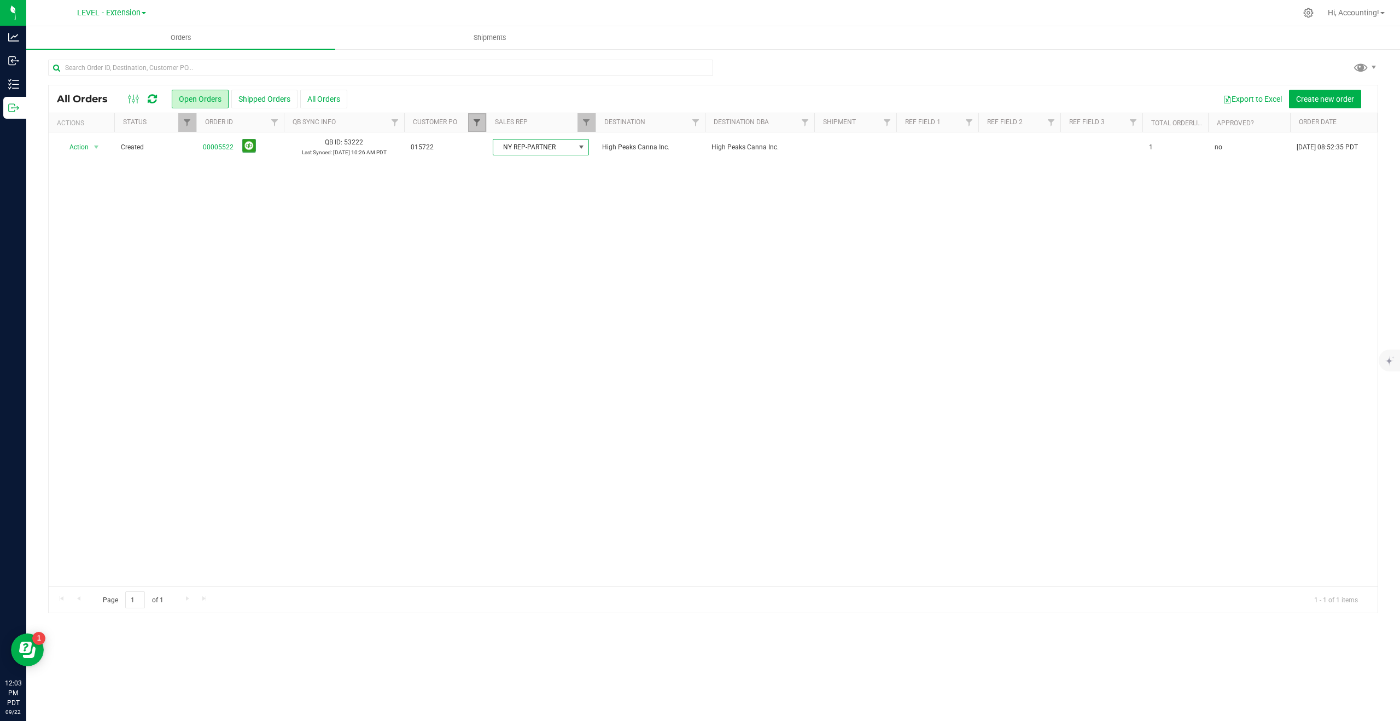
click at [477, 120] on span "Filter" at bounding box center [477, 122] width 9 height 9
click at [566, 213] on button "Clear" at bounding box center [561, 214] width 53 height 24
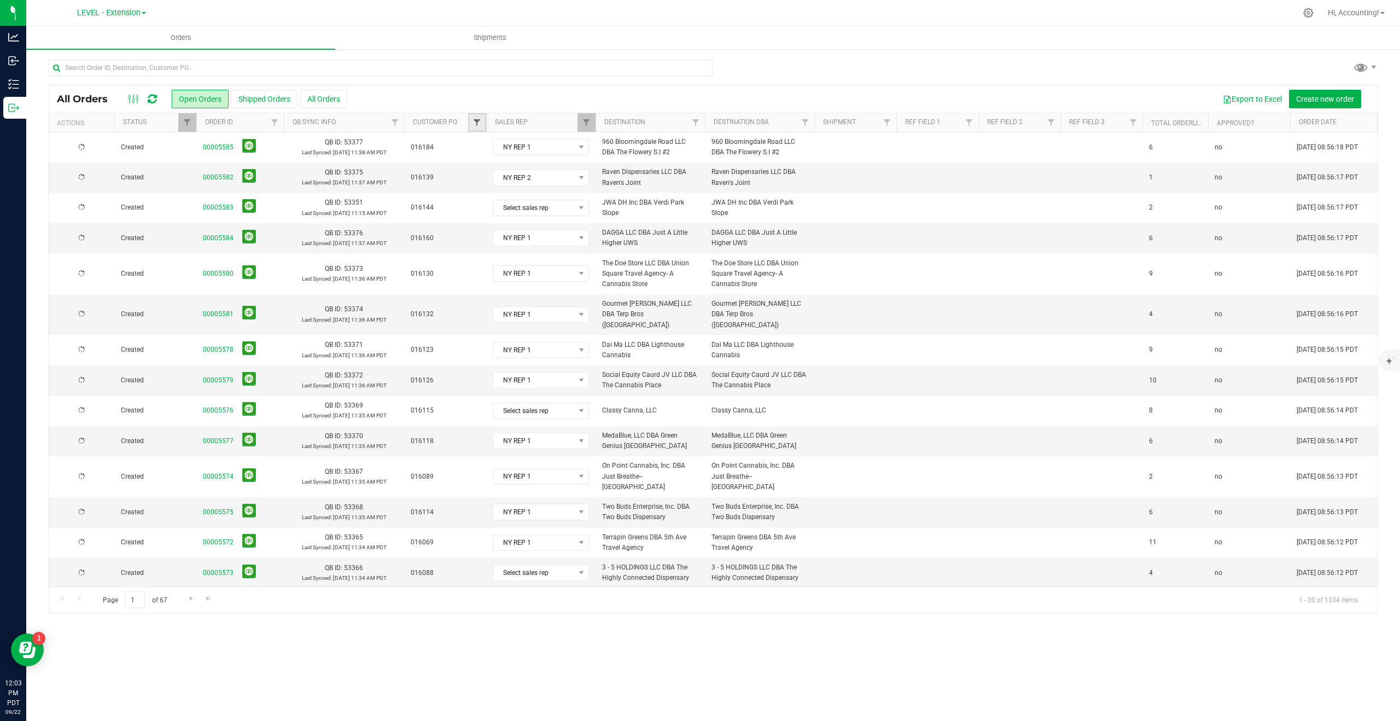
click at [477, 120] on span "Filter" at bounding box center [477, 122] width 9 height 9
type input "015871"
click at [483, 174] on input "015871" at bounding box center [482, 172] width 7 height 7
click at [487, 204] on button "Filter" at bounding box center [501, 214] width 53 height 24
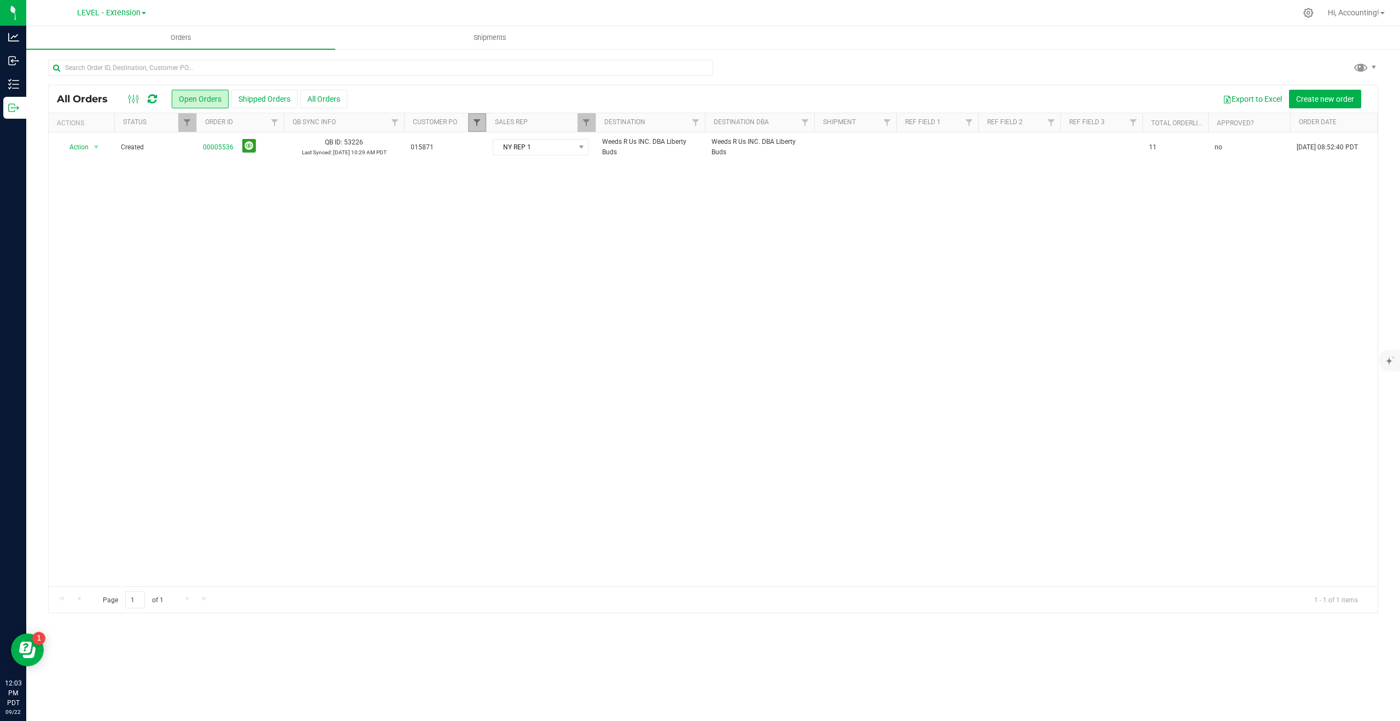
click at [477, 124] on span "Filter" at bounding box center [477, 122] width 9 height 9
click at [485, 171] on input "015871" at bounding box center [482, 172] width 7 height 7
checkbox input "false"
click at [520, 141] on input "015871" at bounding box center [524, 147] width 99 height 16
type input "015748"
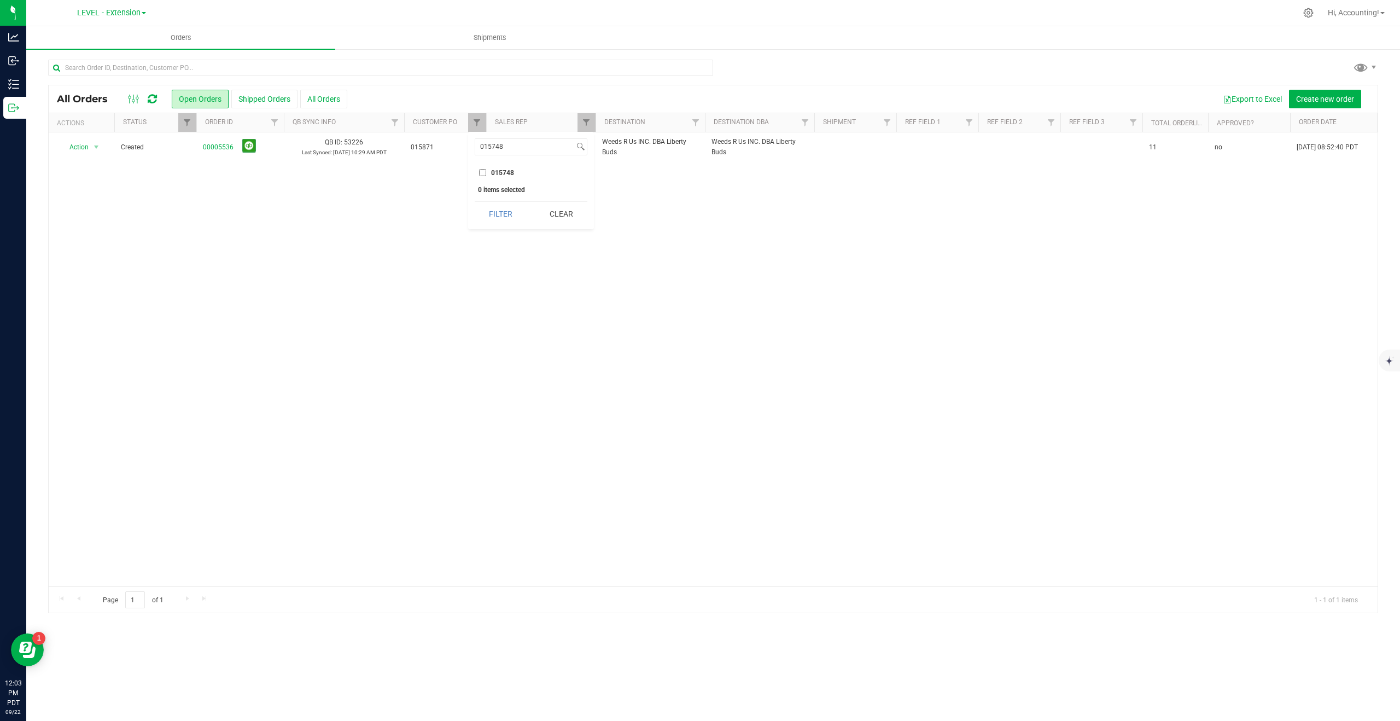
click at [482, 172] on input "015748" at bounding box center [482, 172] width 7 height 7
click at [489, 211] on button "Filter" at bounding box center [501, 214] width 53 height 24
click at [474, 125] on span "Filter" at bounding box center [477, 122] width 9 height 9
click at [483, 171] on input "015748" at bounding box center [482, 172] width 7 height 7
checkbox input "false"
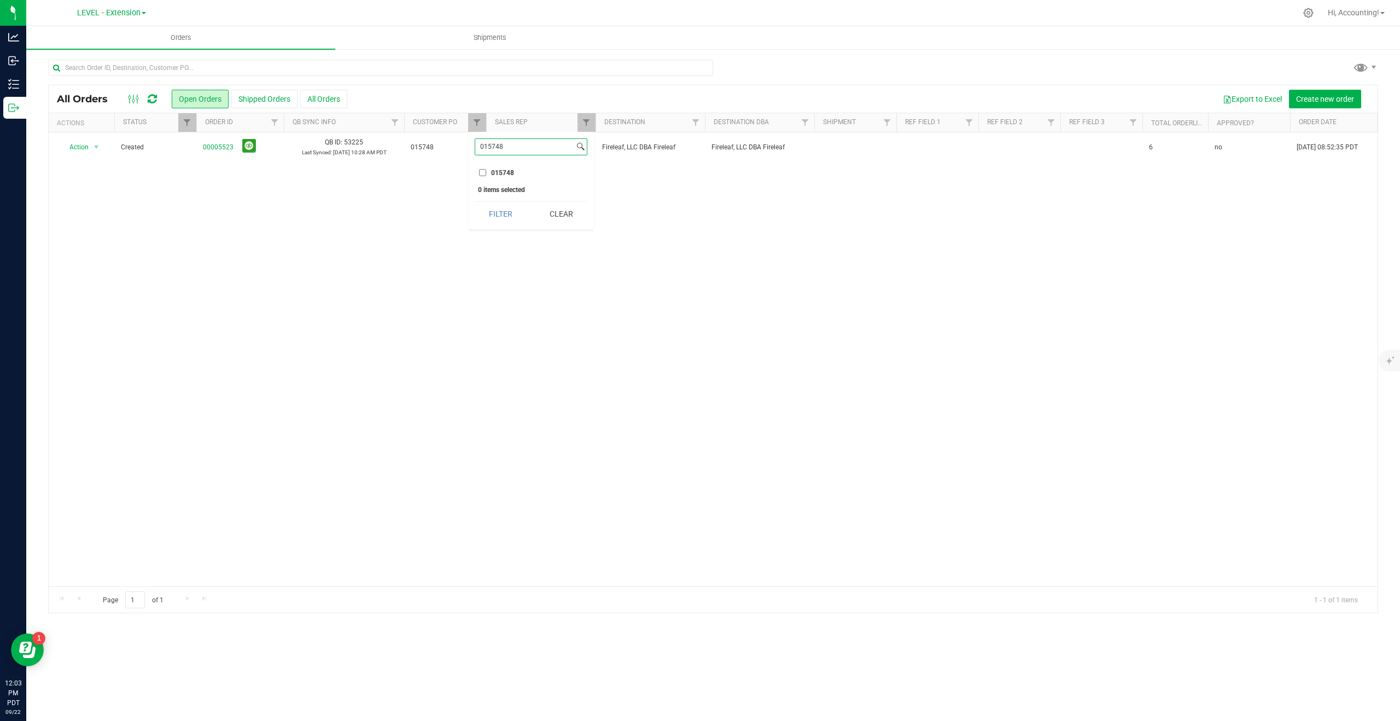
click at [514, 146] on input "015748" at bounding box center [524, 147] width 99 height 16
type input "015759"
click at [483, 174] on input "015759" at bounding box center [482, 172] width 7 height 7
click at [503, 213] on button "Filter" at bounding box center [501, 214] width 53 height 24
click at [479, 127] on span "Filter" at bounding box center [477, 122] width 9 height 9
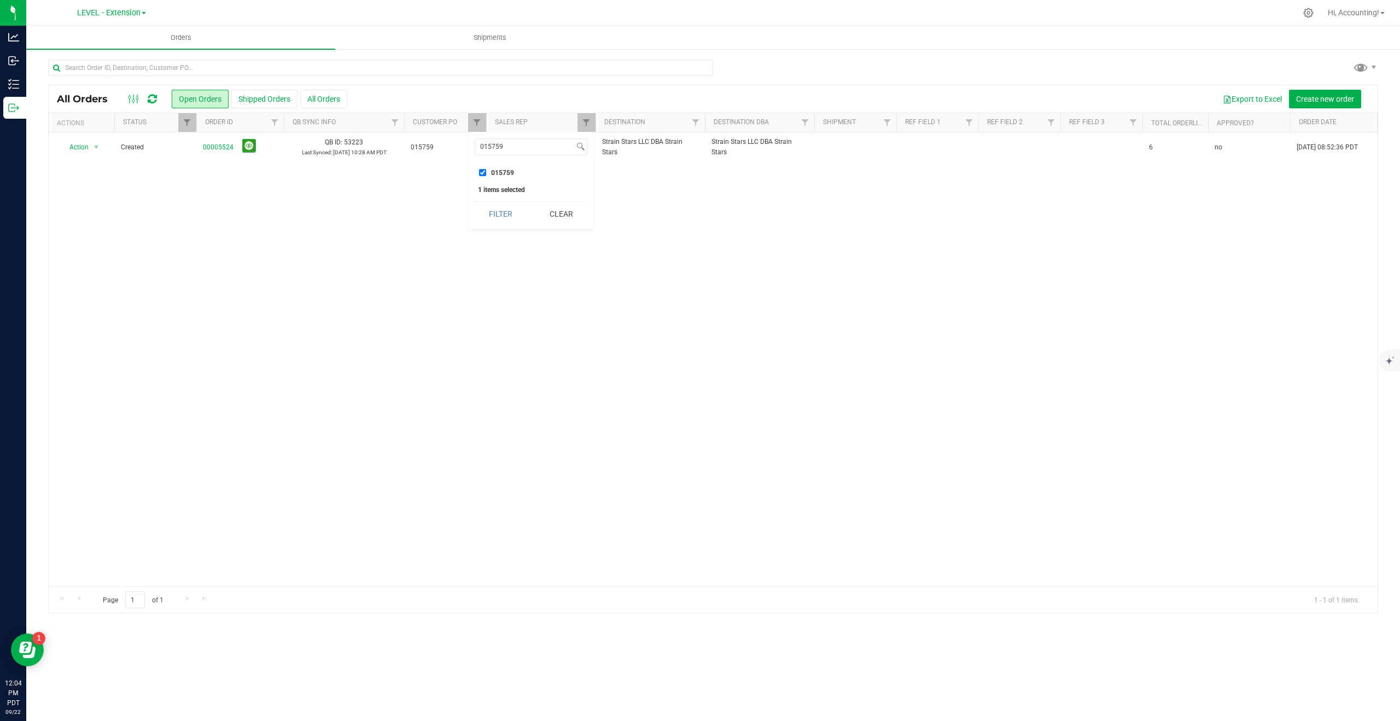
click at [480, 170] on input "015759" at bounding box center [482, 172] width 7 height 7
checkbox input "false"
click at [506, 147] on input "015759" at bounding box center [524, 147] width 99 height 16
type input "015773"
click at [481, 174] on input "015773" at bounding box center [482, 172] width 7 height 7
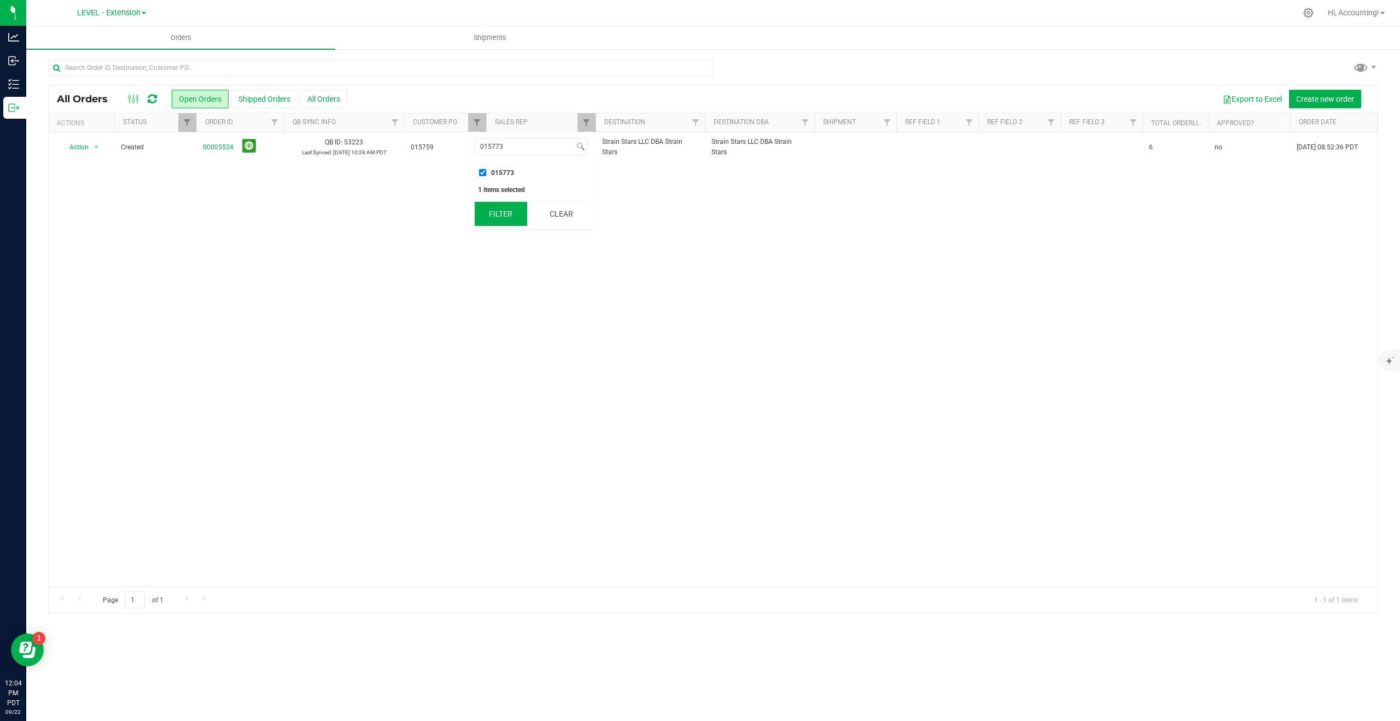
click at [494, 216] on button "Filter" at bounding box center [501, 214] width 53 height 24
click at [480, 121] on span "Filter" at bounding box center [477, 122] width 9 height 9
click at [480, 171] on input "015773" at bounding box center [482, 172] width 7 height 7
checkbox input "false"
click at [509, 149] on input "015773" at bounding box center [524, 147] width 99 height 16
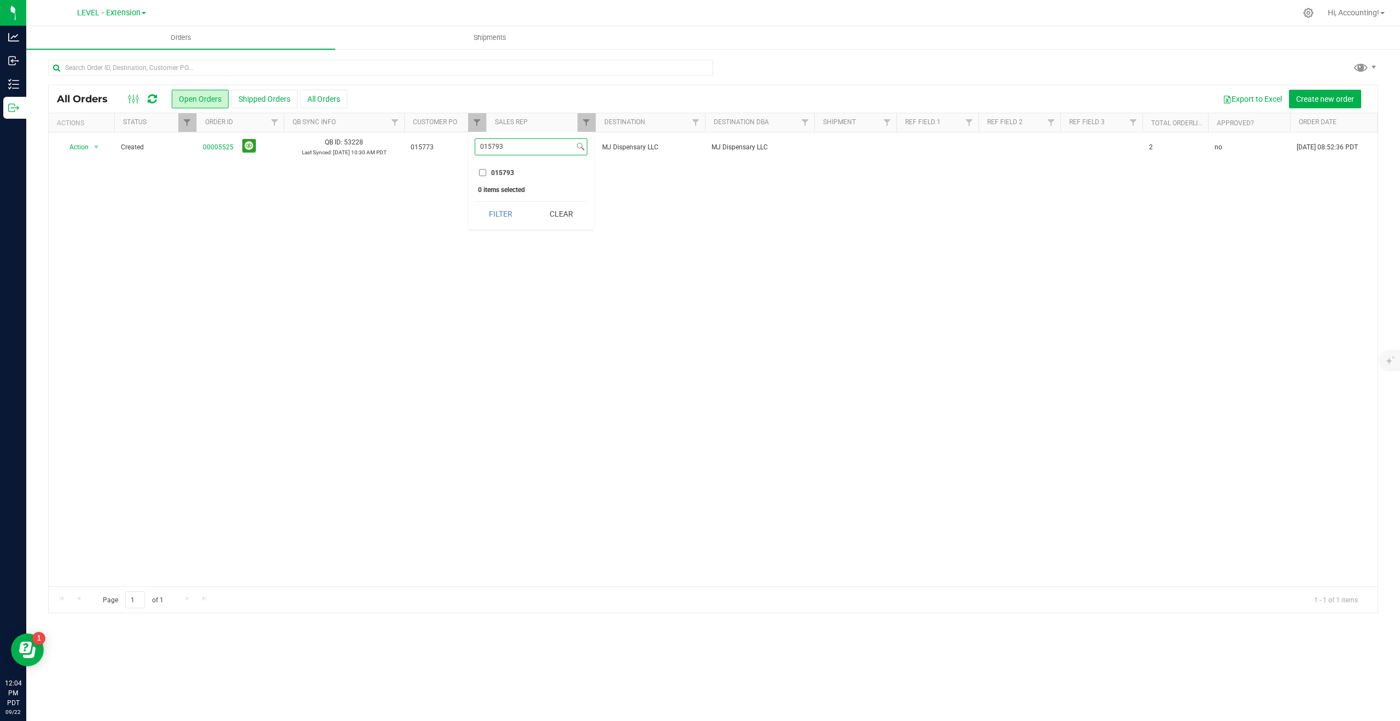
type input "015793"
click at [483, 173] on input "015793" at bounding box center [482, 172] width 7 height 7
click at [483, 209] on button "Filter" at bounding box center [501, 214] width 53 height 24
click at [477, 127] on link "Filter" at bounding box center [477, 122] width 18 height 19
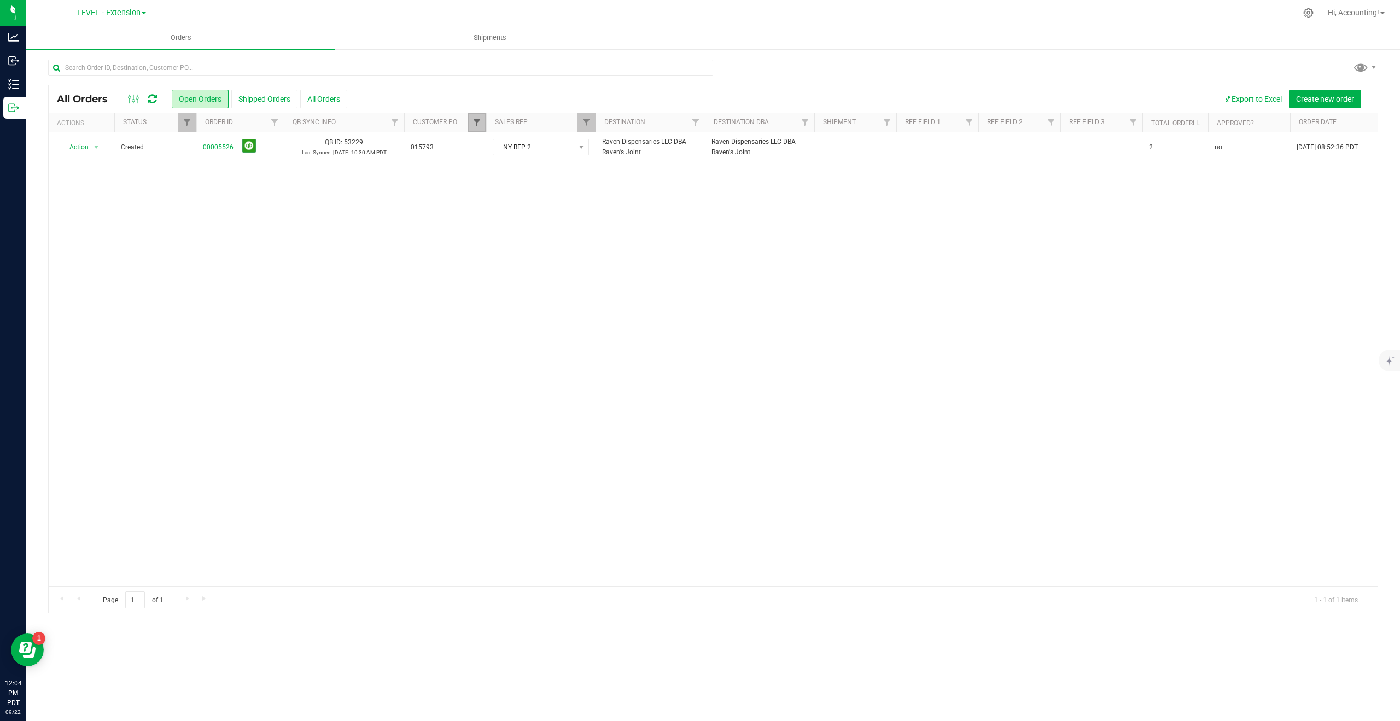
click at [479, 120] on span "Filter" at bounding box center [477, 122] width 9 height 9
click at [483, 173] on input "015793" at bounding box center [482, 172] width 7 height 7
checkbox input "false"
click at [509, 151] on input "015793" at bounding box center [524, 147] width 99 height 16
type input "015796"
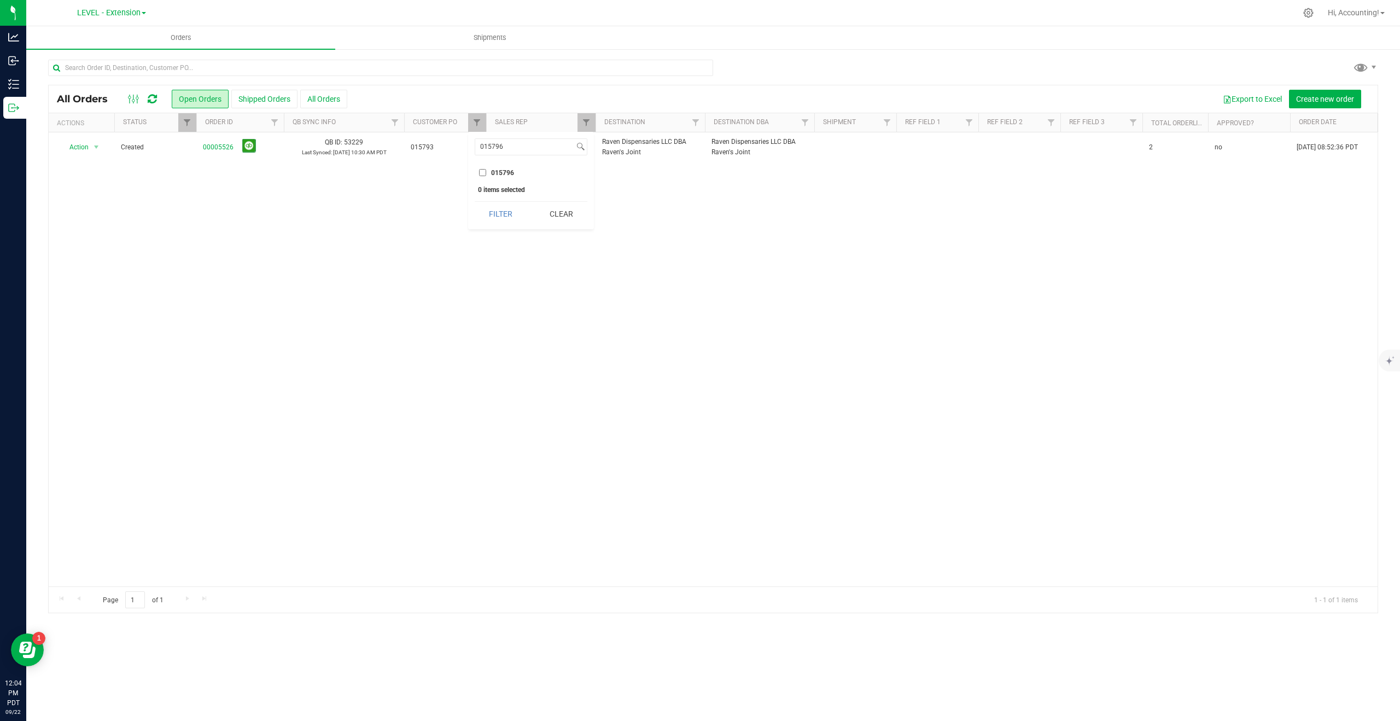
click at [481, 171] on input "015796" at bounding box center [482, 172] width 7 height 7
checkbox input "true"
click at [498, 209] on button "Filter" at bounding box center [501, 214] width 53 height 24
click at [481, 126] on link "Filter" at bounding box center [477, 122] width 18 height 19
type input "015804"
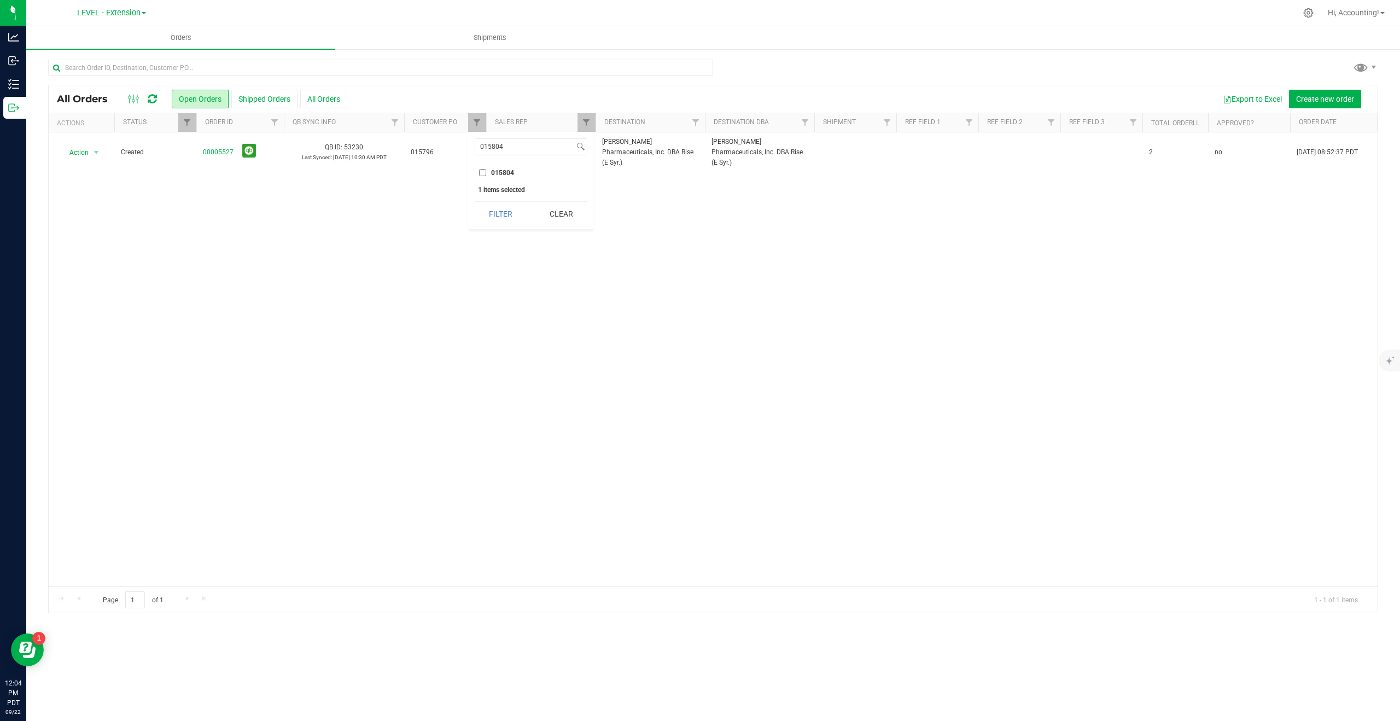
click at [483, 170] on input "015804" at bounding box center [482, 172] width 7 height 7
checkbox input "true"
click at [500, 216] on button "Filter" at bounding box center [501, 214] width 53 height 24
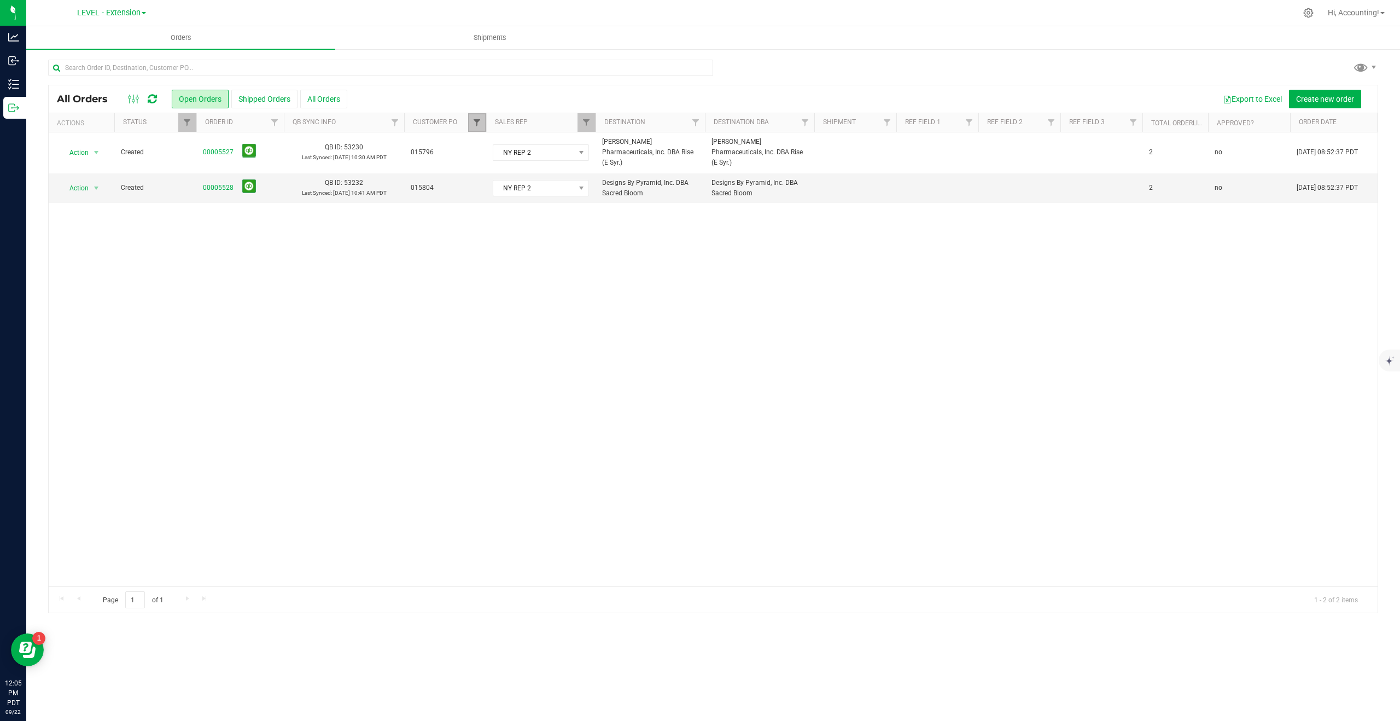
click at [476, 124] on span "Filter" at bounding box center [477, 122] width 9 height 9
type input "015806"
click at [483, 171] on input "015806" at bounding box center [482, 172] width 7 height 7
checkbox input "true"
click at [493, 212] on button "Filter" at bounding box center [501, 214] width 53 height 24
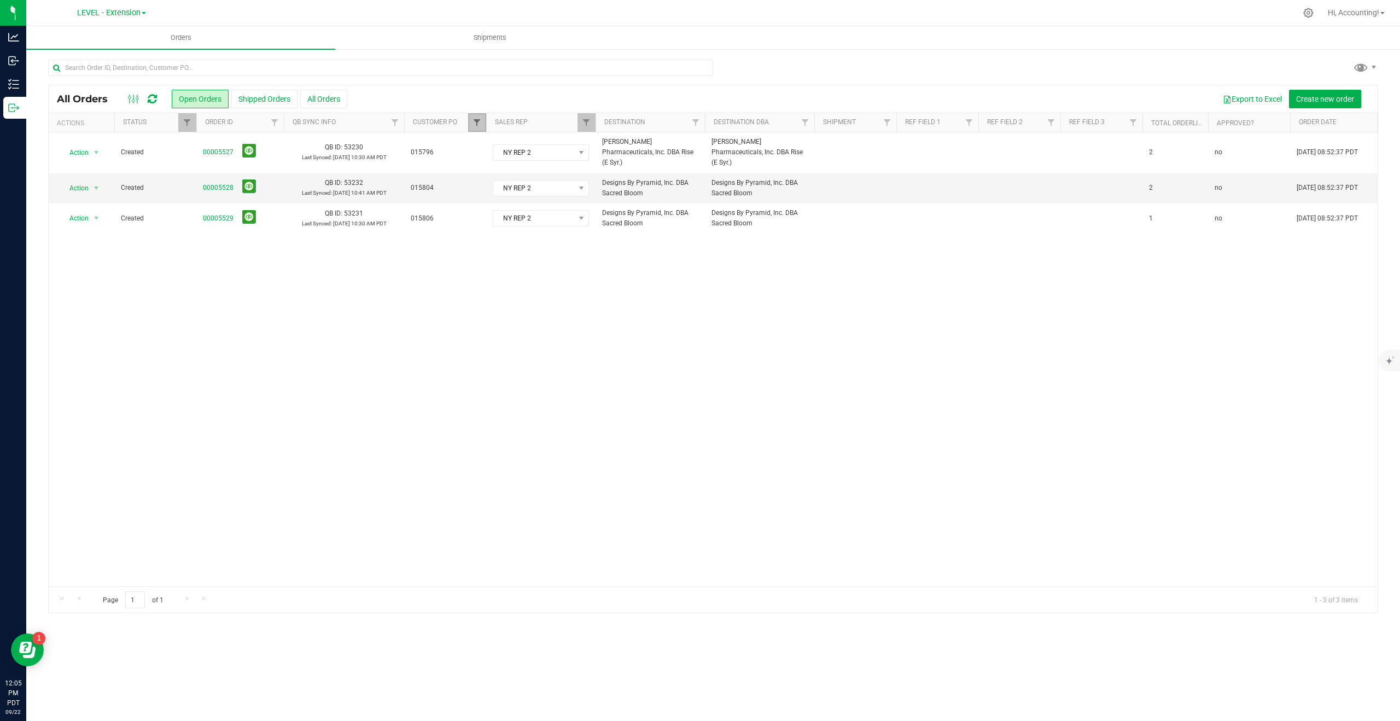
click at [481, 120] on span "Filter" at bounding box center [477, 122] width 9 height 9
type input "0158"
click at [481, 172] on input "015804" at bounding box center [482, 172] width 7 height 7
checkbox input "false"
click at [481, 184] on input "015806" at bounding box center [482, 187] width 7 height 7
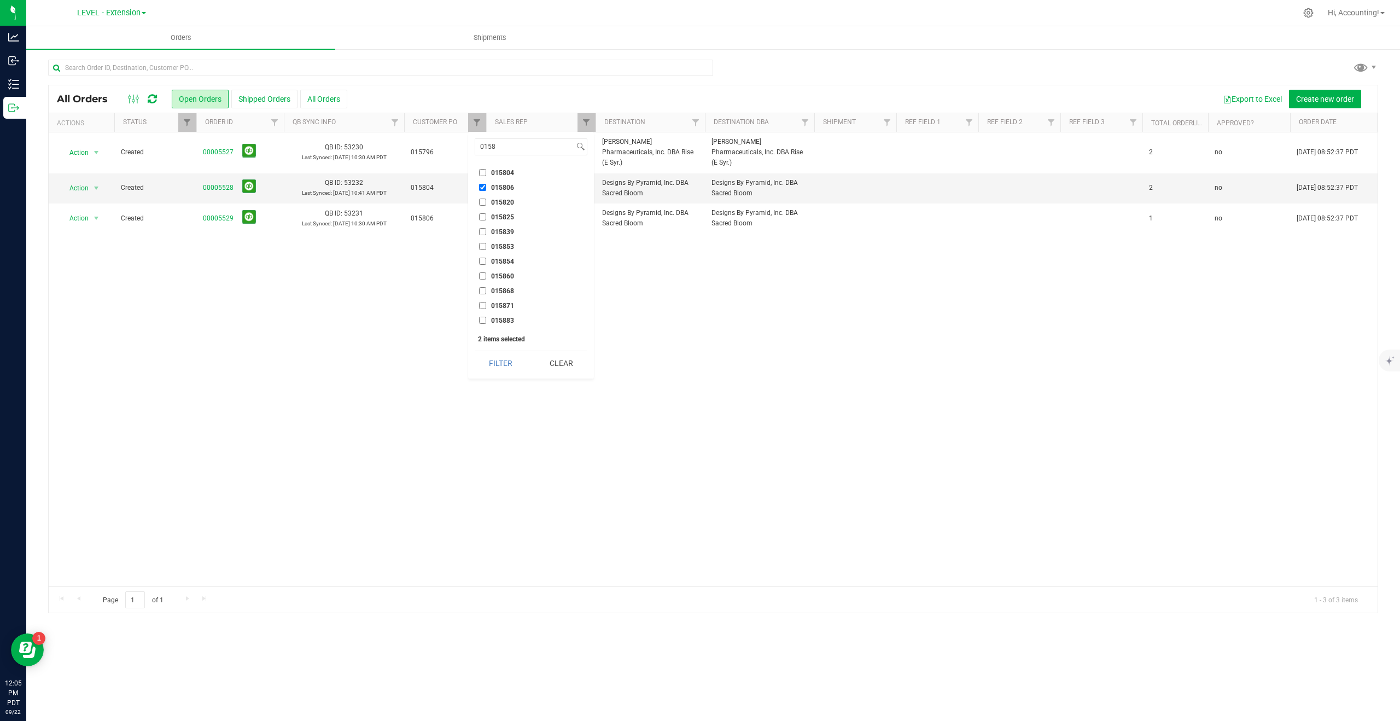
checkbox input "false"
click at [512, 147] on input "0158" at bounding box center [524, 147] width 99 height 16
type input "0157"
click at [481, 248] on input "015796" at bounding box center [482, 246] width 7 height 7
checkbox input "false"
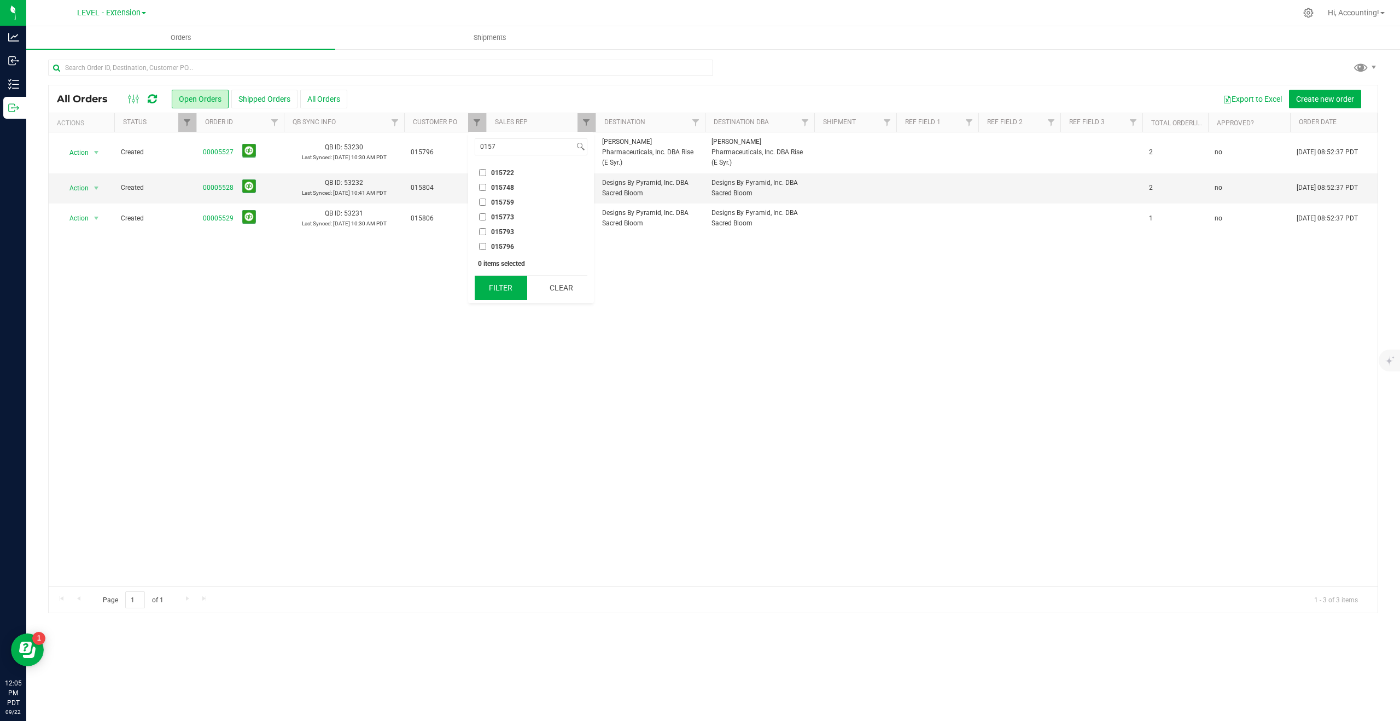
click at [497, 284] on button "Filter" at bounding box center [501, 288] width 53 height 24
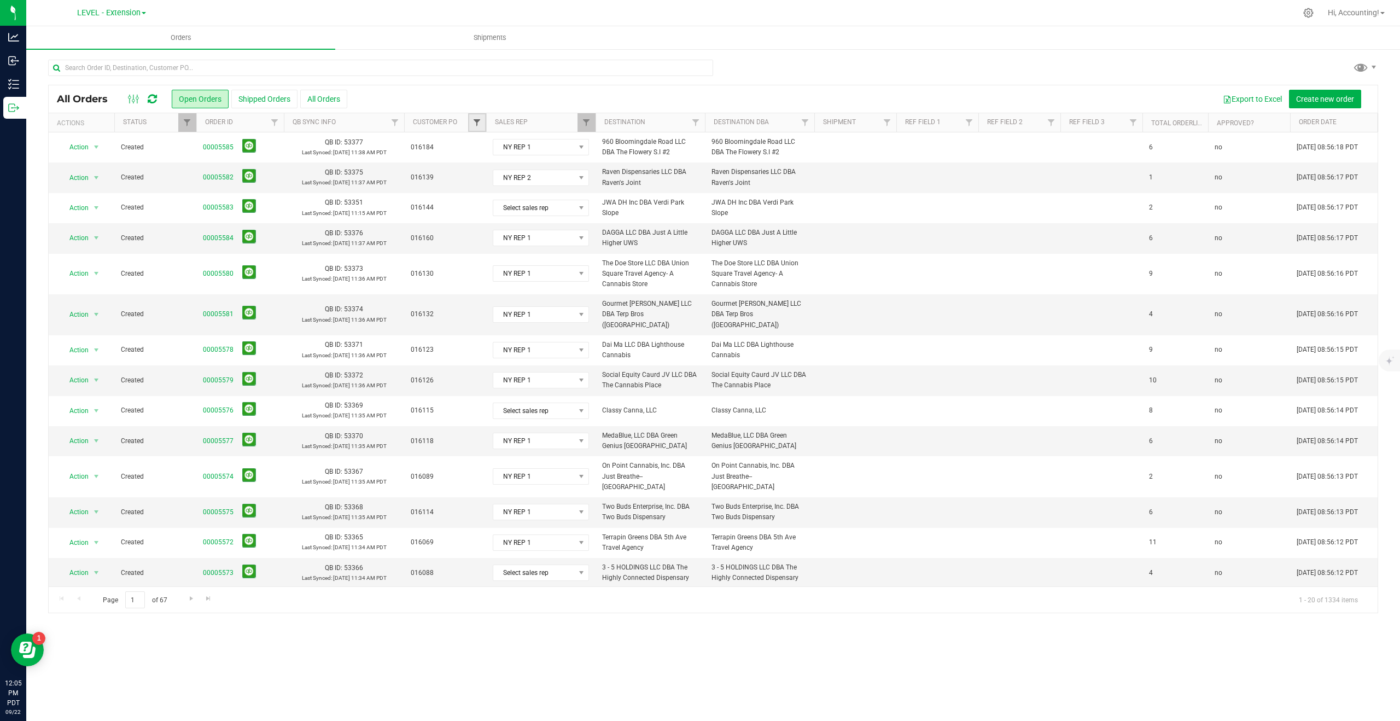
click at [476, 118] on span "Filter" at bounding box center [477, 122] width 9 height 9
type input "015820"
drag, startPoint x: 484, startPoint y: 173, endPoint x: 484, endPoint y: 179, distance: 6.6
click at [484, 173] on input "015820" at bounding box center [482, 172] width 7 height 7
checkbox input "true"
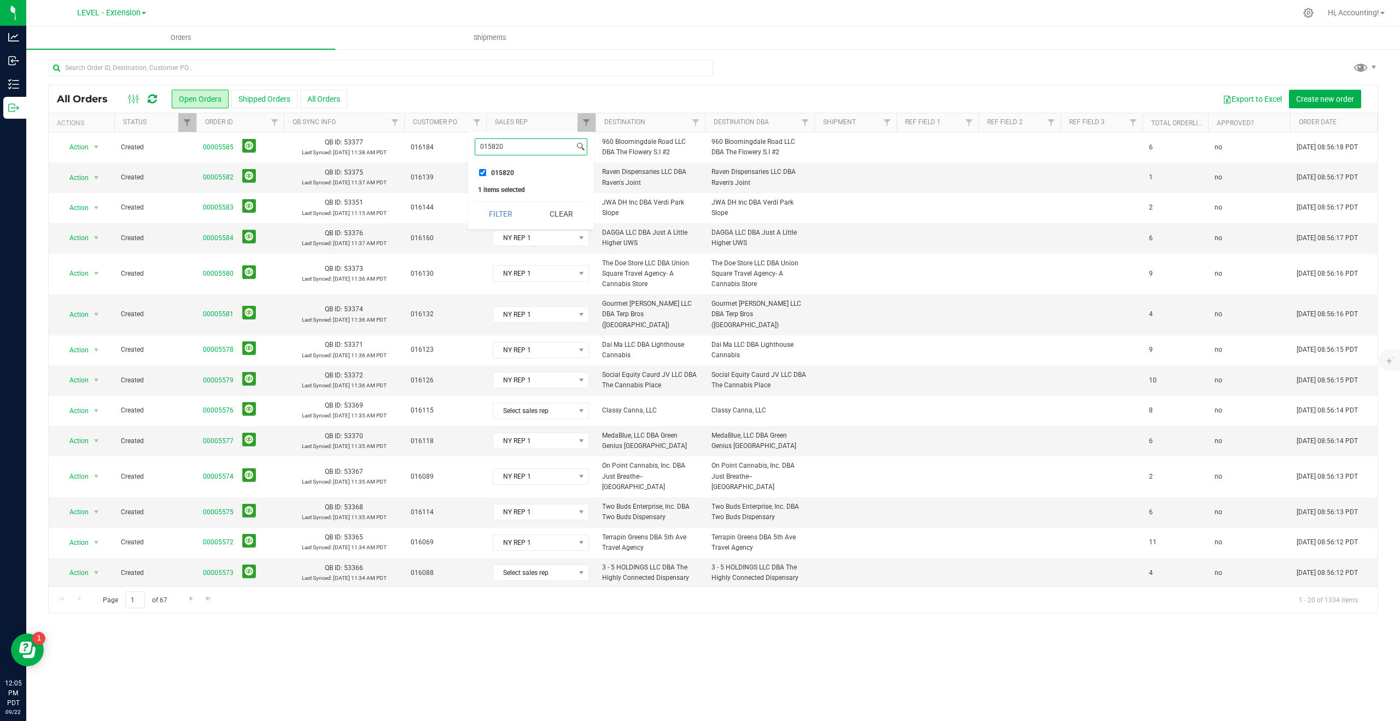
click at [515, 147] on input "015820" at bounding box center [524, 147] width 99 height 16
type input "015825"
click at [486, 173] on input "015825" at bounding box center [482, 172] width 7 height 7
click at [495, 212] on button "Filter" at bounding box center [501, 214] width 53 height 24
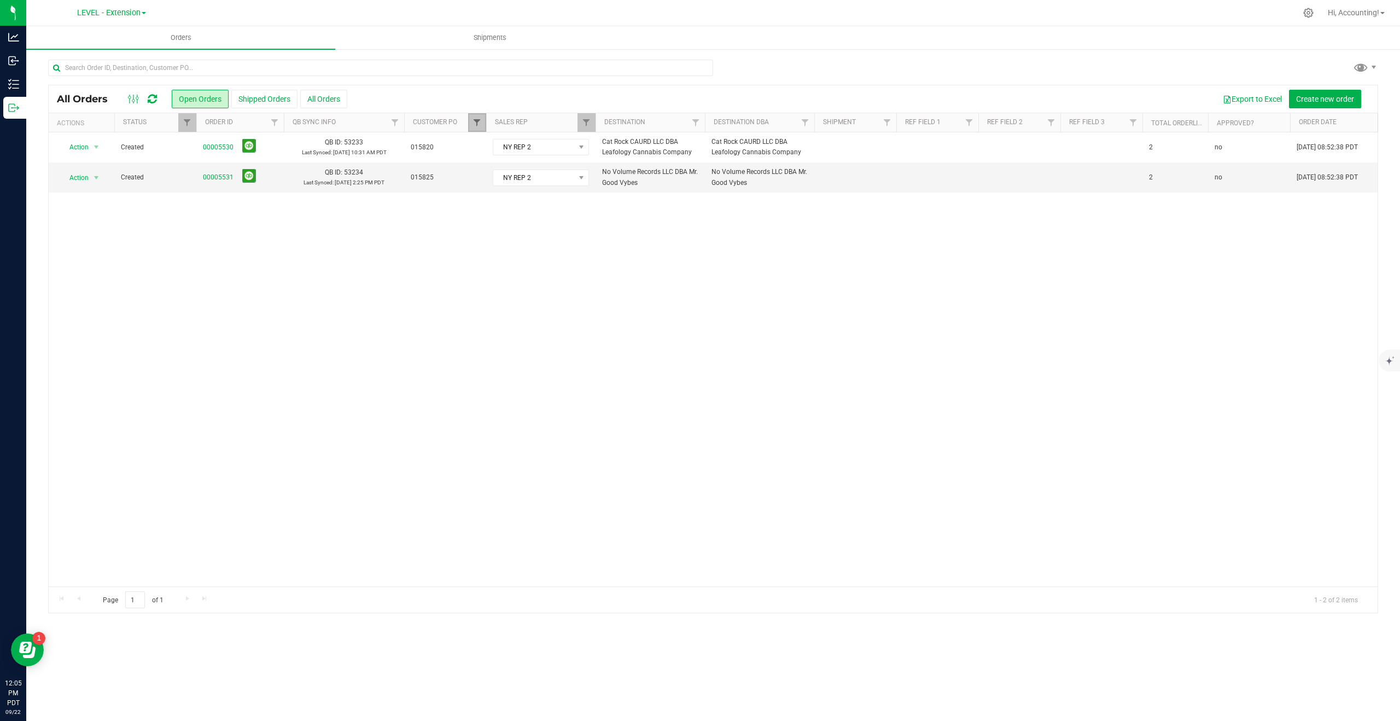
click at [480, 120] on span "Filter" at bounding box center [477, 122] width 9 height 9
click at [482, 172] on input "015825" at bounding box center [482, 172] width 7 height 7
checkbox input "false"
click at [508, 148] on input "015825" at bounding box center [524, 147] width 99 height 16
type input "0158"
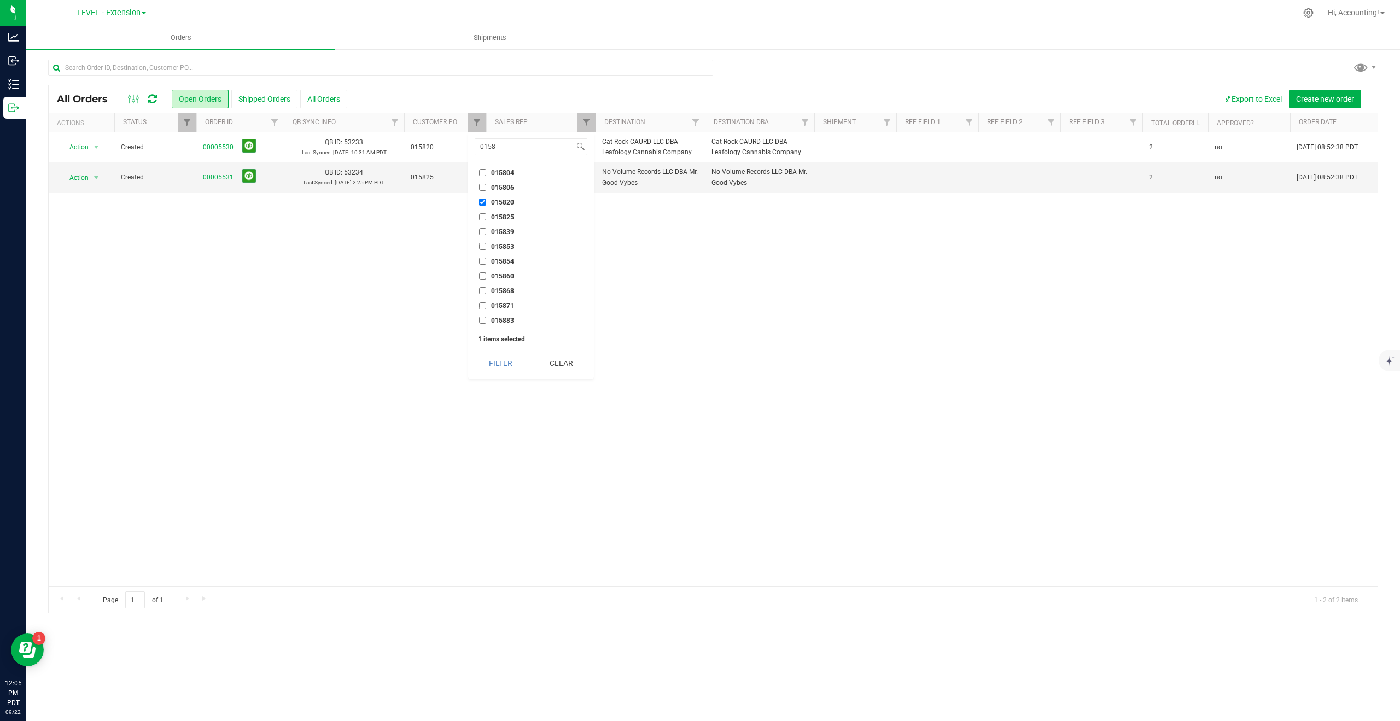
click at [485, 202] on input "015820" at bounding box center [482, 202] width 7 height 7
checkbox input "false"
click at [481, 231] on input "015839" at bounding box center [482, 231] width 7 height 7
checkbox input "true"
click at [483, 248] on input "015853" at bounding box center [482, 246] width 7 height 7
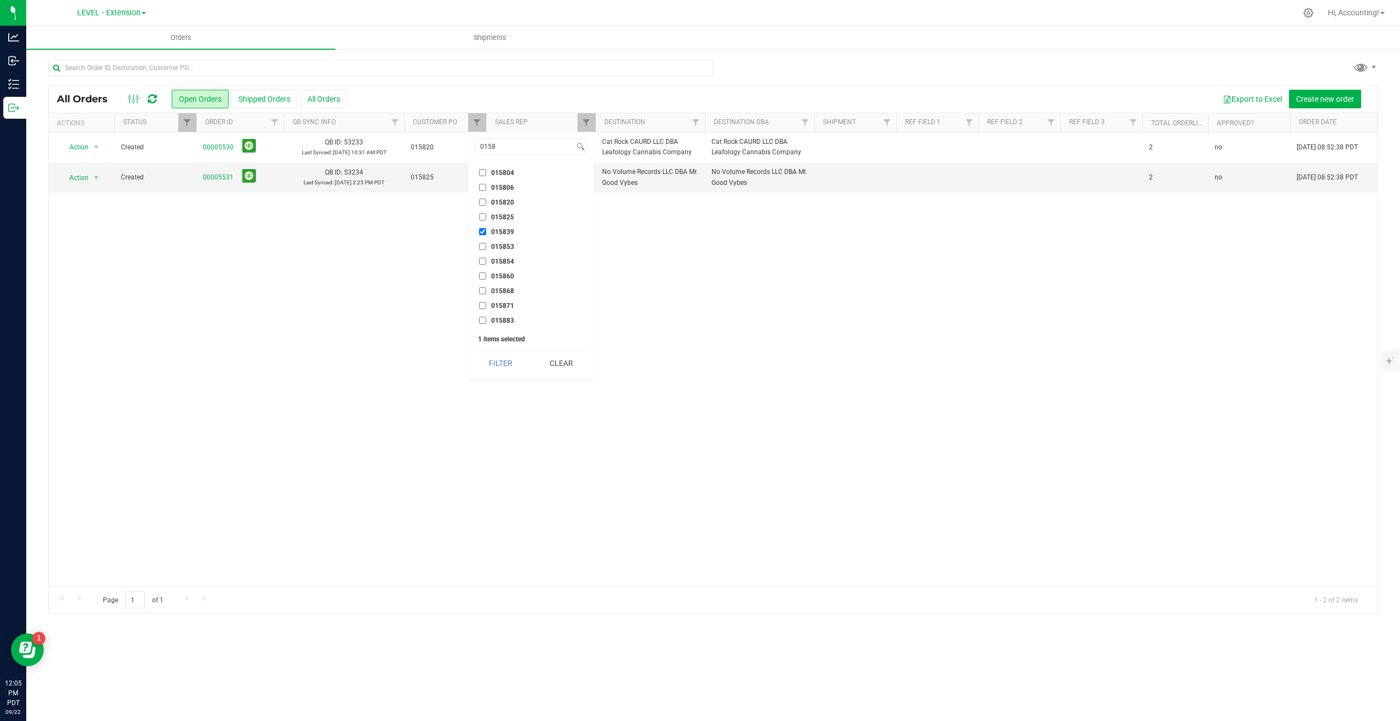
checkbox input "true"
click at [483, 260] on input "015854" at bounding box center [482, 261] width 7 height 7
checkbox input "true"
click at [504, 362] on button "Filter" at bounding box center [501, 363] width 53 height 24
